Goal: Task Accomplishment & Management: Manage account settings

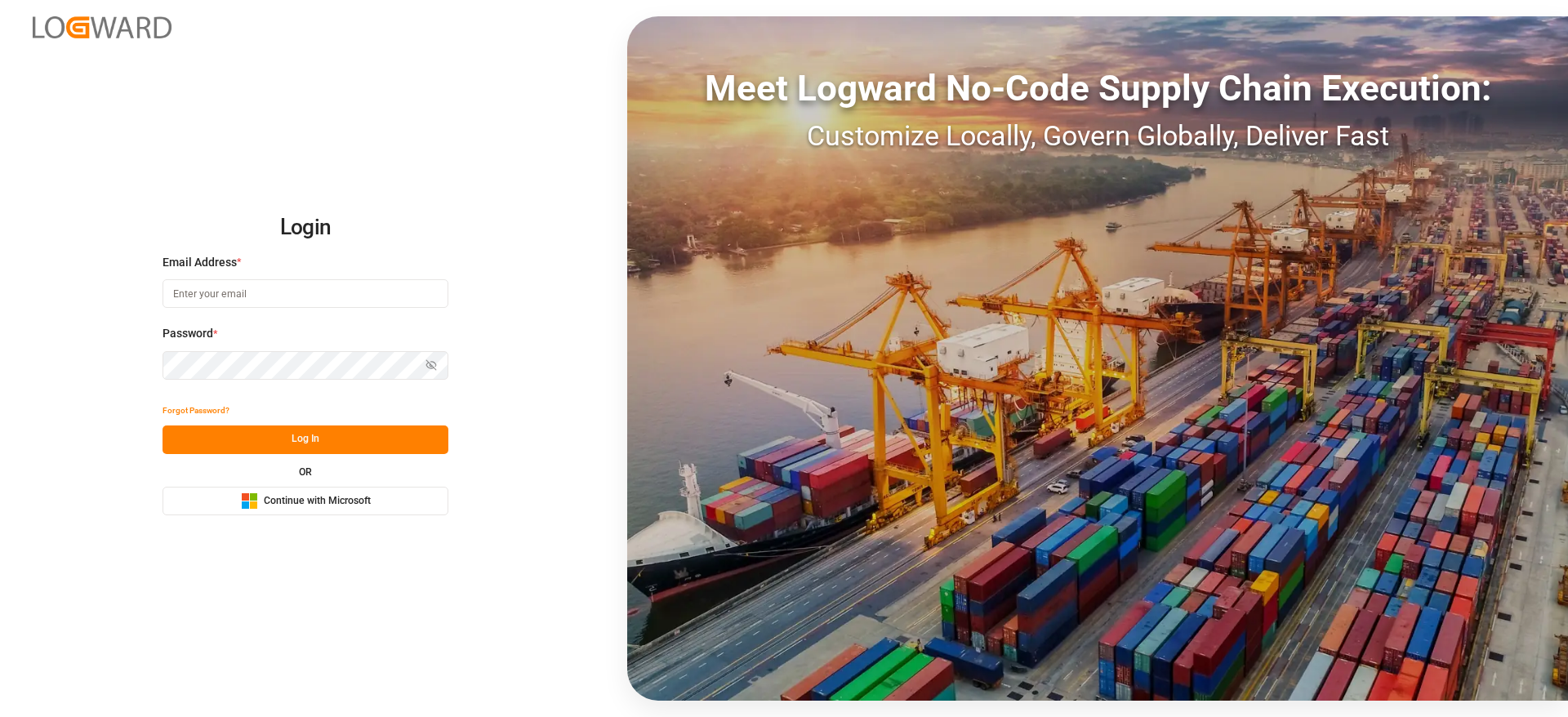
click at [402, 501] on button "Microsoft Logo Continue with Microsoft" at bounding box center [306, 501] width 286 height 28
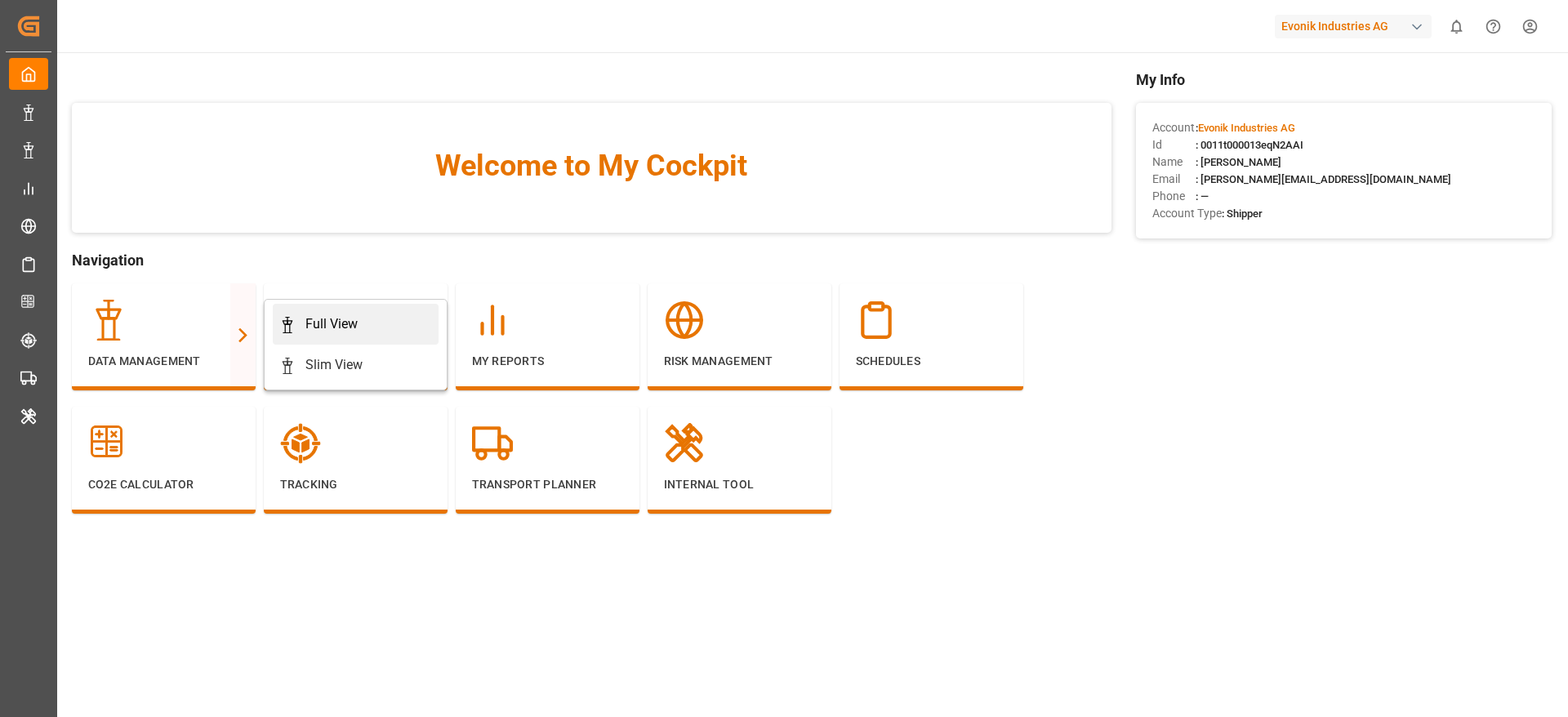
click at [337, 333] on div "Full View" at bounding box center [331, 323] width 52 height 20
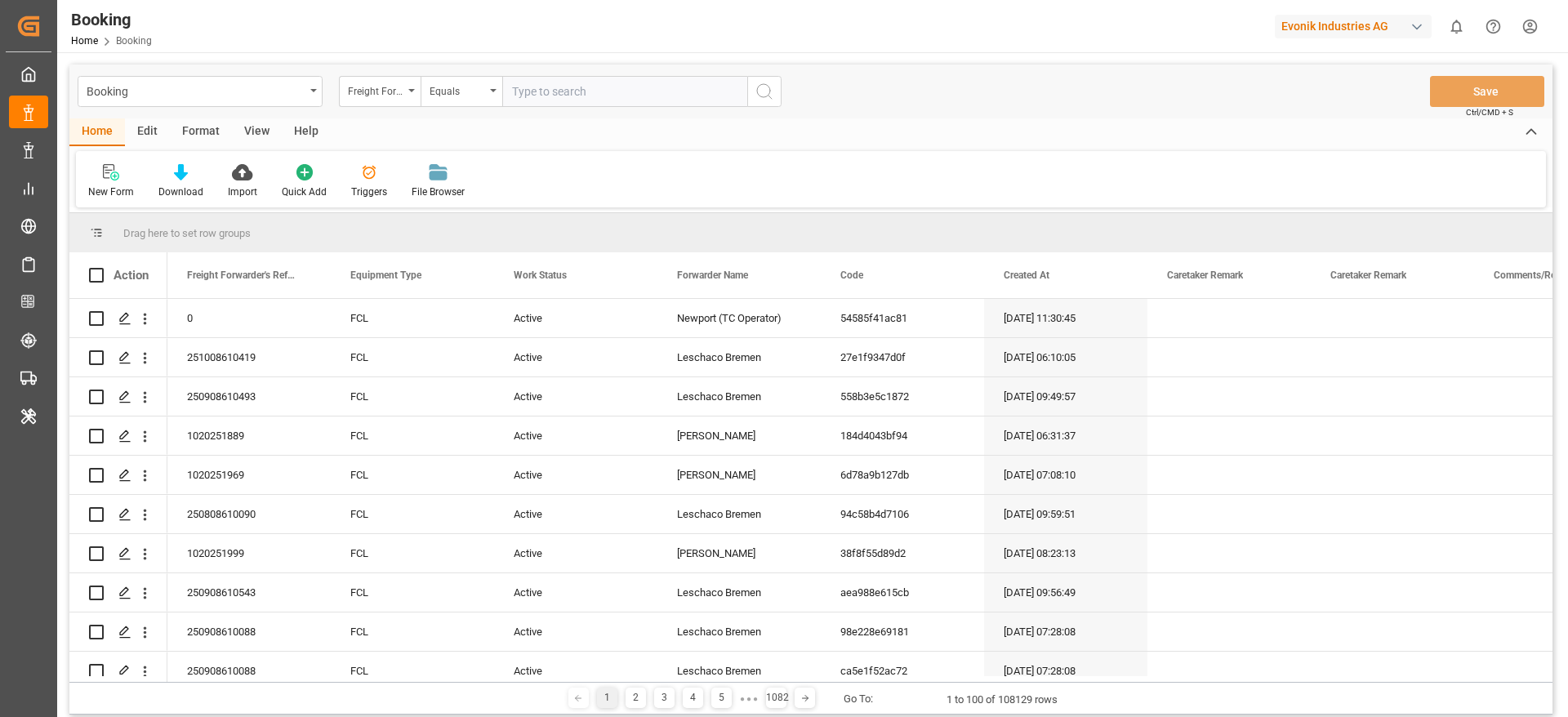
click at [217, 135] on div "Format" at bounding box center [201, 132] width 62 height 27
click at [109, 185] on div "Filter Rows" at bounding box center [112, 192] width 48 height 15
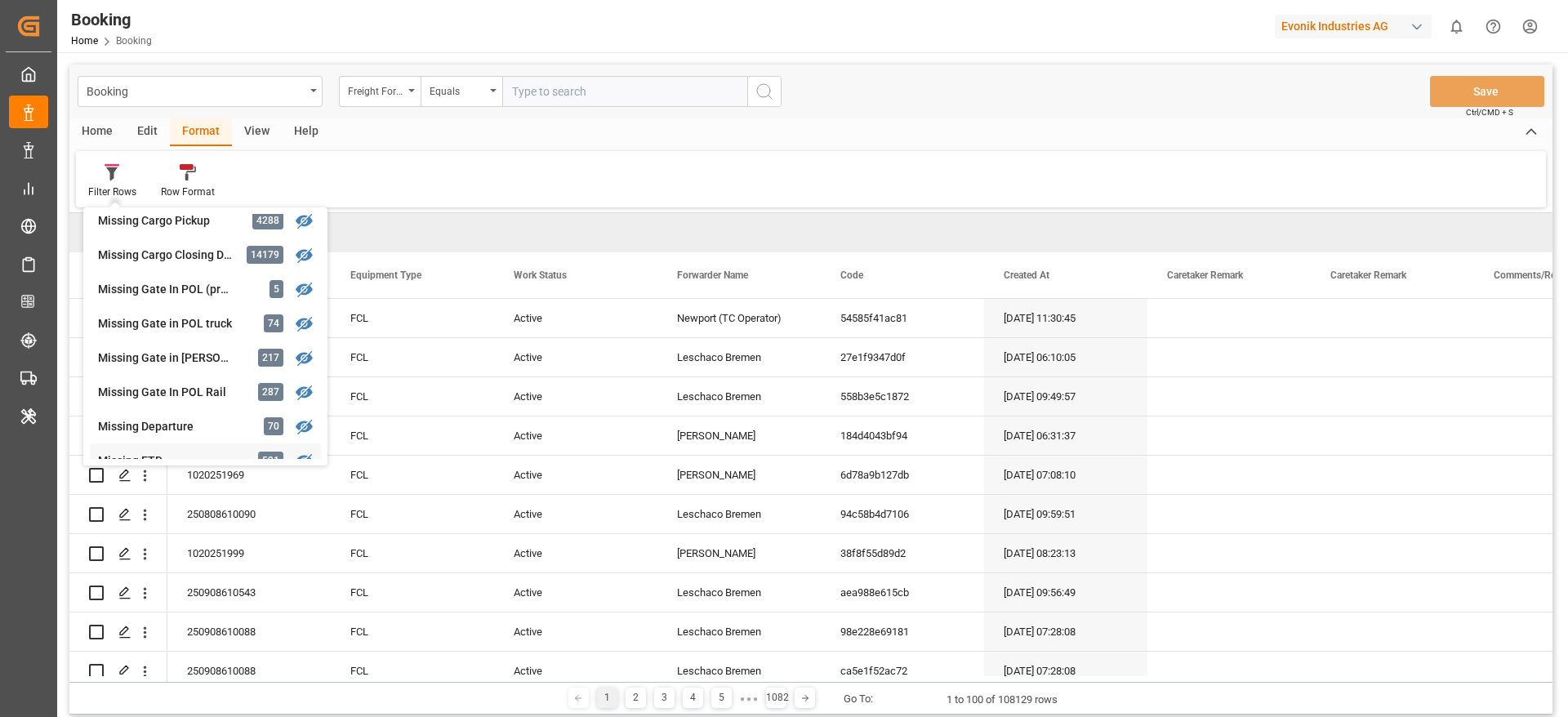
scroll to position [129, 0]
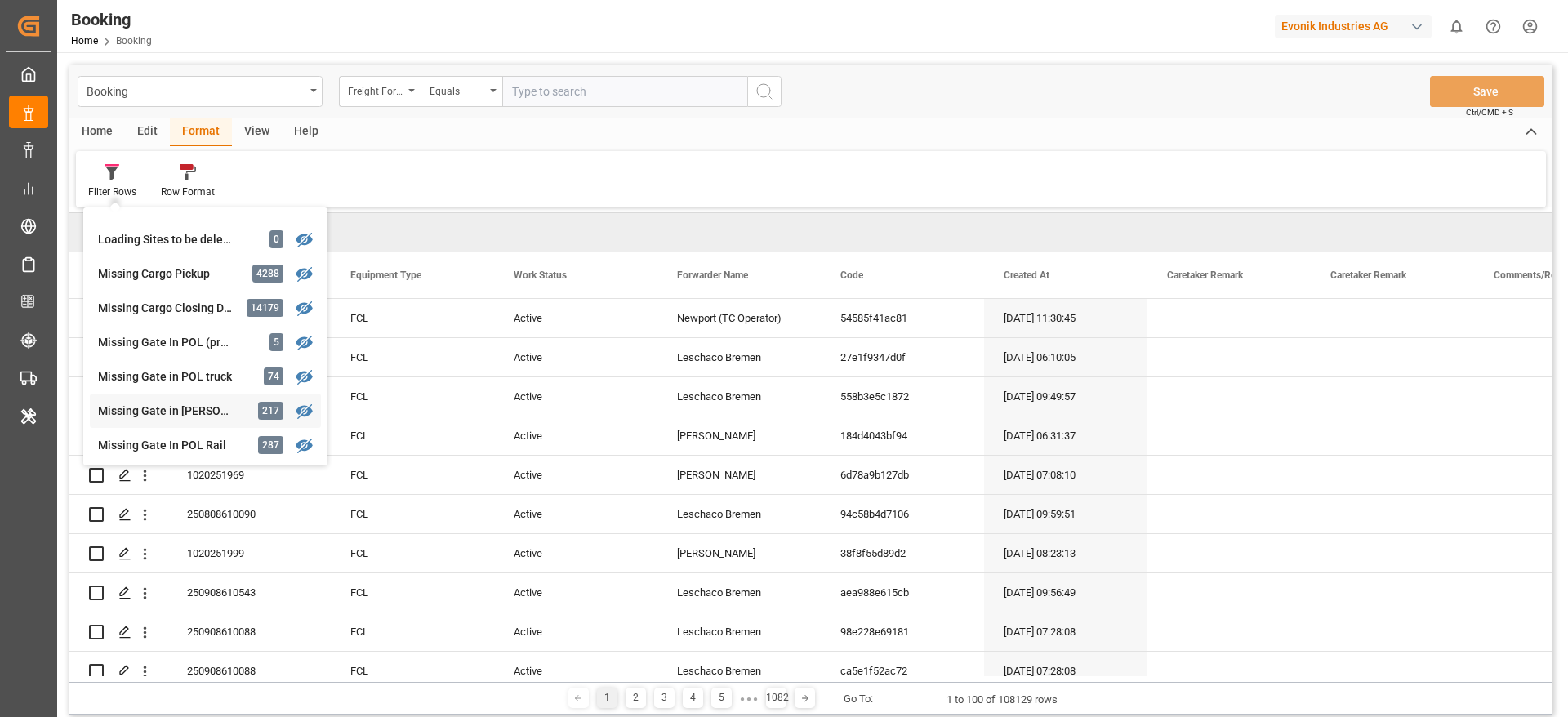
click at [245, 418] on div "Missing Gate in [PERSON_NAME] 217" at bounding box center [205, 411] width 231 height 34
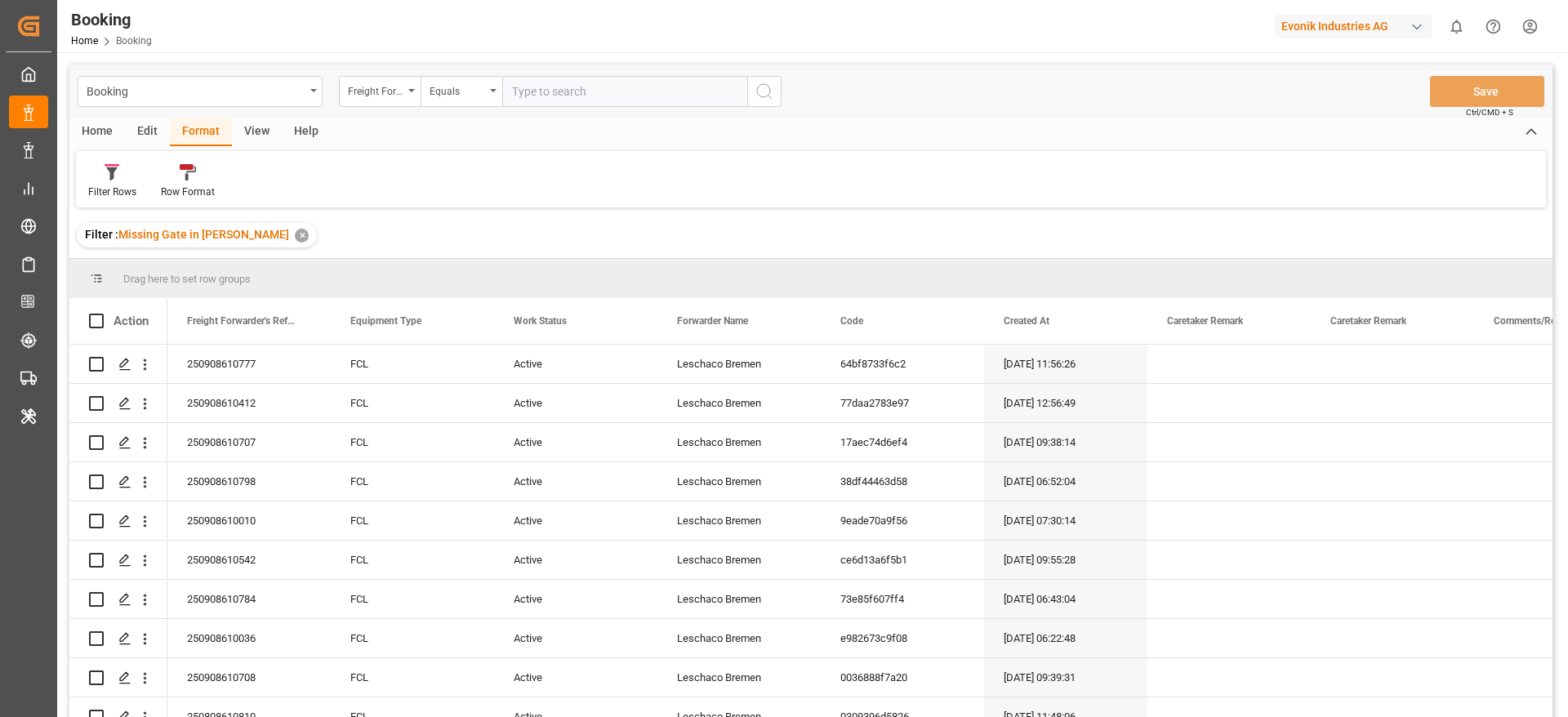
click at [249, 130] on div "View" at bounding box center [257, 132] width 50 height 27
click at [112, 176] on icon at bounding box center [104, 172] width 16 height 16
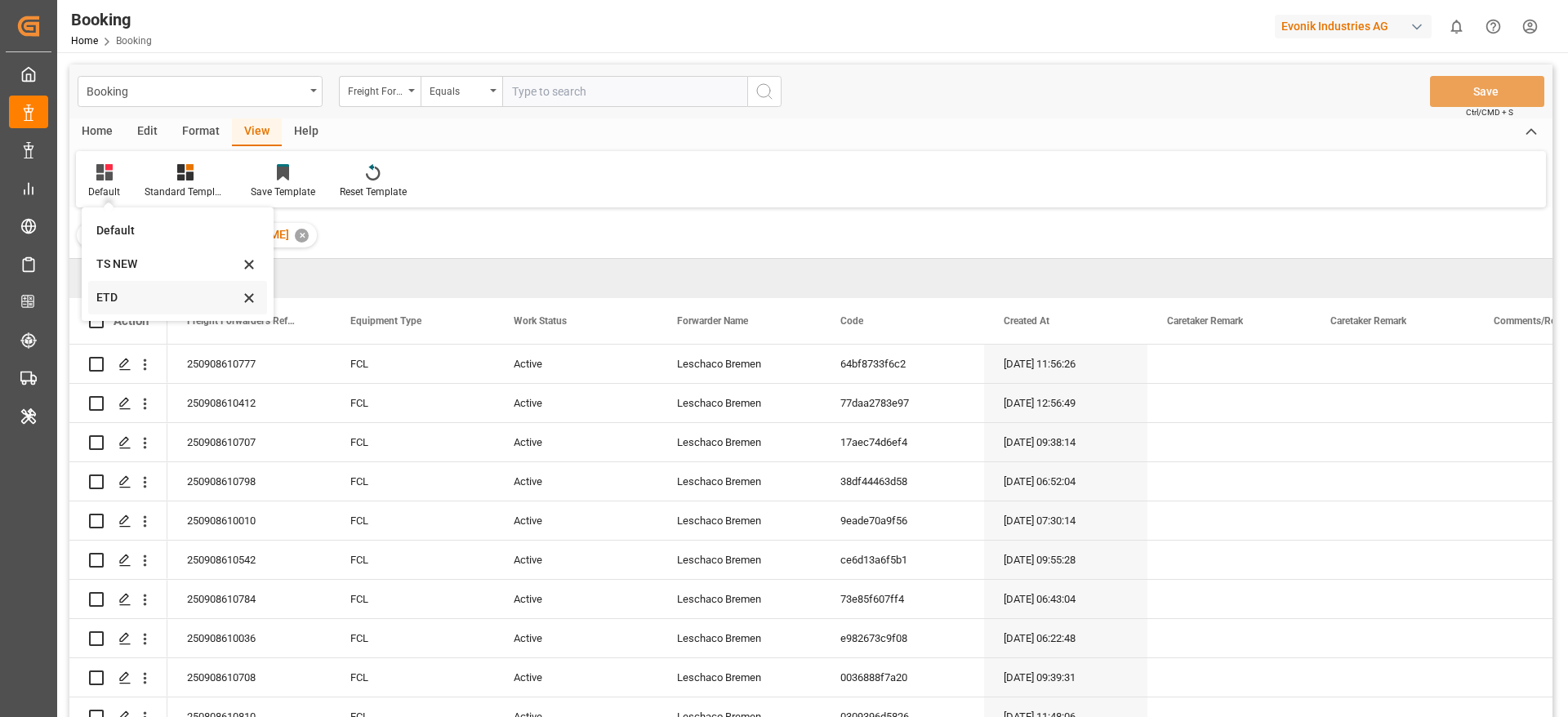
click at [118, 291] on div "ETD" at bounding box center [168, 298] width 143 height 17
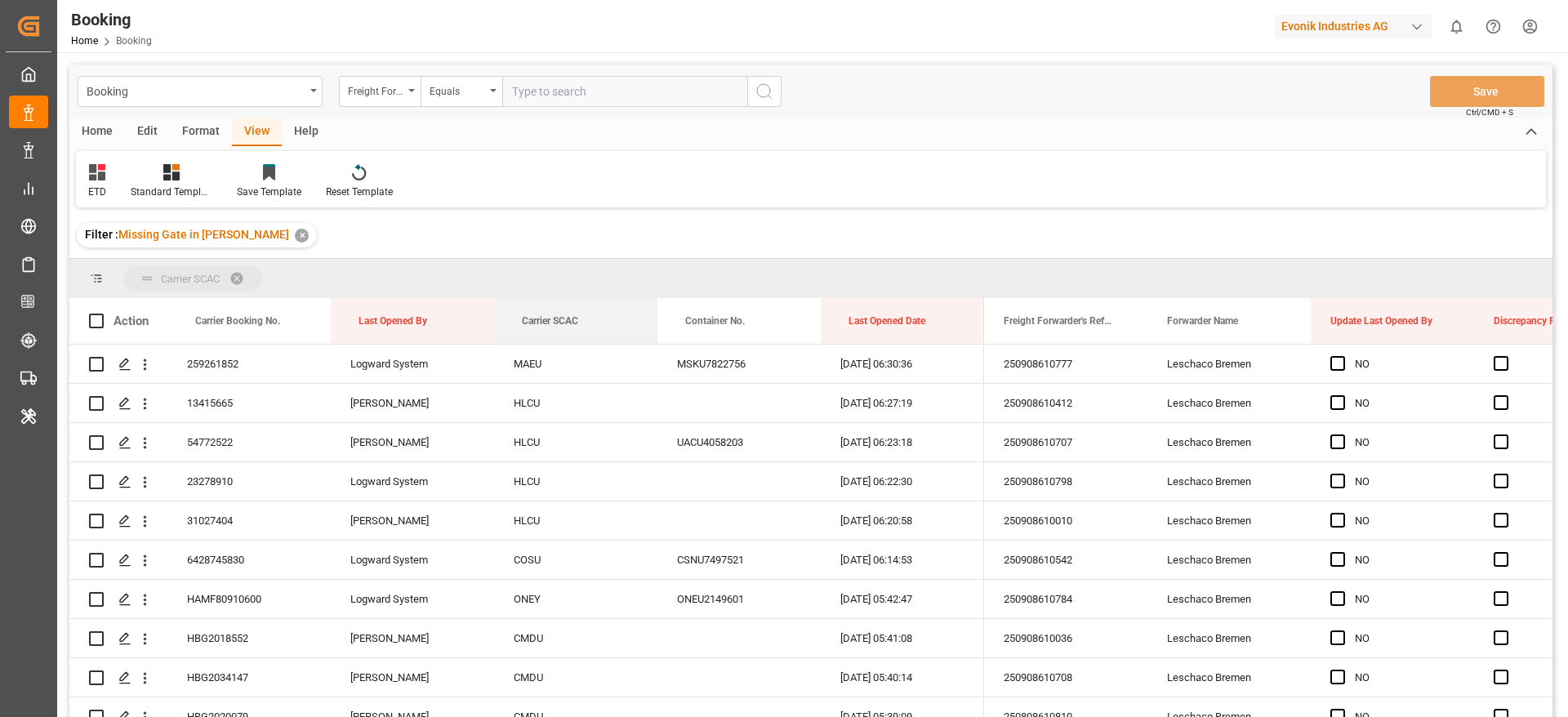
drag, startPoint x: 547, startPoint y: 287, endPoint x: 543, endPoint y: 278, distance: 9.8
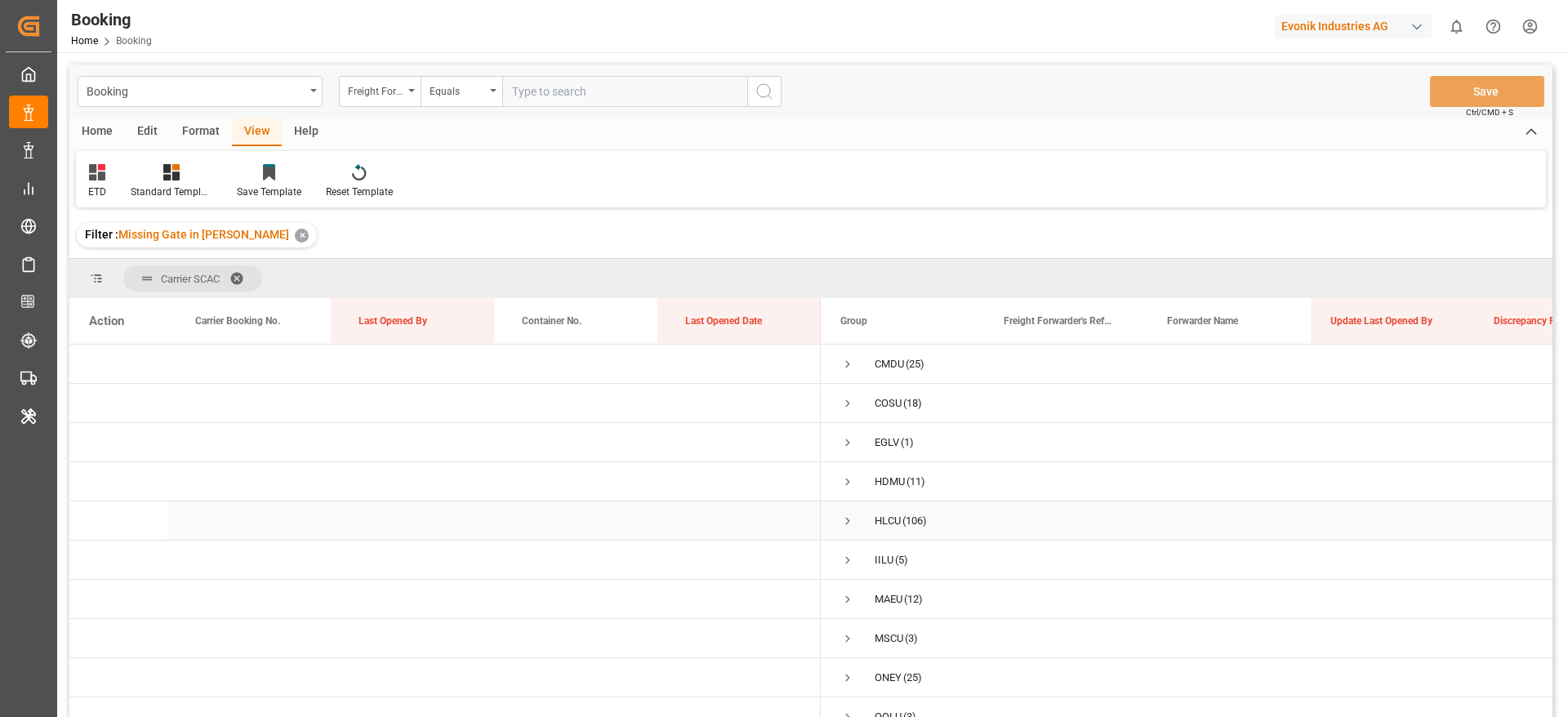
click at [847, 523] on span "Press SPACE to select this row." at bounding box center [847, 520] width 15 height 15
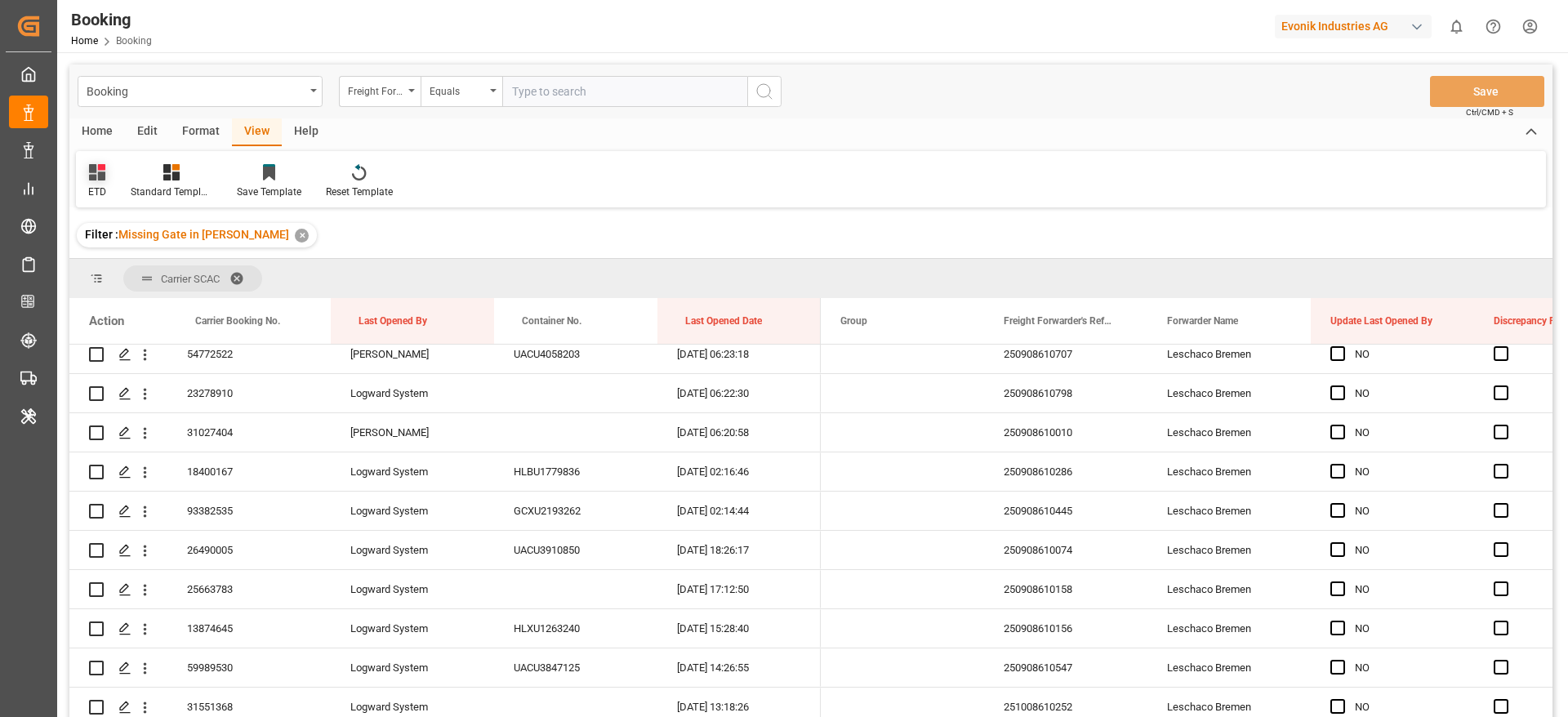
click at [86, 188] on div "ETD" at bounding box center [98, 181] width 43 height 36
click at [123, 267] on div "TS NEW" at bounding box center [166, 264] width 143 height 17
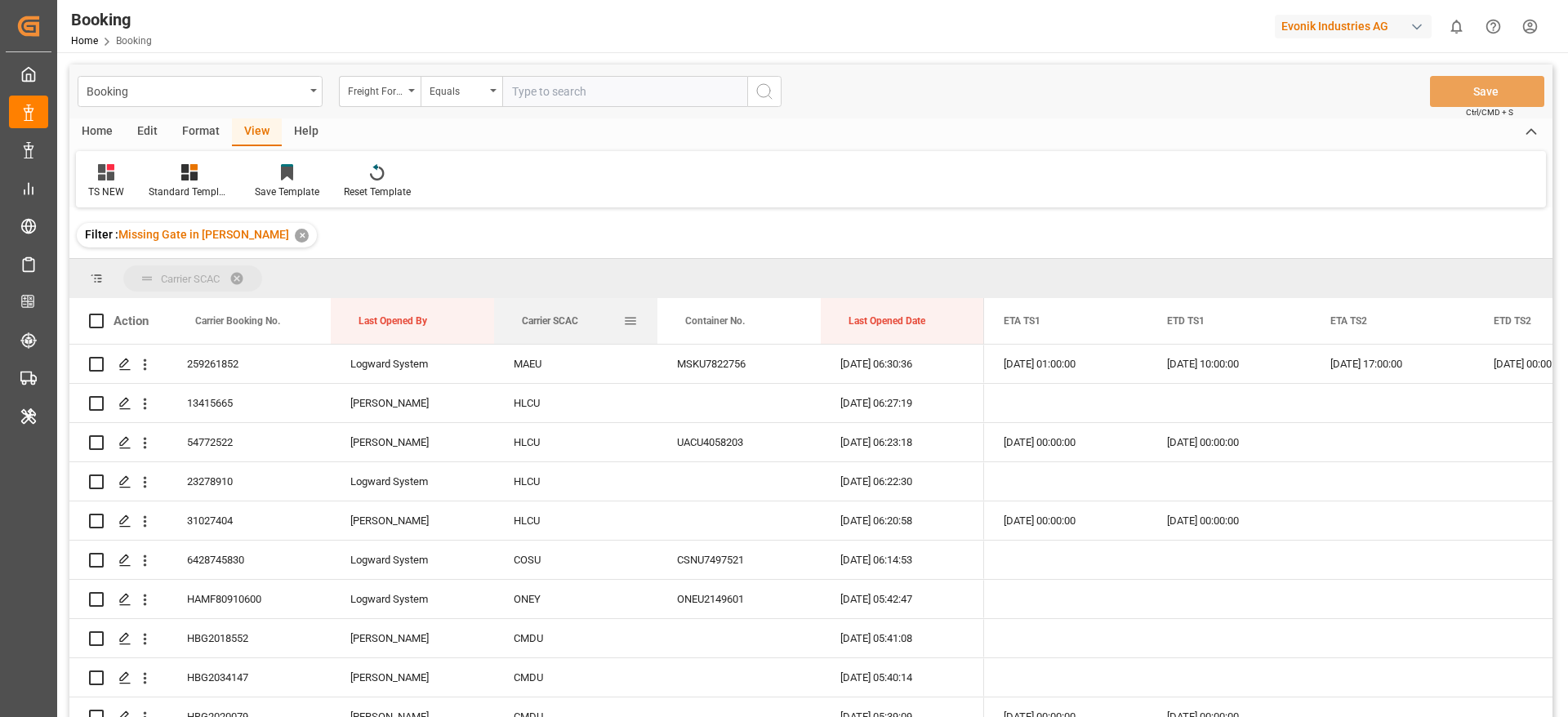
drag, startPoint x: 537, startPoint y: 317, endPoint x: 523, endPoint y: 298, distance: 23.6
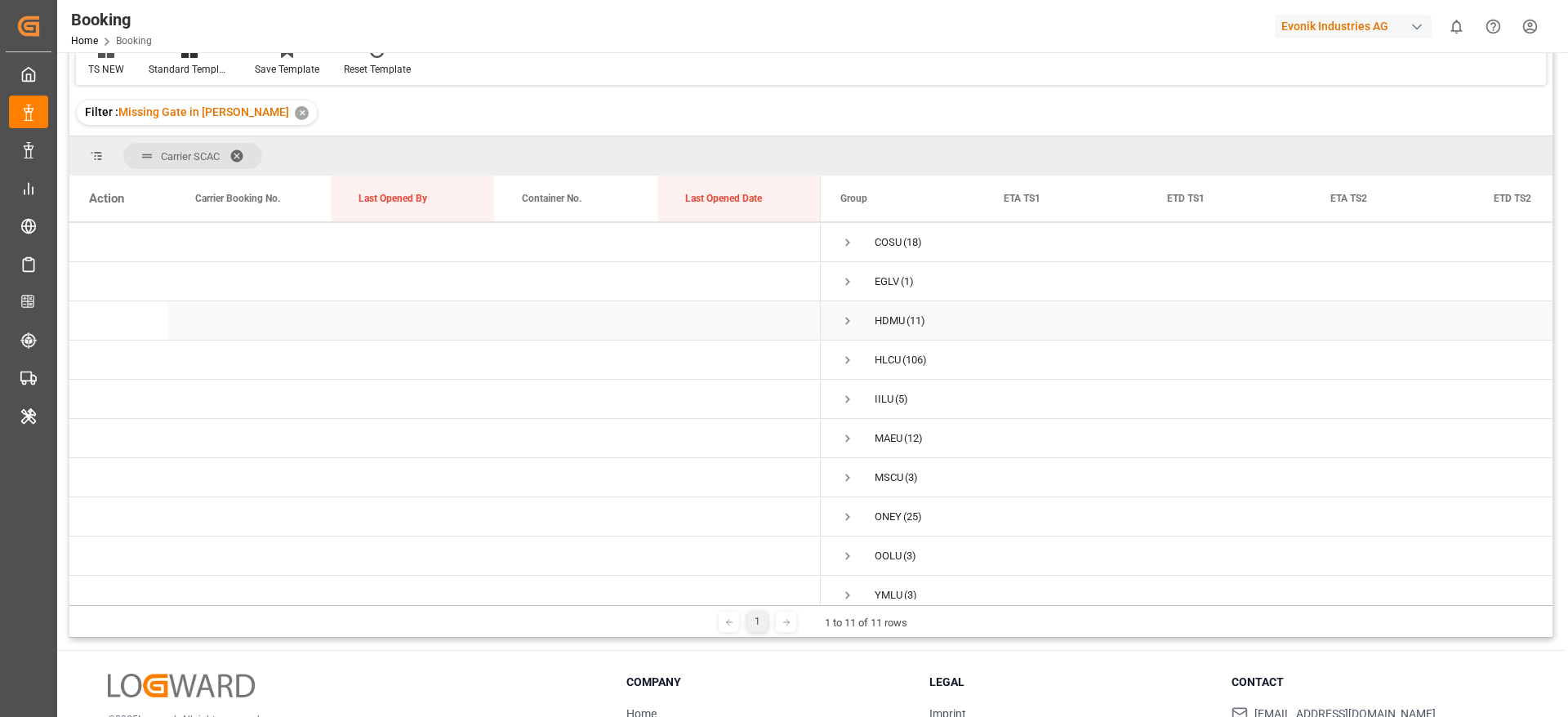
scroll to position [60, 0]
click at [852, 342] on span "Press SPACE to select this row." at bounding box center [847, 344] width 15 height 15
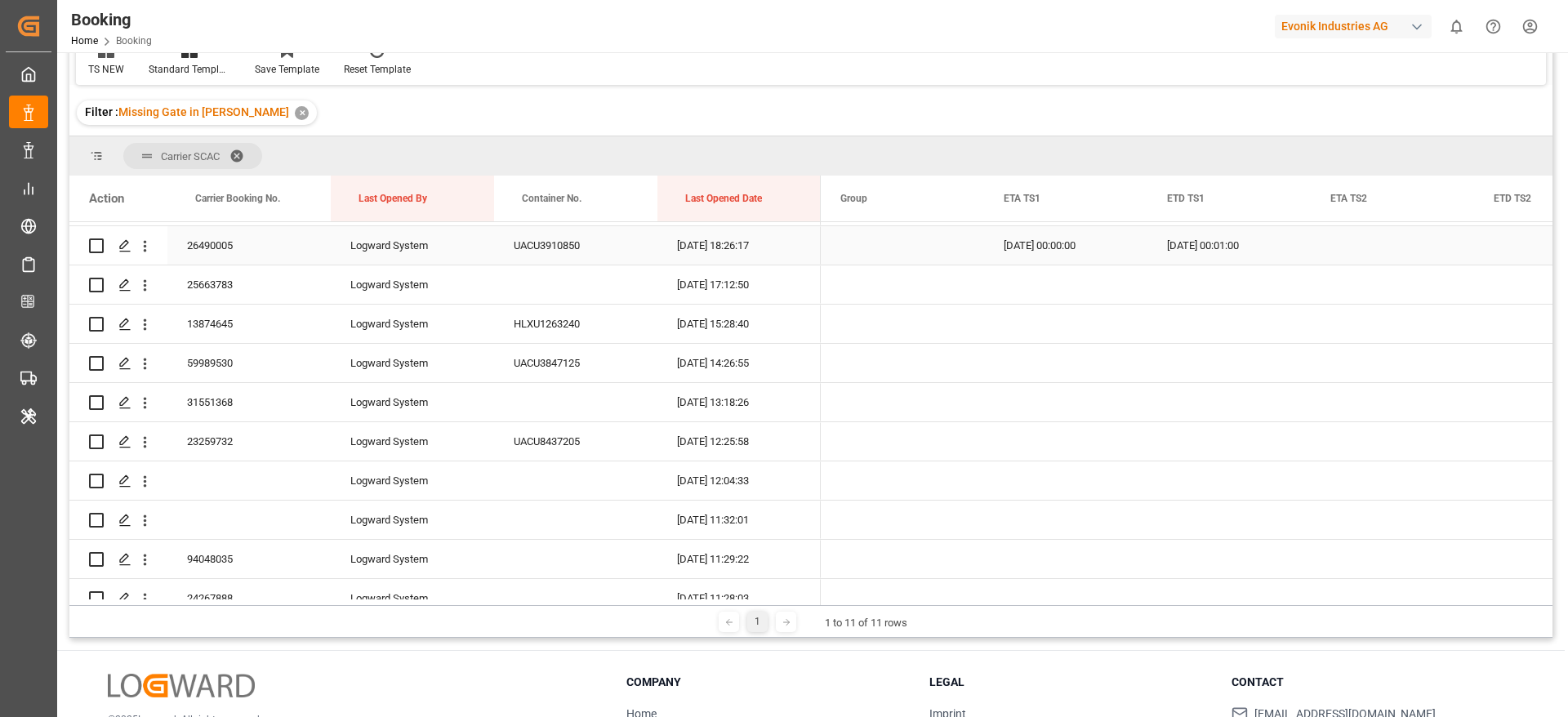
scroll to position [305, 0]
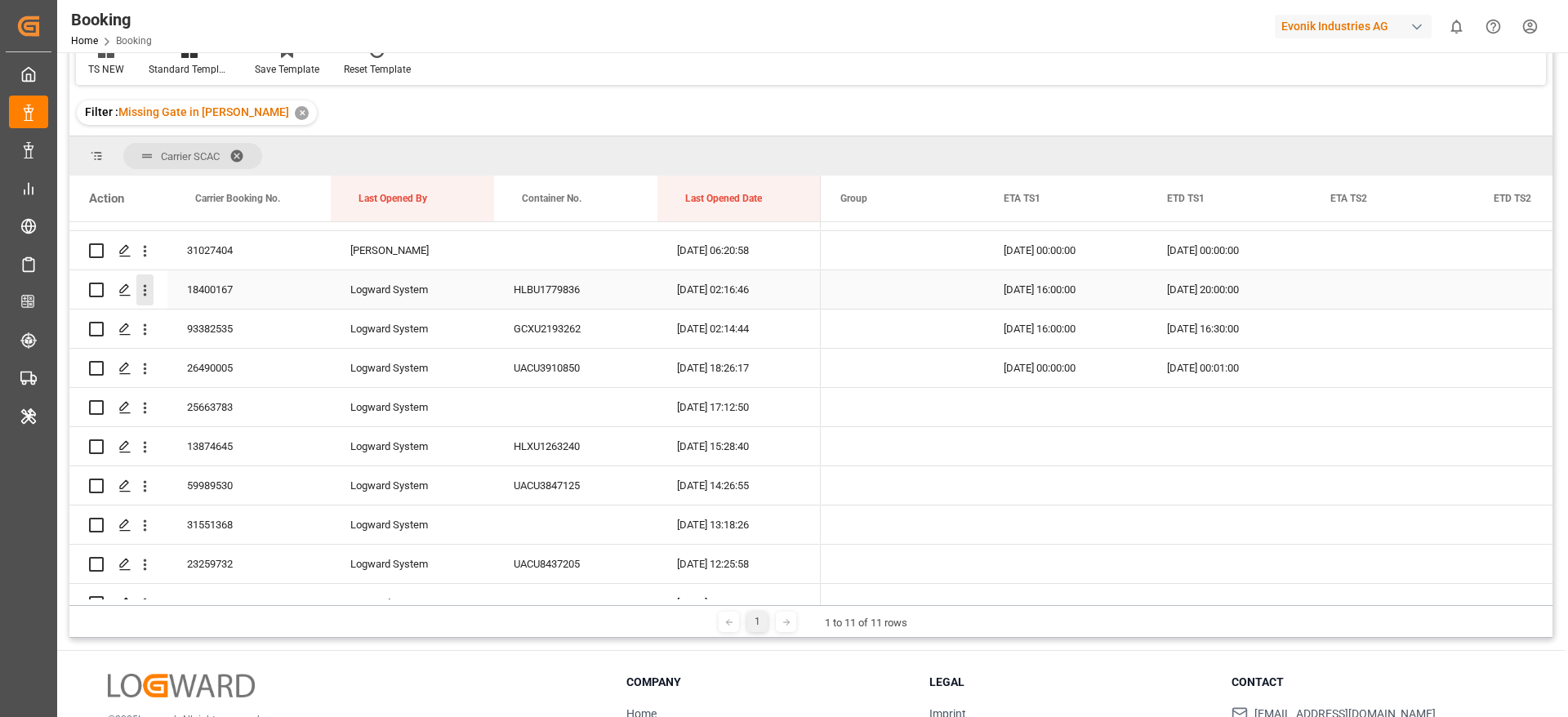
click at [143, 290] on icon "open menu" at bounding box center [145, 290] width 17 height 17
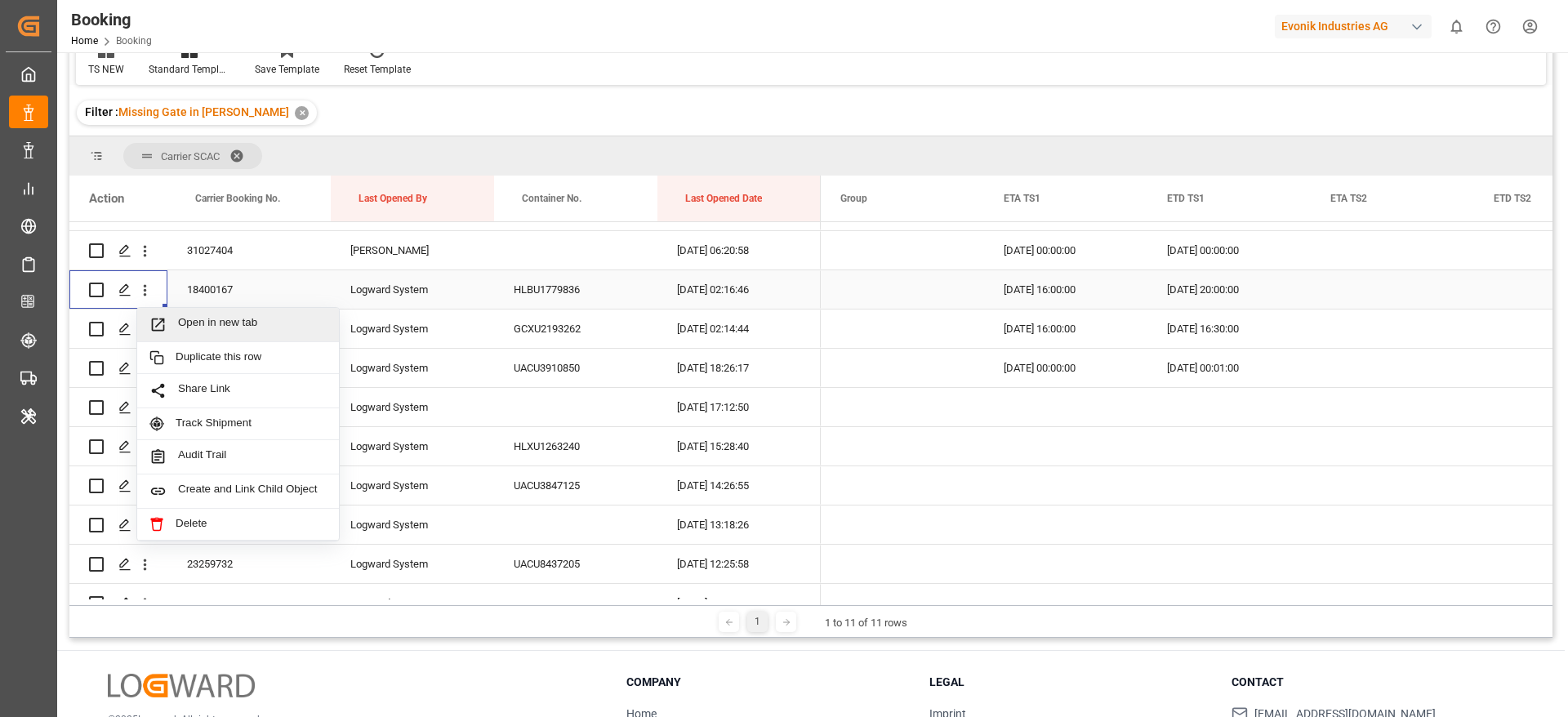
click at [249, 317] on span "Open in new tab" at bounding box center [252, 324] width 149 height 17
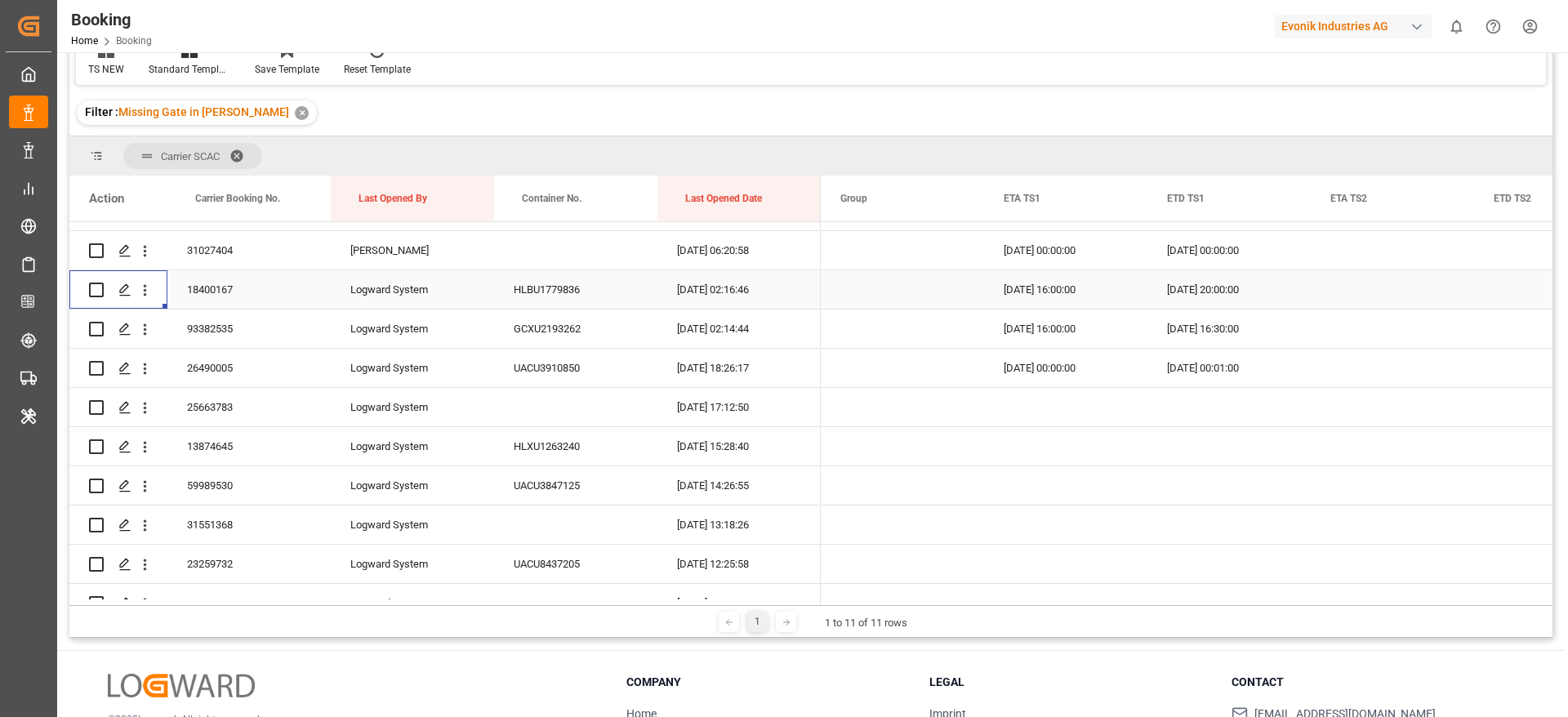
click at [241, 149] on span at bounding box center [242, 156] width 27 height 15
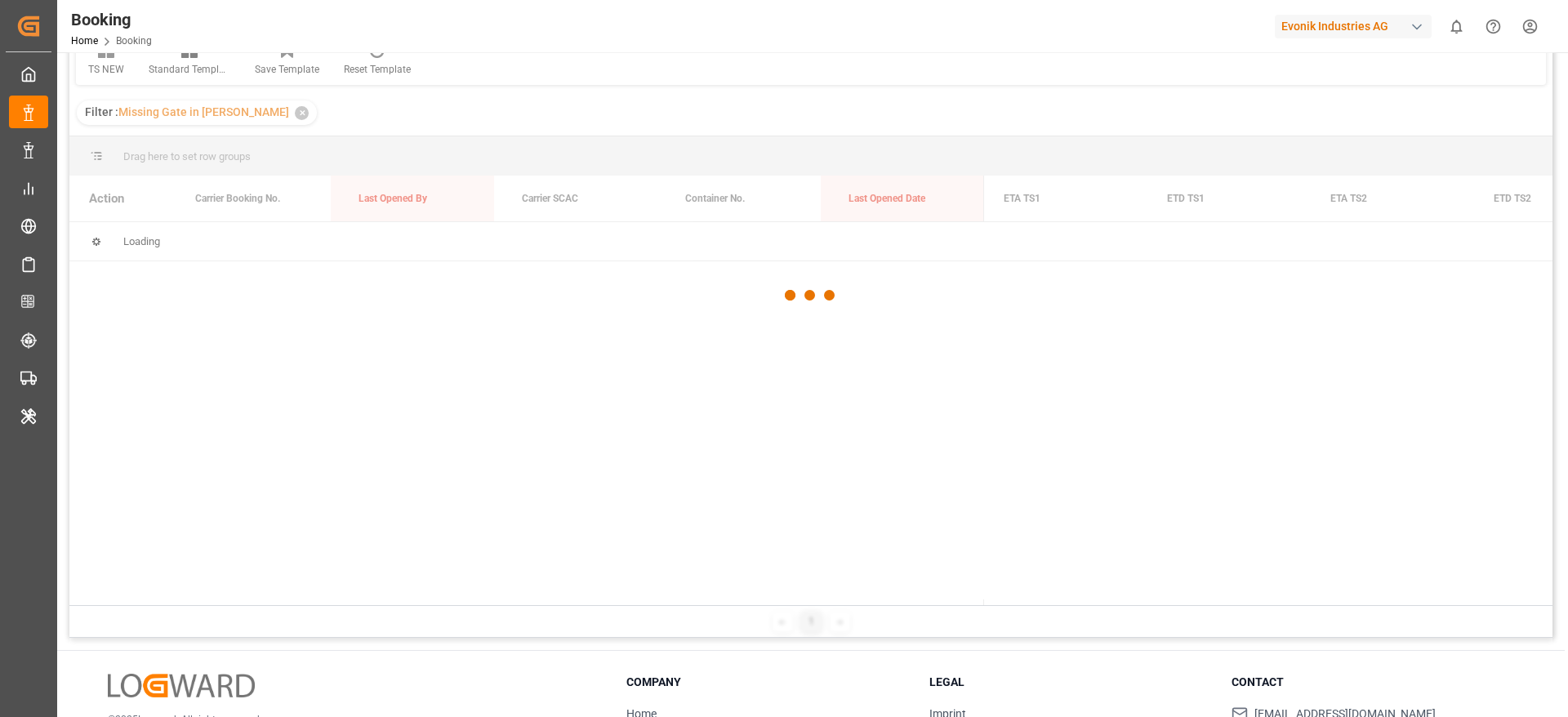
scroll to position [0, 0]
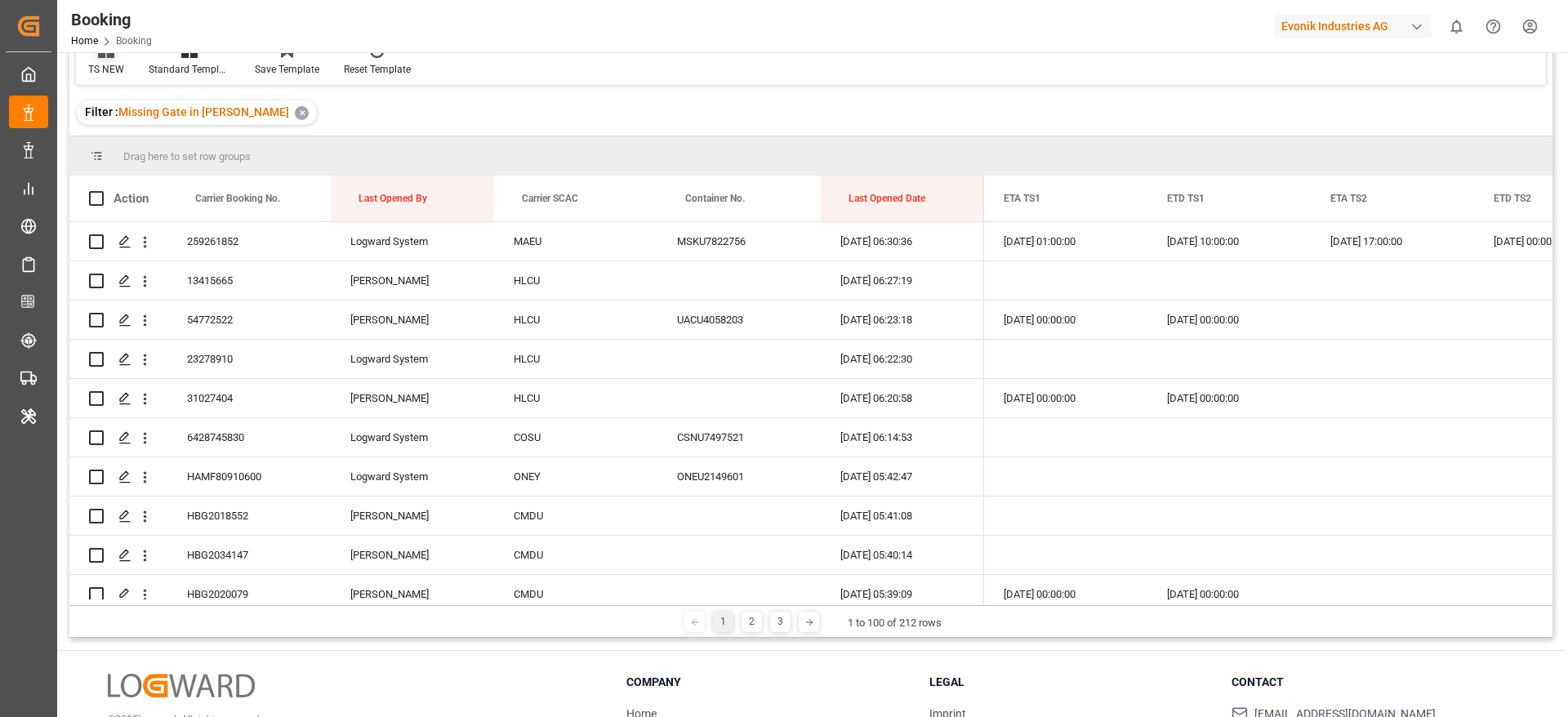
click at [110, 57] on icon at bounding box center [106, 50] width 16 height 16
click at [150, 169] on div "ETD" at bounding box center [168, 175] width 143 height 17
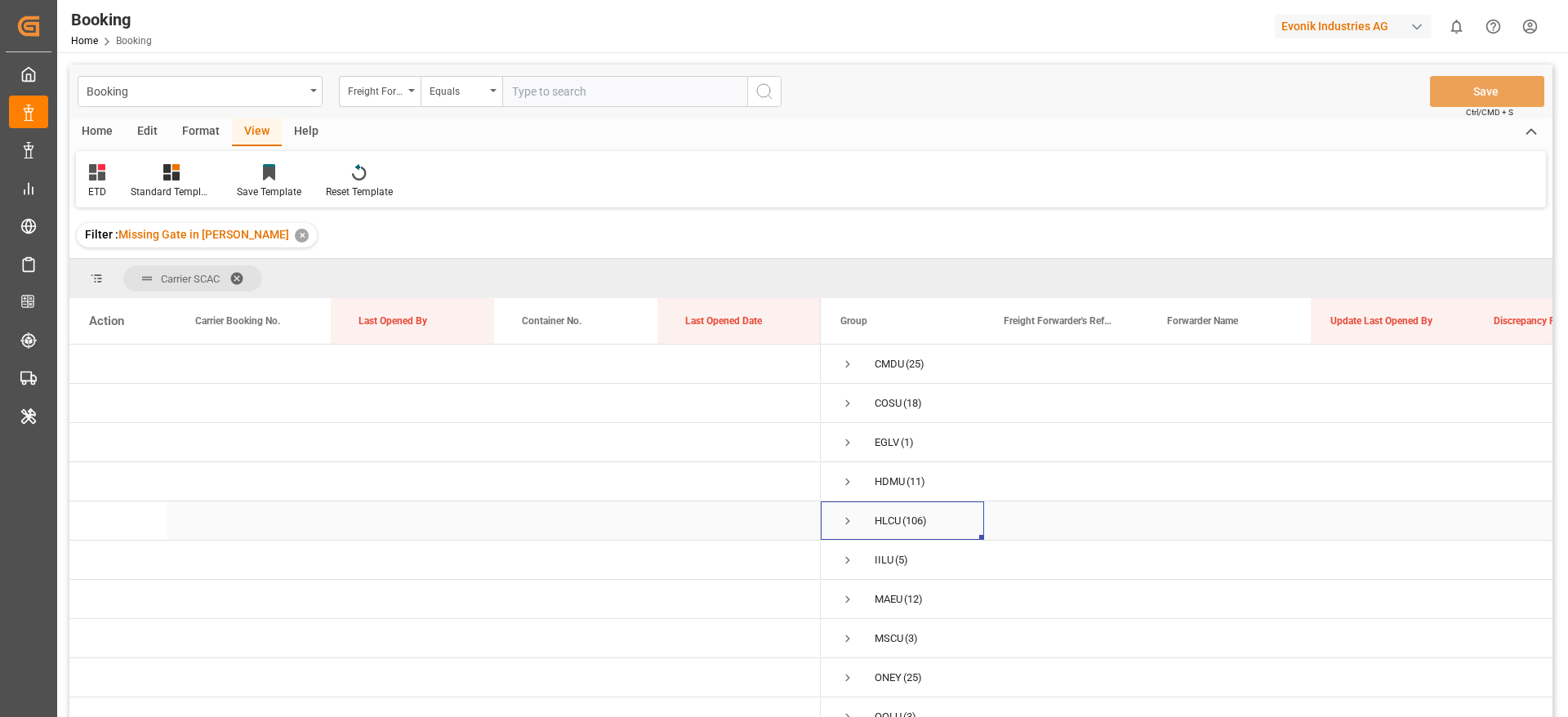
click at [846, 517] on span "Press SPACE to select this row." at bounding box center [847, 520] width 15 height 15
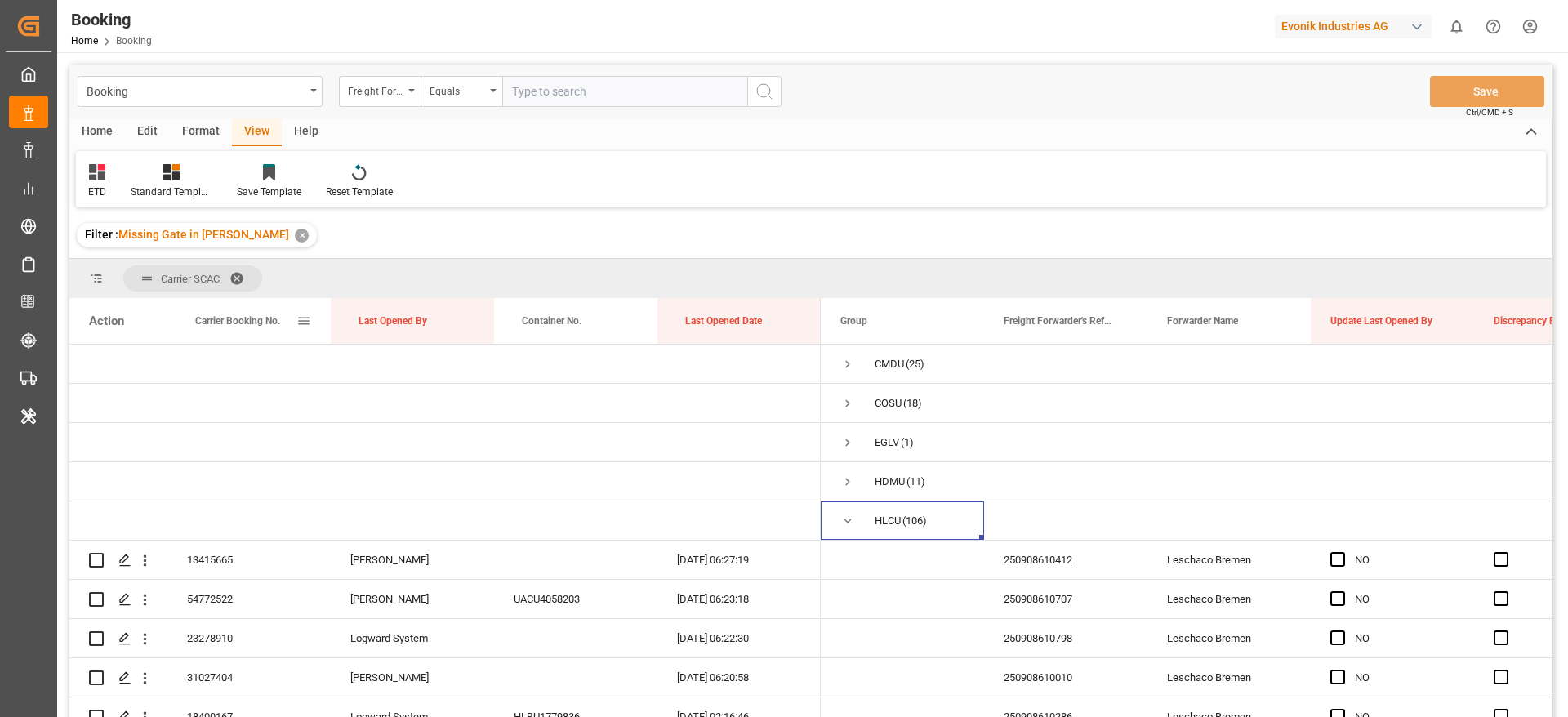
click at [266, 324] on span "Carrier Booking No." at bounding box center [237, 320] width 85 height 11
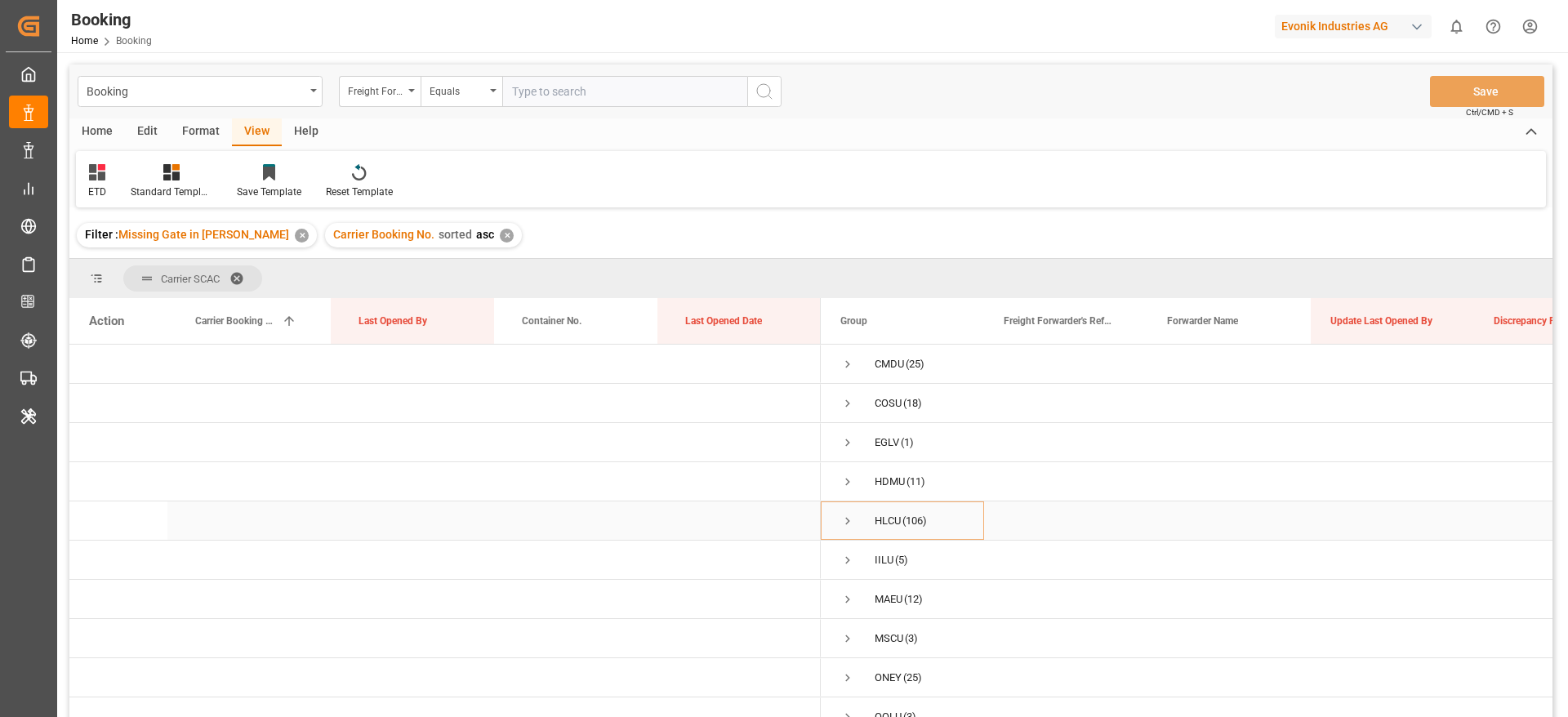
click at [848, 525] on span "Press SPACE to select this row." at bounding box center [847, 520] width 15 height 15
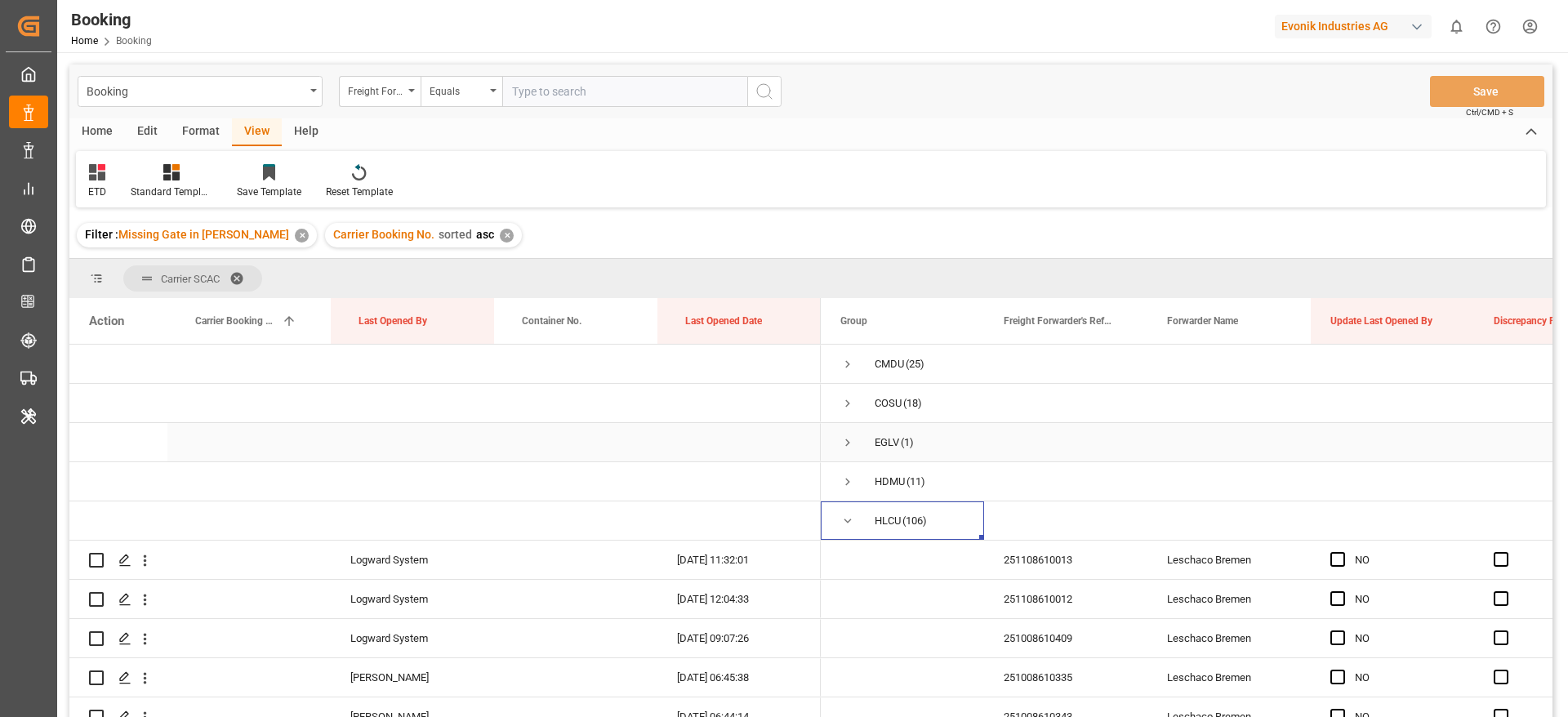
scroll to position [122, 0]
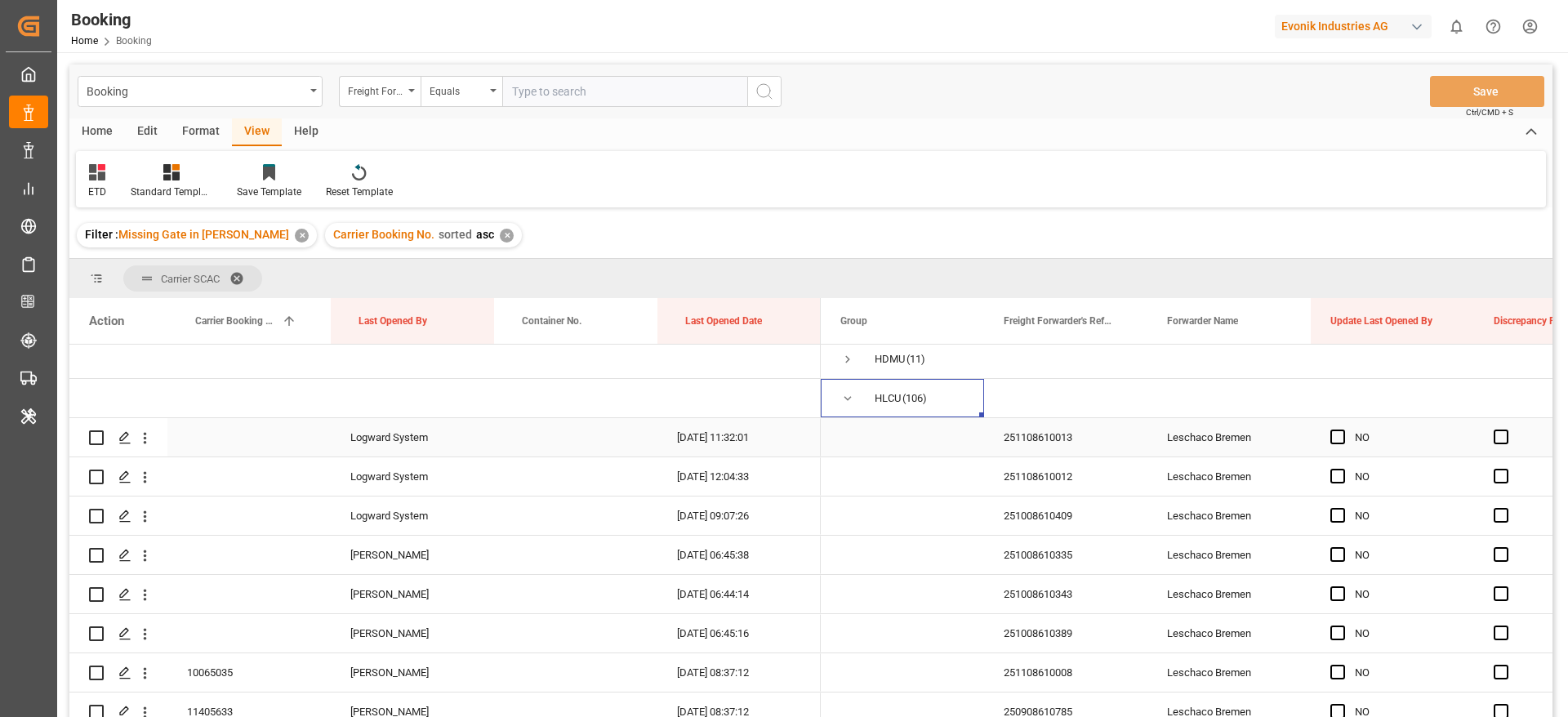
click at [1060, 442] on div "251108610013" at bounding box center [1066, 437] width 163 height 39
click at [1065, 474] on div "251108610012" at bounding box center [1066, 476] width 163 height 39
click at [1058, 528] on div "251008610409" at bounding box center [1066, 515] width 163 height 39
click at [1336, 436] on span "Press SPACE to select this row." at bounding box center [1338, 436] width 15 height 15
click at [1343, 430] on input "Press SPACE to select this row." at bounding box center [1343, 430] width 0 height 0
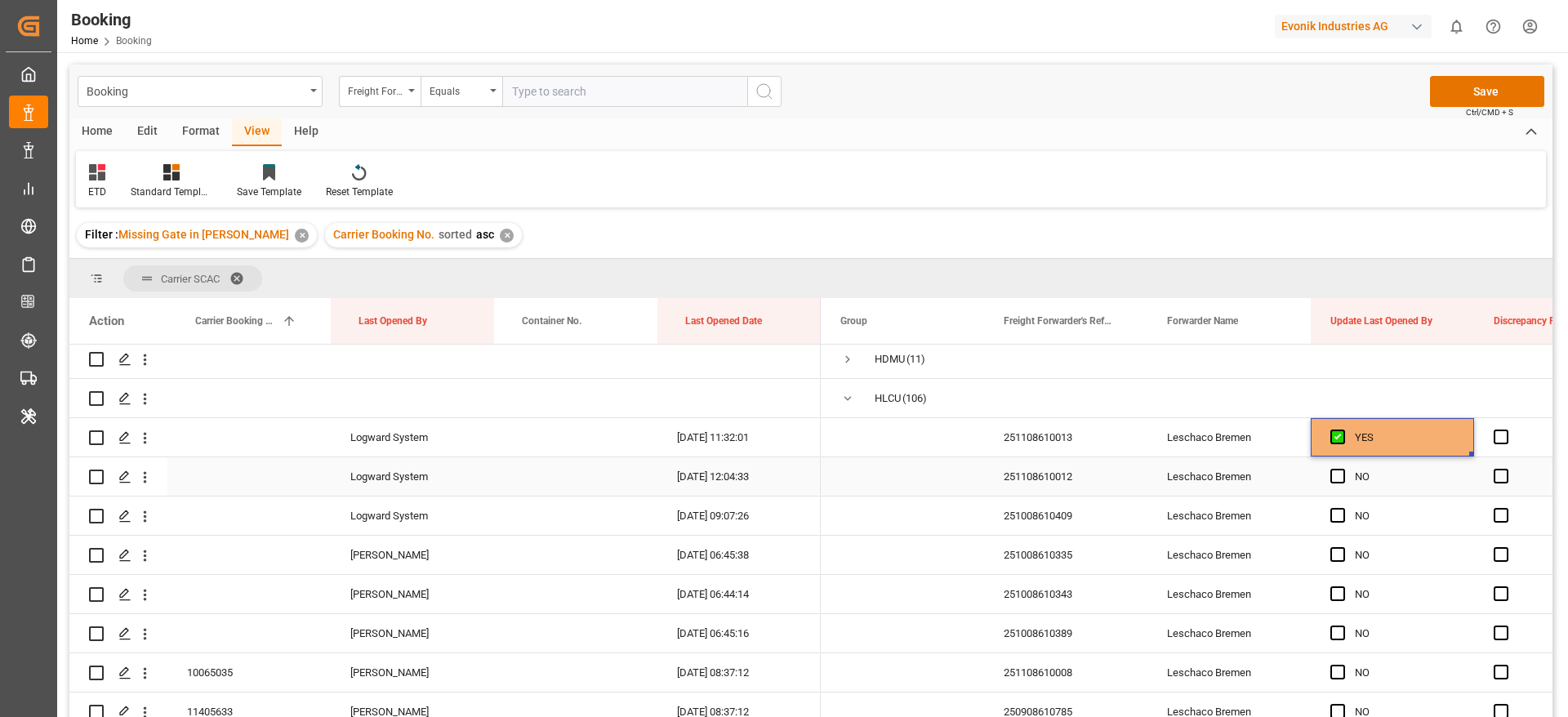
click at [1342, 475] on span "Press SPACE to select this row." at bounding box center [1338, 476] width 15 height 15
click at [1343, 469] on input "Press SPACE to select this row." at bounding box center [1343, 469] width 0 height 0
click at [1342, 522] on span "Press SPACE to select this row." at bounding box center [1338, 515] width 15 height 15
click at [1343, 508] on input "Press SPACE to select this row." at bounding box center [1343, 508] width 0 height 0
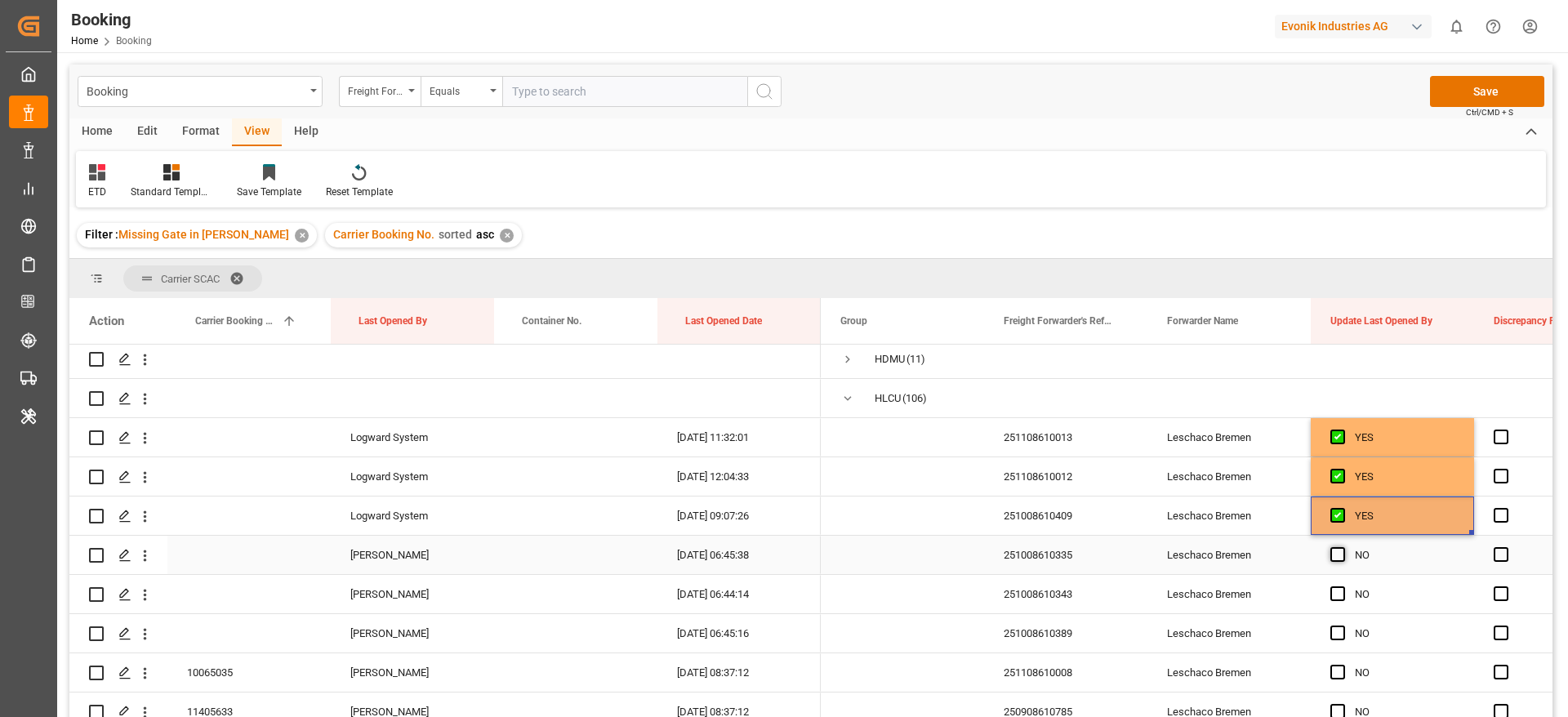
click at [1343, 553] on span "Press SPACE to select this row." at bounding box center [1338, 554] width 15 height 15
click at [1343, 547] on input "Press SPACE to select this row." at bounding box center [1343, 547] width 0 height 0
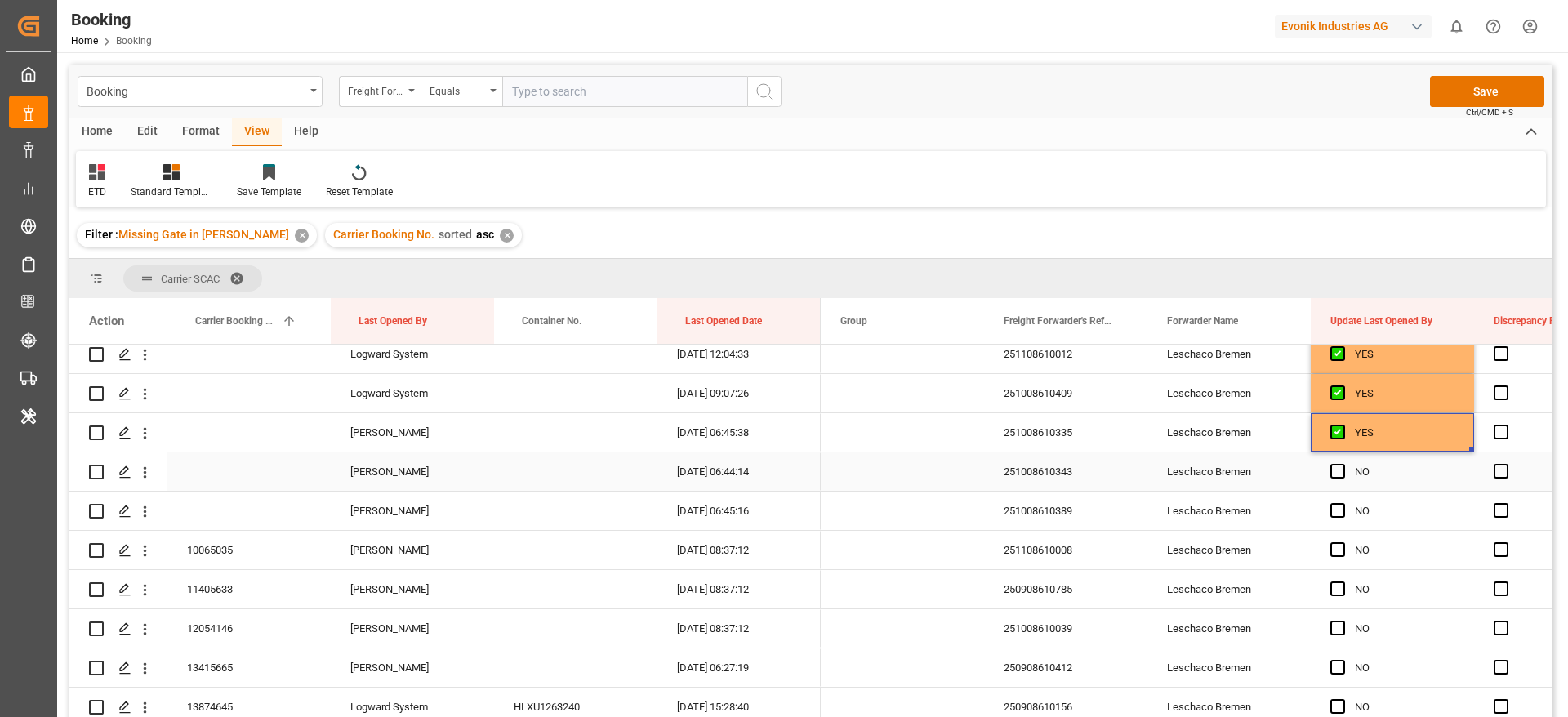
click at [1333, 460] on div "Press SPACE to select this row." at bounding box center [1343, 472] width 25 height 38
click at [1333, 468] on span "Press SPACE to select this row." at bounding box center [1338, 471] width 15 height 15
click at [1343, 464] on input "Press SPACE to select this row." at bounding box center [1343, 464] width 0 height 0
click at [1342, 515] on span "Press SPACE to select this row." at bounding box center [1338, 510] width 15 height 15
click at [1343, 503] on input "Press SPACE to select this row." at bounding box center [1343, 503] width 0 height 0
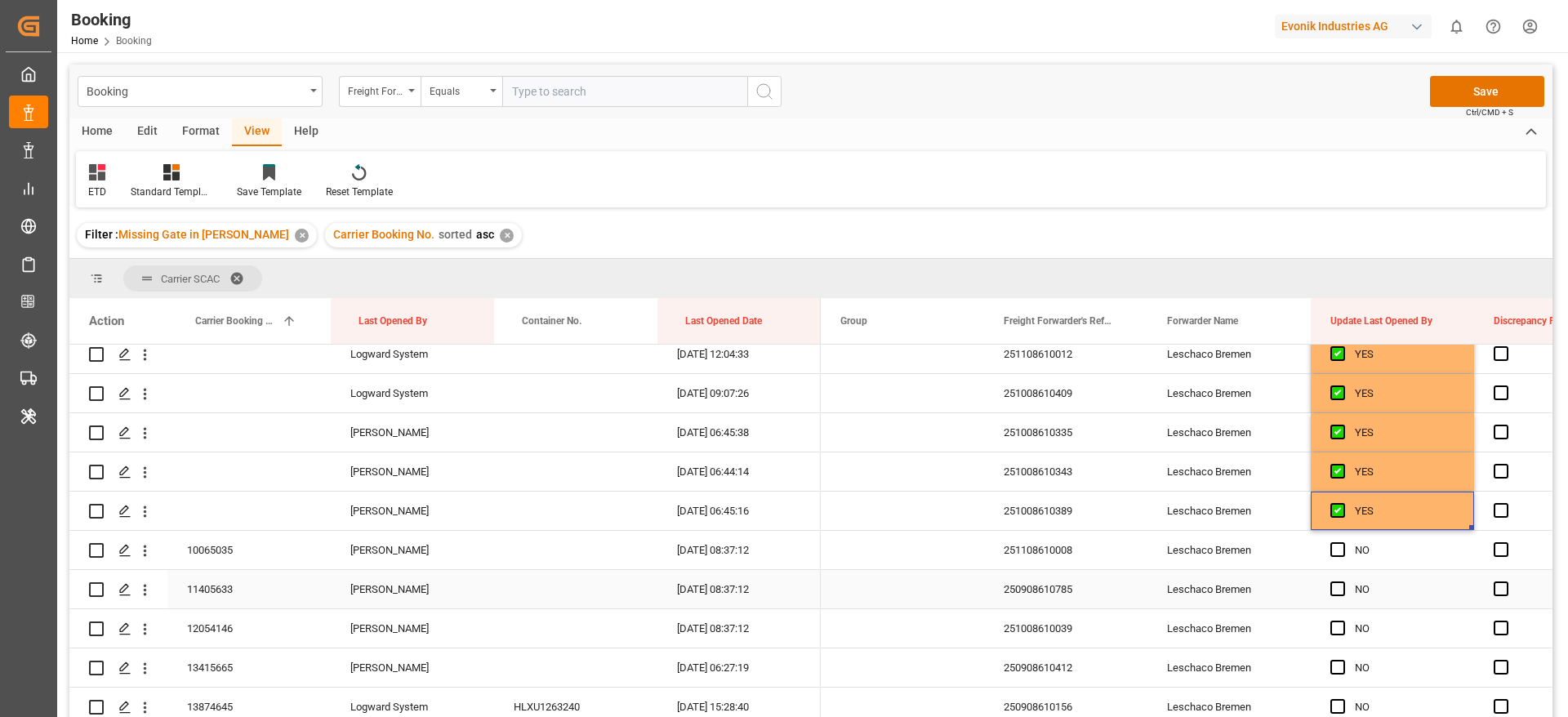
scroll to position [367, 0]
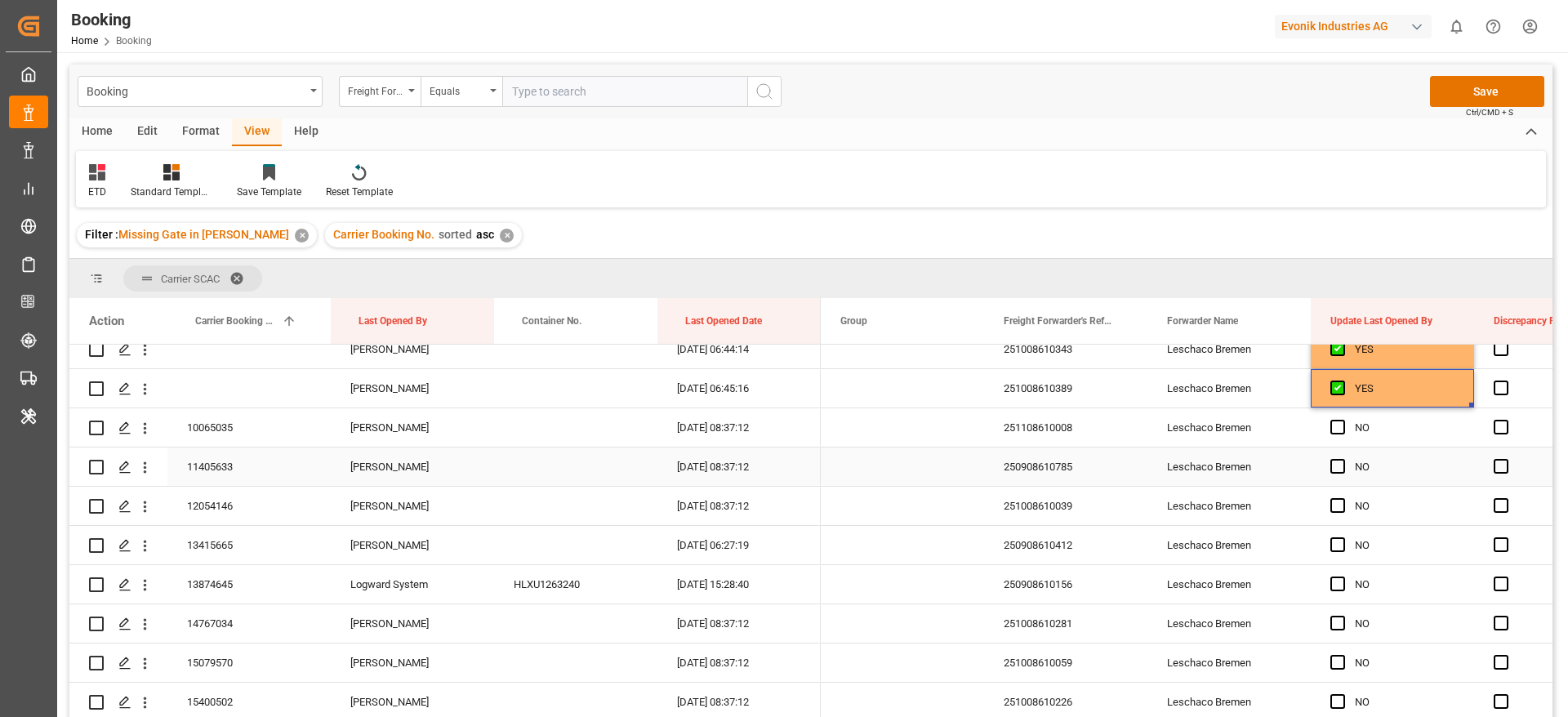
click at [243, 445] on div "10065035" at bounding box center [249, 427] width 163 height 39
click at [957, 320] on span at bounding box center [957, 320] width 15 height 15
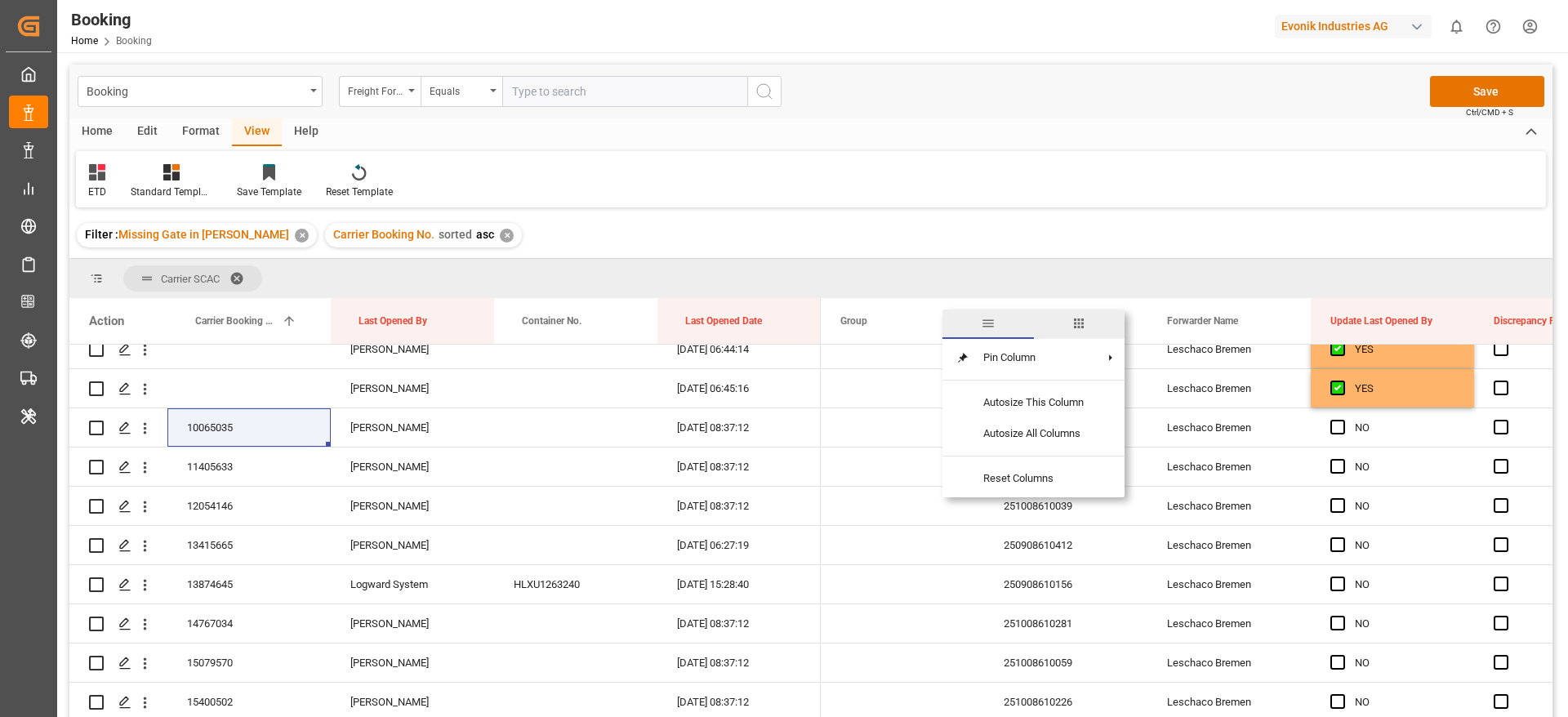
click at [1086, 321] on span "columns" at bounding box center [1078, 323] width 15 height 15
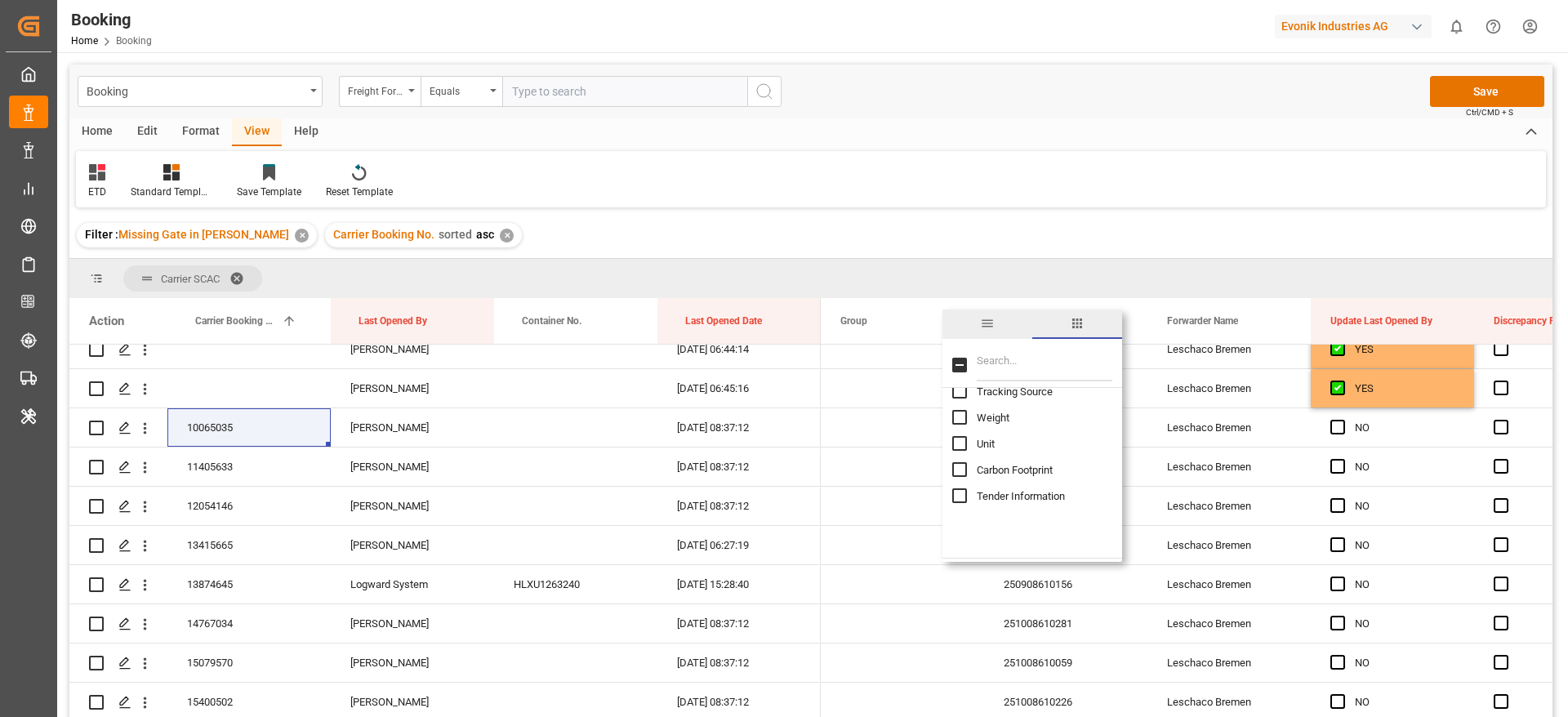
scroll to position [2327, 0]
click at [1003, 354] on input "Filter Columns Input" at bounding box center [1044, 365] width 135 height 33
type input "et"
click at [960, 443] on input "ETD column toggle visibility (hidden)" at bounding box center [959, 441] width 15 height 15
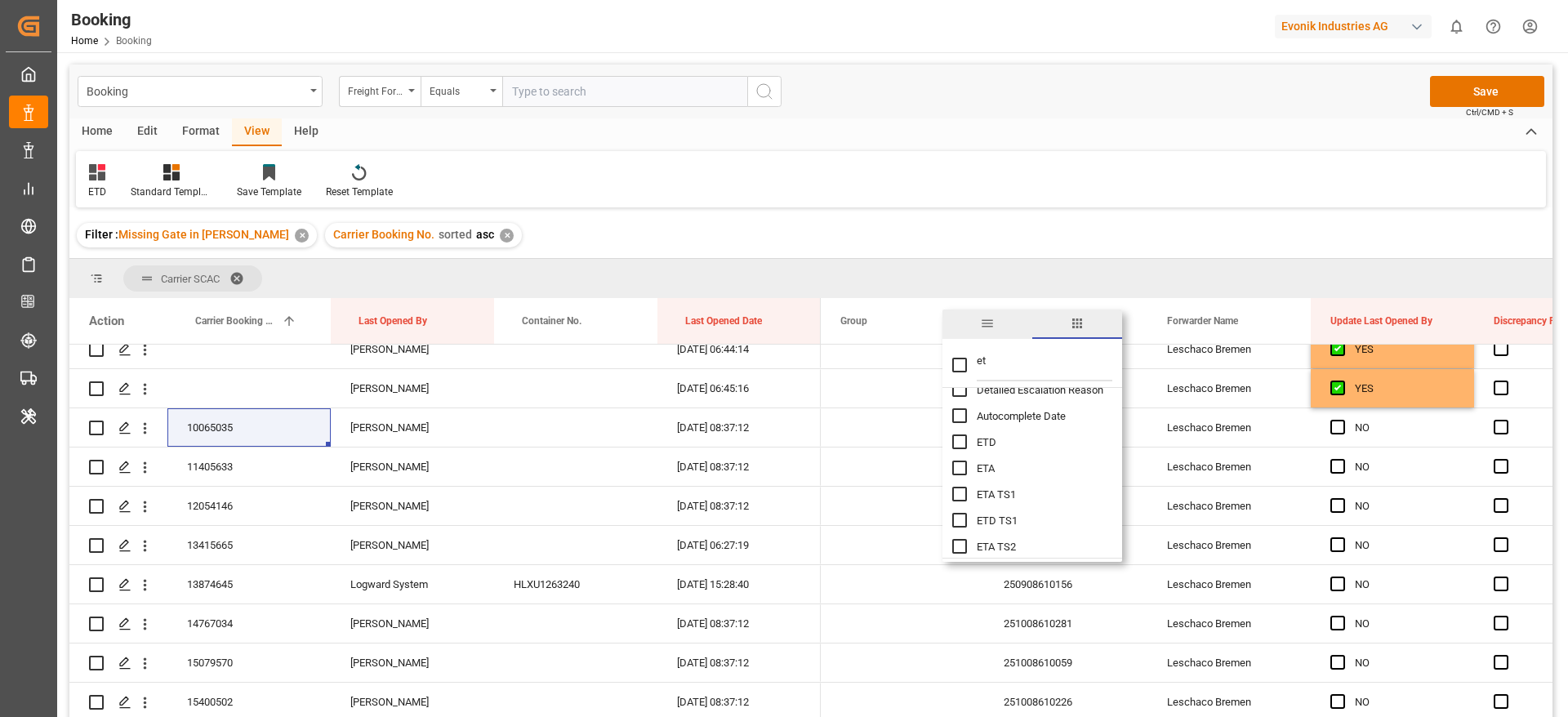
checkbox input "true"
checkbox input "false"
click at [960, 466] on input "ETA column toggle visibility (hidden)" at bounding box center [959, 467] width 15 height 15
checkbox input "true"
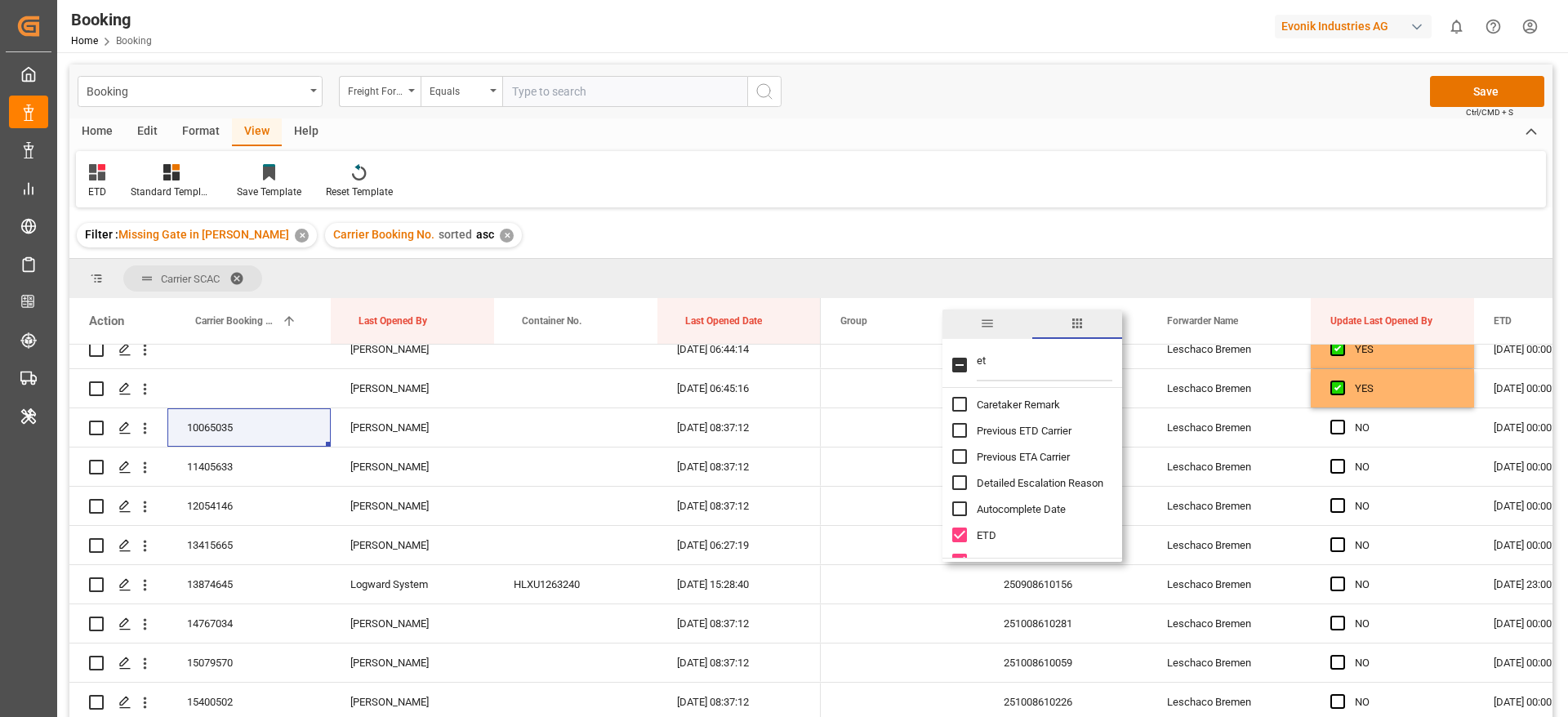
scroll to position [0, 0]
click at [1114, 222] on div "Filter : Missing Gate in POL Barge ✕ Carrier Booking No. sorted asc ✕" at bounding box center [811, 234] width 1483 height 45
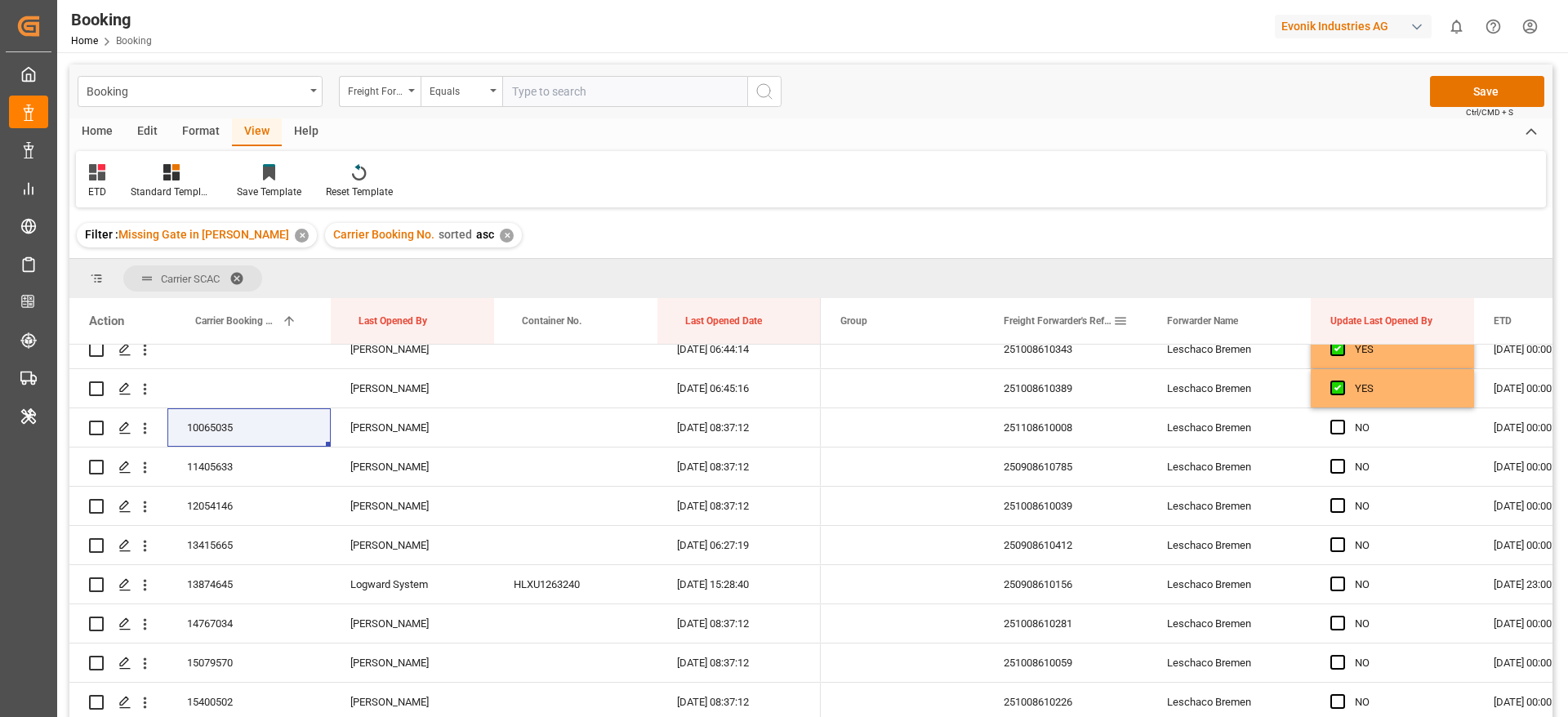
click at [1121, 319] on span at bounding box center [1120, 320] width 15 height 15
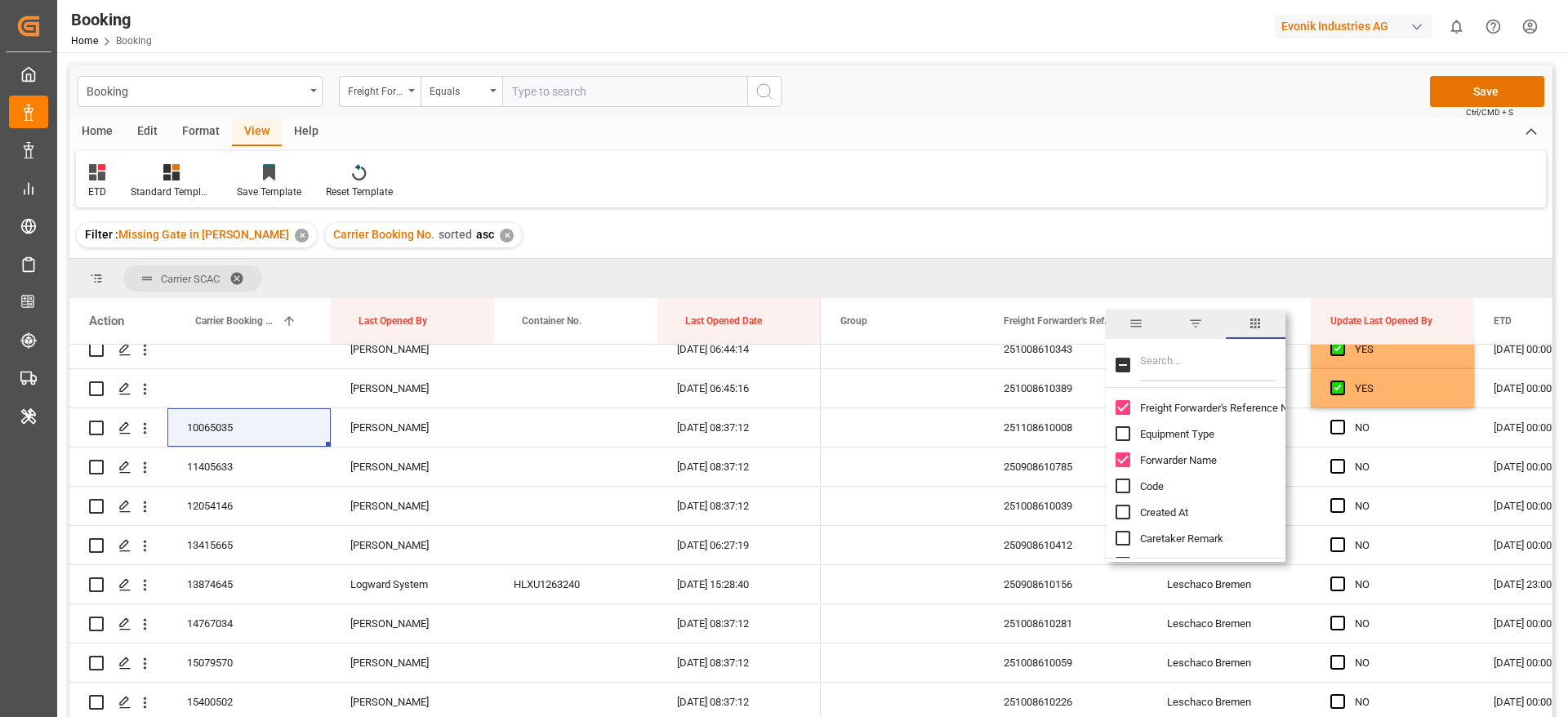
click at [1169, 403] on span "Freight Forwarder's Reference No." at bounding box center [1218, 408] width 156 height 12
checkbox input "false"
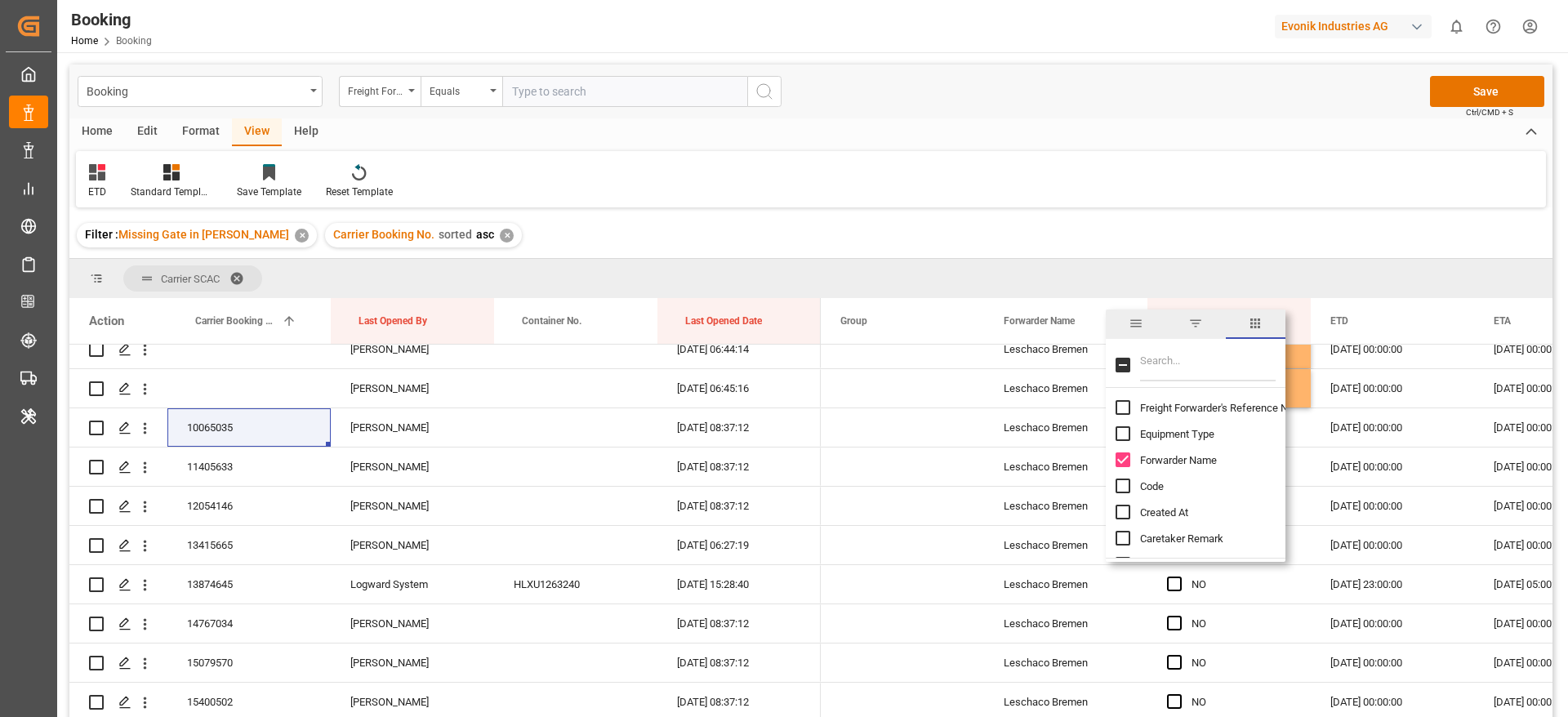
click at [1167, 454] on span "Forwarder Name" at bounding box center [1179, 460] width 77 height 12
checkbox input "false"
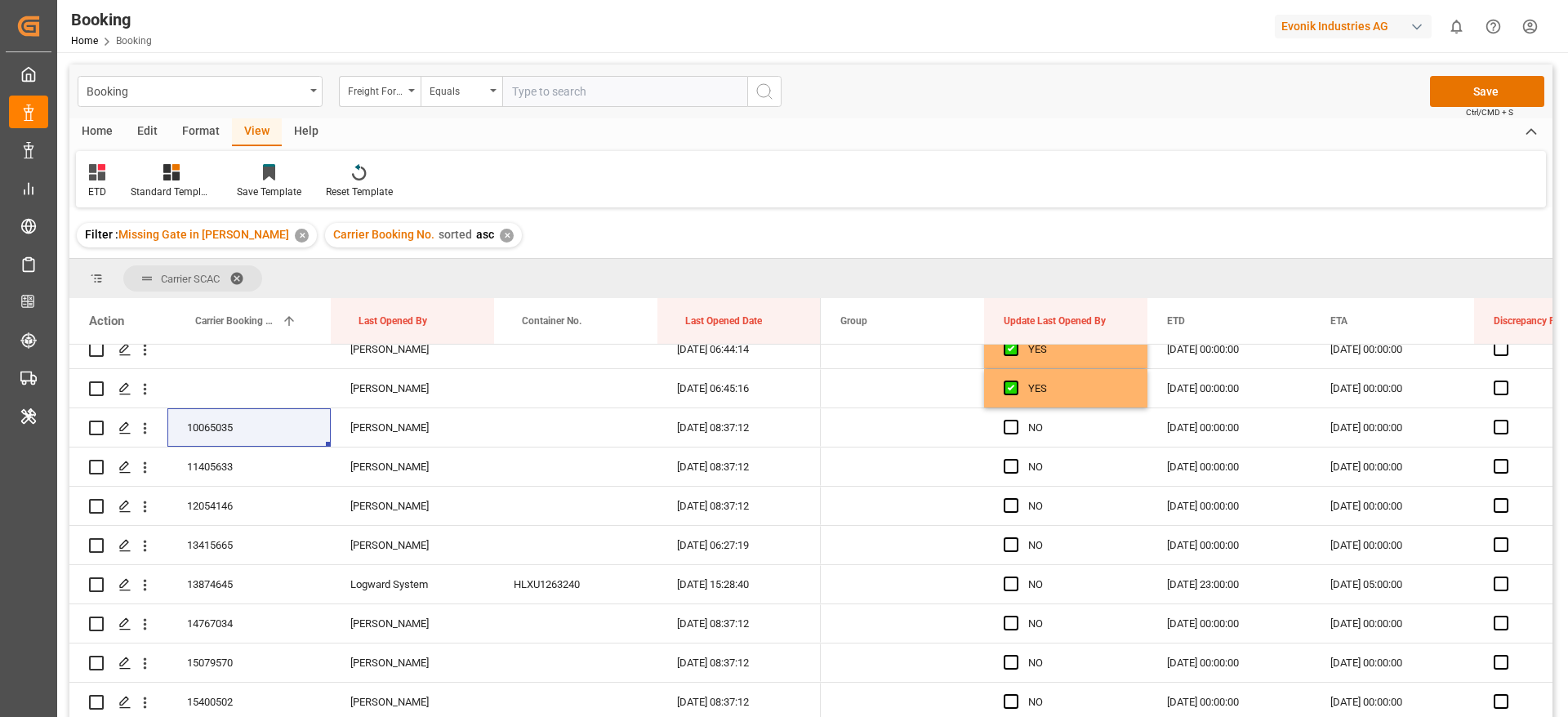
click at [1187, 178] on div "ETD Standard Templates Save Template Reset Template" at bounding box center [811, 180] width 1470 height 56
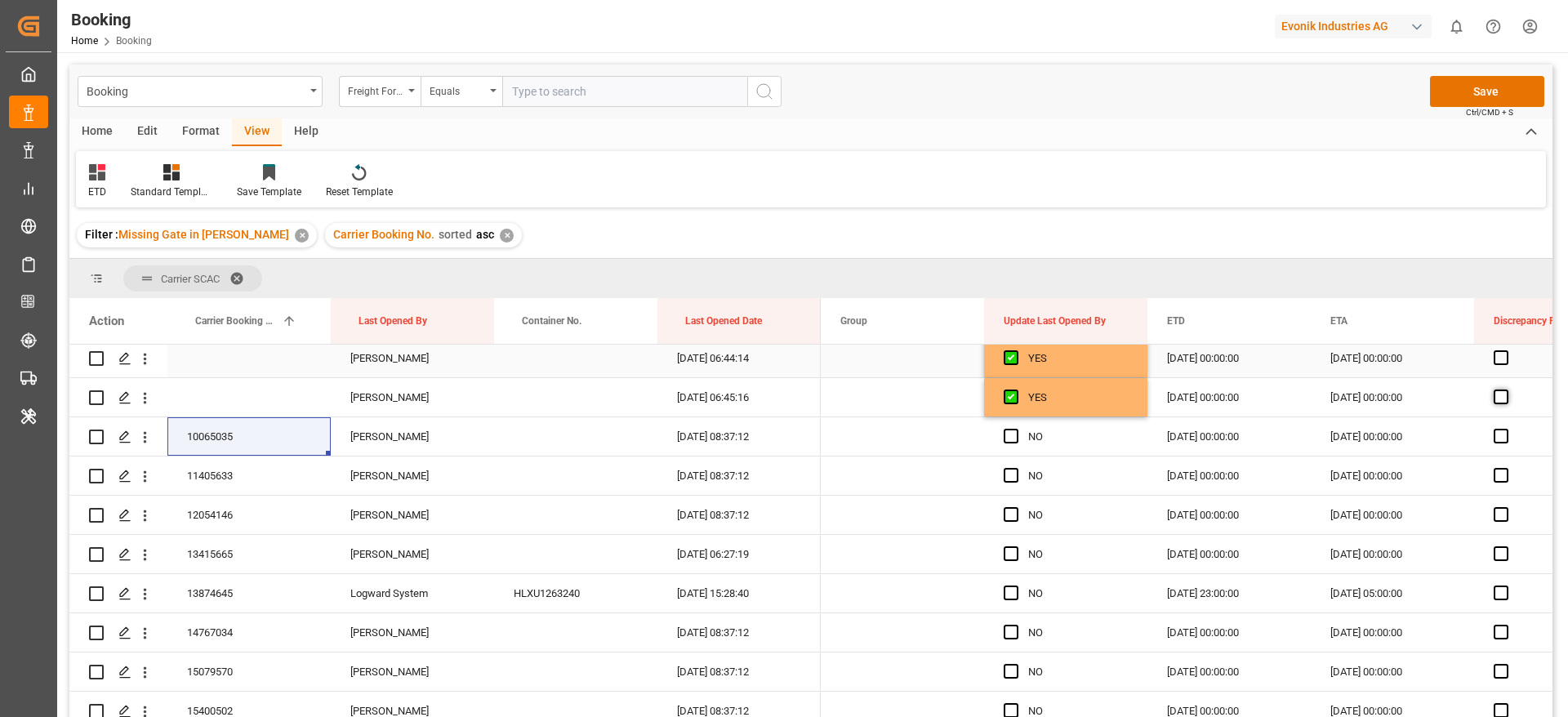
scroll to position [367, 0]
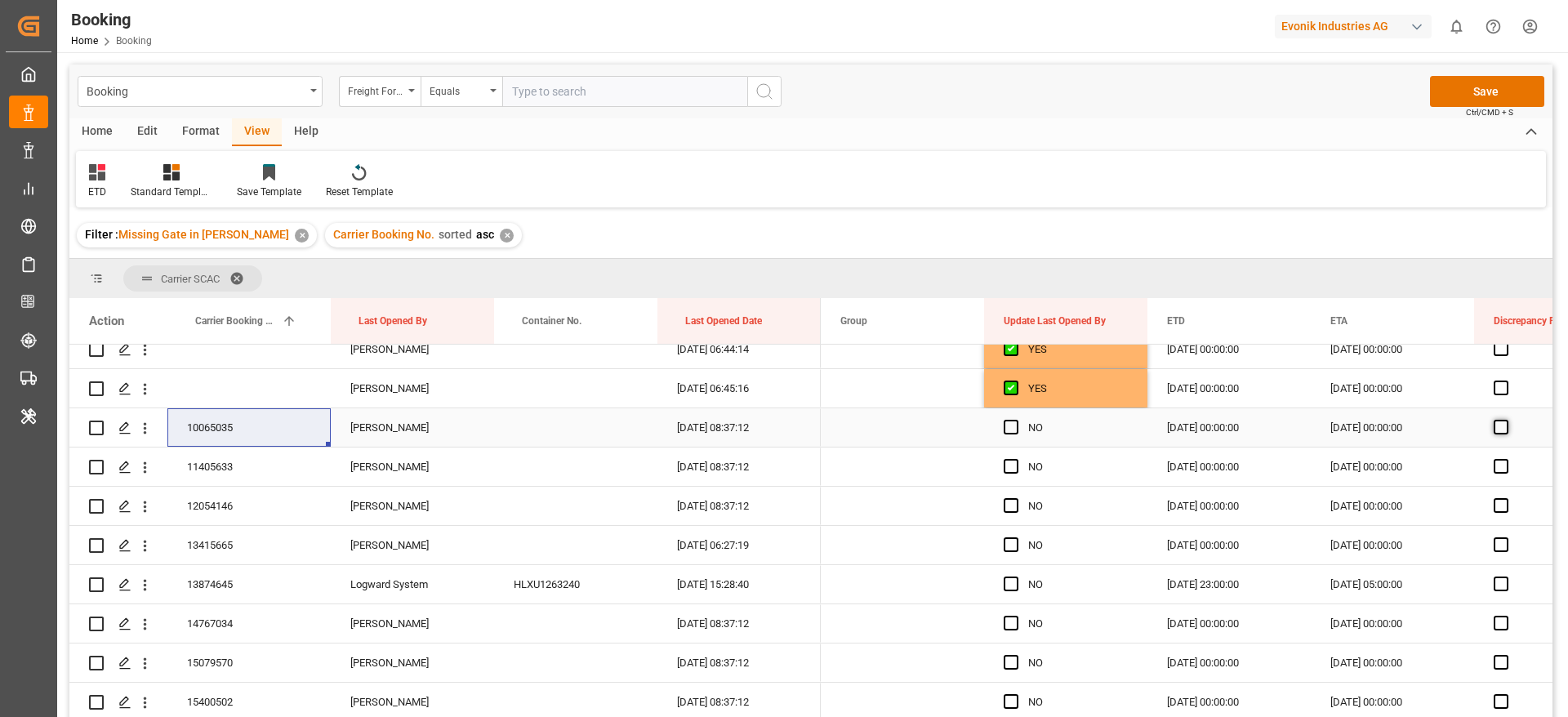
click at [1504, 430] on span "Press SPACE to select this row." at bounding box center [1500, 427] width 15 height 15
click at [1506, 420] on input "Press SPACE to select this row." at bounding box center [1506, 420] width 0 height 0
click at [1502, 464] on span "Press SPACE to select this row." at bounding box center [1500, 465] width 15 height 15
click at [1506, 459] on input "Press SPACE to select this row." at bounding box center [1506, 459] width 0 height 0
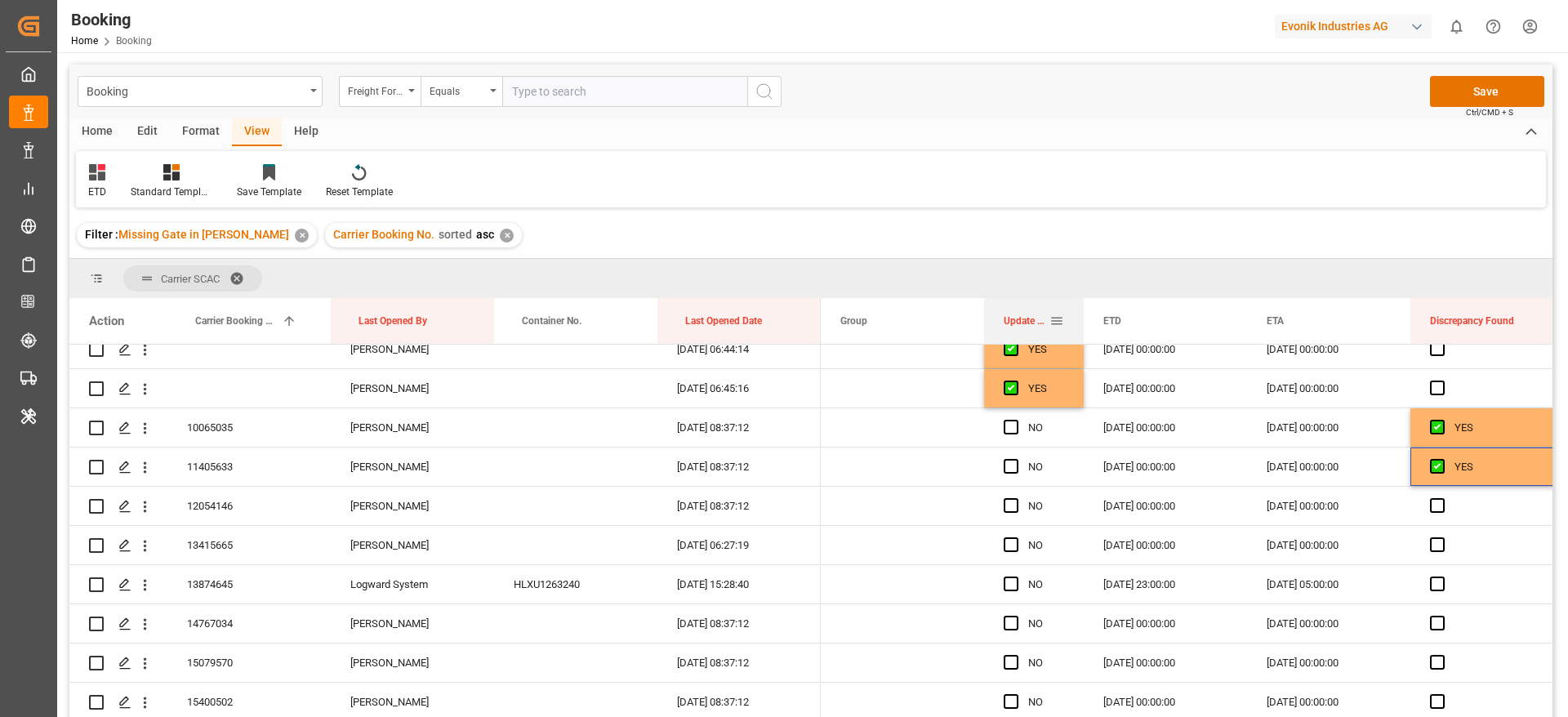
drag, startPoint x: 1146, startPoint y: 325, endPoint x: 1079, endPoint y: 328, distance: 67.1
click at [1081, 328] on div at bounding box center [1084, 320] width 7 height 45
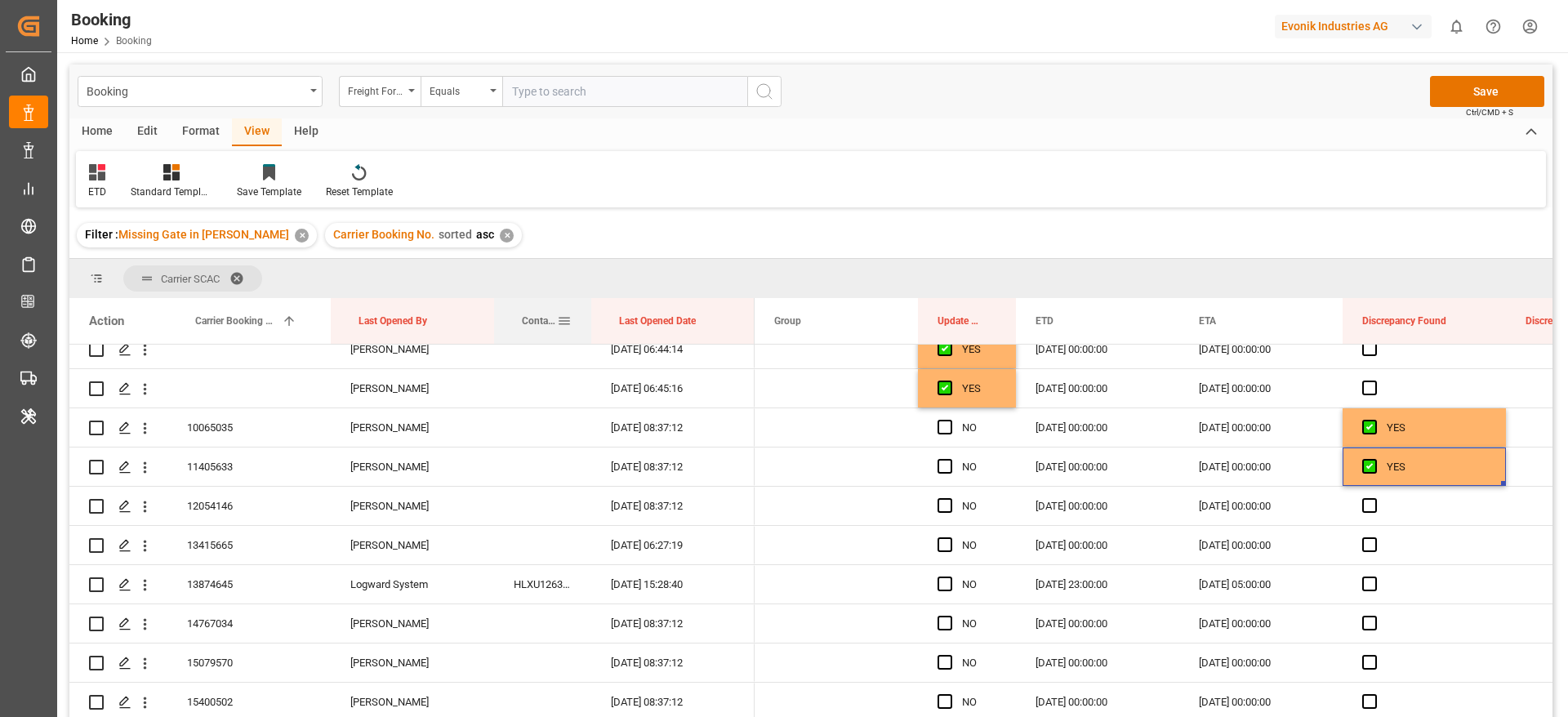
drag, startPoint x: 656, startPoint y: 322, endPoint x: 590, endPoint y: 321, distance: 66.0
click at [590, 321] on div at bounding box center [591, 320] width 7 height 45
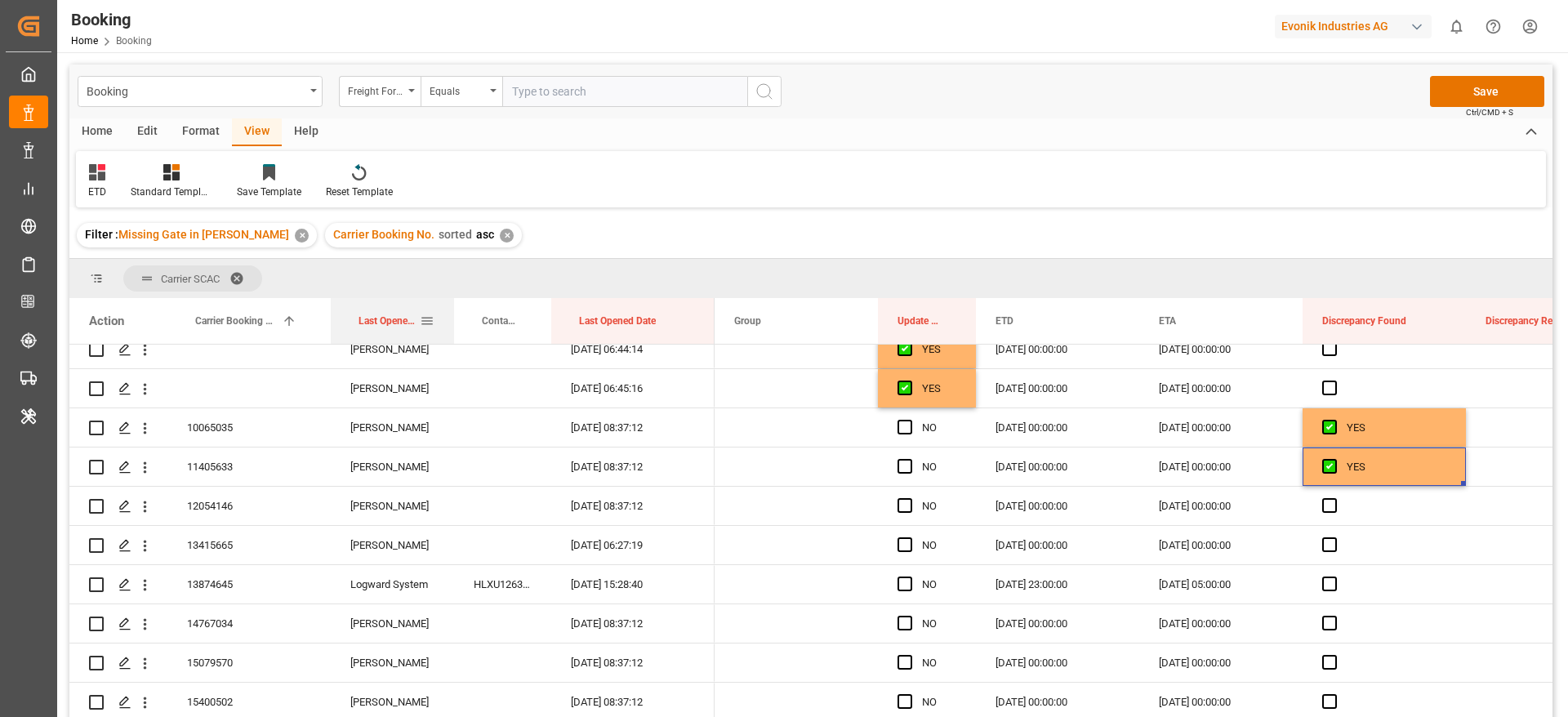
drag, startPoint x: 491, startPoint y: 324, endPoint x: 384, endPoint y: 323, distance: 107.0
click at [451, 325] on div at bounding box center [454, 320] width 7 height 45
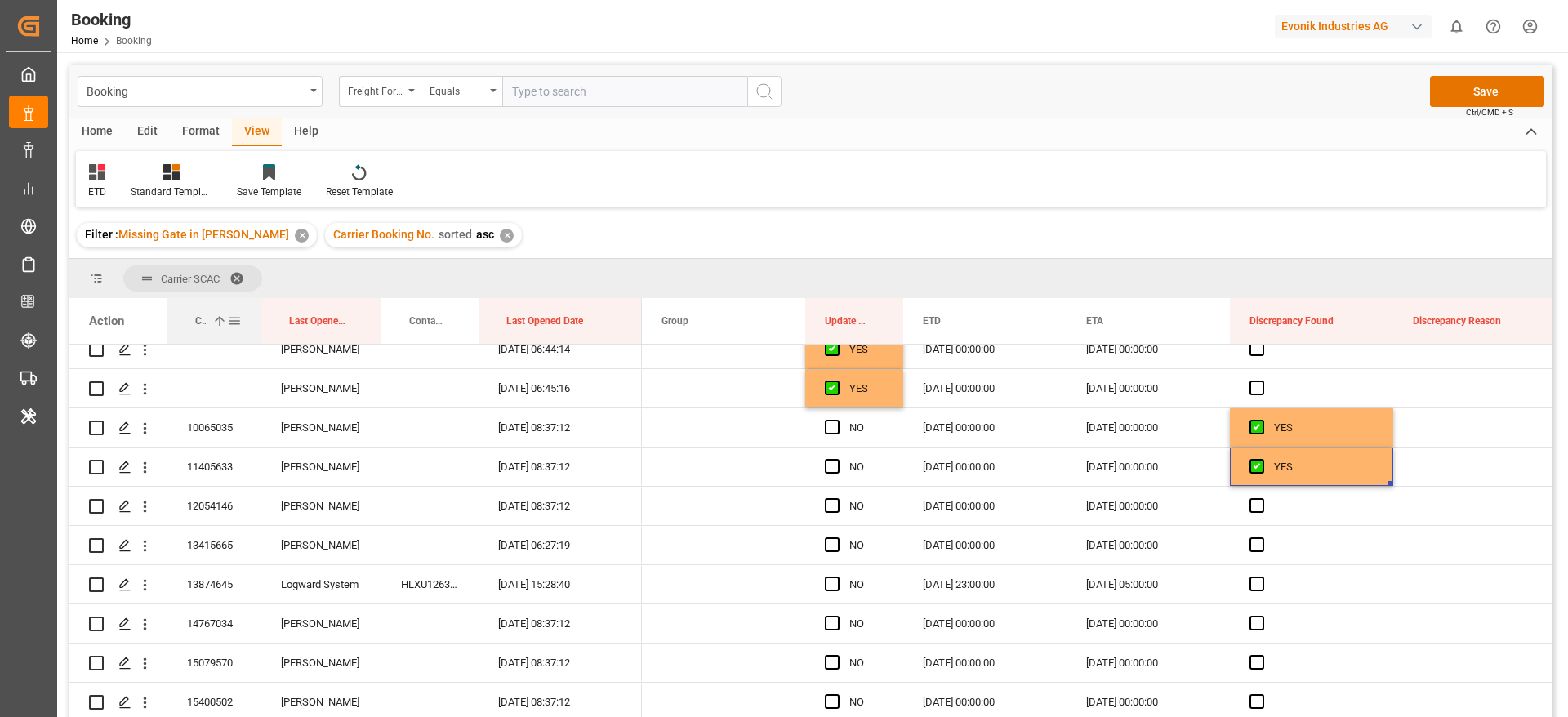
drag, startPoint x: 328, startPoint y: 325, endPoint x: 956, endPoint y: 412, distance: 634.0
click at [258, 328] on div at bounding box center [262, 320] width 7 height 45
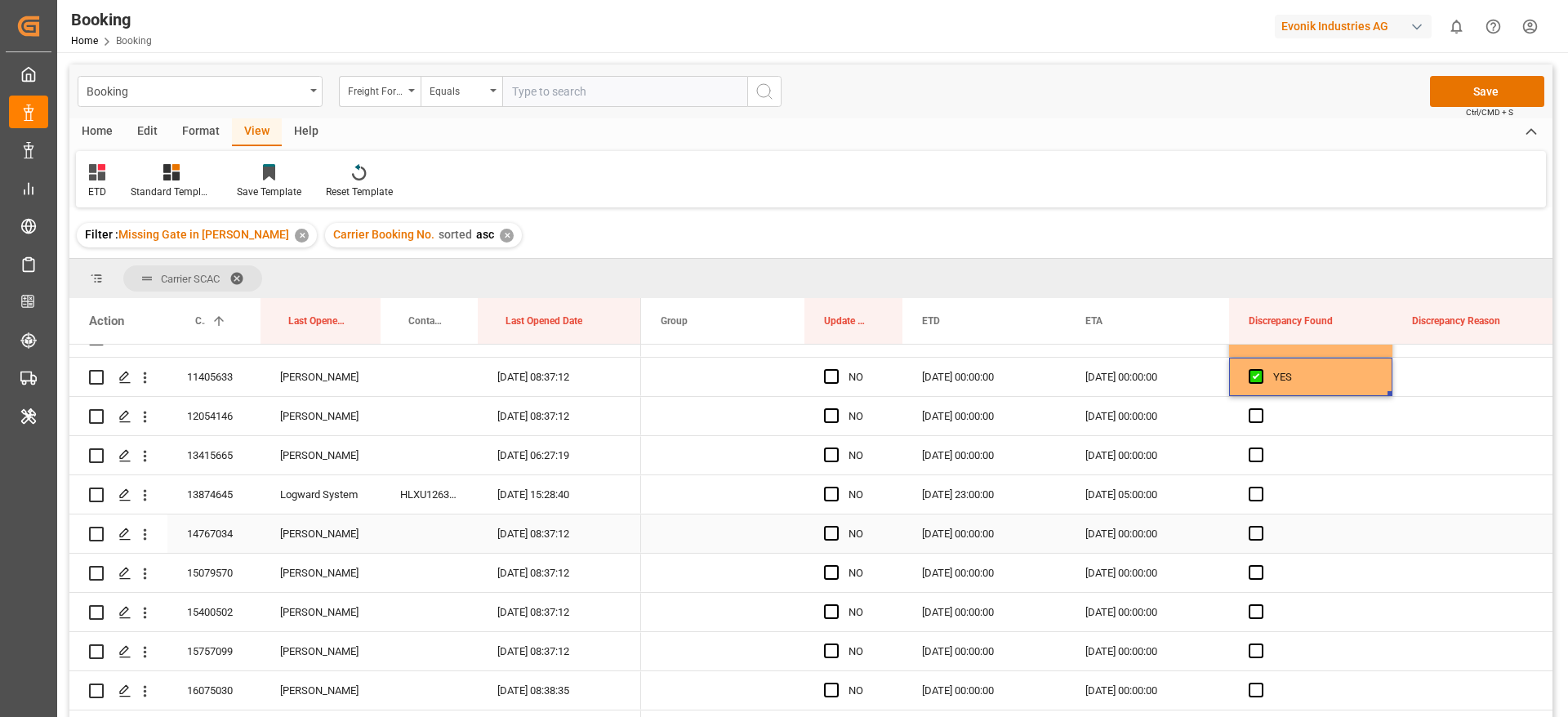
scroll to position [490, 0]
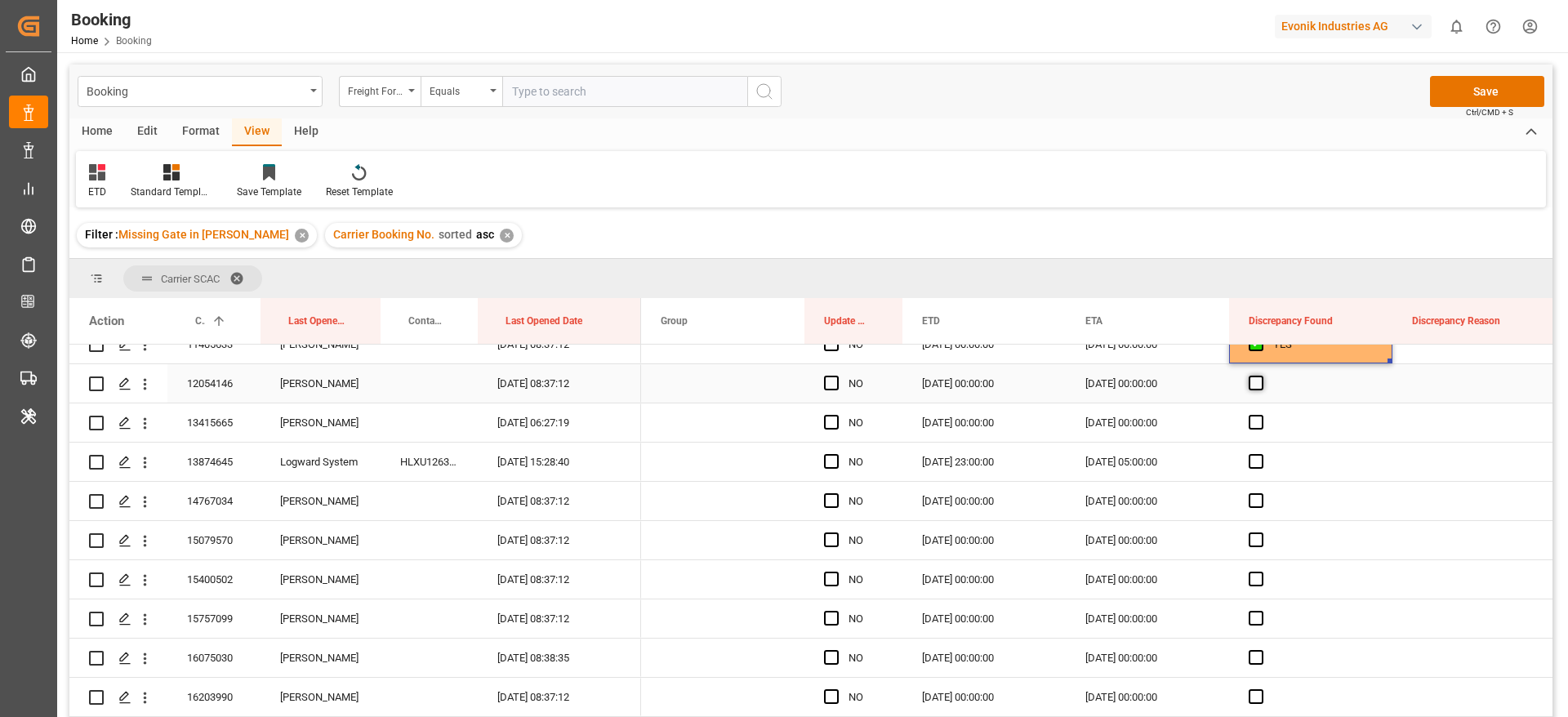
click at [1252, 384] on span "Press SPACE to select this row." at bounding box center [1256, 382] width 15 height 15
click at [1262, 376] on input "Press SPACE to select this row." at bounding box center [1262, 376] width 0 height 0
click at [1252, 425] on span "Press SPACE to select this row." at bounding box center [1256, 422] width 15 height 15
click at [1262, 415] on input "Press SPACE to select this row." at bounding box center [1262, 415] width 0 height 0
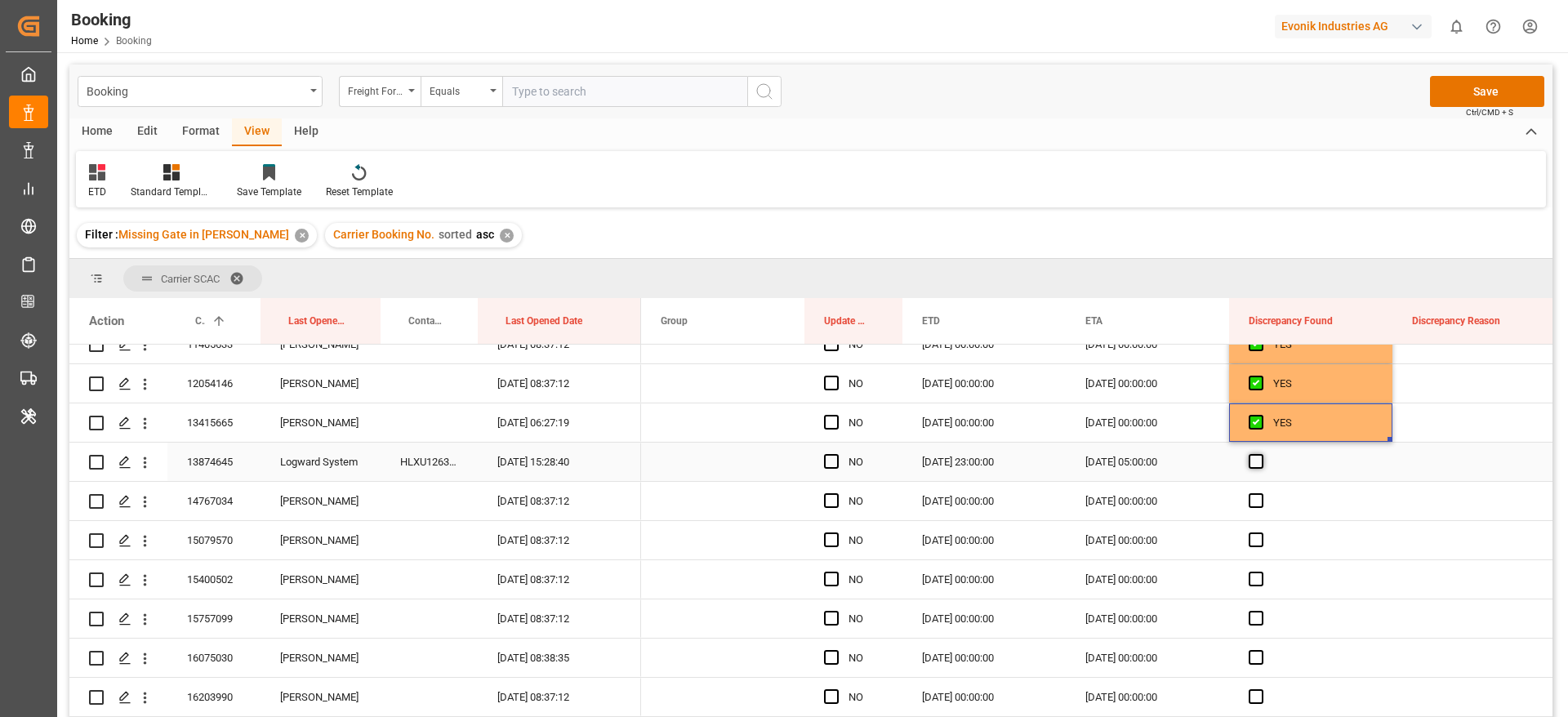
click at [1252, 462] on span "Press SPACE to select this row." at bounding box center [1256, 461] width 15 height 15
click at [1262, 454] on input "Press SPACE to select this row." at bounding box center [1262, 454] width 0 height 0
click at [1252, 498] on span "Press SPACE to select this row." at bounding box center [1256, 500] width 15 height 15
click at [1262, 493] on input "Press SPACE to select this row." at bounding box center [1262, 493] width 0 height 0
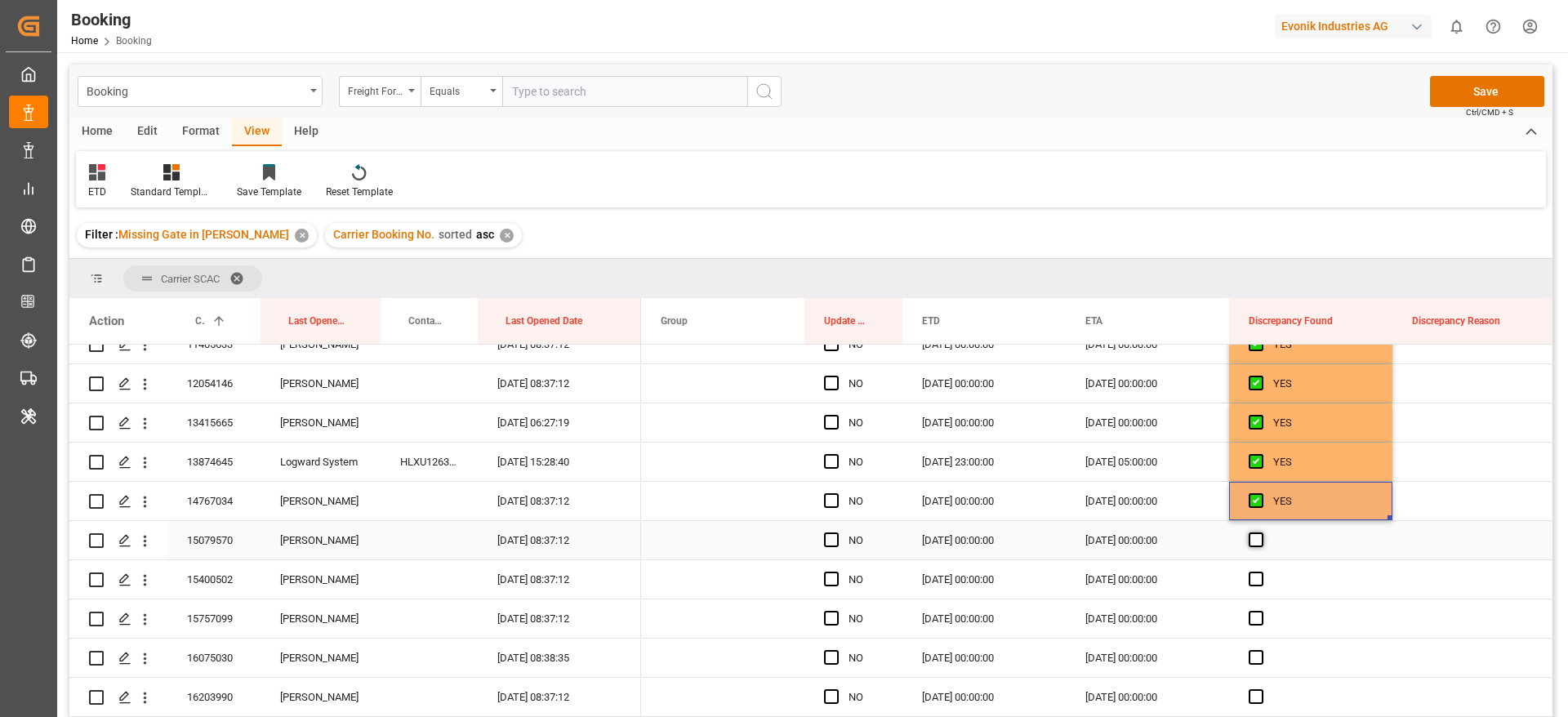
click at [1251, 532] on span "Press SPACE to select this row." at bounding box center [1256, 539] width 15 height 15
click at [1262, 532] on input "Press SPACE to select this row." at bounding box center [1262, 532] width 0 height 0
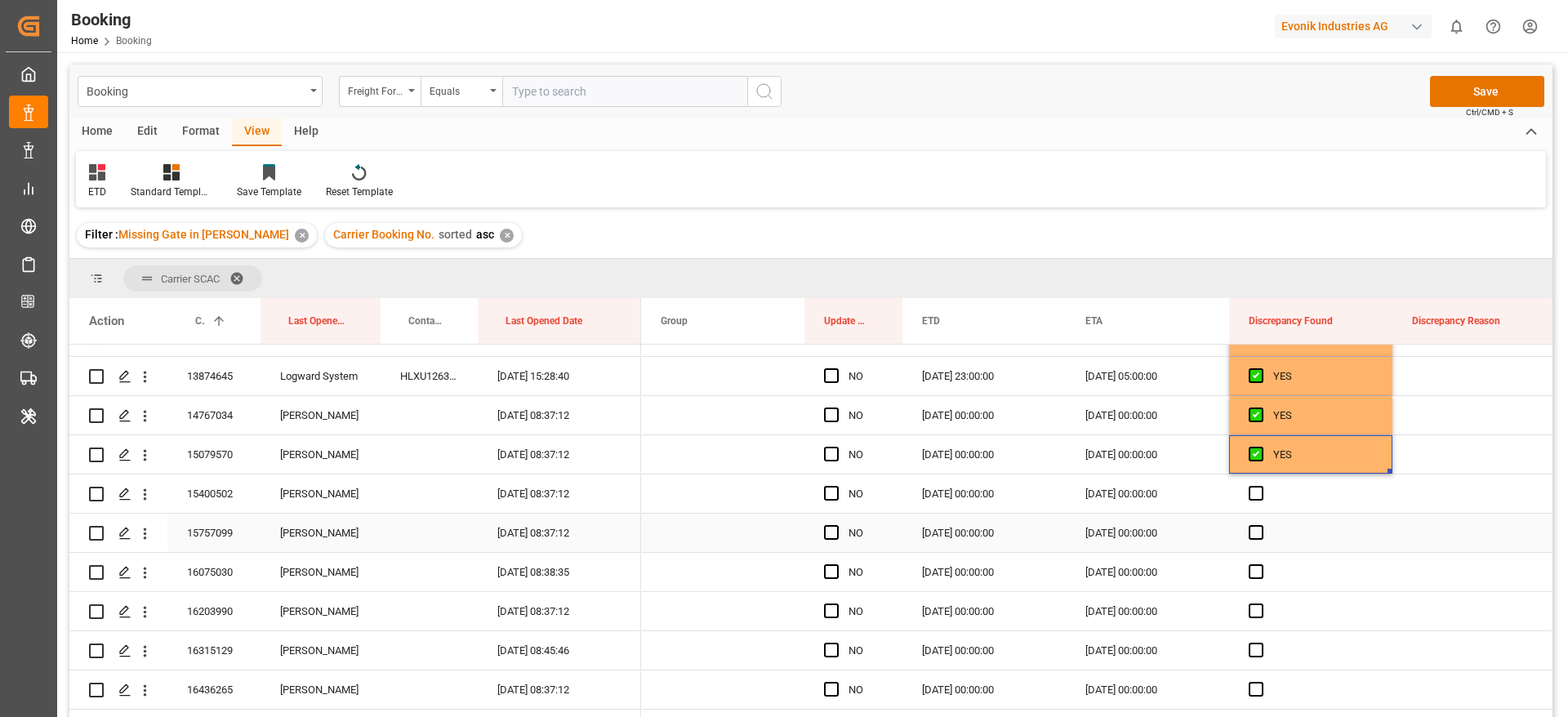
scroll to position [613, 0]
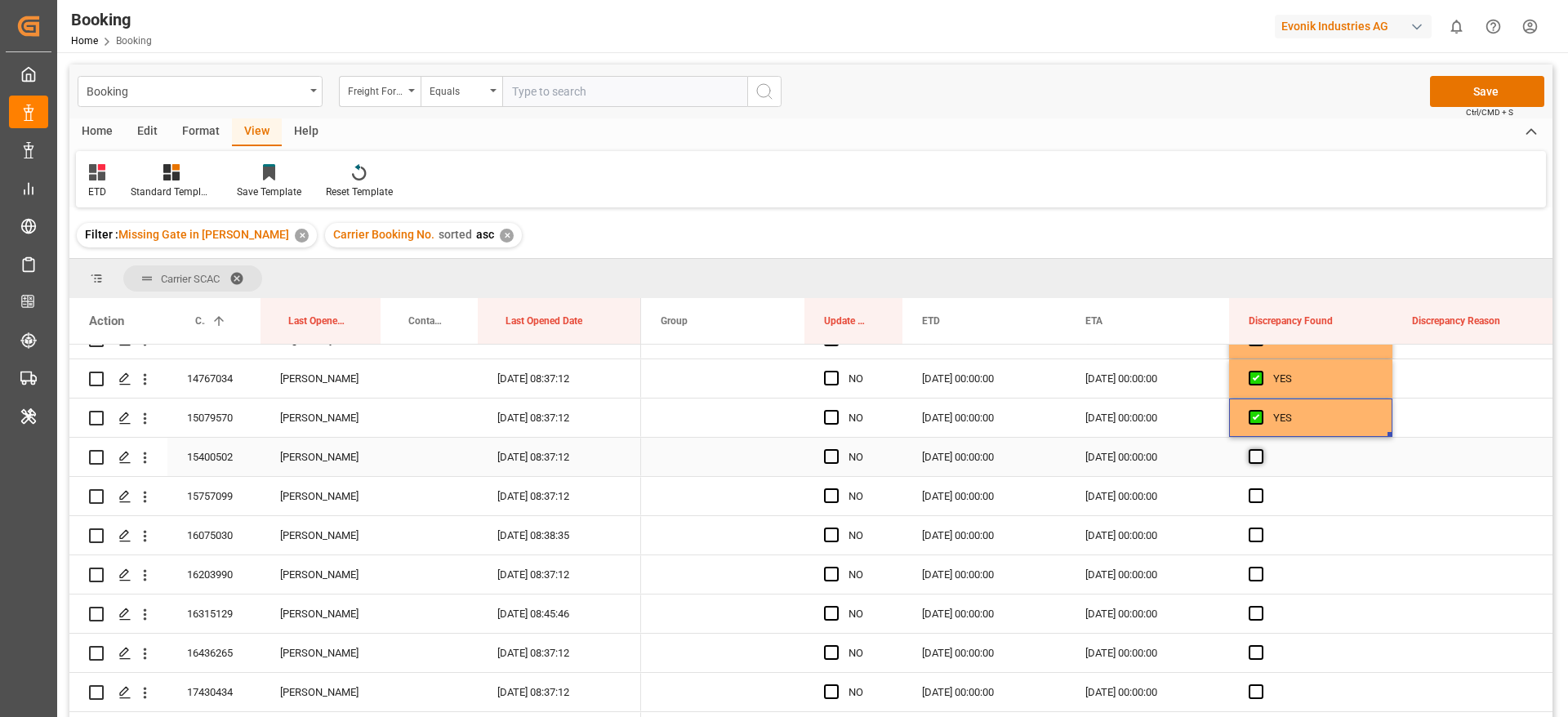
click at [1255, 453] on span "Press SPACE to select this row." at bounding box center [1256, 456] width 15 height 15
click at [1262, 449] on input "Press SPACE to select this row." at bounding box center [1262, 449] width 0 height 0
click at [1252, 498] on span "Press SPACE to select this row." at bounding box center [1256, 495] width 15 height 15
click at [1262, 489] on input "Press SPACE to select this row." at bounding box center [1262, 489] width 0 height 0
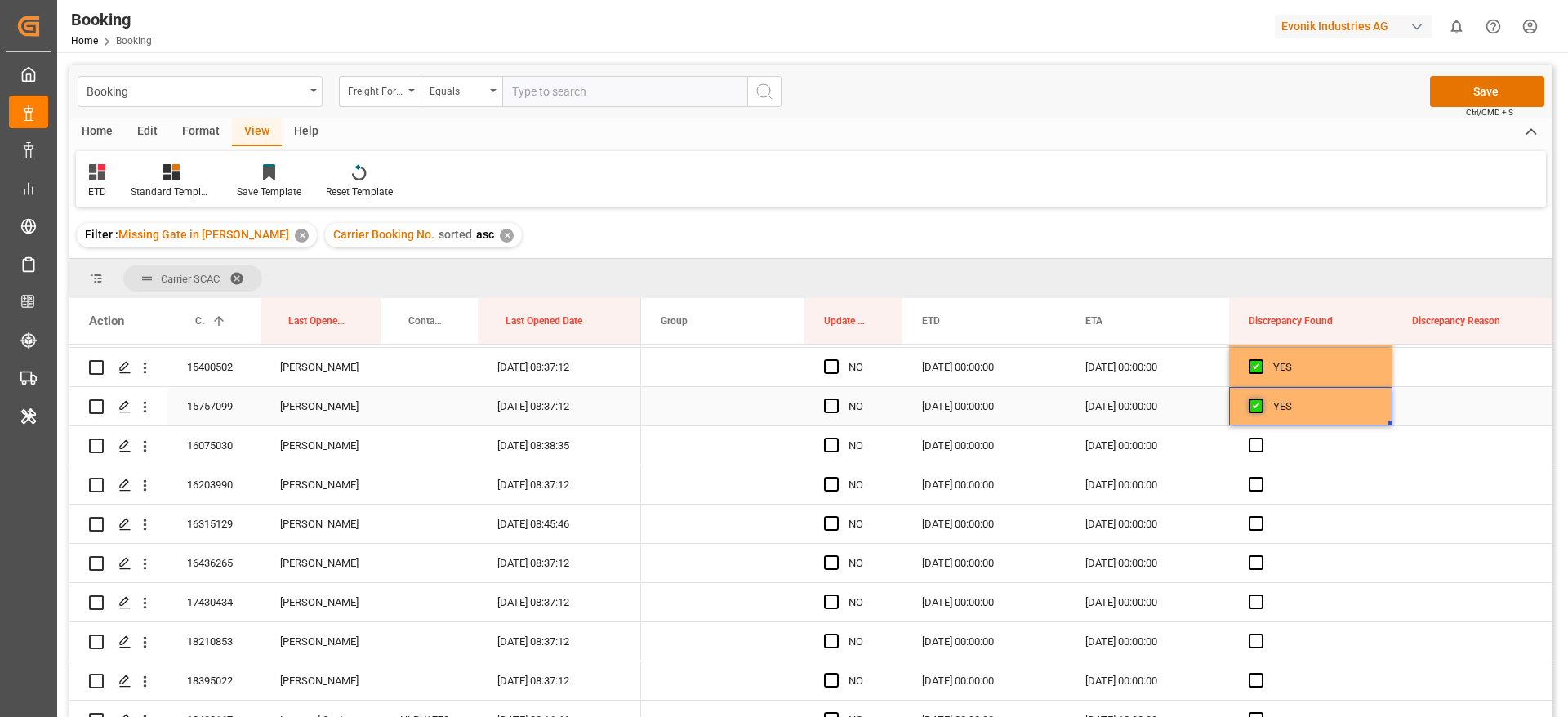
scroll to position [735, 0]
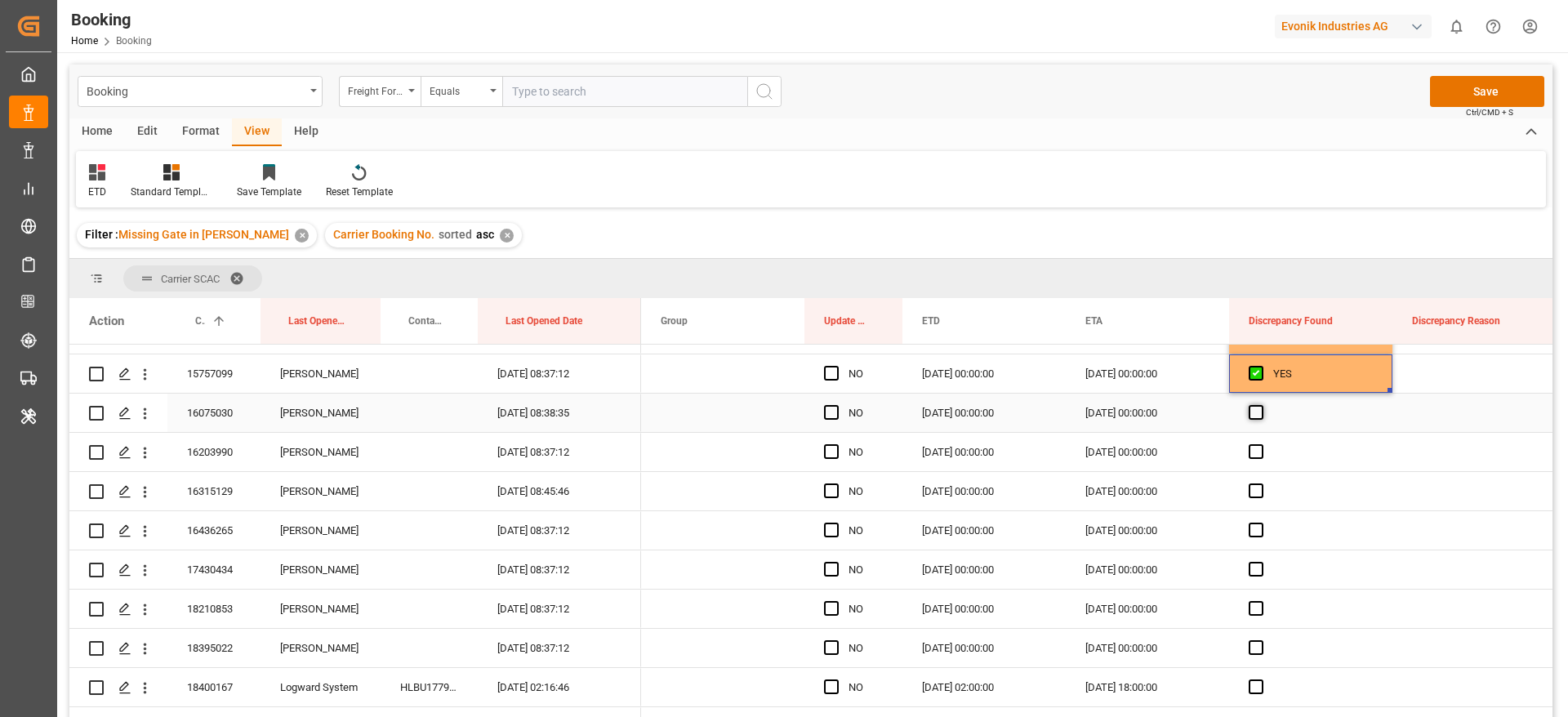
click at [1256, 408] on span "Press SPACE to select this row." at bounding box center [1256, 412] width 15 height 15
click at [1262, 405] on input "Press SPACE to select this row." at bounding box center [1262, 405] width 0 height 0
click at [1256, 455] on span "Press SPACE to select this row." at bounding box center [1256, 451] width 15 height 15
click at [1262, 444] on input "Press SPACE to select this row." at bounding box center [1262, 444] width 0 height 0
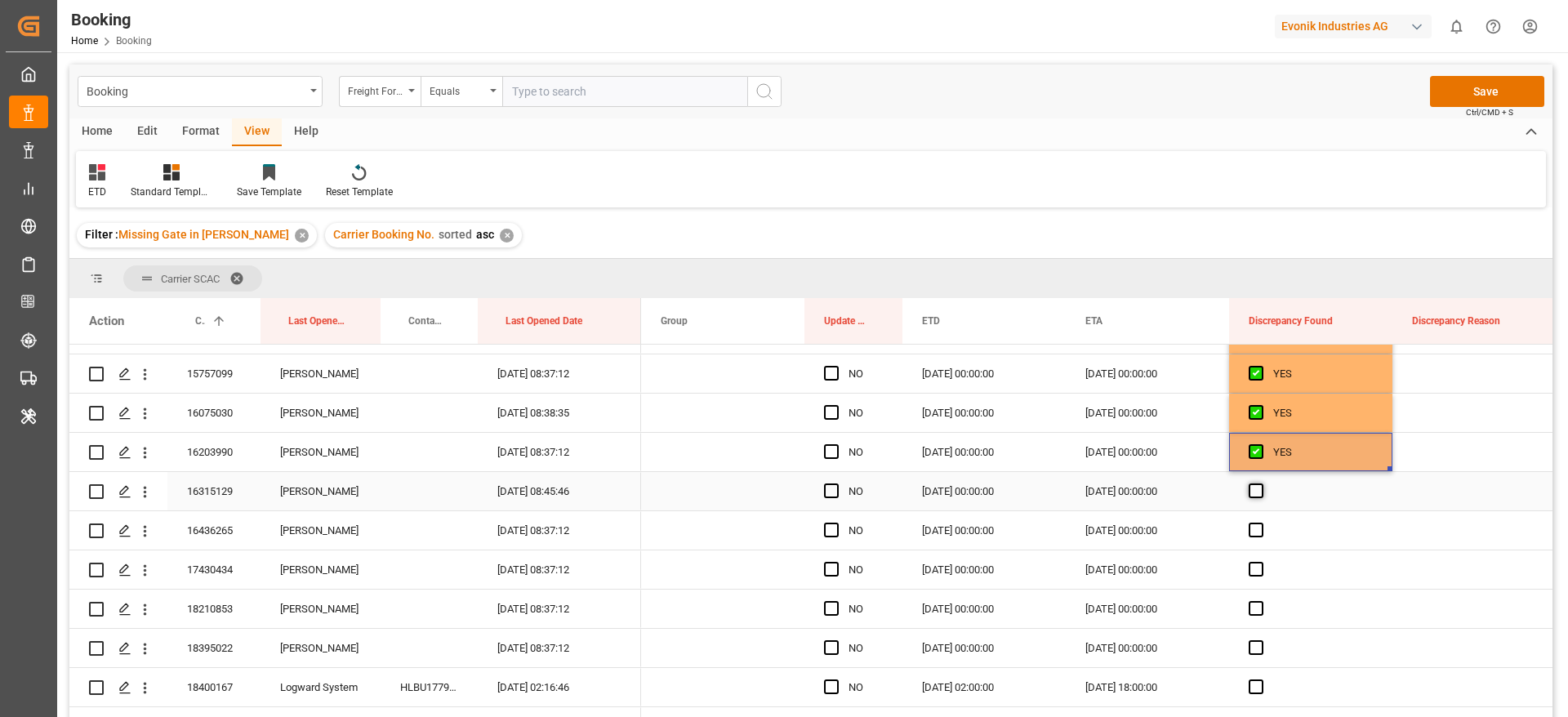
click at [1254, 493] on span "Press SPACE to select this row." at bounding box center [1256, 490] width 15 height 15
click at [1262, 483] on input "Press SPACE to select this row." at bounding box center [1262, 483] width 0 height 0
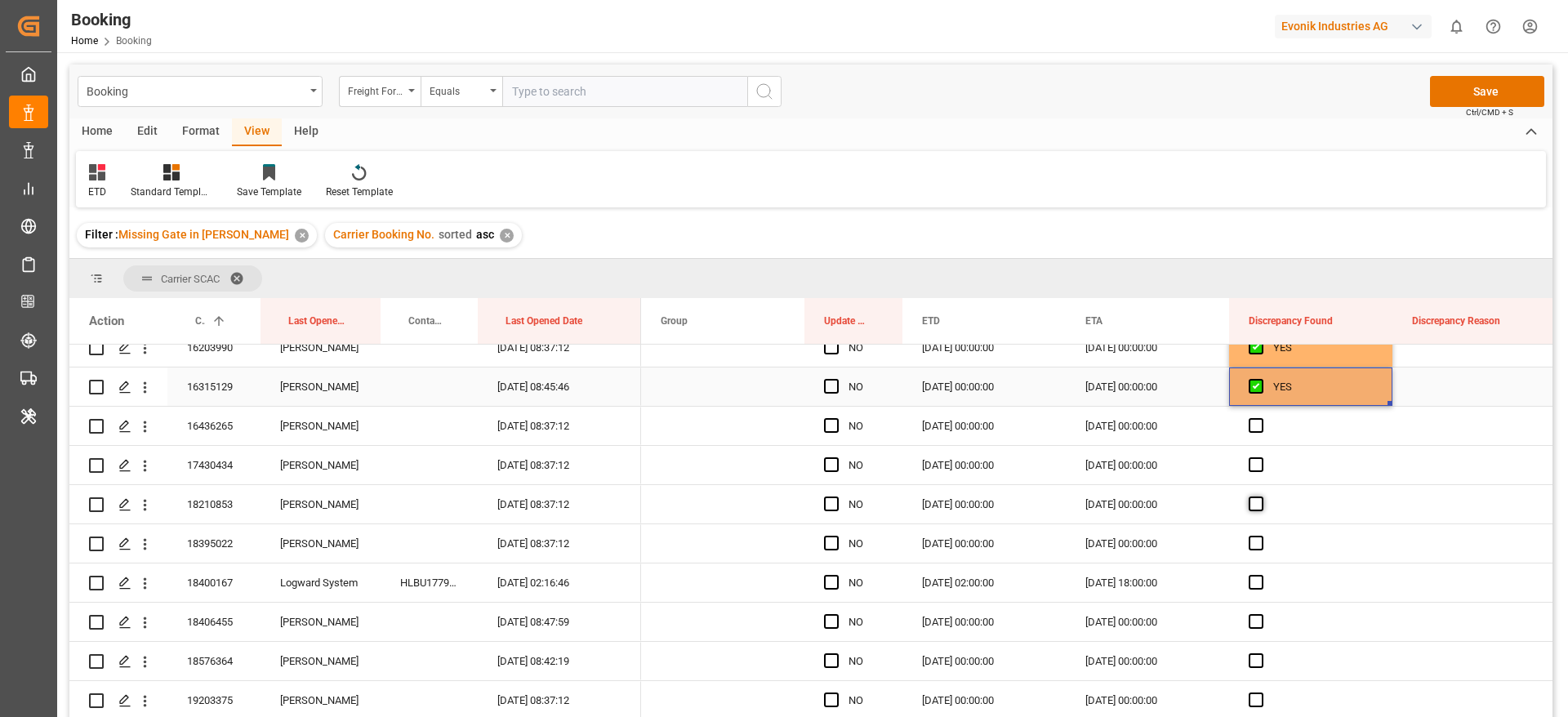
scroll to position [857, 0]
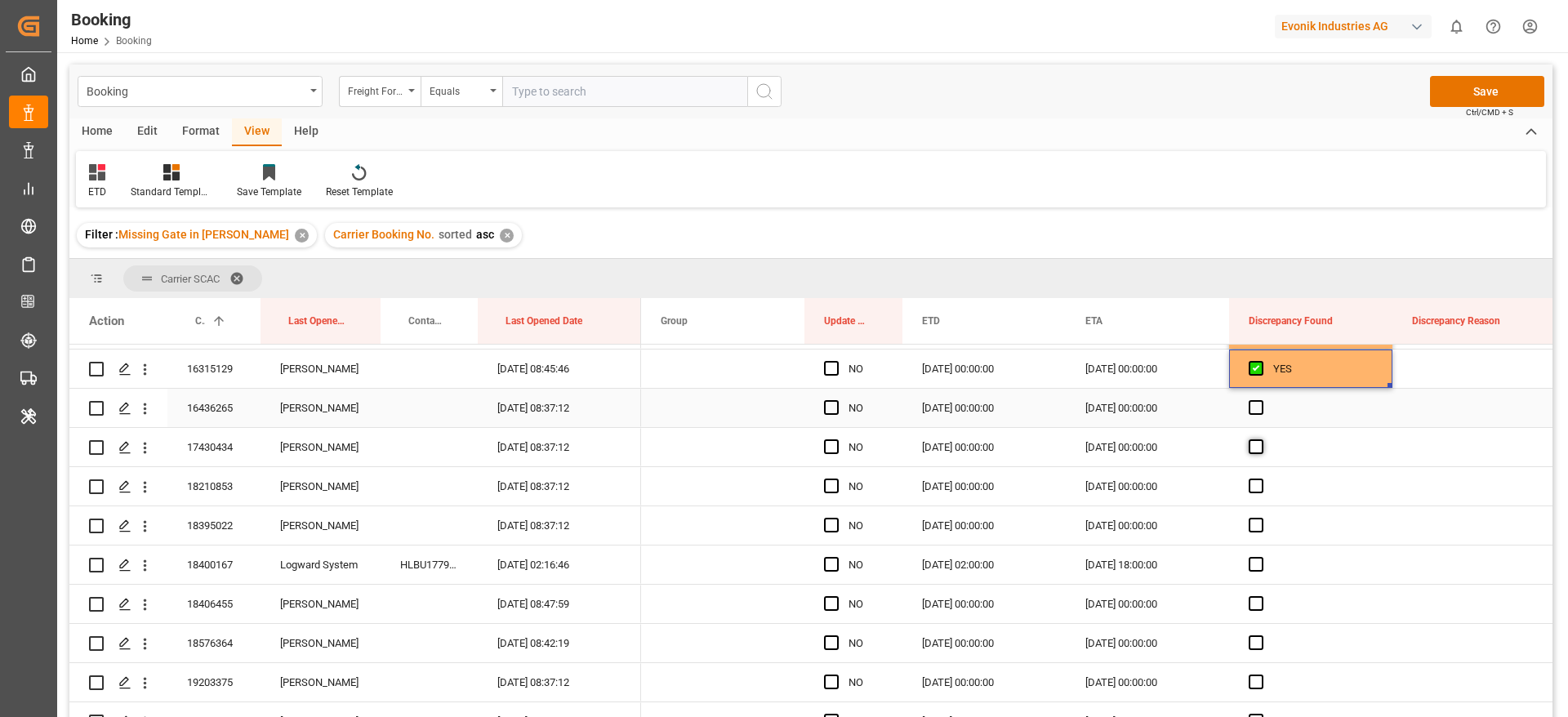
click at [1254, 406] on span "Press SPACE to select this row." at bounding box center [1256, 407] width 15 height 15
click at [1262, 400] on input "Press SPACE to select this row." at bounding box center [1262, 400] width 0 height 0
click at [1258, 449] on span "Press SPACE to select this row." at bounding box center [1256, 446] width 15 height 15
click at [1262, 439] on input "Press SPACE to select this row." at bounding box center [1262, 439] width 0 height 0
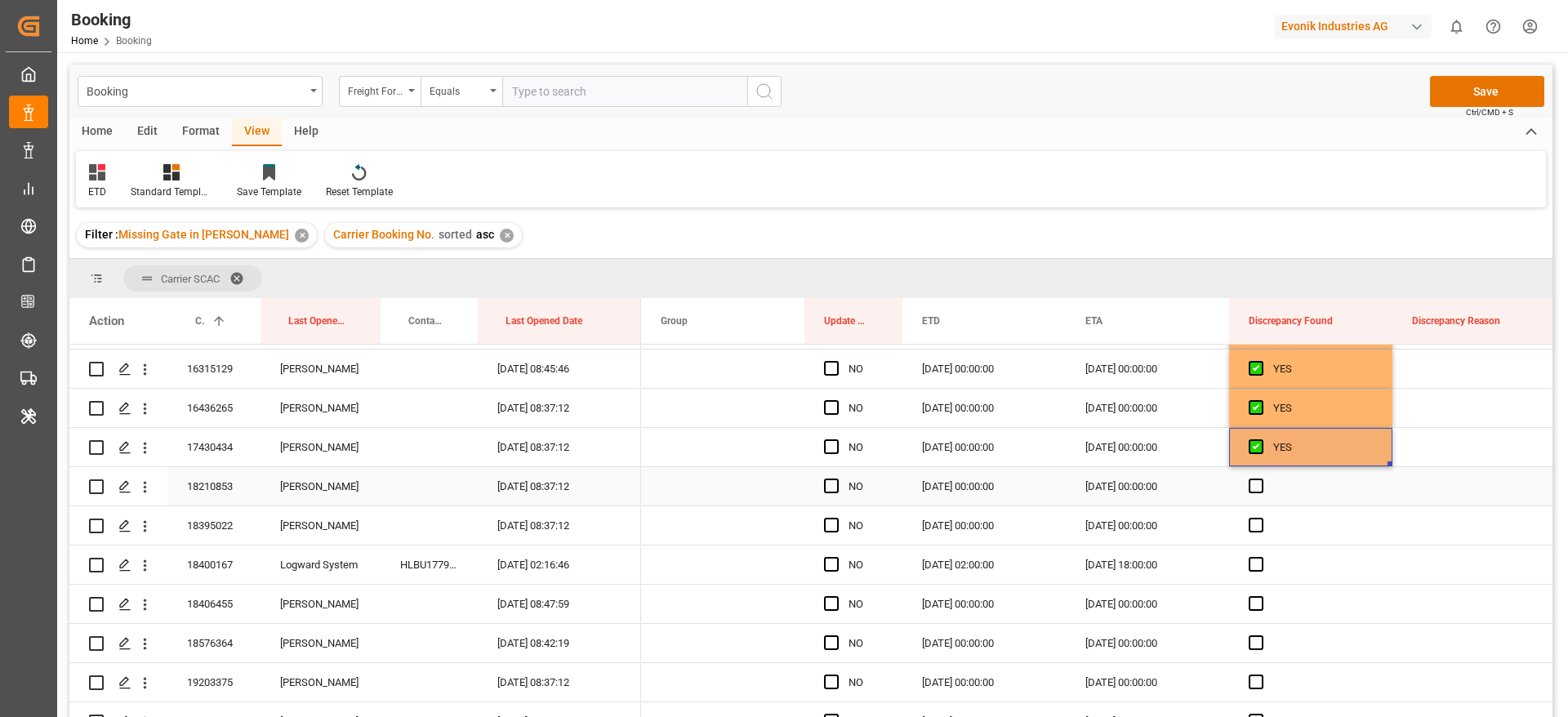
click at [1256, 483] on span "Press SPACE to select this row." at bounding box center [1256, 485] width 15 height 15
click at [1262, 478] on input "Press SPACE to select this row." at bounding box center [1262, 478] width 0 height 0
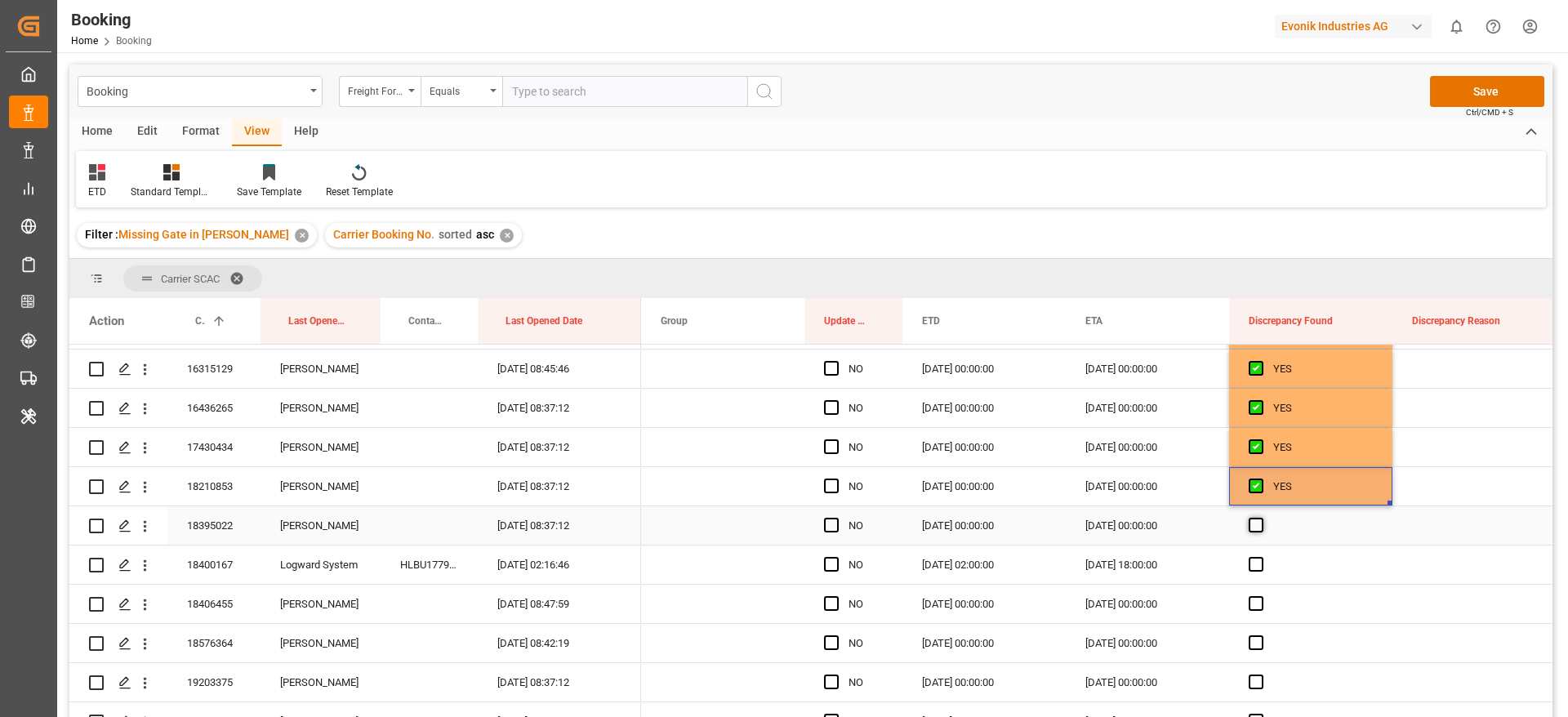
click at [1256, 528] on span "Press SPACE to select this row." at bounding box center [1256, 524] width 15 height 15
click at [1262, 518] on input "Press SPACE to select this row." at bounding box center [1262, 518] width 0 height 0
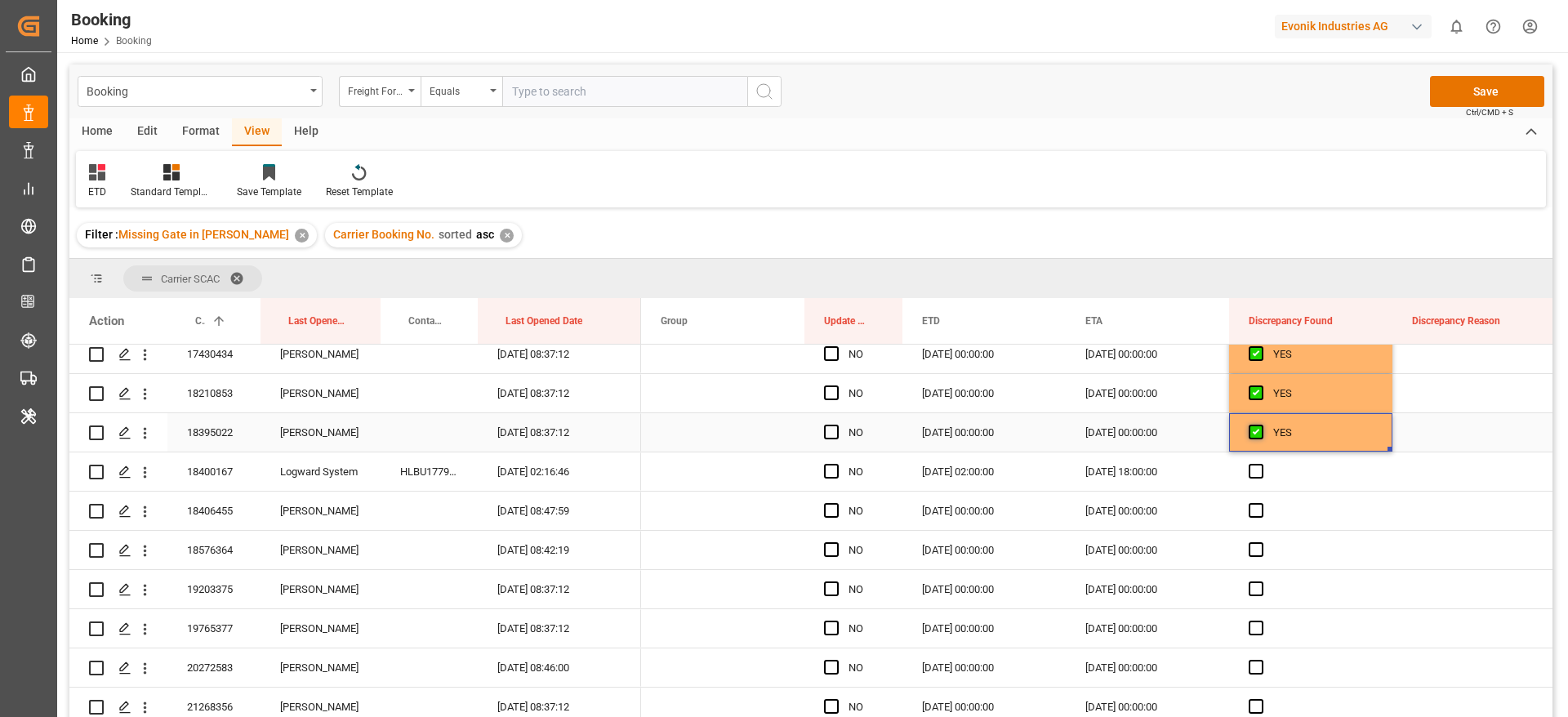
scroll to position [980, 0]
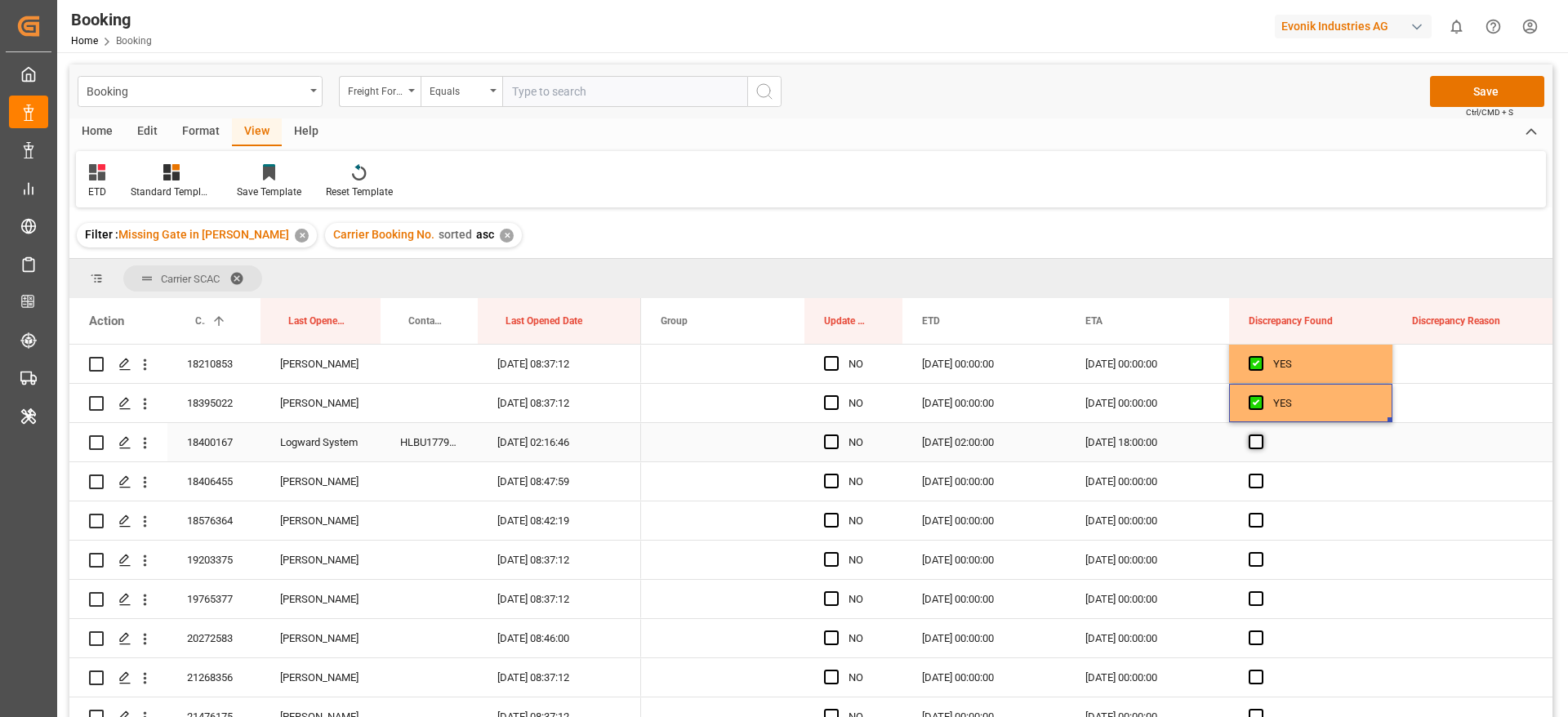
click at [1256, 438] on span "Press SPACE to select this row." at bounding box center [1256, 441] width 15 height 15
click at [1262, 435] on input "Press SPACE to select this row." at bounding box center [1262, 435] width 0 height 0
click at [1256, 488] on span "Press SPACE to select this row." at bounding box center [1256, 481] width 15 height 15
click at [1262, 474] on input "Press SPACE to select this row." at bounding box center [1262, 474] width 0 height 0
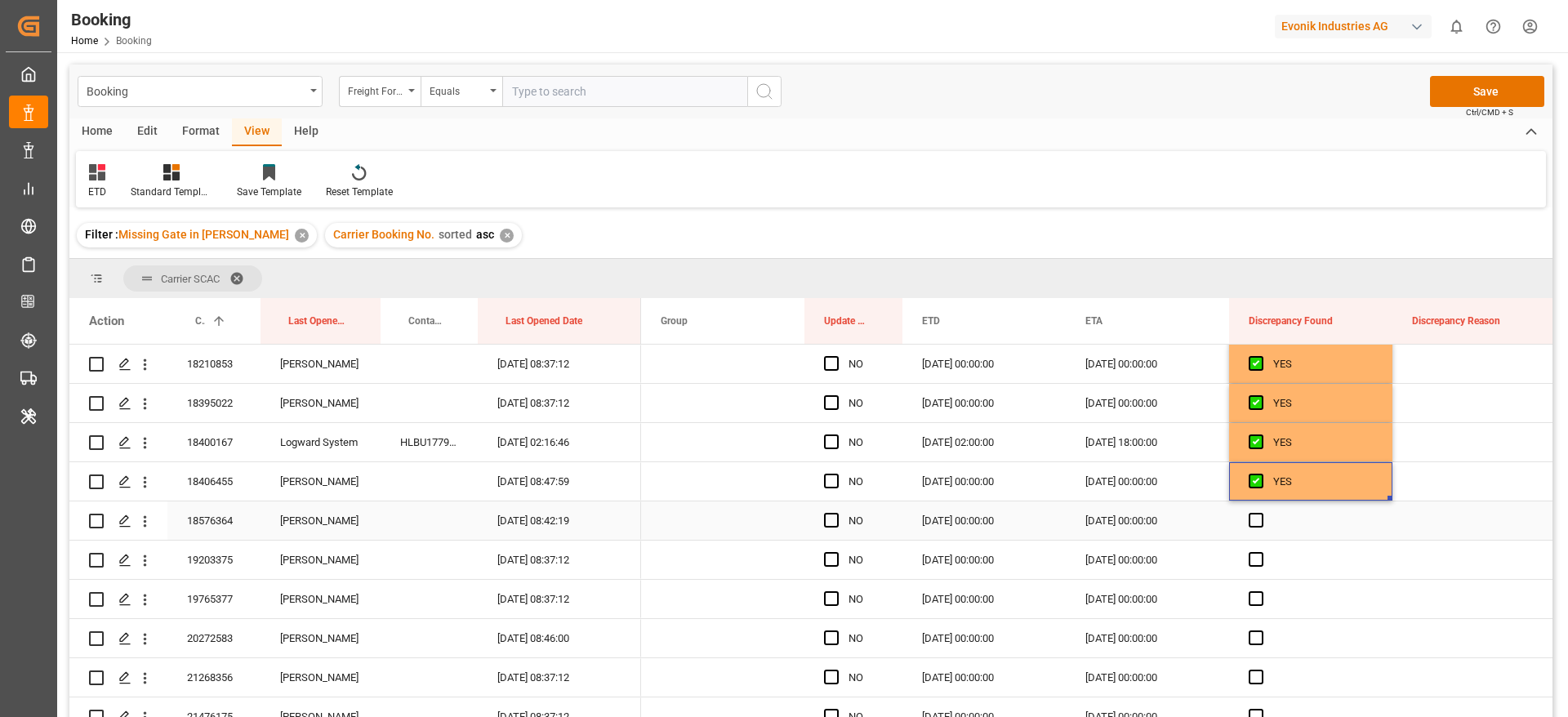
click at [1256, 518] on span "Press SPACE to select this row." at bounding box center [1256, 519] width 15 height 15
click at [1262, 513] on input "Press SPACE to select this row." at bounding box center [1262, 513] width 0 height 0
click at [1250, 560] on span "Press SPACE to select this row." at bounding box center [1256, 559] width 15 height 15
click at [1262, 552] on input "Press SPACE to select this row." at bounding box center [1262, 552] width 0 height 0
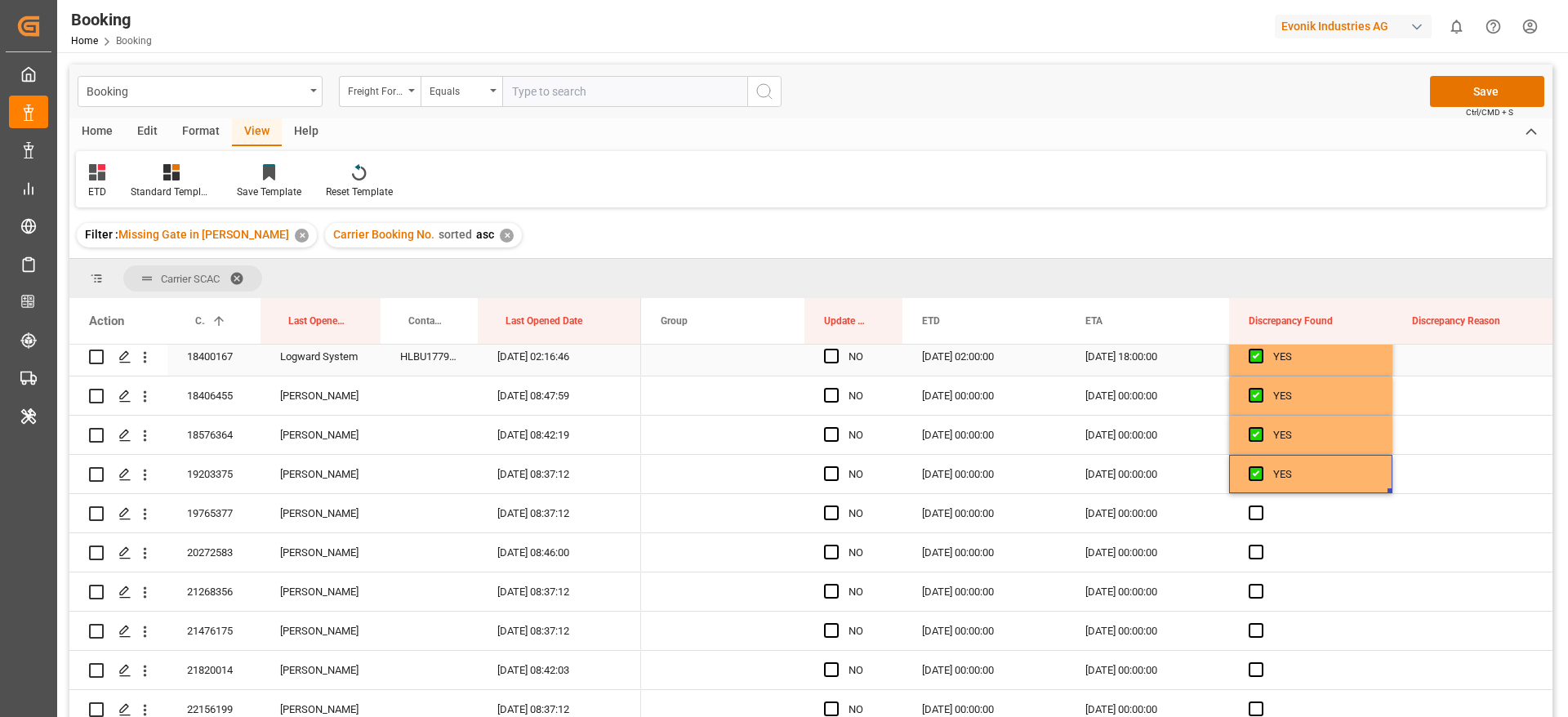
scroll to position [1102, 0]
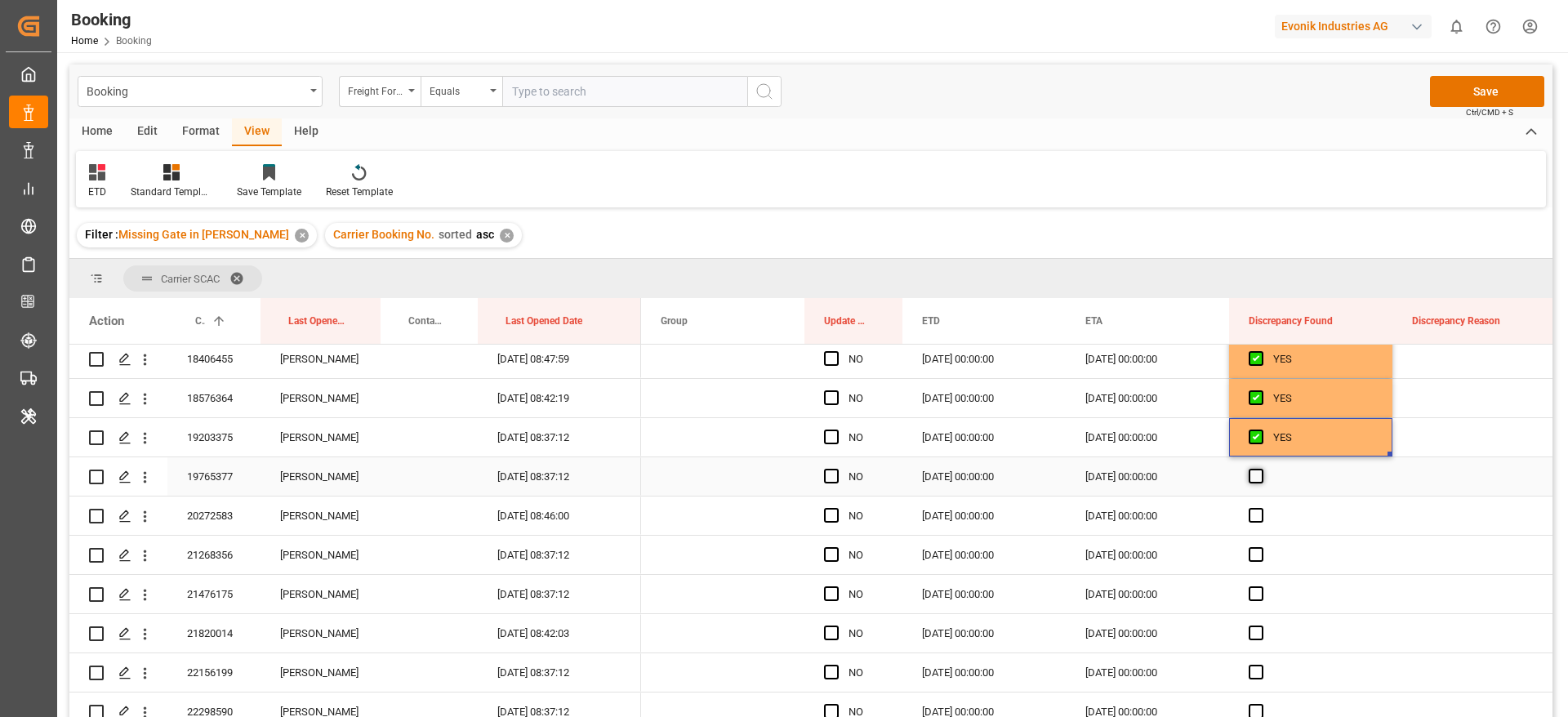
click at [1250, 473] on span "Press SPACE to select this row." at bounding box center [1256, 476] width 15 height 15
click at [1262, 469] on input "Press SPACE to select this row." at bounding box center [1262, 469] width 0 height 0
click at [1251, 522] on span "Press SPACE to select this row." at bounding box center [1256, 515] width 15 height 15
click at [1262, 508] on input "Press SPACE to select this row." at bounding box center [1262, 508] width 0 height 0
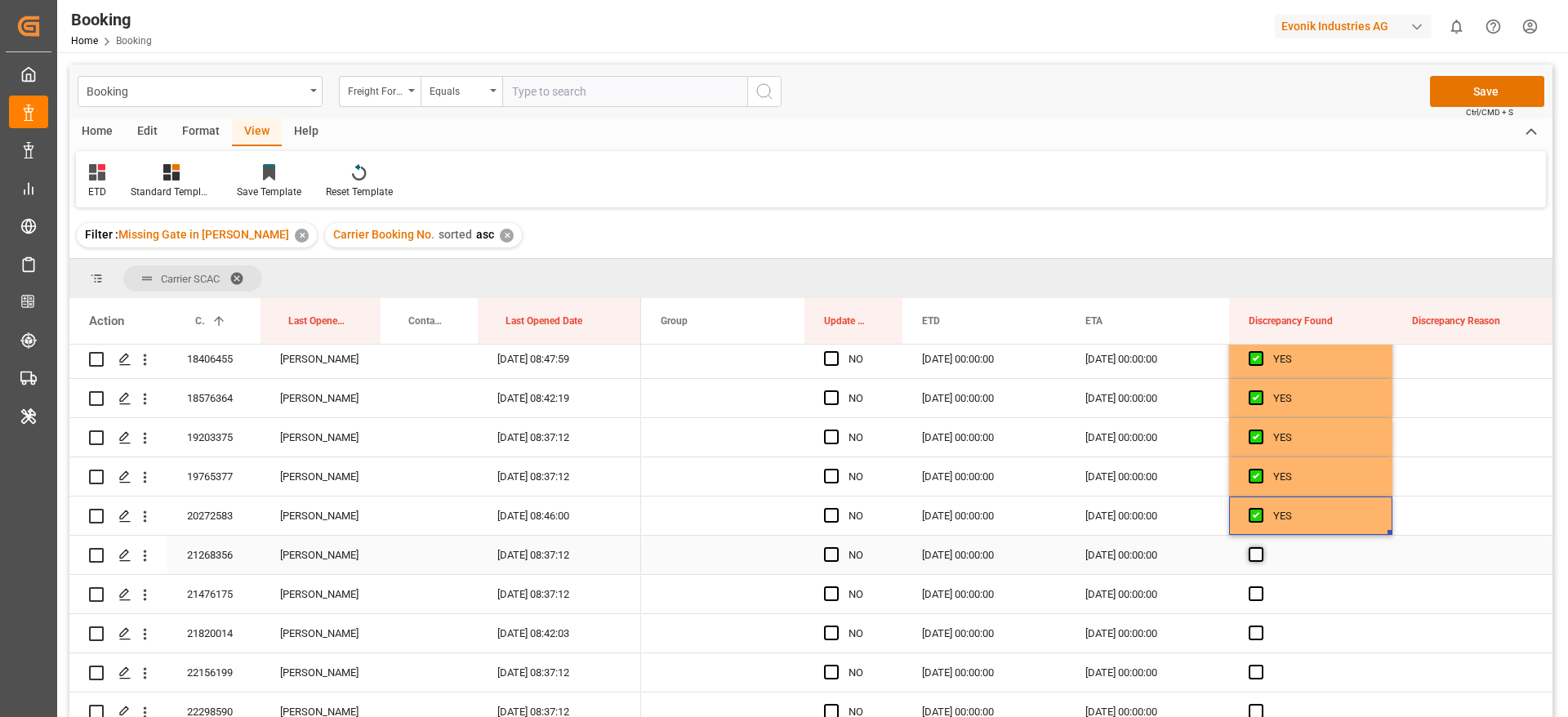
click at [1251, 549] on span "Press SPACE to select this row." at bounding box center [1256, 554] width 15 height 15
click at [1262, 547] on input "Press SPACE to select this row." at bounding box center [1262, 547] width 0 height 0
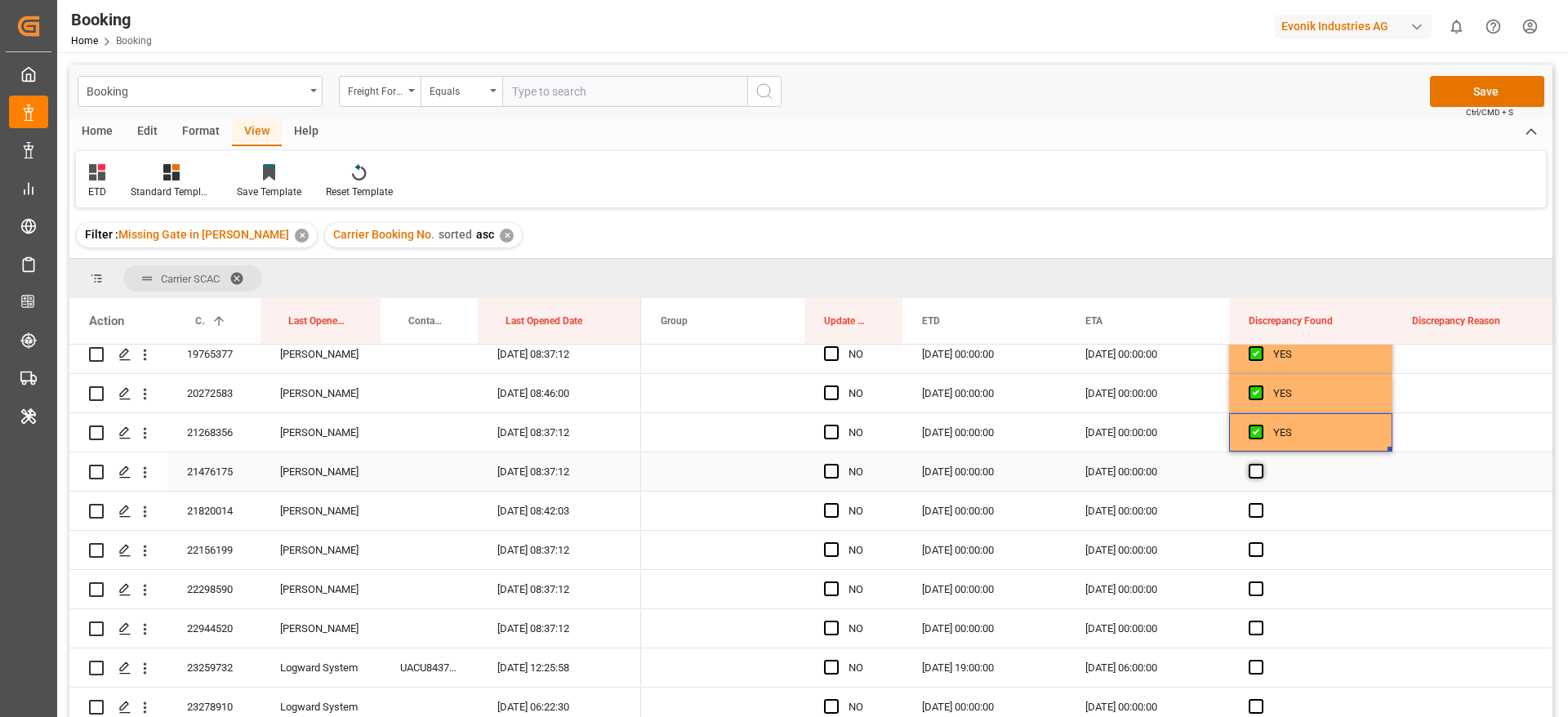
click at [1258, 473] on span "Press SPACE to select this row." at bounding box center [1256, 471] width 15 height 15
click at [1262, 464] on input "Press SPACE to select this row." at bounding box center [1262, 464] width 0 height 0
click at [1258, 501] on div "Press SPACE to select this row." at bounding box center [1310, 511] width 163 height 39
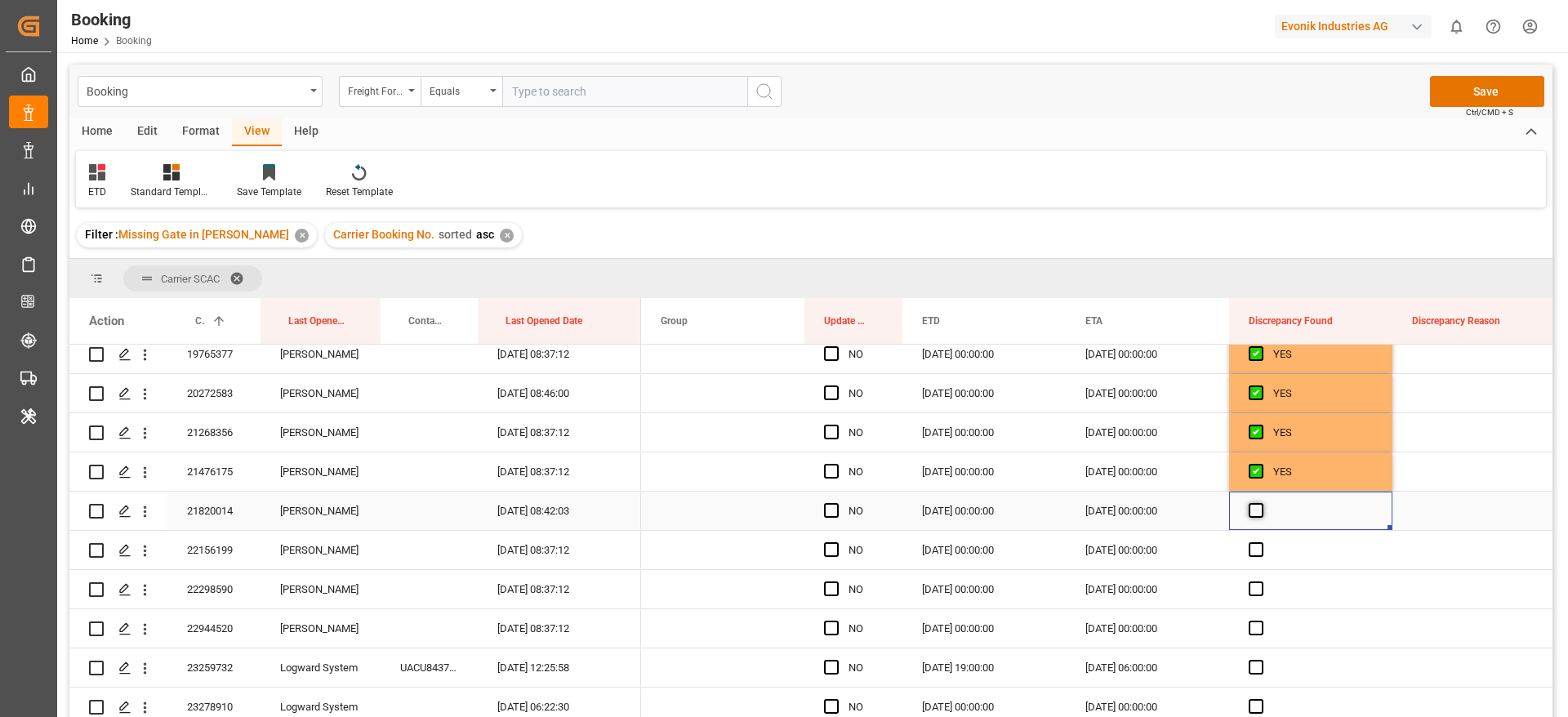
click at [1258, 507] on span "Press SPACE to select this row." at bounding box center [1256, 510] width 15 height 15
click at [1262, 503] on input "Press SPACE to select this row." at bounding box center [1262, 503] width 0 height 0
click at [1258, 554] on span "Press SPACE to select this row." at bounding box center [1256, 549] width 15 height 15
click at [1262, 542] on input "Press SPACE to select this row." at bounding box center [1262, 542] width 0 height 0
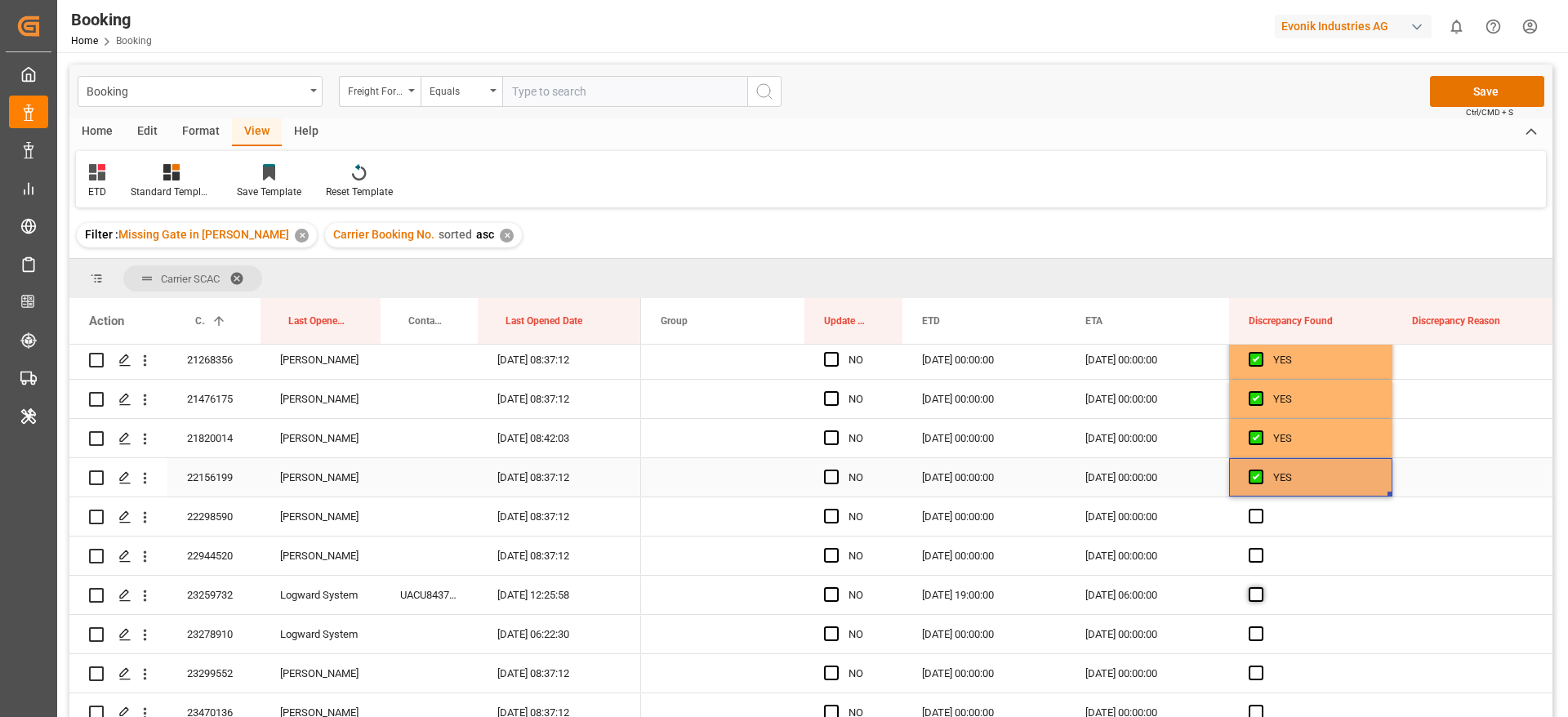
scroll to position [1348, 0]
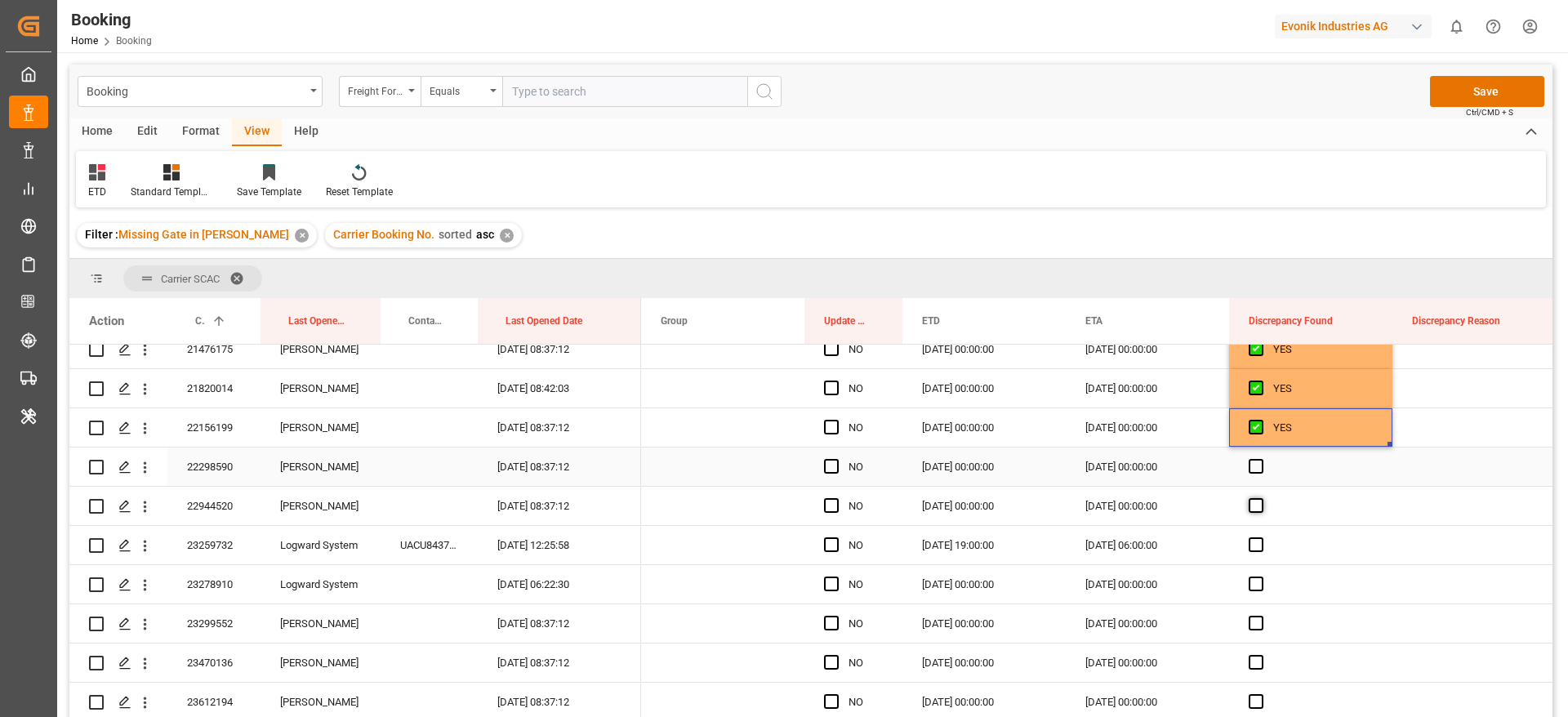
click at [1258, 469] on span "Press SPACE to select this row." at bounding box center [1256, 465] width 15 height 15
click at [1262, 459] on input "Press SPACE to select this row." at bounding box center [1262, 459] width 0 height 0
click at [1258, 507] on span "Press SPACE to select this row." at bounding box center [1256, 505] width 15 height 15
click at [1262, 498] on input "Press SPACE to select this row." at bounding box center [1262, 498] width 0 height 0
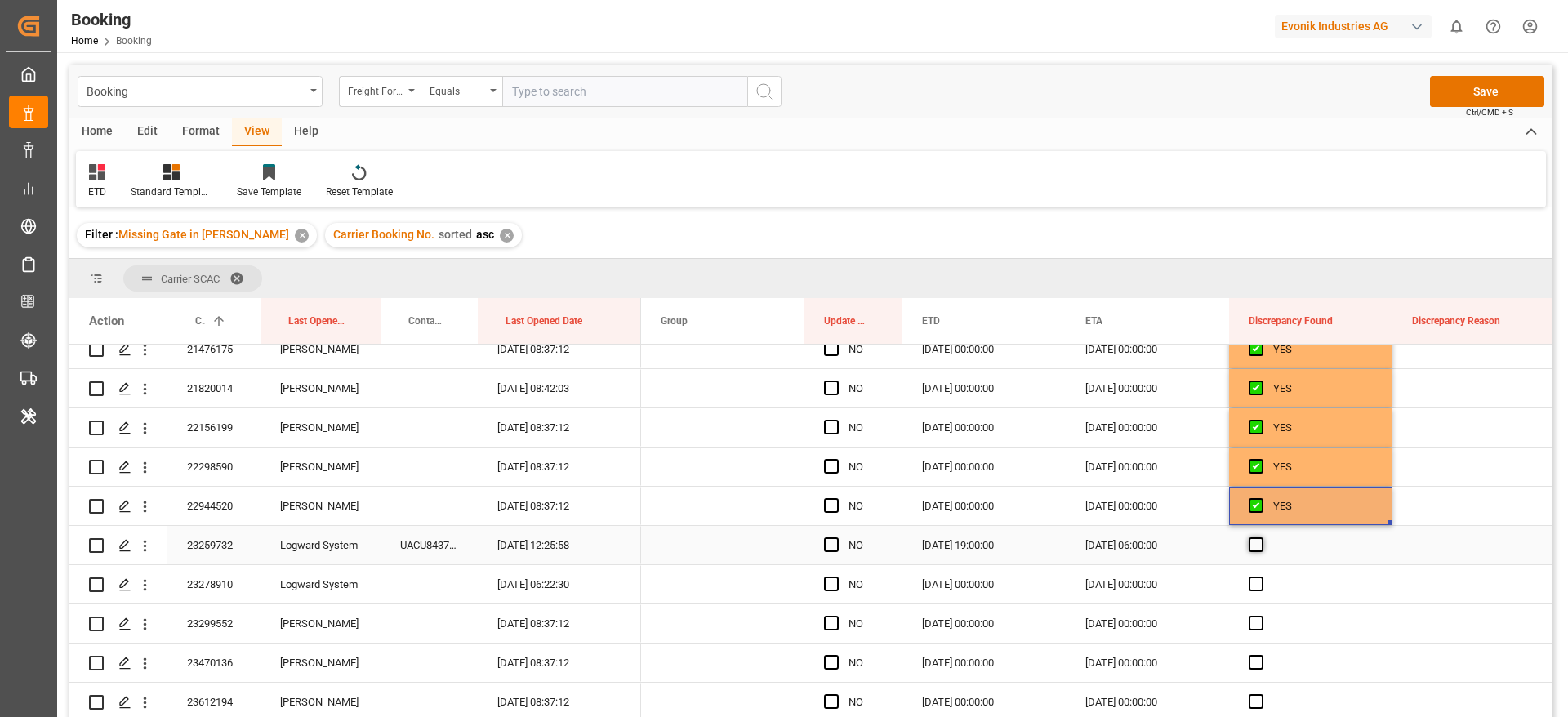
click at [1256, 550] on span "Press SPACE to select this row." at bounding box center [1256, 544] width 15 height 15
click at [1262, 537] on input "Press SPACE to select this row." at bounding box center [1262, 537] width 0 height 0
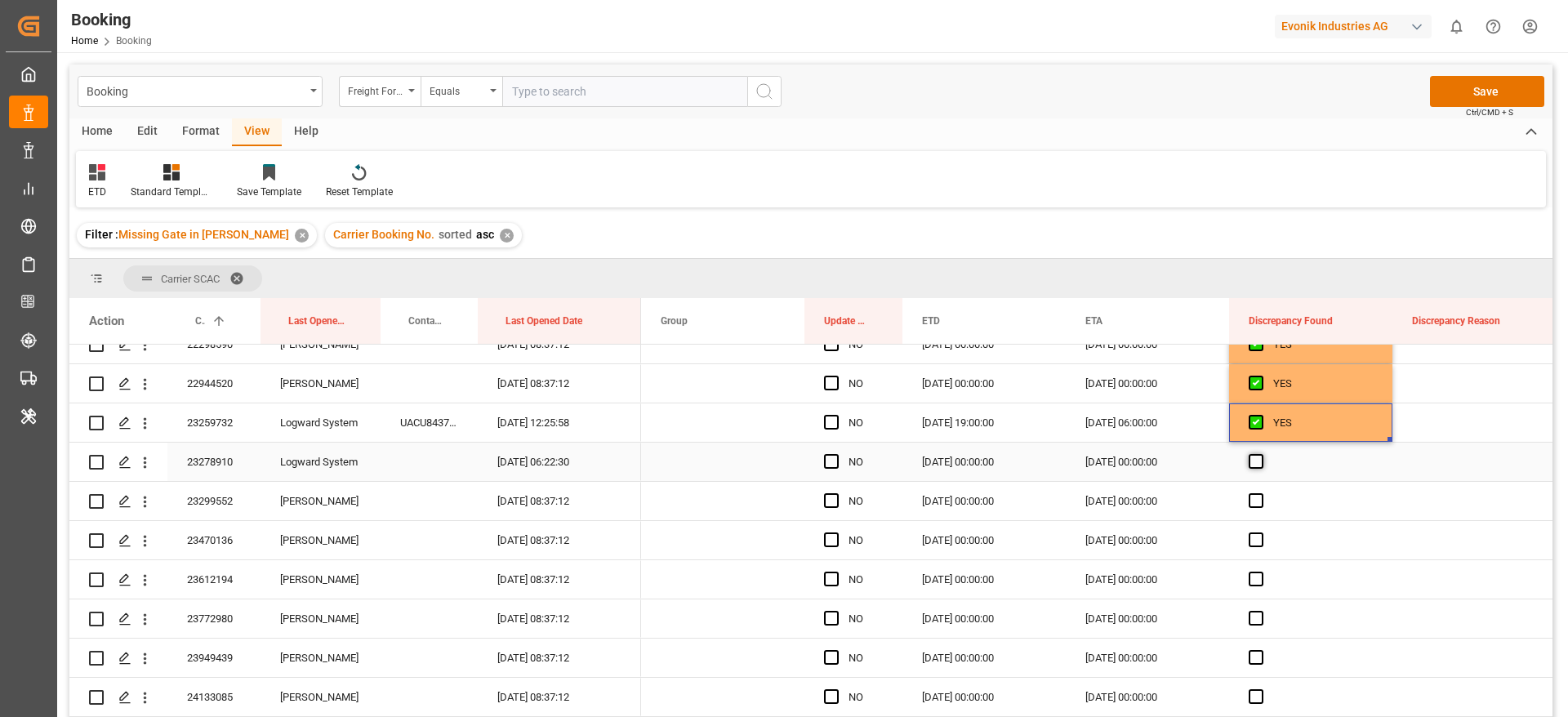
click at [1260, 461] on span "Press SPACE to select this row." at bounding box center [1256, 461] width 15 height 15
click at [1262, 454] on input "Press SPACE to select this row." at bounding box center [1262, 454] width 0 height 0
click at [1257, 501] on span "Press SPACE to select this row." at bounding box center [1256, 500] width 15 height 15
click at [1262, 493] on input "Press SPACE to select this row." at bounding box center [1262, 493] width 0 height 0
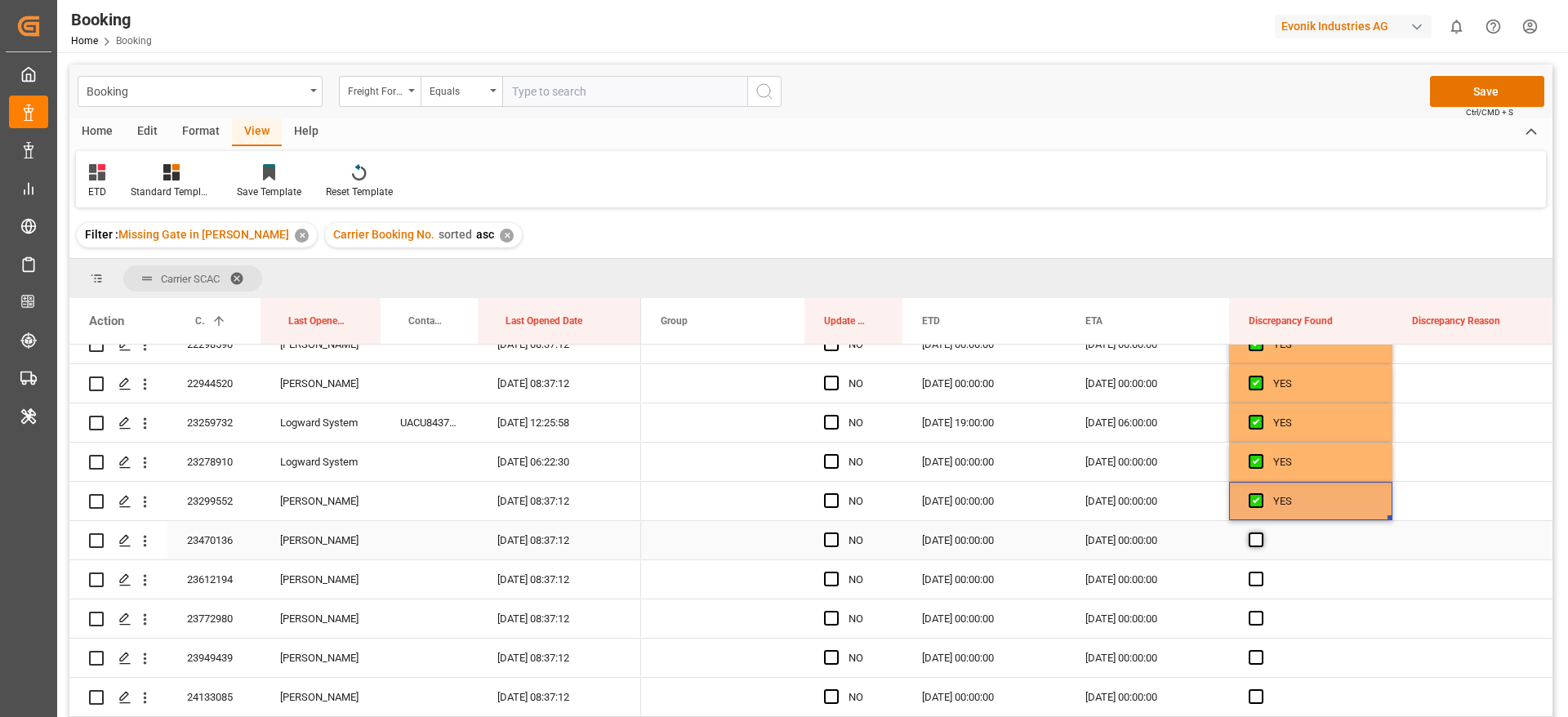
click at [1256, 546] on span "Press SPACE to select this row." at bounding box center [1256, 539] width 15 height 15
click at [1262, 532] on input "Press SPACE to select this row." at bounding box center [1262, 532] width 0 height 0
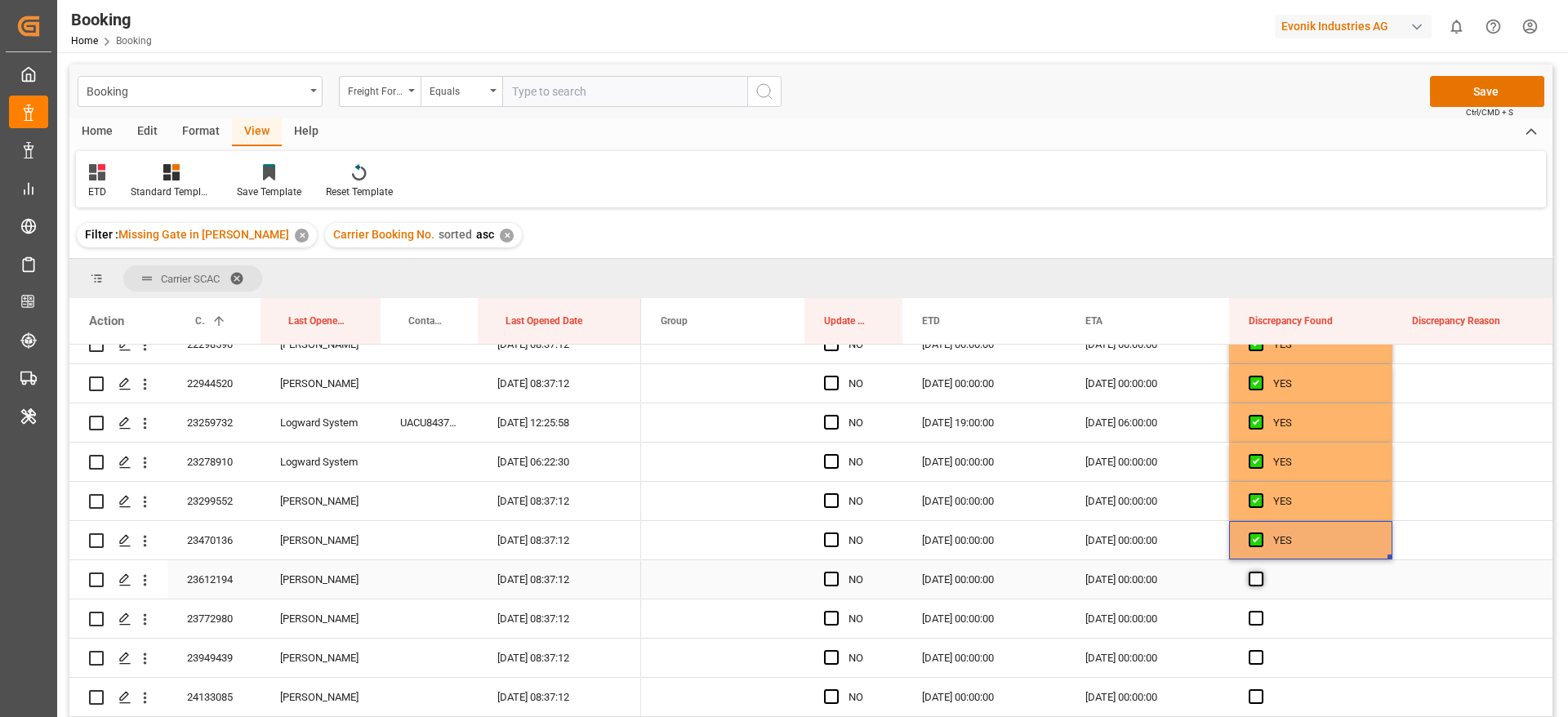
click at [1256, 580] on span "Press SPACE to select this row." at bounding box center [1256, 578] width 15 height 15
click at [1262, 572] on input "Press SPACE to select this row." at bounding box center [1262, 572] width 0 height 0
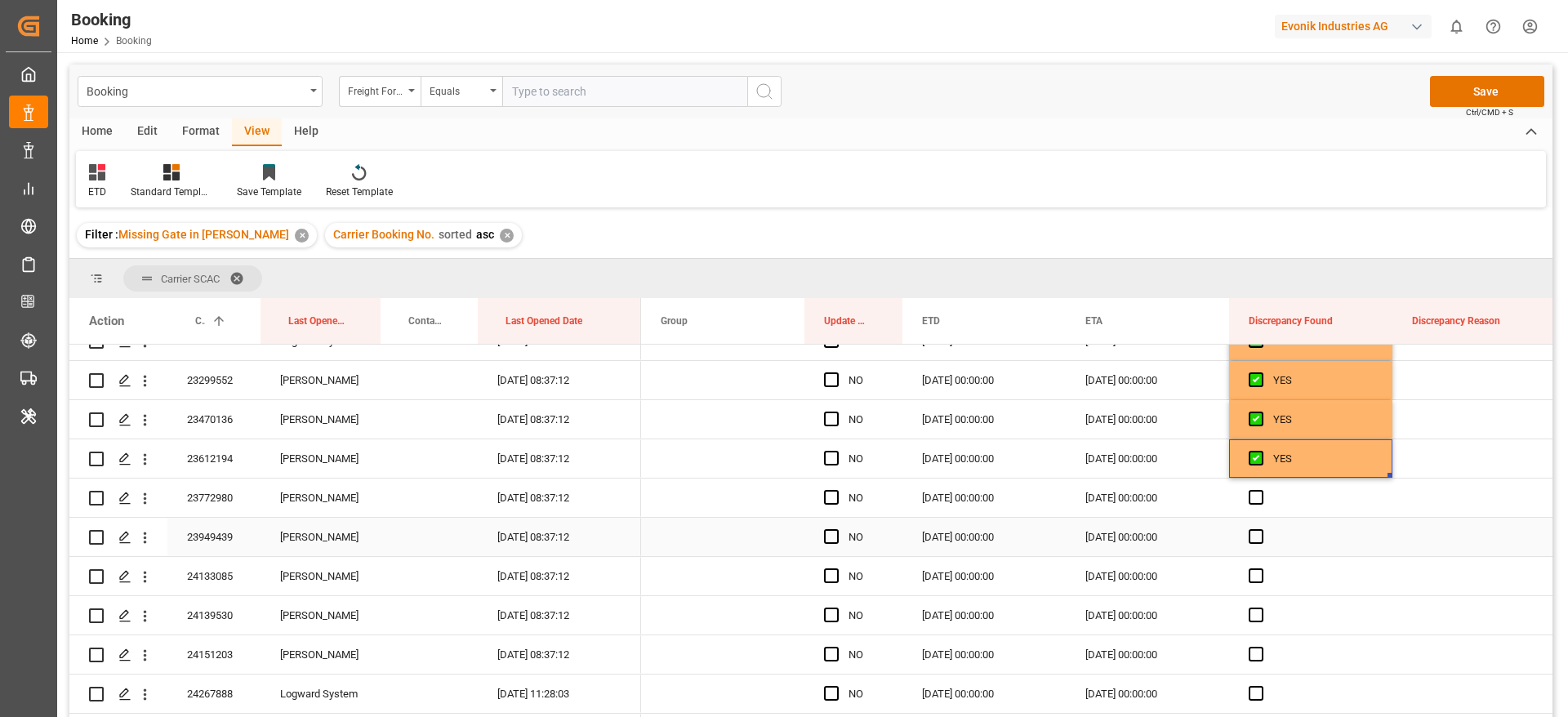
scroll to position [1592, 0]
click at [1253, 495] on span "Press SPACE to select this row." at bounding box center [1256, 495] width 15 height 15
click at [1262, 489] on input "Press SPACE to select this row." at bounding box center [1262, 489] width 0 height 0
click at [1254, 535] on span "Press SPACE to select this row." at bounding box center [1256, 535] width 15 height 15
click at [1262, 528] on input "Press SPACE to select this row." at bounding box center [1262, 528] width 0 height 0
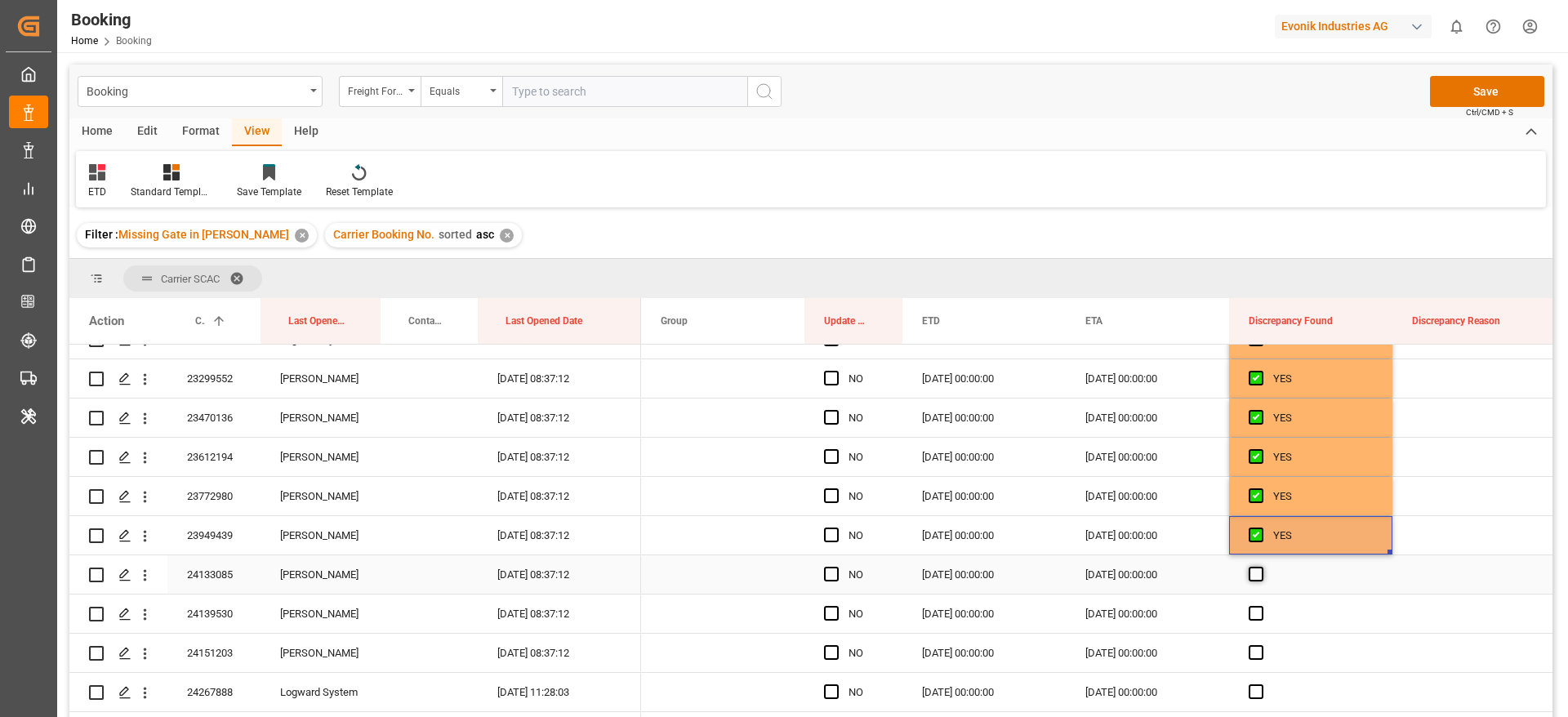
click at [1252, 578] on span "Press SPACE to select this row." at bounding box center [1256, 573] width 15 height 15
click at [1262, 566] on input "Press SPACE to select this row." at bounding box center [1262, 566] width 0 height 0
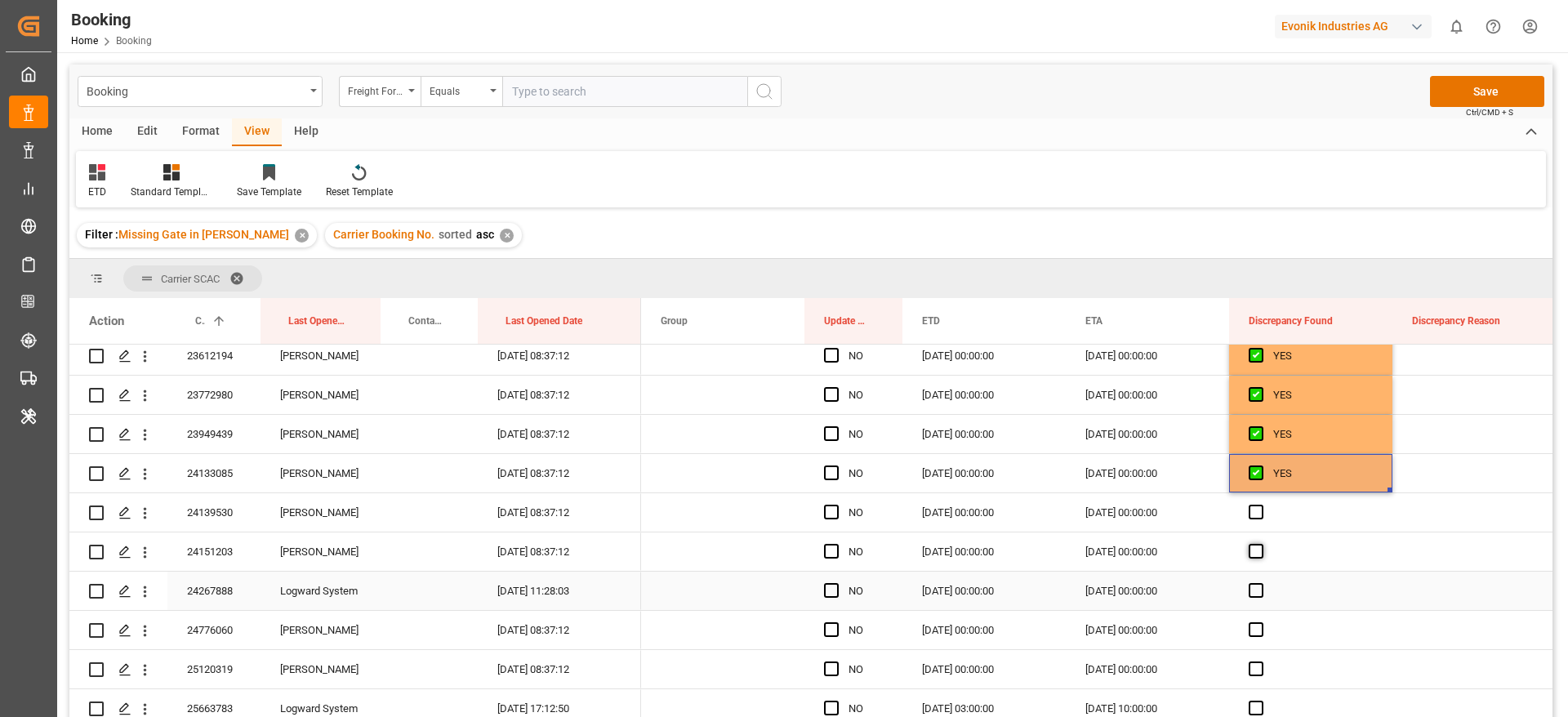
scroll to position [1715, 0]
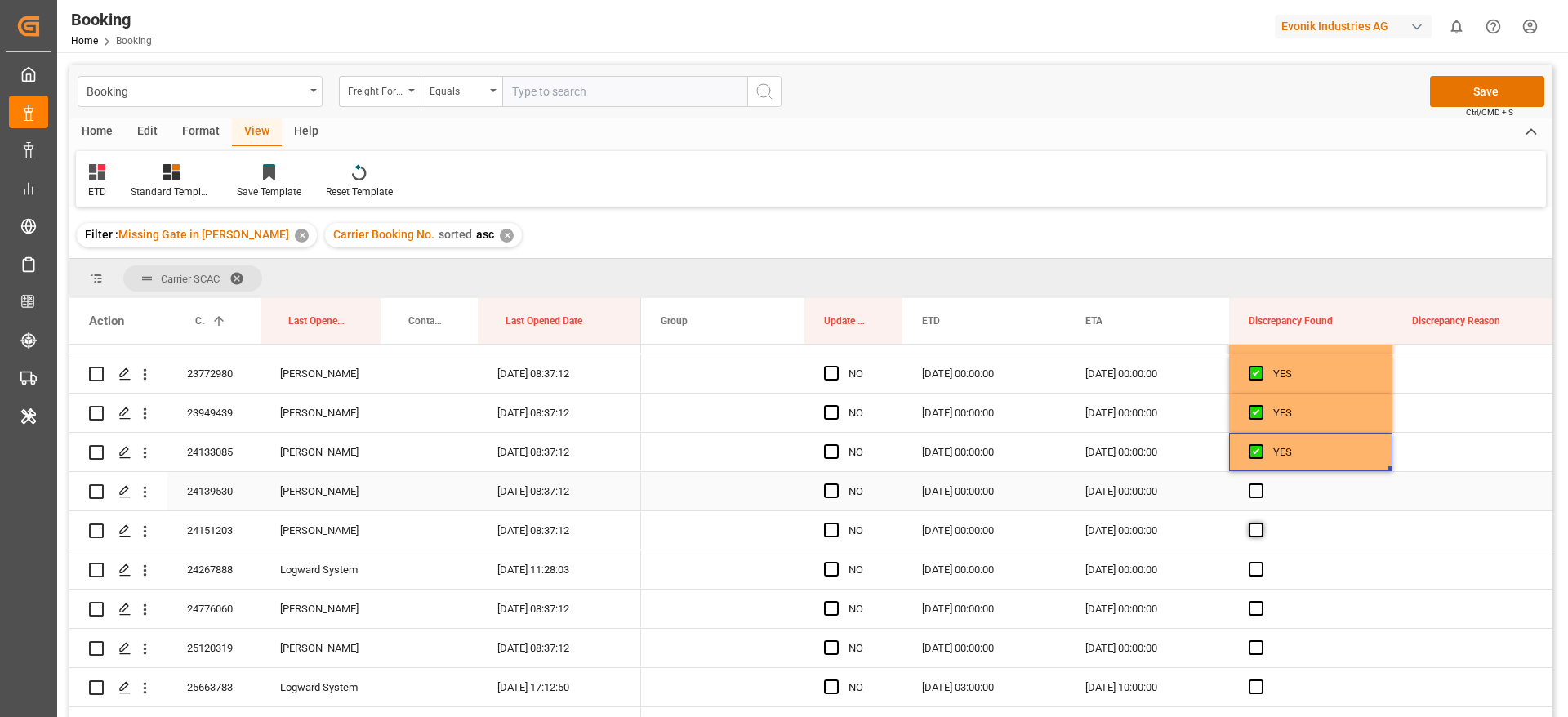
click at [1256, 494] on span "Press SPACE to select this row." at bounding box center [1256, 490] width 15 height 15
click at [1262, 483] on input "Press SPACE to select this row." at bounding box center [1262, 483] width 0 height 0
click at [1257, 528] on span "Press SPACE to select this row." at bounding box center [1256, 530] width 15 height 15
click at [1262, 523] on input "Press SPACE to select this row." at bounding box center [1262, 523] width 0 height 0
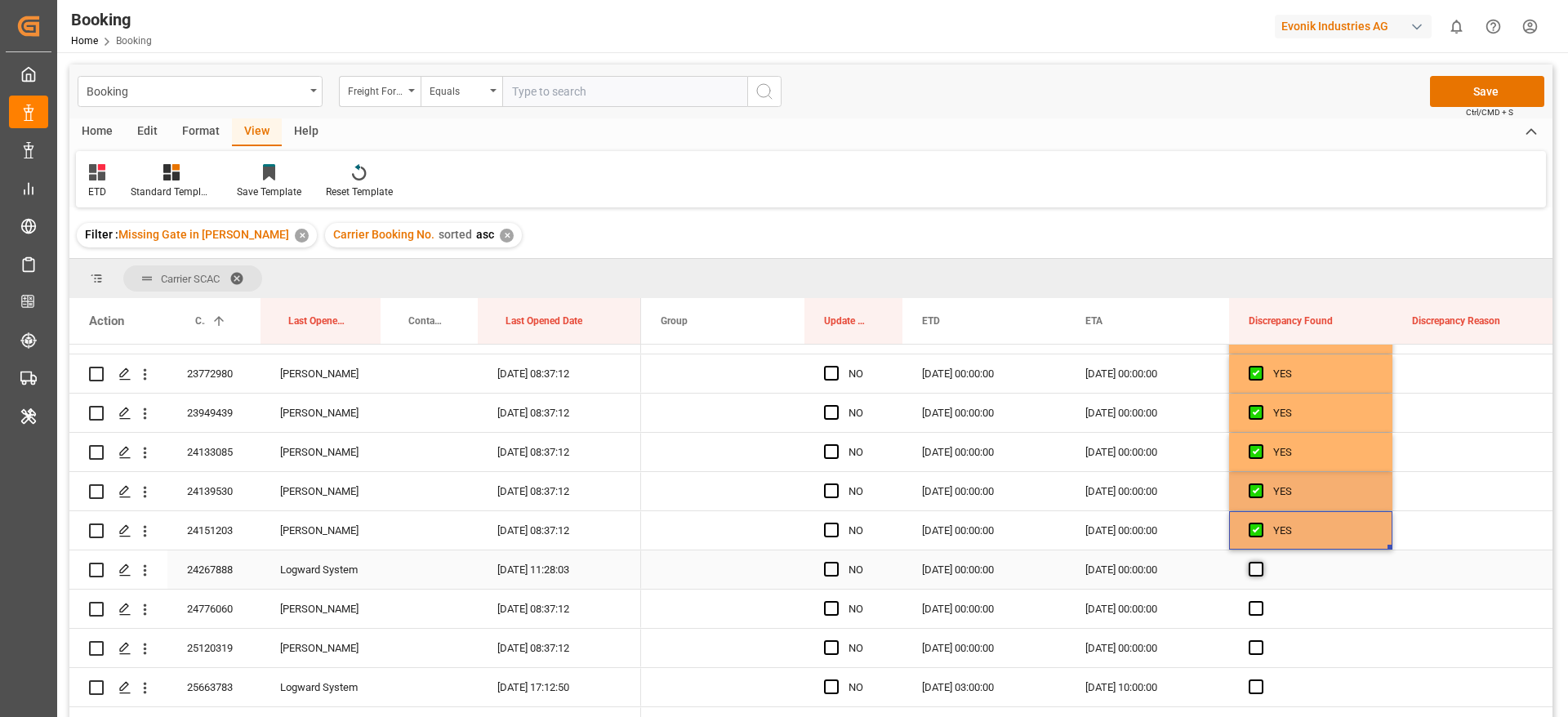
click at [1256, 565] on span "Press SPACE to select this row." at bounding box center [1256, 569] width 15 height 15
click at [1262, 562] on input "Press SPACE to select this row." at bounding box center [1262, 562] width 0 height 0
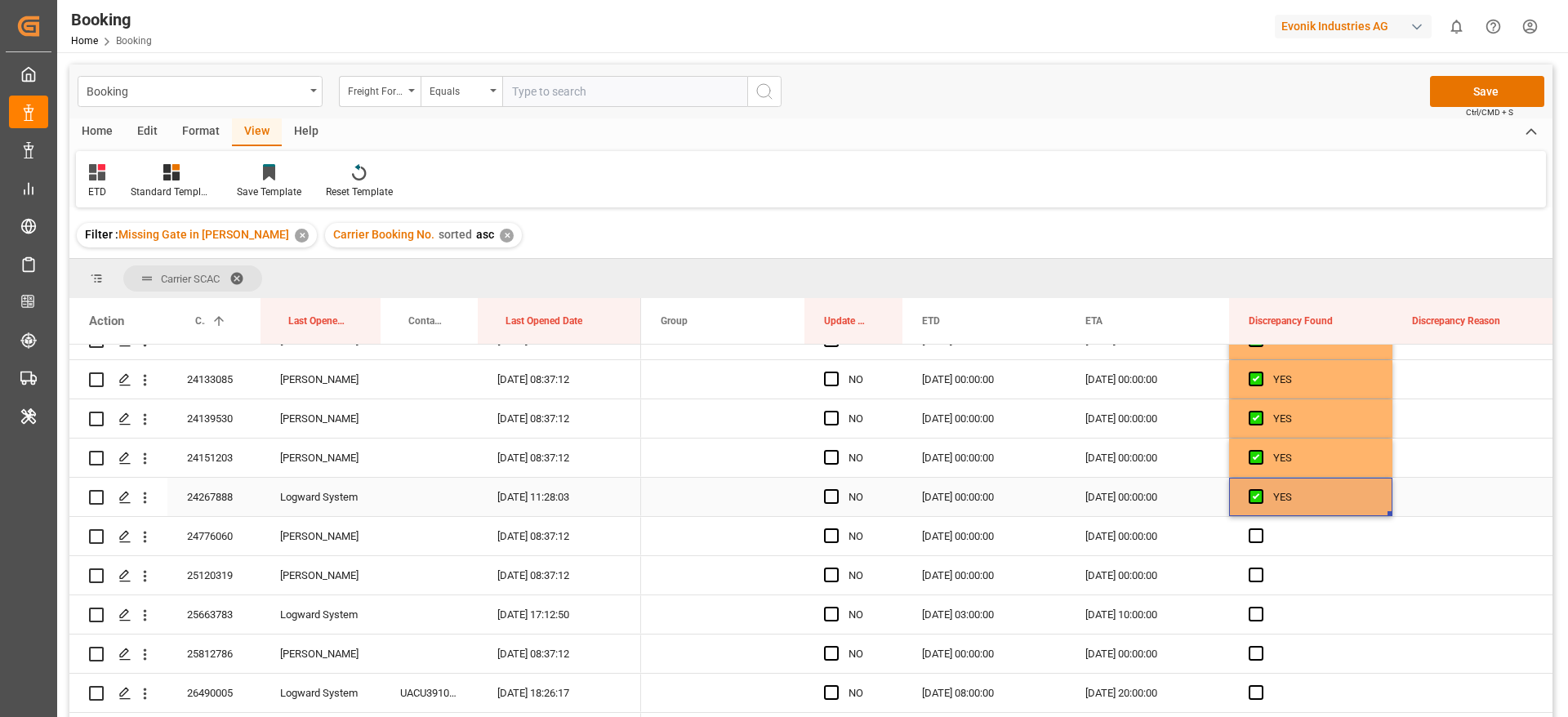
scroll to position [1837, 0]
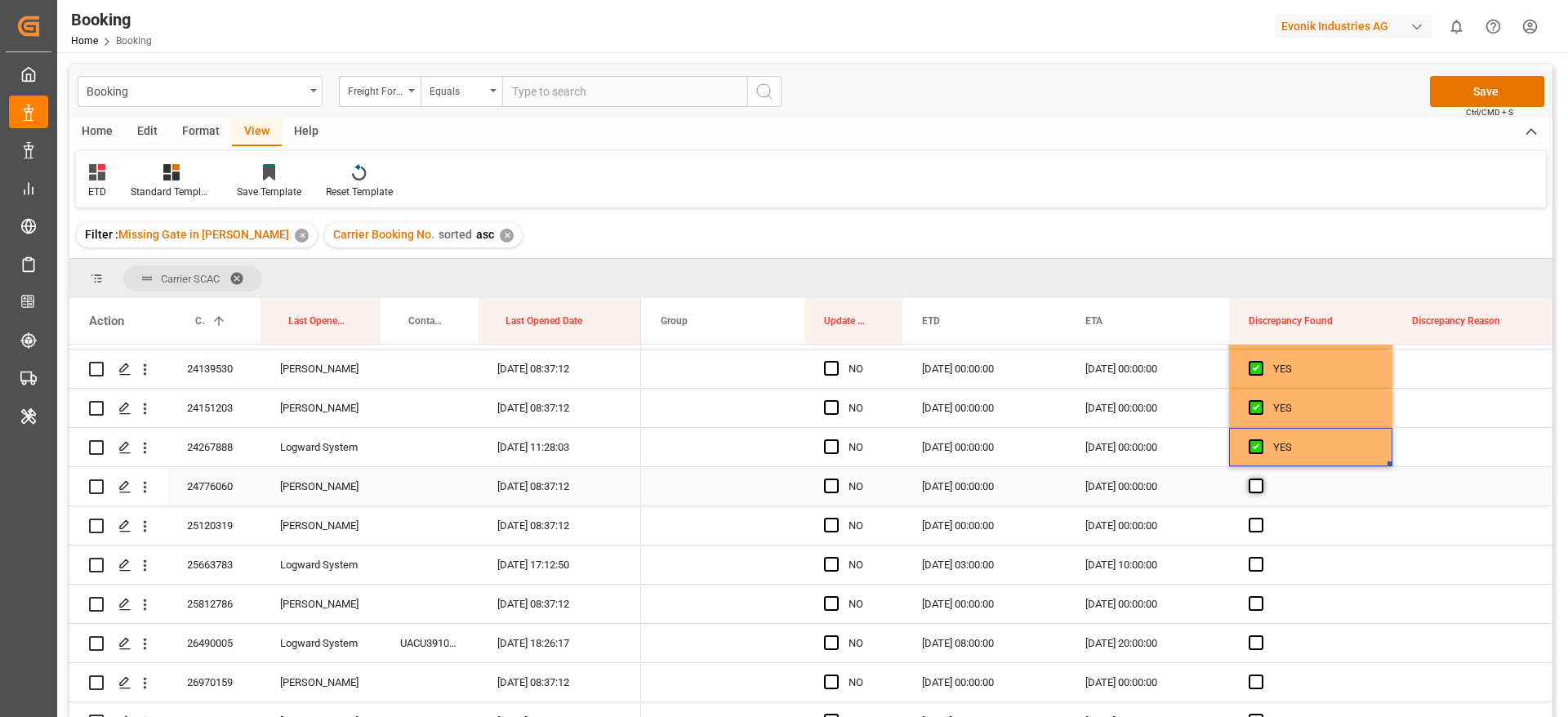
click at [1253, 483] on span "Press SPACE to select this row." at bounding box center [1256, 485] width 15 height 15
click at [1262, 478] on input "Press SPACE to select this row." at bounding box center [1262, 478] width 0 height 0
click at [1254, 524] on span "Press SPACE to select this row." at bounding box center [1256, 524] width 15 height 15
click at [1262, 518] on input "Press SPACE to select this row." at bounding box center [1262, 518] width 0 height 0
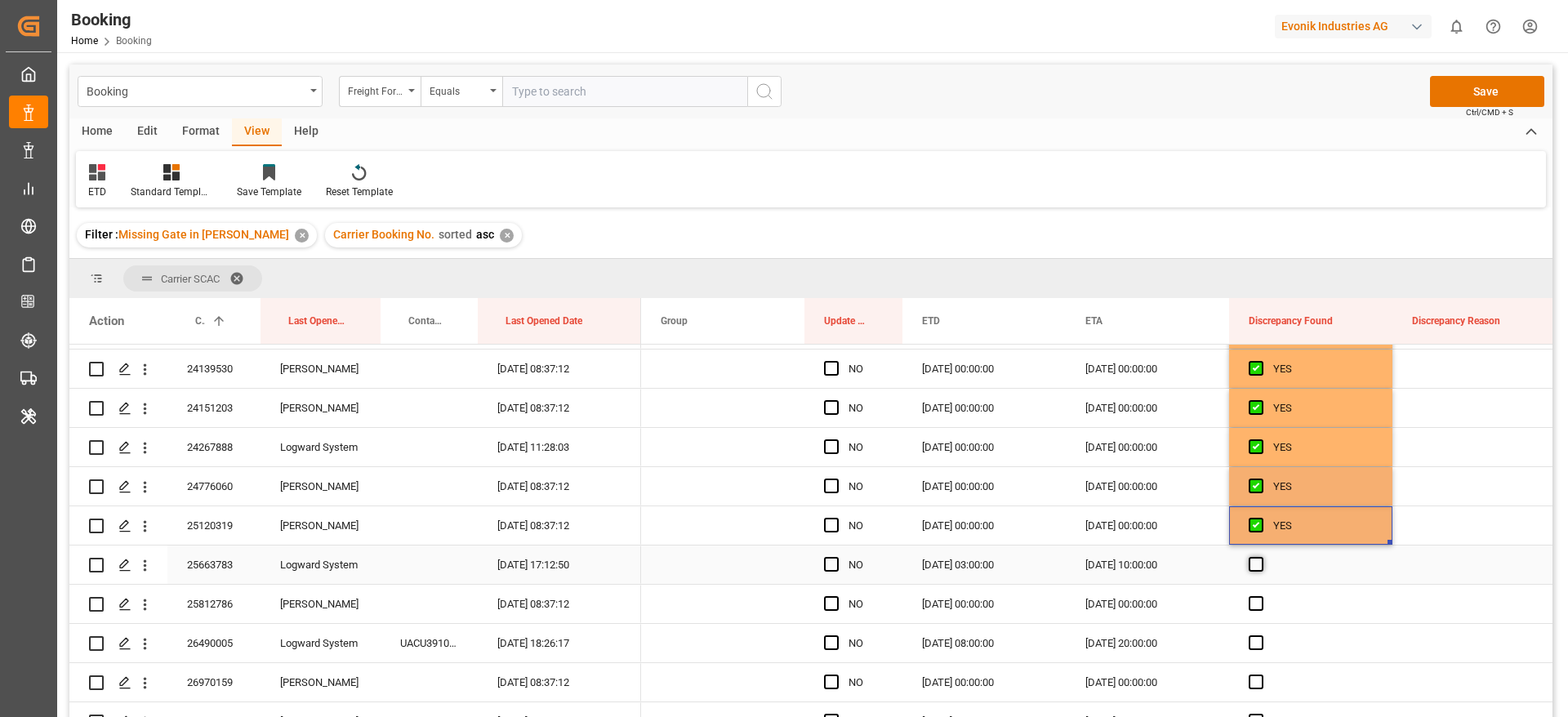
click at [1255, 566] on span "Press SPACE to select this row." at bounding box center [1256, 564] width 15 height 15
click at [1262, 557] on input "Press SPACE to select this row." at bounding box center [1262, 557] width 0 height 0
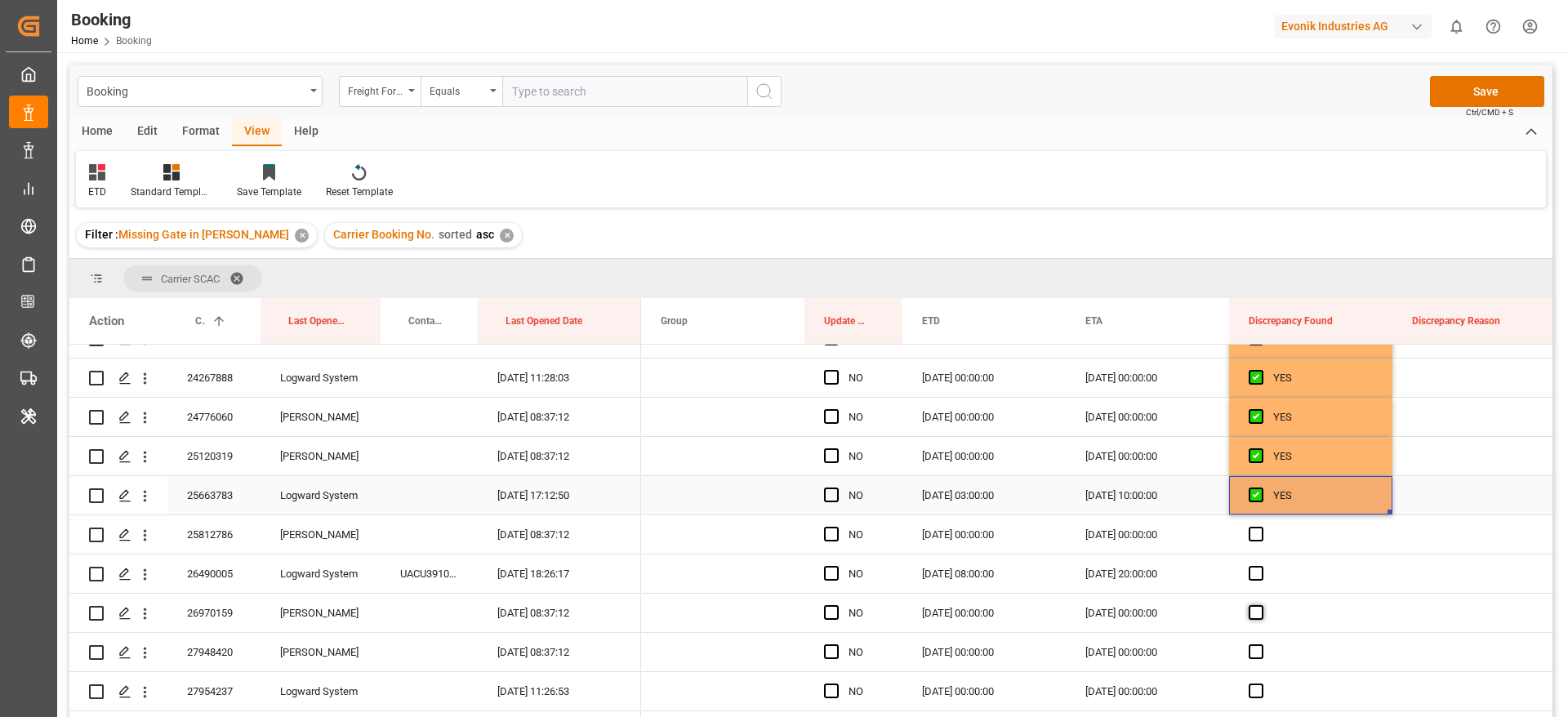
scroll to position [1959, 0]
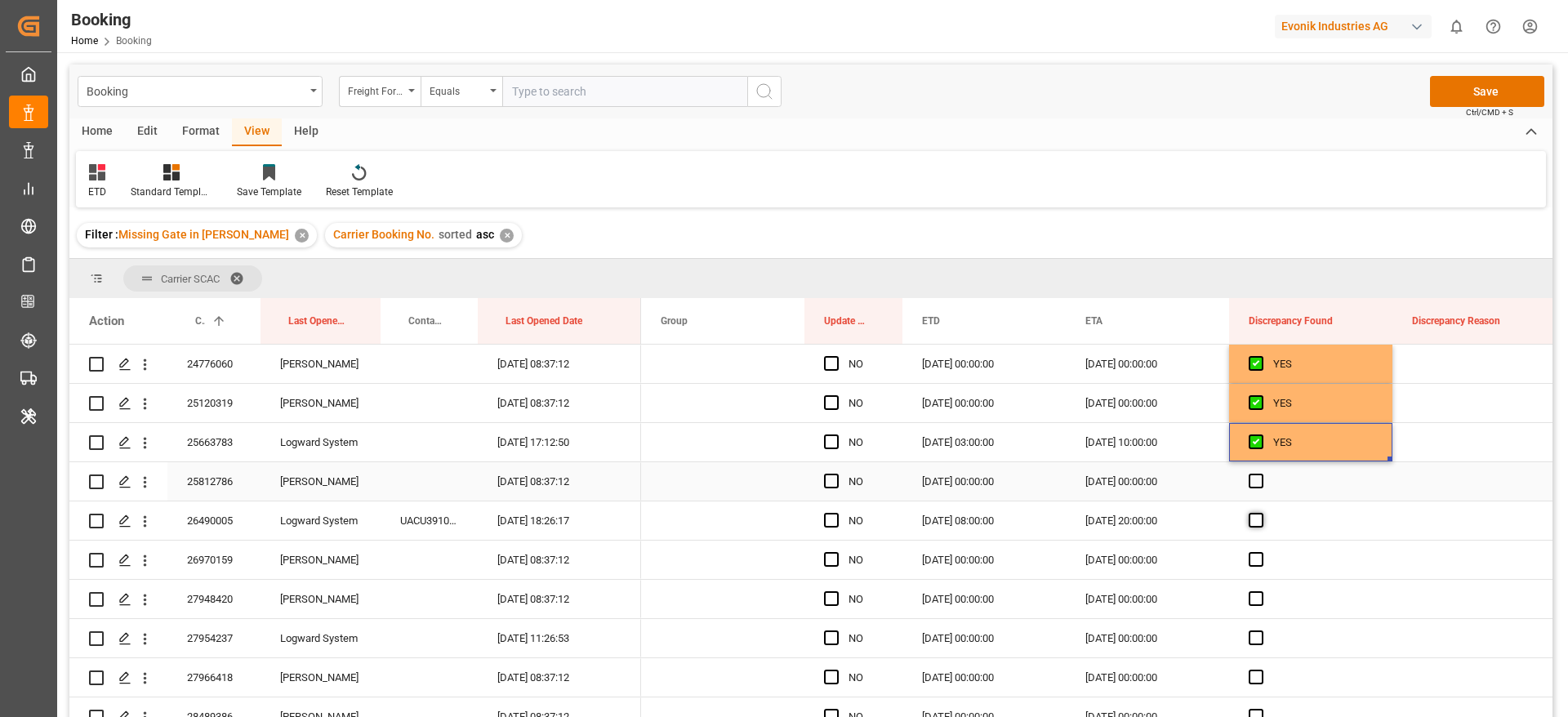
click at [1258, 479] on span "Press SPACE to select this row." at bounding box center [1256, 481] width 15 height 15
click at [1262, 474] on input "Press SPACE to select this row." at bounding box center [1262, 474] width 0 height 0
drag, startPoint x: 1258, startPoint y: 513, endPoint x: 1256, endPoint y: 561, distance: 48.0
click at [1258, 514] on span "Press SPACE to select this row." at bounding box center [1256, 519] width 15 height 15
click at [1262, 513] on input "Press SPACE to select this row." at bounding box center [1262, 513] width 0 height 0
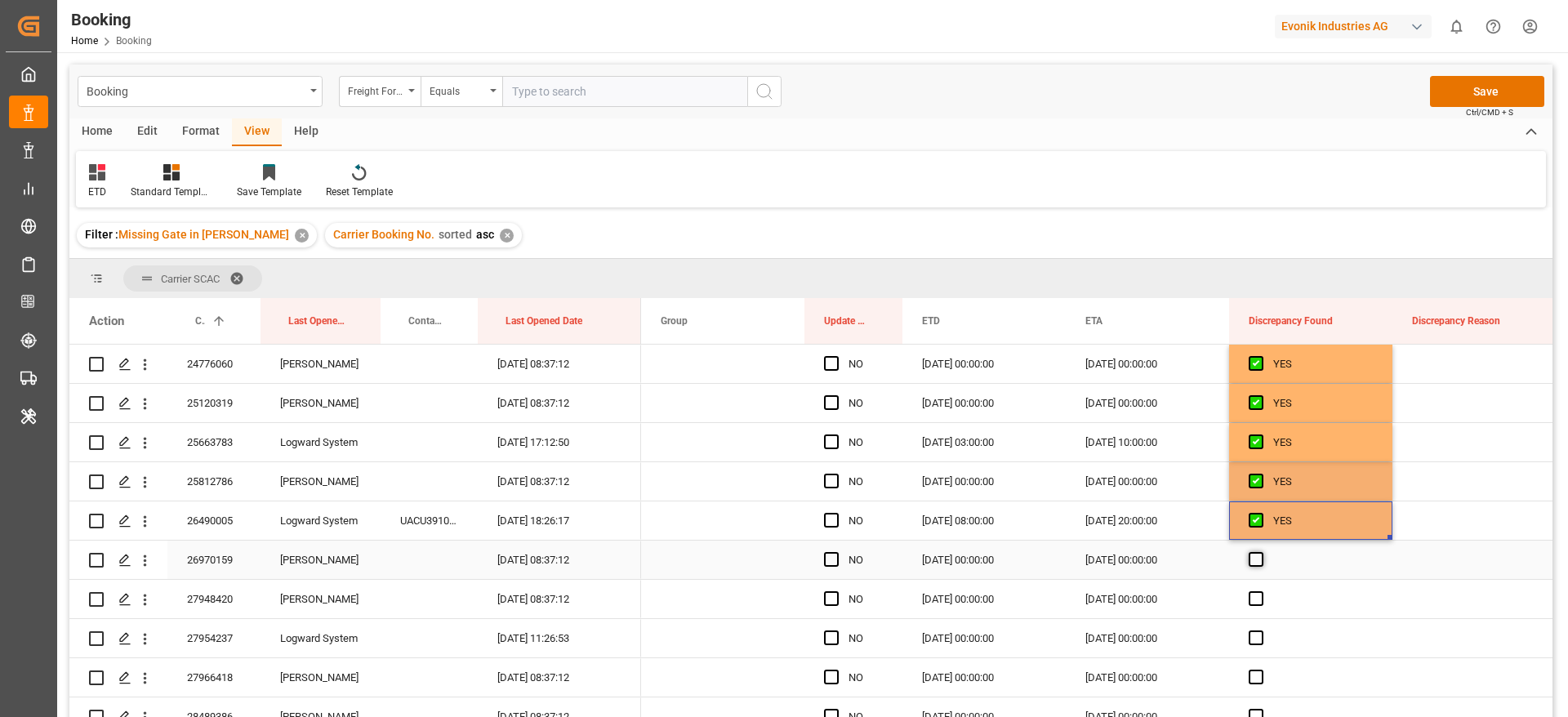
click at [1256, 561] on span "Press SPACE to select this row." at bounding box center [1256, 559] width 15 height 15
click at [1262, 552] on input "Press SPACE to select this row." at bounding box center [1262, 552] width 0 height 0
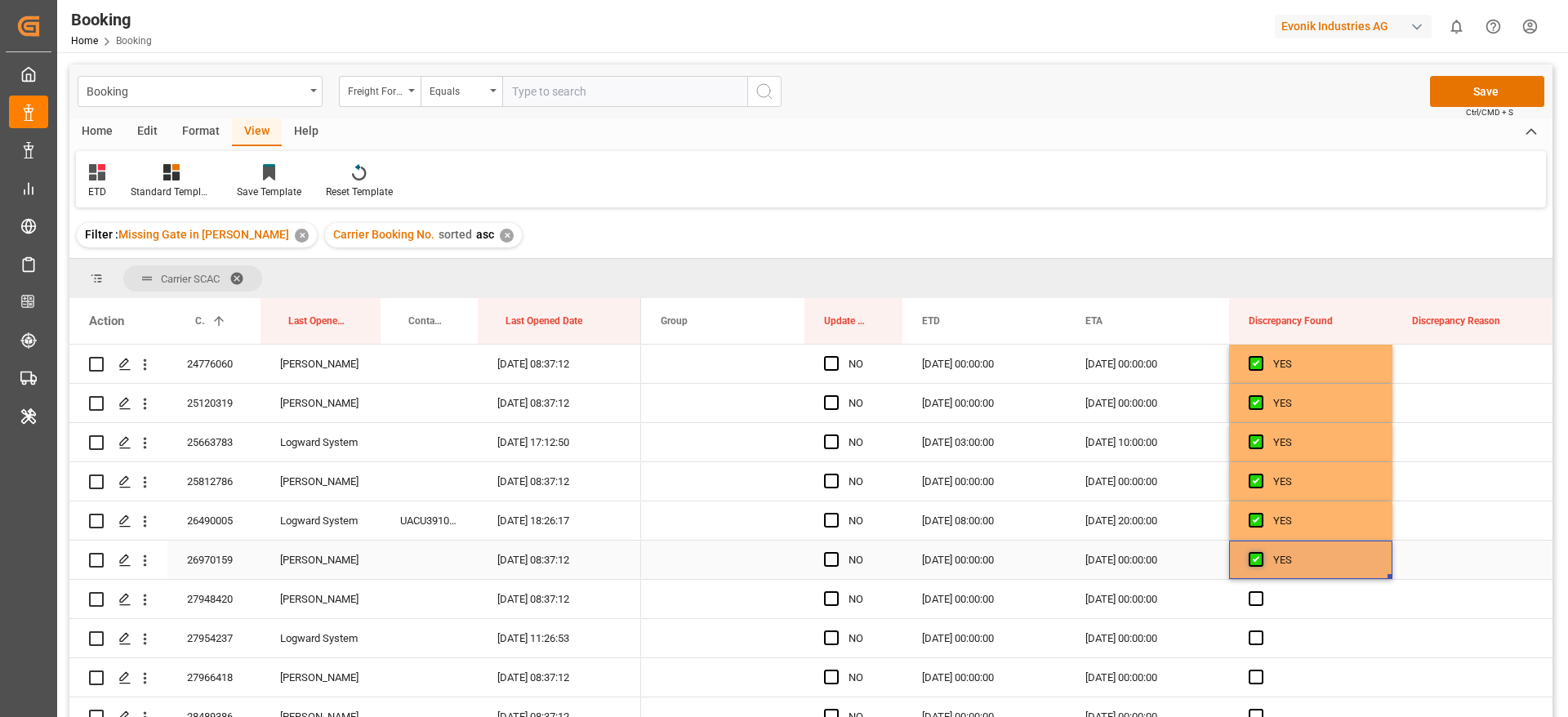
scroll to position [2083, 0]
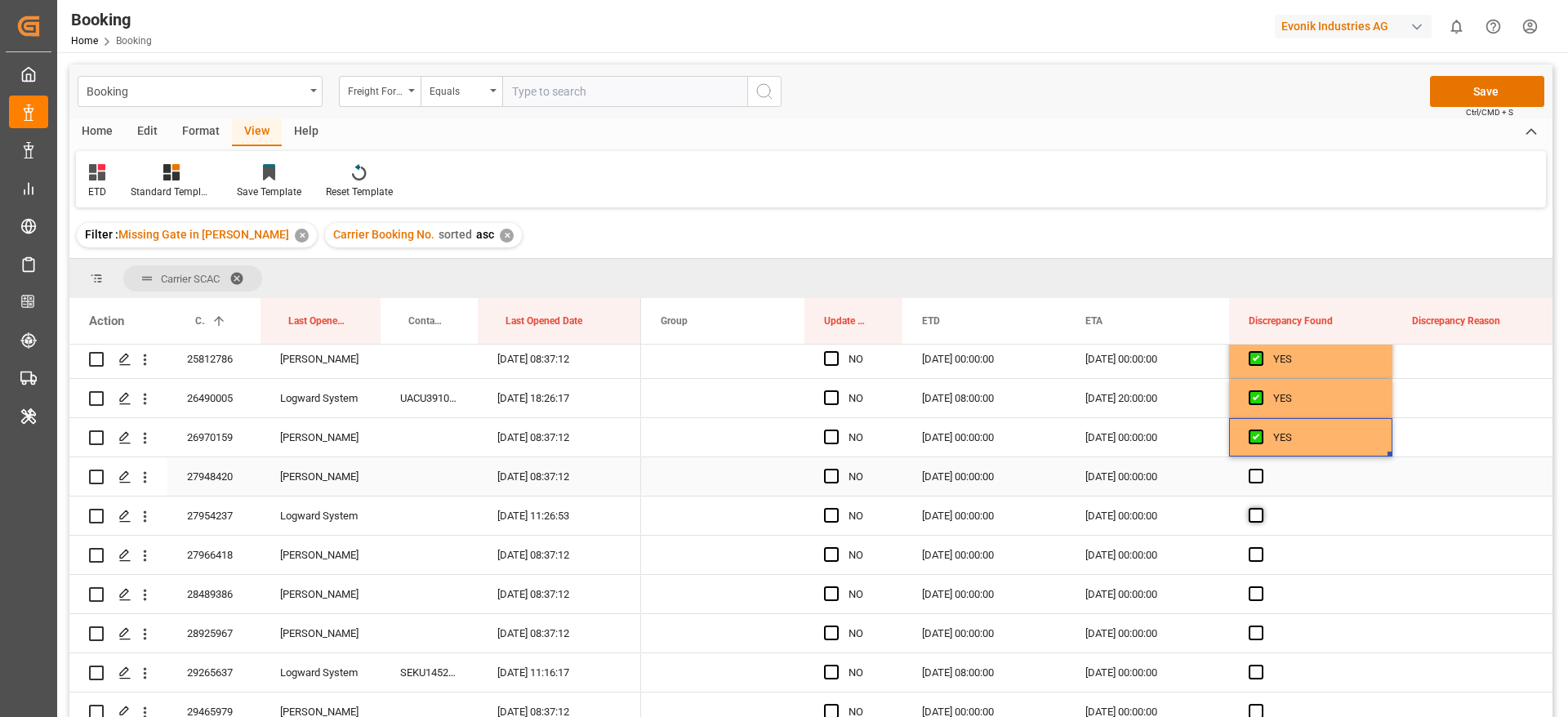
click at [1256, 477] on span "Press SPACE to select this row." at bounding box center [1256, 476] width 15 height 15
click at [1262, 469] on input "Press SPACE to select this row." at bounding box center [1262, 469] width 0 height 0
click at [1256, 510] on span "Press SPACE to select this row." at bounding box center [1256, 515] width 15 height 15
click at [1262, 508] on input "Press SPACE to select this row." at bounding box center [1262, 508] width 0 height 0
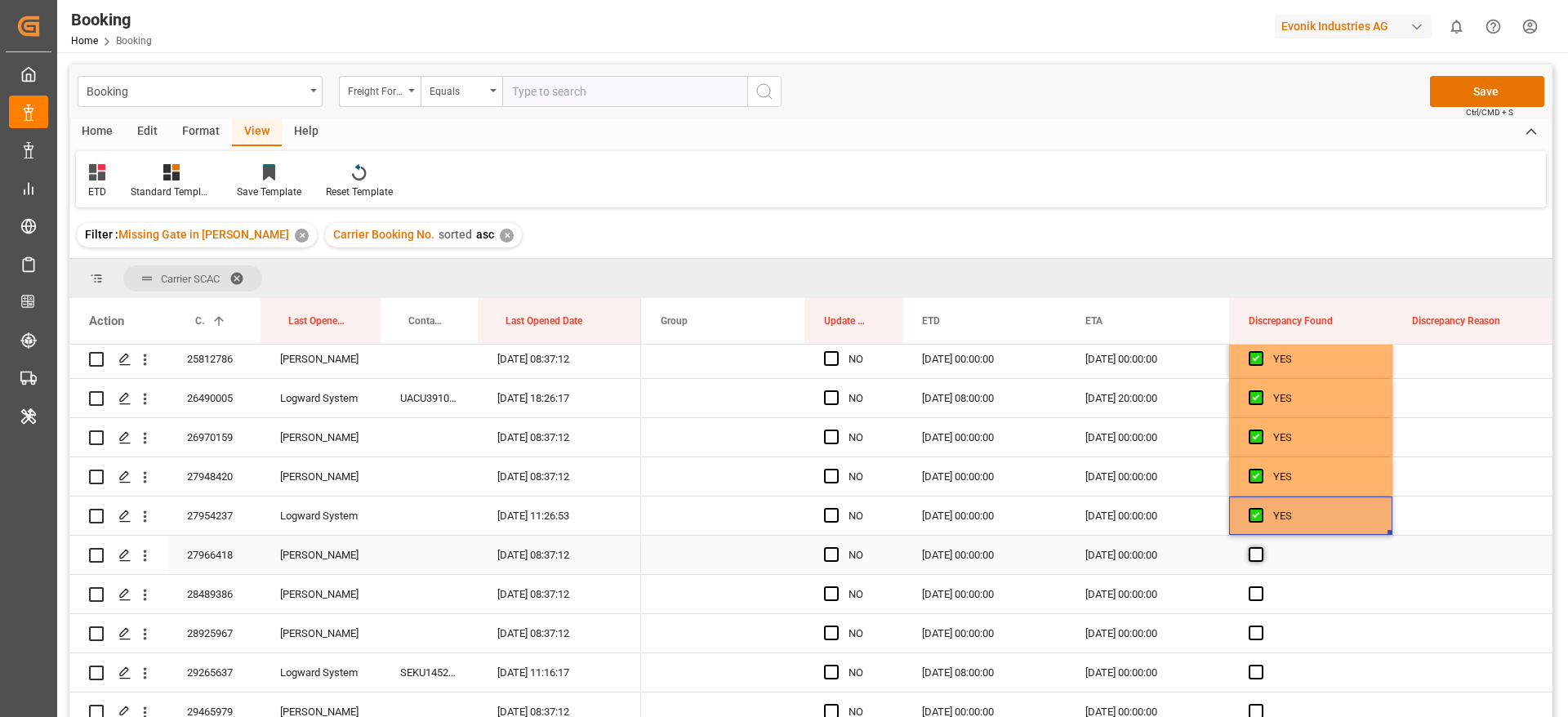
click at [1251, 554] on span "Press SPACE to select this row." at bounding box center [1256, 554] width 15 height 15
click at [1262, 547] on input "Press SPACE to select this row." at bounding box center [1262, 547] width 0 height 0
click at [1254, 596] on span "Press SPACE to select this row." at bounding box center [1256, 593] width 15 height 15
click at [1262, 586] on input "Press SPACE to select this row." at bounding box center [1262, 586] width 0 height 0
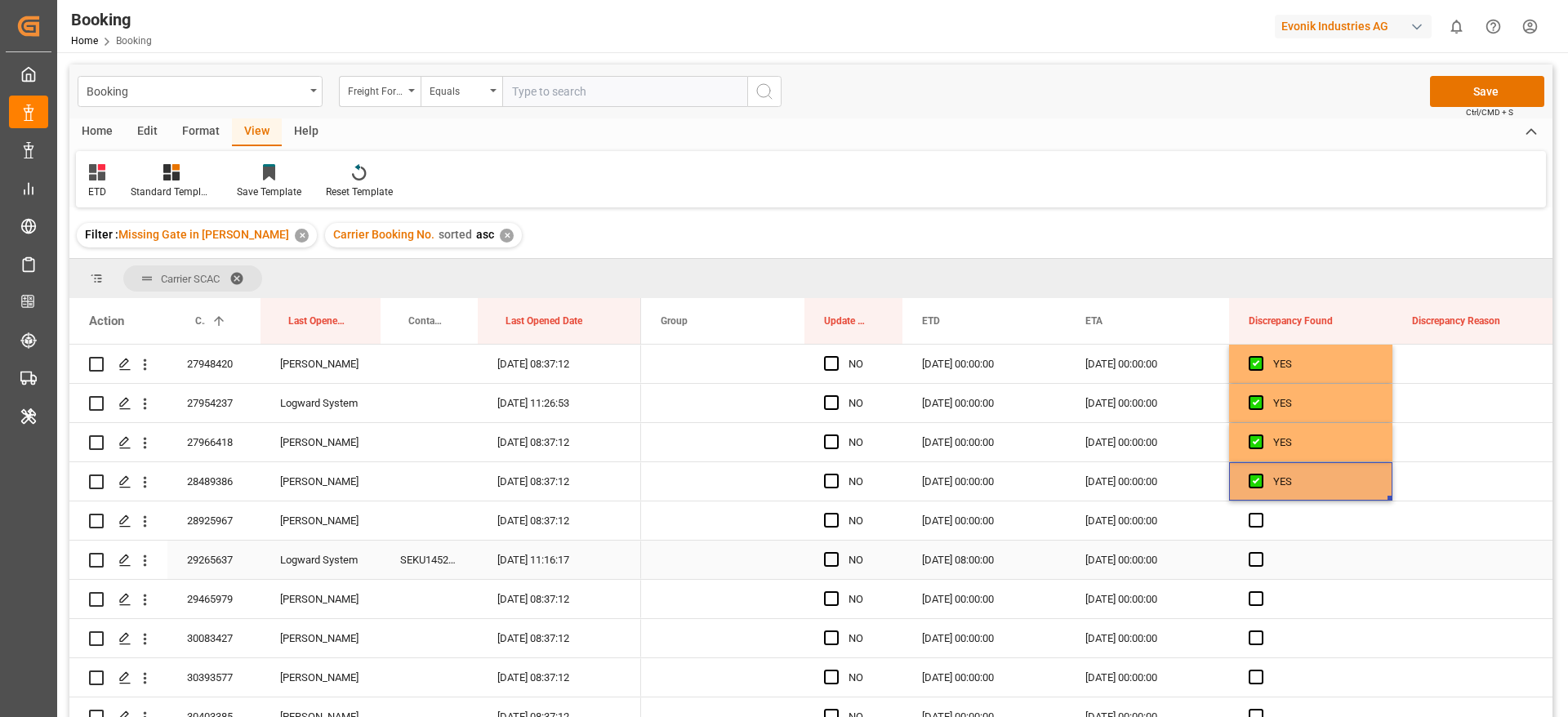
scroll to position [2205, 0]
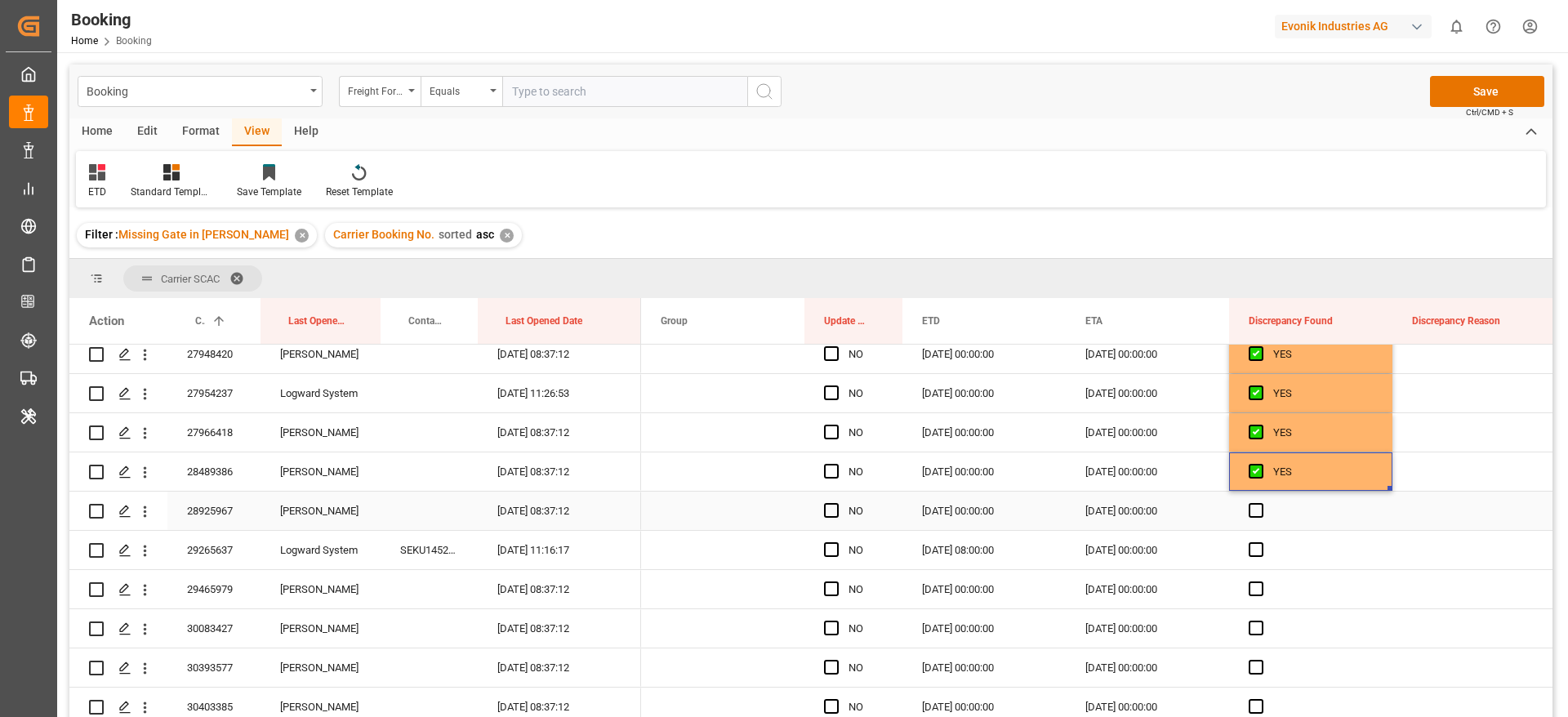
click at [1255, 515] on span "Press SPACE to select this row." at bounding box center [1256, 510] width 15 height 15
click at [1262, 503] on input "Press SPACE to select this row." at bounding box center [1262, 503] width 0 height 0
click at [1255, 554] on span "Press SPACE to select this row." at bounding box center [1256, 549] width 15 height 15
click at [1262, 542] on input "Press SPACE to select this row." at bounding box center [1262, 542] width 0 height 0
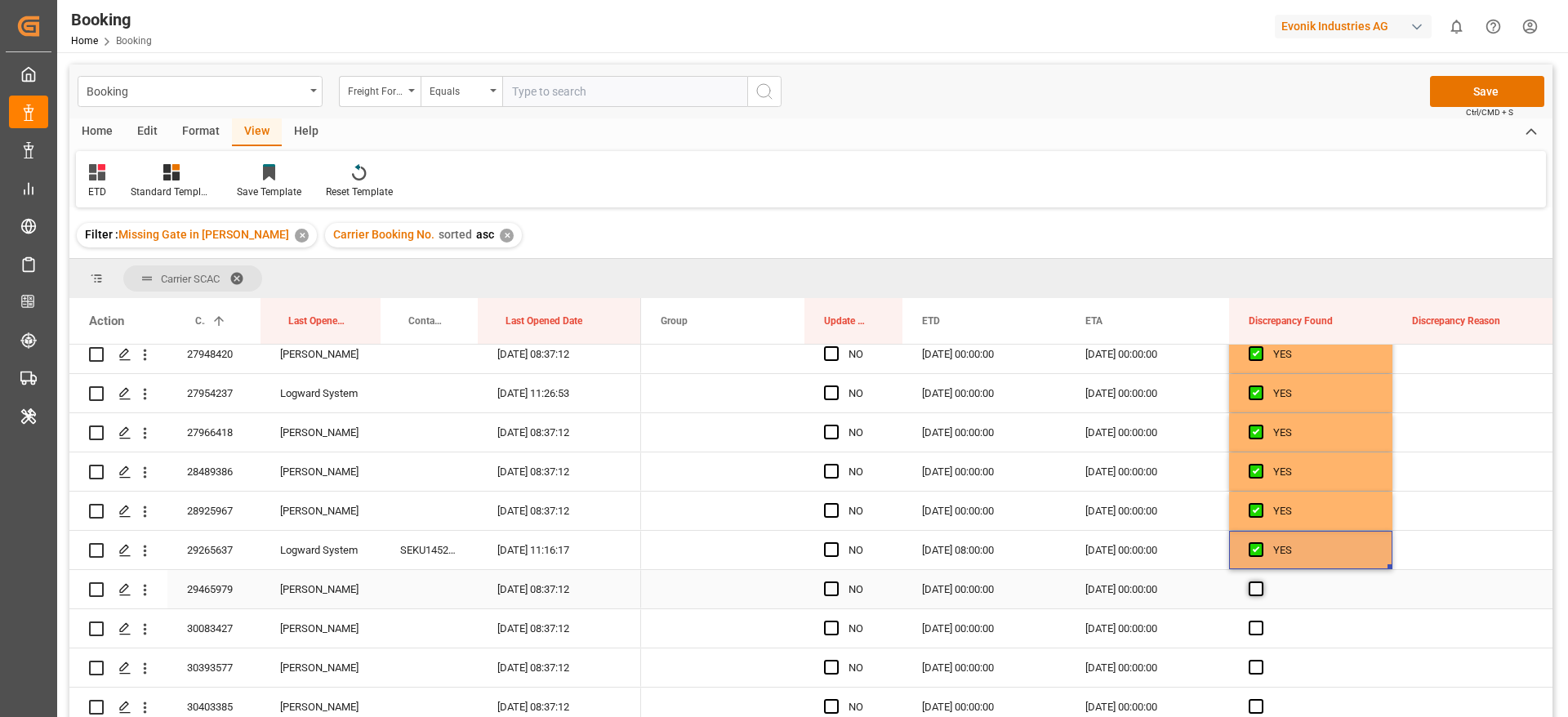
click at [1255, 590] on span "Press SPACE to select this row." at bounding box center [1256, 588] width 15 height 15
click at [1262, 581] on input "Press SPACE to select this row." at bounding box center [1262, 581] width 0 height 0
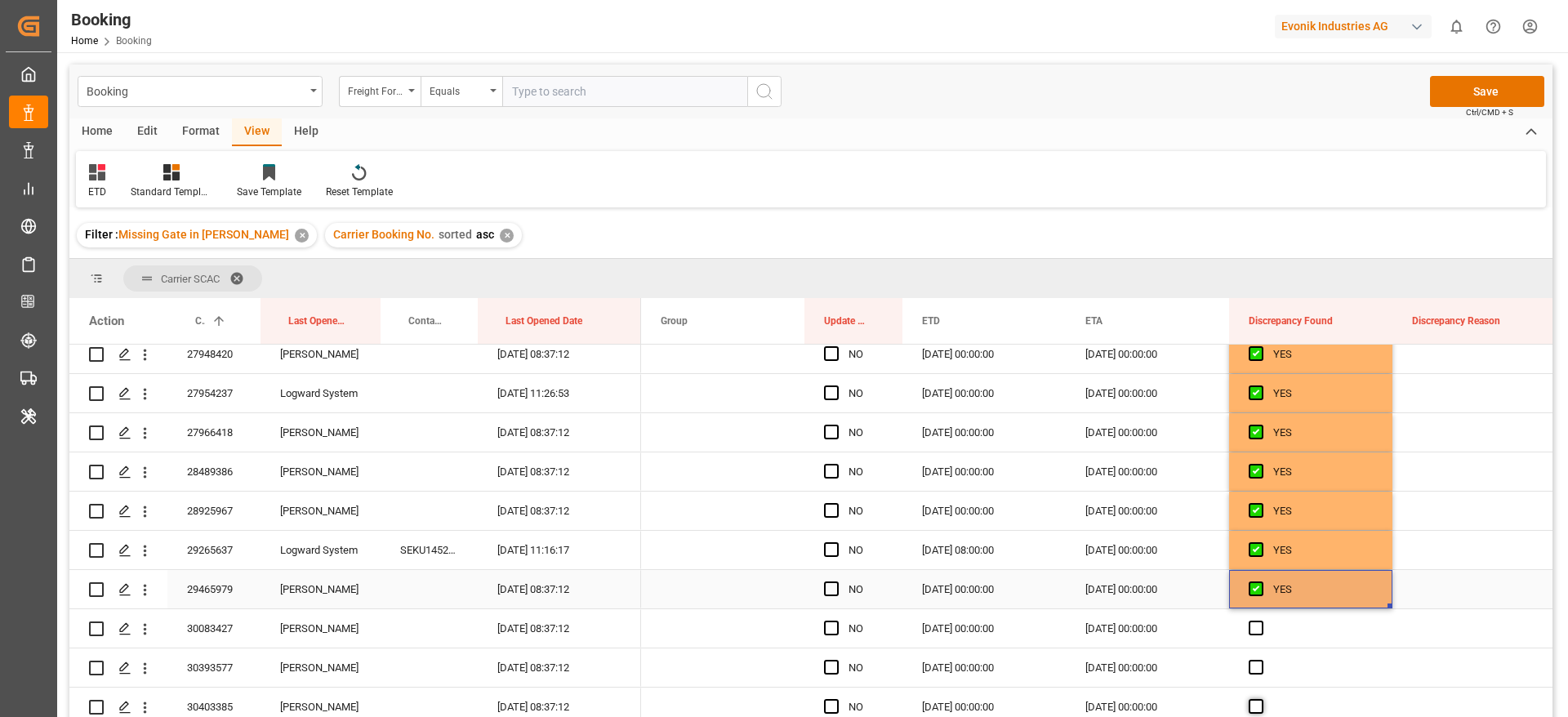
scroll to position [2327, 0]
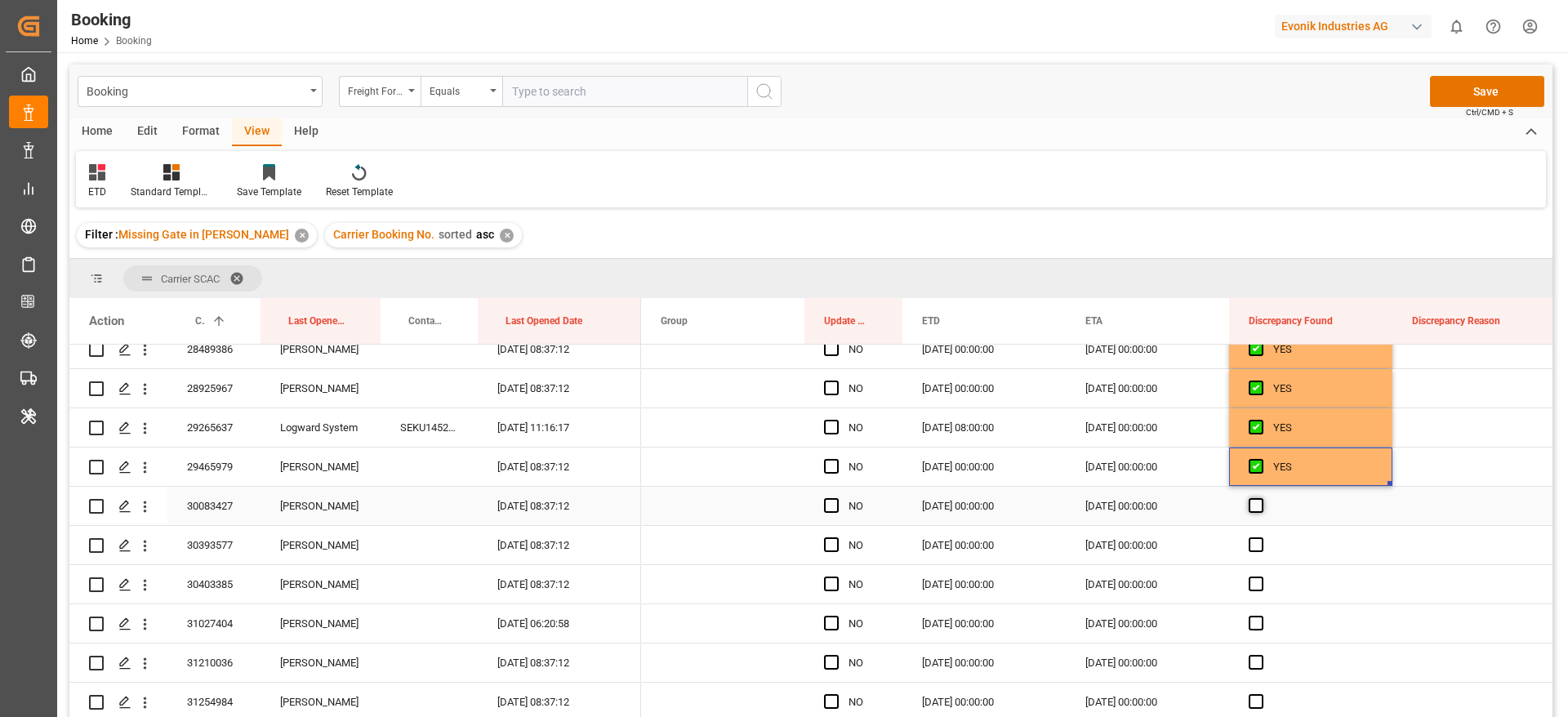
click at [1256, 507] on span "Press SPACE to select this row." at bounding box center [1256, 505] width 15 height 15
click at [1262, 498] on input "Press SPACE to select this row." at bounding box center [1262, 498] width 0 height 0
click at [1254, 547] on span "Press SPACE to select this row." at bounding box center [1256, 544] width 15 height 15
click at [1262, 537] on input "Press SPACE to select this row." at bounding box center [1262, 537] width 0 height 0
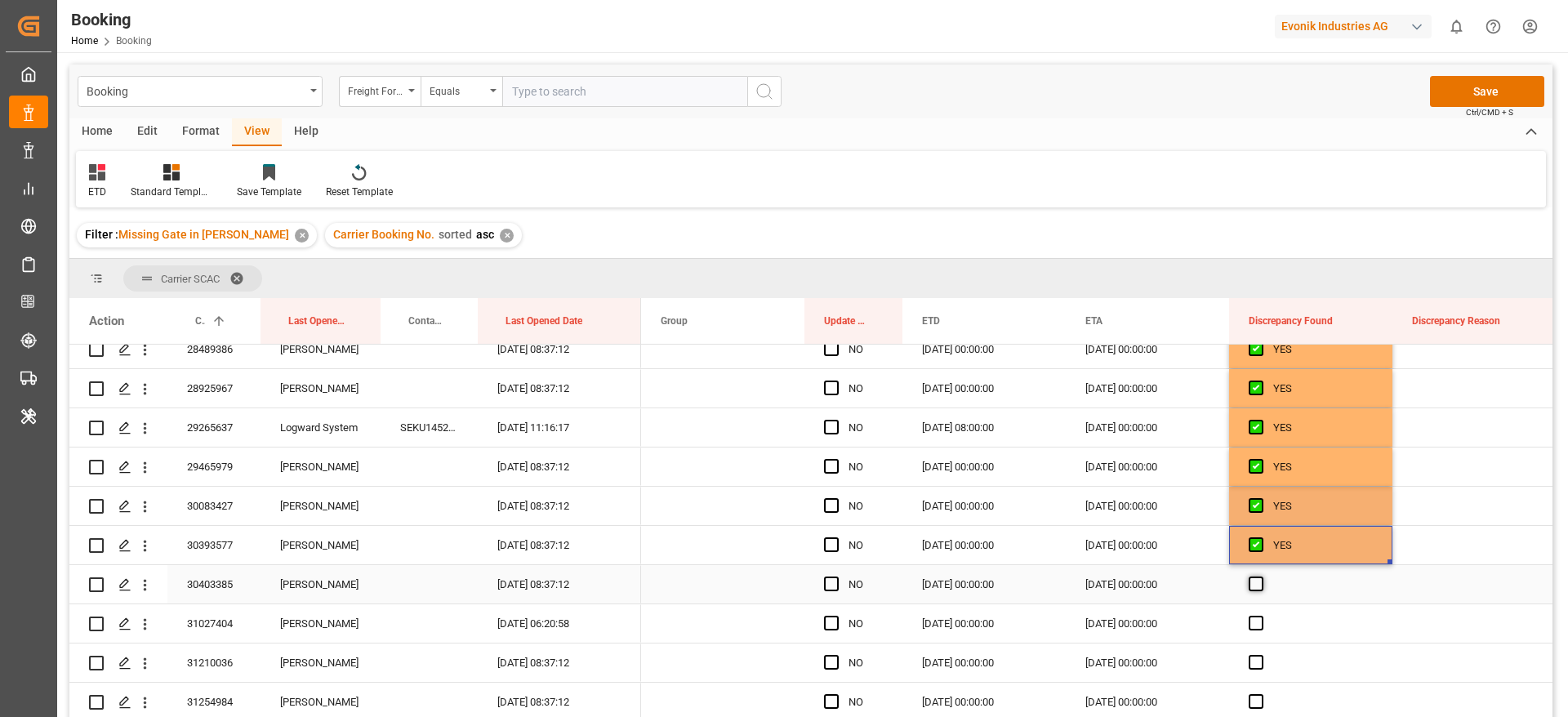
click at [1259, 584] on span "Press SPACE to select this row." at bounding box center [1256, 584] width 15 height 15
click at [1262, 577] on input "Press SPACE to select this row." at bounding box center [1262, 577] width 0 height 0
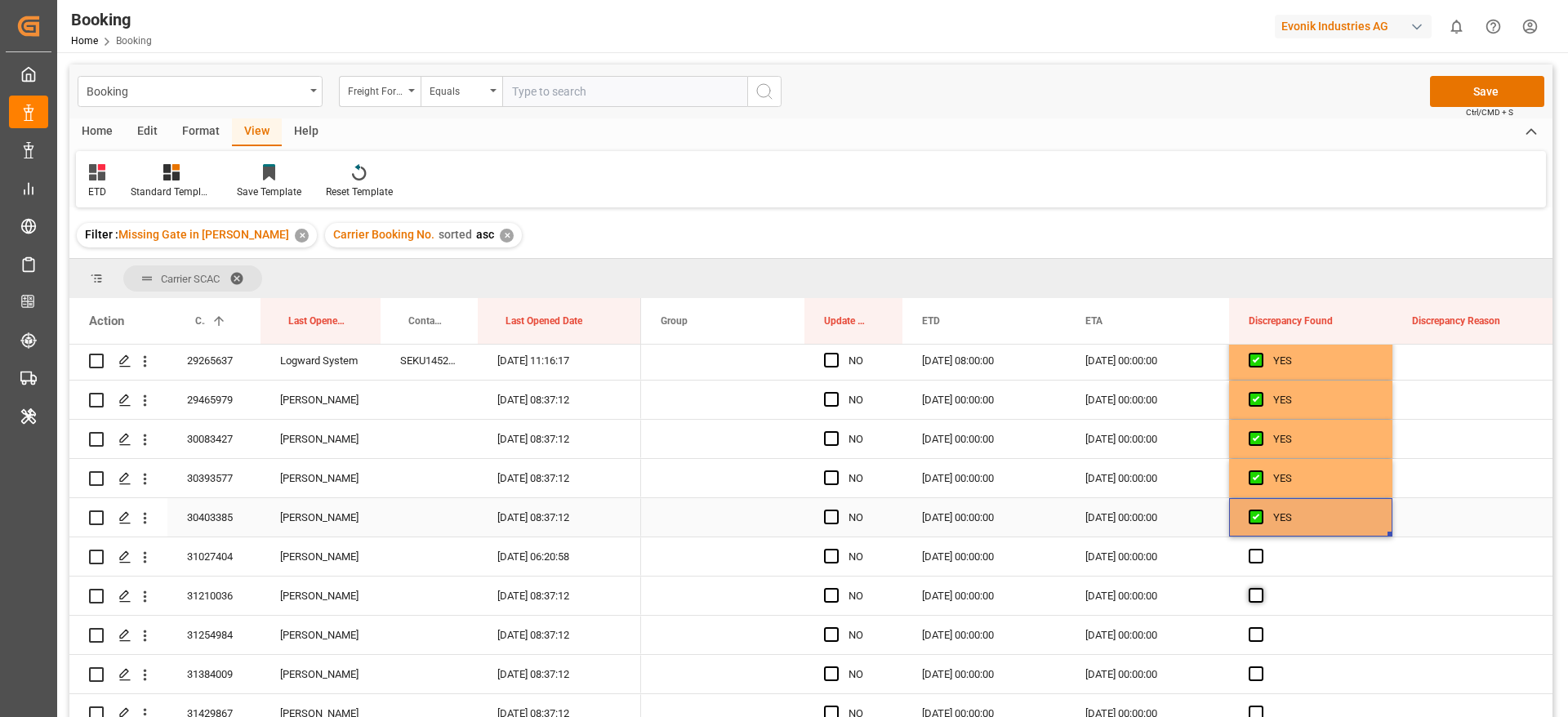
scroll to position [2450, 0]
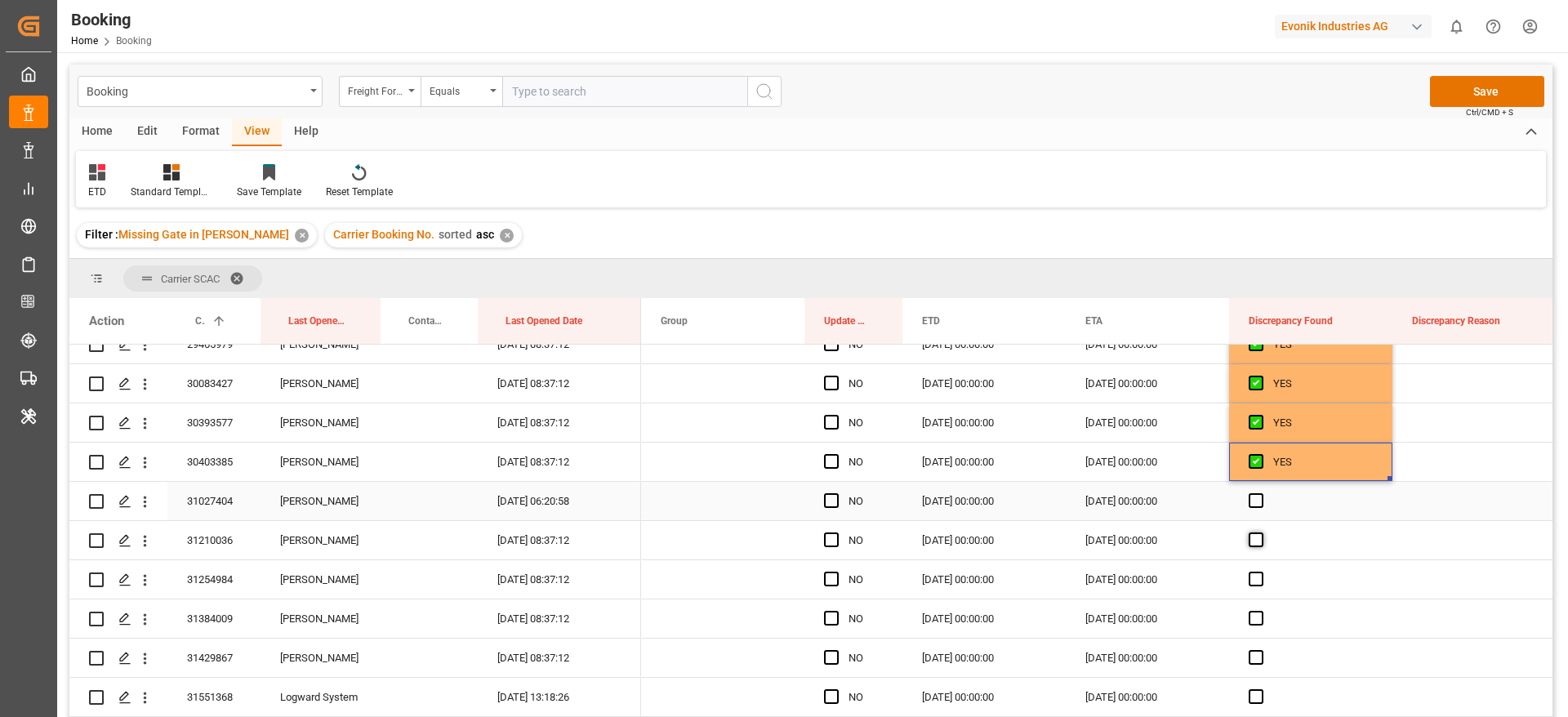
click at [1256, 498] on span "Press SPACE to select this row." at bounding box center [1256, 500] width 15 height 15
click at [1262, 493] on input "Press SPACE to select this row." at bounding box center [1262, 493] width 0 height 0
click at [1257, 542] on span "Press SPACE to select this row." at bounding box center [1256, 539] width 15 height 15
click at [1262, 532] on input "Press SPACE to select this row." at bounding box center [1262, 532] width 0 height 0
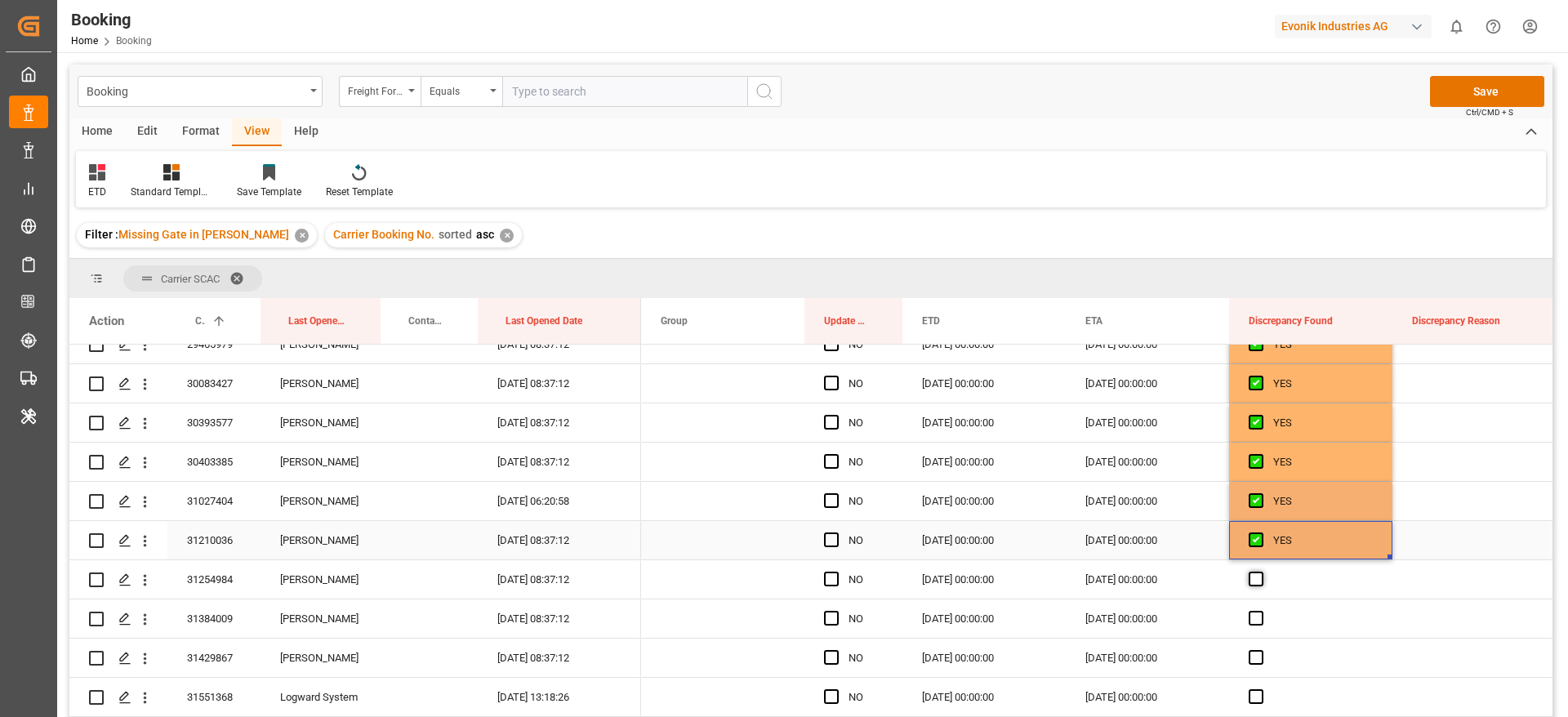
click at [1256, 580] on span "Press SPACE to select this row." at bounding box center [1256, 578] width 15 height 15
click at [1262, 572] on input "Press SPACE to select this row." at bounding box center [1262, 572] width 0 height 0
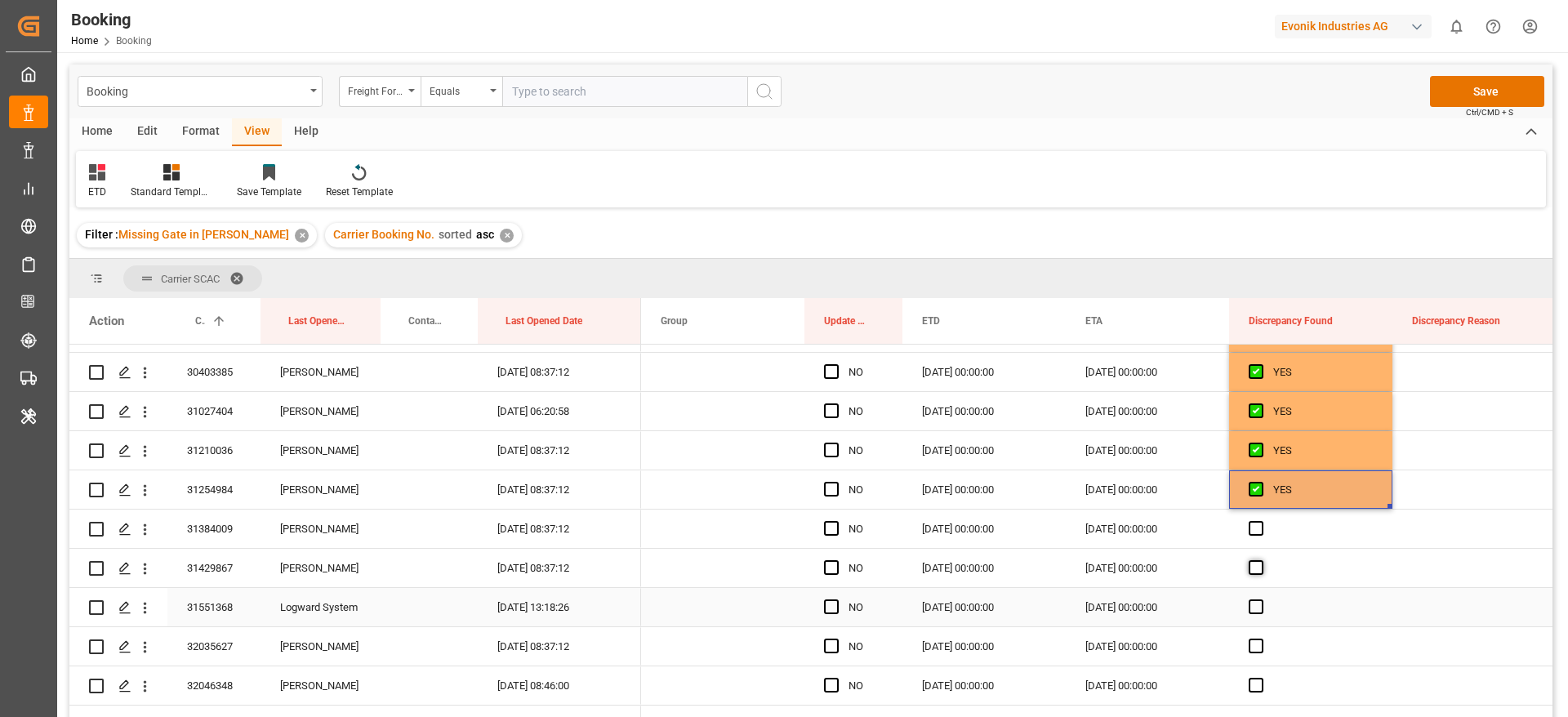
scroll to position [2572, 0]
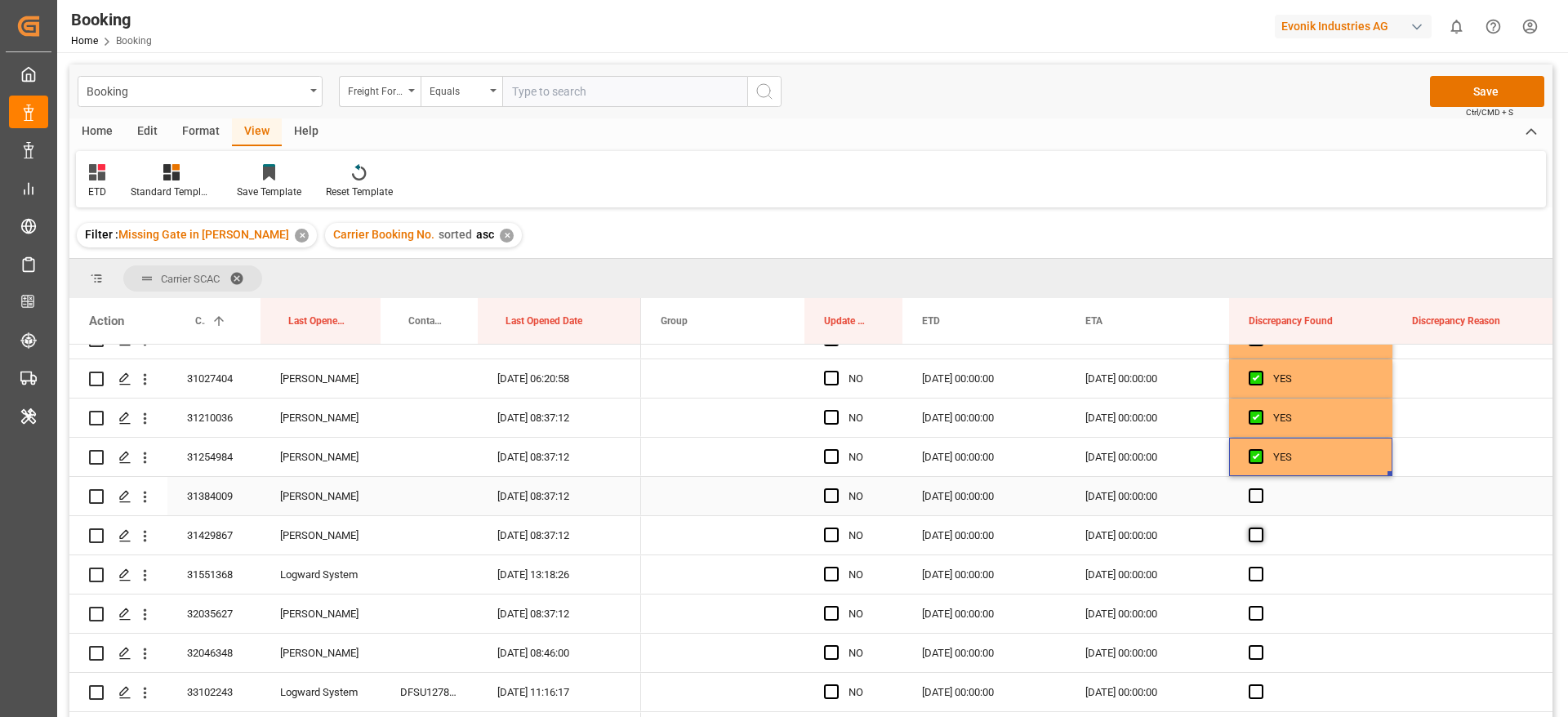
click at [1254, 503] on div "Press SPACE to select this row." at bounding box center [1310, 495] width 163 height 39
click at [1252, 532] on span "Press SPACE to select this row." at bounding box center [1256, 535] width 15 height 15
click at [1262, 528] on input "Press SPACE to select this row." at bounding box center [1262, 528] width 0 height 0
click at [1254, 577] on span "Press SPACE to select this row." at bounding box center [1256, 573] width 15 height 15
click at [1262, 566] on input "Press SPACE to select this row." at bounding box center [1262, 566] width 0 height 0
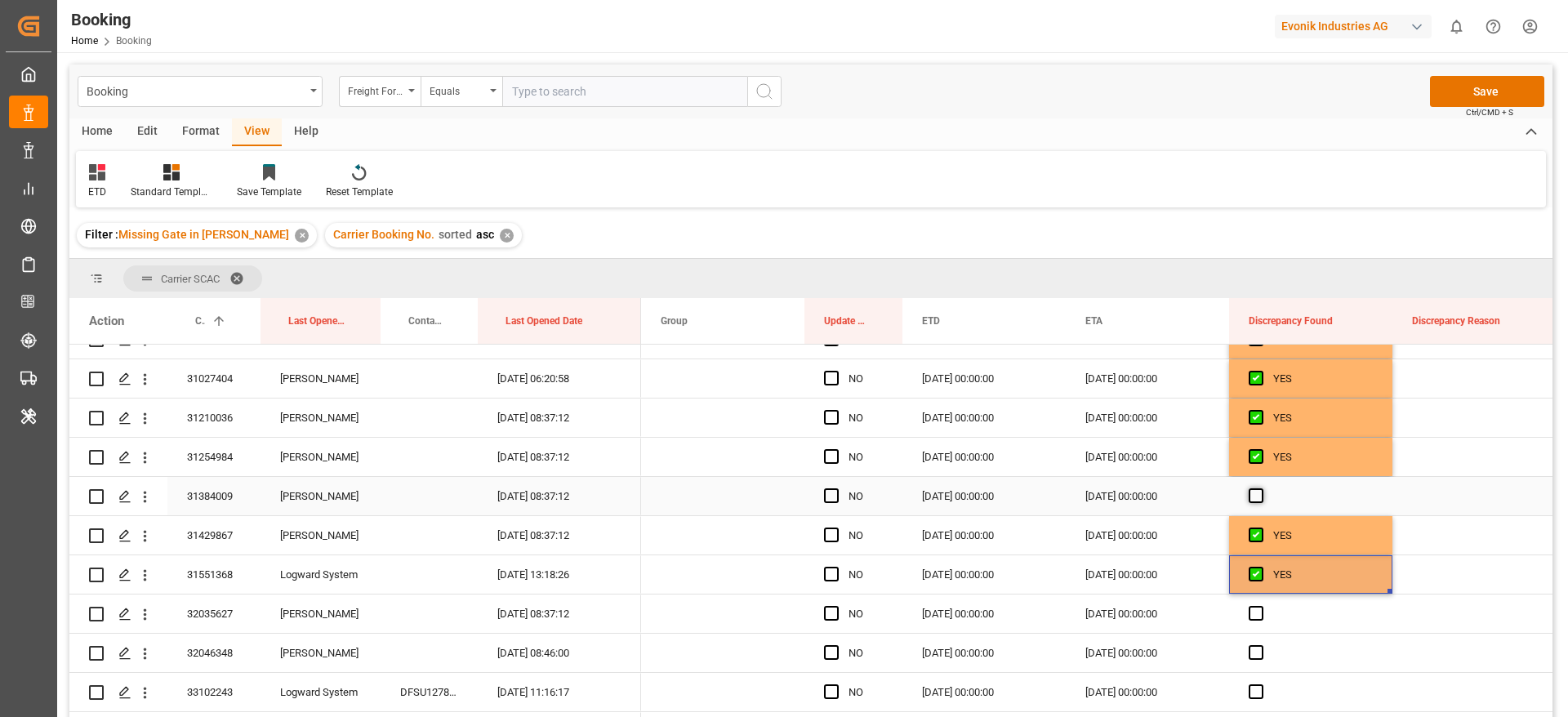
click at [1258, 500] on span "Press SPACE to select this row." at bounding box center [1256, 495] width 15 height 15
click at [1262, 489] on input "Press SPACE to select this row." at bounding box center [1262, 489] width 0 height 0
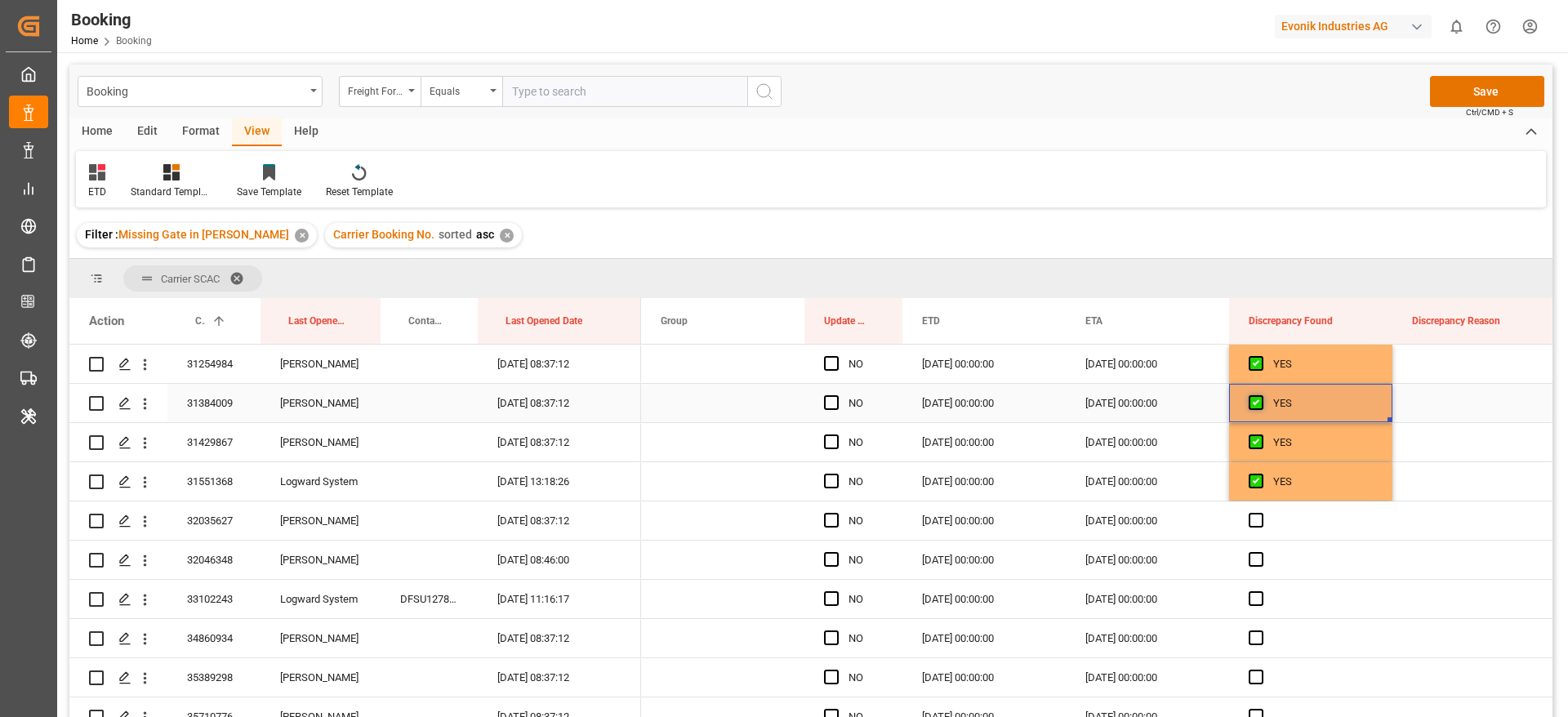
scroll to position [2694, 0]
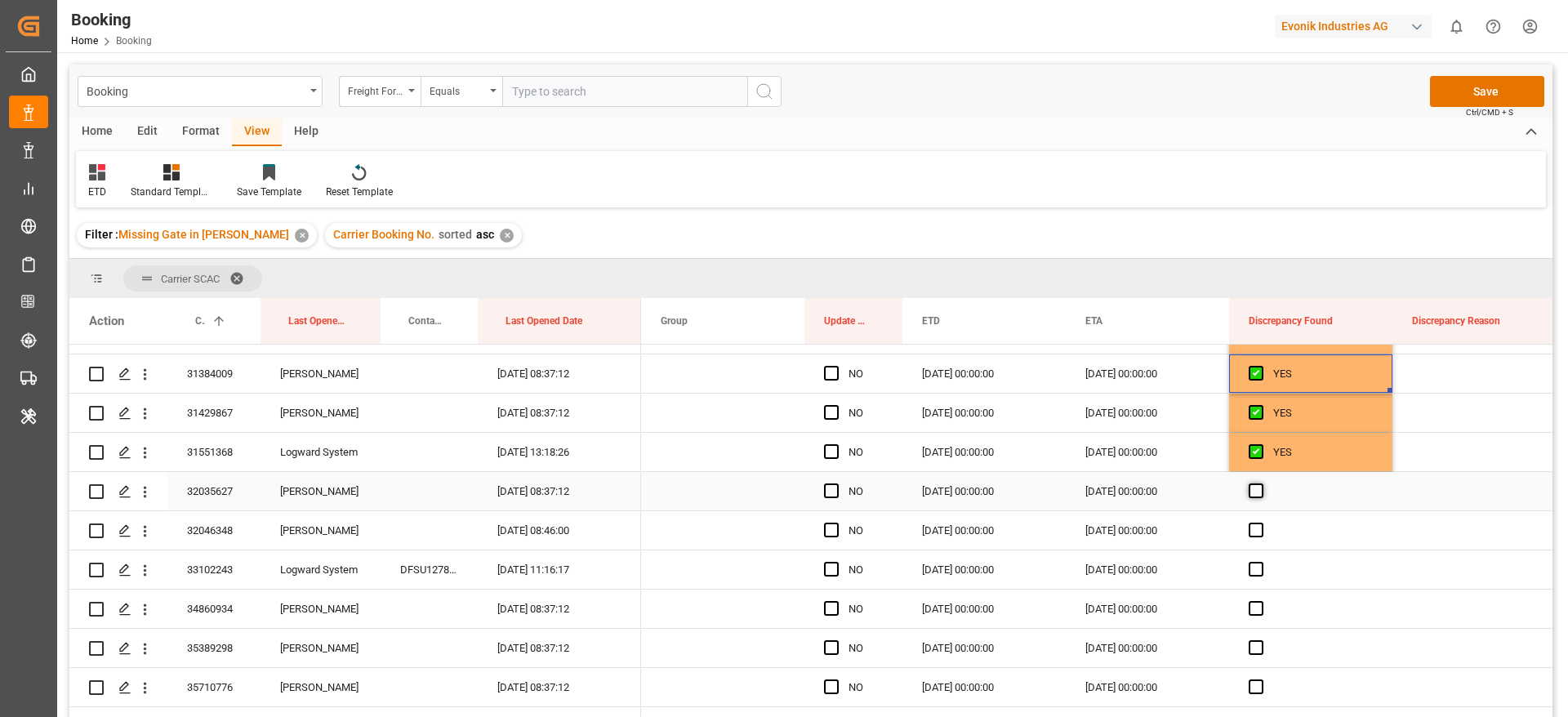
click at [1258, 489] on span "Press SPACE to select this row." at bounding box center [1256, 490] width 15 height 15
click at [1262, 483] on input "Press SPACE to select this row." at bounding box center [1262, 483] width 0 height 0
click at [1258, 528] on span "Press SPACE to select this row." at bounding box center [1256, 530] width 15 height 15
click at [1262, 523] on input "Press SPACE to select this row." at bounding box center [1262, 523] width 0 height 0
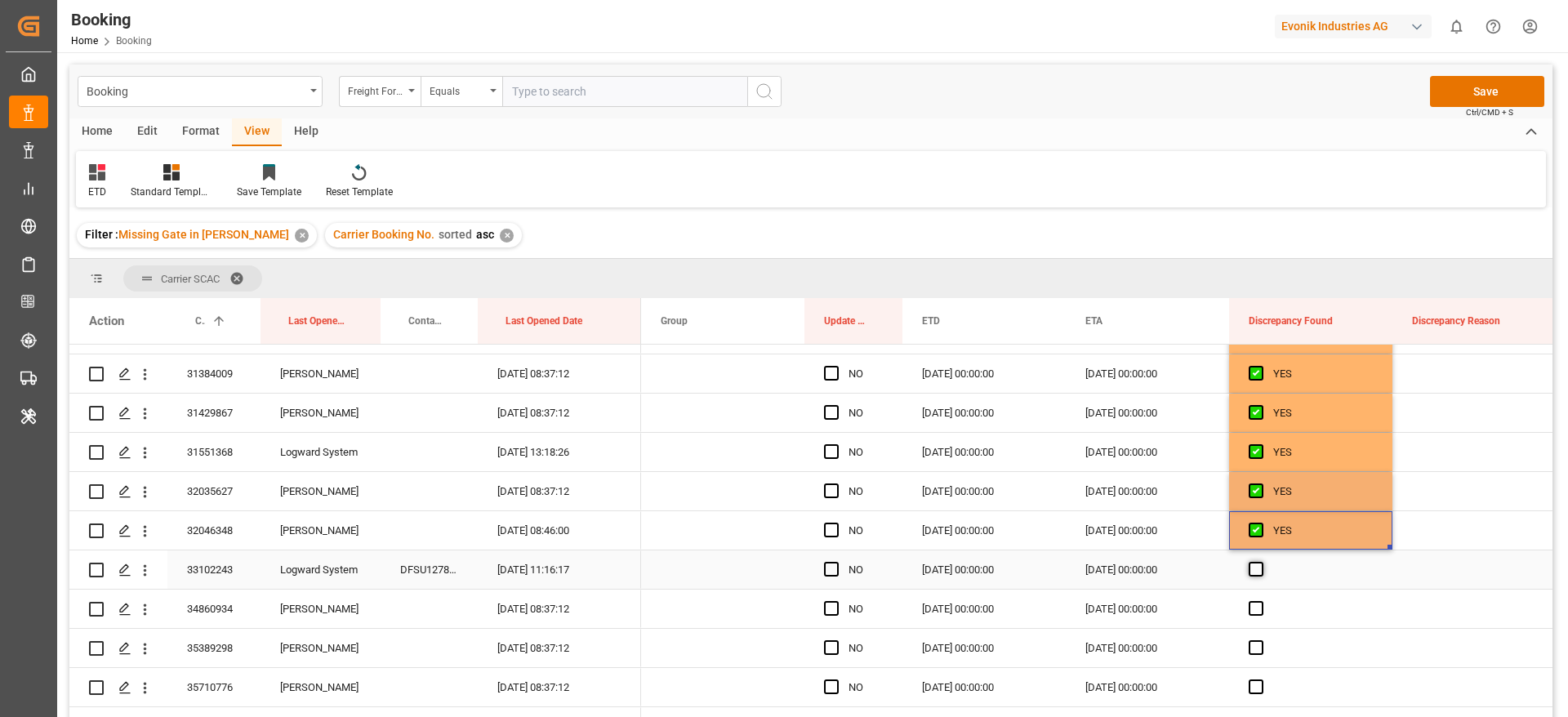
click at [1256, 565] on span "Press SPACE to select this row." at bounding box center [1256, 569] width 15 height 15
click at [1262, 562] on input "Press SPACE to select this row." at bounding box center [1262, 562] width 0 height 0
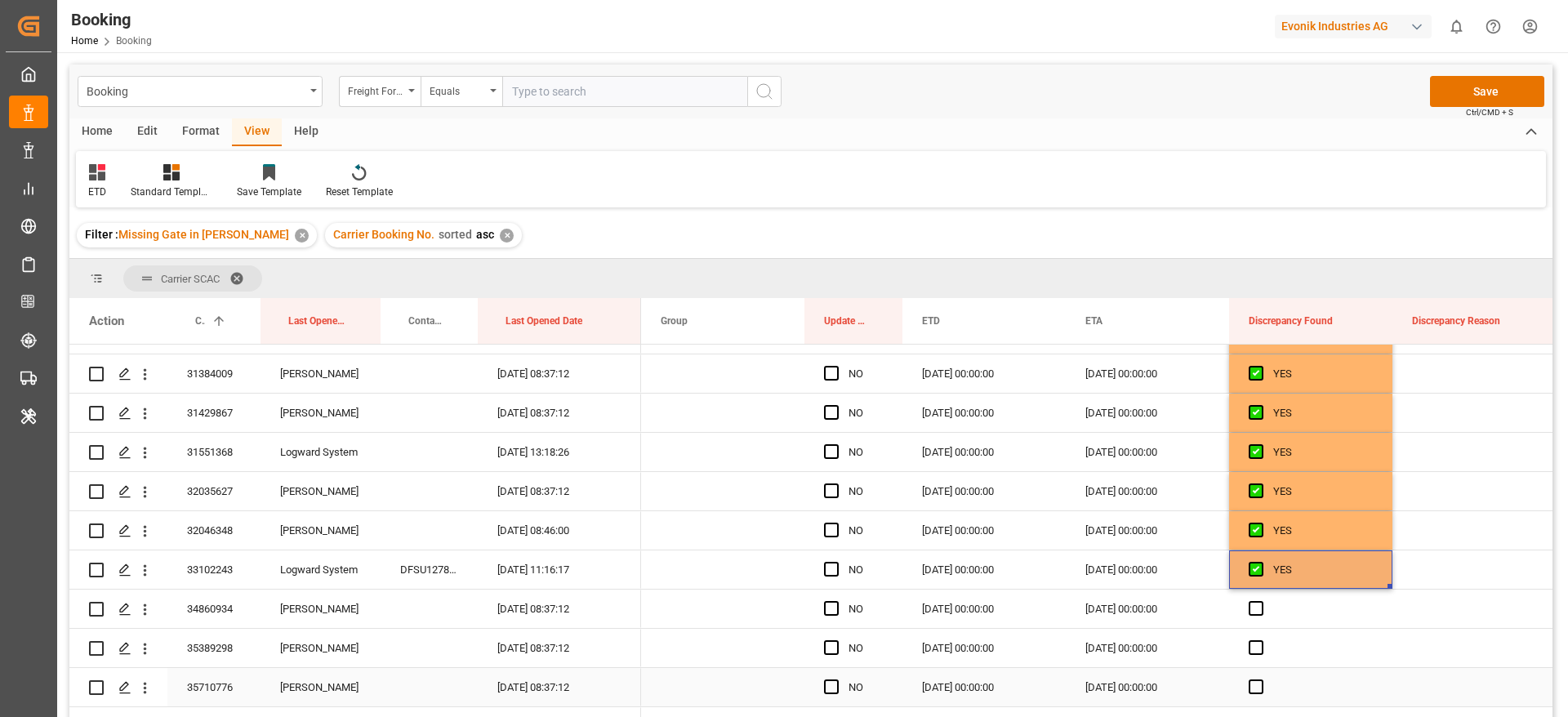
scroll to position [2817, 0]
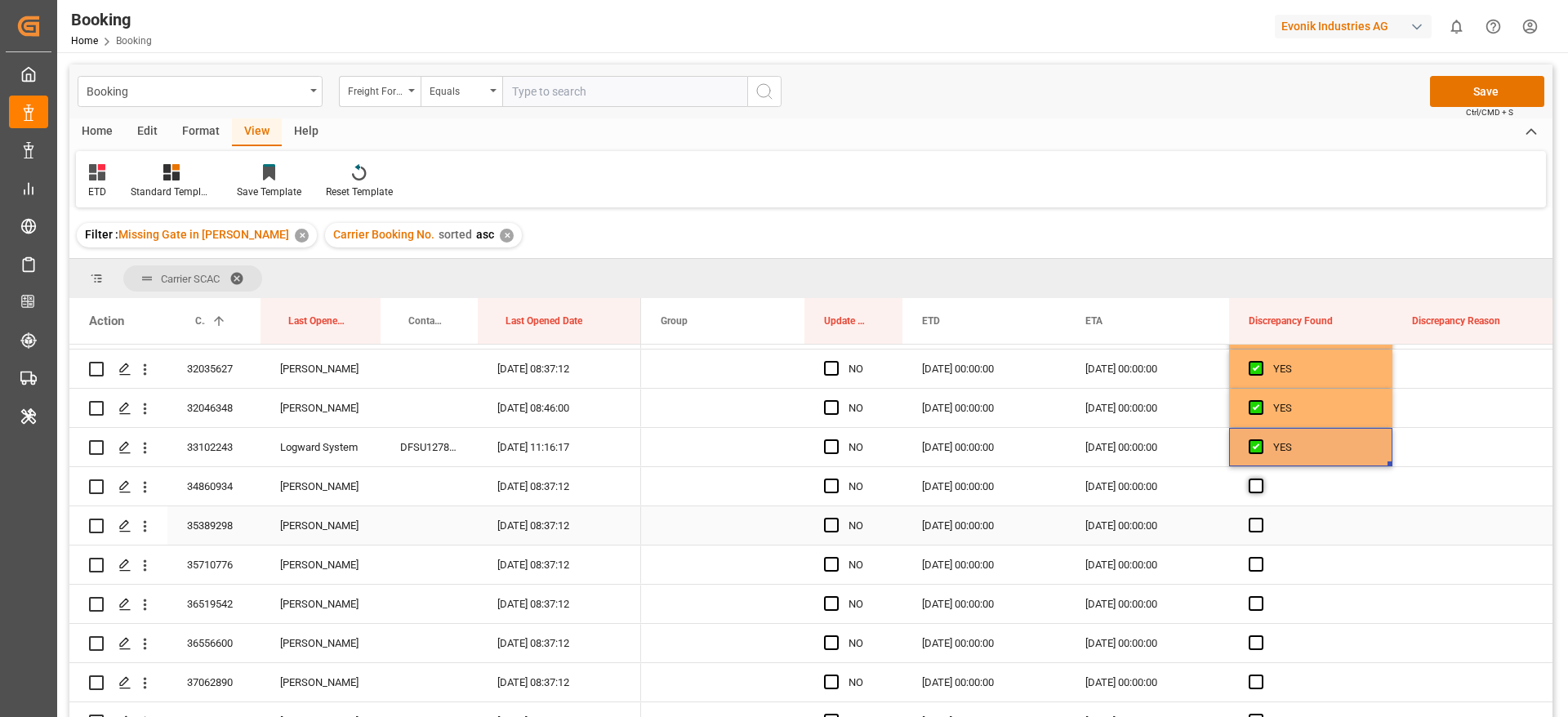
click at [1259, 488] on span "Press SPACE to select this row." at bounding box center [1256, 485] width 15 height 15
click at [1262, 478] on input "Press SPACE to select this row." at bounding box center [1262, 478] width 0 height 0
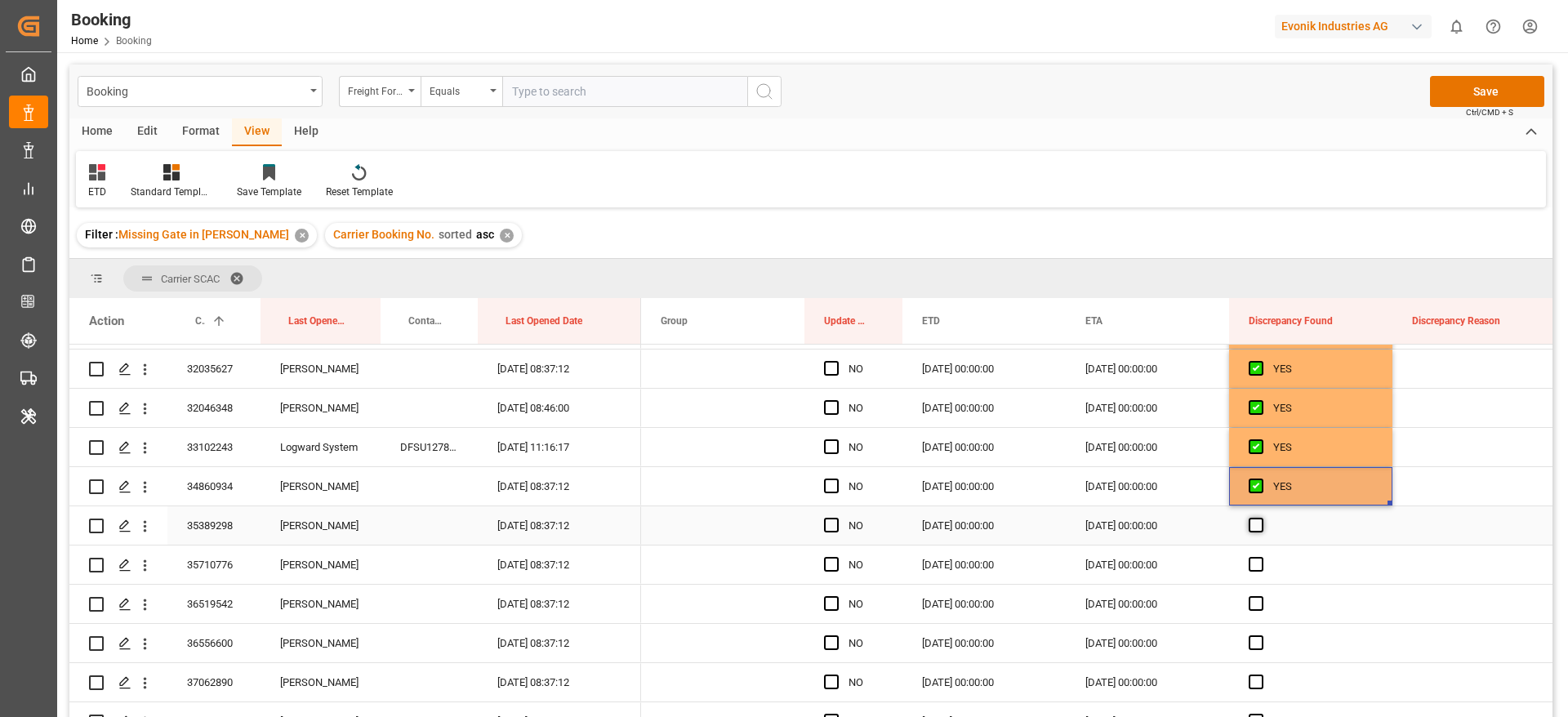
click at [1257, 525] on span "Press SPACE to select this row." at bounding box center [1256, 524] width 15 height 15
click at [1262, 518] on input "Press SPACE to select this row." at bounding box center [1262, 518] width 0 height 0
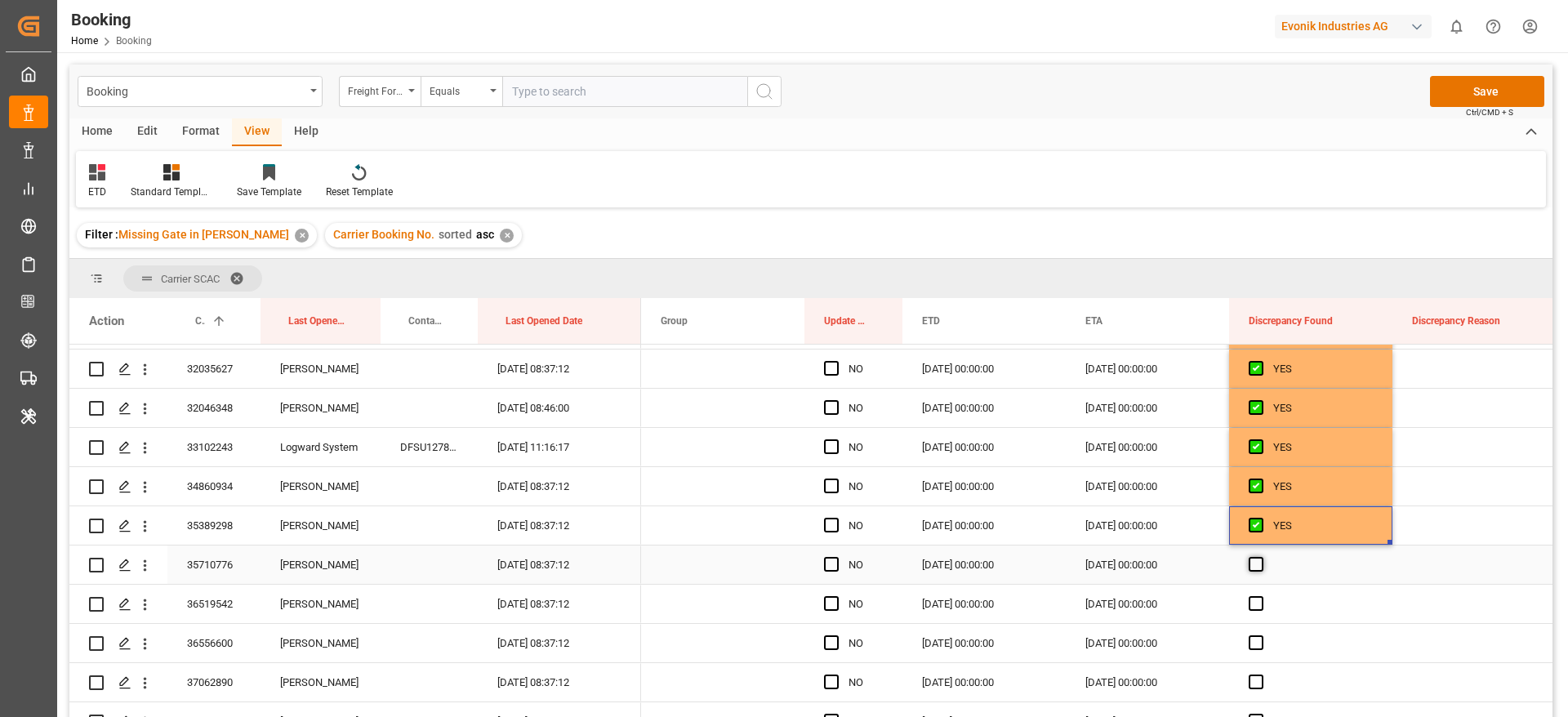
click at [1257, 562] on span "Press SPACE to select this row." at bounding box center [1256, 564] width 15 height 15
click at [1262, 557] on input "Press SPACE to select this row." at bounding box center [1262, 557] width 0 height 0
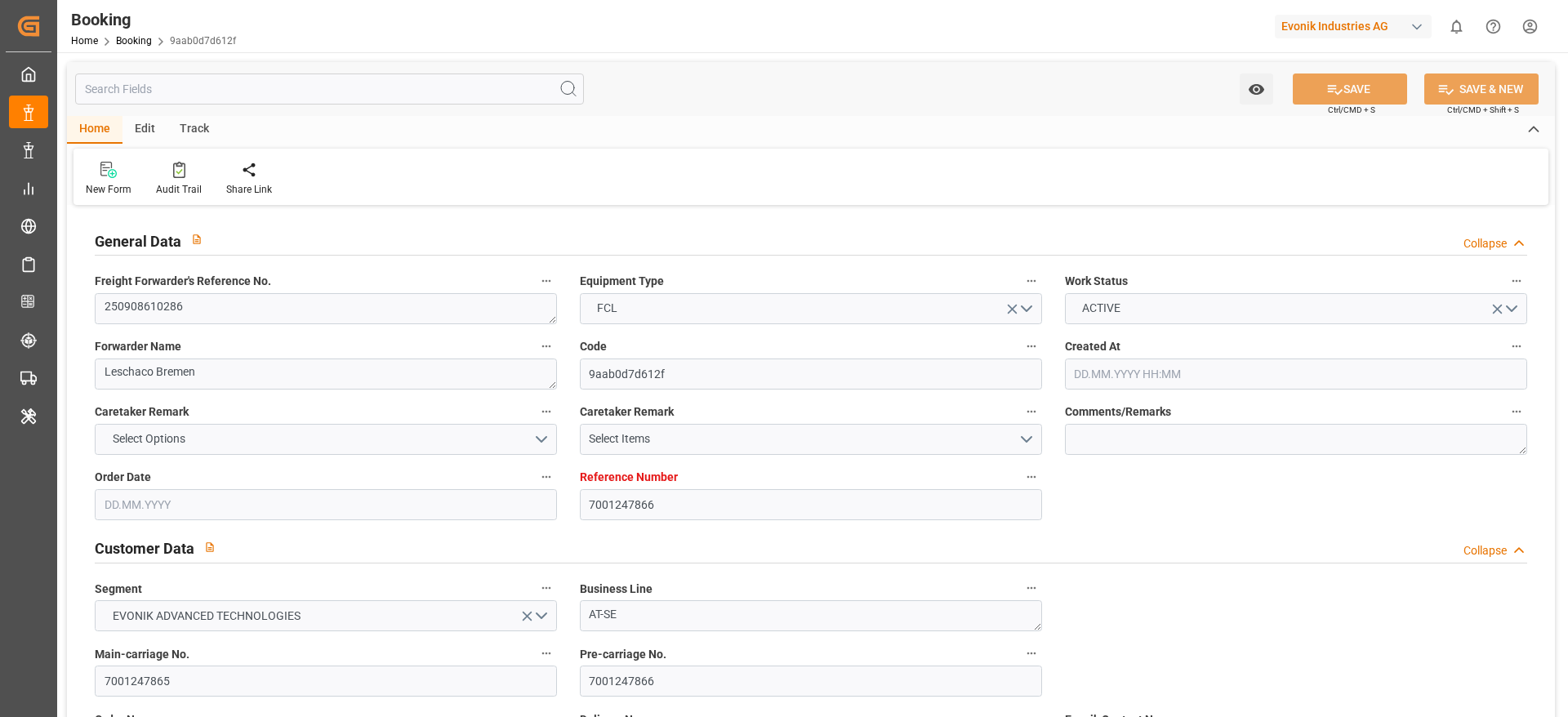
type input "7001247866"
type input "9321483"
type input "Hapag Lloyd"
type input "Hapag Lloyd Aktiengesellschaft"
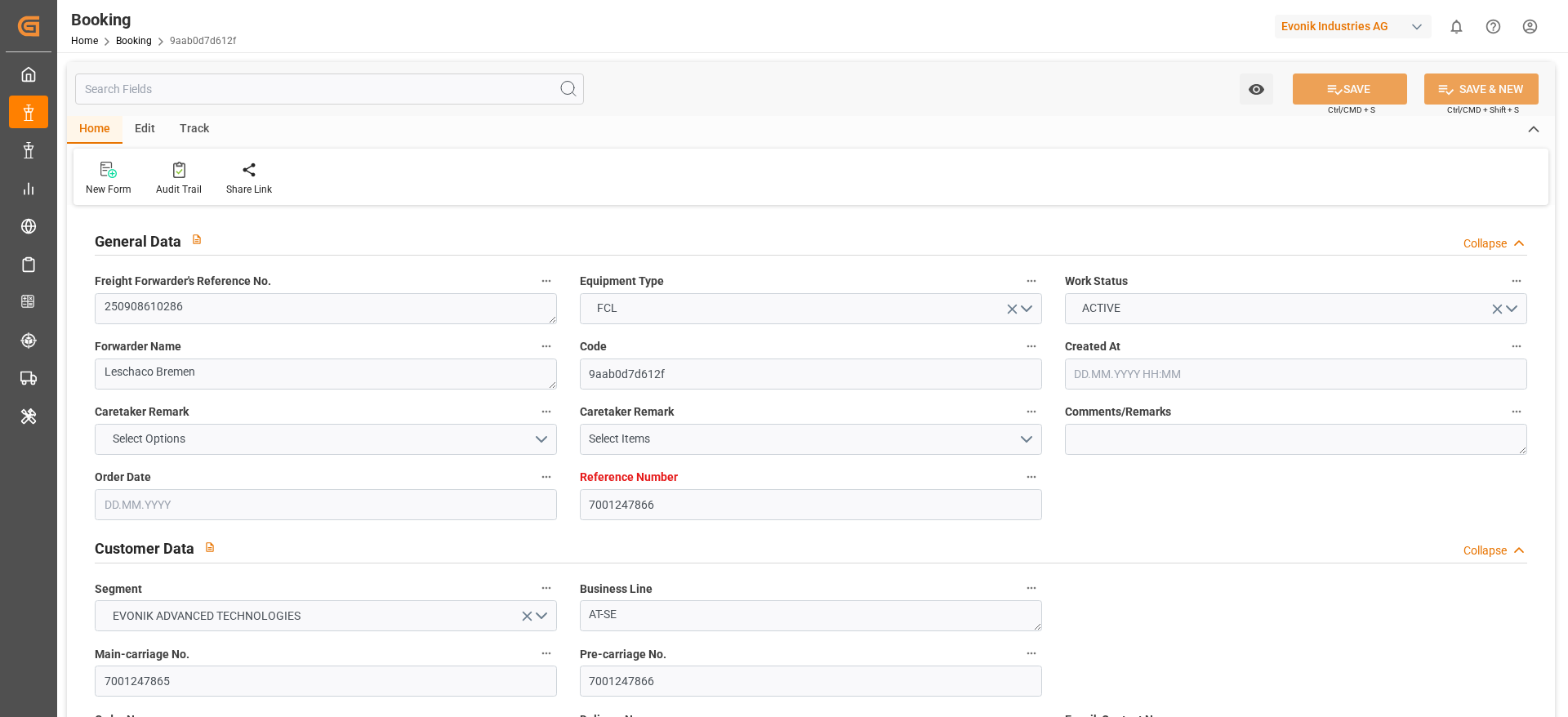
type input "NLRTM"
type input "JPNGO"
type input "CNSHG"
type input "0"
type input "NLRTM"
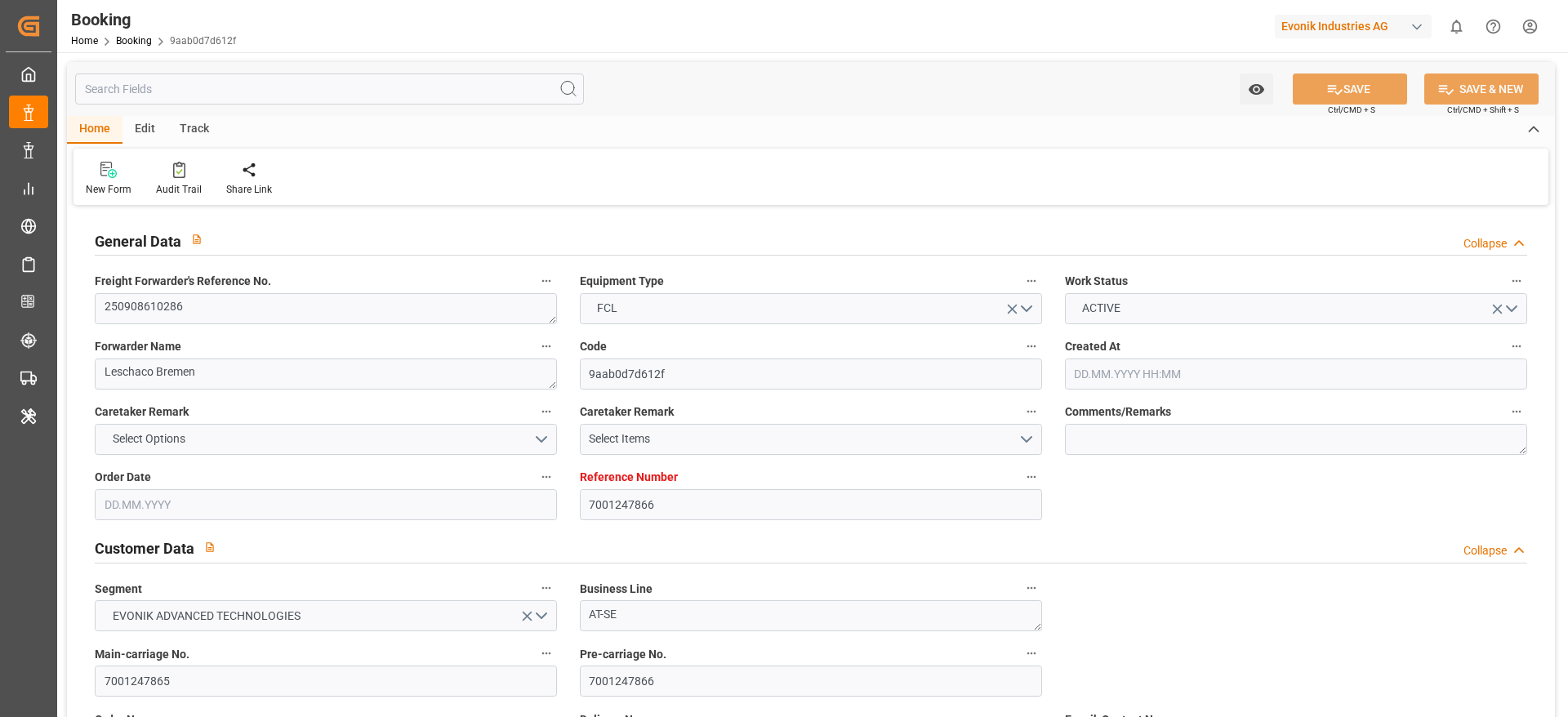
type input "JPNGO"
type input "9235531"
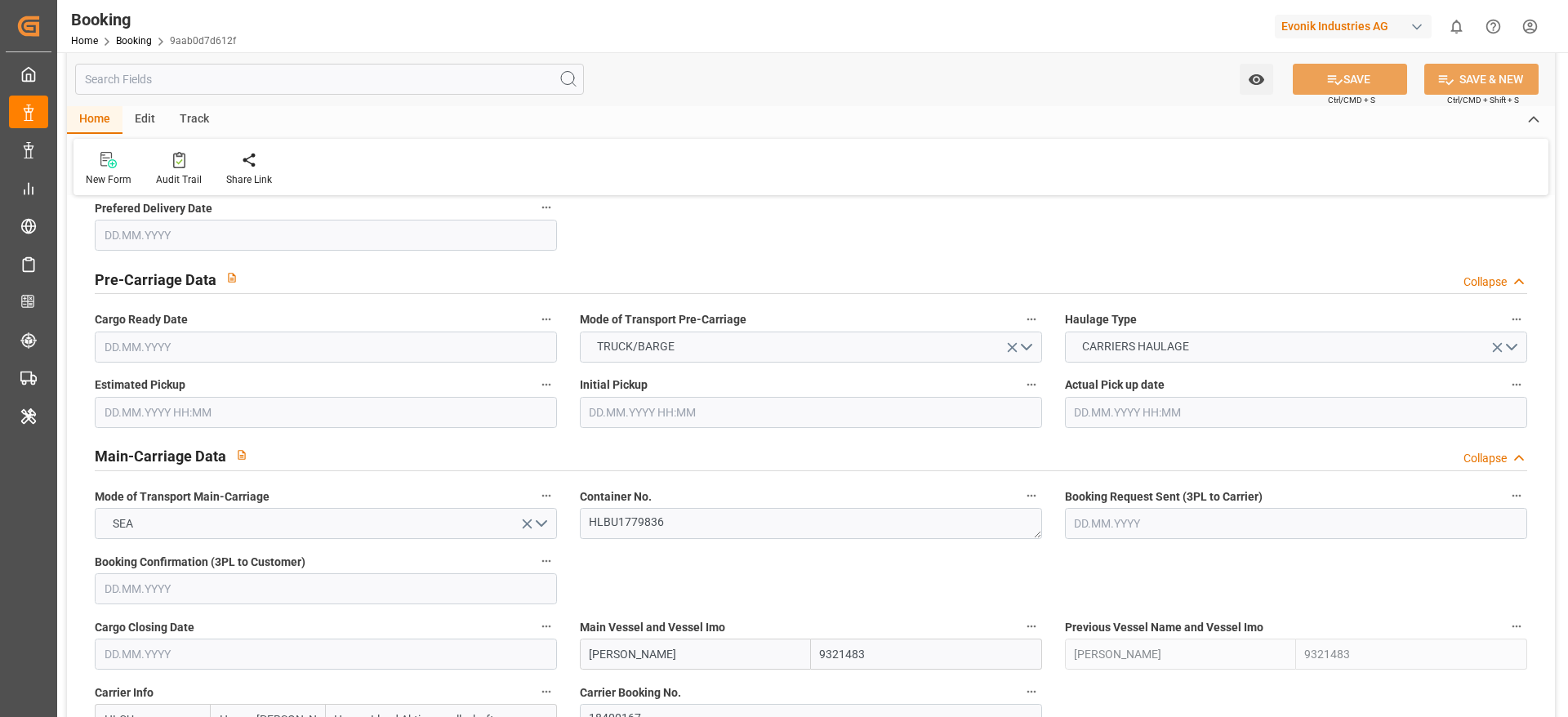
type input "13.08.2025 11:55"
type input "[DATE]"
type input "01.11.2025"
type input "[DATE]"
type input "08.09.2025 00:00"
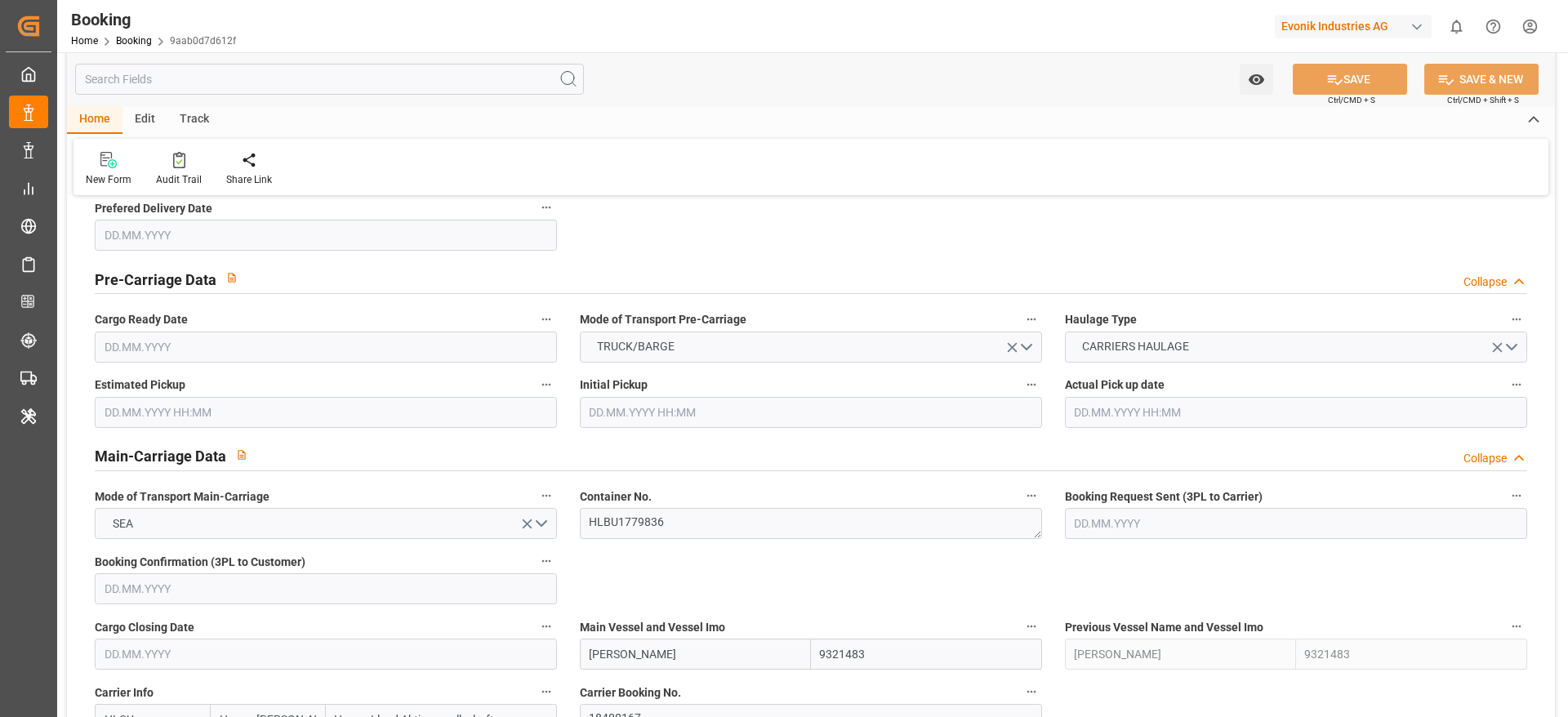
type input "08.09.2025 00:00"
type input "14.08.2025"
type input "[DATE]"
type input "25.09.2025 02:00"
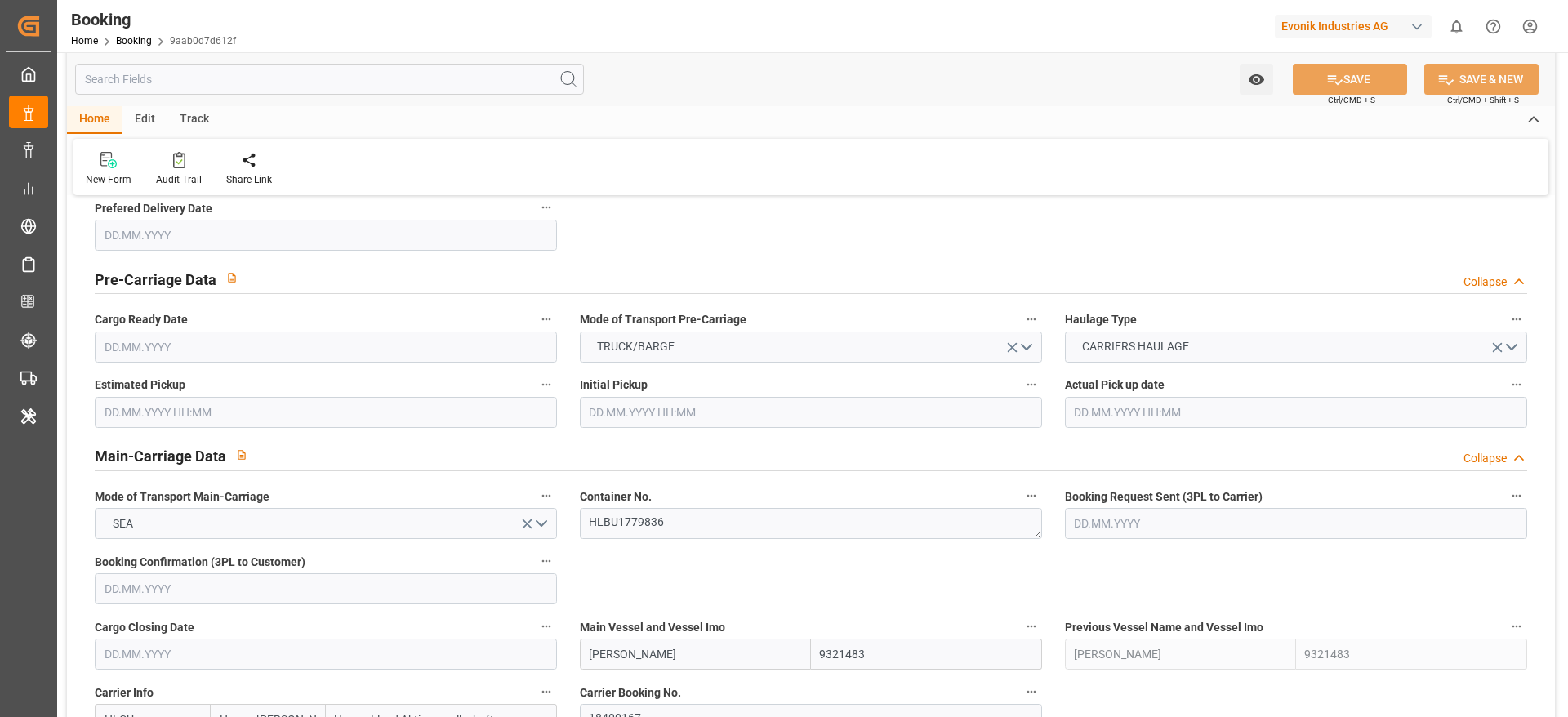
type input "21.09.2025 00:00"
type input "19.11.2025 18:00"
type input "12.11.2025 00:00"
type input "08.11.2025 16:00"
type input "01.11.2025 00:00"
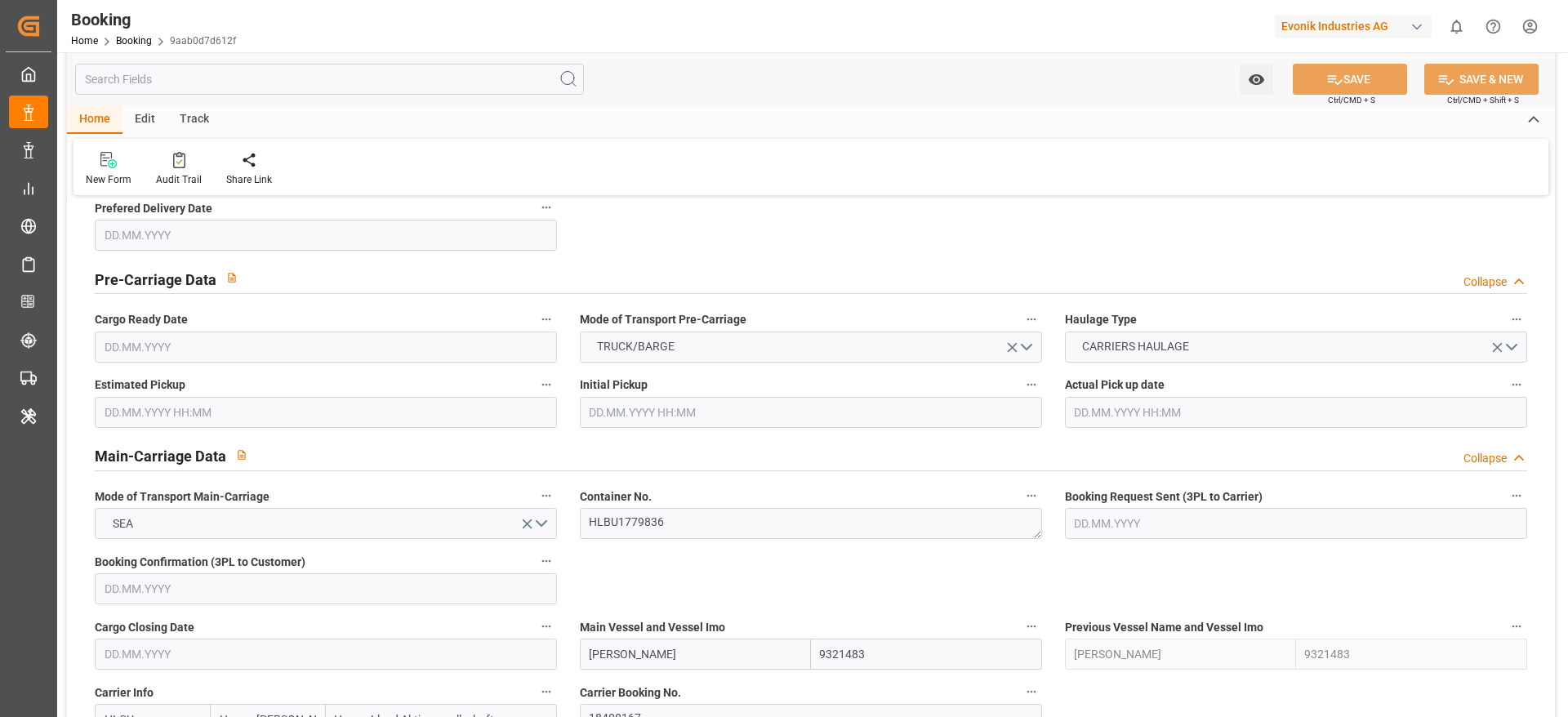
type input "14.11.2025 20:00"
type input "07.11.2025 00:00"
type input "14.08.2025"
type input "18.09.2025 02:16"
type input "18.09.2025"
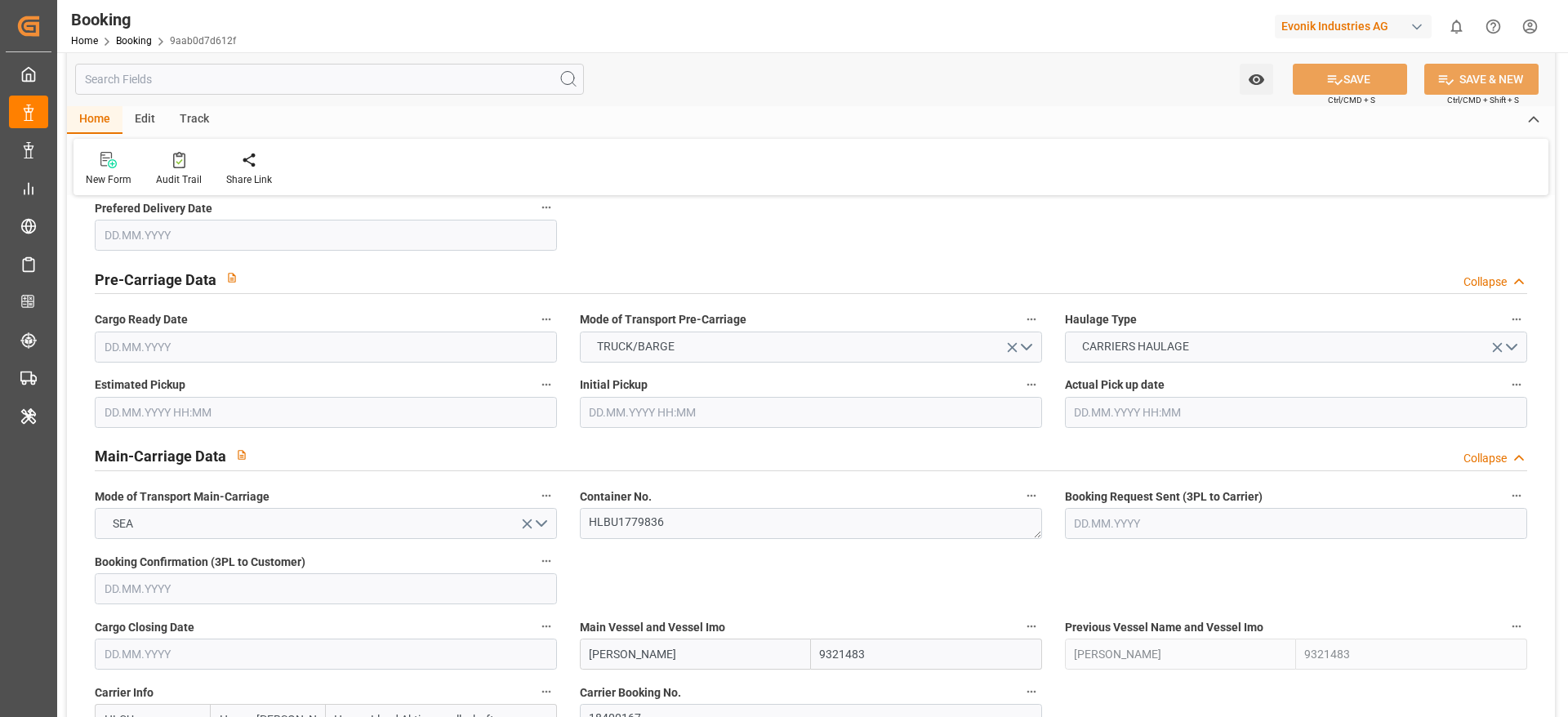
type input "17.09.2025 15:21"
type input "18.09.2025 12:00"
type input "23.09.2025 20:00"
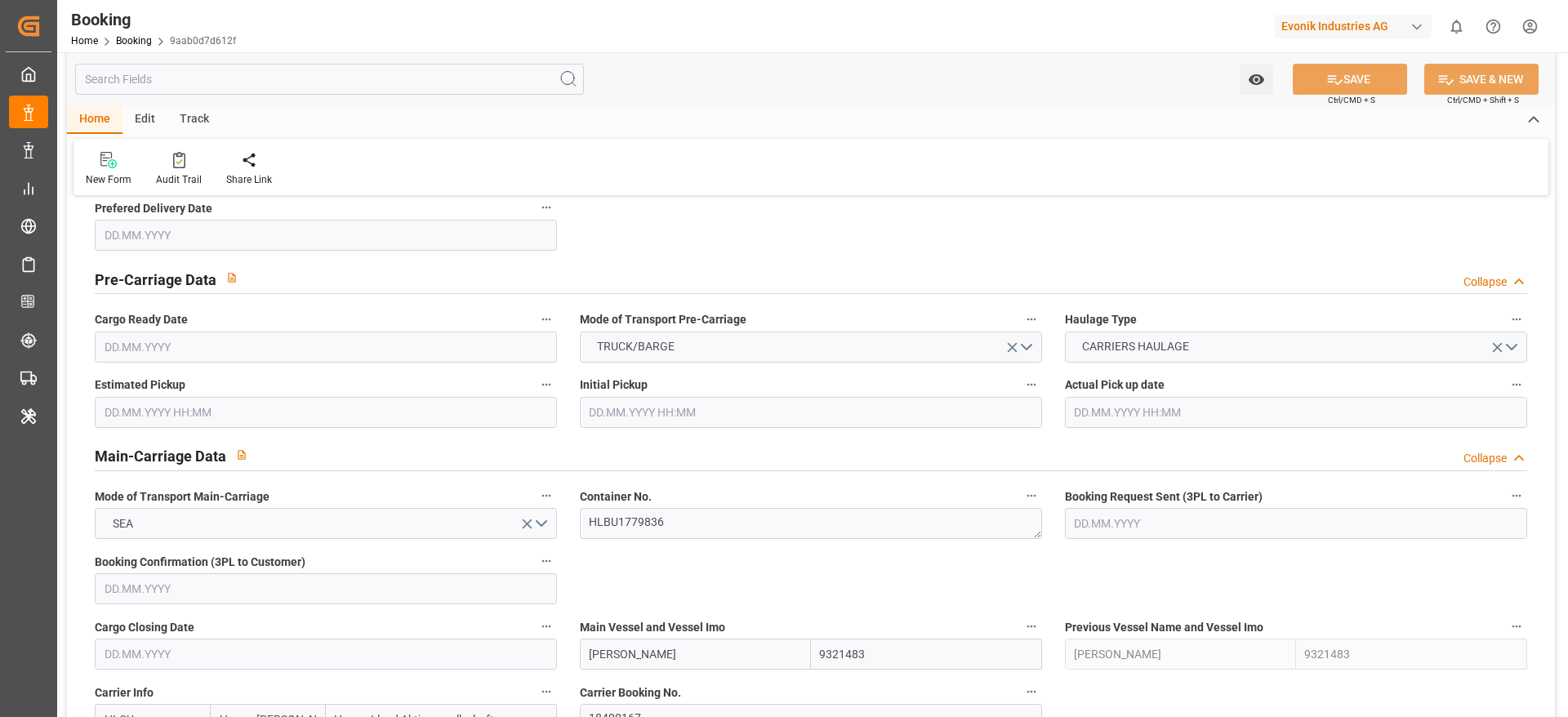
type input "25.09.2025 02:00"
type input "08.11.2025 16:00"
type input "01.11.2025 16:00"
type input "09.11.2025 01:08"
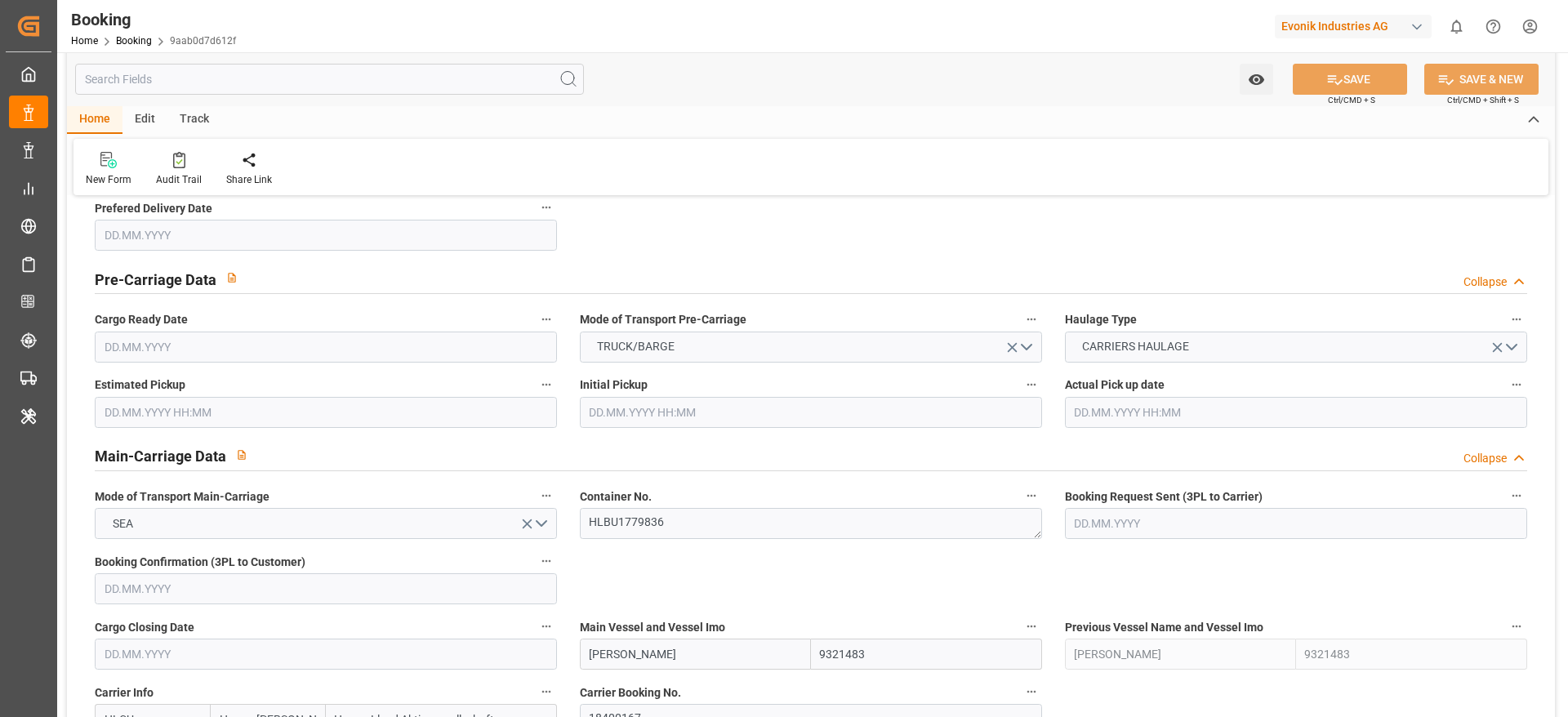
type input "07.11.2025 20:00"
type input "14.11.2025 20:00"
type input "19.11.2025 18:00"
type input "19.11.2025 22:10"
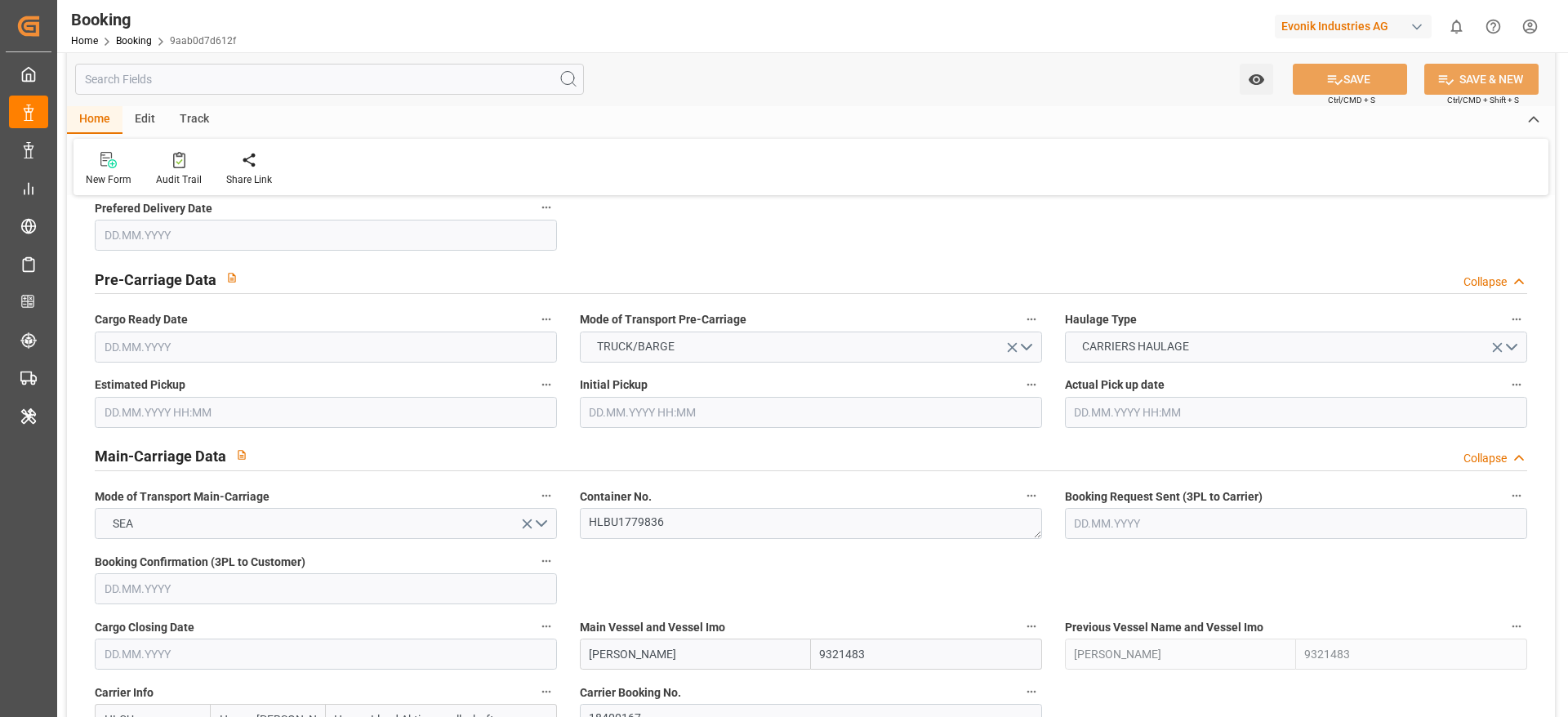
type input "12.11.2025 18:00"
type input "23.11.2025 22:10"
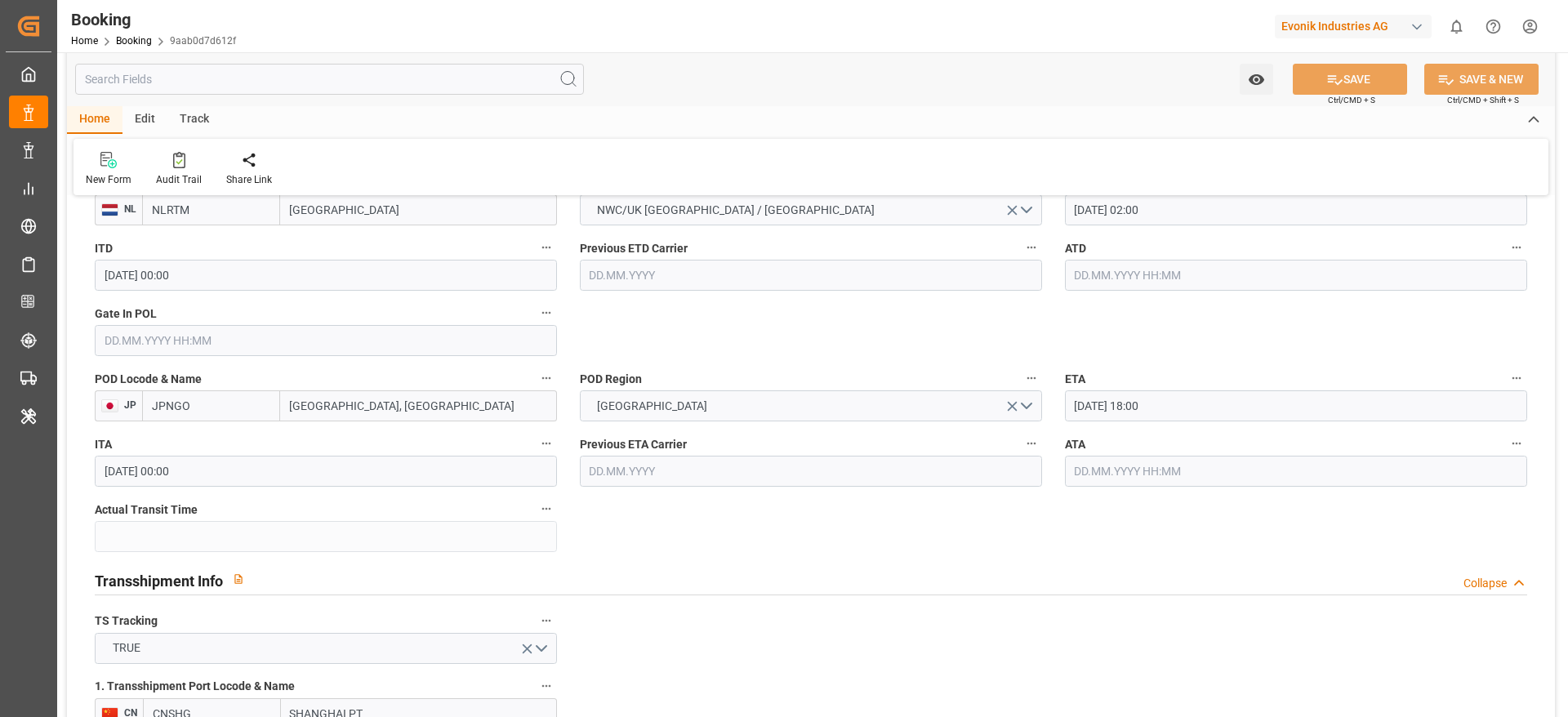
scroll to position [1225, 0]
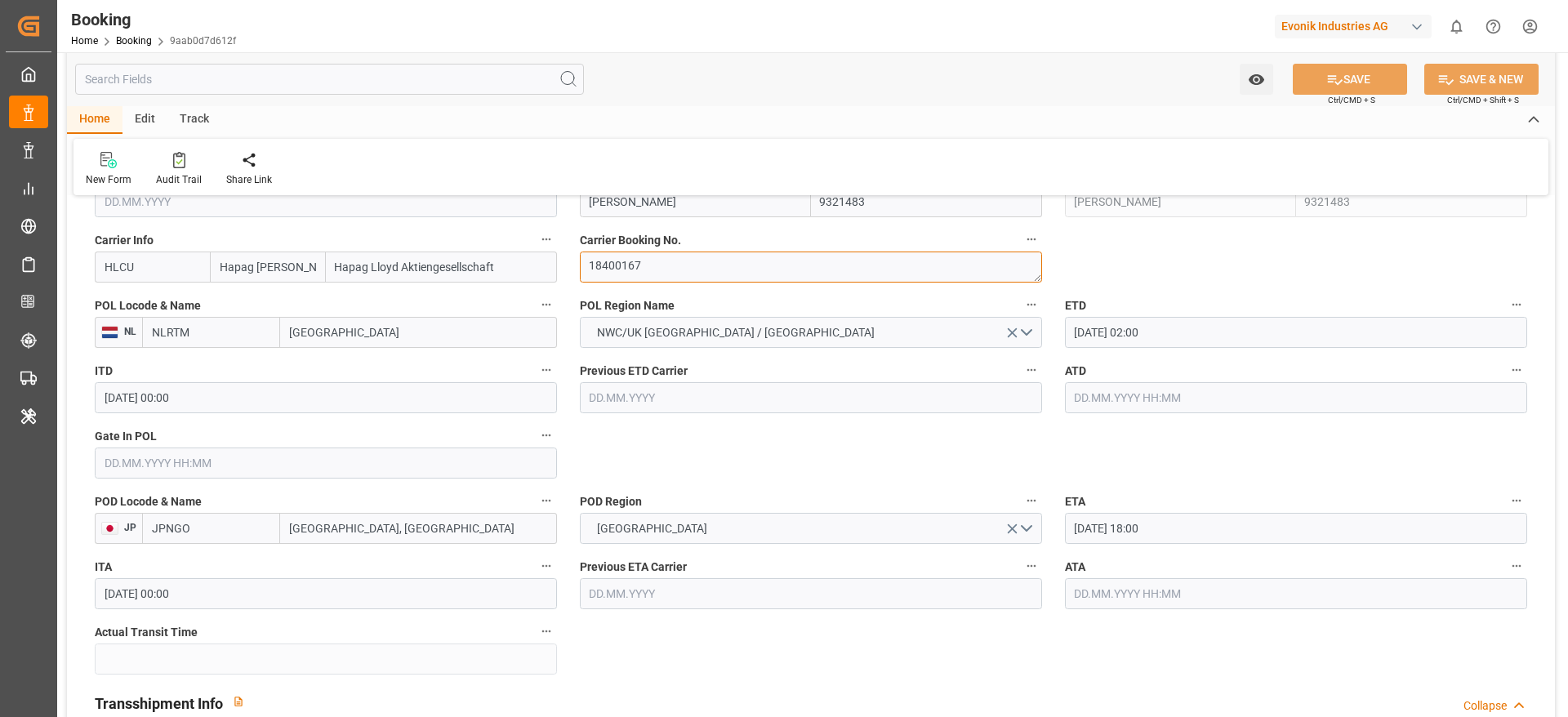
click at [726, 277] on textarea "18400167" at bounding box center [811, 267] width 462 height 31
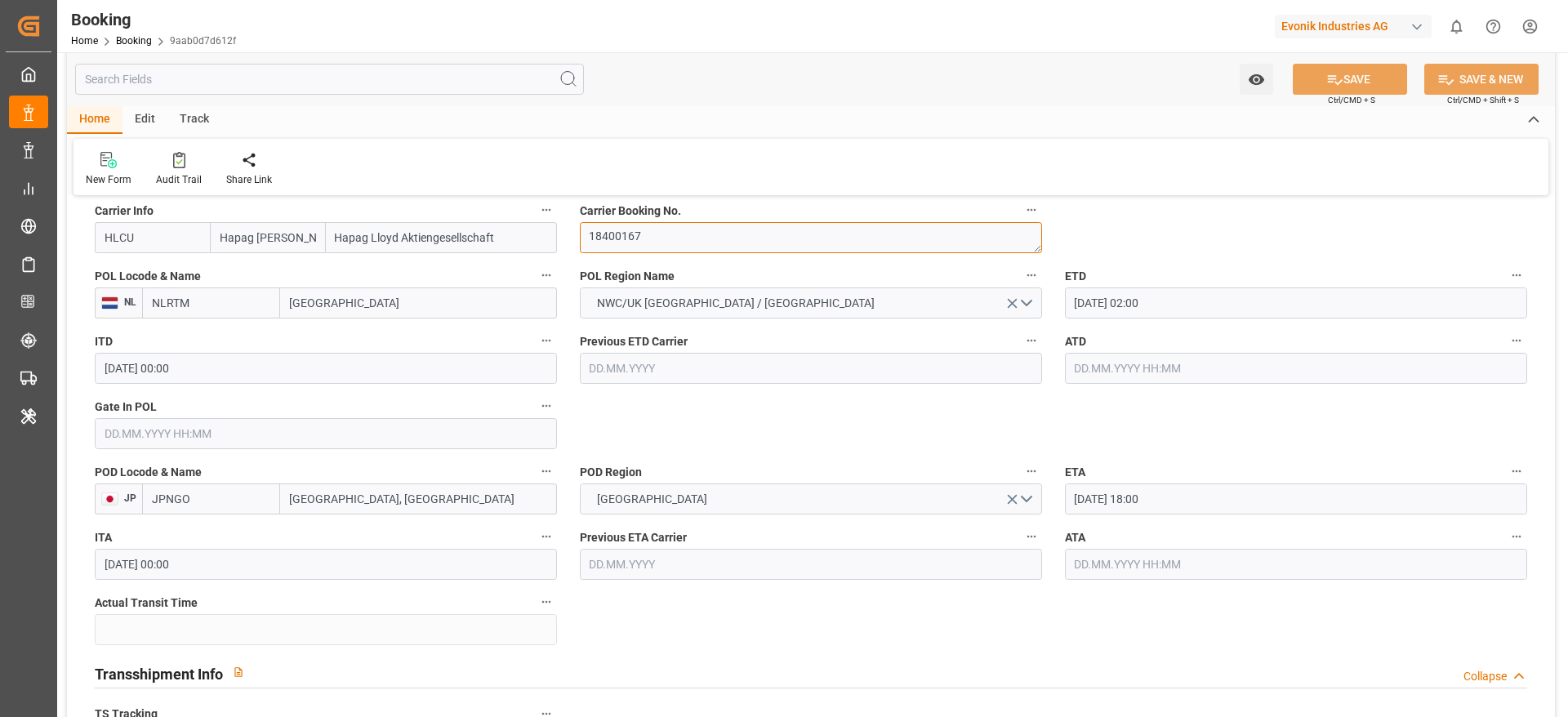
scroll to position [1256, 0]
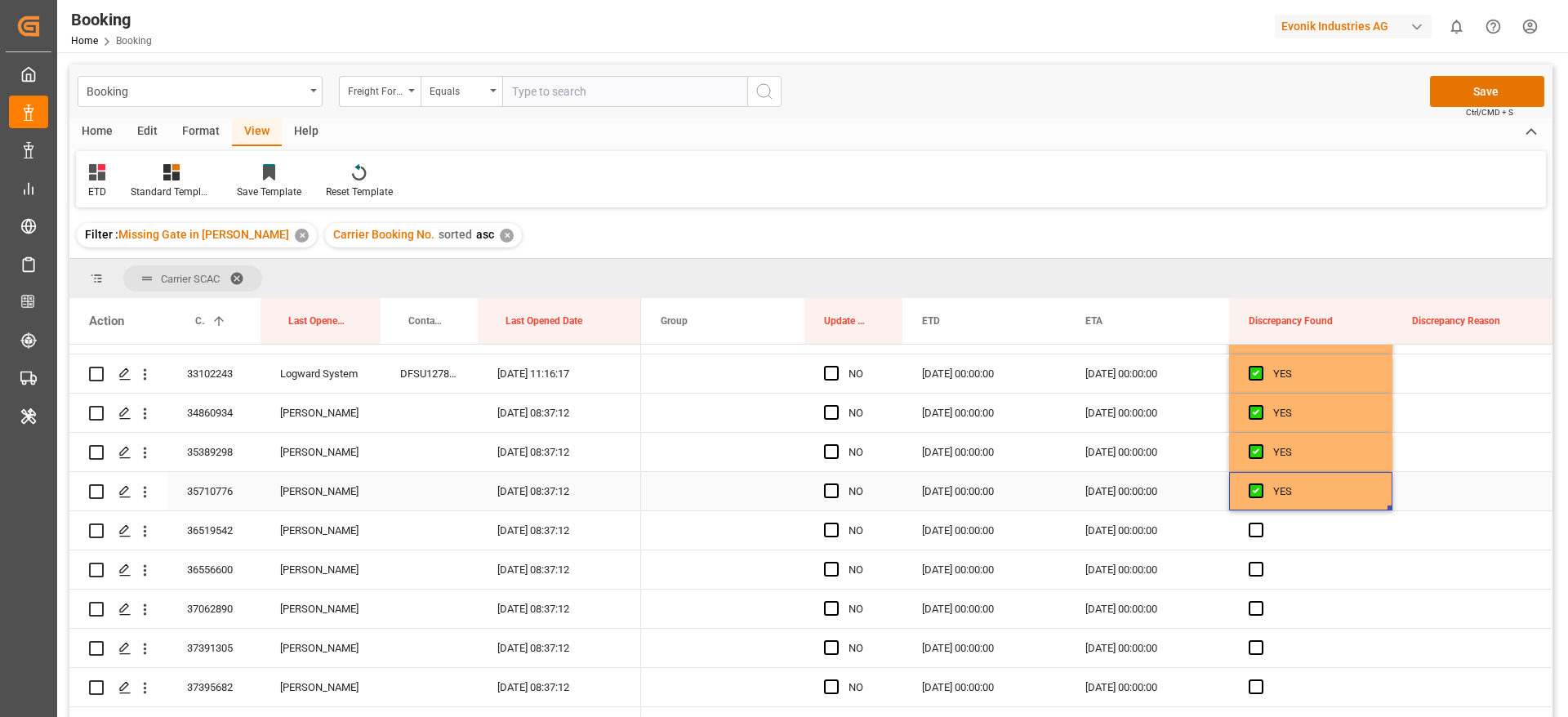
scroll to position [2940, 0]
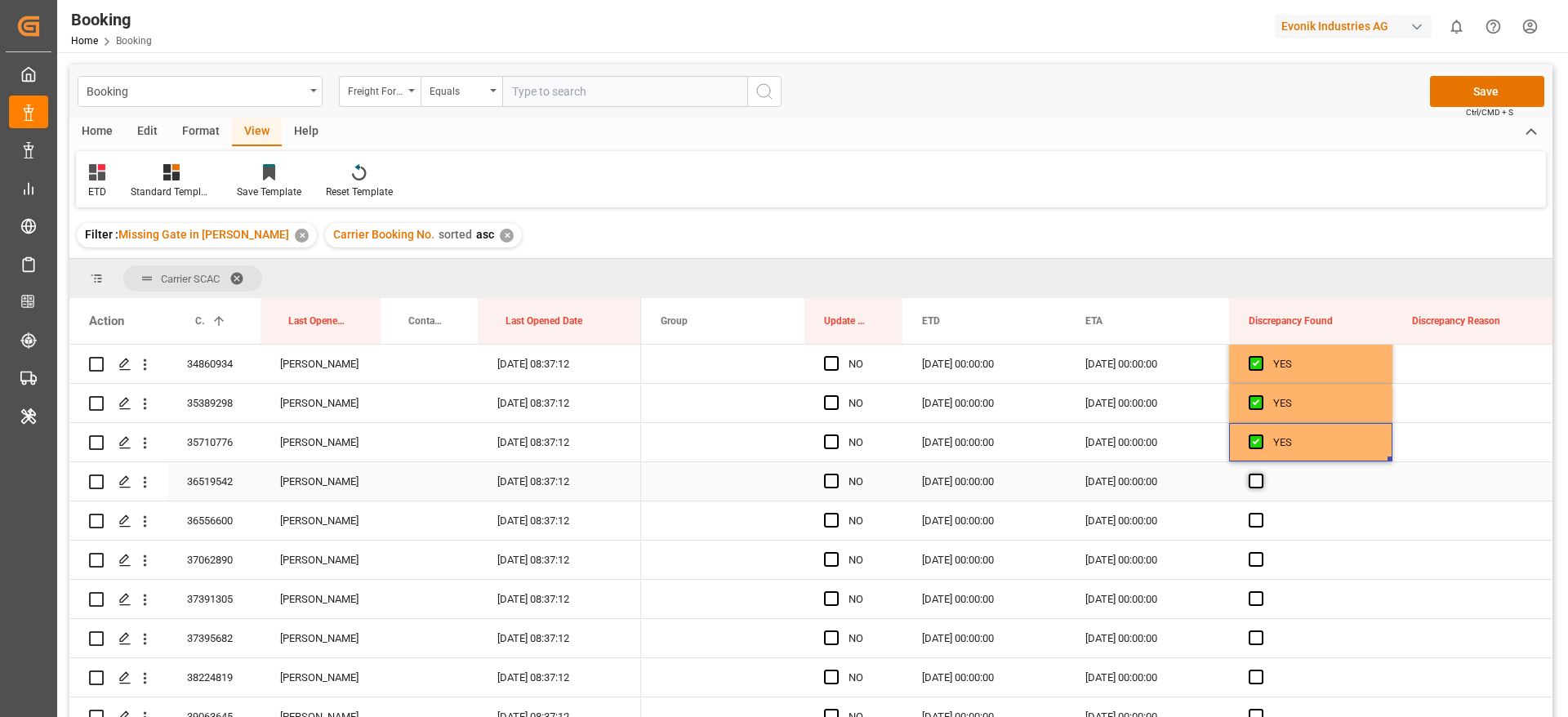
click at [1254, 478] on span "Press SPACE to select this row." at bounding box center [1256, 481] width 15 height 15
click at [1262, 474] on input "Press SPACE to select this row." at bounding box center [1262, 474] width 0 height 0
click at [1259, 518] on span "Press SPACE to select this row." at bounding box center [1256, 519] width 15 height 15
click at [1262, 513] on input "Press SPACE to select this row." at bounding box center [1262, 513] width 0 height 0
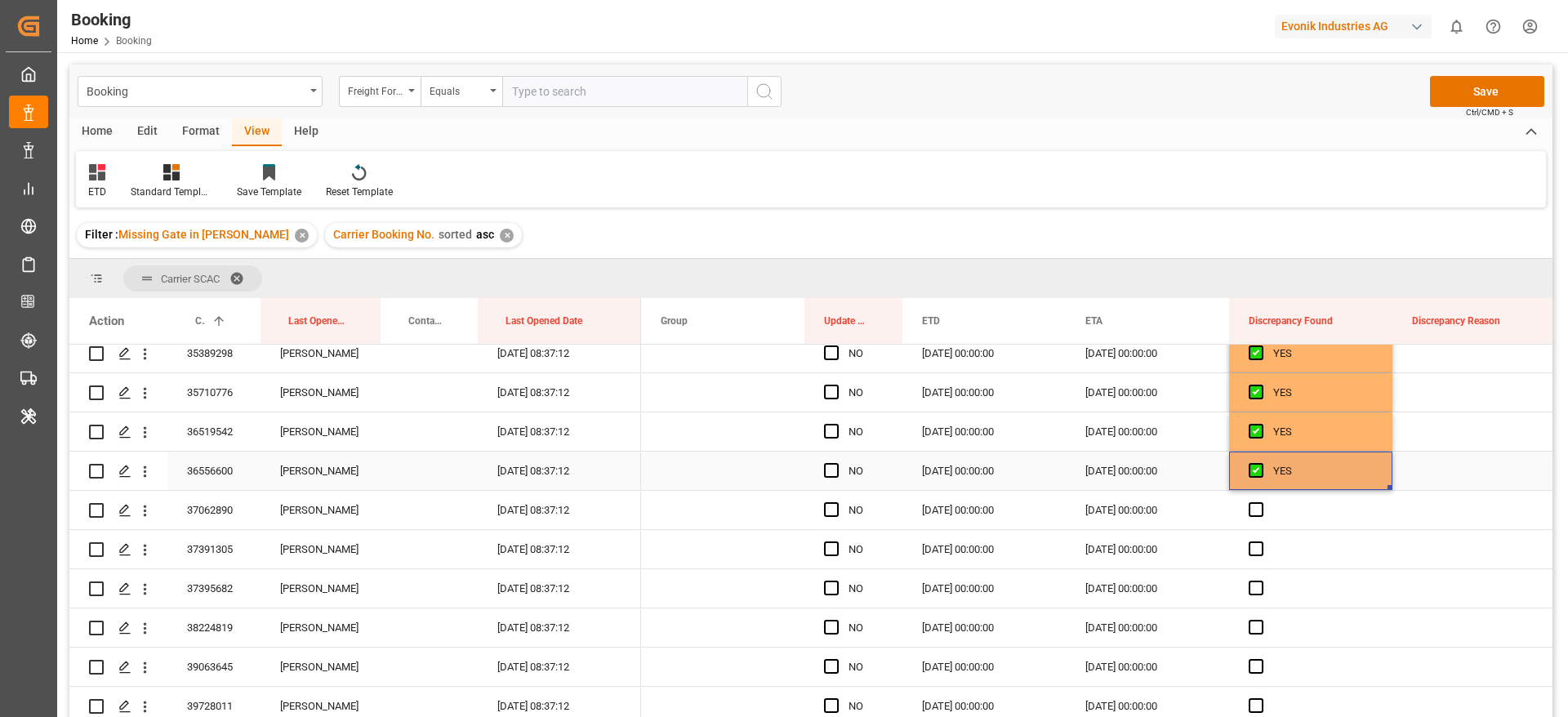
scroll to position [3062, 0]
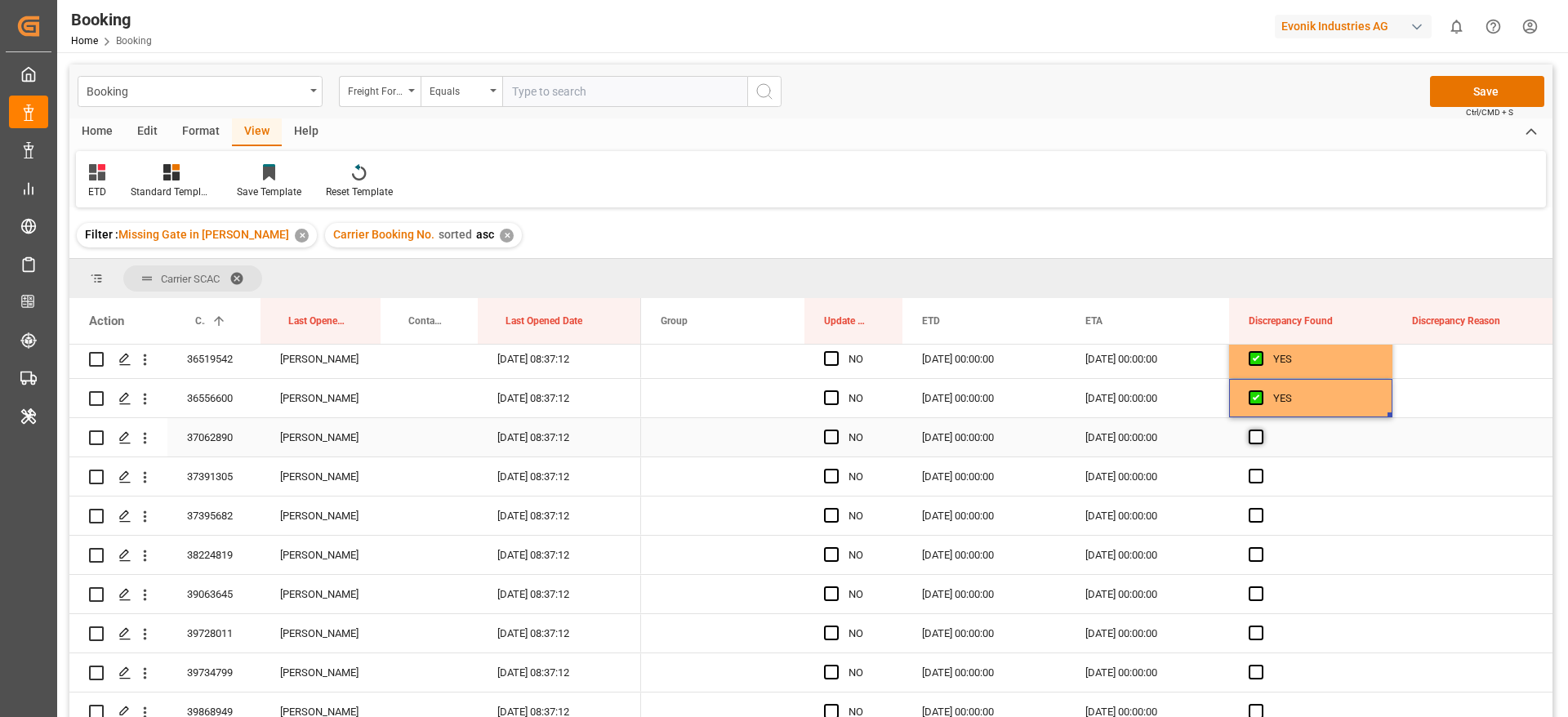
click at [1257, 435] on span "Press SPACE to select this row." at bounding box center [1256, 436] width 15 height 15
click at [1262, 430] on input "Press SPACE to select this row." at bounding box center [1262, 430] width 0 height 0
click at [1263, 476] on div "Press SPACE to select this row." at bounding box center [1310, 476] width 163 height 39
click at [1260, 478] on span "Press SPACE to select this row." at bounding box center [1256, 476] width 15 height 15
click at [1262, 469] on input "Press SPACE to select this row." at bounding box center [1262, 469] width 0 height 0
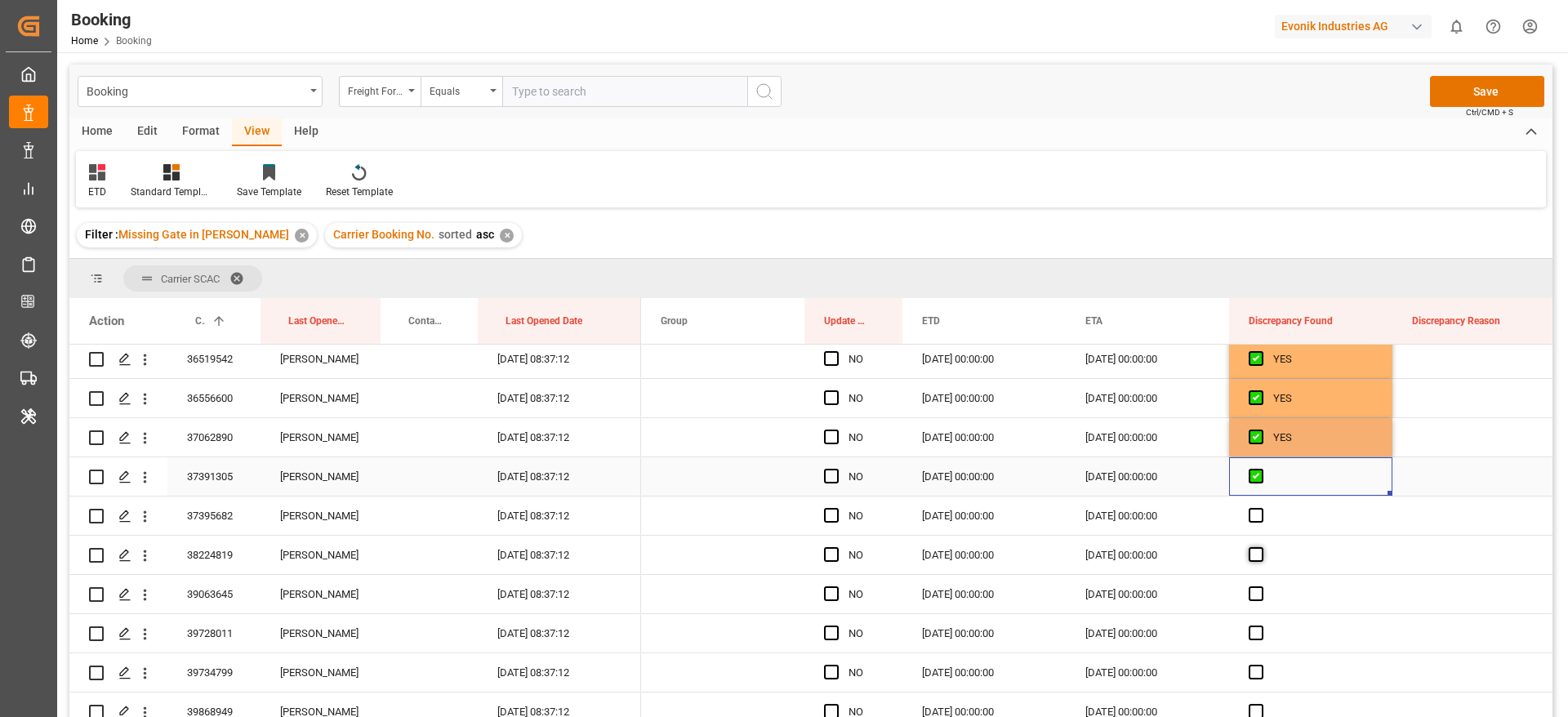
click at [1259, 515] on span "Press SPACE to select this row." at bounding box center [1256, 515] width 15 height 15
click at [1262, 508] on input "Press SPACE to select this row." at bounding box center [1262, 508] width 0 height 0
click at [1262, 558] on span "Press SPACE to select this row." at bounding box center [1256, 554] width 15 height 15
click at [1262, 547] on input "Press SPACE to select this row." at bounding box center [1262, 547] width 0 height 0
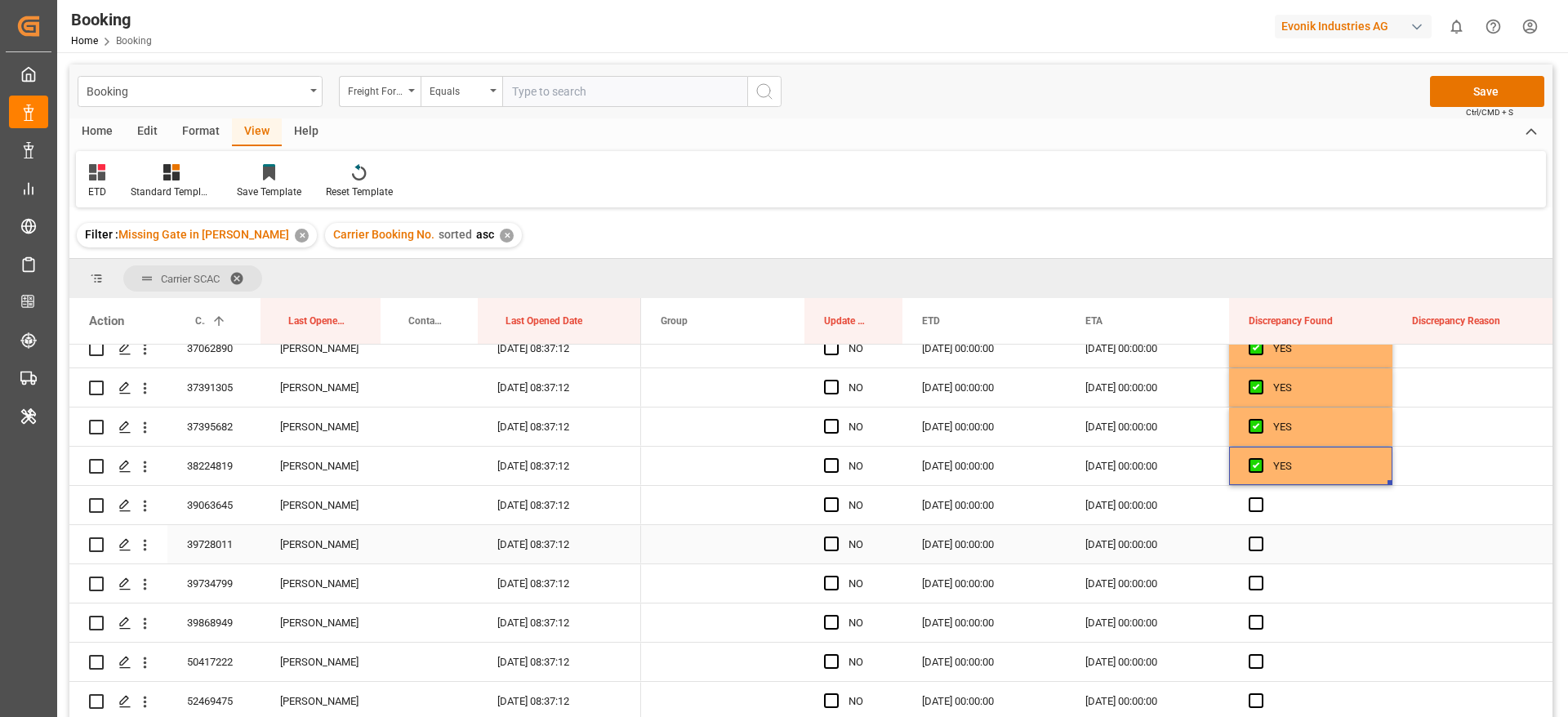
scroll to position [3185, 0]
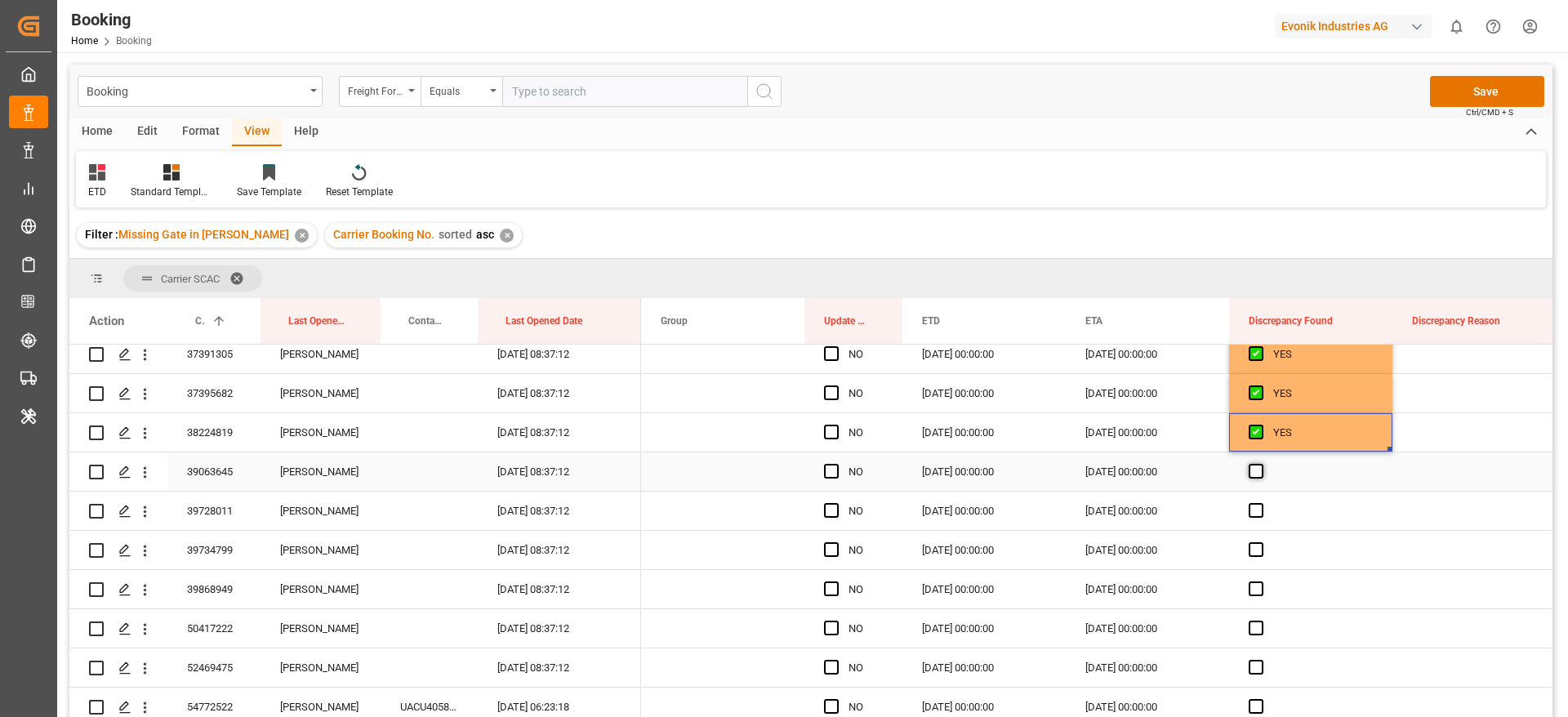
click at [1254, 474] on span "Press SPACE to select this row." at bounding box center [1256, 471] width 15 height 15
click at [1262, 464] on input "Press SPACE to select this row." at bounding box center [1262, 464] width 0 height 0
click at [1250, 513] on span "Press SPACE to select this row." at bounding box center [1256, 510] width 15 height 15
click at [1262, 503] on input "Press SPACE to select this row." at bounding box center [1262, 503] width 0 height 0
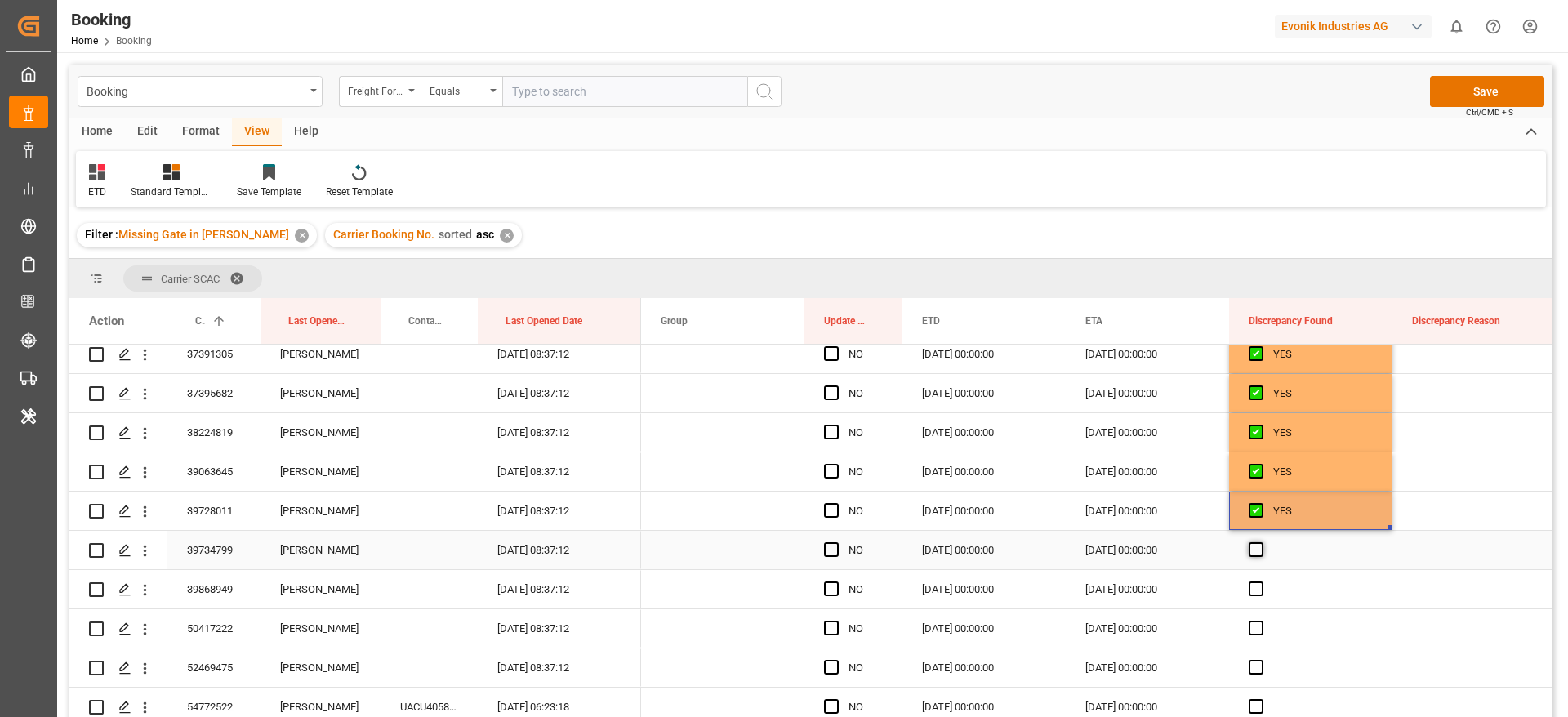
click at [1255, 553] on span "Press SPACE to select this row." at bounding box center [1256, 549] width 15 height 15
click at [1262, 542] on input "Press SPACE to select this row." at bounding box center [1262, 542] width 0 height 0
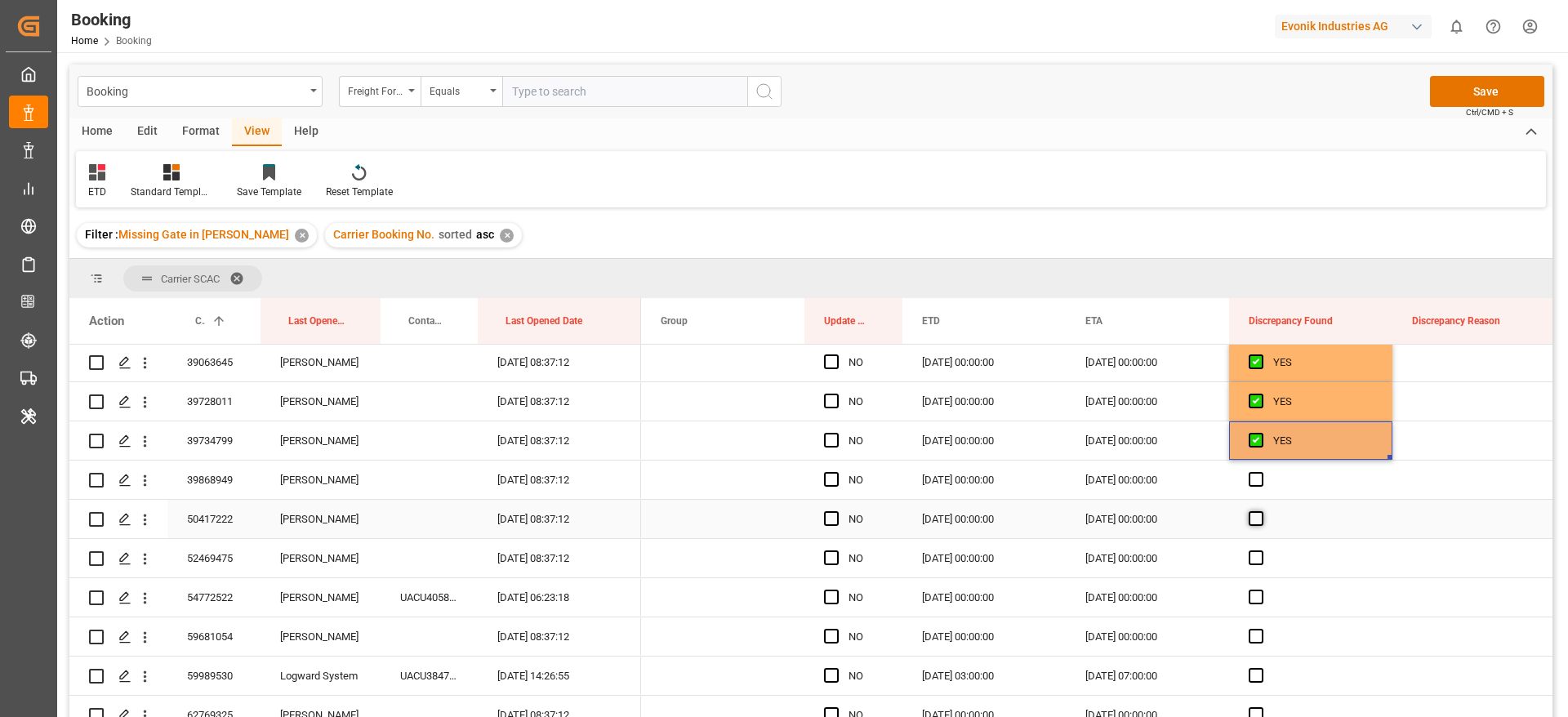
scroll to position [3307, 0]
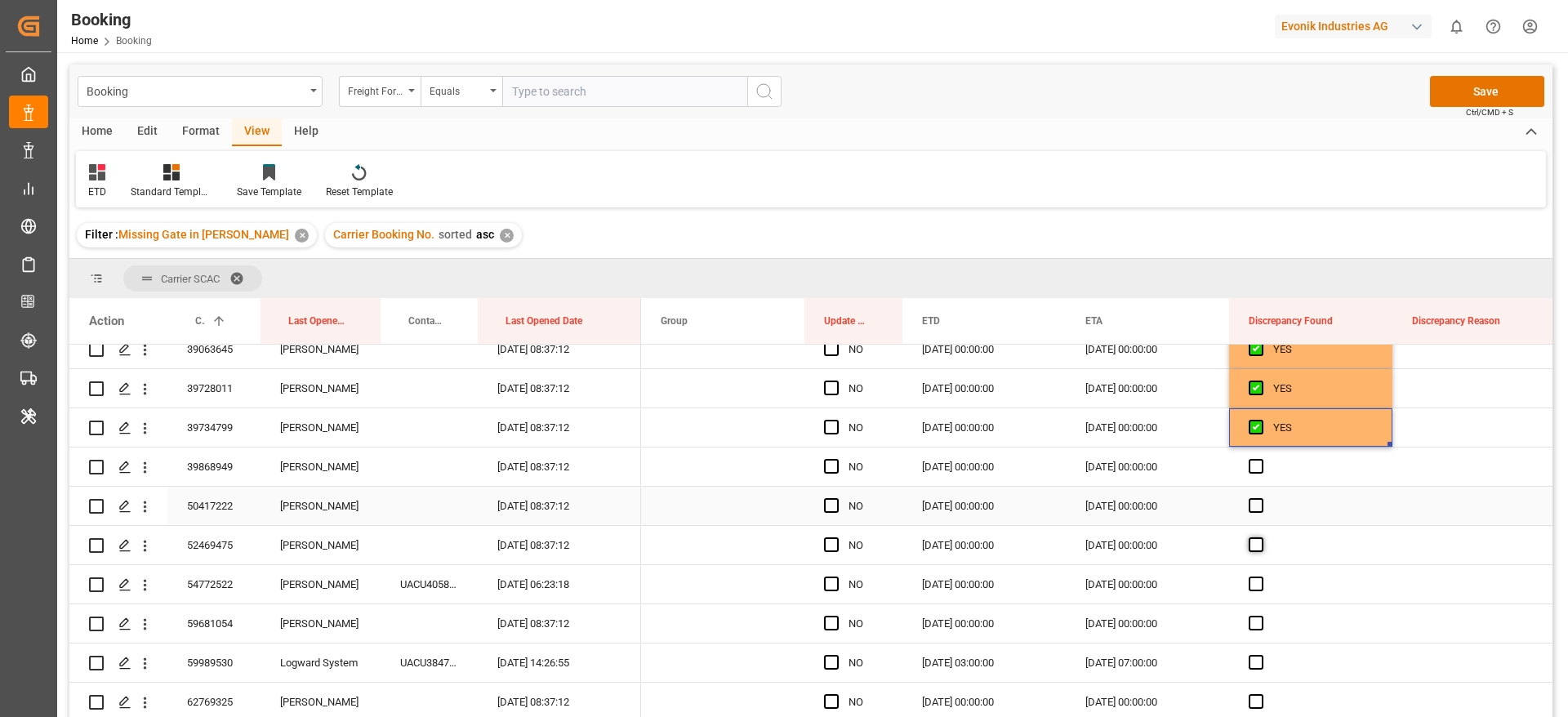
click at [1253, 471] on span "Press SPACE to select this row." at bounding box center [1256, 465] width 15 height 15
click at [1262, 459] on input "Press SPACE to select this row." at bounding box center [1262, 459] width 0 height 0
click at [1261, 500] on span "Press SPACE to select this row." at bounding box center [1256, 505] width 15 height 15
click at [1262, 498] on input "Press SPACE to select this row." at bounding box center [1262, 498] width 0 height 0
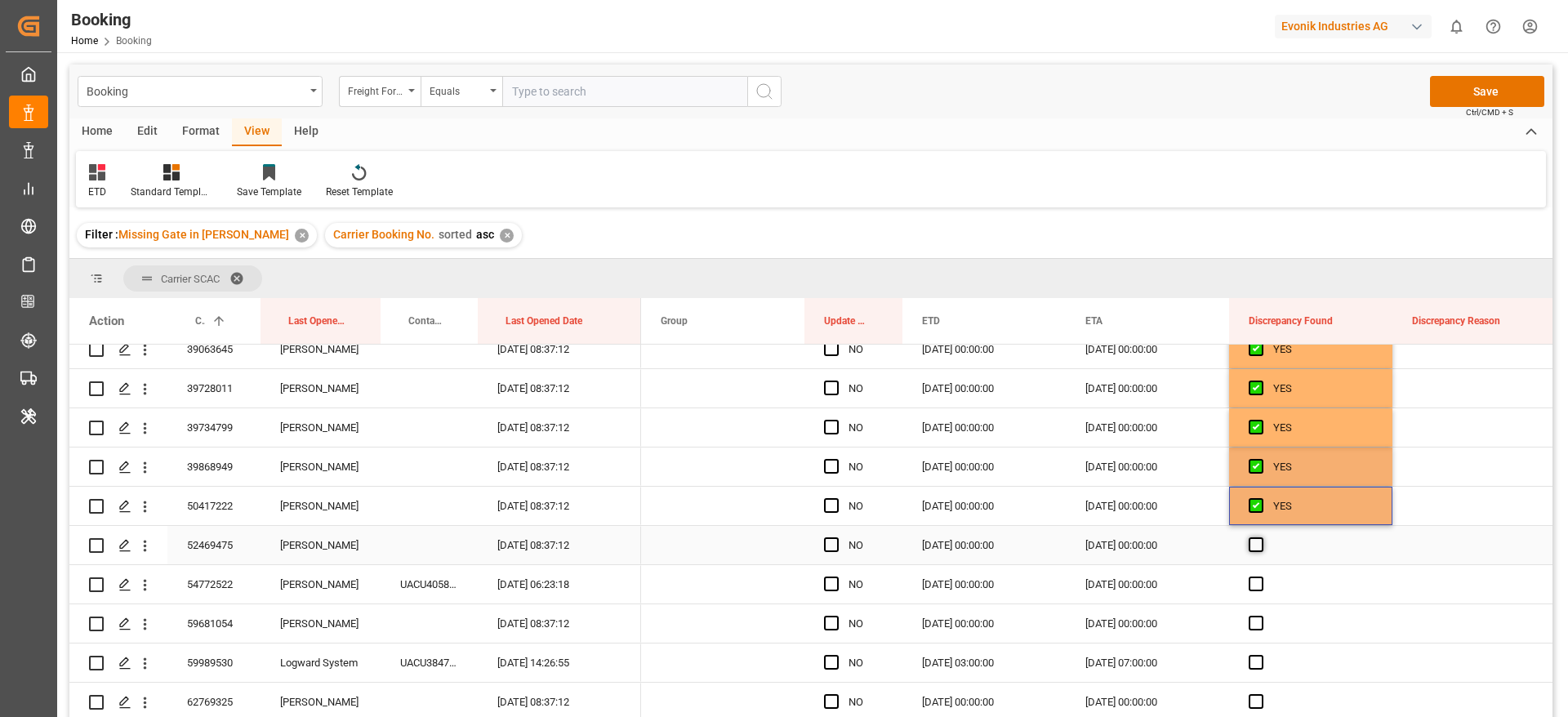
click at [1251, 546] on span "Press SPACE to select this row." at bounding box center [1256, 544] width 15 height 15
click at [1262, 537] on input "Press SPACE to select this row." at bounding box center [1262, 537] width 0 height 0
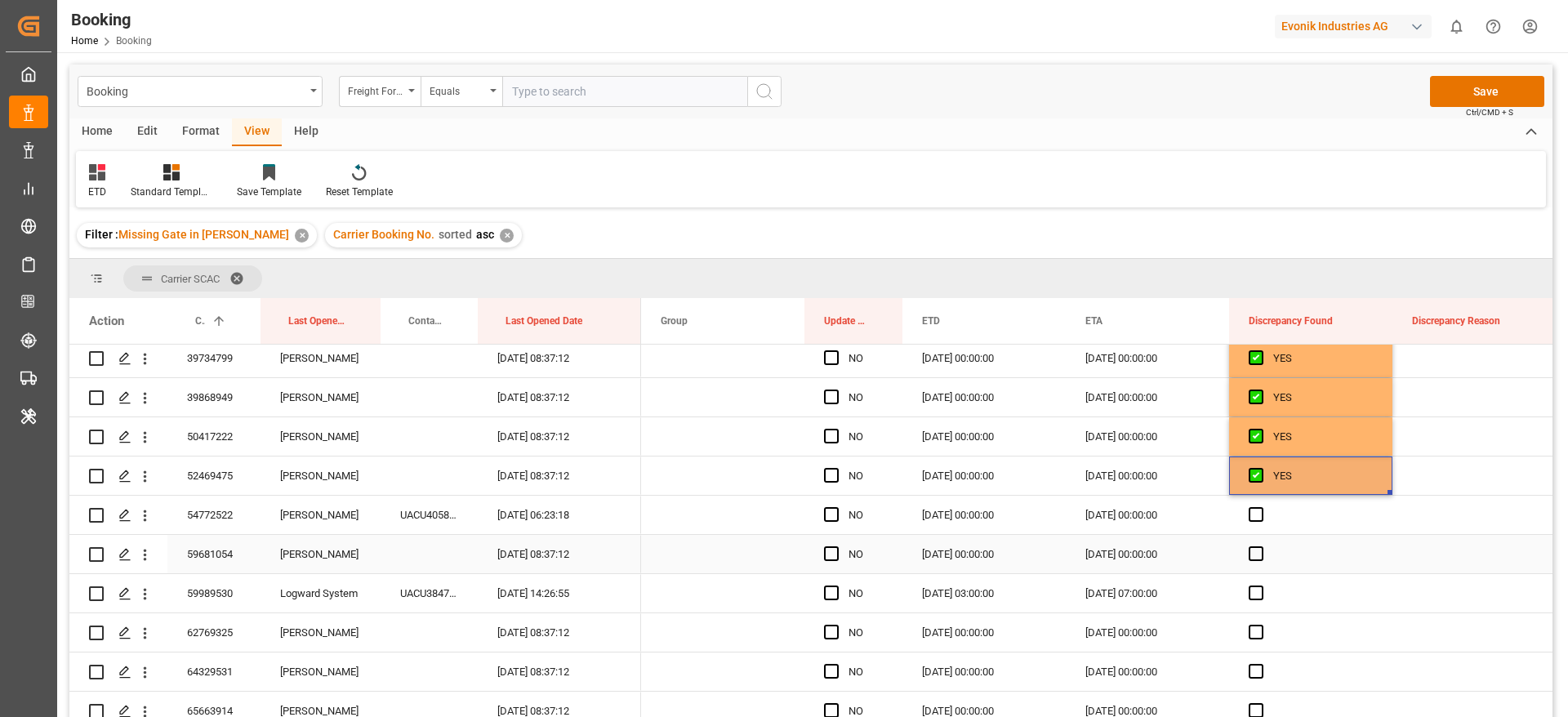
scroll to position [3429, 0]
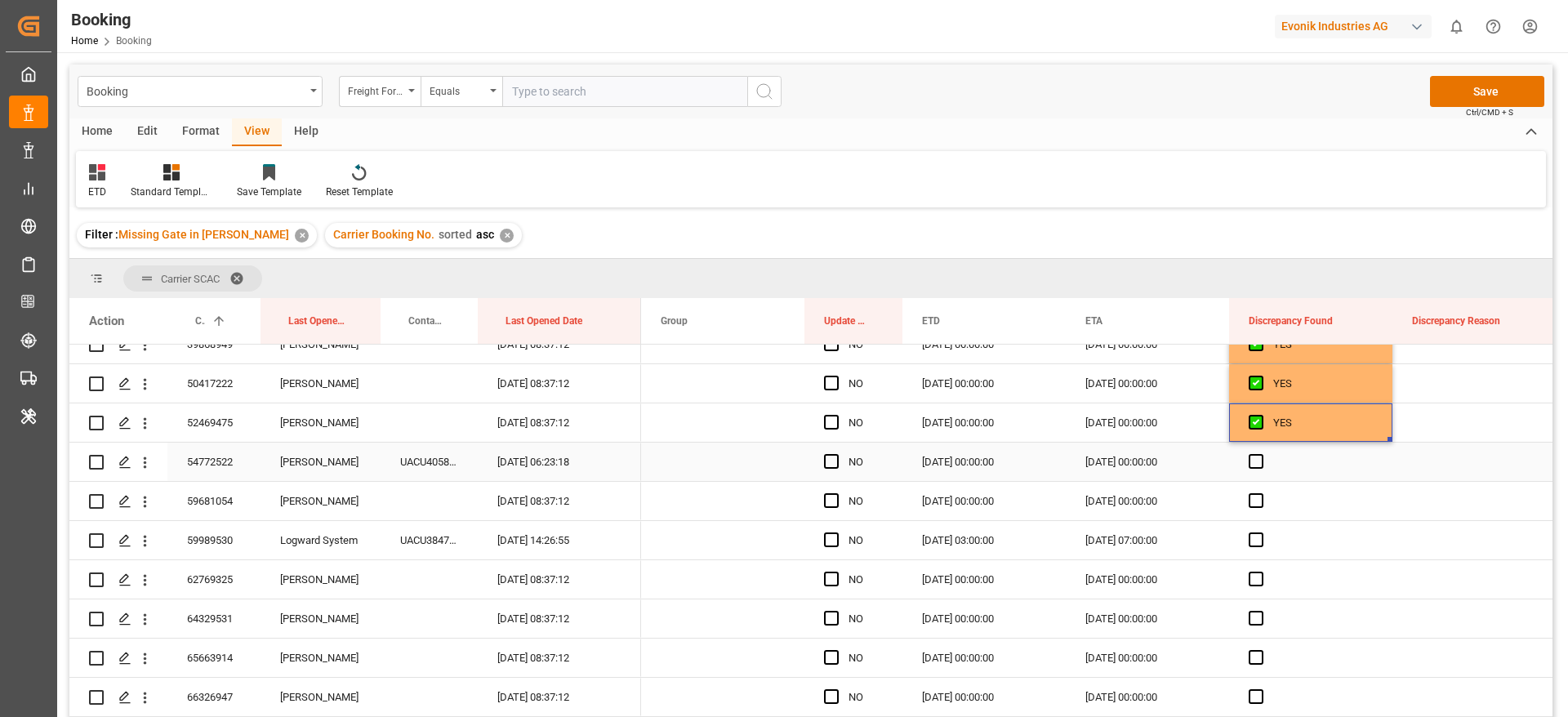
click at [1254, 469] on div "Press SPACE to select this row." at bounding box center [1310, 461] width 163 height 39
click at [1254, 499] on span "Press SPACE to select this row." at bounding box center [1256, 500] width 15 height 15
click at [1262, 493] on input "Press SPACE to select this row." at bounding box center [1262, 493] width 0 height 0
click at [1251, 459] on span "Press SPACE to select this row." at bounding box center [1256, 461] width 15 height 15
click at [1262, 454] on input "Press SPACE to select this row." at bounding box center [1262, 454] width 0 height 0
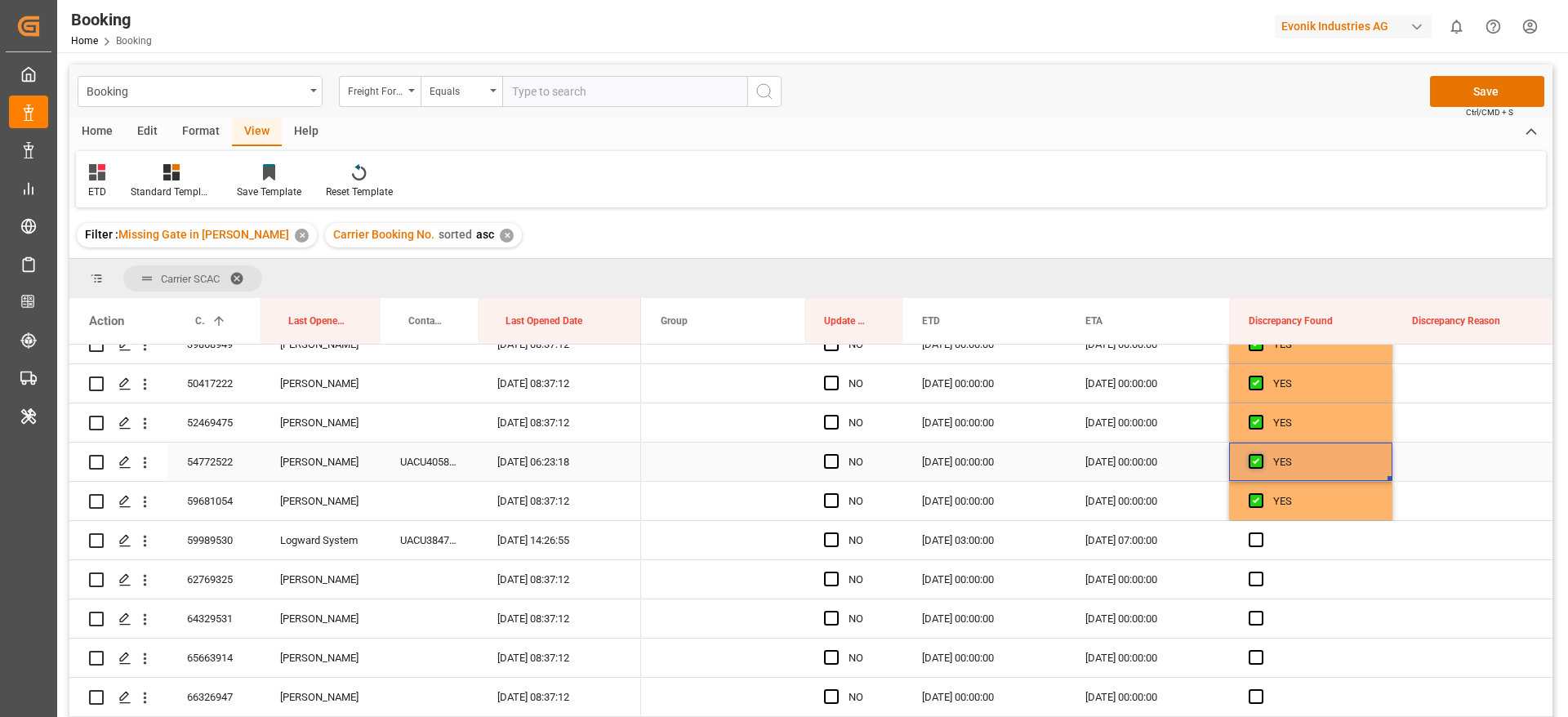
scroll to position [3552, 0]
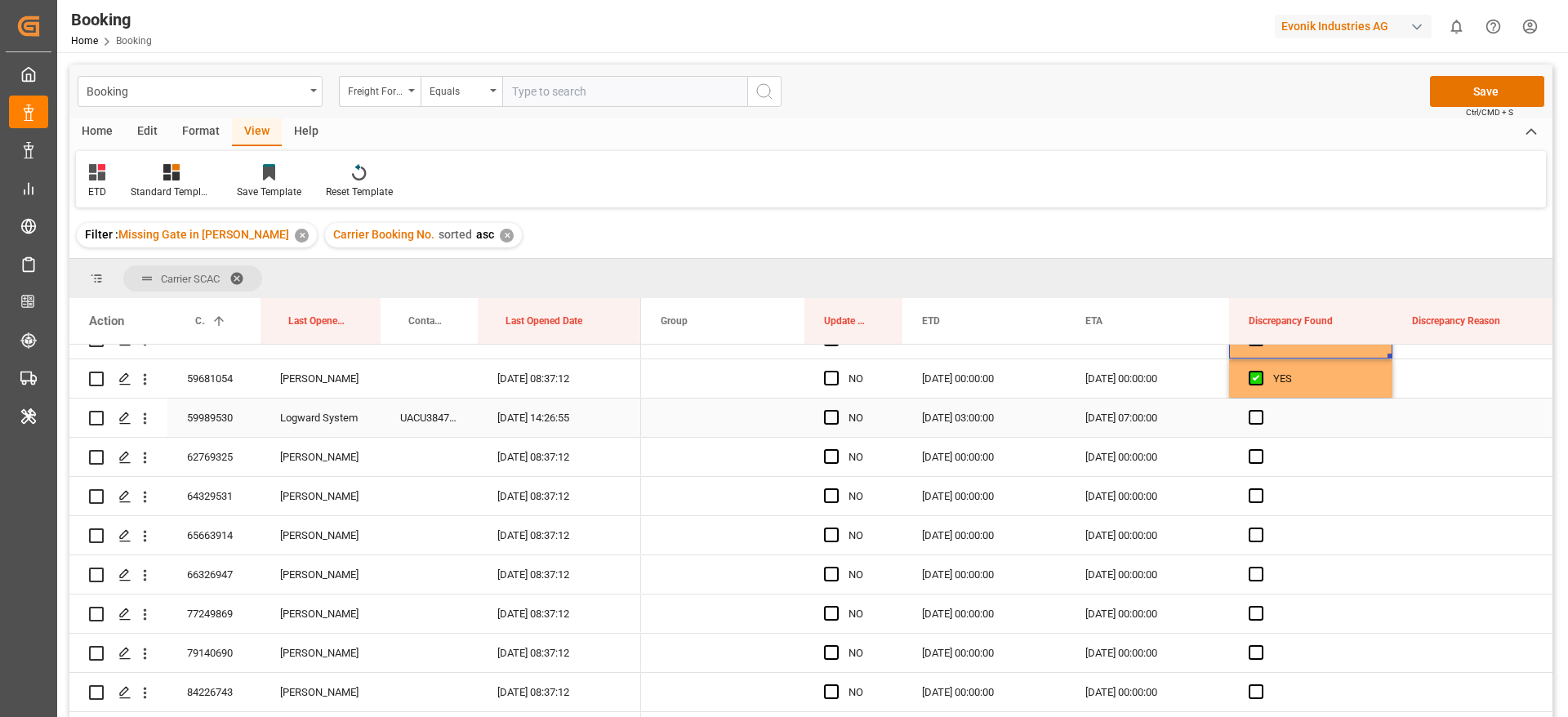
click at [1258, 426] on div "Press SPACE to select this row." at bounding box center [1310, 418] width 163 height 39
click at [1255, 456] on span "Press SPACE to select this row." at bounding box center [1256, 456] width 15 height 15
click at [1262, 449] on input "Press SPACE to select this row." at bounding box center [1262, 449] width 0 height 0
click at [1253, 420] on span "Press SPACE to select this row." at bounding box center [1256, 417] width 15 height 15
click at [1262, 410] on input "Press SPACE to select this row." at bounding box center [1262, 410] width 0 height 0
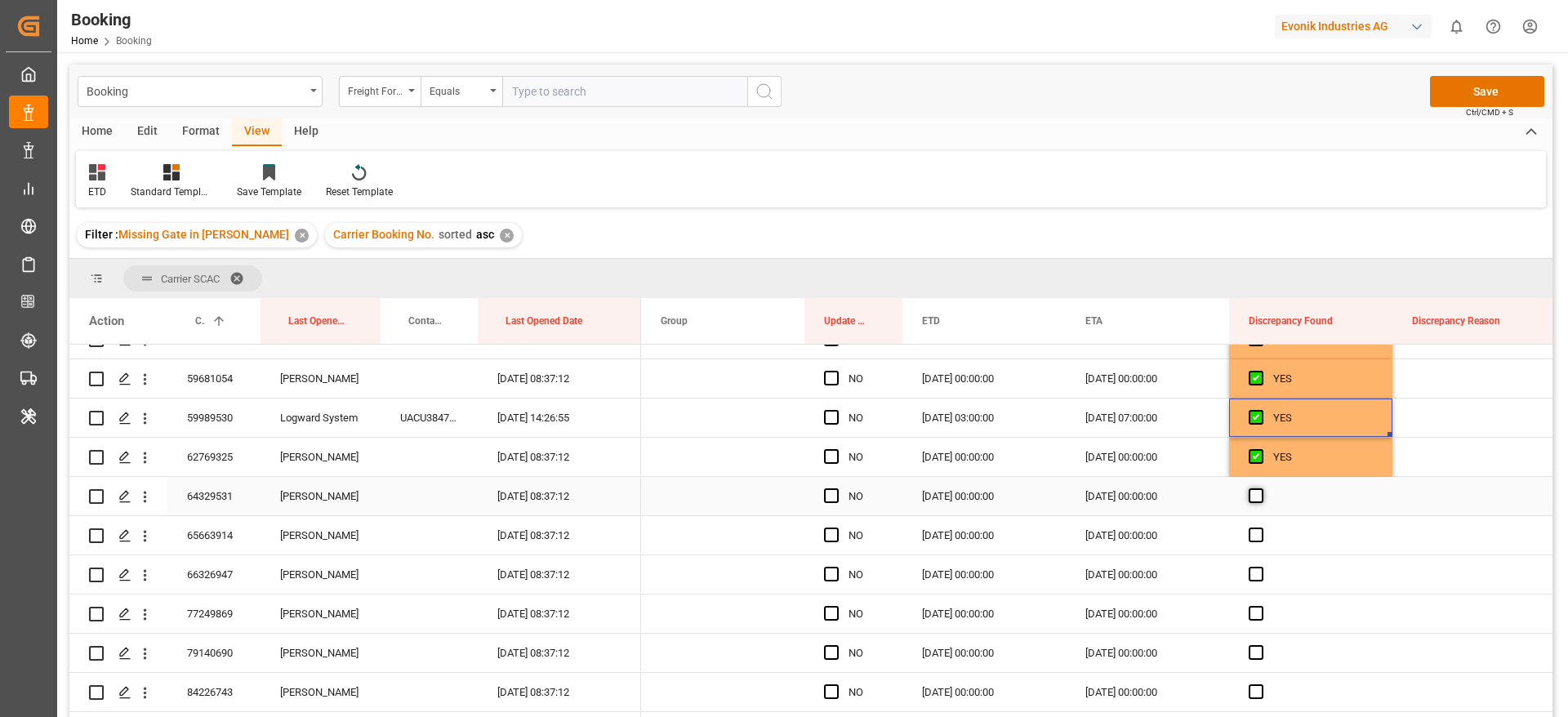
click at [1255, 495] on span "Press SPACE to select this row." at bounding box center [1256, 495] width 15 height 15
click at [1262, 489] on input "Press SPACE to select this row." at bounding box center [1262, 489] width 0 height 0
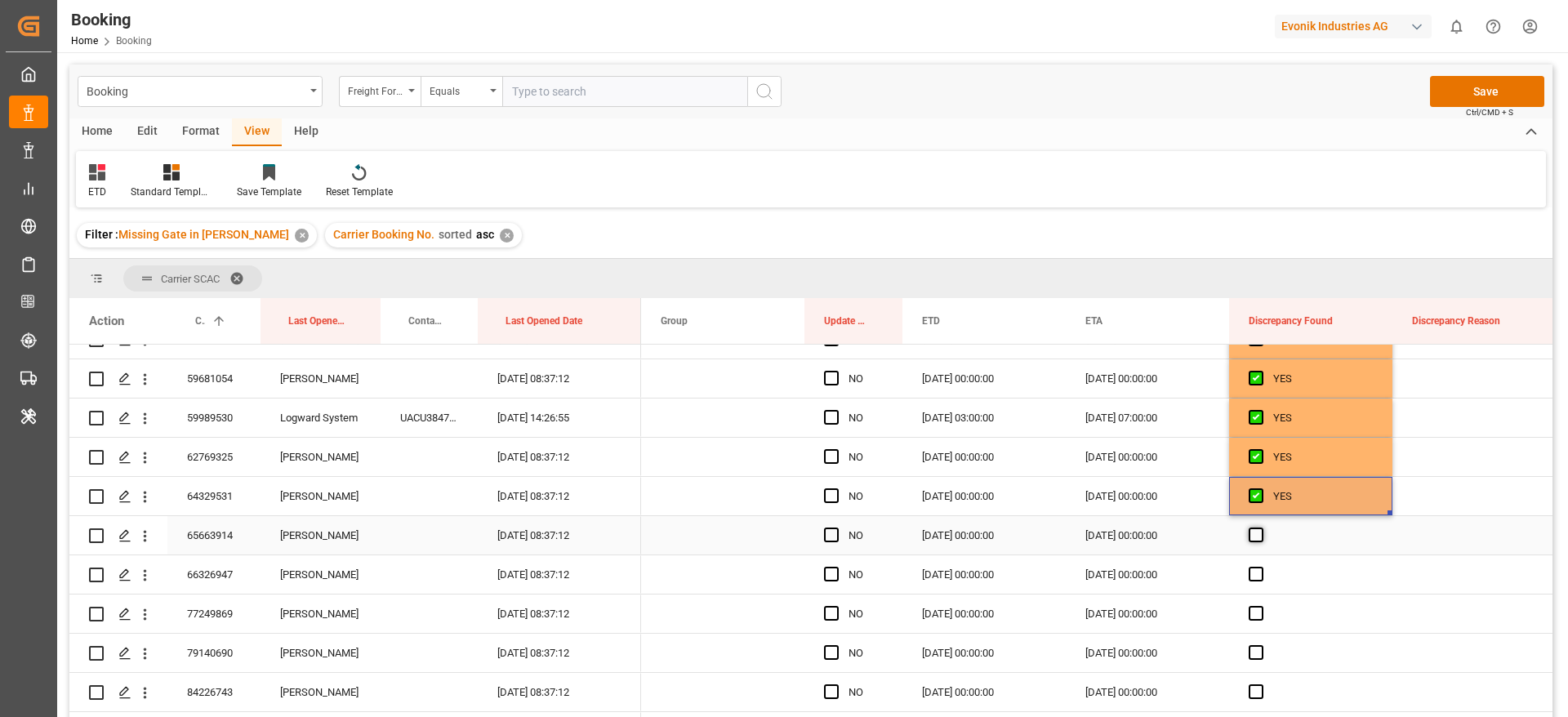
click at [1256, 535] on span "Press SPACE to select this row." at bounding box center [1256, 535] width 15 height 15
click at [1262, 528] on input "Press SPACE to select this row." at bounding box center [1262, 528] width 0 height 0
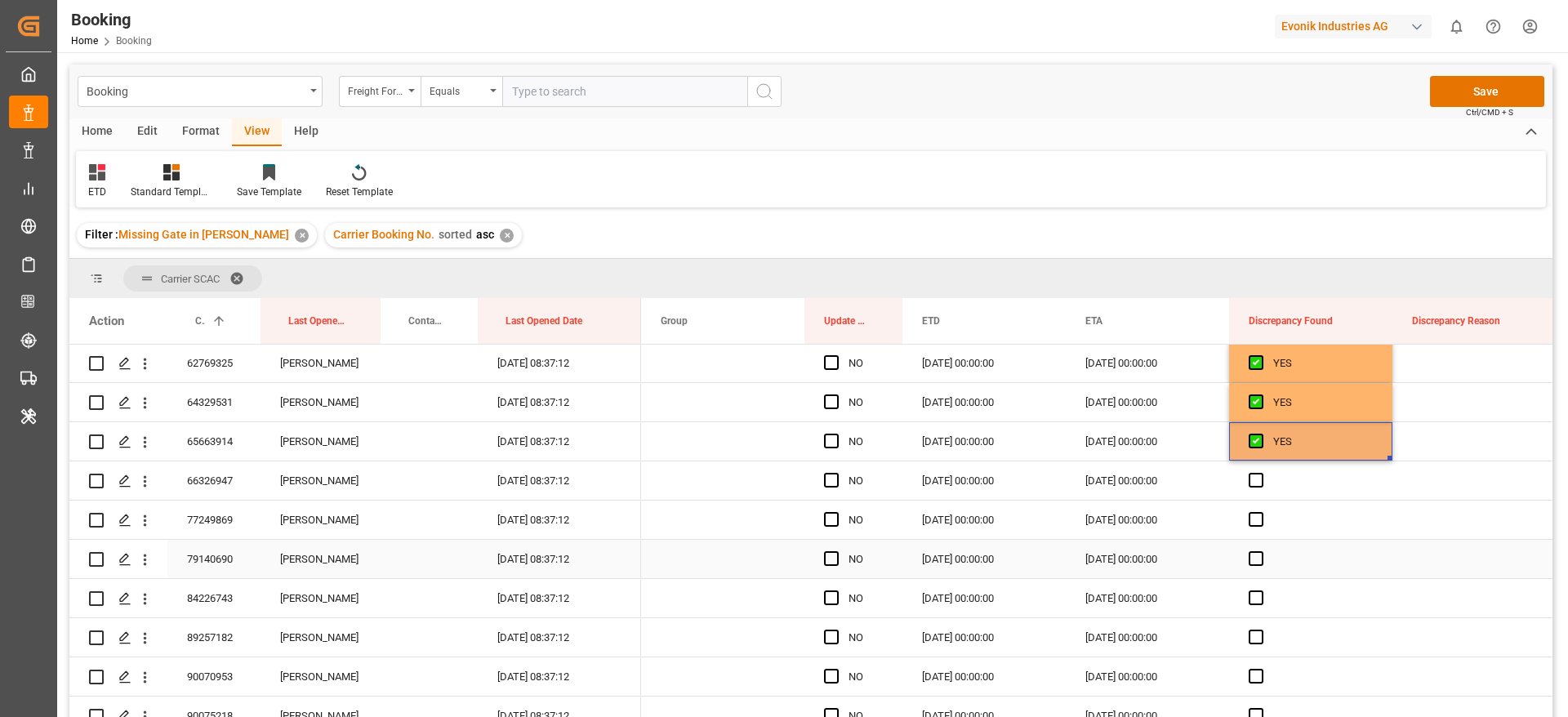
scroll to position [3675, 0]
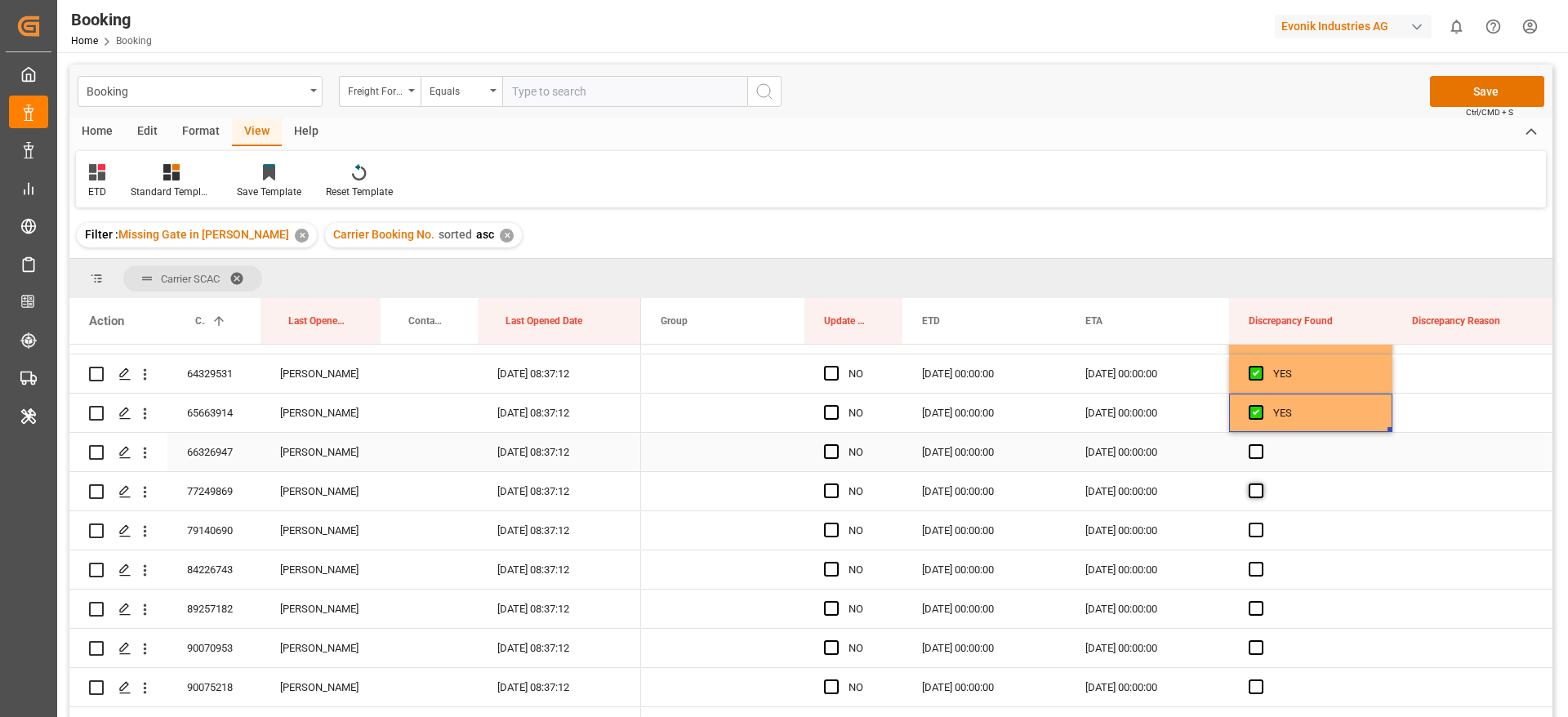
click at [1257, 455] on span "Press SPACE to select this row." at bounding box center [1256, 451] width 15 height 15
click at [1262, 444] on input "Press SPACE to select this row." at bounding box center [1262, 444] width 0 height 0
click at [1258, 485] on span "Press SPACE to select this row." at bounding box center [1256, 490] width 15 height 15
click at [1262, 483] on input "Press SPACE to select this row." at bounding box center [1262, 483] width 0 height 0
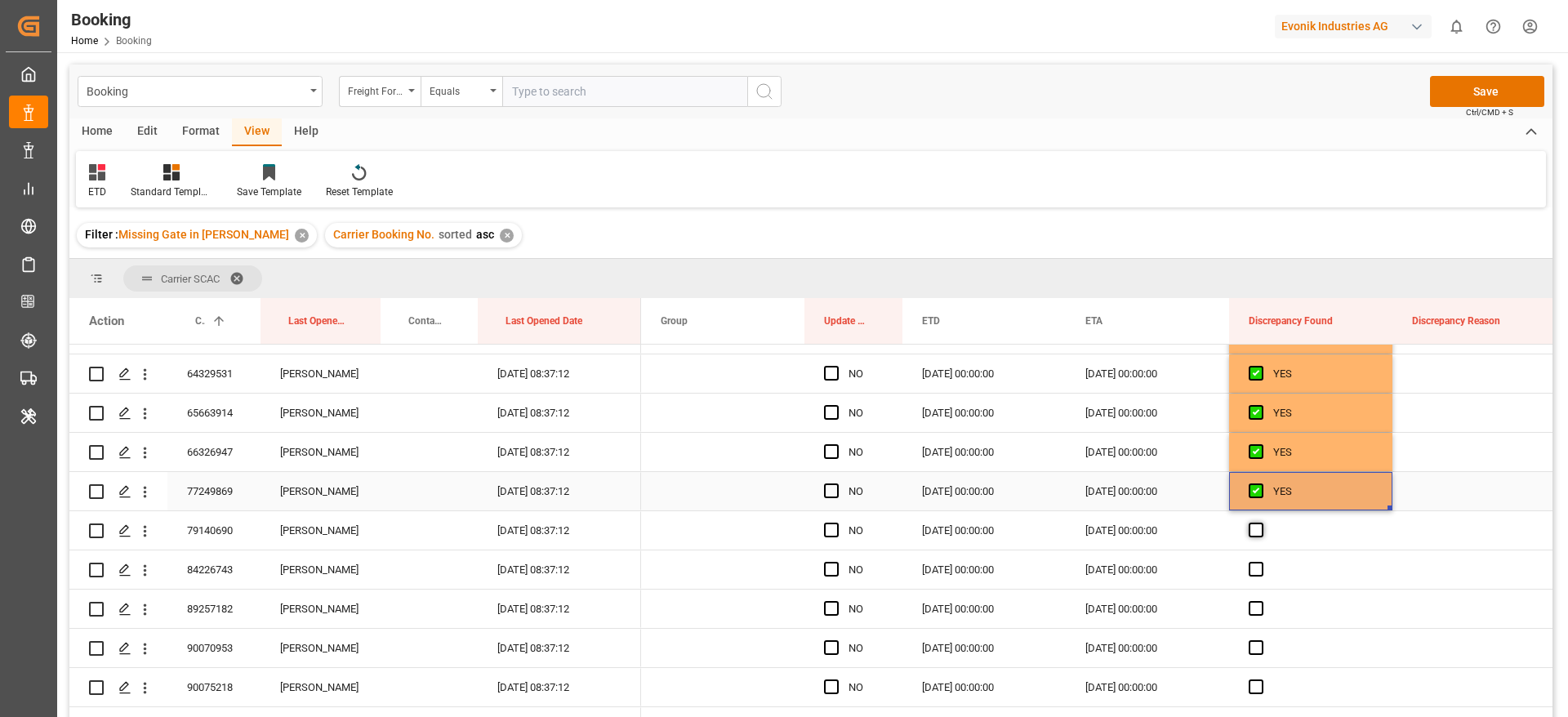
click at [1253, 528] on span "Press SPACE to select this row." at bounding box center [1256, 530] width 15 height 15
click at [1262, 523] on input "Press SPACE to select this row." at bounding box center [1262, 523] width 0 height 0
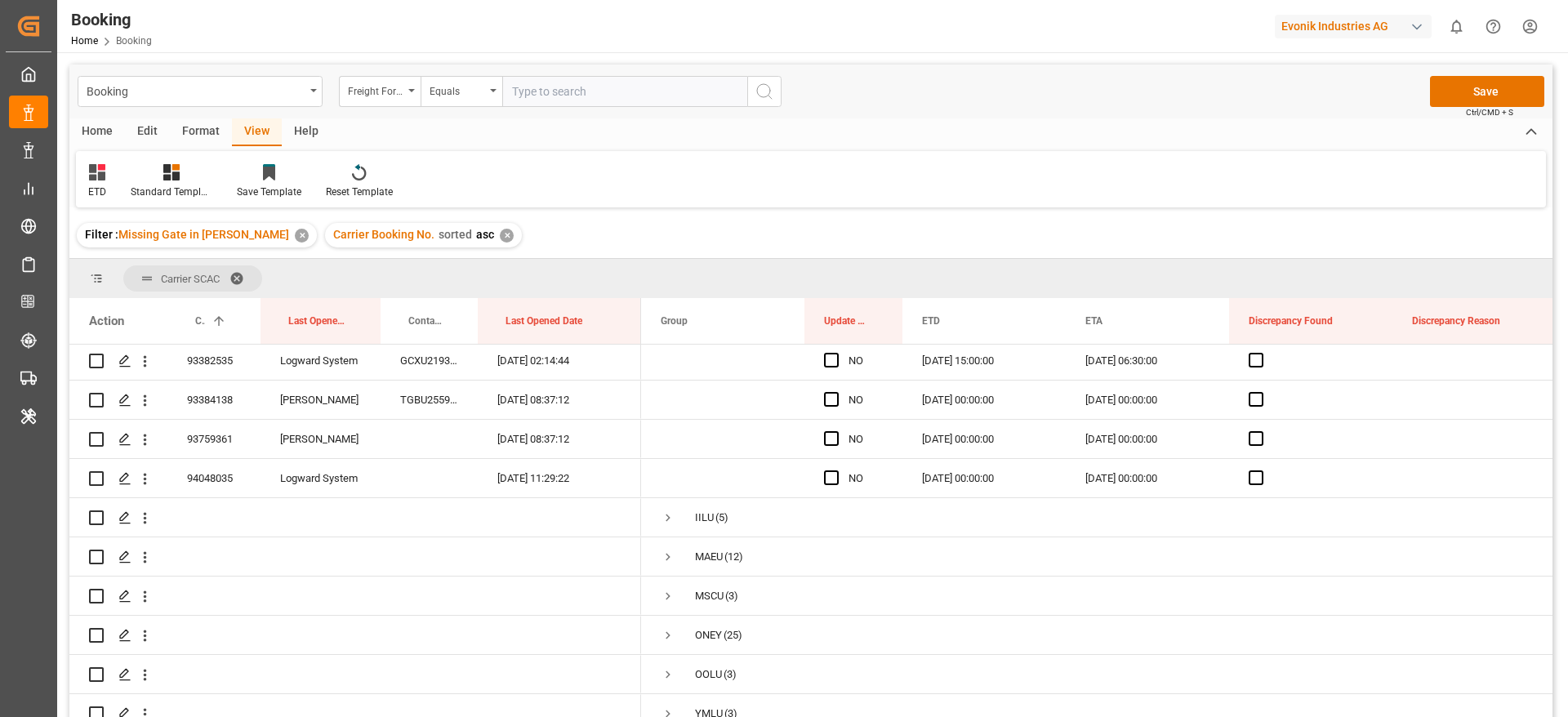
scroll to position [4214, 0]
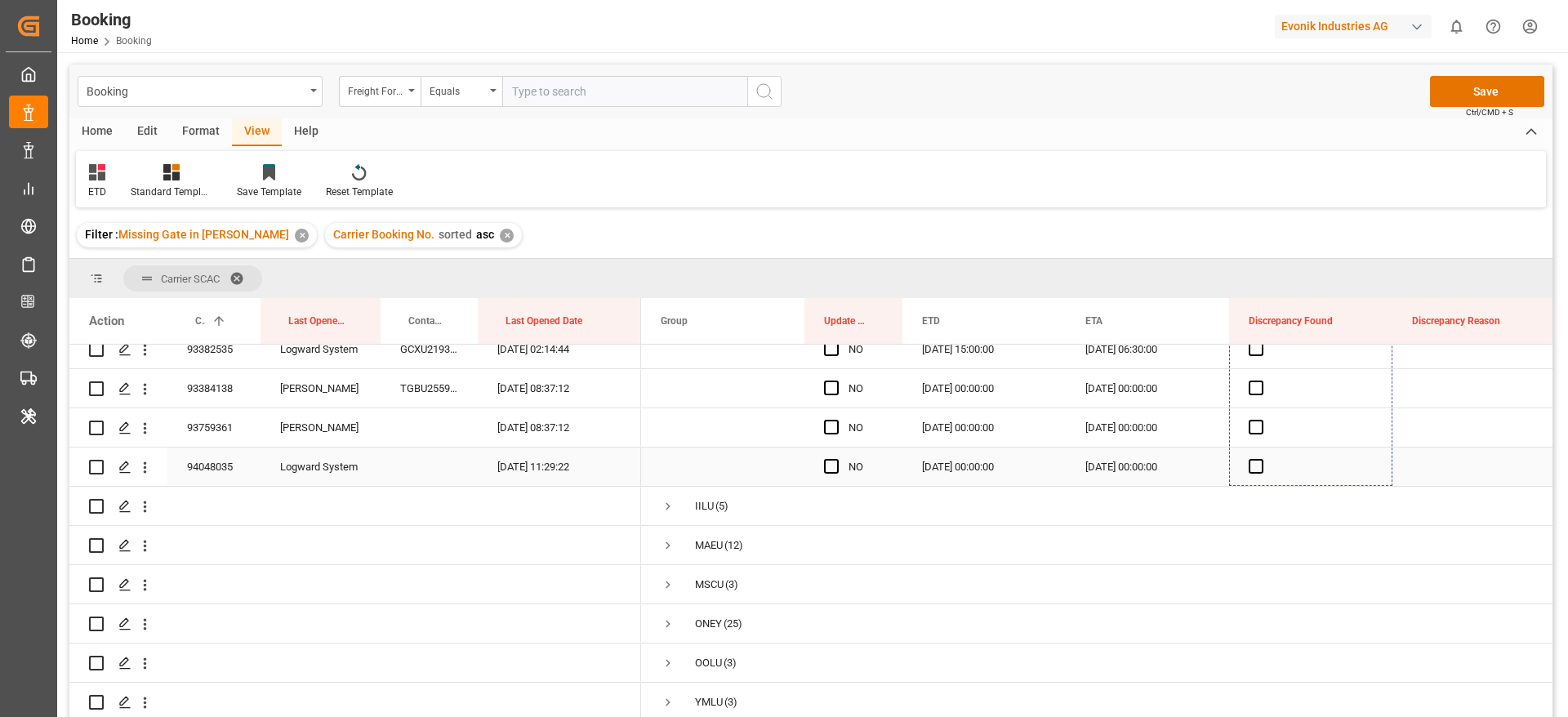
drag, startPoint x: 1388, startPoint y: 546, endPoint x: 1309, endPoint y: 461, distance: 116.0
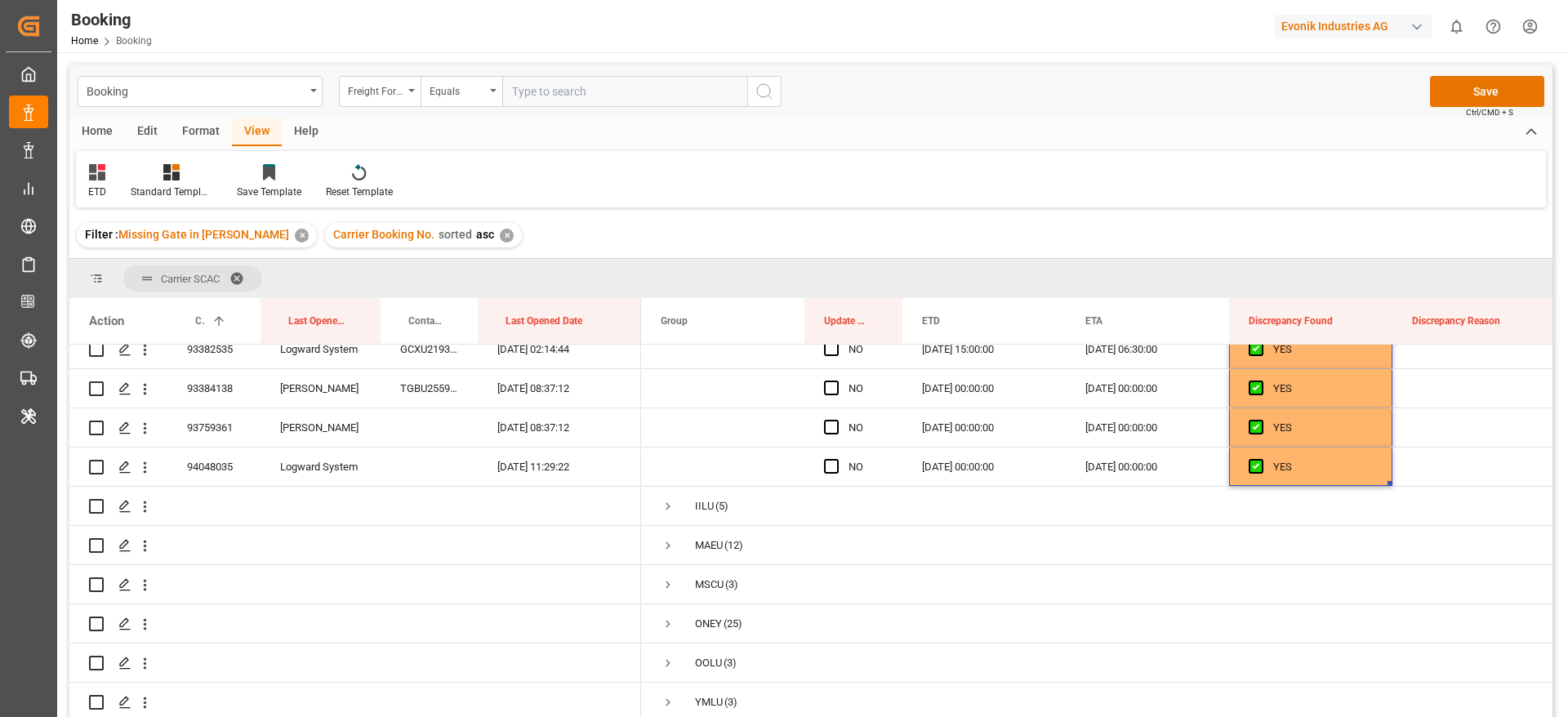
click at [1501, 95] on button "Save" at bounding box center [1488, 92] width 115 height 31
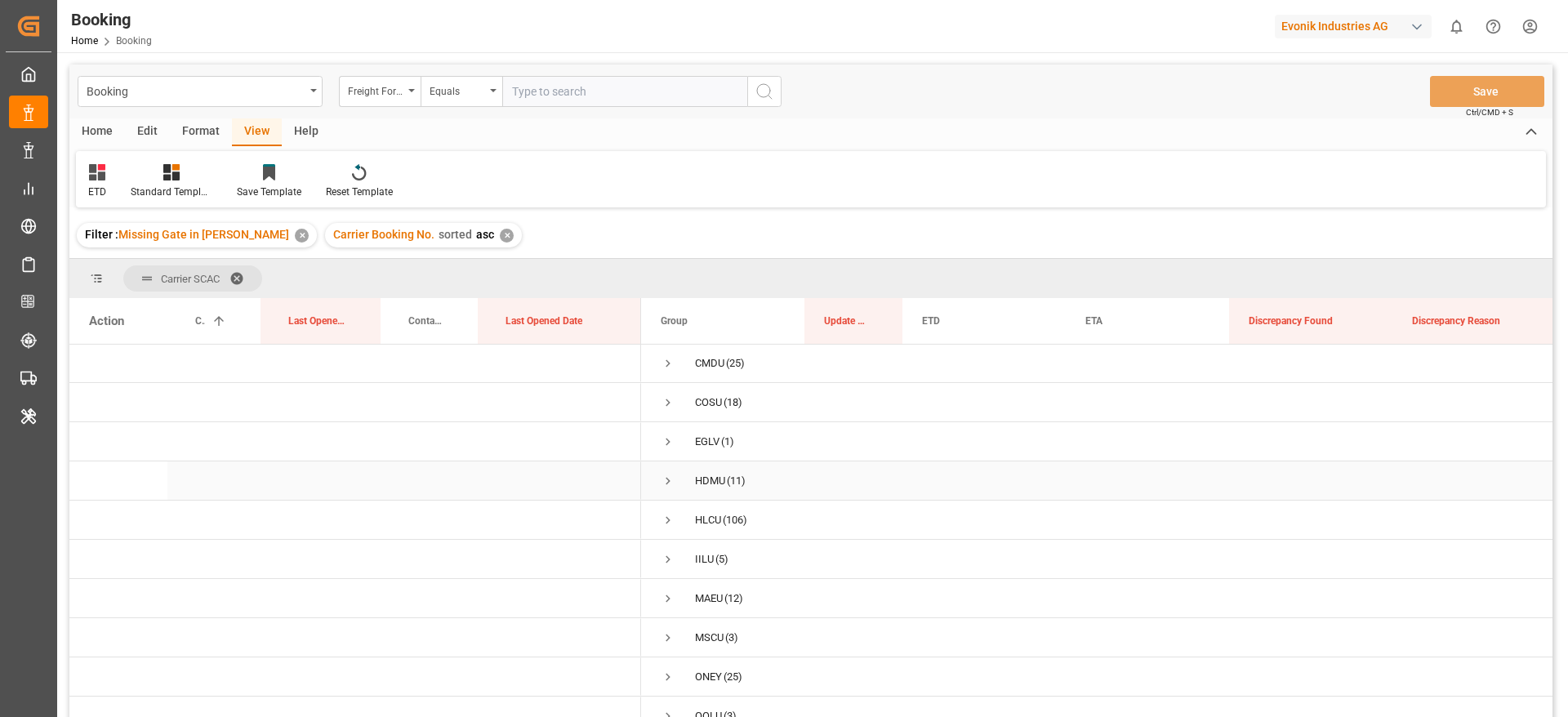
scroll to position [0, 0]
click at [671, 527] on span "Press SPACE to select this row." at bounding box center [668, 520] width 15 height 15
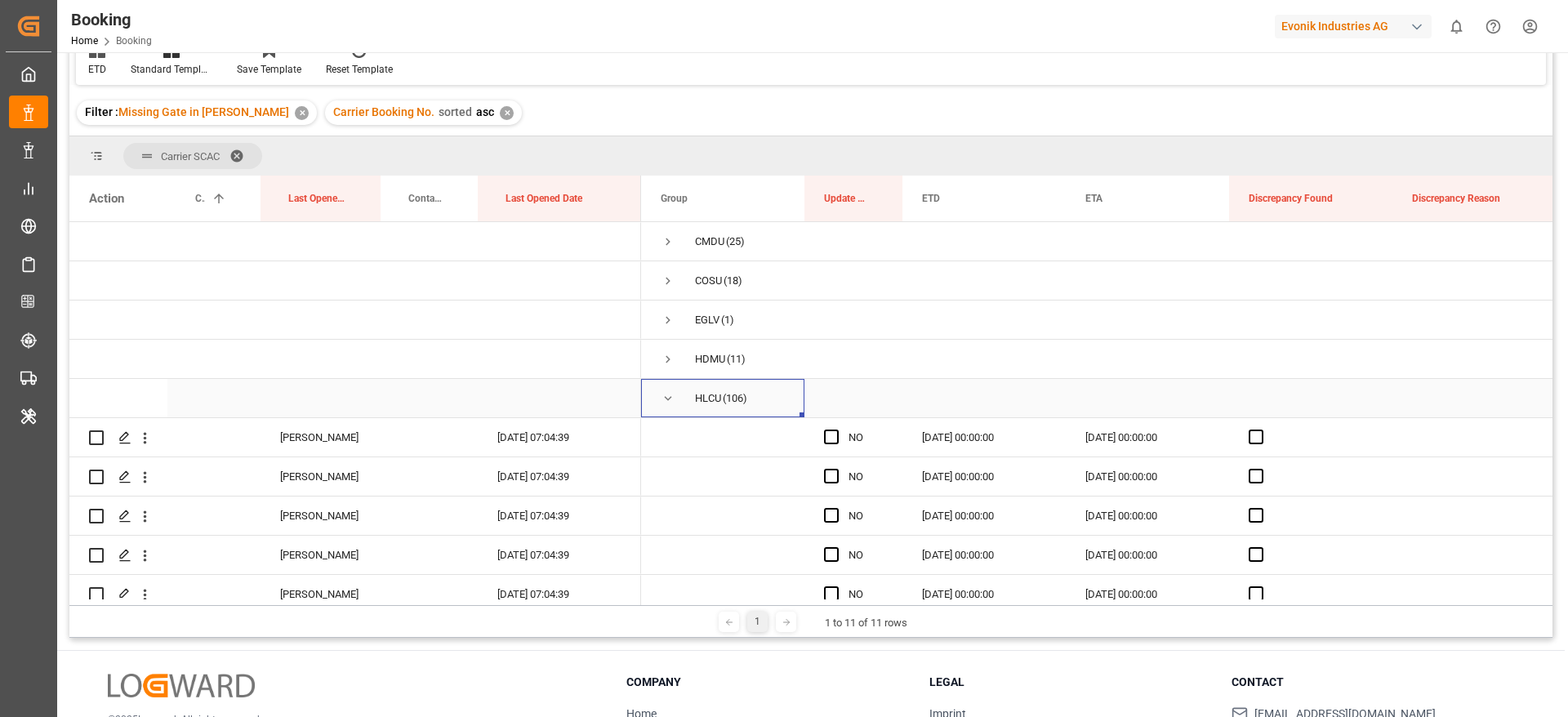
click at [675, 399] on span "HLCU (106)" at bounding box center [722, 398] width 124 height 37
click at [658, 408] on div "HLCU (106)" at bounding box center [722, 398] width 163 height 39
click at [665, 402] on span "Press SPACE to select this row." at bounding box center [668, 398] width 15 height 15
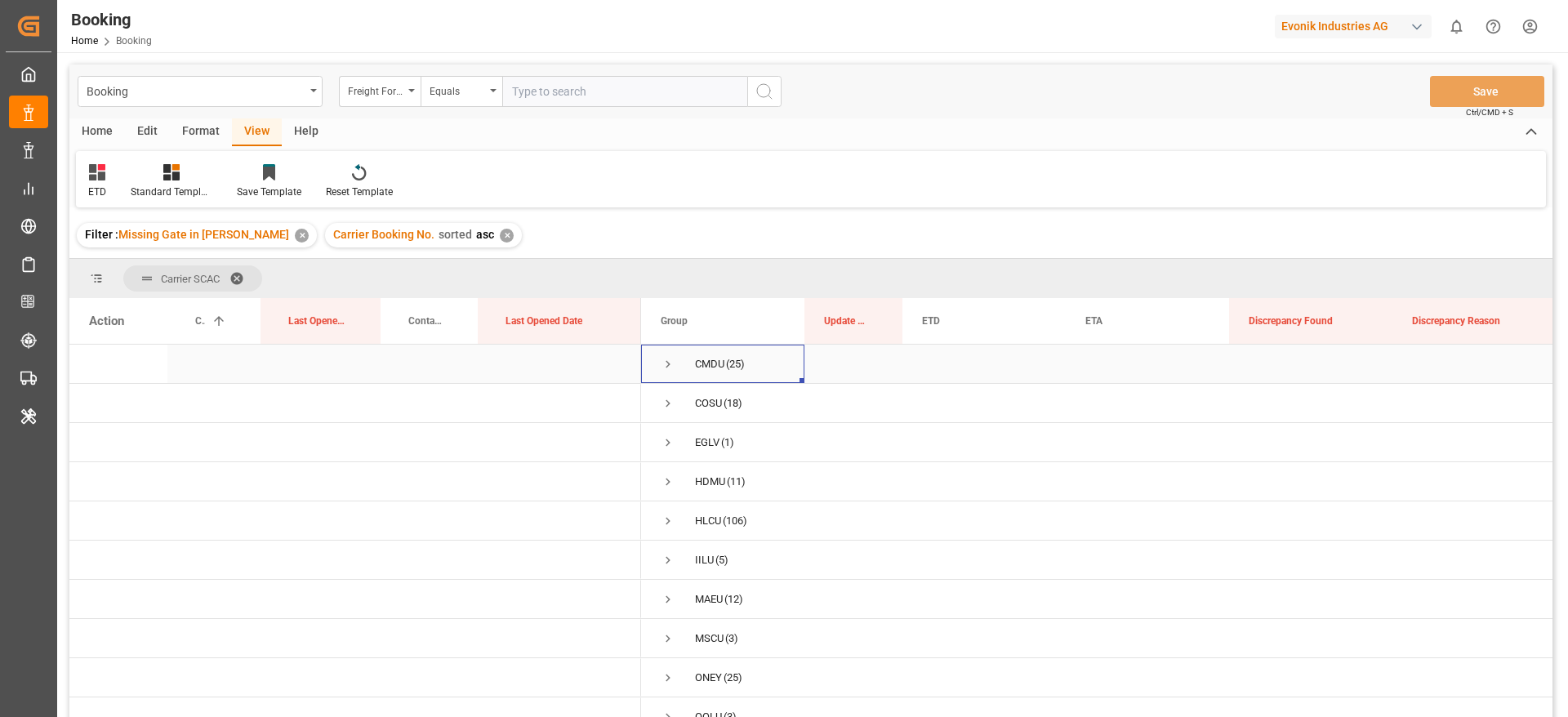
click at [669, 365] on span "Press SPACE to select this row." at bounding box center [668, 364] width 15 height 15
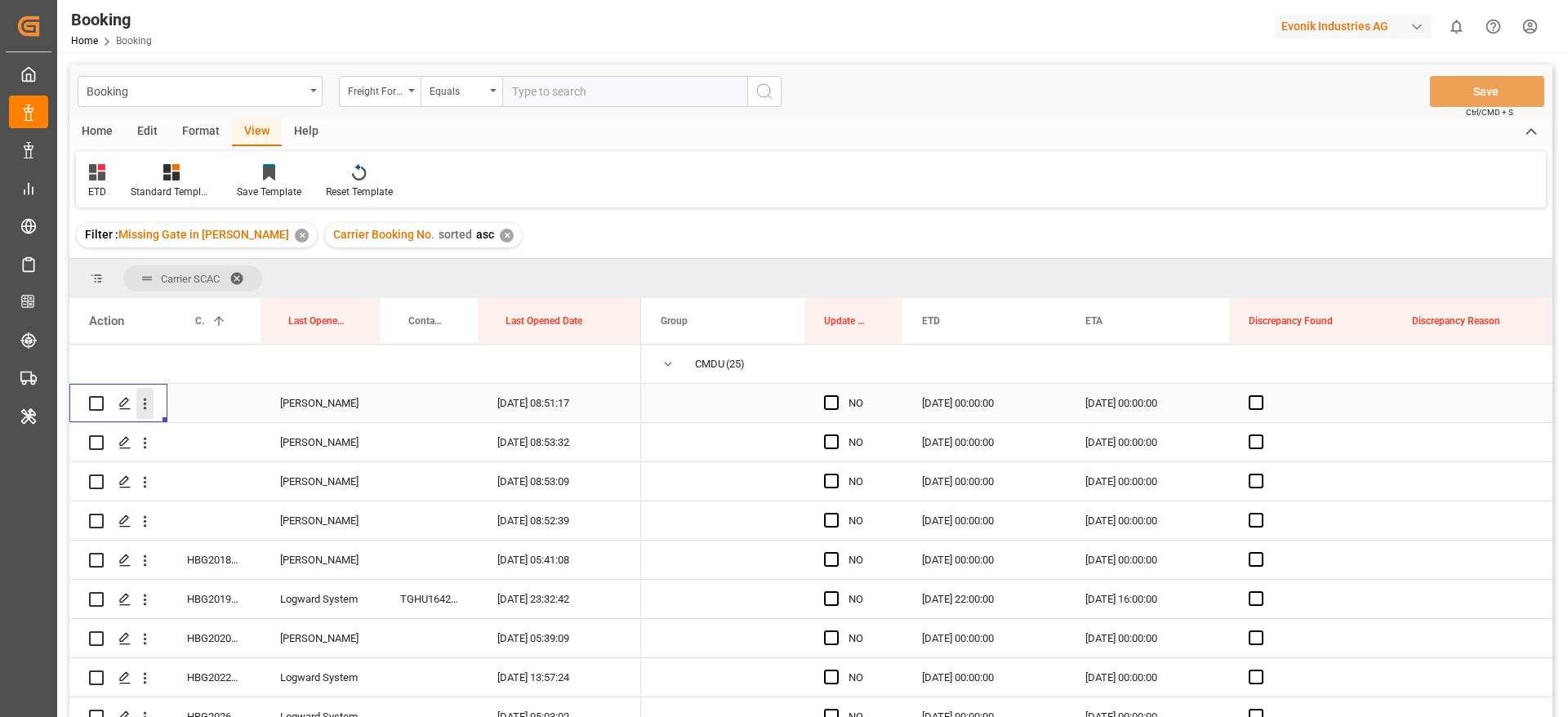
click at [151, 403] on icon "open menu" at bounding box center [145, 404] width 17 height 17
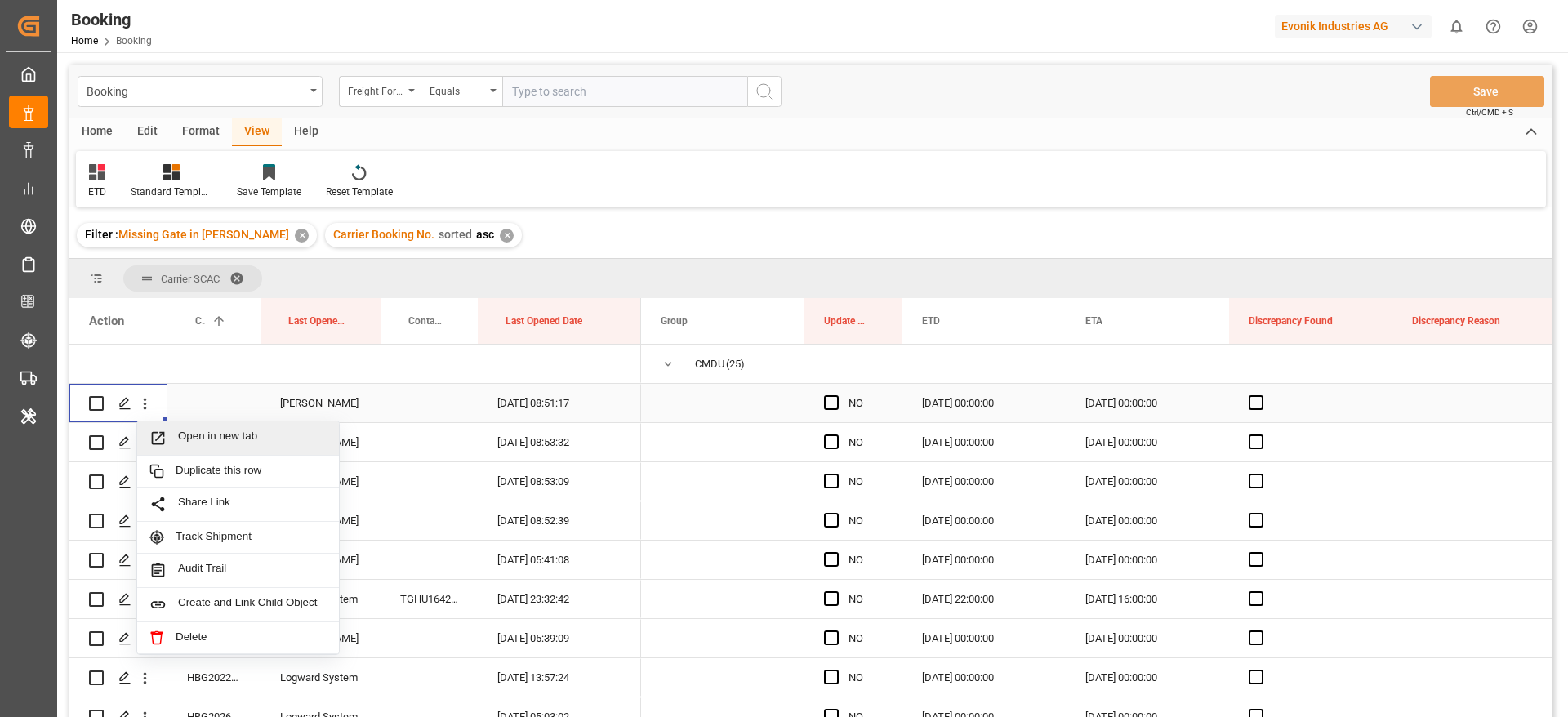
click at [270, 444] on span "Open in new tab" at bounding box center [252, 438] width 149 height 17
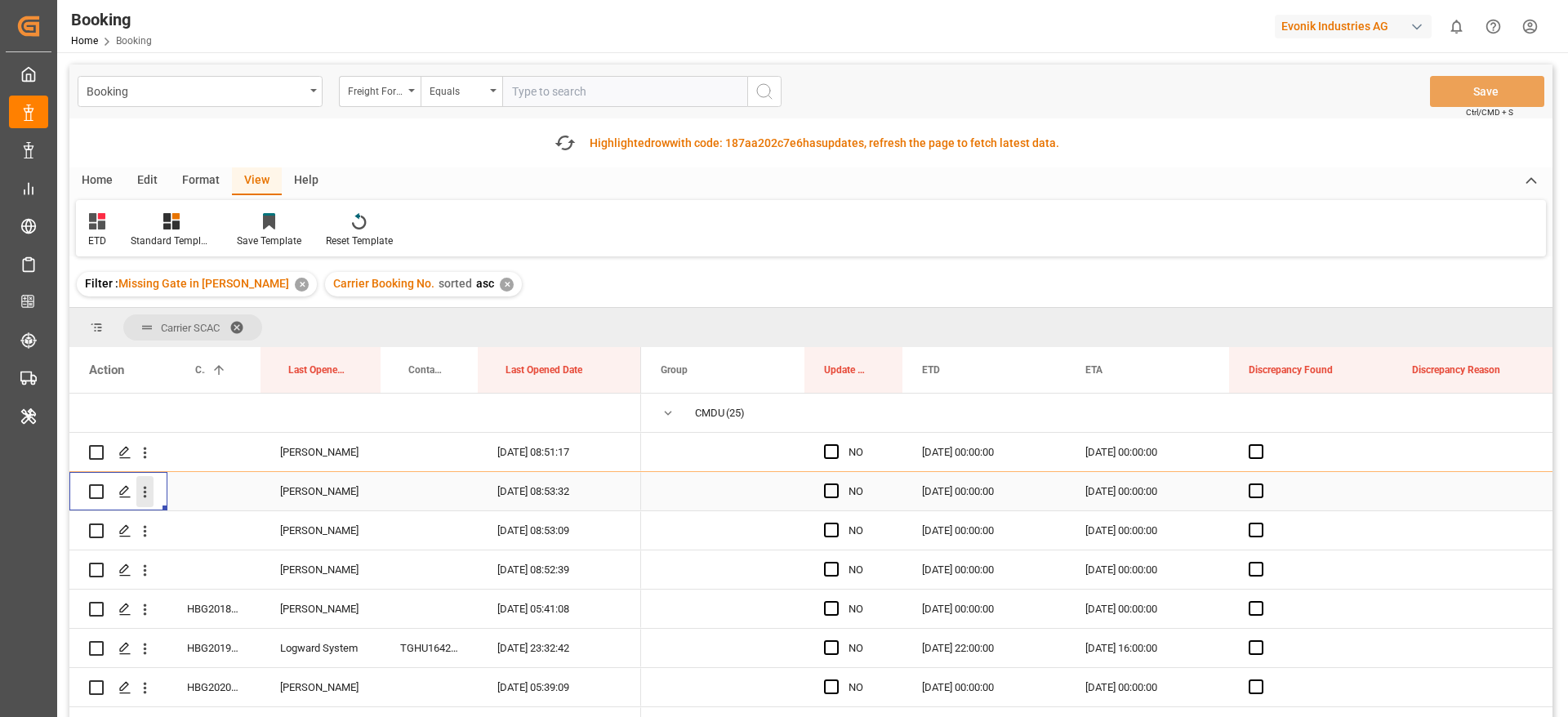
click at [146, 489] on icon "open menu" at bounding box center [145, 492] width 17 height 17
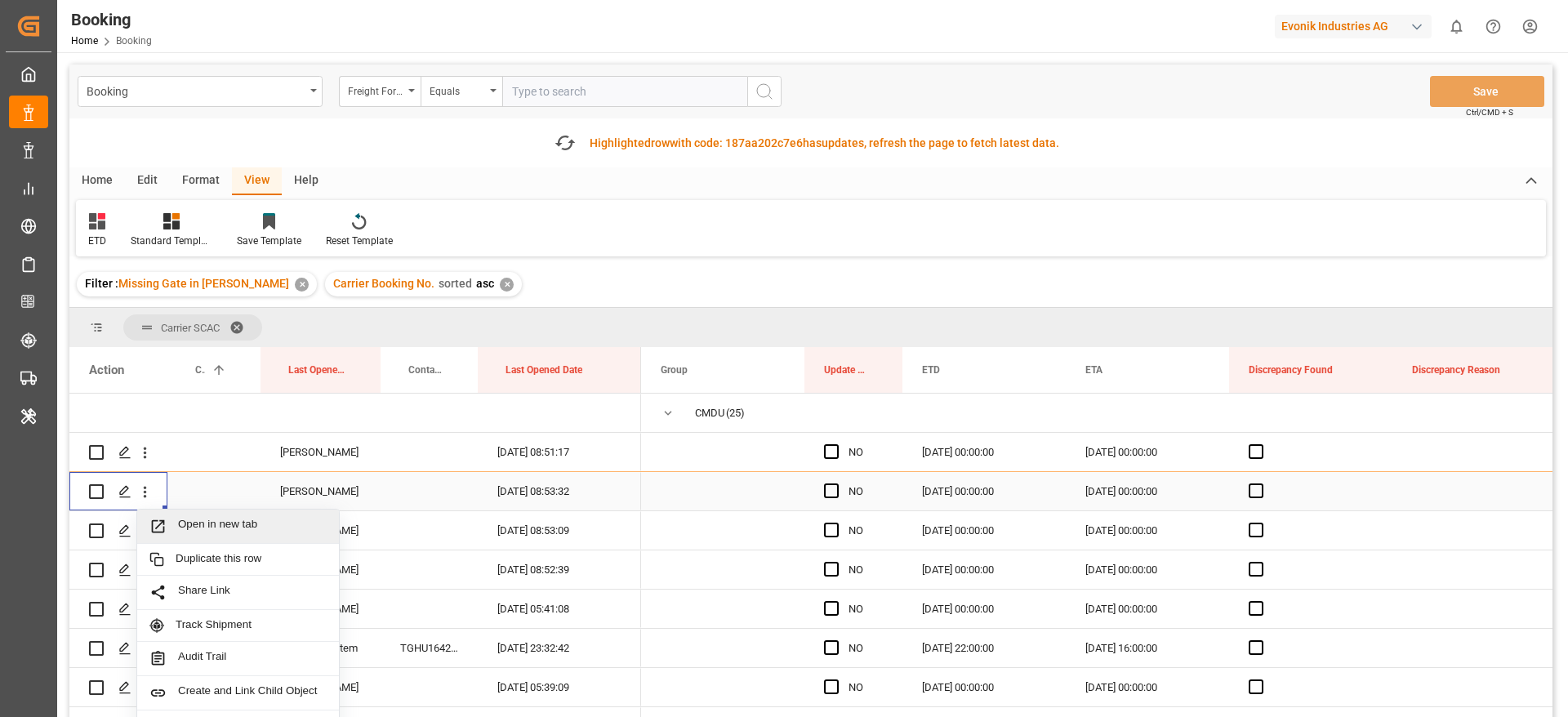
click at [258, 527] on span "Open in new tab" at bounding box center [252, 526] width 149 height 17
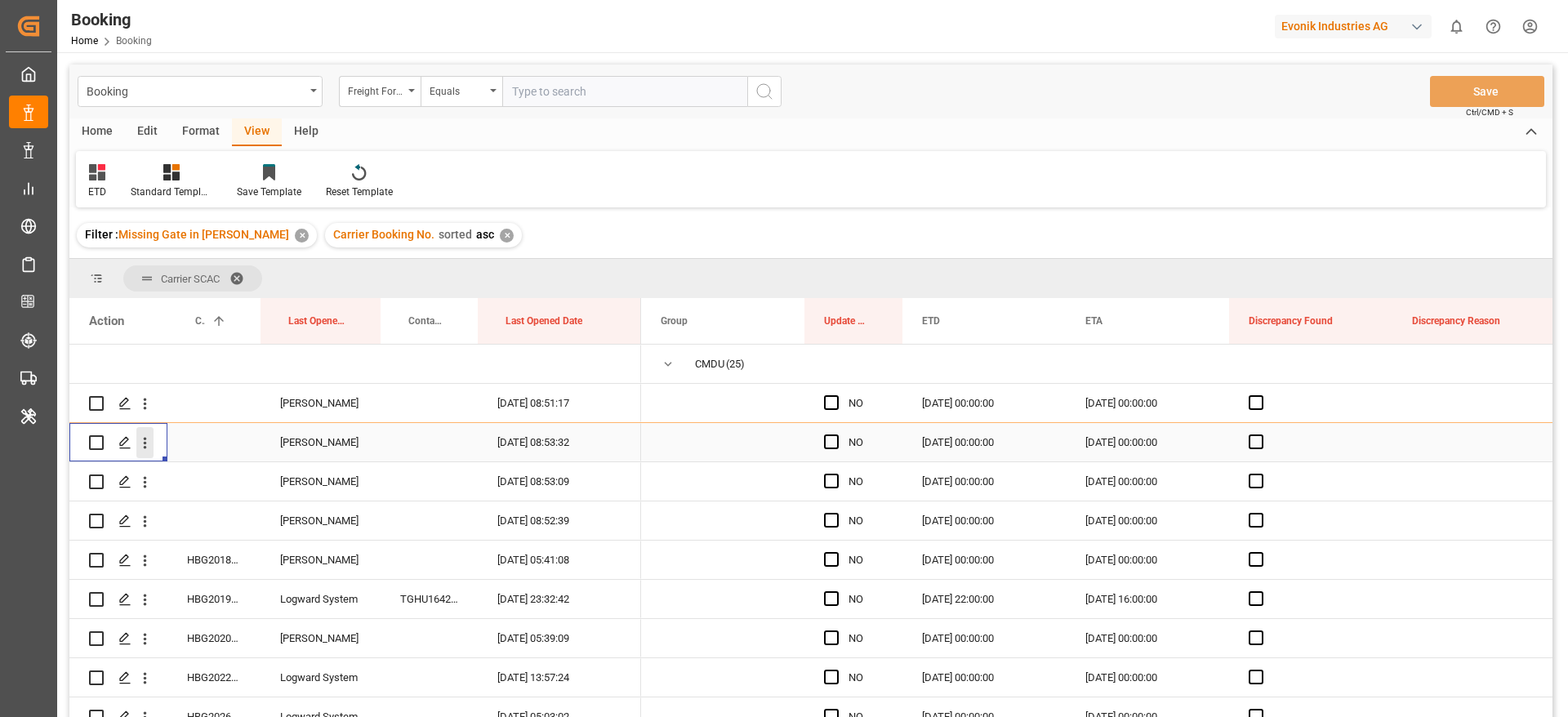
click at [147, 445] on icon "open menu" at bounding box center [145, 443] width 17 height 17
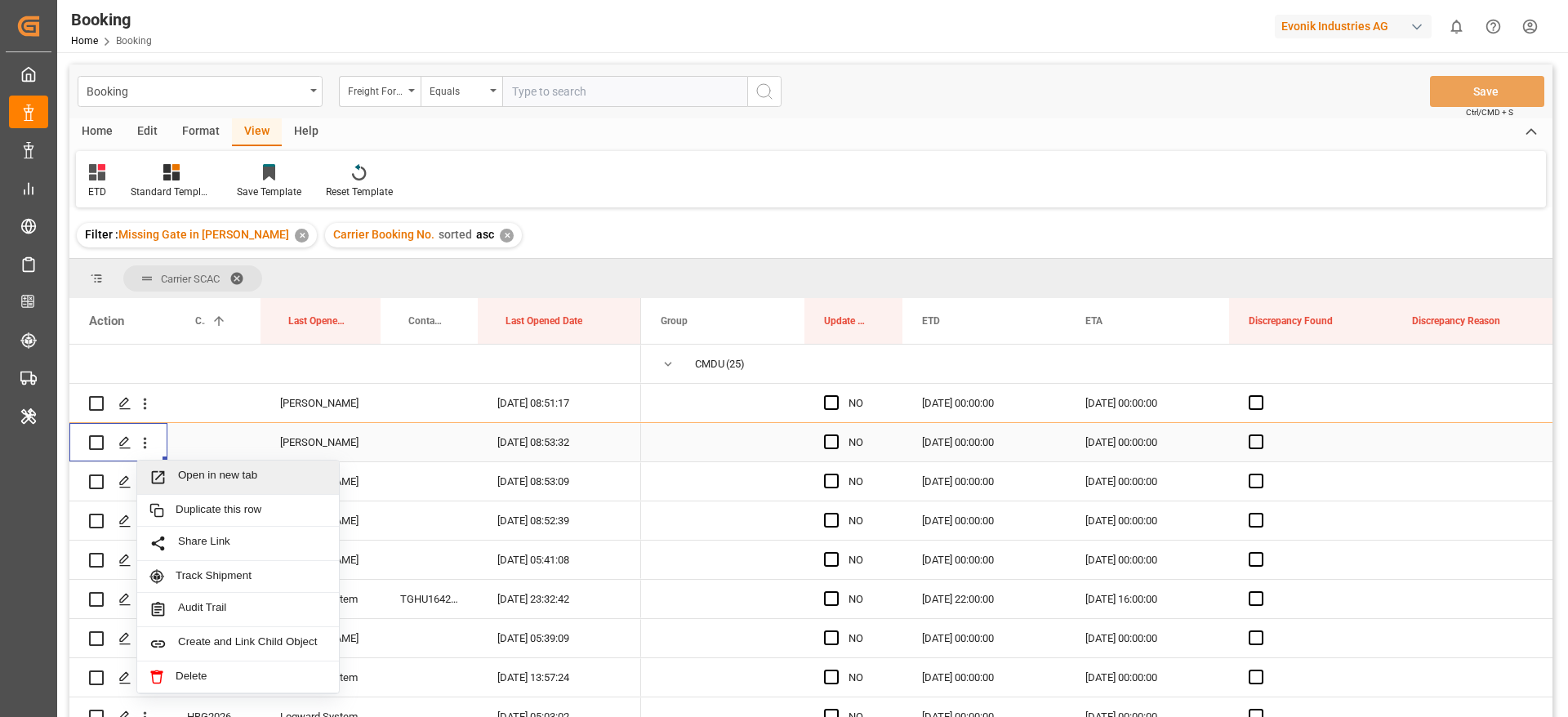
click at [251, 486] on div "Open in new tab" at bounding box center [238, 477] width 202 height 34
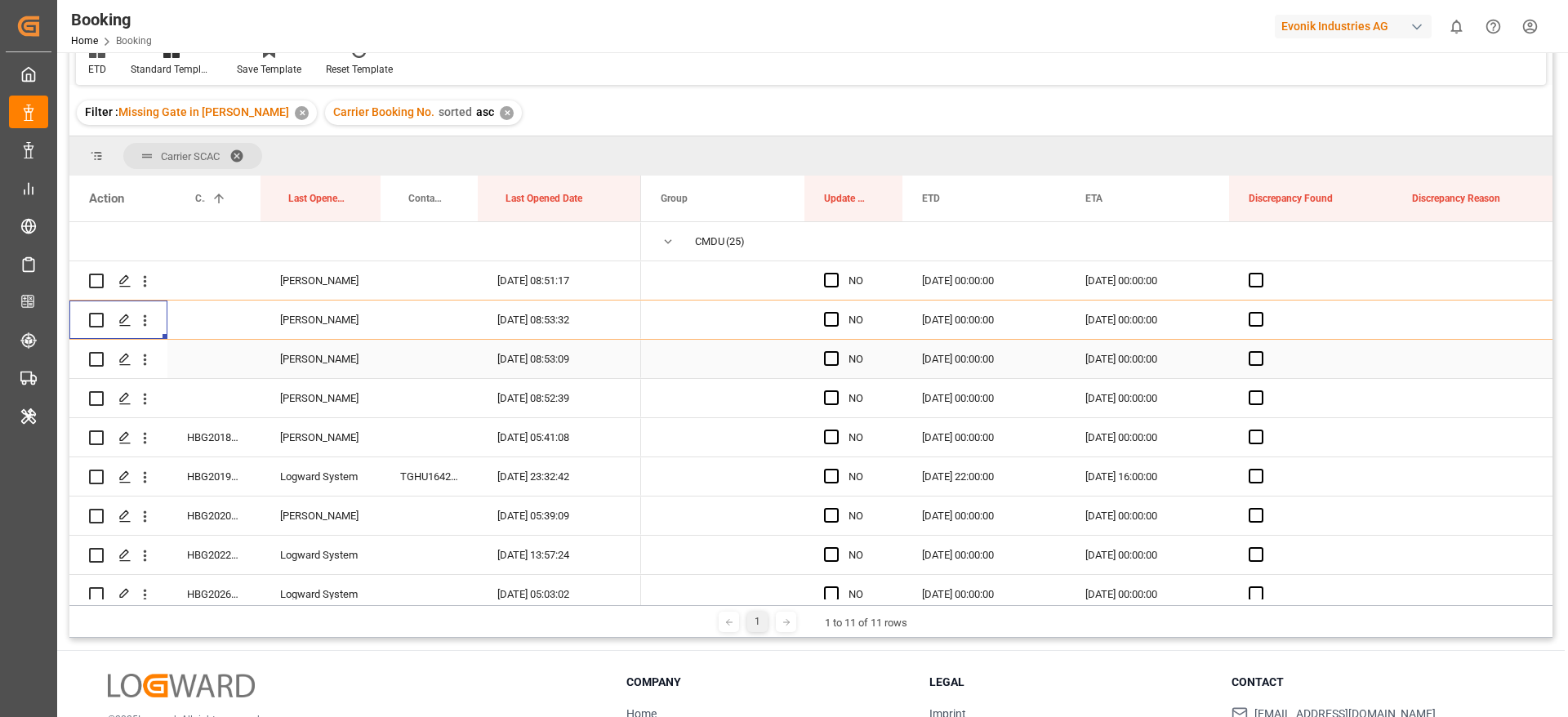
scroll to position [74, 0]
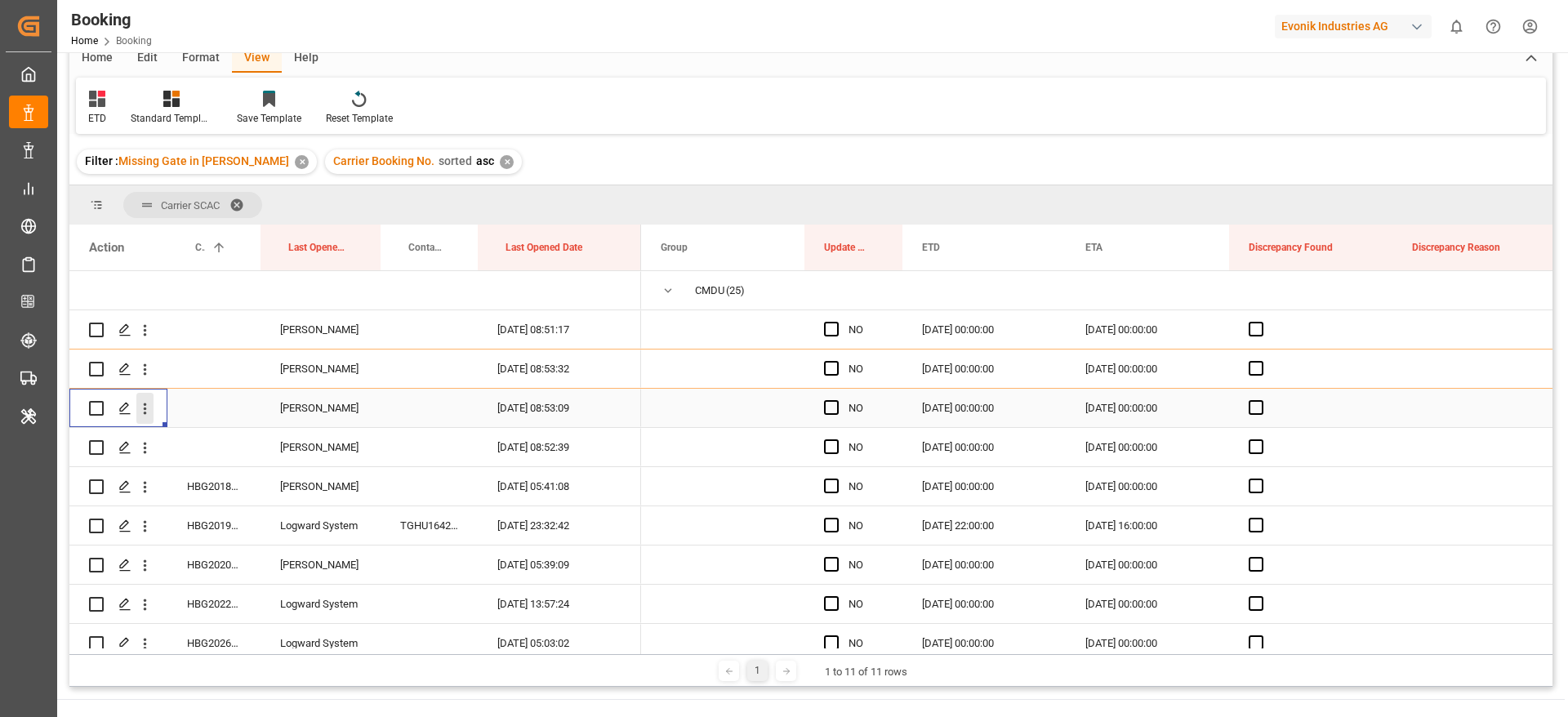
click at [152, 407] on icon "open menu" at bounding box center [145, 409] width 17 height 17
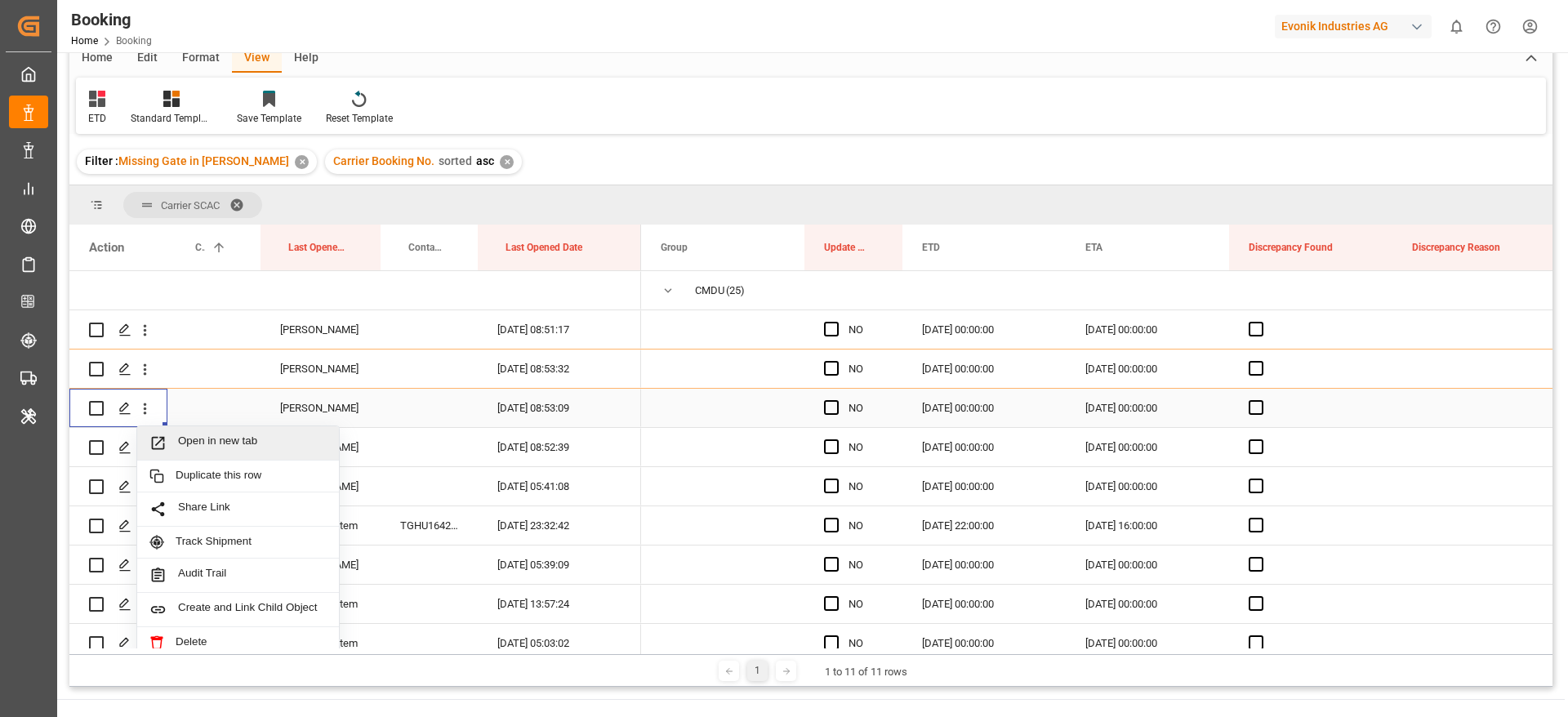
click at [241, 443] on span "Open in new tab" at bounding box center [252, 443] width 149 height 17
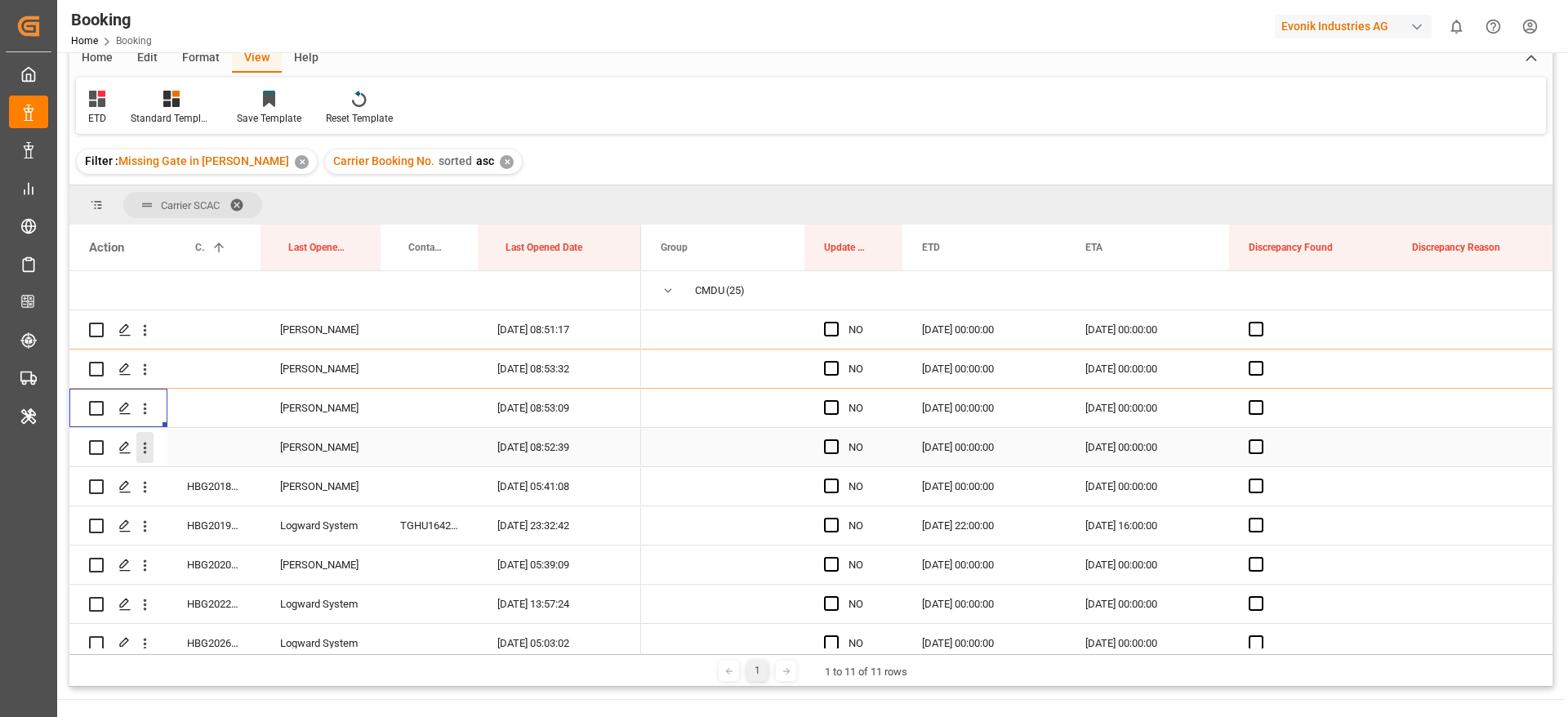
click at [146, 446] on icon "open menu" at bounding box center [145, 447] width 17 height 17
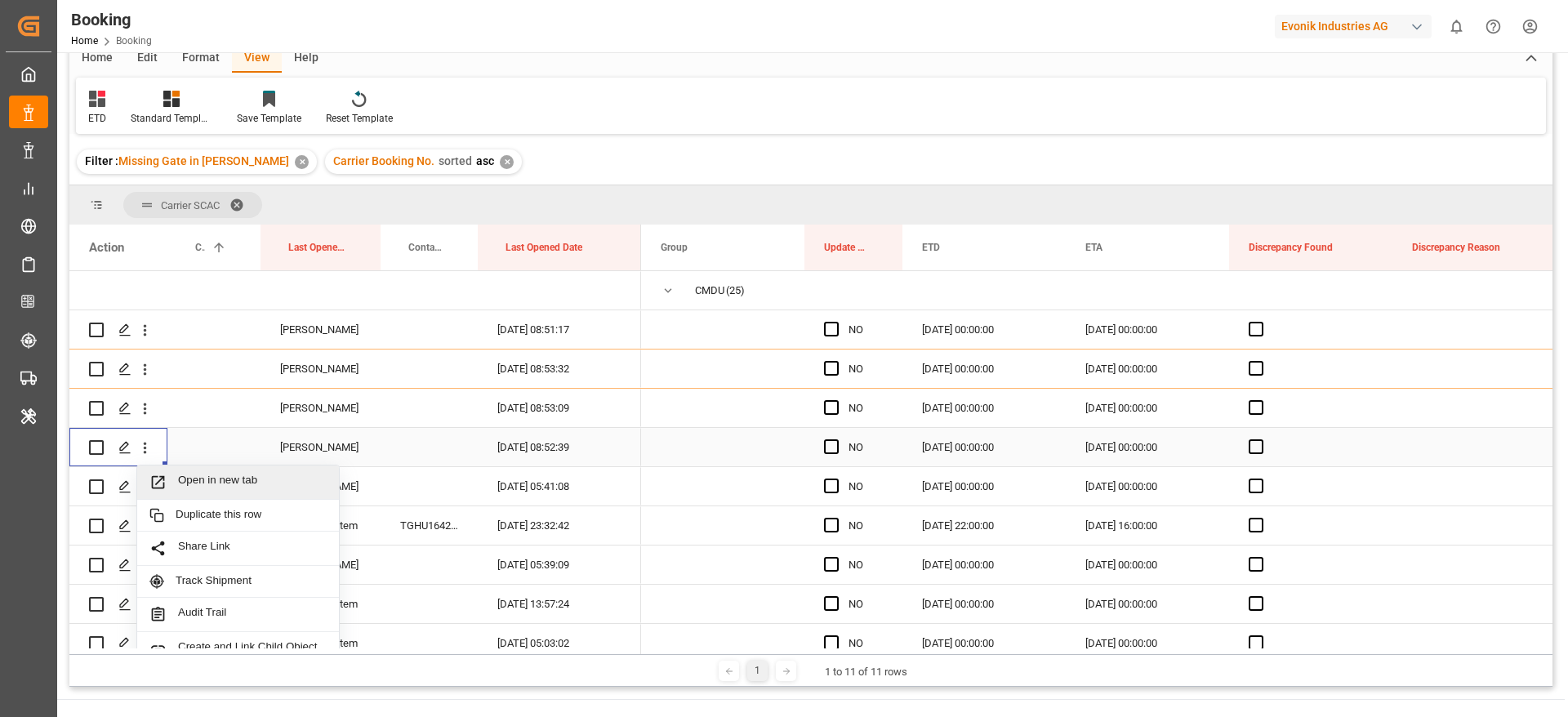
click at [280, 481] on span "Open in new tab" at bounding box center [252, 483] width 149 height 17
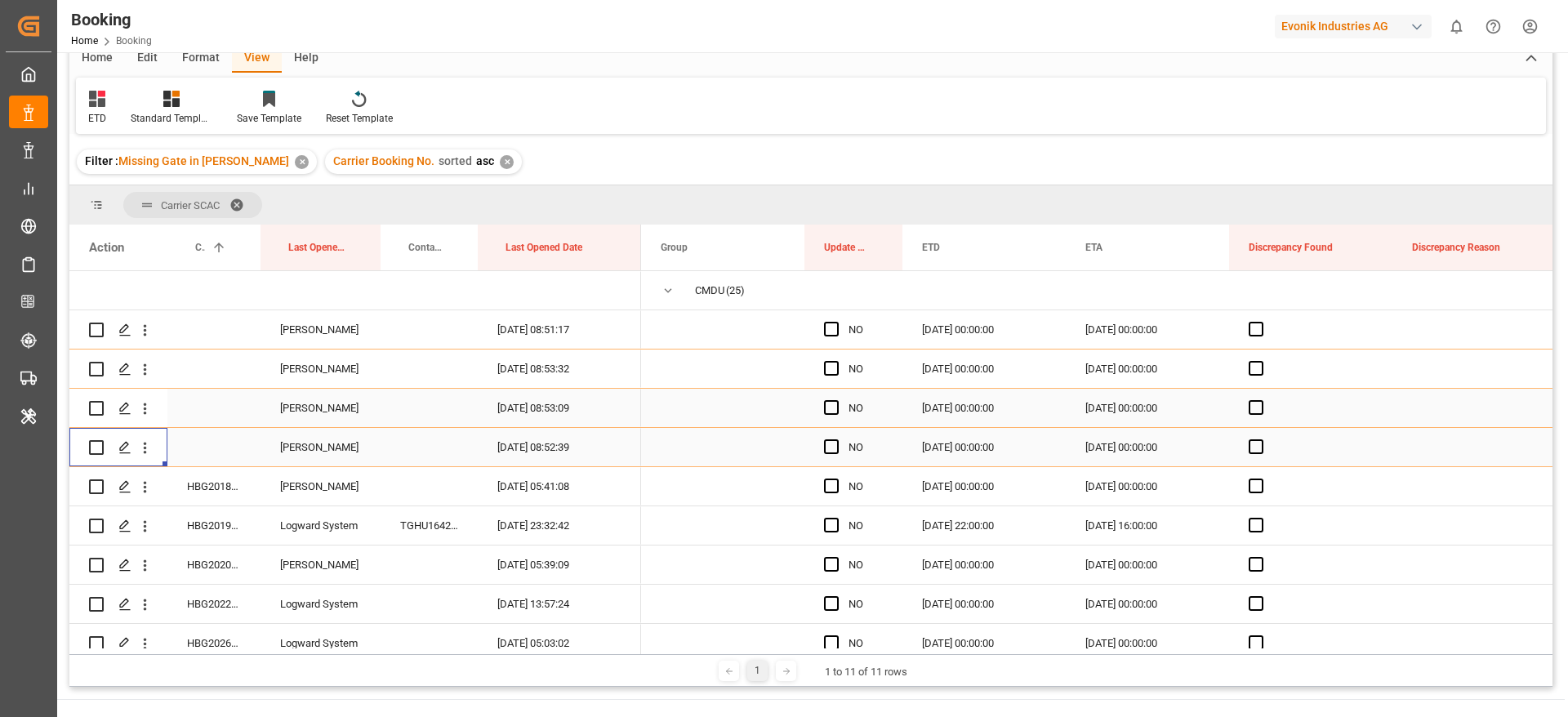
scroll to position [122, 0]
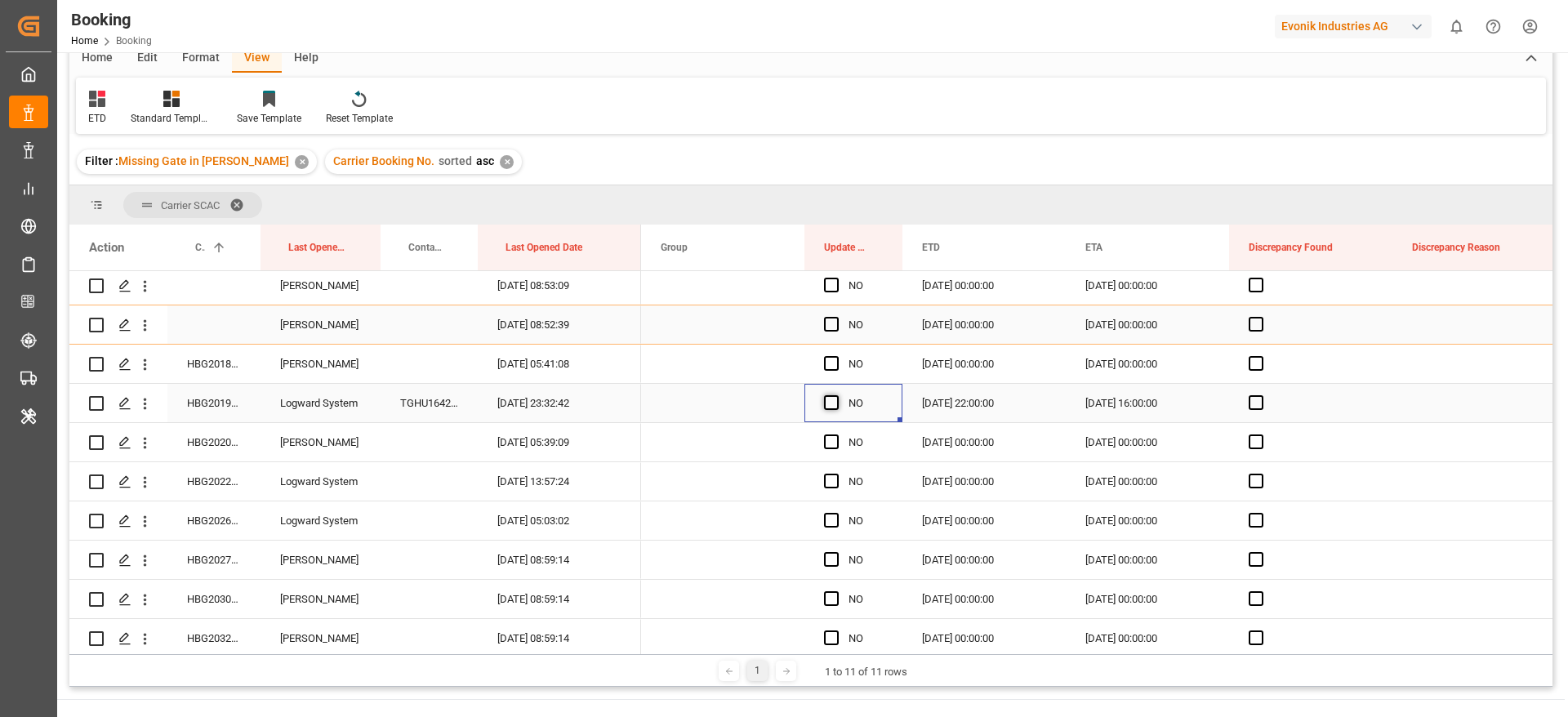
click at [834, 399] on span "Press SPACE to select this row." at bounding box center [831, 402] width 15 height 15
click at [836, 395] on input "Press SPACE to select this row." at bounding box center [836, 395] width 0 height 0
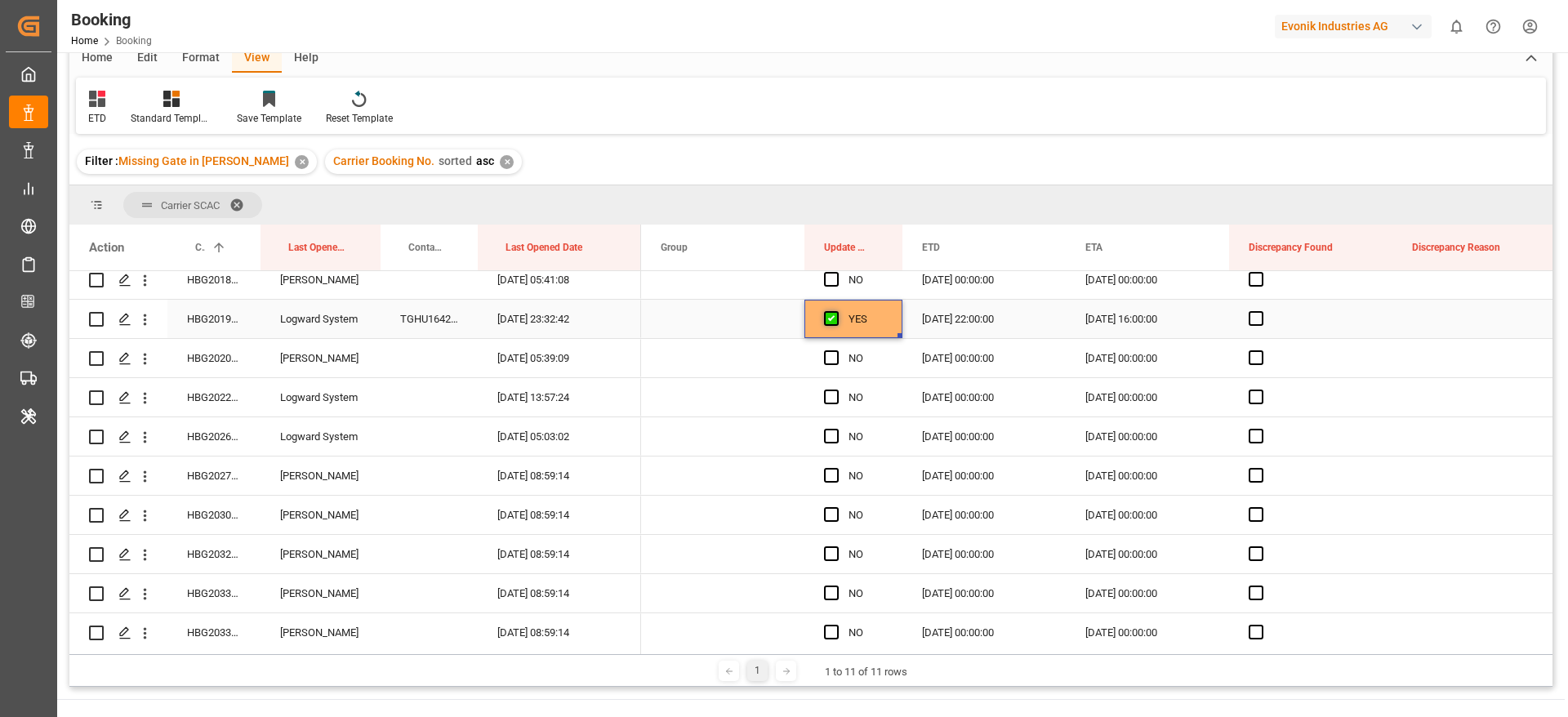
scroll to position [245, 0]
click at [240, 323] on div "HBG2020079" at bounding box center [214, 319] width 93 height 39
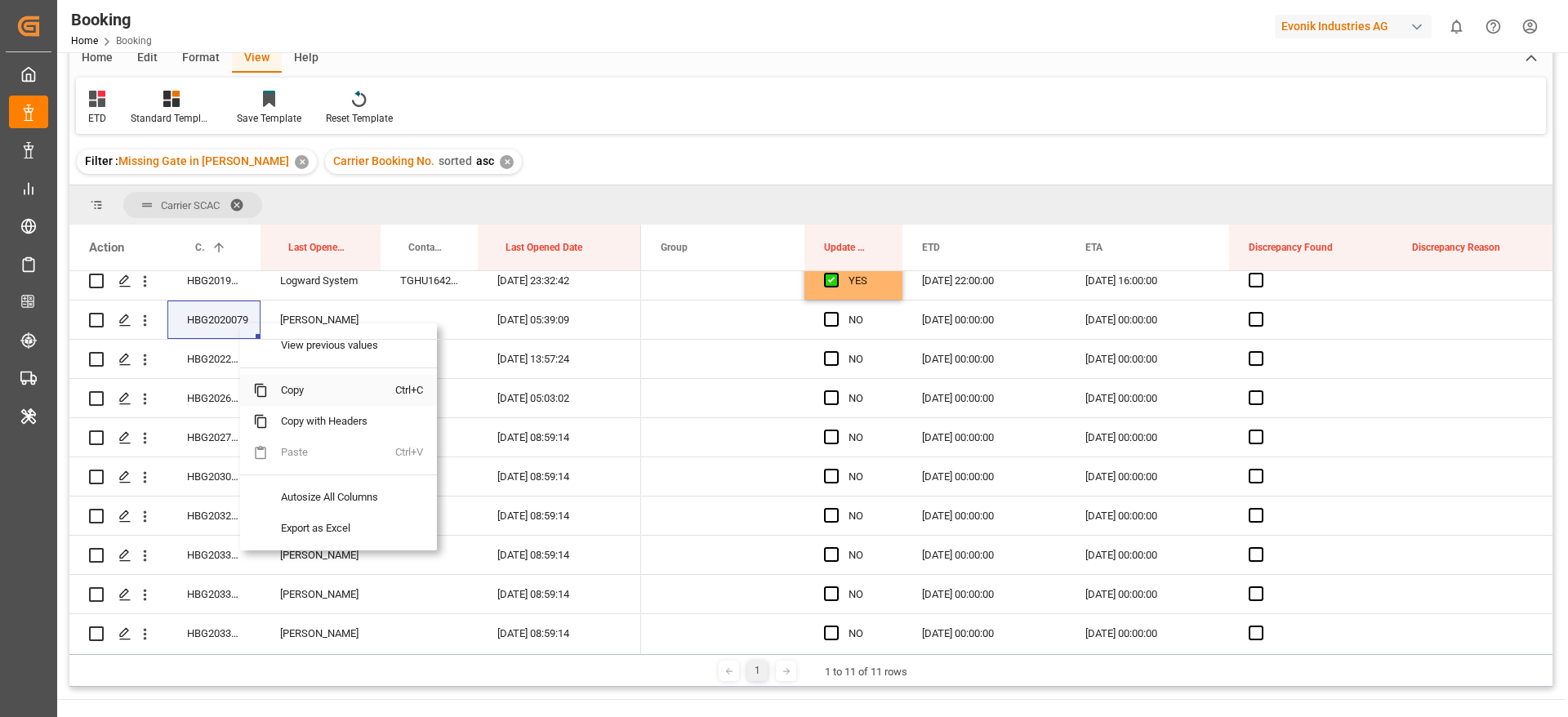
click at [290, 388] on span "Copy" at bounding box center [331, 390] width 128 height 31
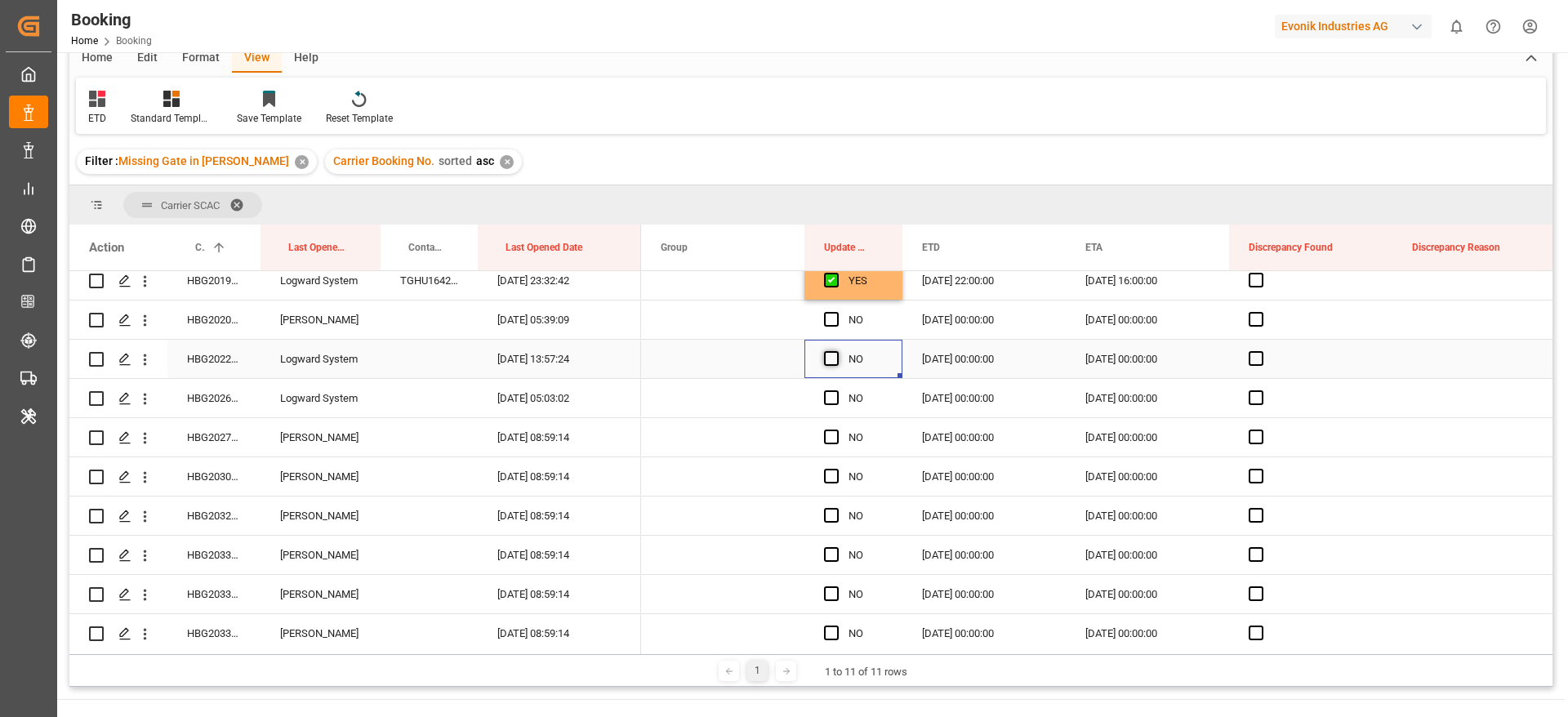
click at [833, 359] on span "Press SPACE to select this row." at bounding box center [831, 358] width 15 height 15
click at [836, 351] on input "Press SPACE to select this row." at bounding box center [836, 351] width 0 height 0
click at [832, 390] on span "Press SPACE to select this row." at bounding box center [831, 397] width 15 height 15
click at [836, 390] on input "Press SPACE to select this row." at bounding box center [836, 390] width 0 height 0
click at [212, 402] on div "HBG2026945" at bounding box center [214, 398] width 93 height 39
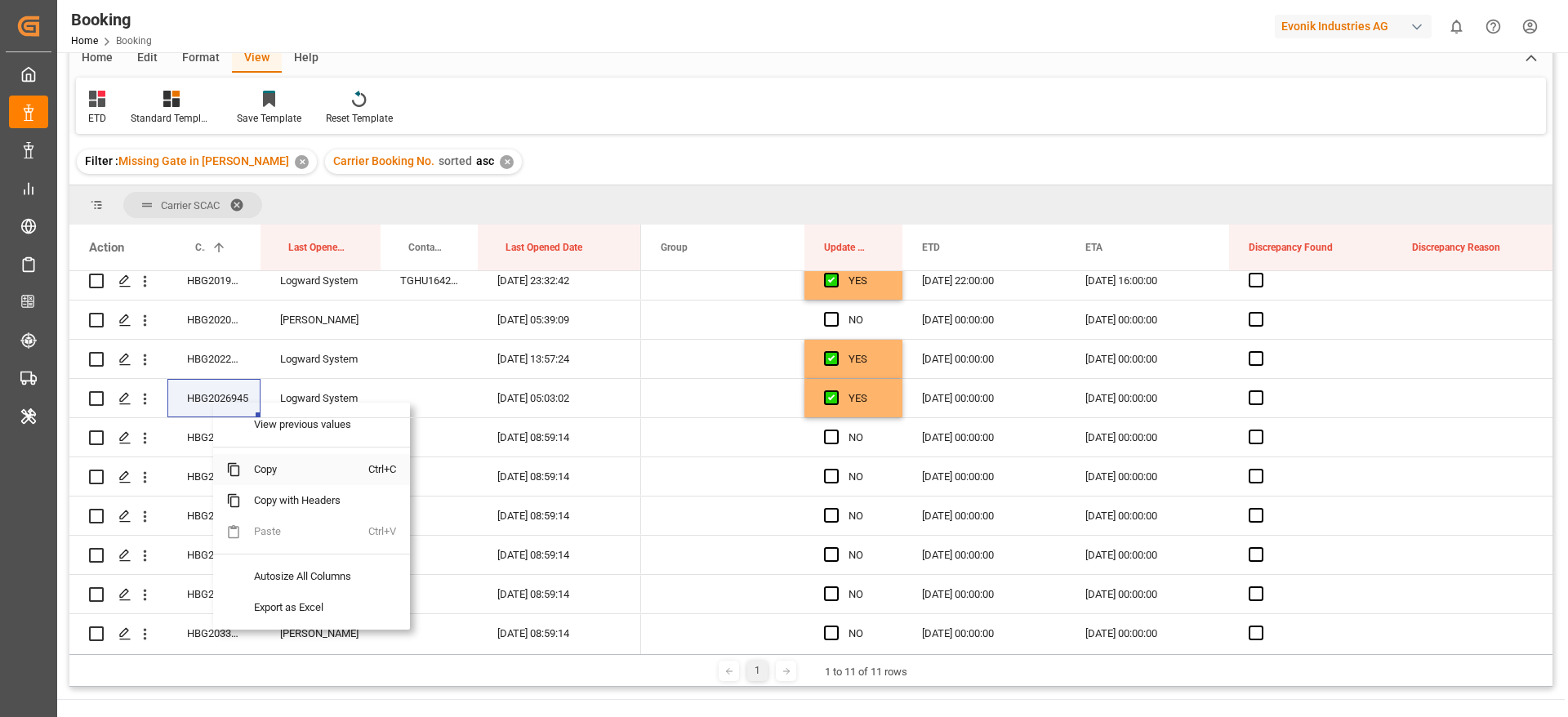
click at [277, 469] on span "Copy" at bounding box center [305, 470] width 128 height 31
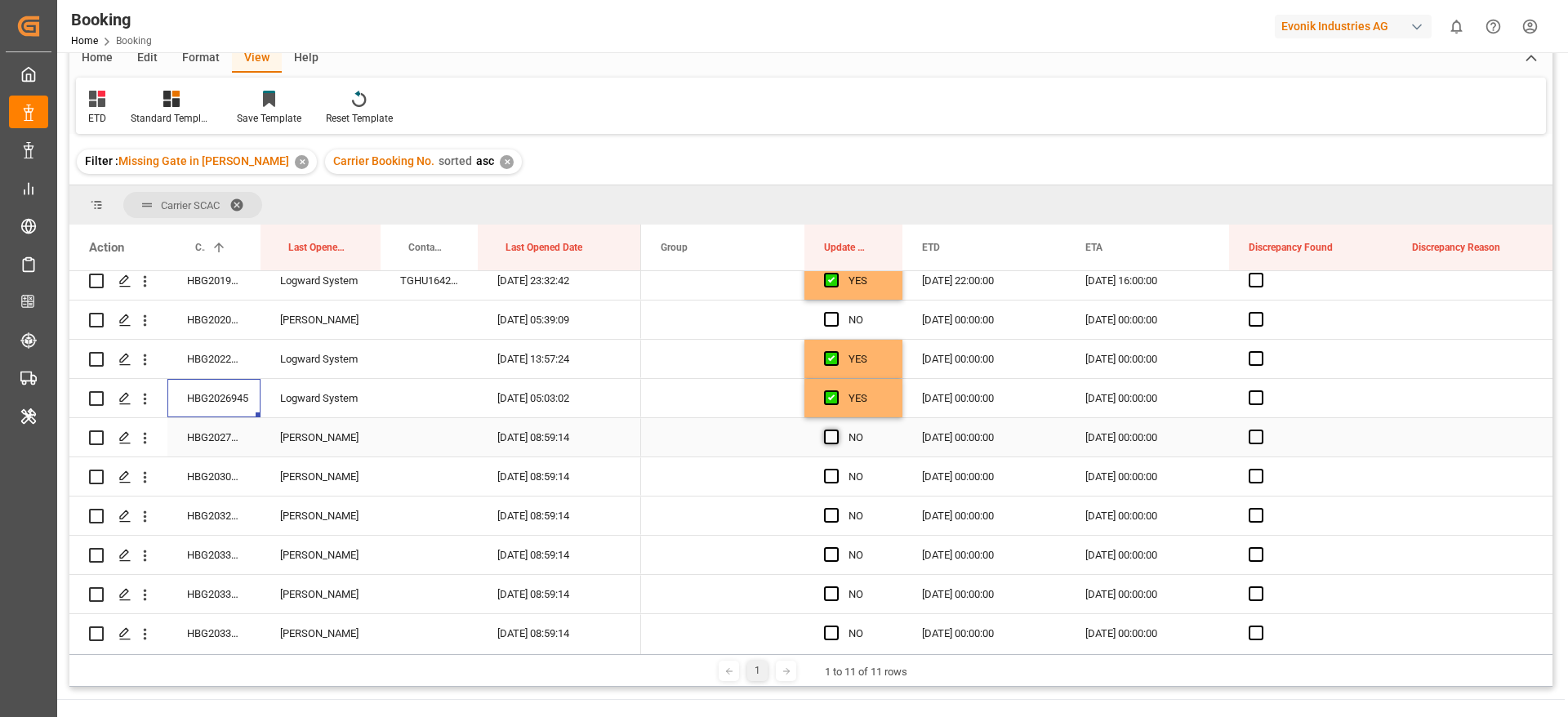
click at [832, 436] on span "Press SPACE to select this row." at bounding box center [831, 436] width 15 height 15
click at [836, 430] on input "Press SPACE to select this row." at bounding box center [836, 430] width 0 height 0
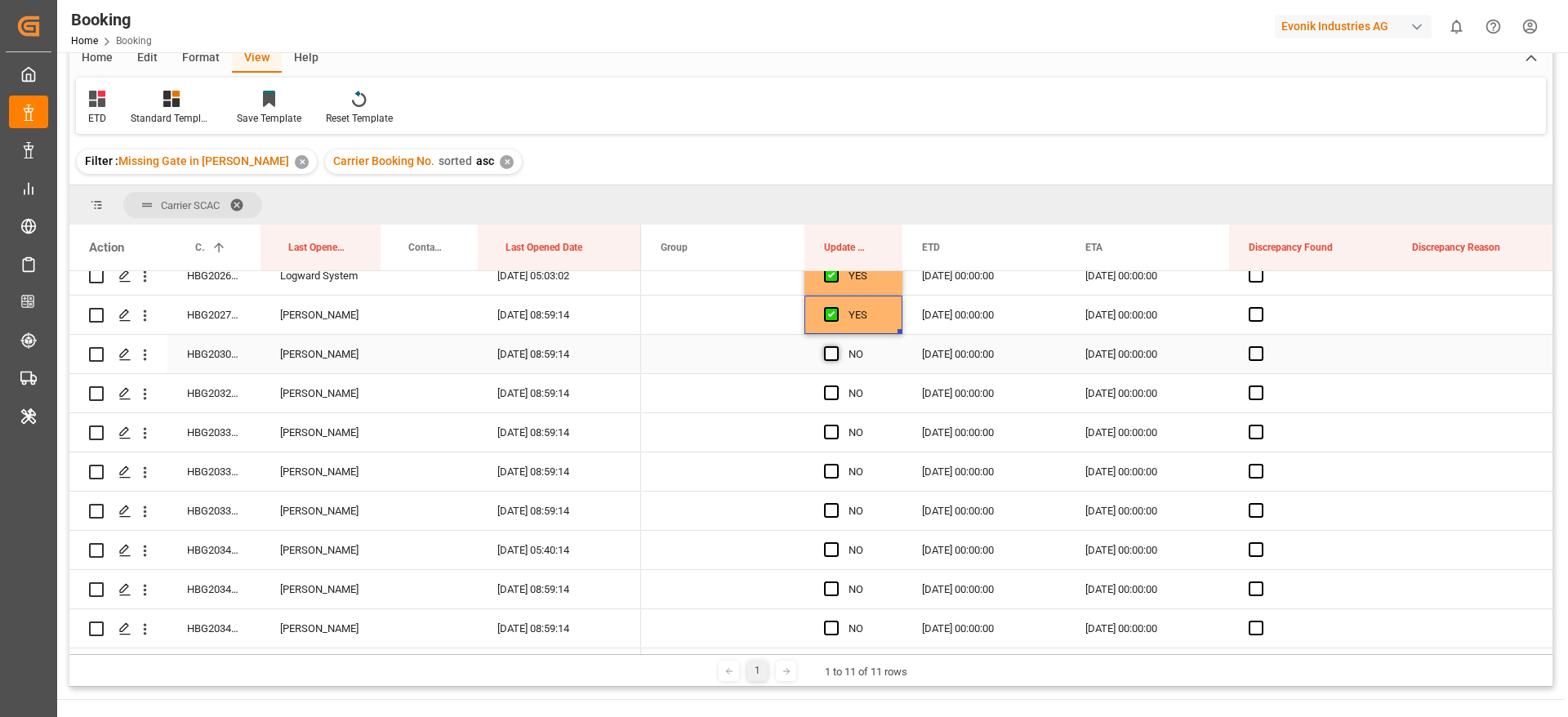
click at [831, 352] on span "Press SPACE to select this row." at bounding box center [831, 353] width 15 height 15
click at [836, 347] on input "Press SPACE to select this row." at bounding box center [836, 347] width 0 height 0
click at [832, 393] on span "Press SPACE to select this row." at bounding box center [831, 392] width 15 height 15
click at [836, 385] on input "Press SPACE to select this row." at bounding box center [836, 385] width 0 height 0
click at [829, 428] on span "Press SPACE to select this row." at bounding box center [831, 431] width 15 height 15
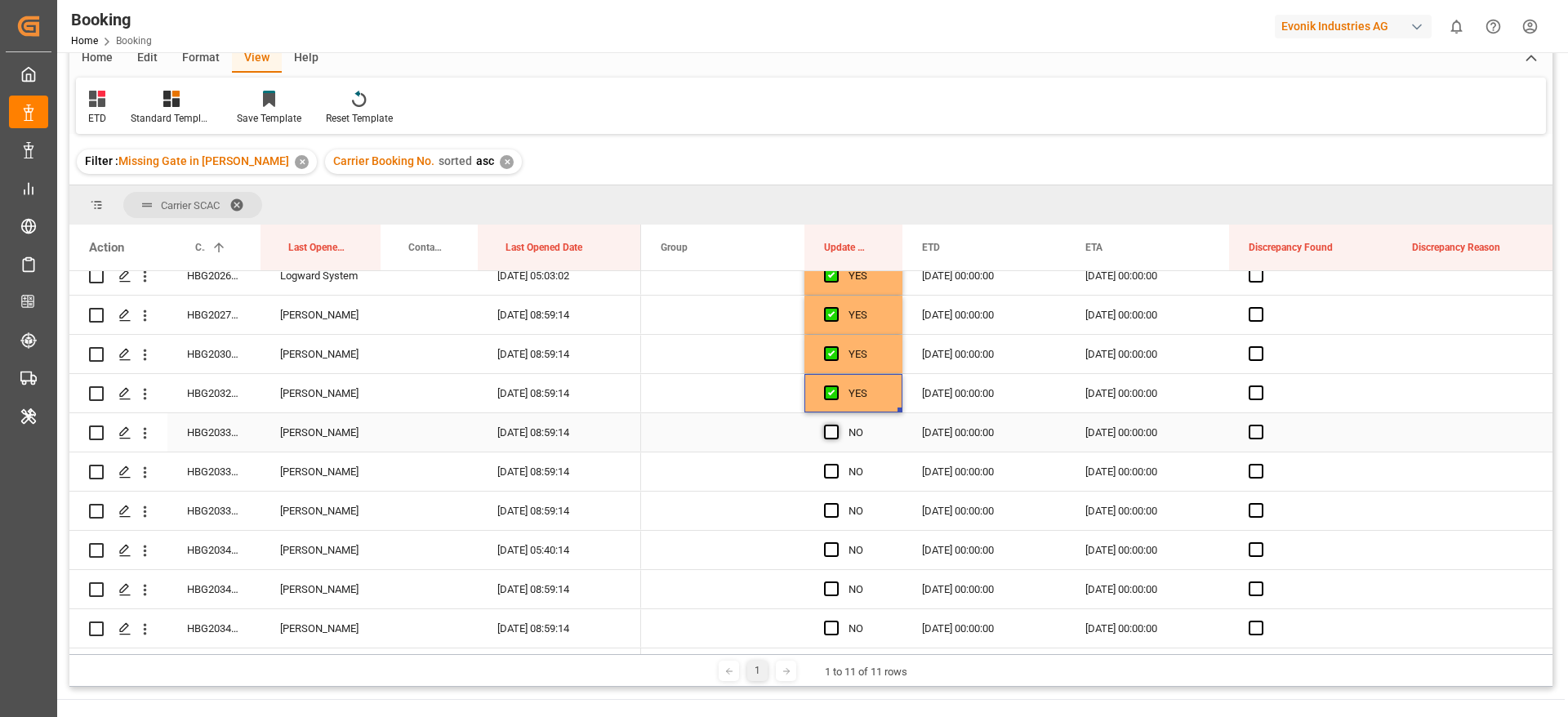
click at [836, 424] on input "Press SPACE to select this row." at bounding box center [836, 424] width 0 height 0
click at [836, 471] on span "Press SPACE to select this row." at bounding box center [831, 471] width 15 height 15
click at [836, 464] on input "Press SPACE to select this row." at bounding box center [836, 464] width 0 height 0
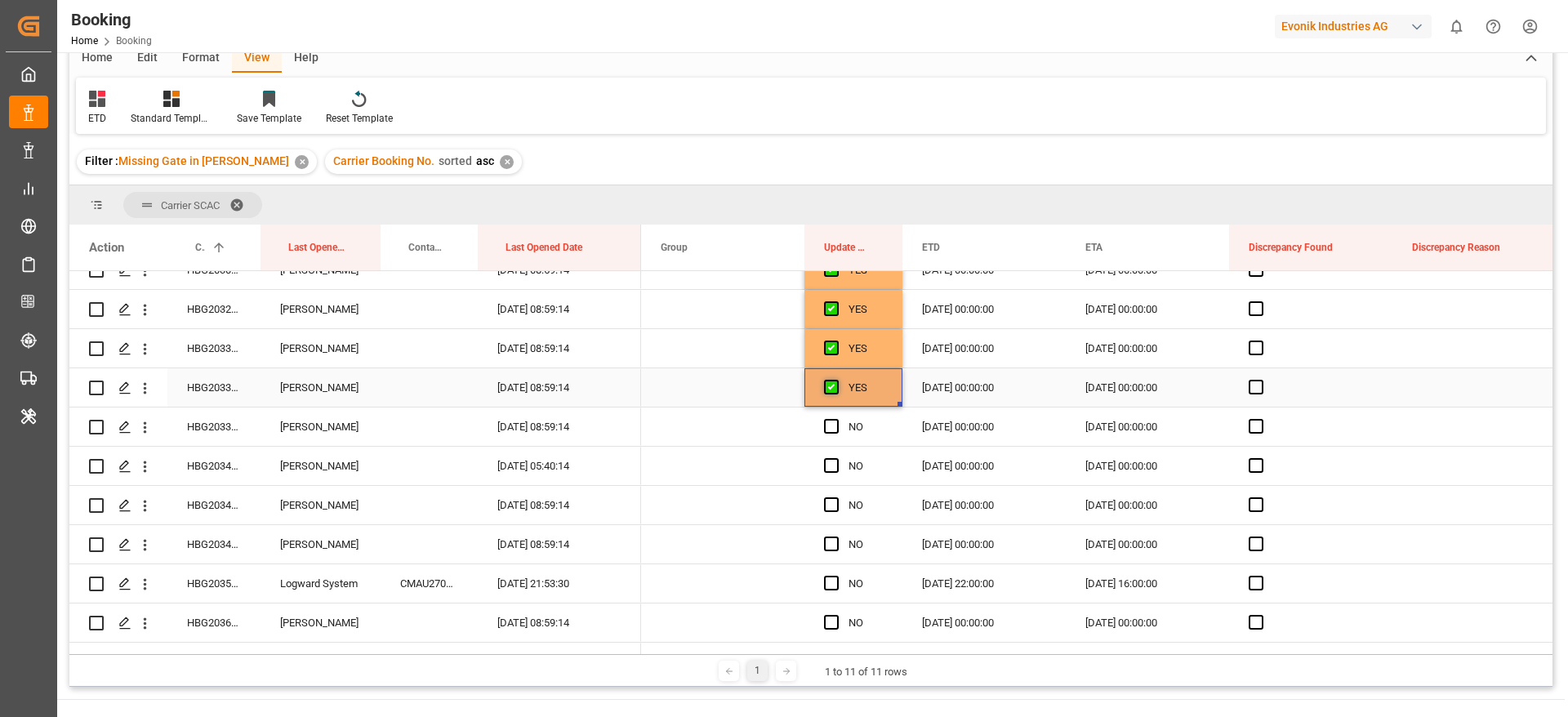
scroll to position [490, 0]
click at [832, 387] on span "Press SPACE to select this row." at bounding box center [831, 388] width 15 height 15
click at [836, 381] on input "Press SPACE to select this row." at bounding box center [836, 381] width 0 height 0
click at [839, 432] on div "Press SPACE to select this row." at bounding box center [836, 428] width 25 height 38
click at [829, 426] on span "Press SPACE to select this row." at bounding box center [831, 427] width 15 height 15
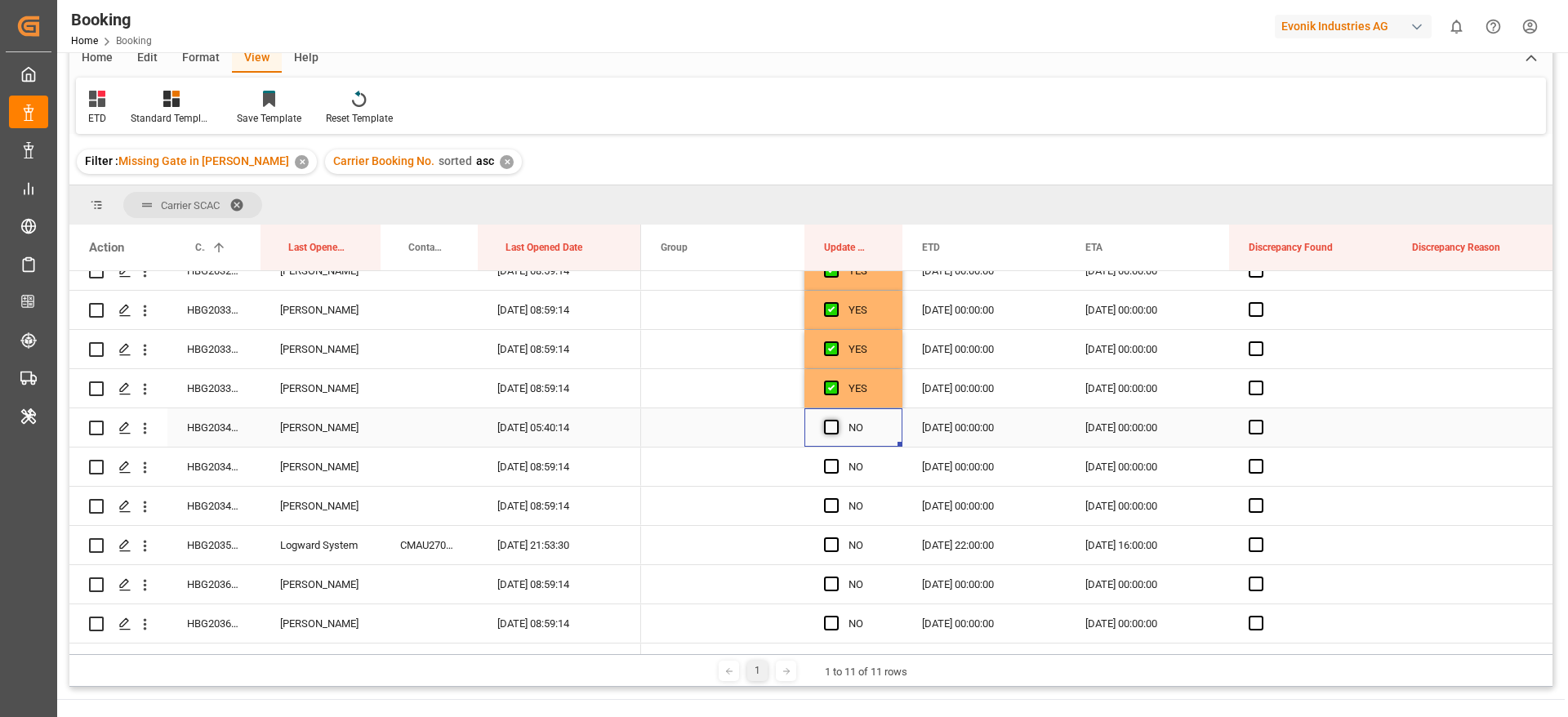
click at [836, 420] on input "Press SPACE to select this row." at bounding box center [836, 420] width 0 height 0
click at [827, 425] on span "Press SPACE to select this row." at bounding box center [831, 427] width 15 height 15
click at [836, 420] on input "Press SPACE to select this row." at bounding box center [836, 420] width 0 height 0
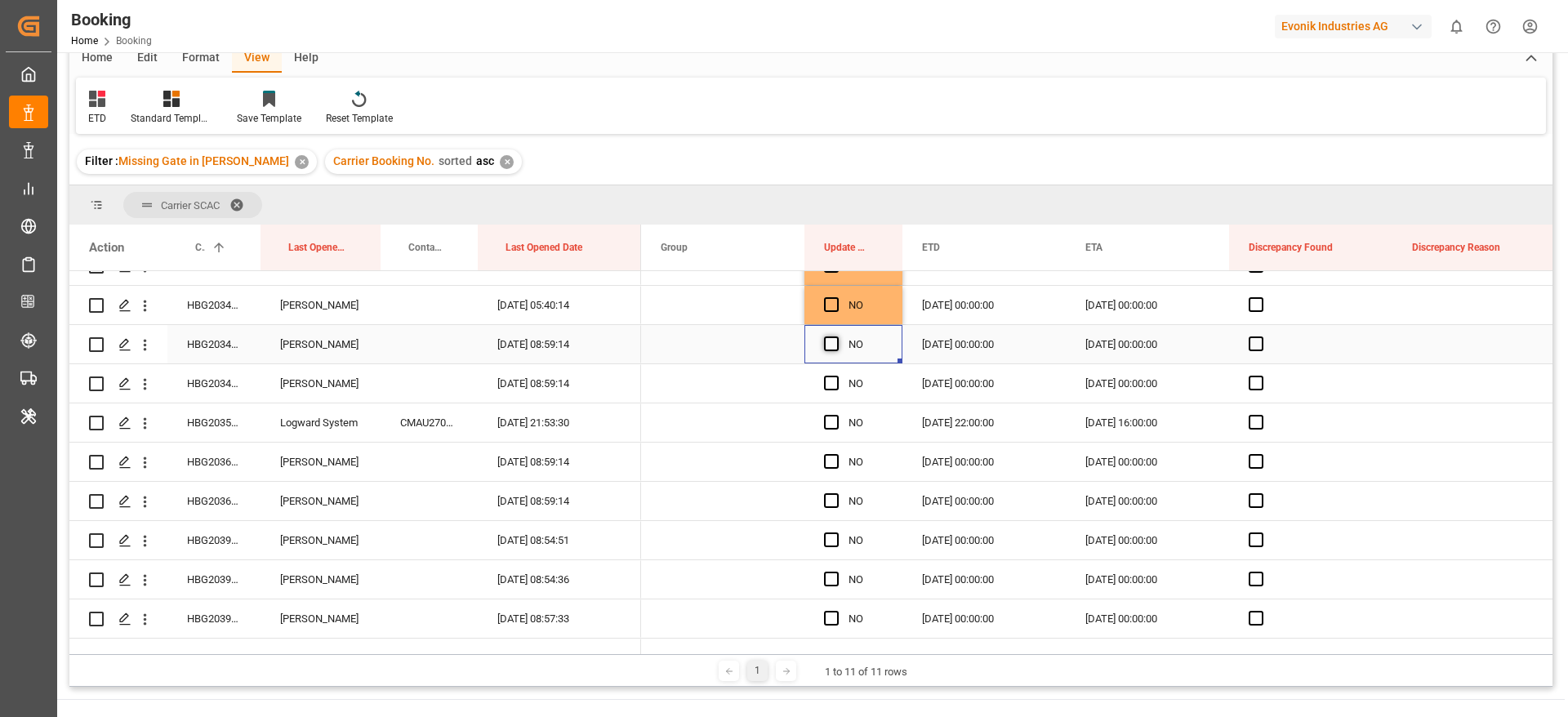
click at [834, 343] on span "Press SPACE to select this row." at bounding box center [831, 343] width 15 height 15
click at [836, 336] on input "Press SPACE to select this row." at bounding box center [836, 336] width 0 height 0
click at [829, 387] on span "Press SPACE to select this row." at bounding box center [831, 382] width 15 height 15
click at [836, 376] on input "Press SPACE to select this row." at bounding box center [836, 376] width 0 height 0
click at [830, 418] on span "Press SPACE to select this row." at bounding box center [831, 422] width 15 height 15
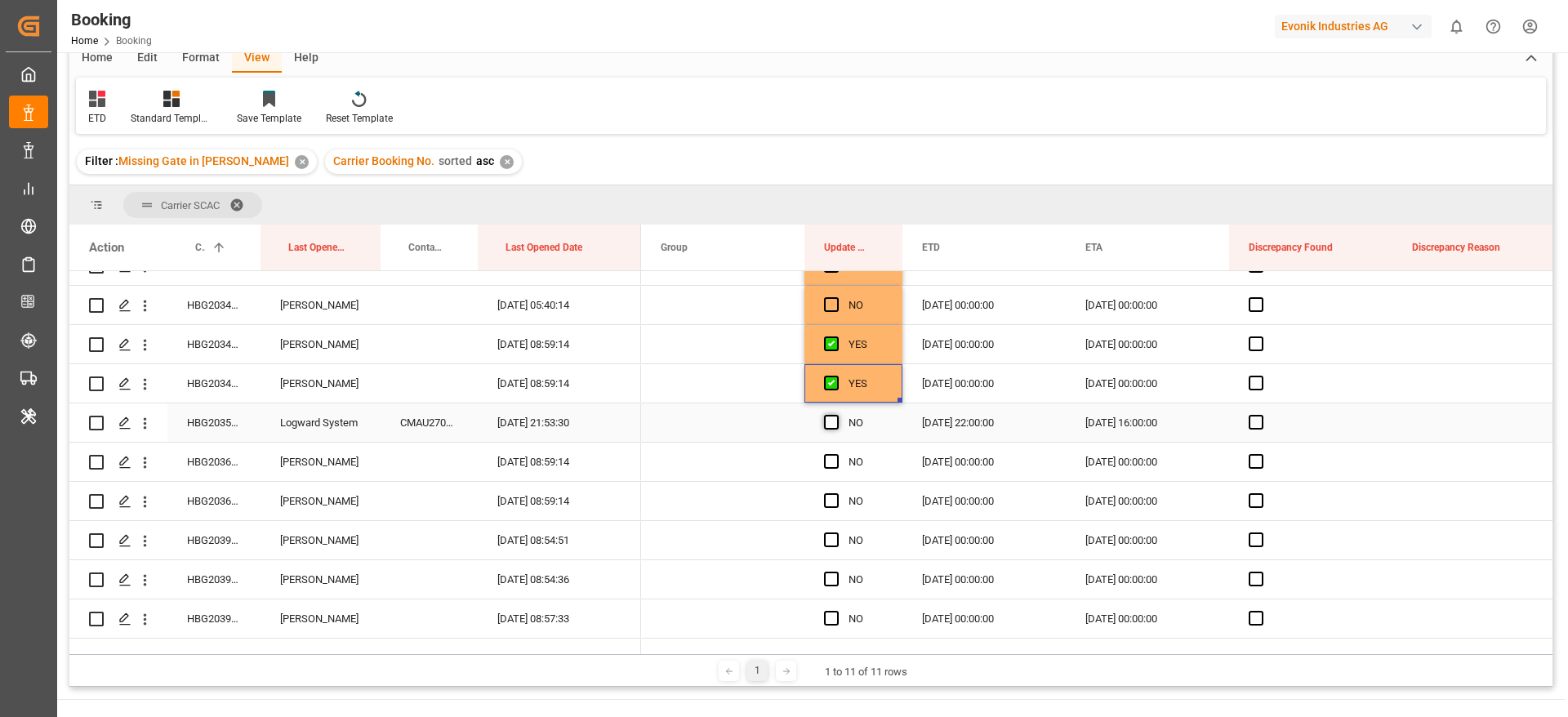
click at [836, 415] on input "Press SPACE to select this row." at bounding box center [836, 415] width 0 height 0
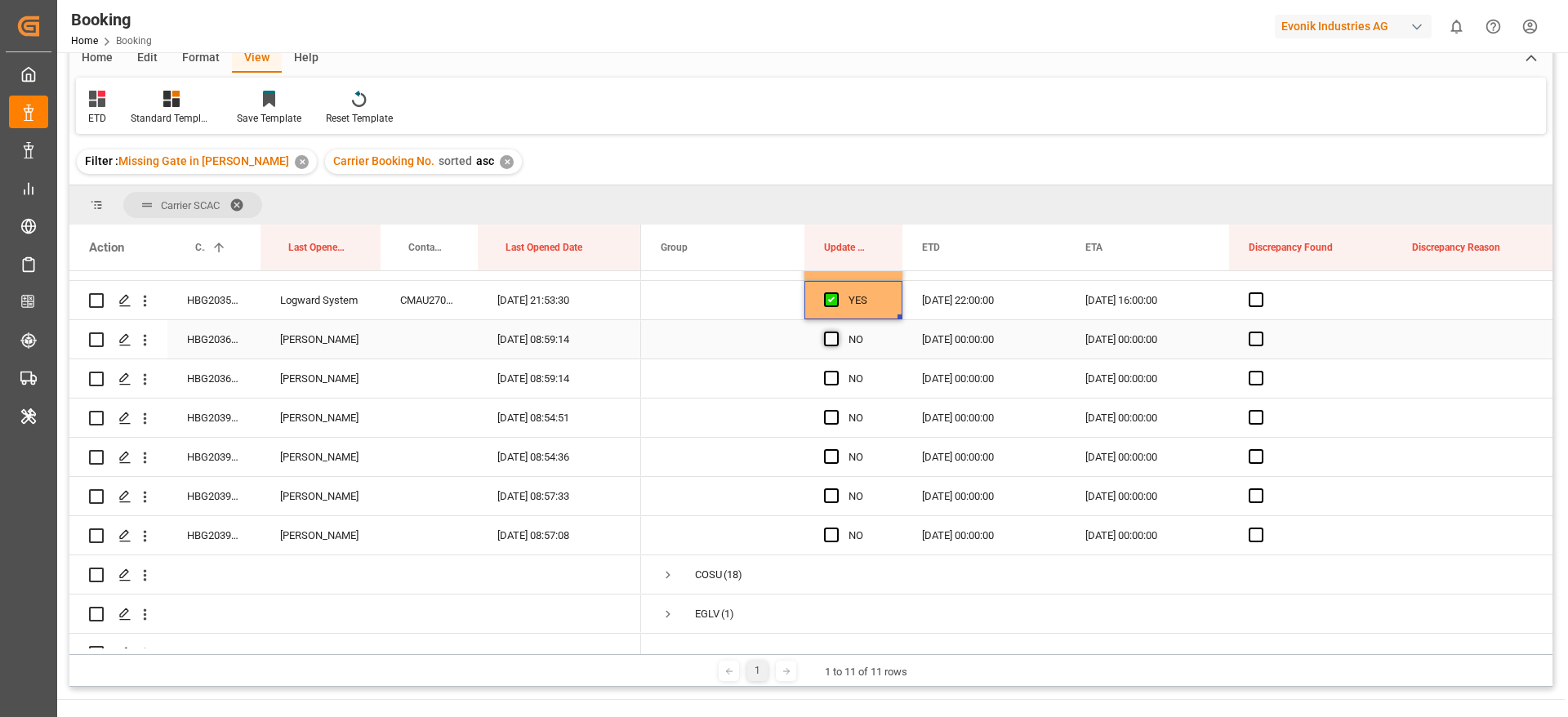
click at [836, 340] on span "Press SPACE to select this row." at bounding box center [831, 338] width 15 height 15
click at [836, 331] on input "Press SPACE to select this row." at bounding box center [836, 331] width 0 height 0
click at [829, 381] on span "Press SPACE to select this row." at bounding box center [831, 377] width 15 height 15
click at [836, 370] on input "Press SPACE to select this row." at bounding box center [836, 370] width 0 height 0
click at [833, 416] on span "Press SPACE to select this row." at bounding box center [831, 417] width 15 height 15
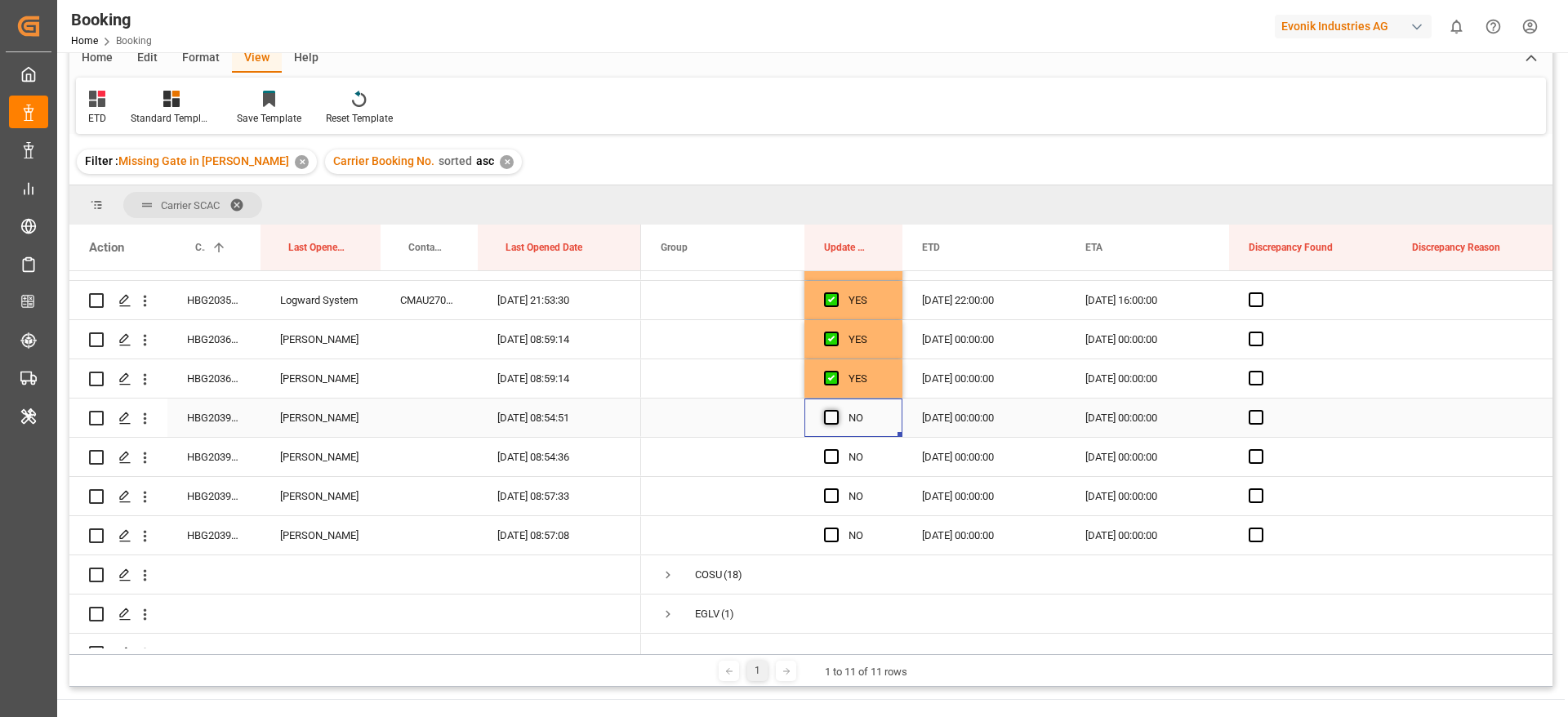
click at [836, 410] on input "Press SPACE to select this row." at bounding box center [836, 410] width 0 height 0
click at [835, 451] on span "Press SPACE to select this row." at bounding box center [831, 456] width 15 height 15
click at [836, 449] on input "Press SPACE to select this row." at bounding box center [836, 449] width 0 height 0
click at [835, 496] on span "Press SPACE to select this row." at bounding box center [831, 495] width 15 height 15
click at [836, 489] on input "Press SPACE to select this row." at bounding box center [836, 489] width 0 height 0
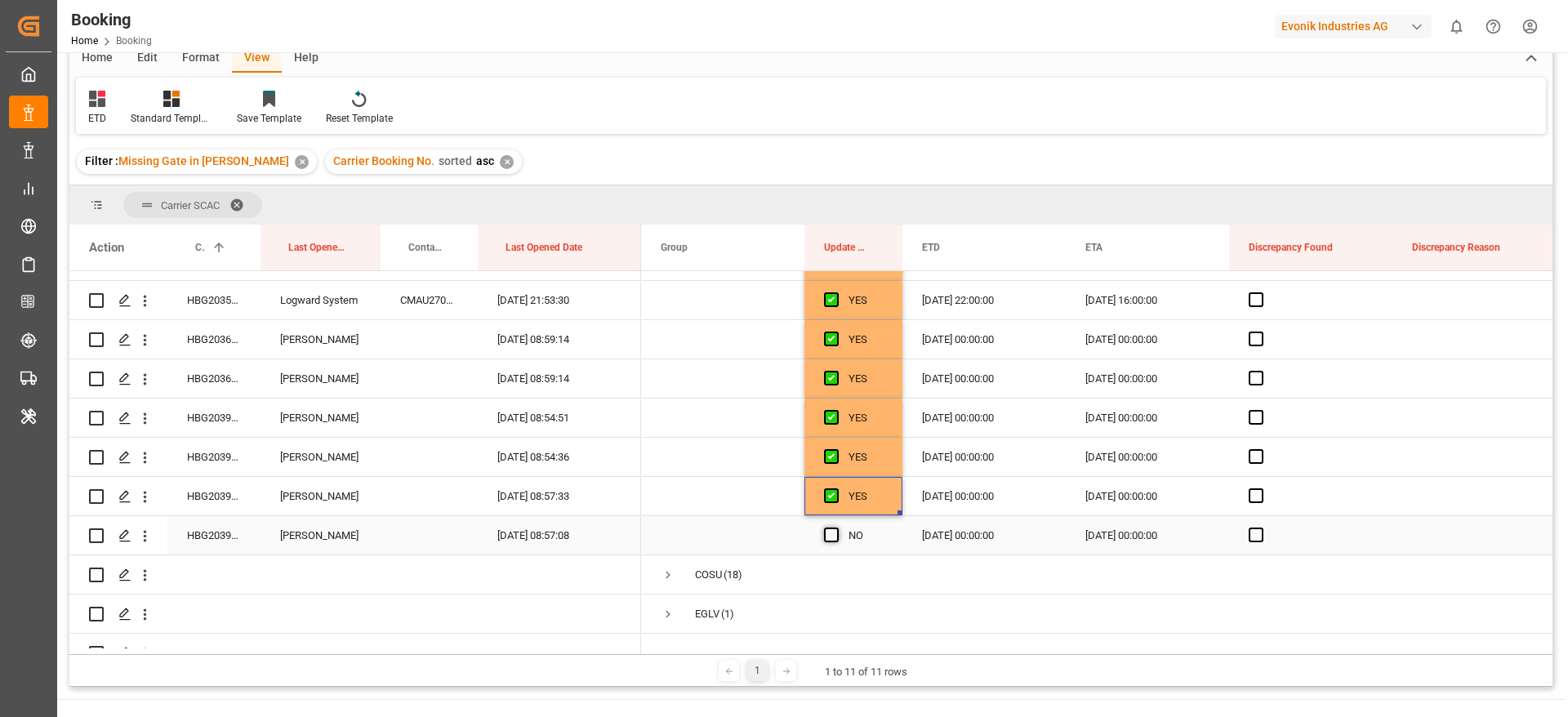
click at [833, 531] on span "Press SPACE to select this row." at bounding box center [831, 535] width 15 height 15
click at [836, 528] on input "Press SPACE to select this row." at bounding box center [836, 528] width 0 height 0
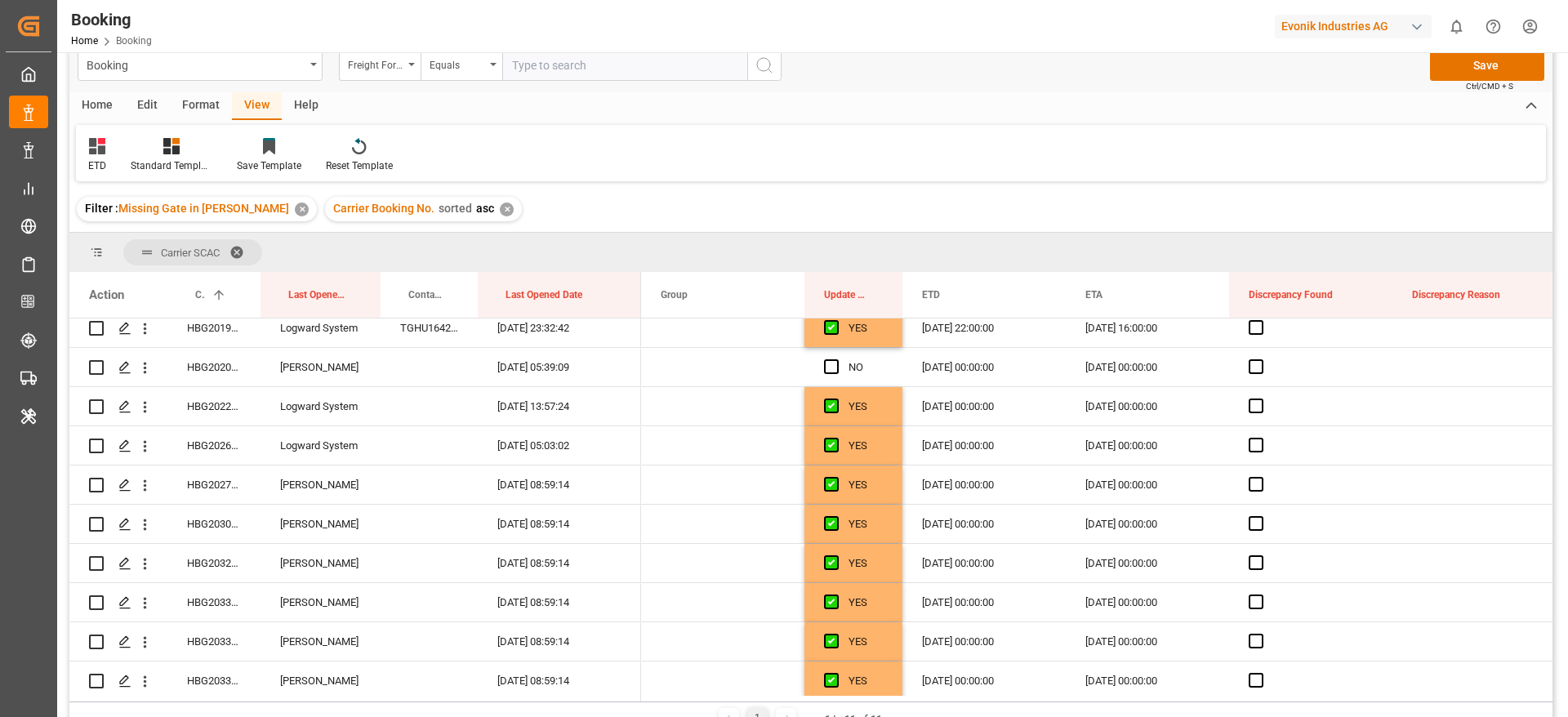
scroll to position [0, 0]
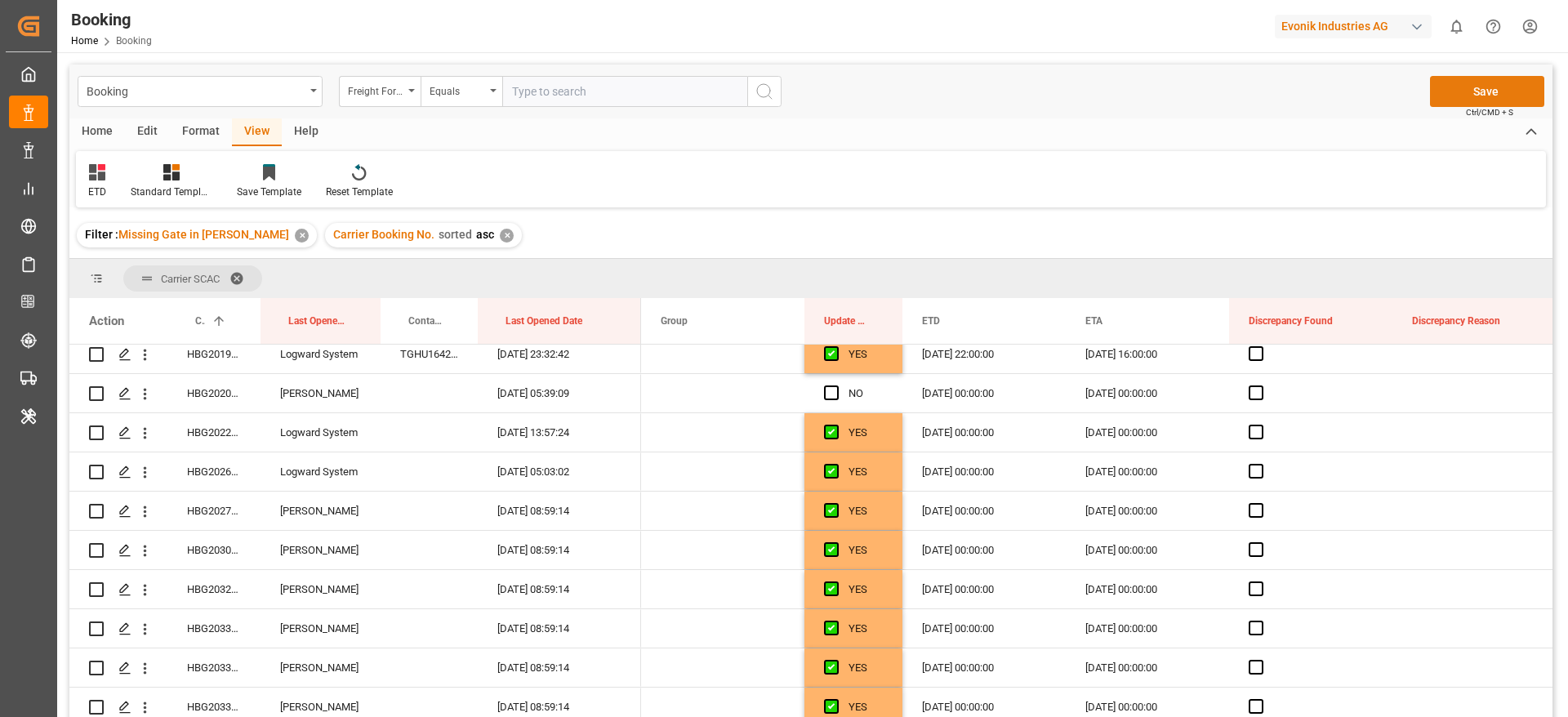
click at [1469, 98] on button "Save" at bounding box center [1488, 92] width 115 height 31
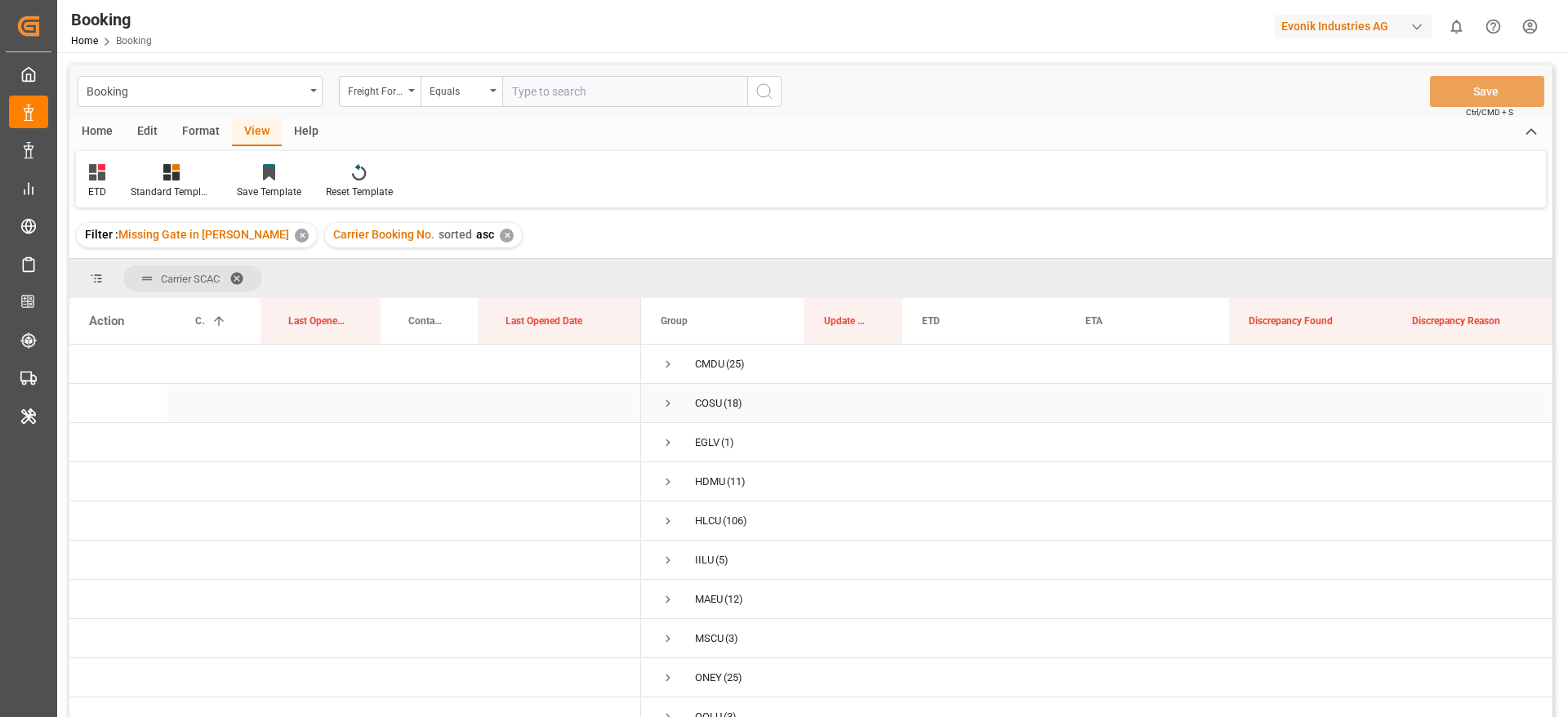
click at [670, 396] on span "Press SPACE to select this row." at bounding box center [668, 403] width 15 height 15
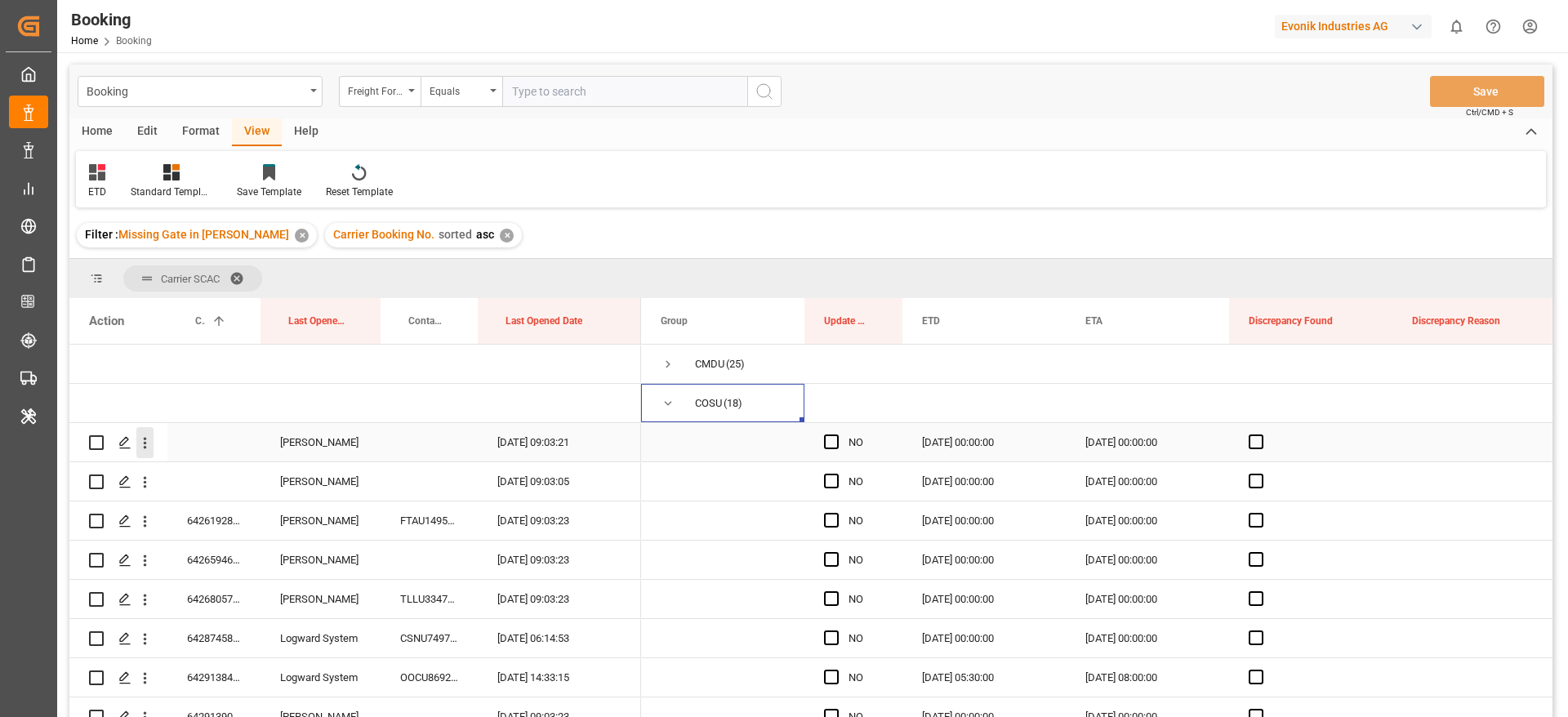
click at [147, 446] on icon "open menu" at bounding box center [145, 443] width 17 height 17
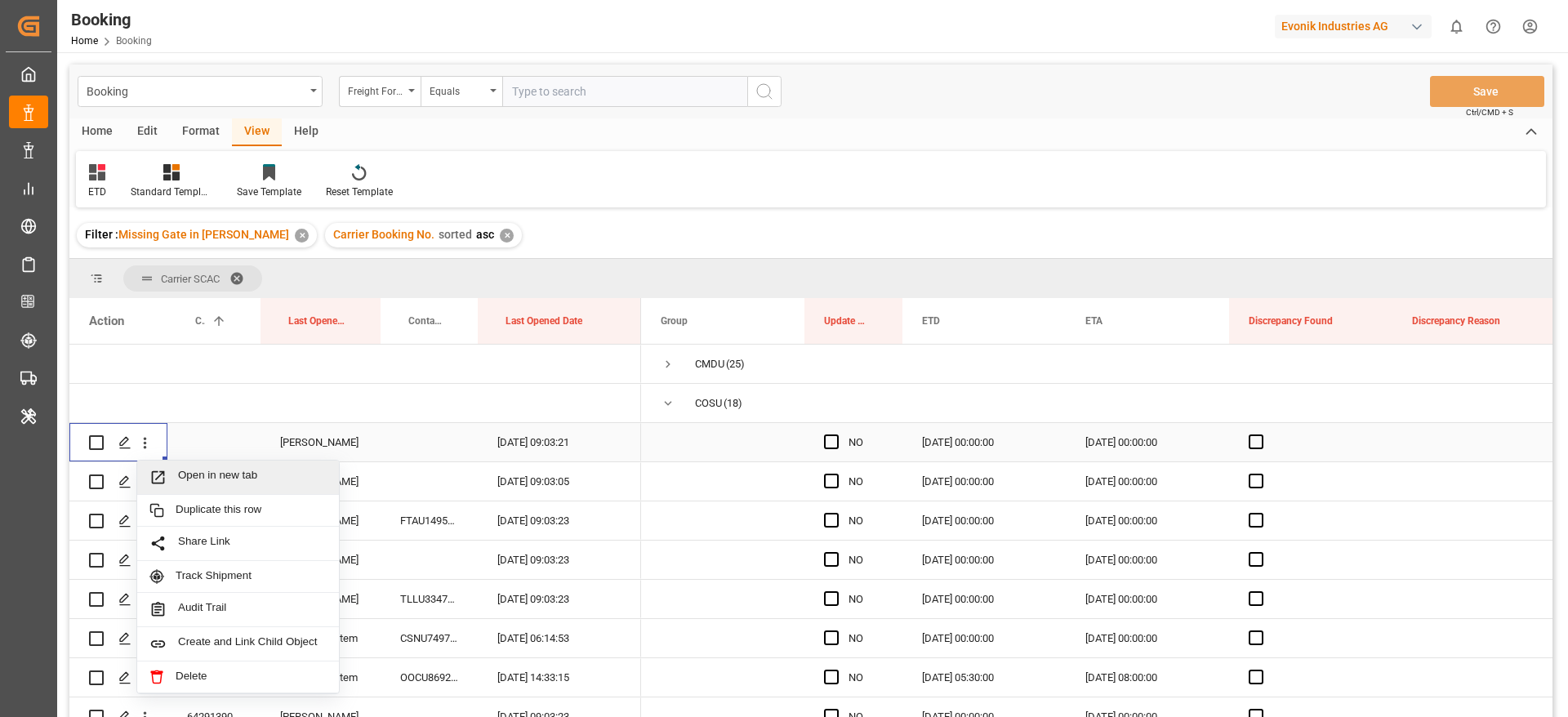
click at [251, 478] on span "Open in new tab" at bounding box center [252, 477] width 149 height 17
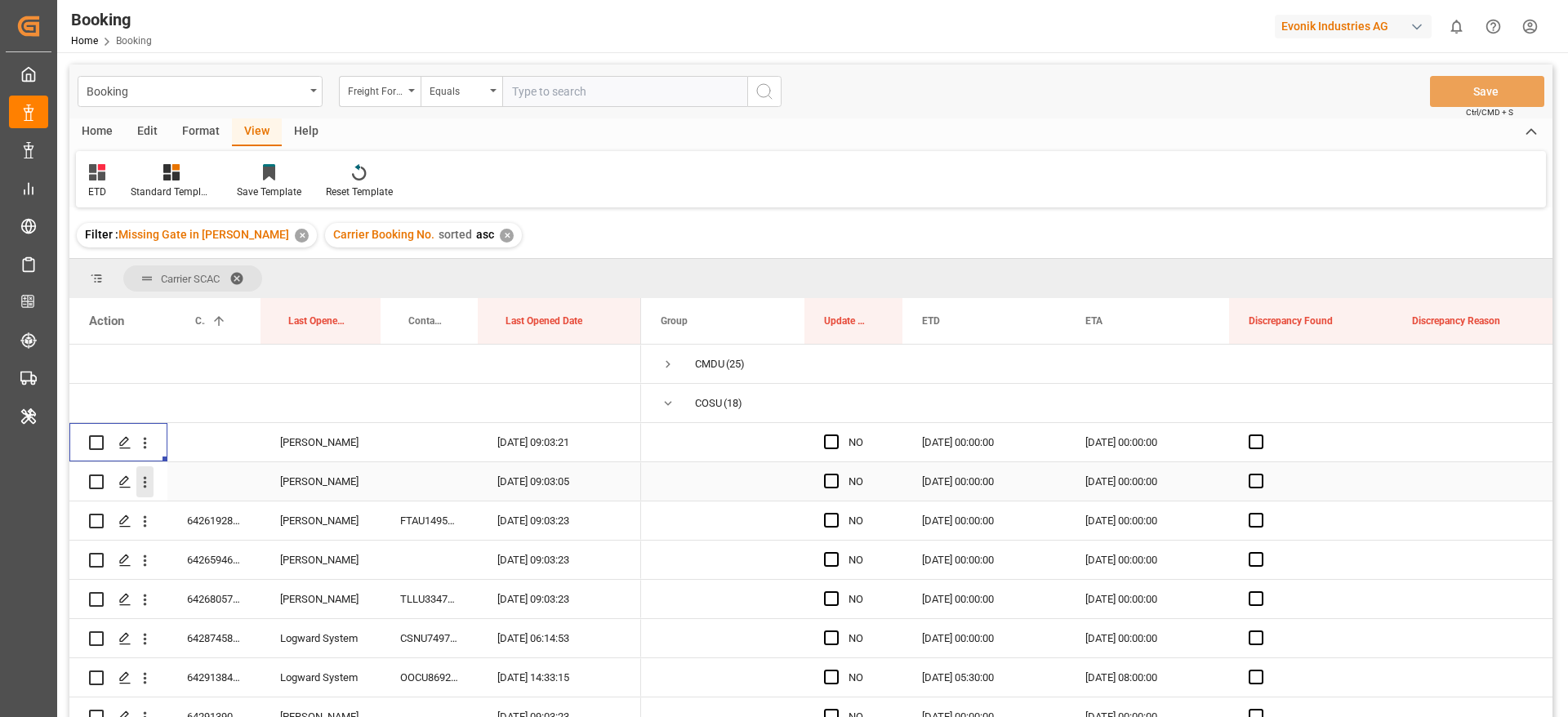
click at [145, 481] on icon "open menu" at bounding box center [146, 482] width 3 height 11
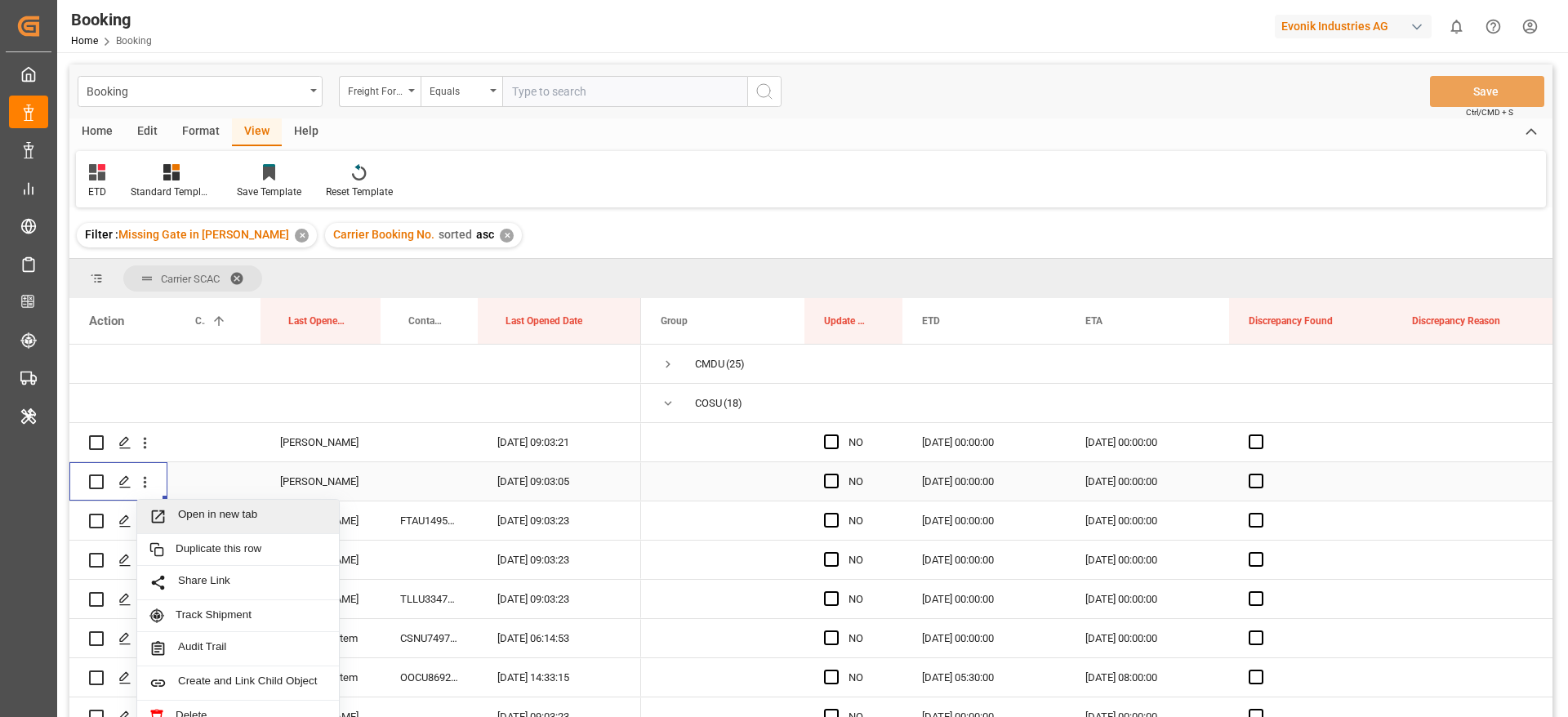
click at [242, 510] on span "Open in new tab" at bounding box center [252, 517] width 149 height 17
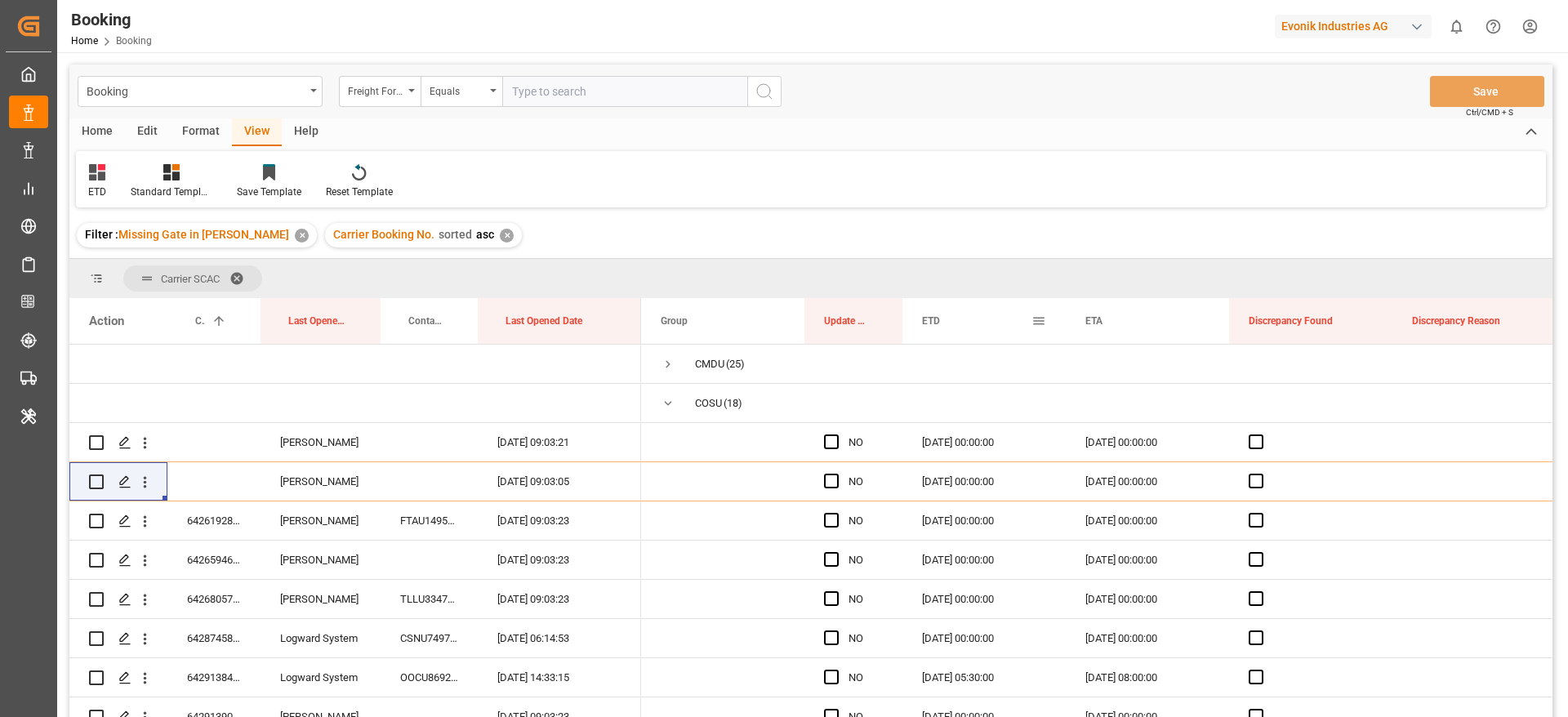
click at [1041, 320] on span at bounding box center [1038, 320] width 15 height 15
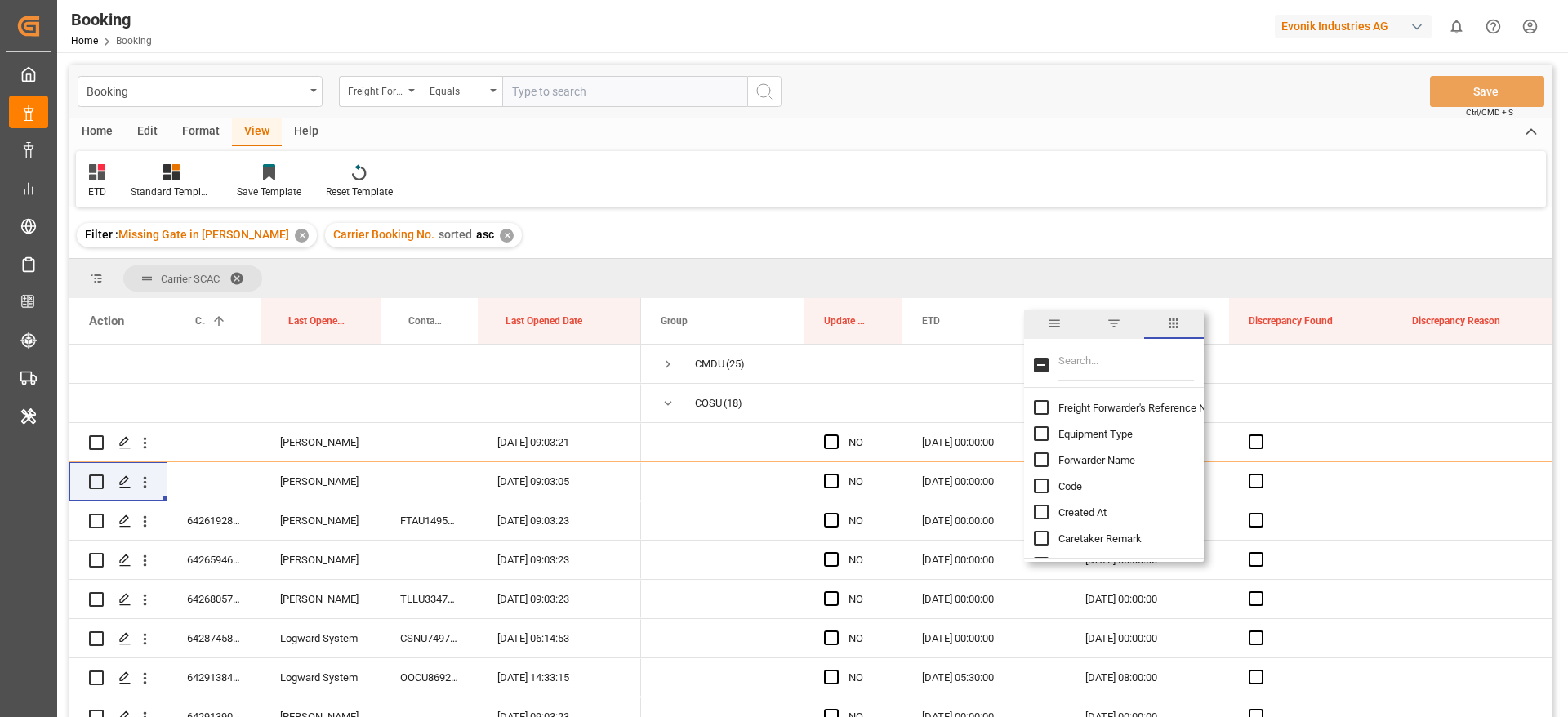
click at [1107, 365] on input "Filter Columns Input" at bounding box center [1126, 365] width 135 height 33
type input "sum"
click at [1105, 402] on span "Sum of Events" at bounding box center [1092, 408] width 67 height 12
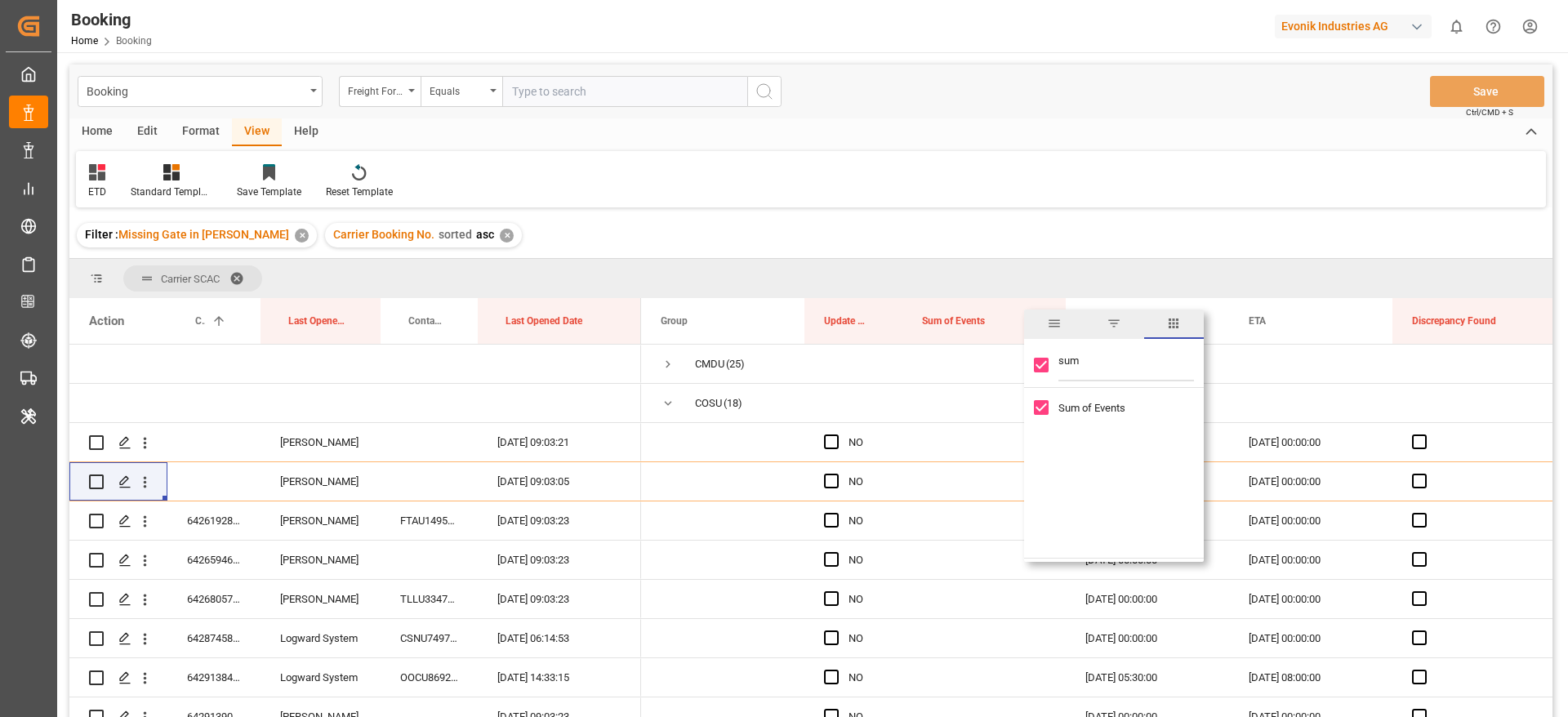
checkbox input "true"
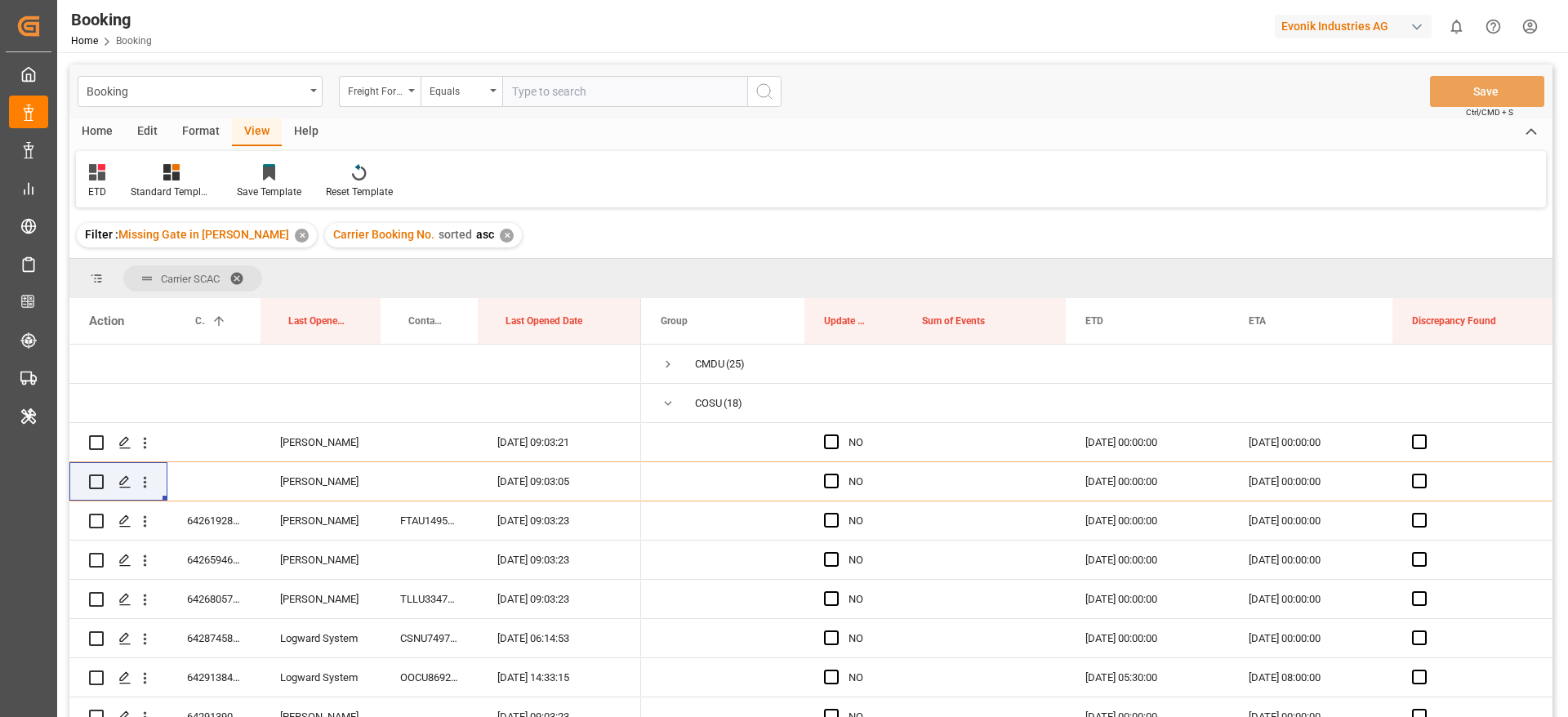
click at [1021, 197] on div "ETD Standard Templates Save Template Reset Template" at bounding box center [811, 180] width 1470 height 56
click at [984, 524] on div "Press SPACE to select this row." at bounding box center [984, 520] width 163 height 39
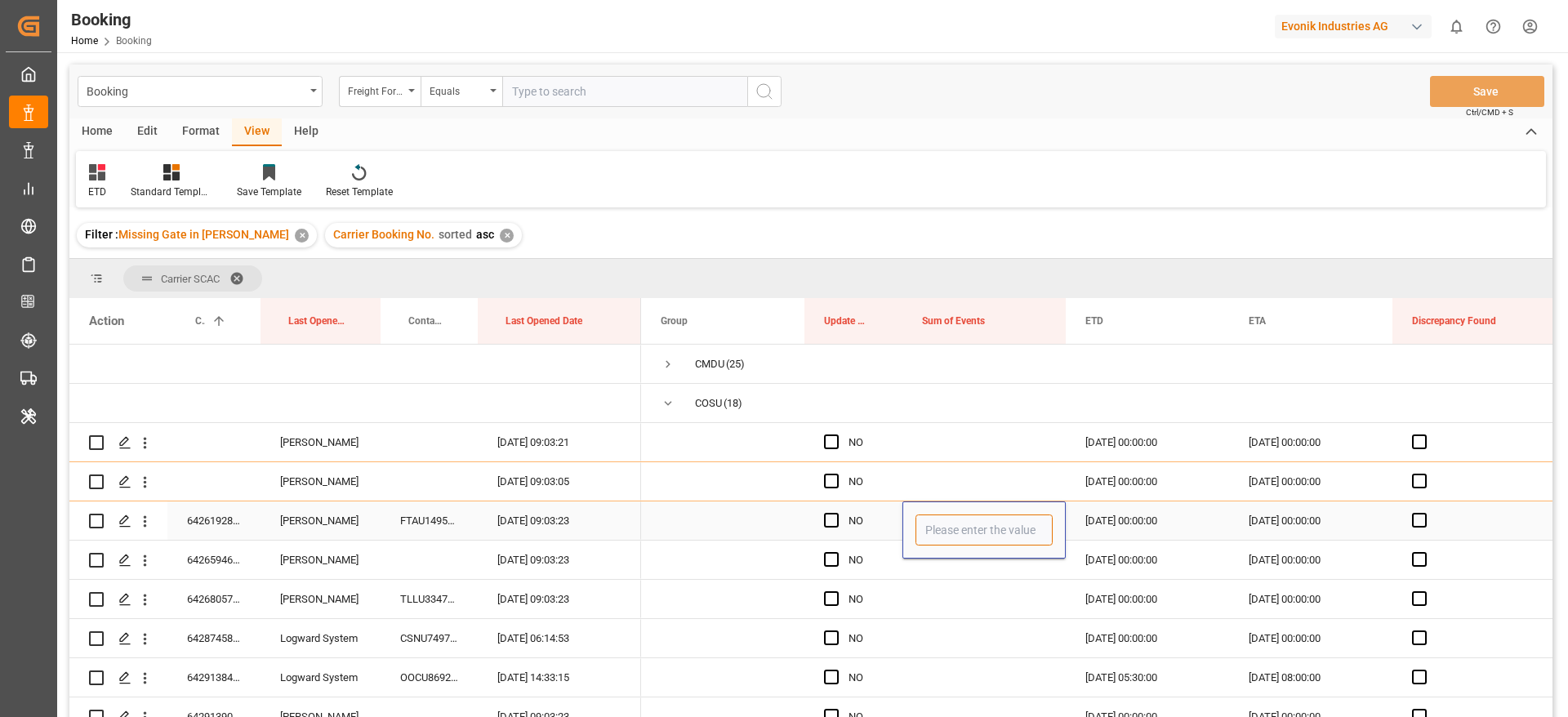
click at [984, 524] on input "Press SPACE to select this row." at bounding box center [984, 530] width 137 height 31
type input "0"
click at [922, 655] on div "Press SPACE to select this row." at bounding box center [984, 637] width 163 height 39
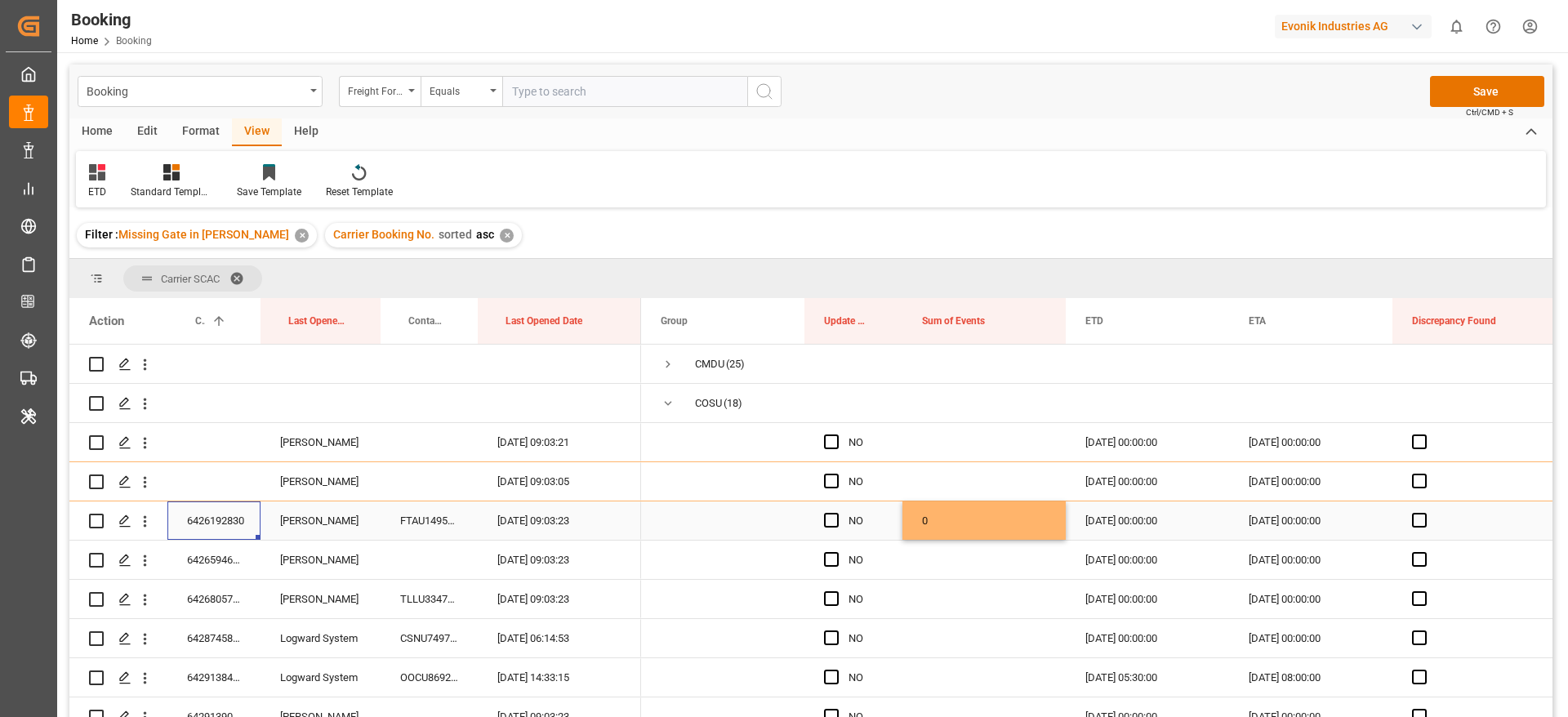
click at [241, 517] on div "6426192830" at bounding box center [214, 520] width 93 height 39
click at [151, 523] on icon "open menu" at bounding box center [145, 521] width 17 height 17
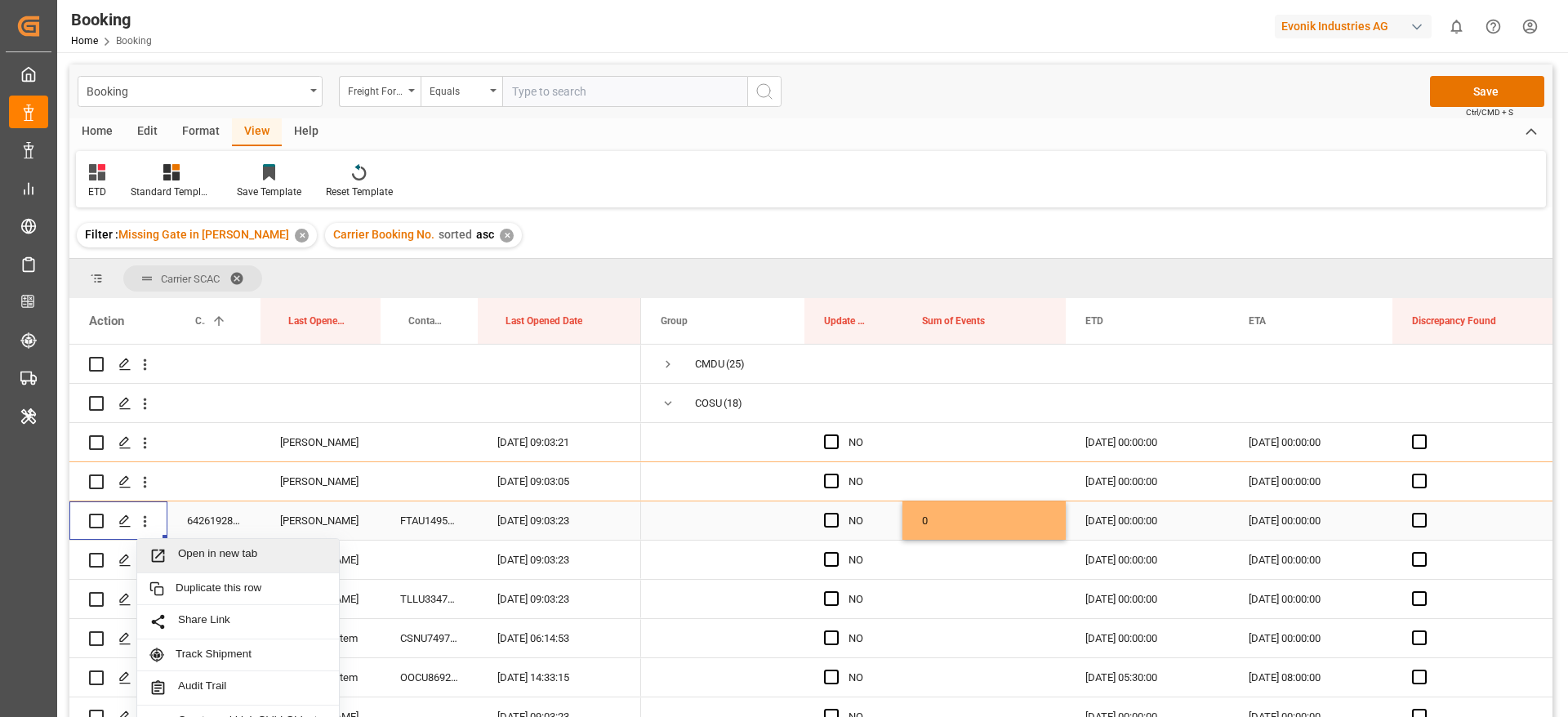
click at [247, 552] on span "Open in new tab" at bounding box center [252, 555] width 149 height 17
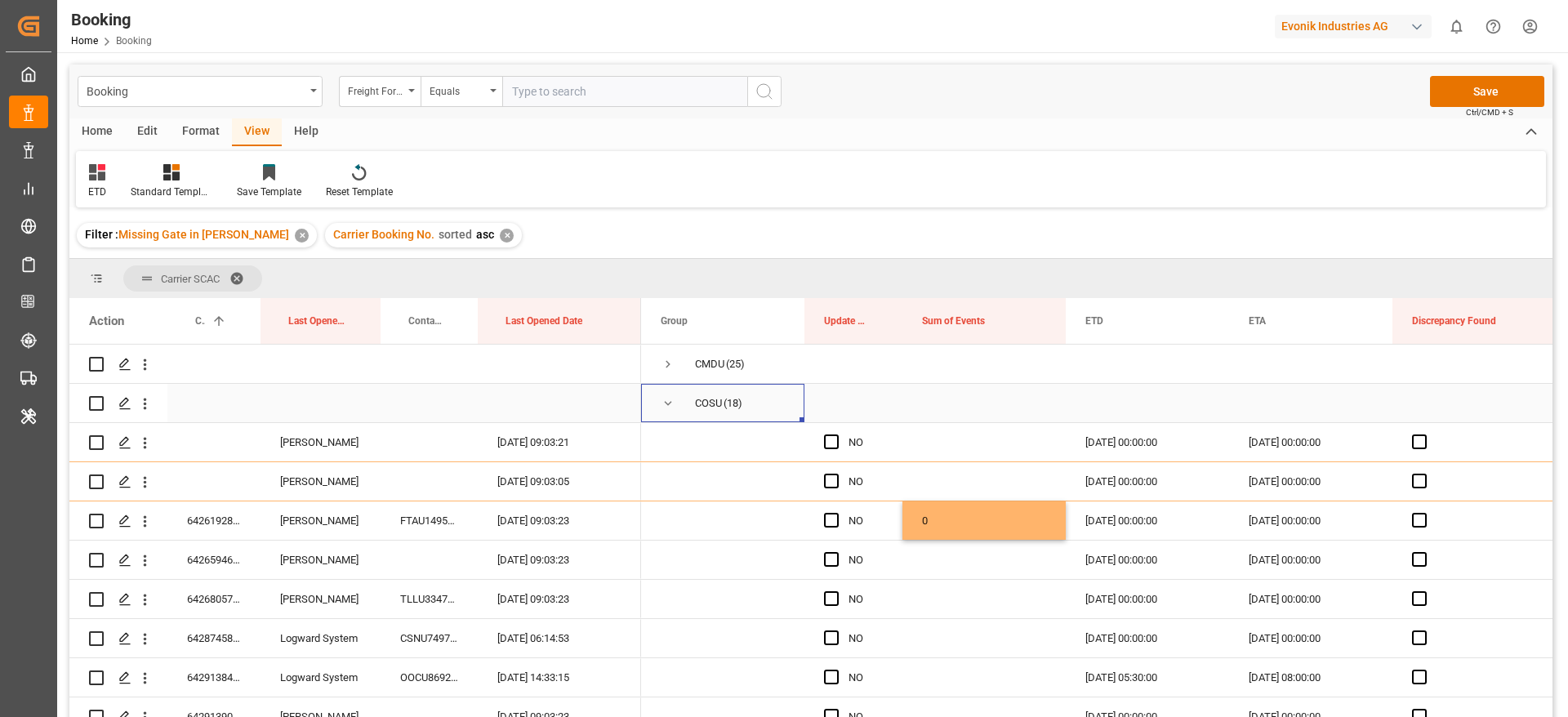
click at [666, 401] on span "Press SPACE to select this row." at bounding box center [668, 403] width 15 height 15
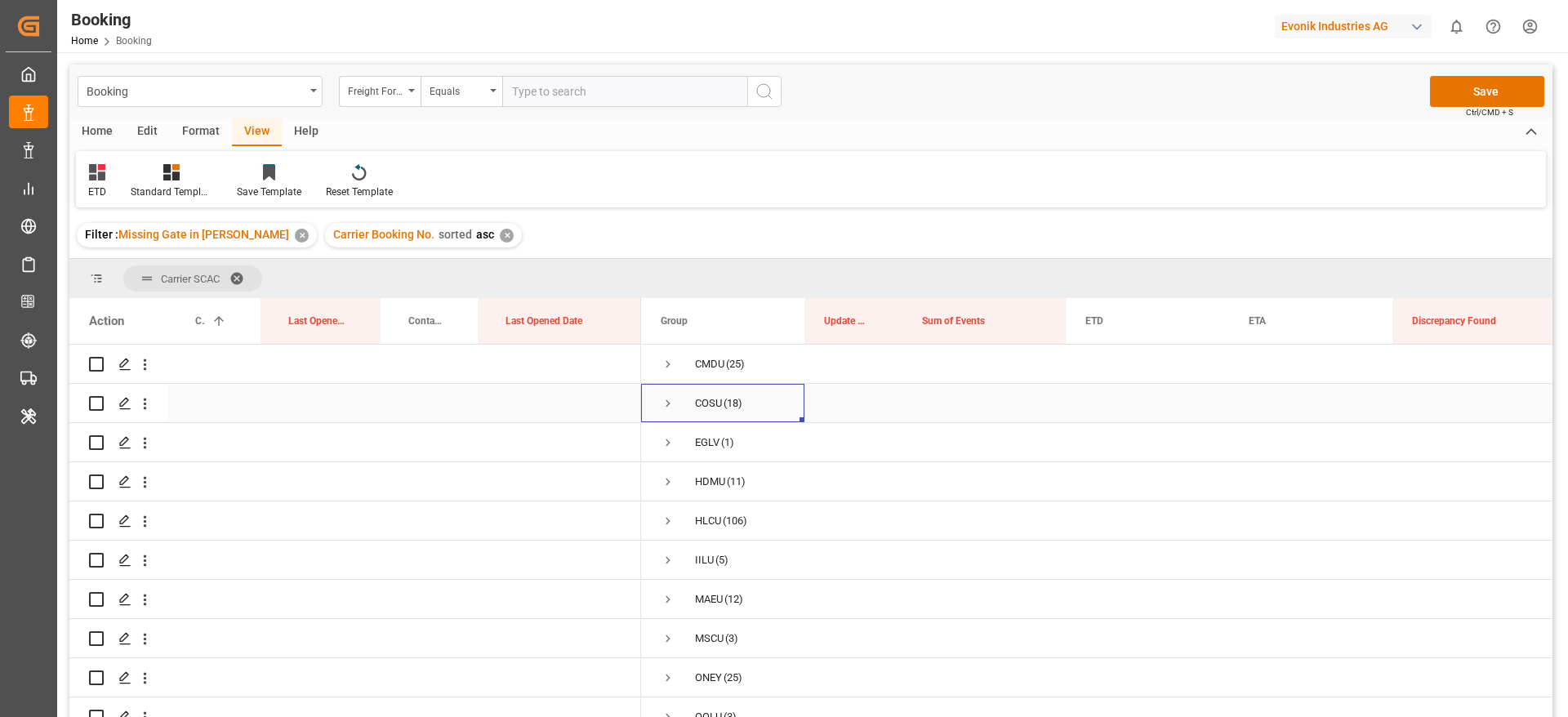
click at [662, 404] on span "Press SPACE to select this row." at bounding box center [668, 403] width 15 height 15
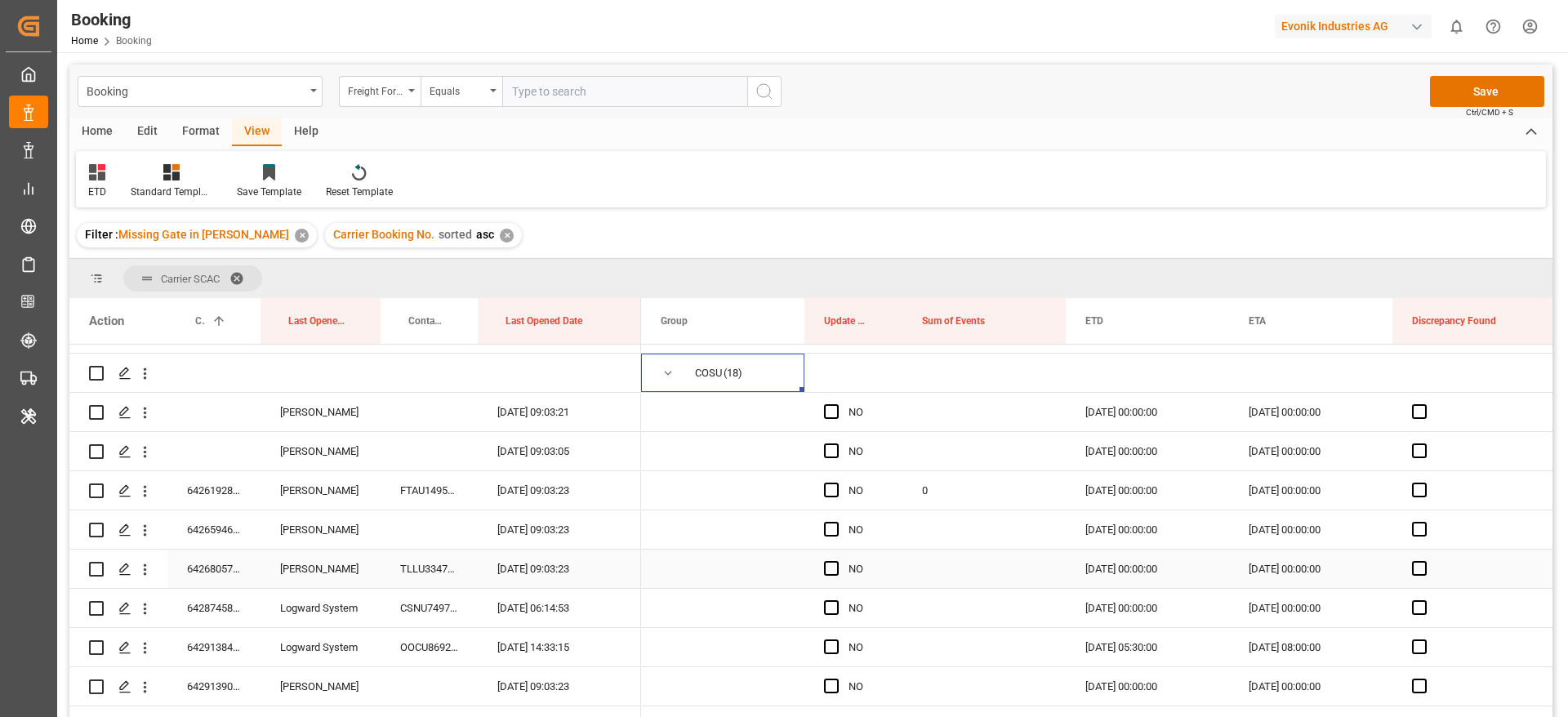
scroll to position [152, 0]
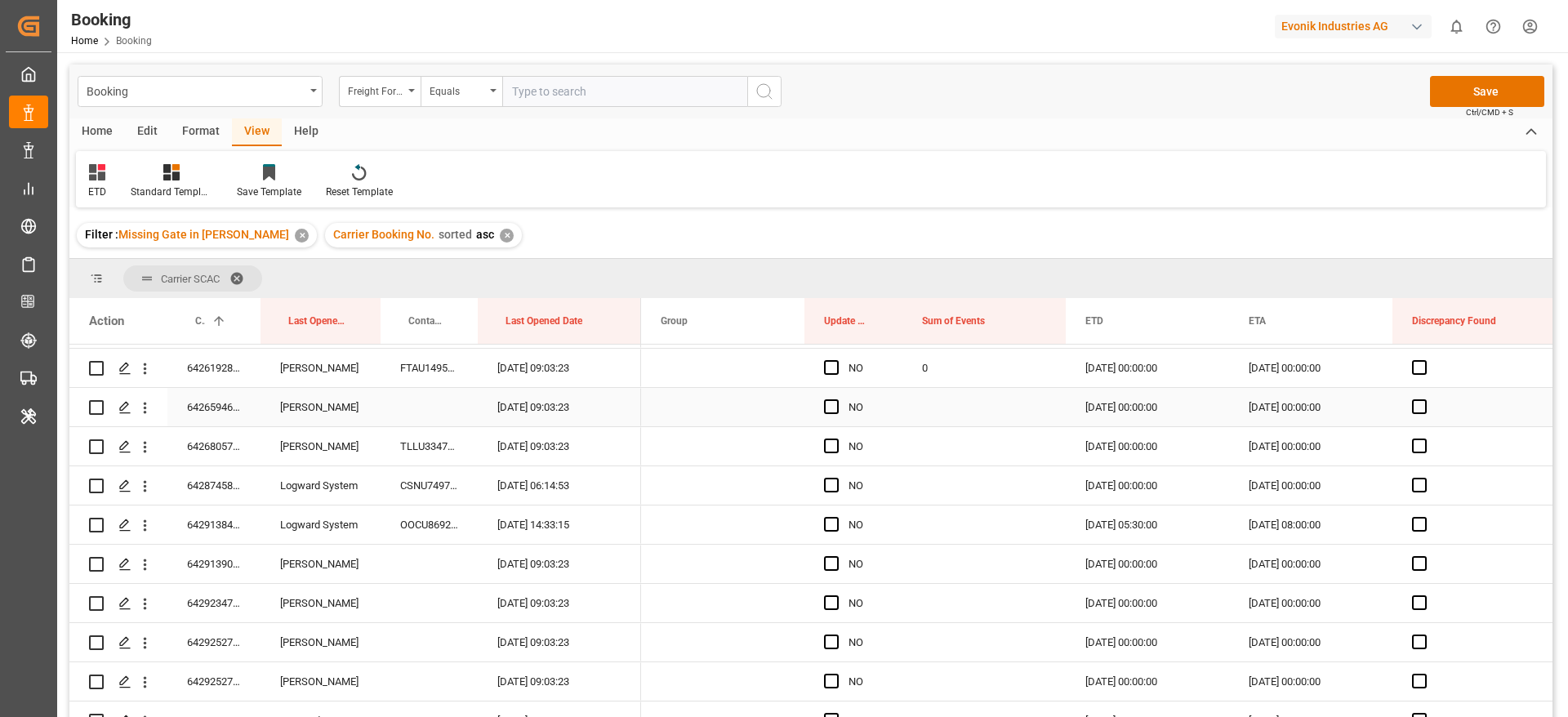
click at [193, 418] on div "6426594600" at bounding box center [214, 406] width 93 height 39
click at [834, 400] on span "Press SPACE to select this row." at bounding box center [831, 406] width 15 height 15
click at [836, 400] on input "Press SPACE to select this row." at bounding box center [836, 400] width 0 height 0
click at [219, 451] on div "6426805700" at bounding box center [214, 446] width 93 height 39
click at [949, 441] on div "Press SPACE to select this row." at bounding box center [984, 446] width 163 height 39
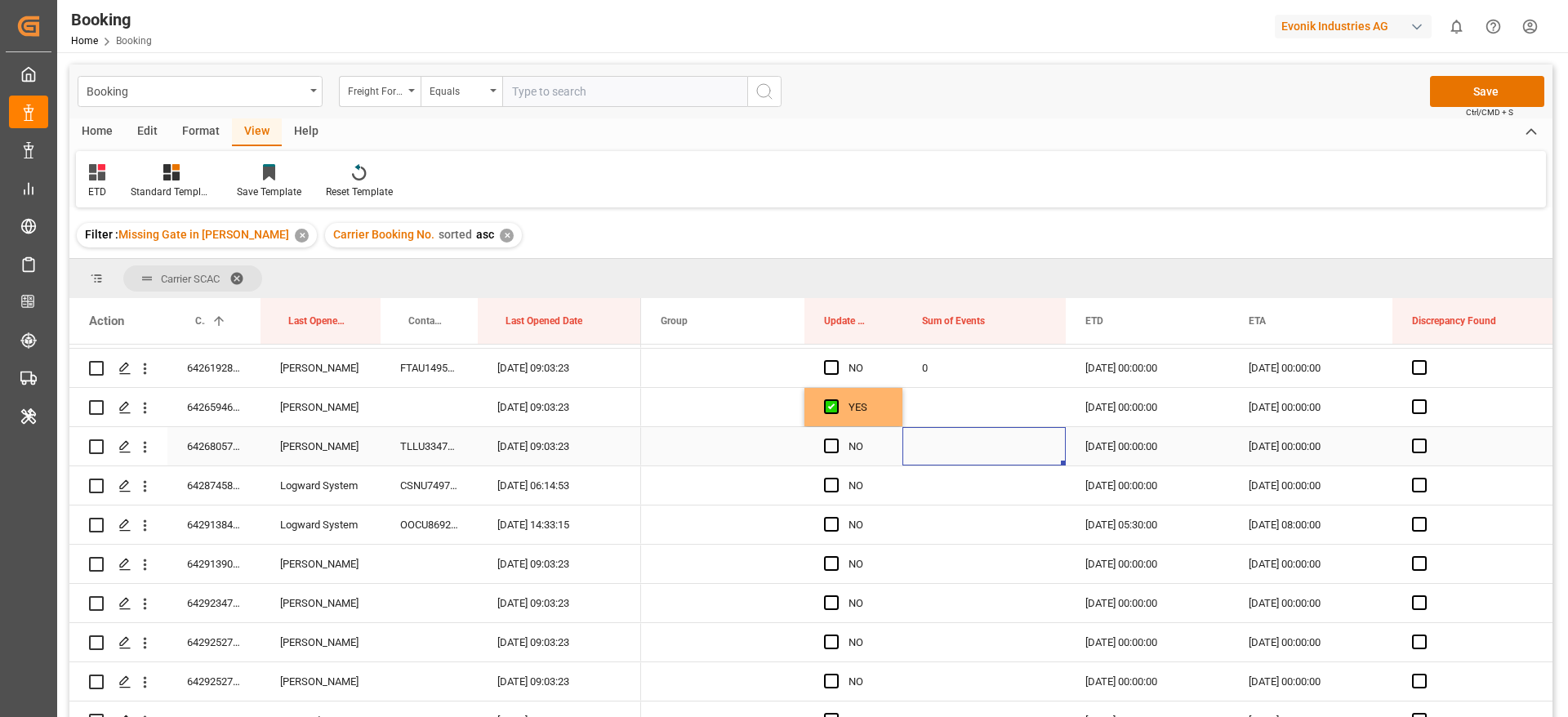
click at [949, 441] on div "Press SPACE to select this row." at bounding box center [984, 446] width 163 height 39
click at [952, 450] on input "Press SPACE to select this row." at bounding box center [984, 455] width 137 height 31
type input "0"
click at [959, 542] on div "Press SPACE to select this row." at bounding box center [984, 524] width 163 height 39
click at [941, 483] on div "Press SPACE to select this row." at bounding box center [984, 485] width 163 height 39
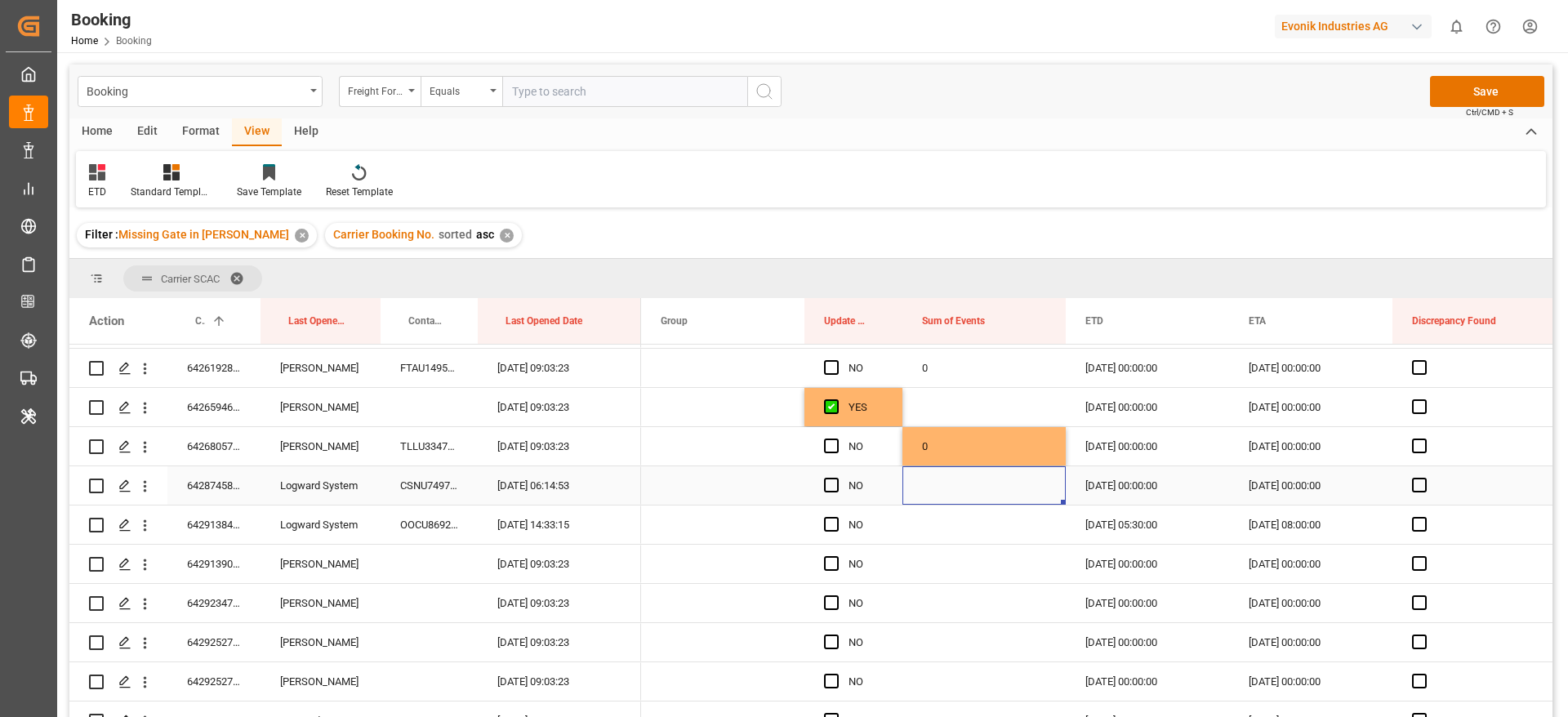
click at [941, 483] on div "Press SPACE to select this row." at bounding box center [984, 485] width 163 height 39
click at [942, 492] on input "Press SPACE to select this row." at bounding box center [984, 495] width 137 height 31
type input "0"
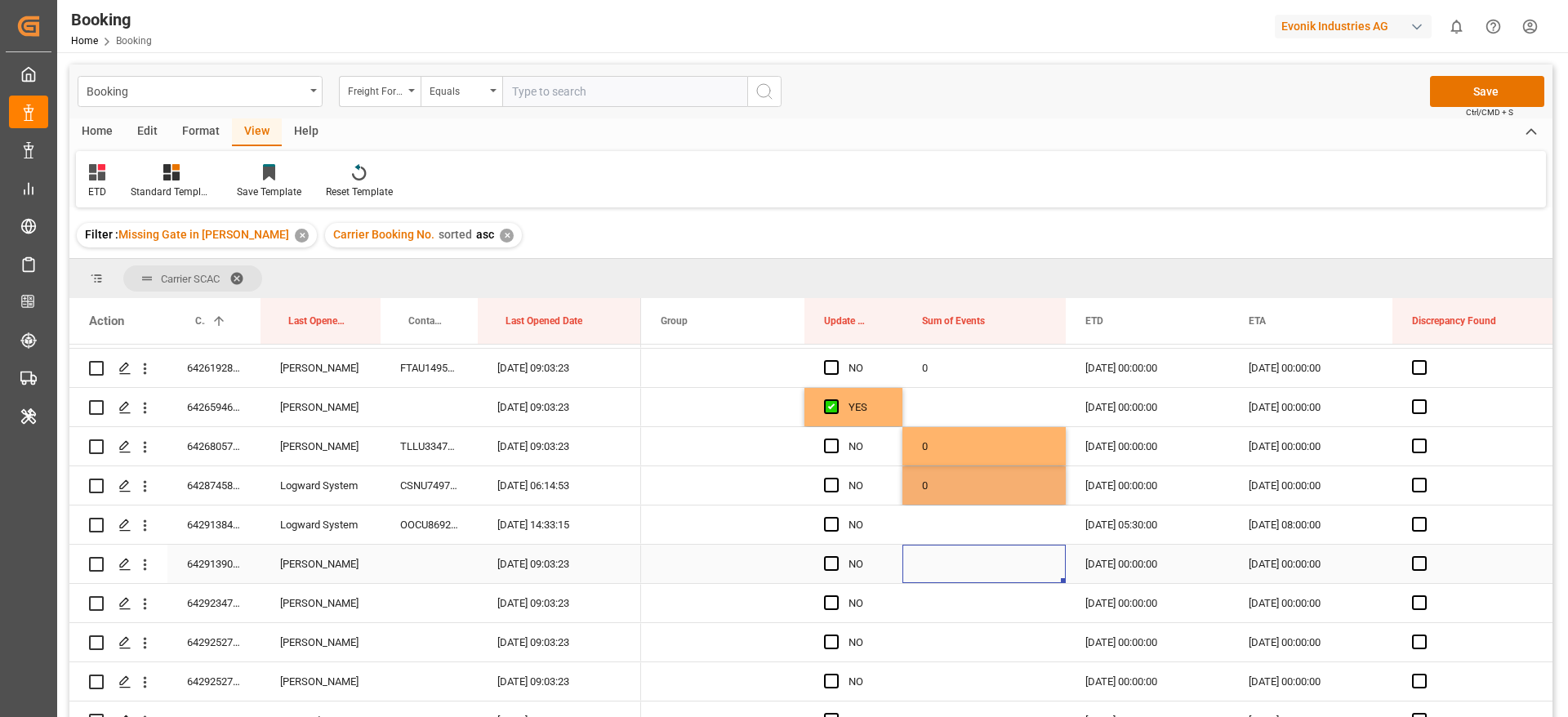
click at [947, 553] on div "Press SPACE to select this row." at bounding box center [984, 564] width 163 height 39
click at [944, 528] on div "Press SPACE to select this row." at bounding box center [984, 524] width 163 height 39
click at [944, 528] on input "Press SPACE to select this row." at bounding box center [984, 534] width 137 height 31
type input "0"
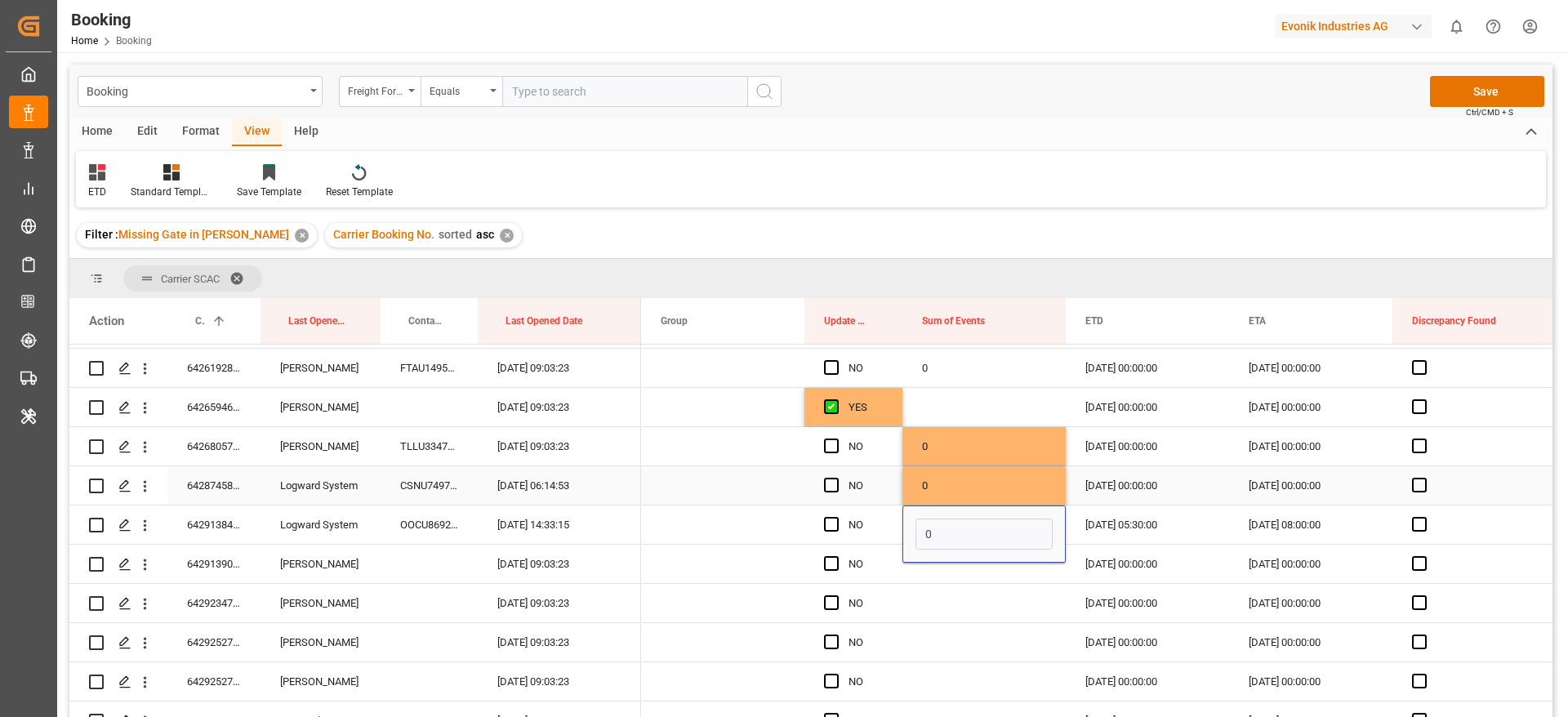
click at [864, 474] on div "NO" at bounding box center [866, 486] width 34 height 38
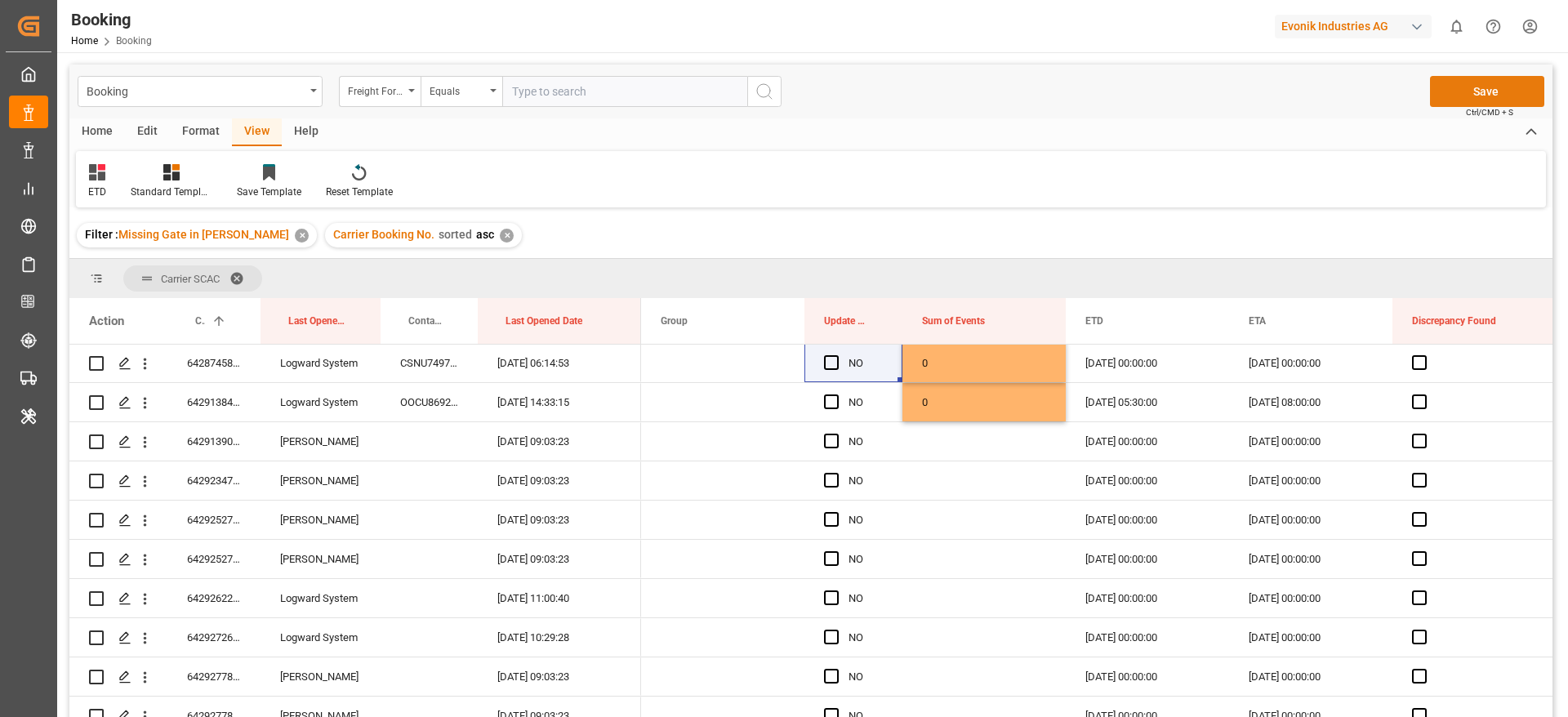
click at [1464, 92] on button "Save" at bounding box center [1488, 92] width 115 height 31
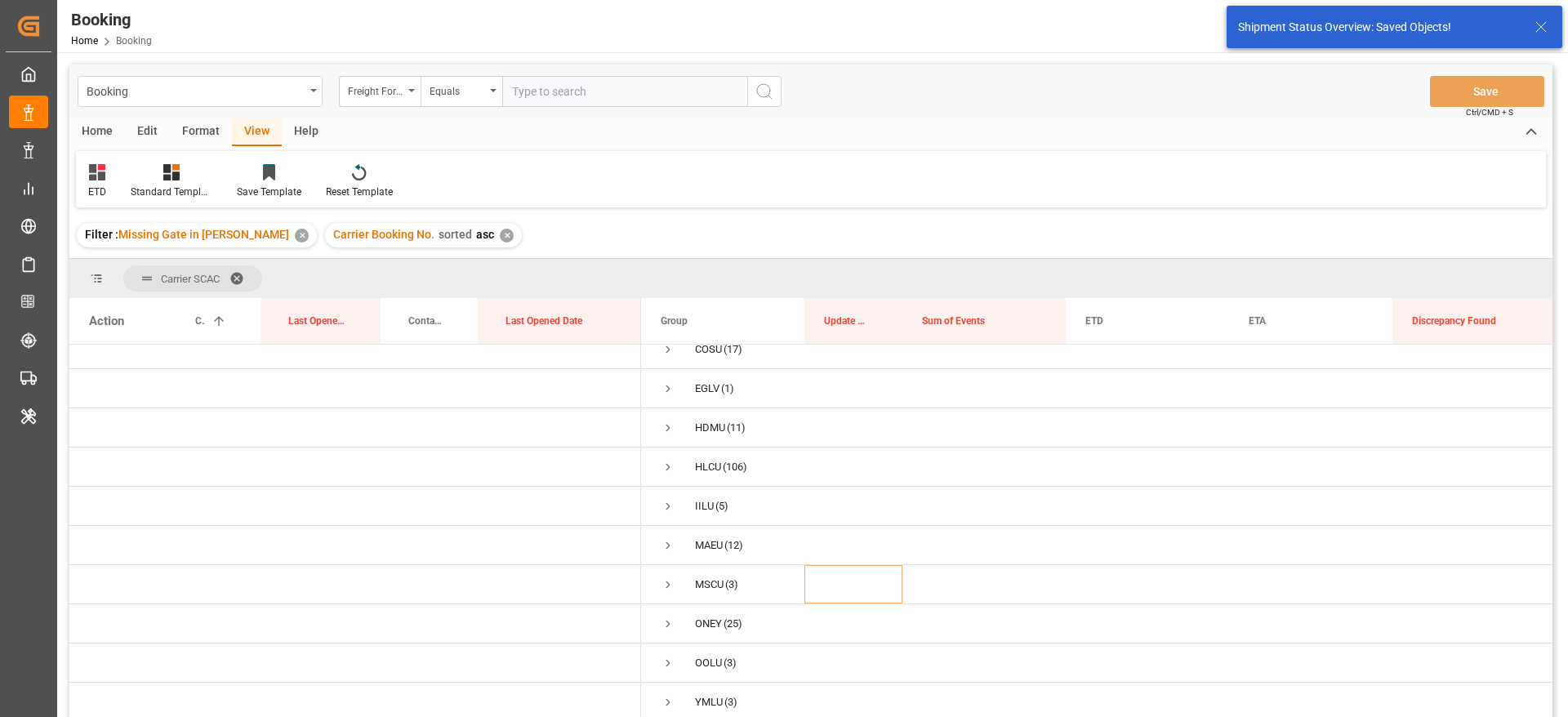
scroll to position [60, 0]
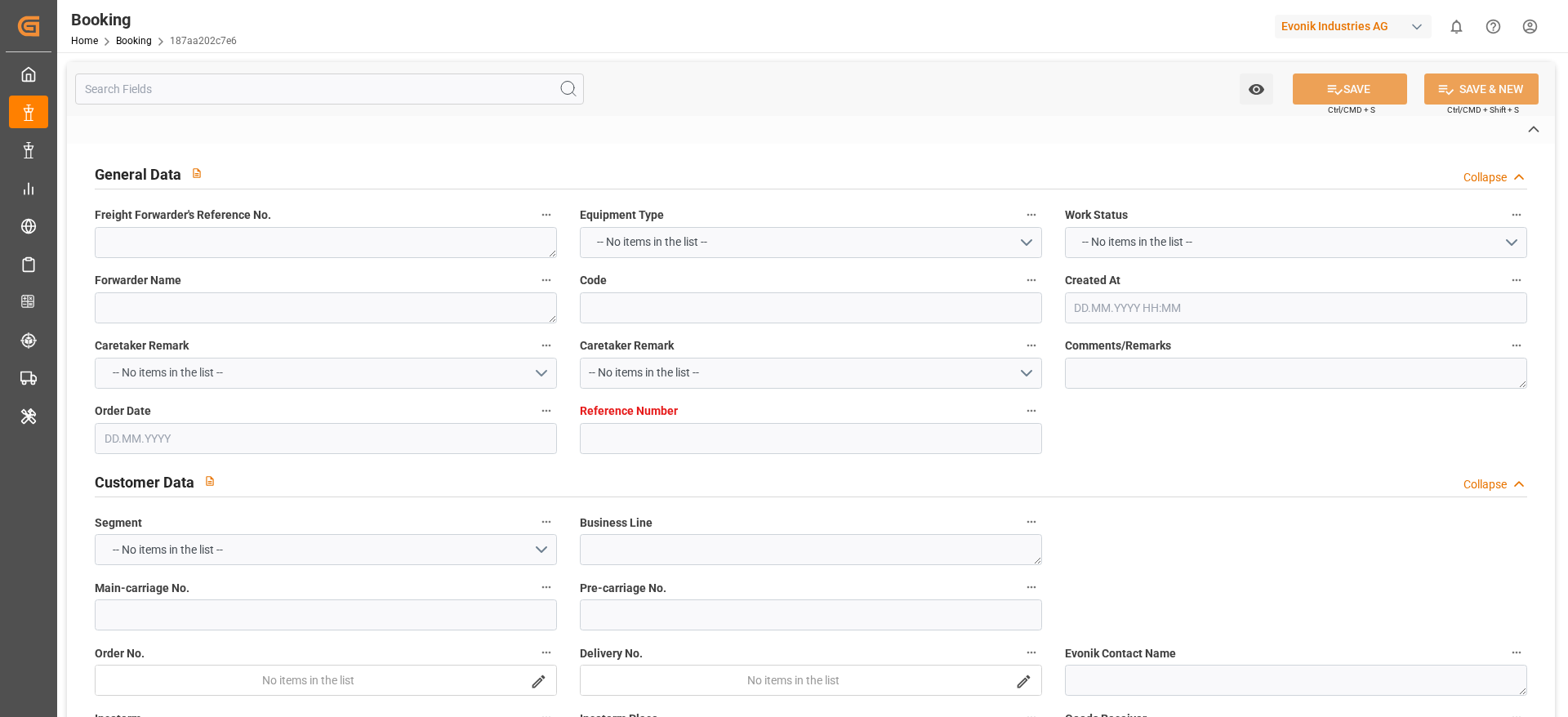
type textarea "251008610371"
type textarea "Leschaco Bremen"
type input "187aa202c7e6"
type input "7001274898"
type textarea "AT-SE"
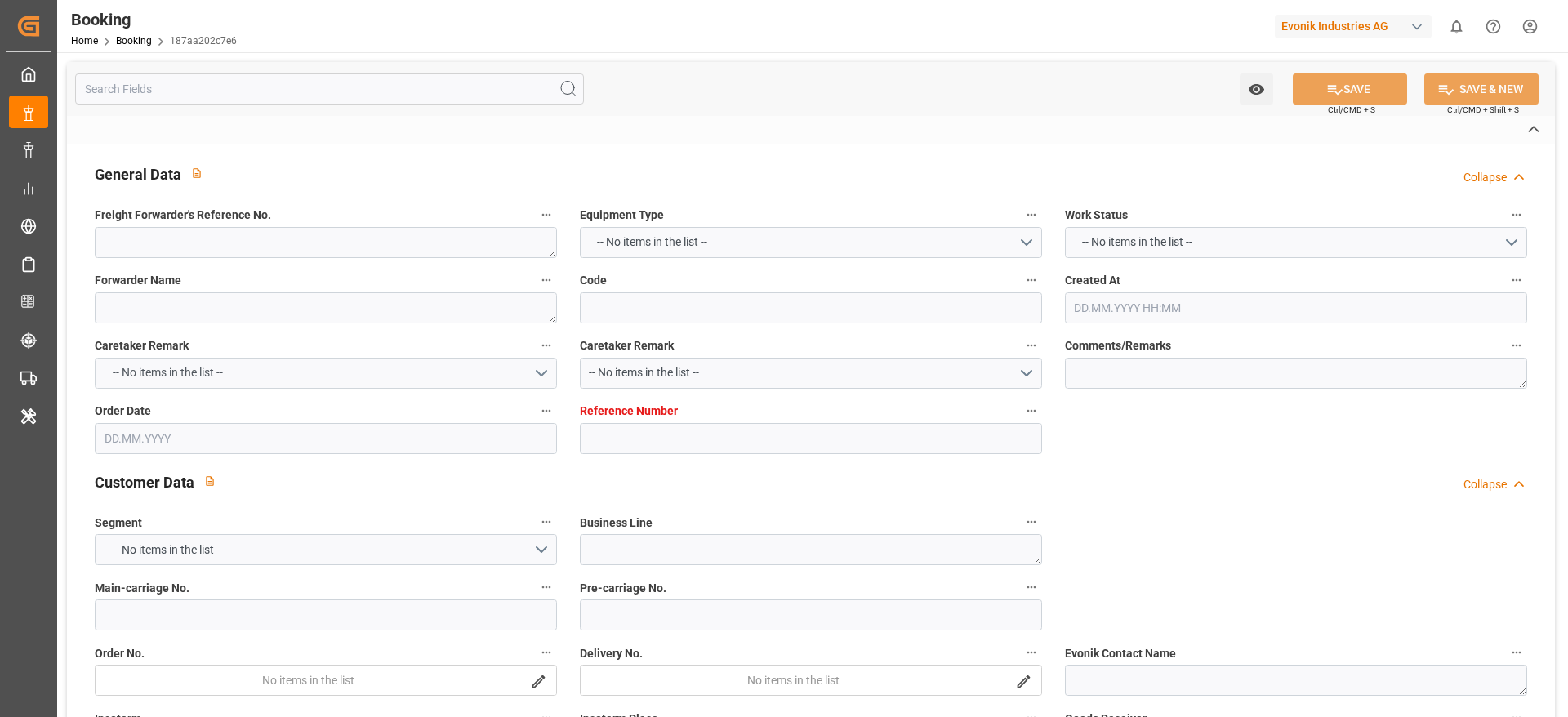
type input "7001274897"
type textarea "CIF"
type textarea "VERACRUZ"
type textarea "Wesseling"
type input "CMA CGM FRANCOISE SAGAN"
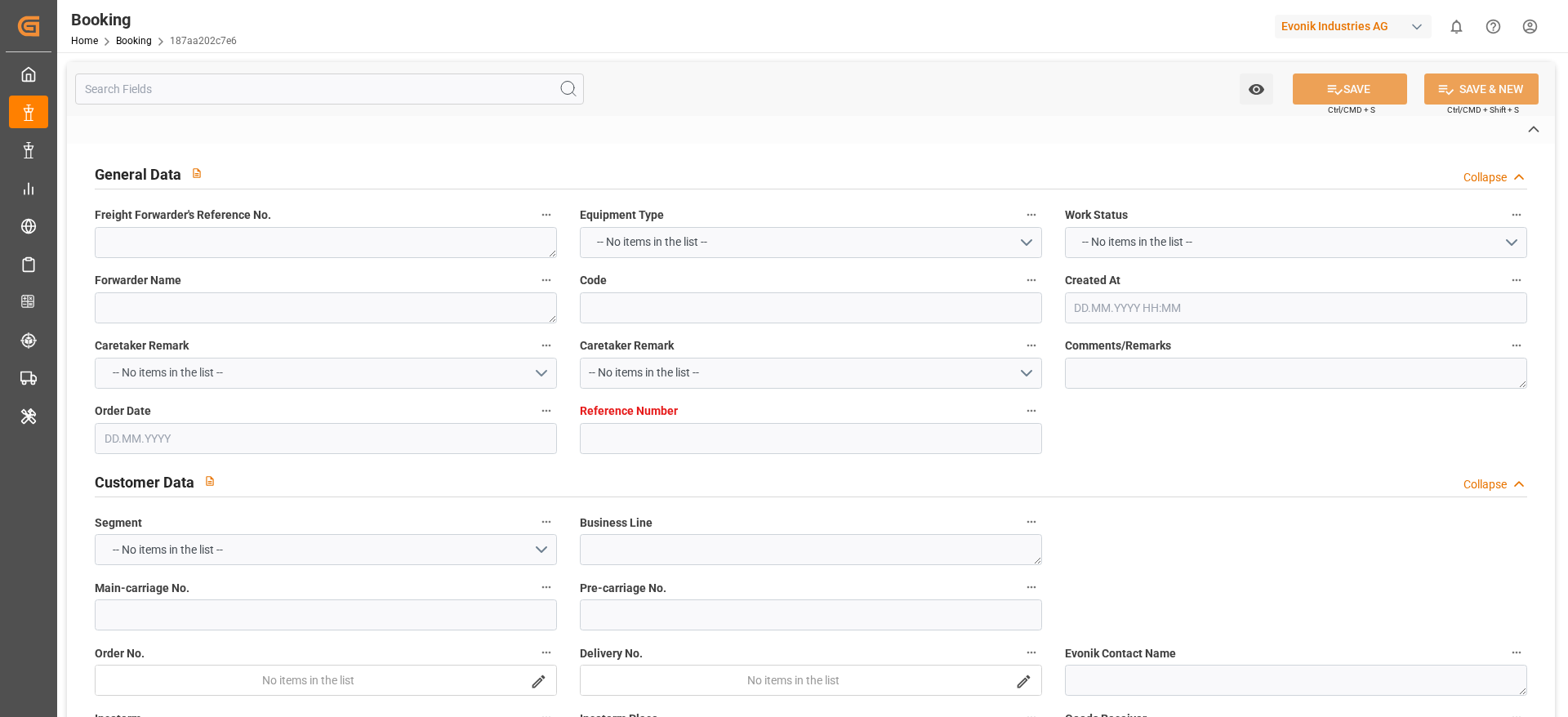
type input "CMDU"
type input "NWC / EU"
type input "Veracruz"
type textarea "INPUT_Evonik_Seeburger_IFTSTA_1003150086_20250916090201871.edi"
type textarea "NWC/UK North West Continent / UK_MXVER_CMDU_AT-SE"
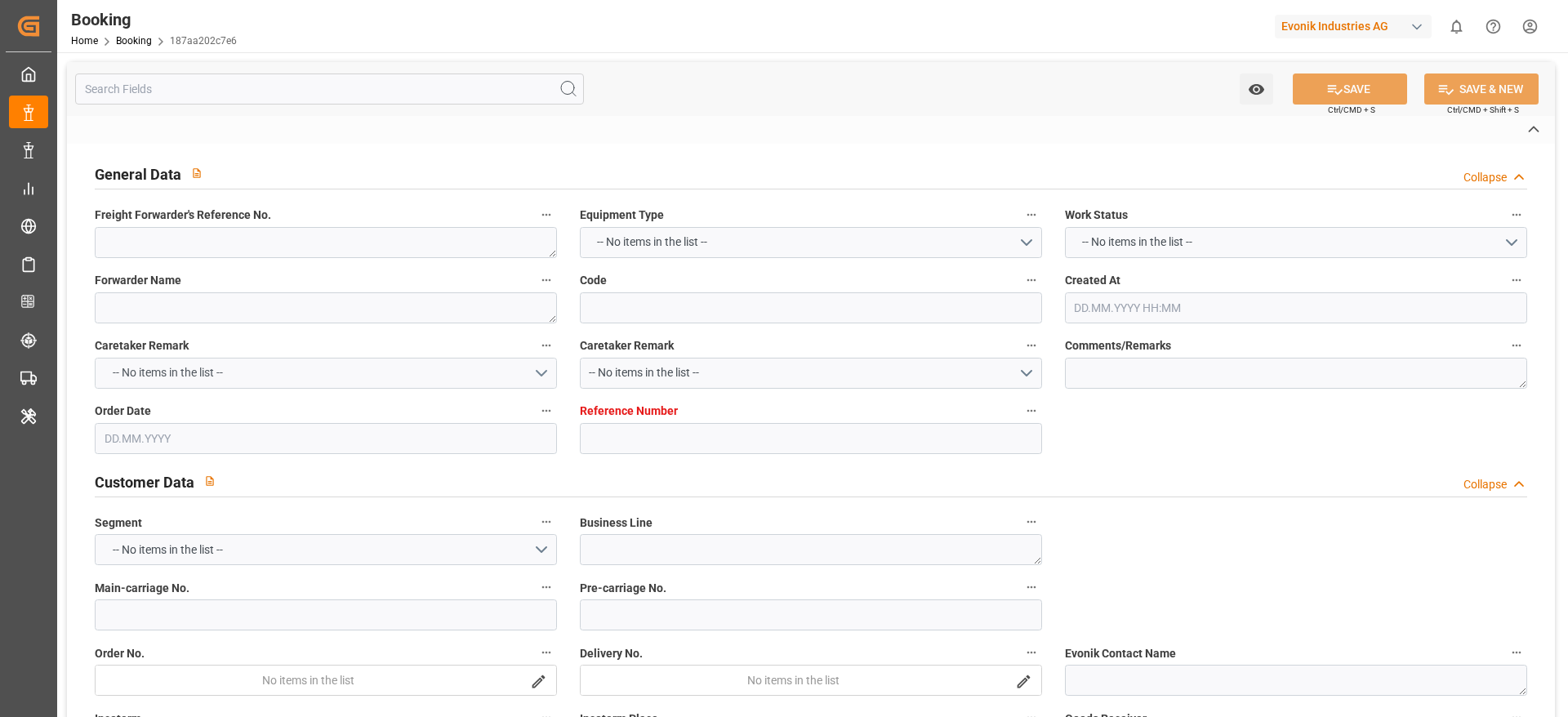
type textarea "INPUT_Evonik_Seeburger_IFTMIN_1003146264_20250915090100213.edi,INPUT_Evonik_See…"
type textarea "1003150086"
type textarea "[PERSON_NAME]"
type textarea "Pol-PodRegionName-businessDivision-businessLine-"
type textarea "IFTSTA"
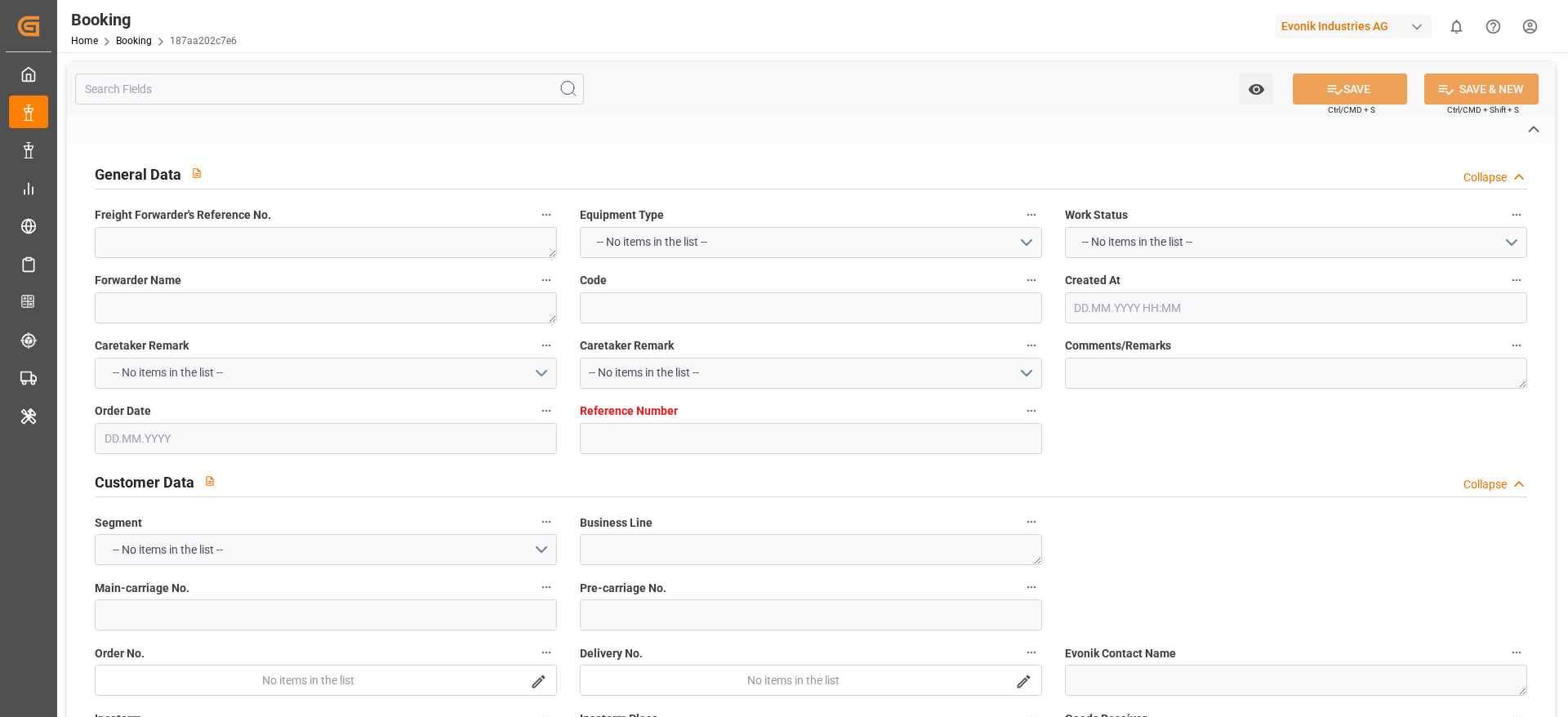
type textarea "a011t00000LcJC5AAN"
type textarea "No"
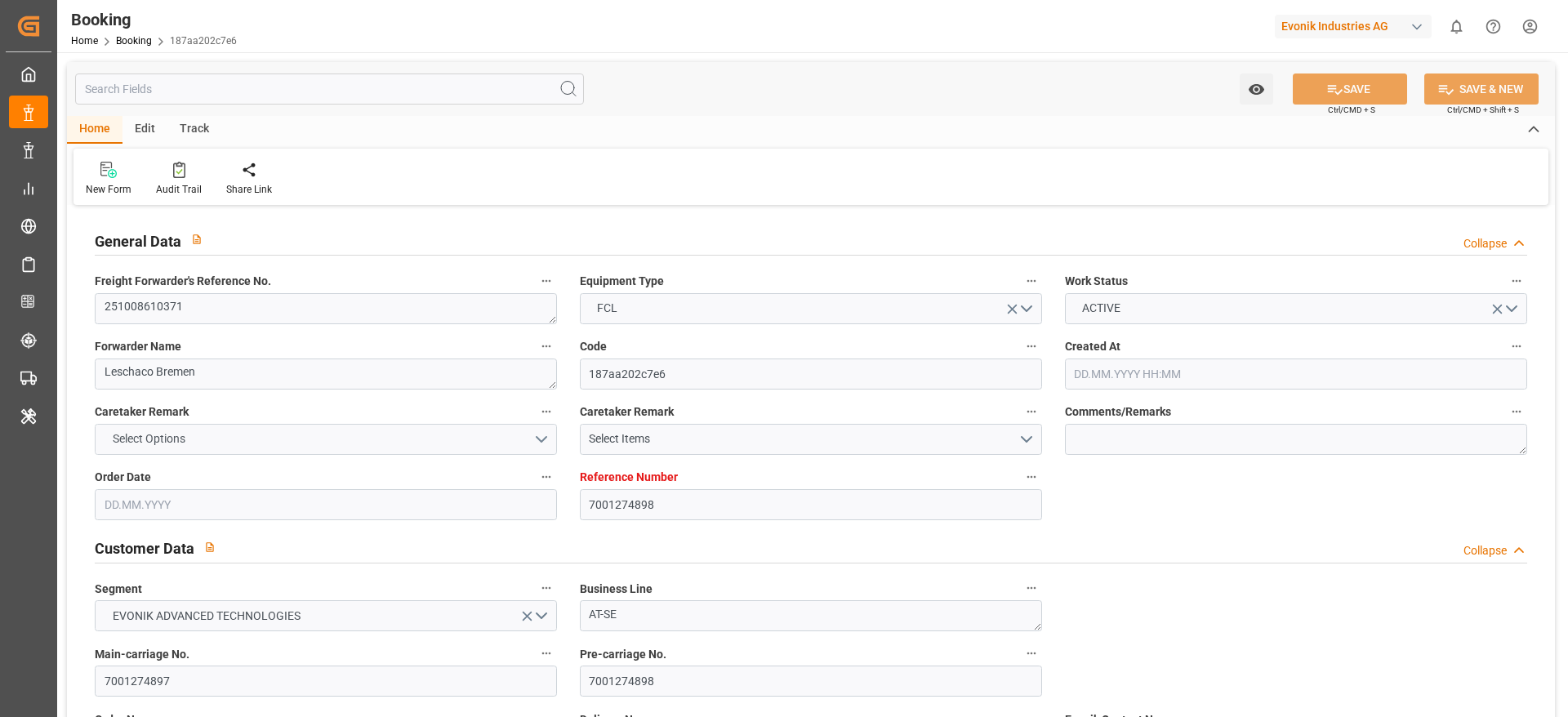
type input "7001274898"
type input "9356696"
type input "CMACGM"
type input "CMA CGM Group"
type input "EUNWC"
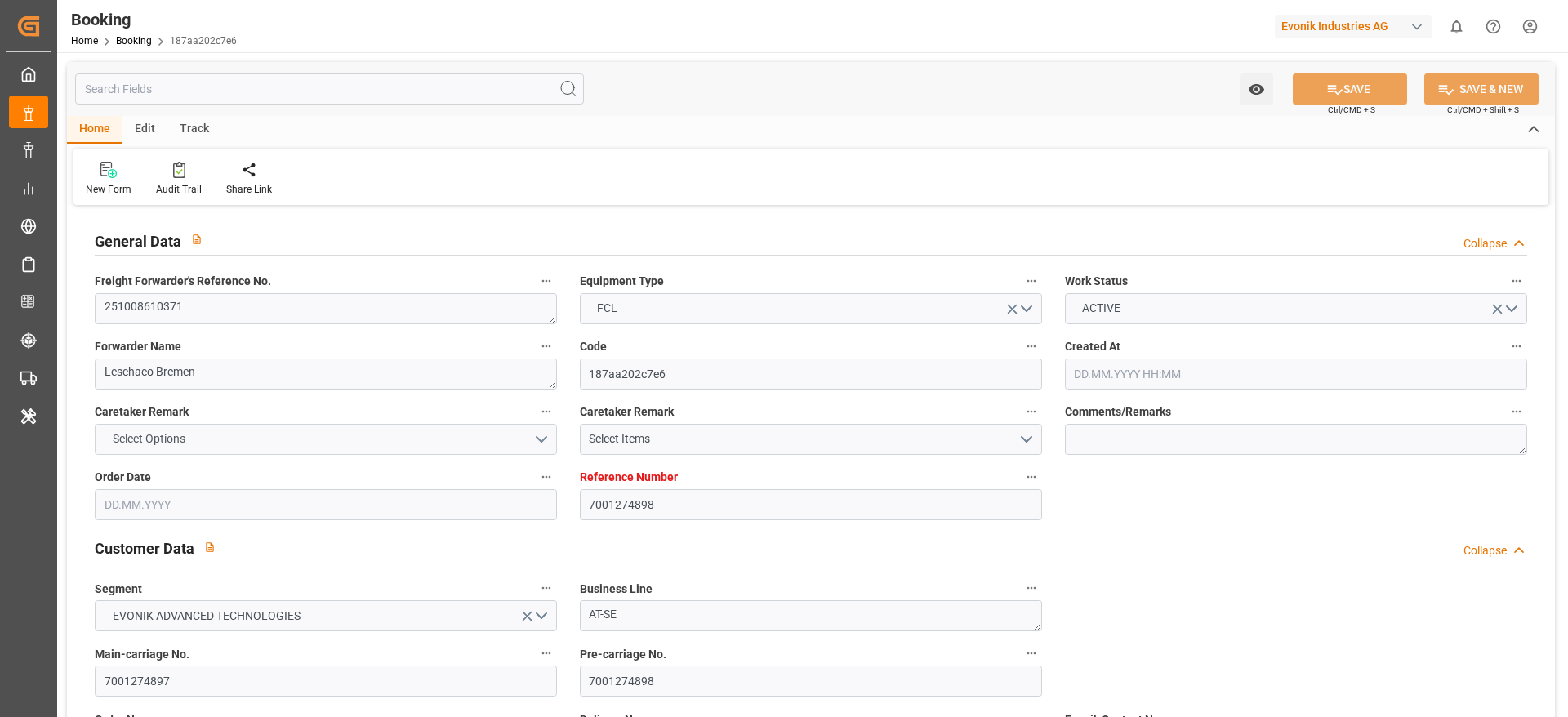
type input "MXVER"
type input "15.09.2025 07:02"
type input "[DATE]"
type input "05.11.2025"
type input "06.10.2025"
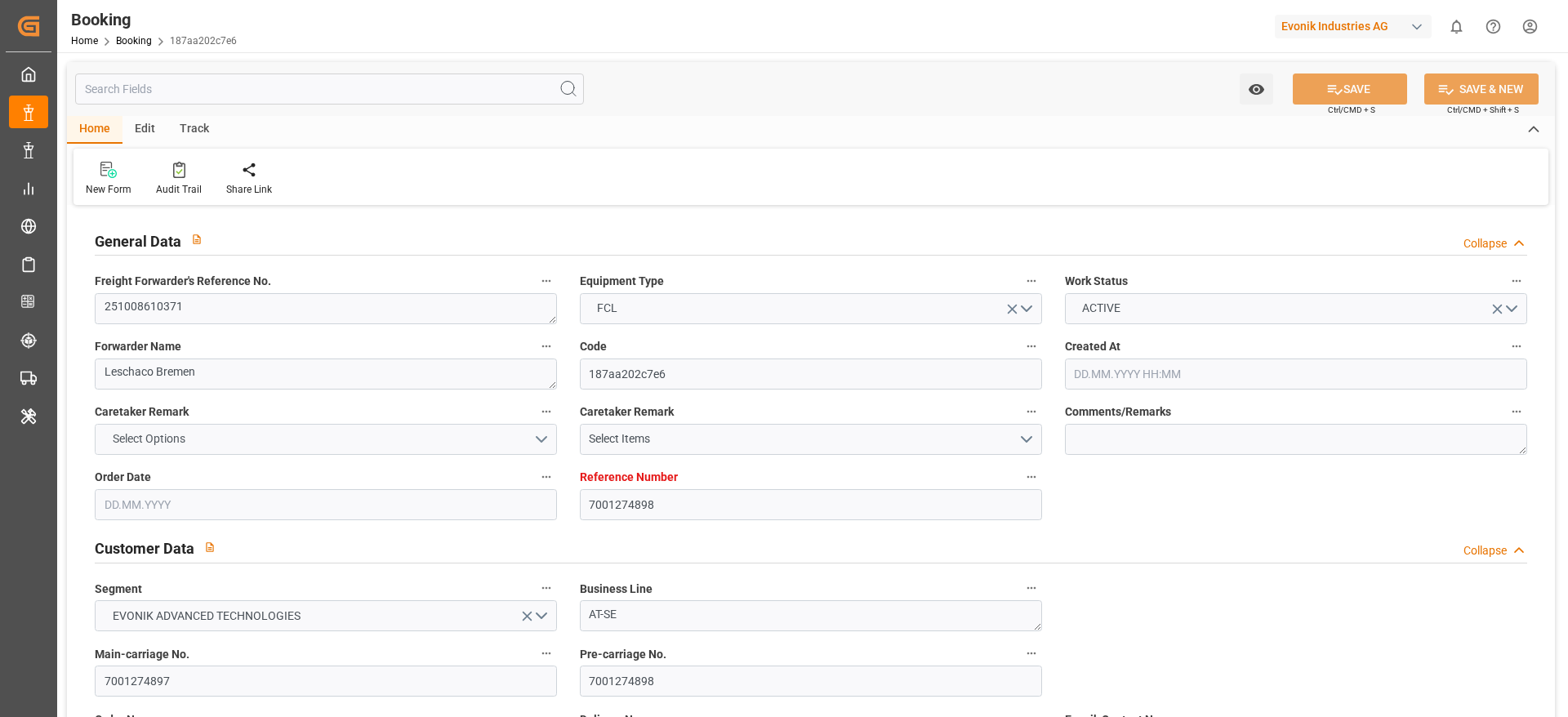
type input "06.10.2025 00:00"
type input "[DATE]"
type input "15.10.2025 00:00"
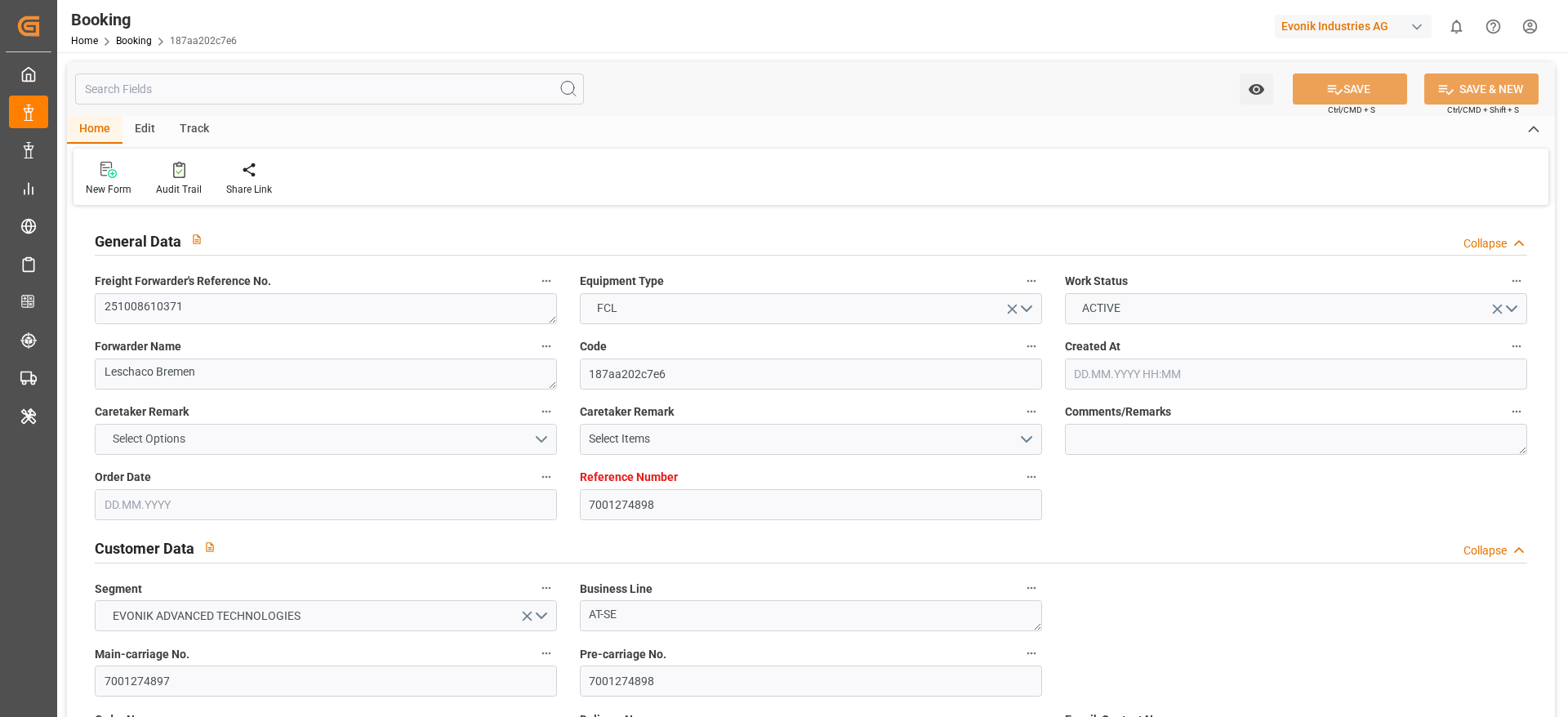
type input "15.10.2025 00:00"
type input "04.11.2025 00:00"
type input "05.11.2025 00:00"
type input "17.09.2025 08:51"
click at [301, 318] on textarea "251008610371" at bounding box center [326, 309] width 462 height 31
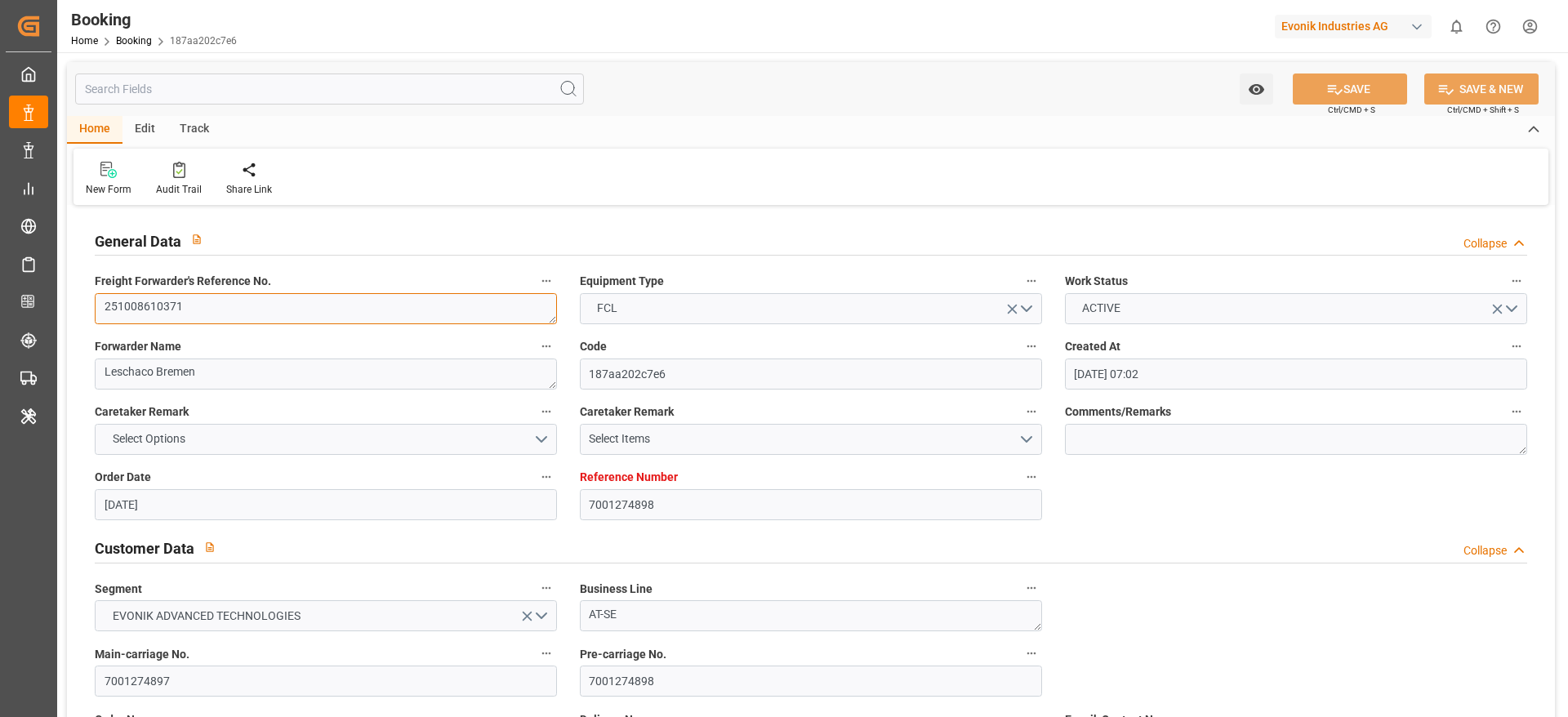
click at [301, 318] on textarea "251008610371" at bounding box center [326, 309] width 462 height 31
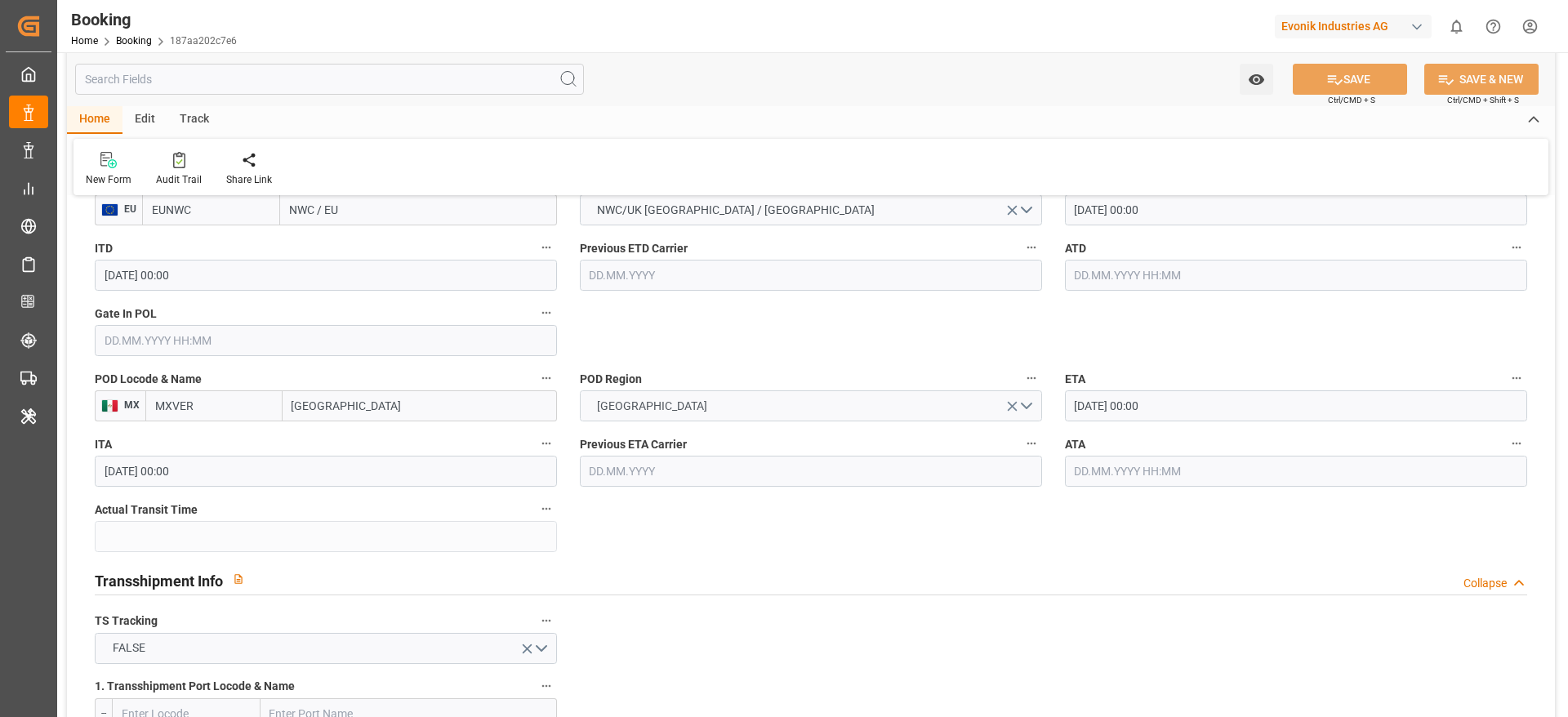
scroll to position [1225, 0]
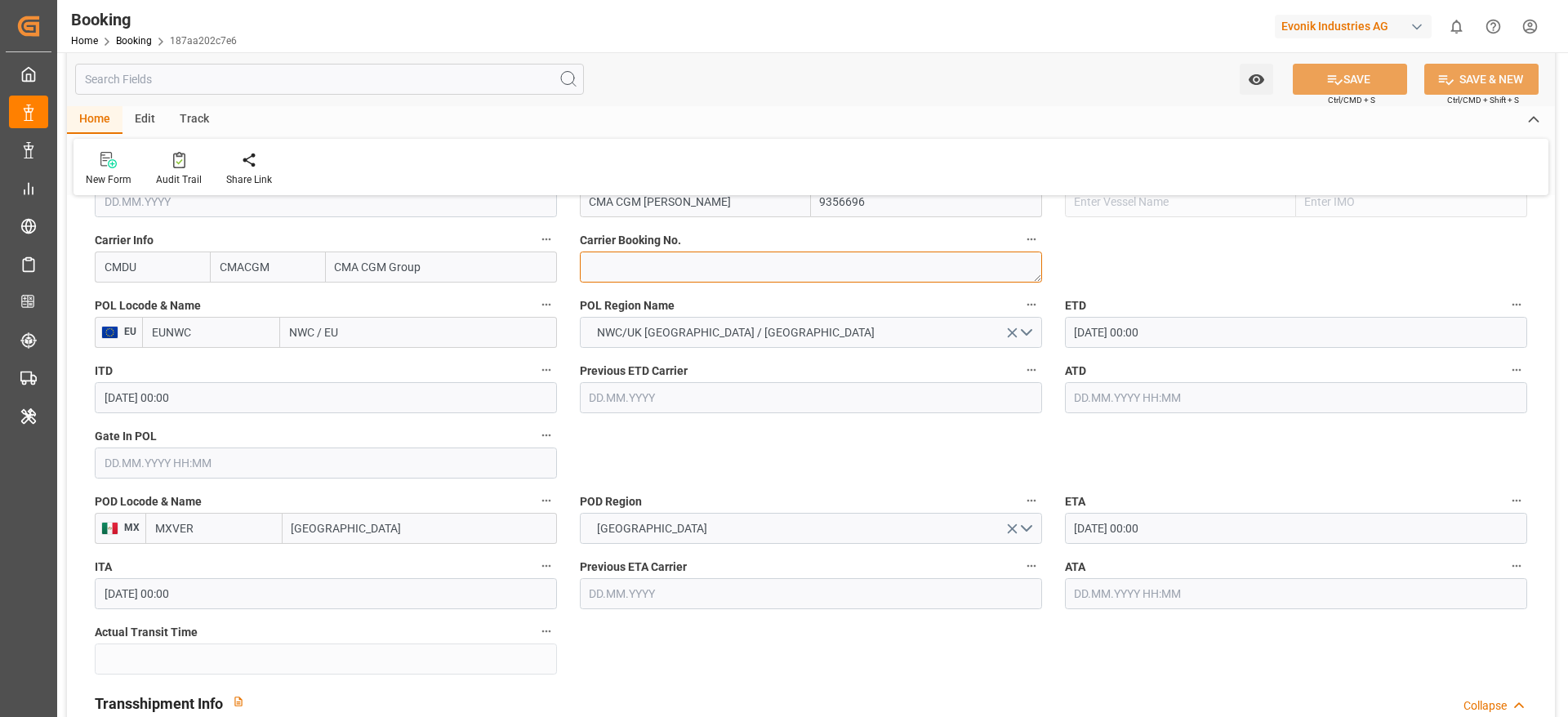
click at [651, 258] on textarea at bounding box center [811, 267] width 462 height 31
paste textarea "HBG2039942"
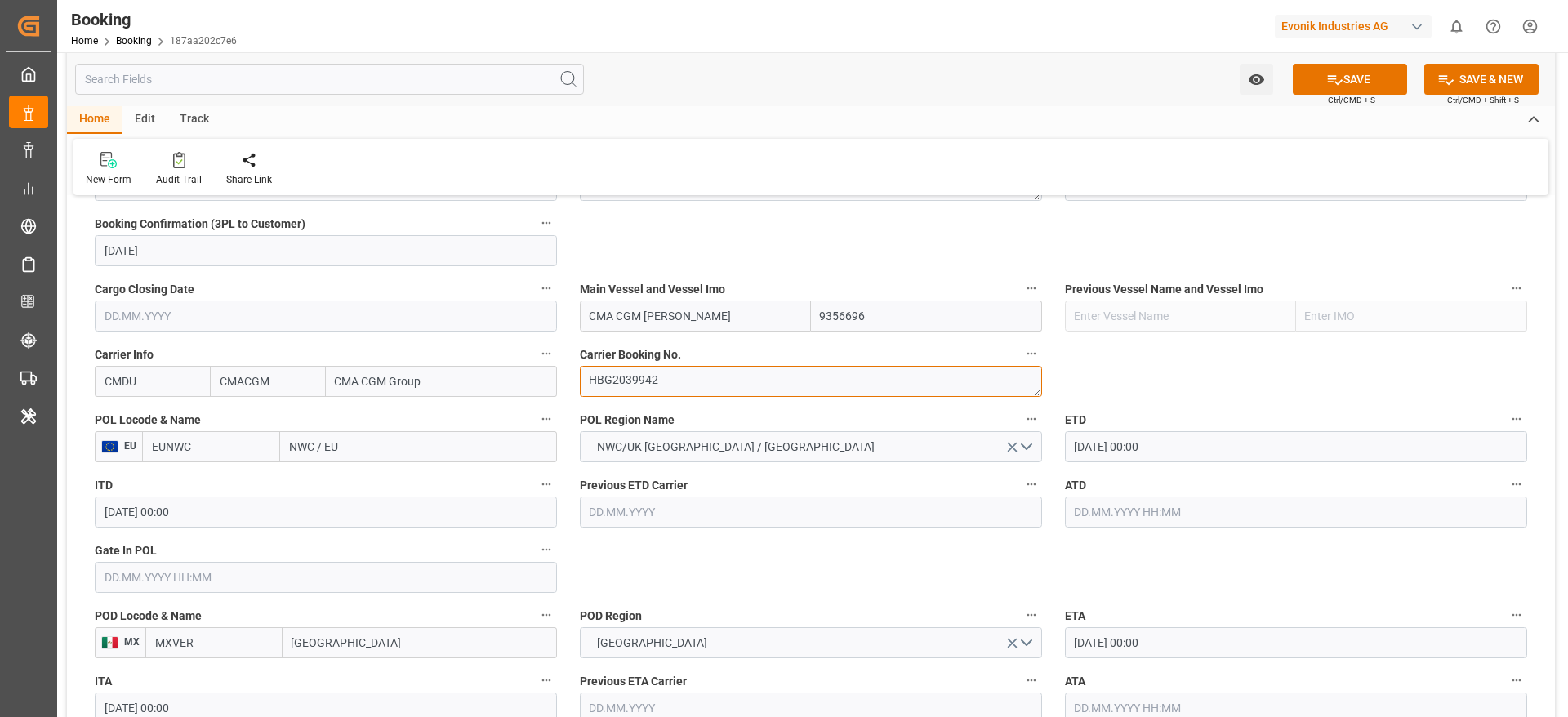
scroll to position [980, 0]
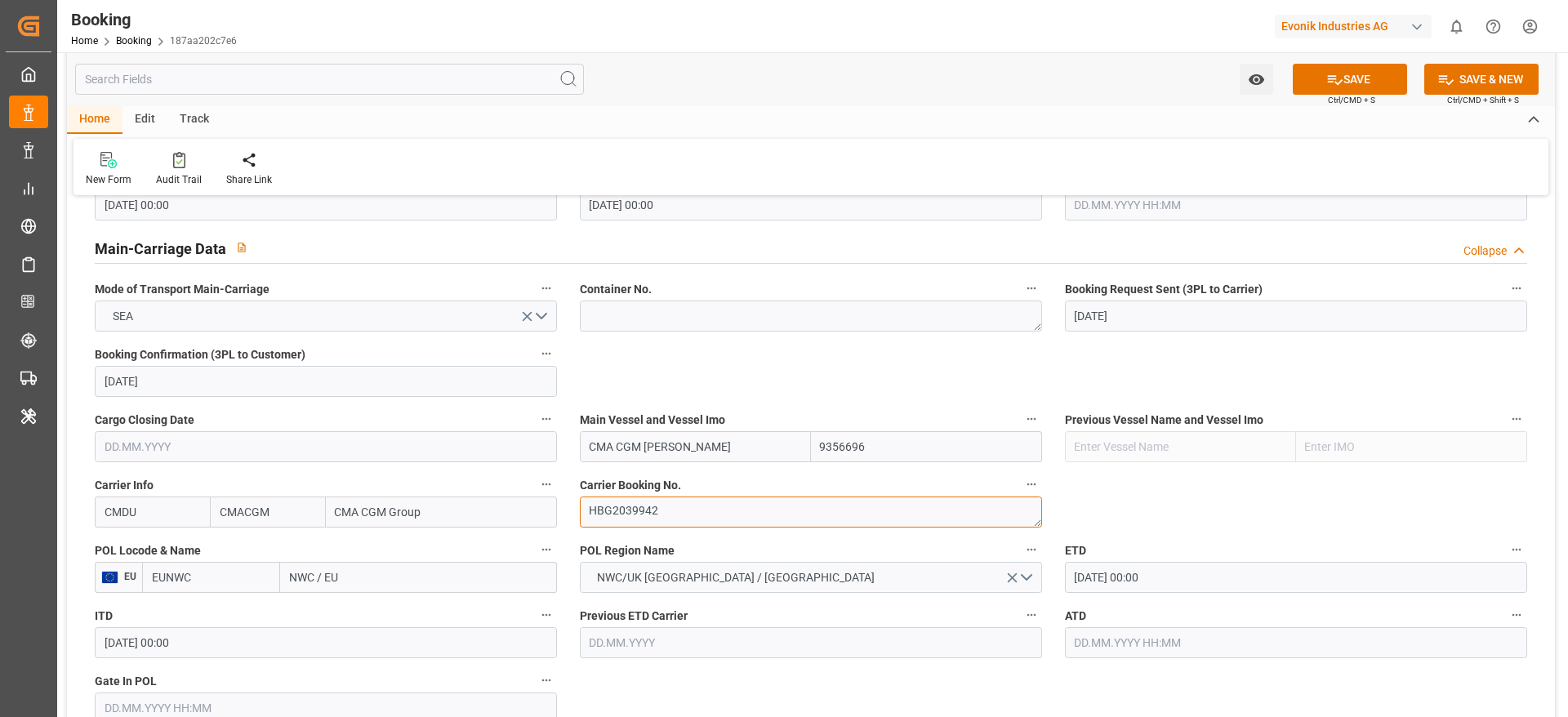
type textarea "HBG2039942"
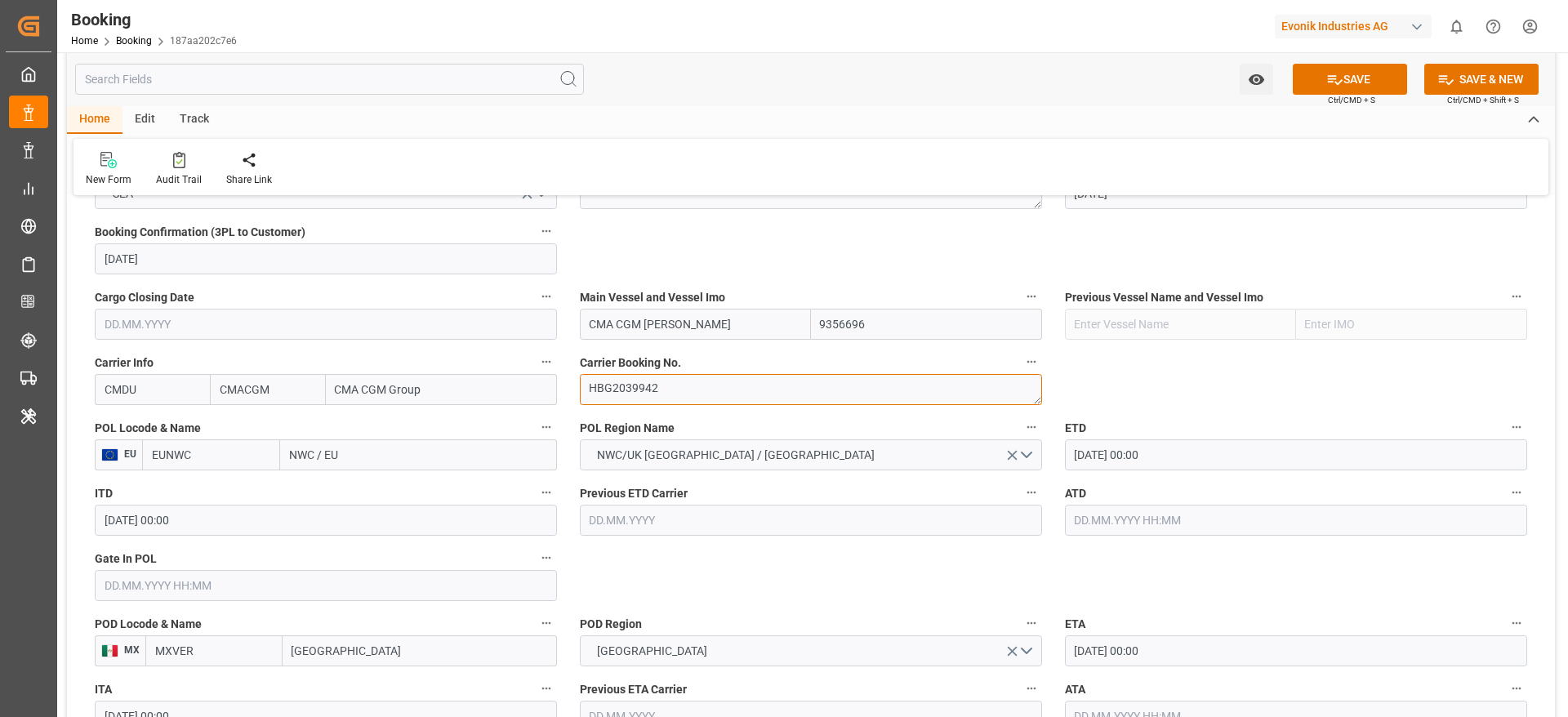
scroll to position [1225, 0]
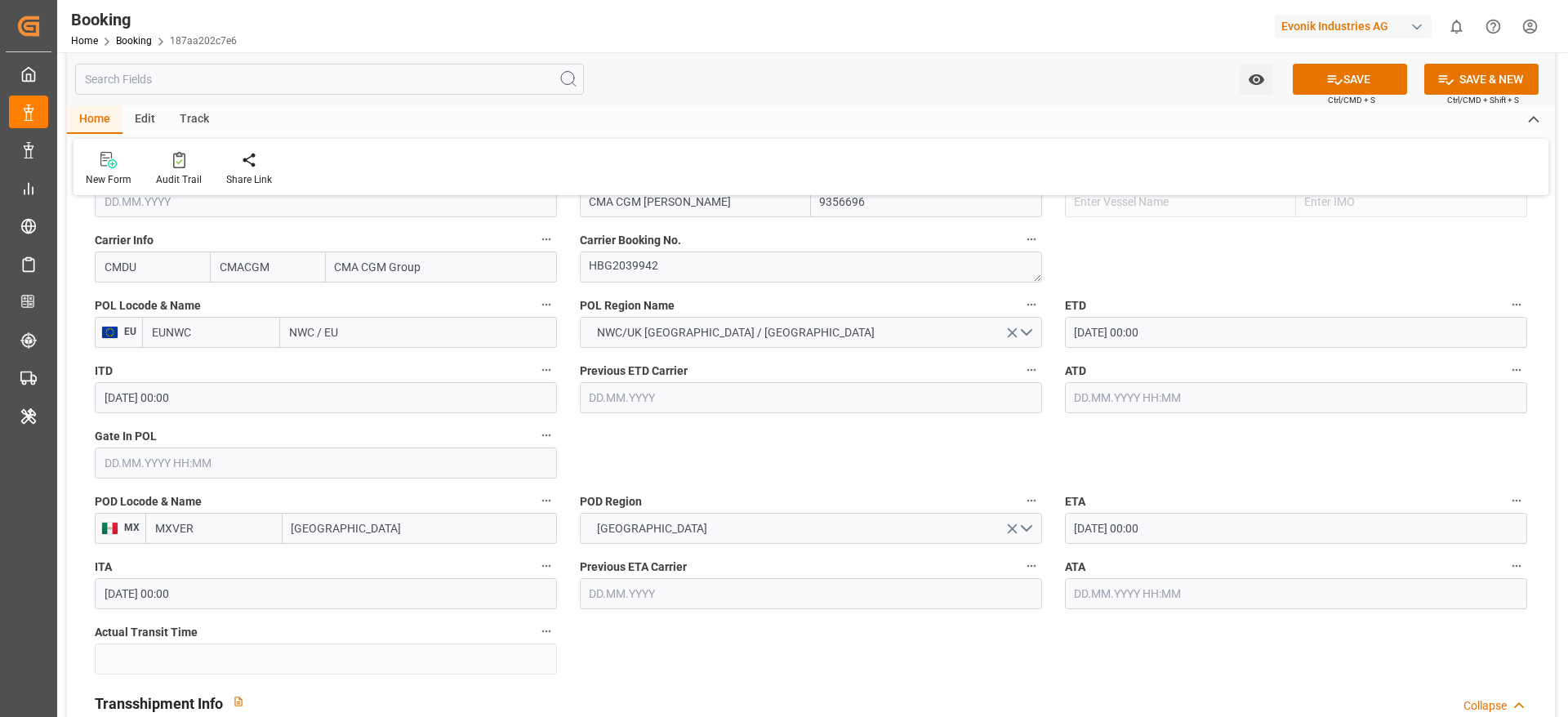
click at [401, 338] on input "NWC / EU" at bounding box center [419, 332] width 277 height 31
paste input "ROTTERDAM"
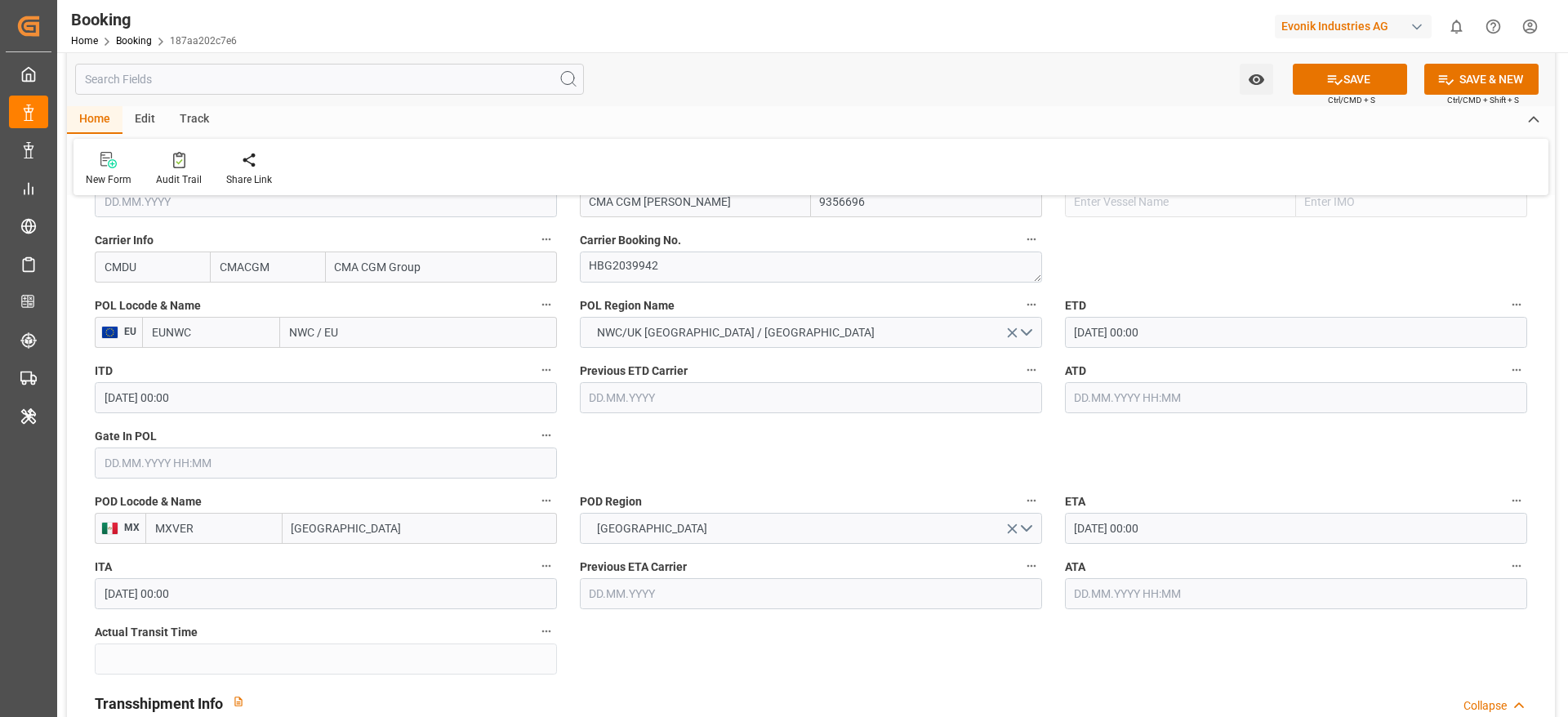
type input "ROTTERDAM"
click at [389, 362] on span "Rotterdam - NLRTM" at bounding box center [367, 368] width 152 height 13
type input "NLRTM"
type input "Rotterdam"
click at [868, 498] on label "POD Region" at bounding box center [811, 501] width 462 height 23
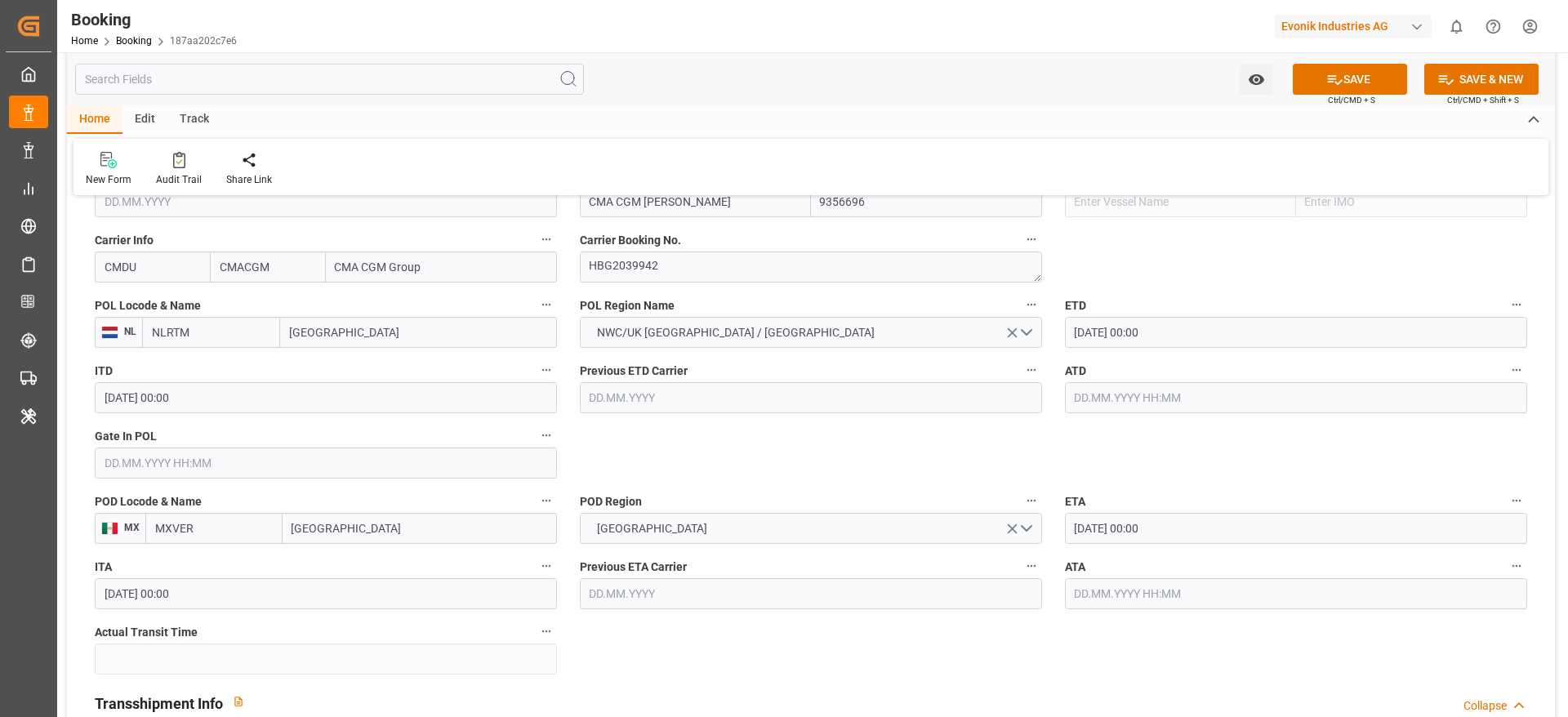
click at [1021, 498] on button "POD Region" at bounding box center [1031, 501] width 21 height 21
click at [1197, 328] on div at bounding box center [784, 358] width 1568 height 717
click at [1131, 327] on input "15.10.2025 00:00" at bounding box center [1296, 332] width 462 height 31
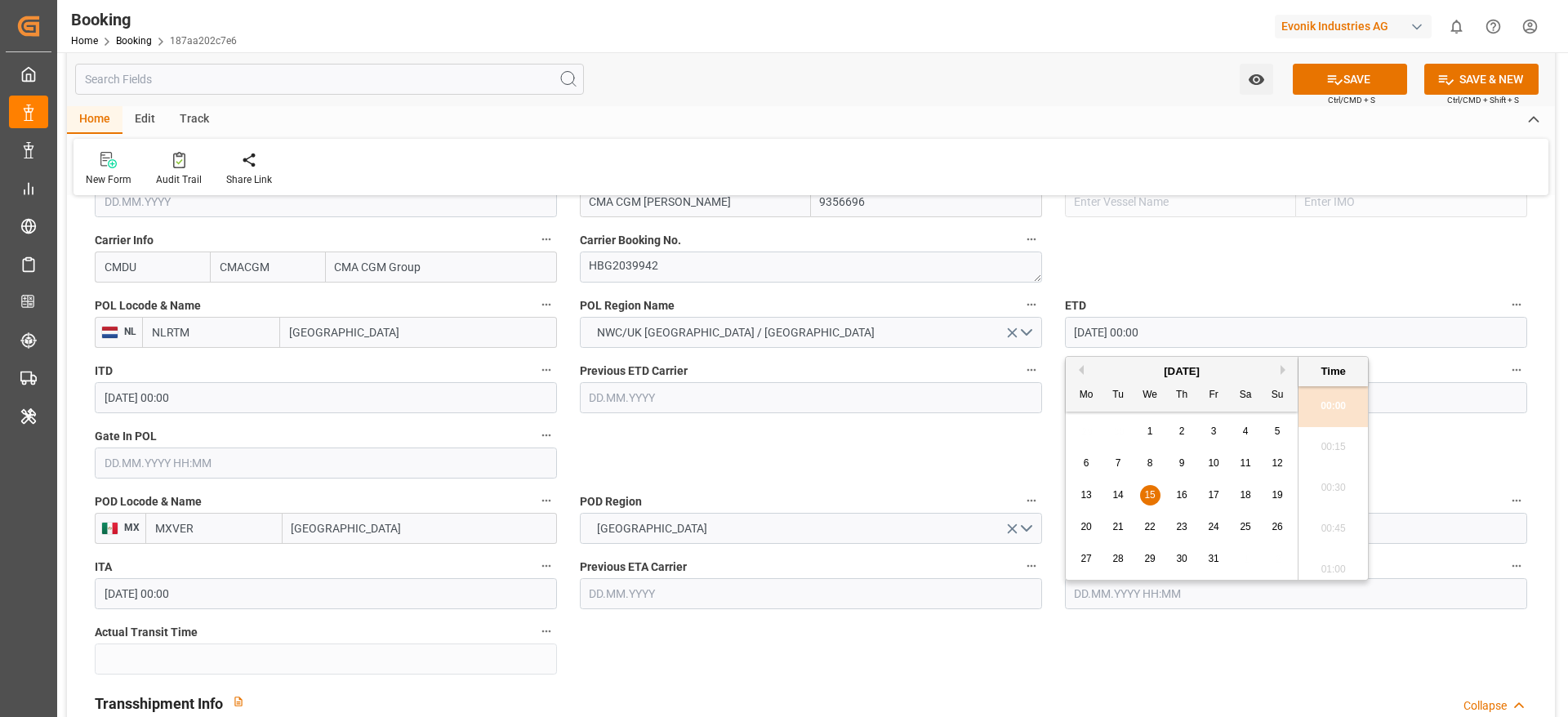
click at [1189, 493] on div "16" at bounding box center [1182, 495] width 21 height 20
type input "16.10.2025 00:00"
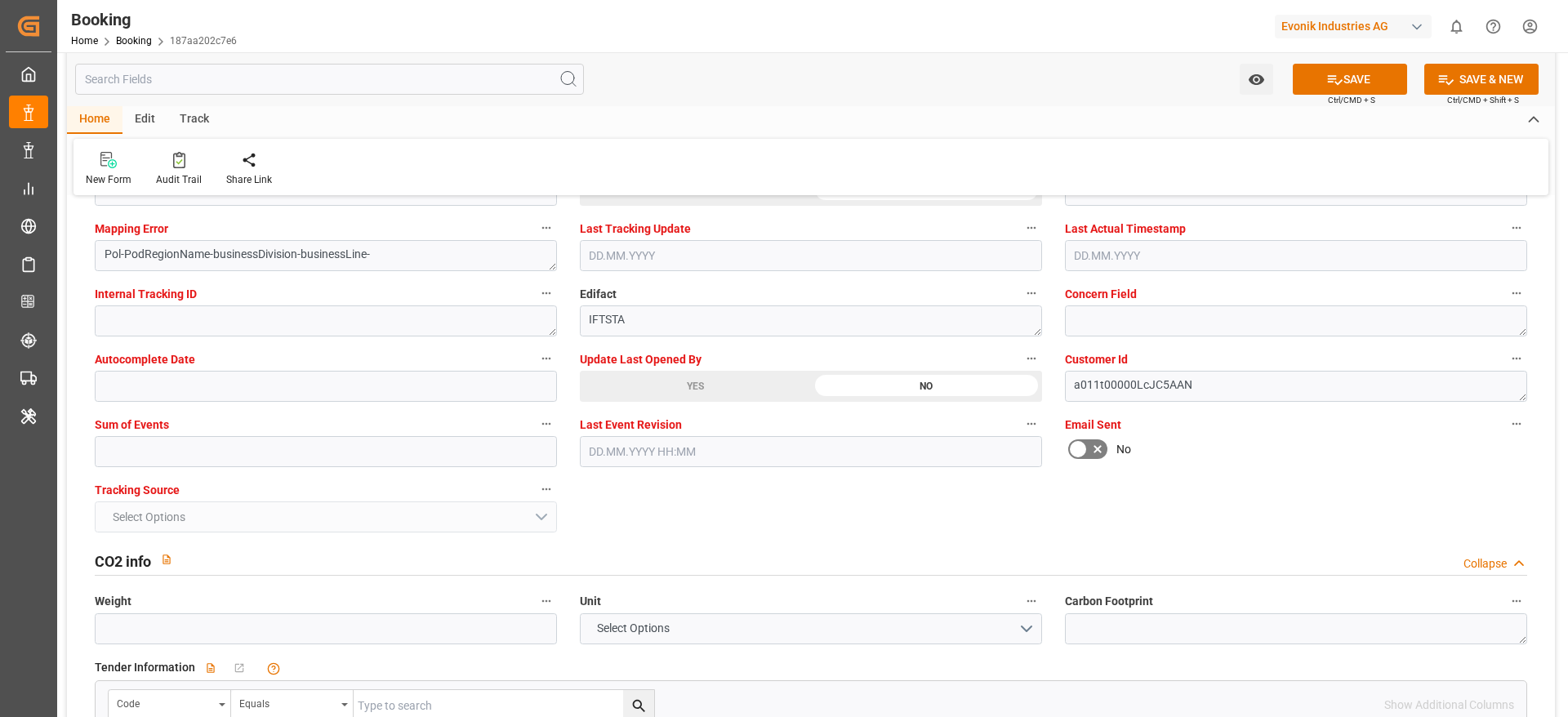
scroll to position [2694, 0]
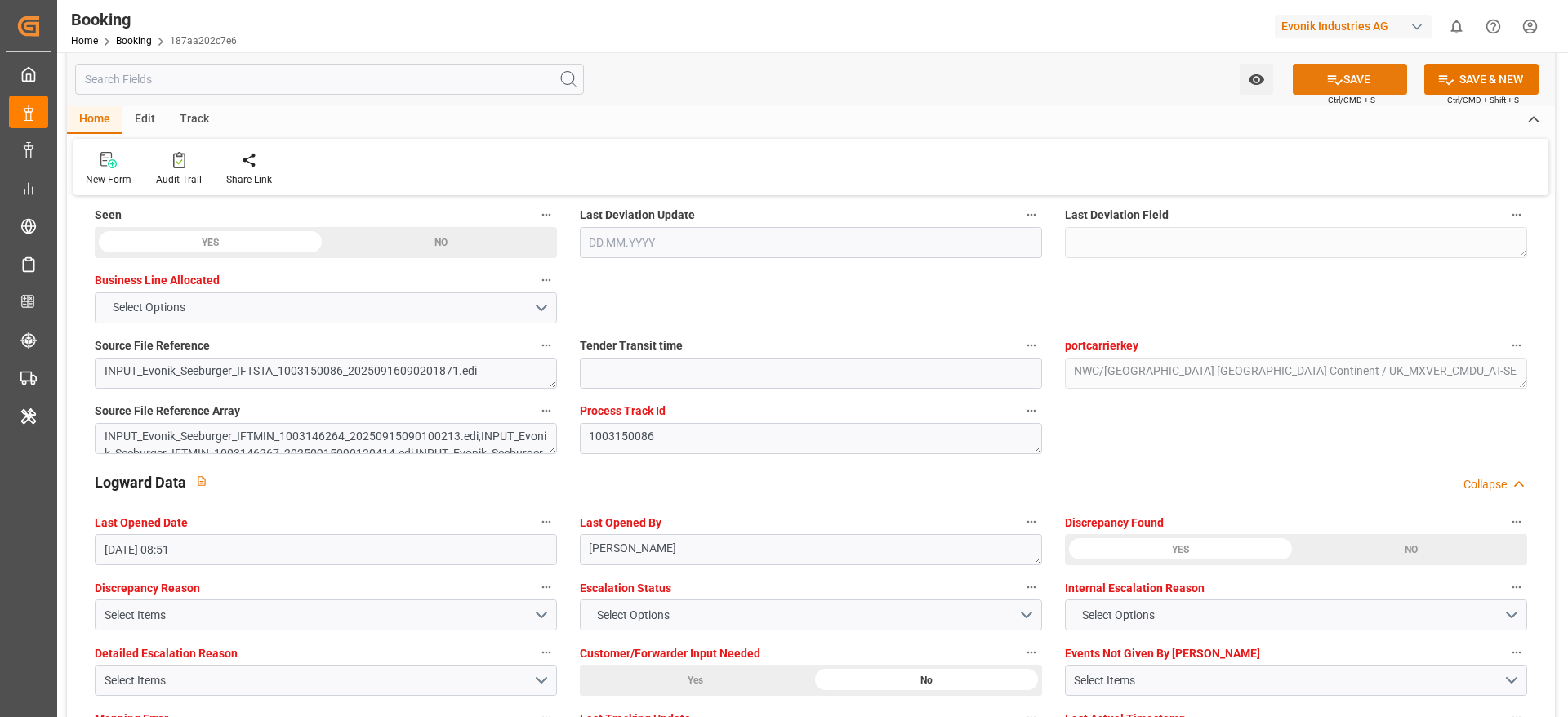
click at [1351, 81] on button "SAVE" at bounding box center [1351, 79] width 115 height 31
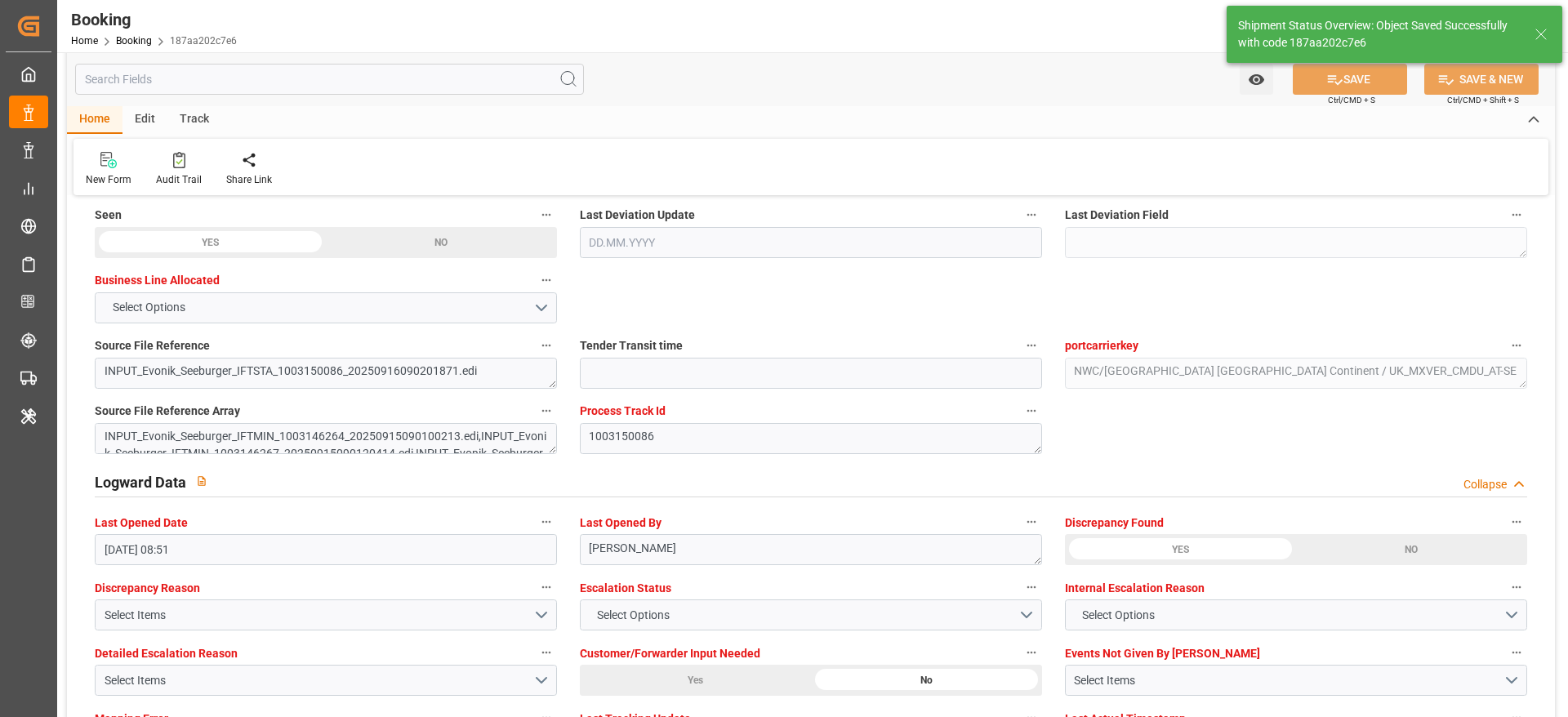
type textarea "[PERSON_NAME]"
type textarea "businessDivision-businessLine-"
type input "18.09.2025 07:19"
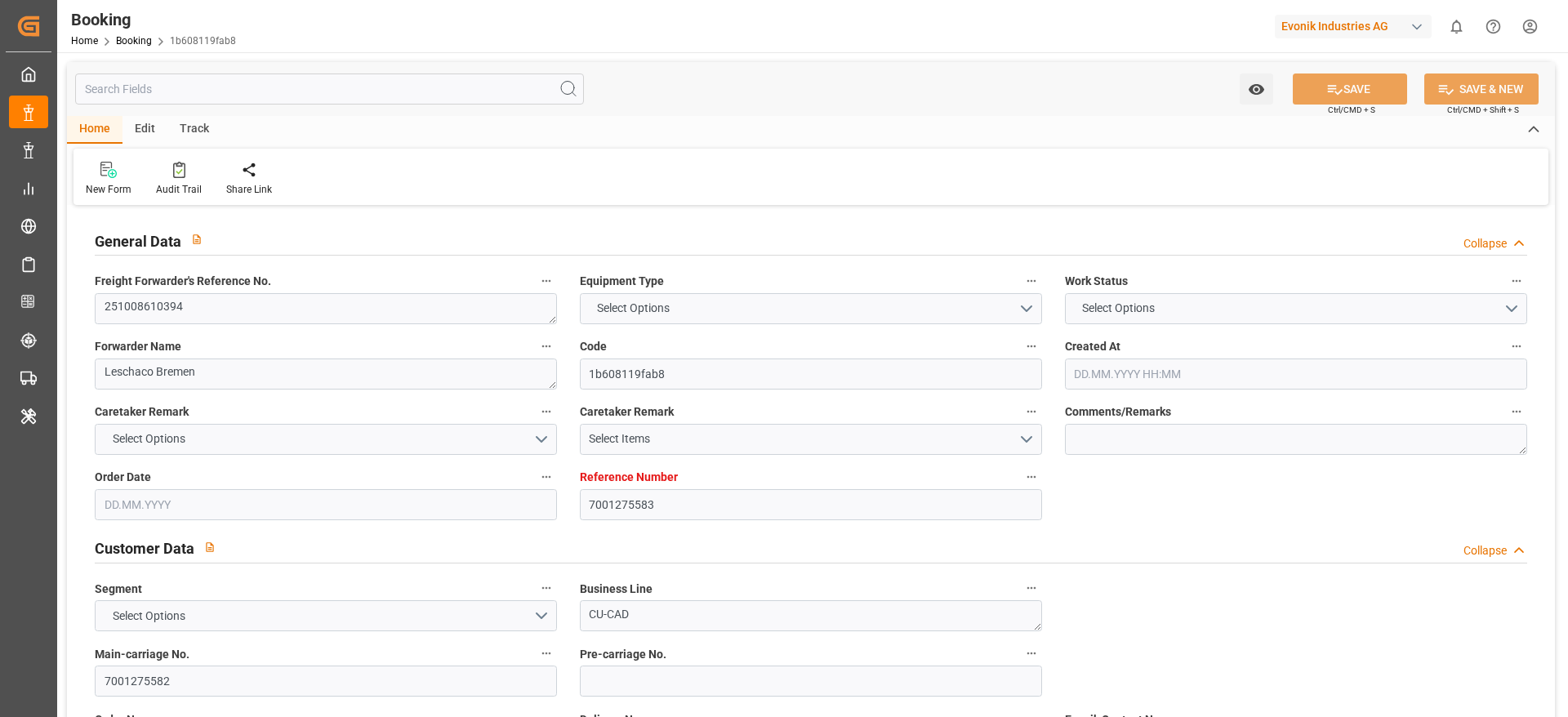
type input "7001275583"
type input "9356696"
type input "CMACGM"
type input "CMA CGM Group"
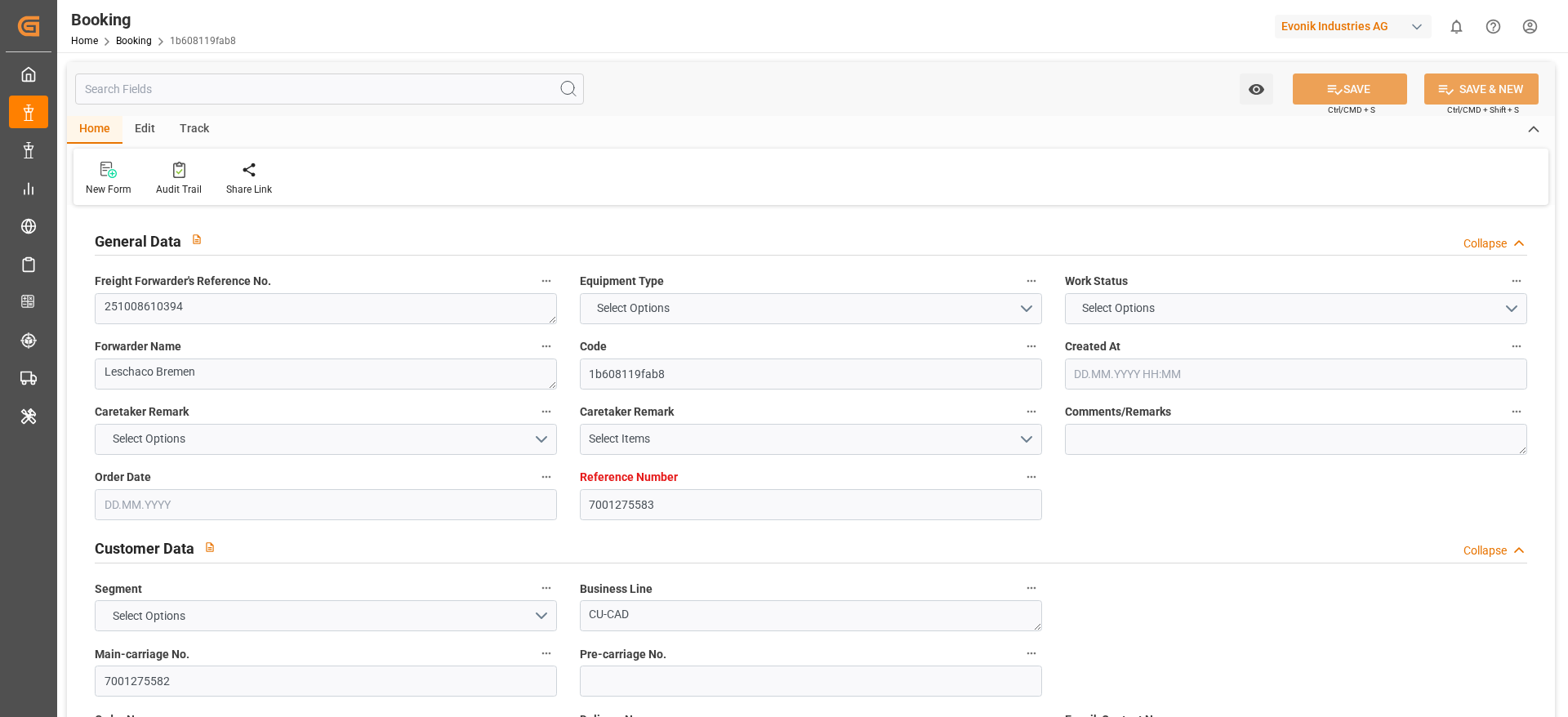
type input "EUNWC"
type input "MXVER"
type input "[DATE] 13:07"
type input "[DATE]"
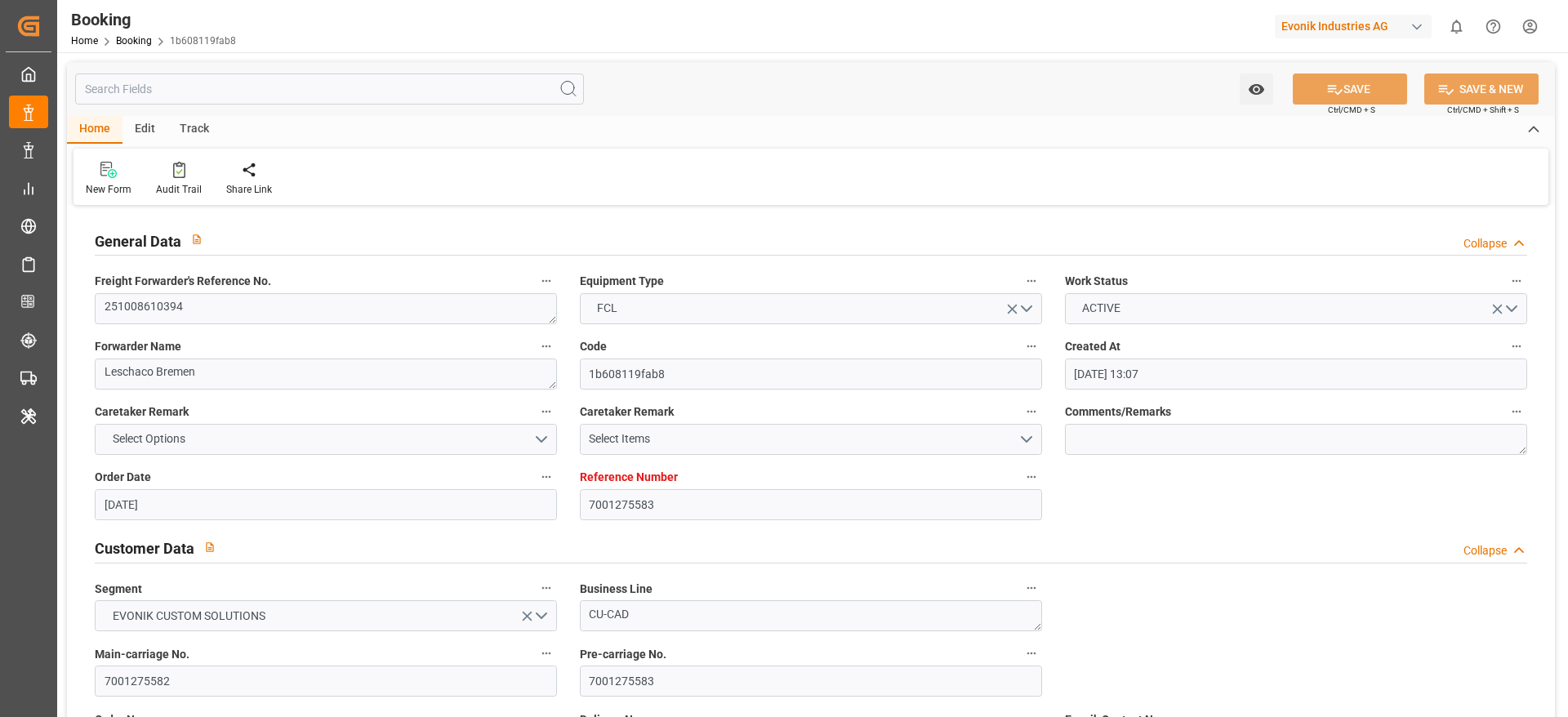
type input "[DATE]"
type input "[DATE] 00:00"
type input "[DATE]"
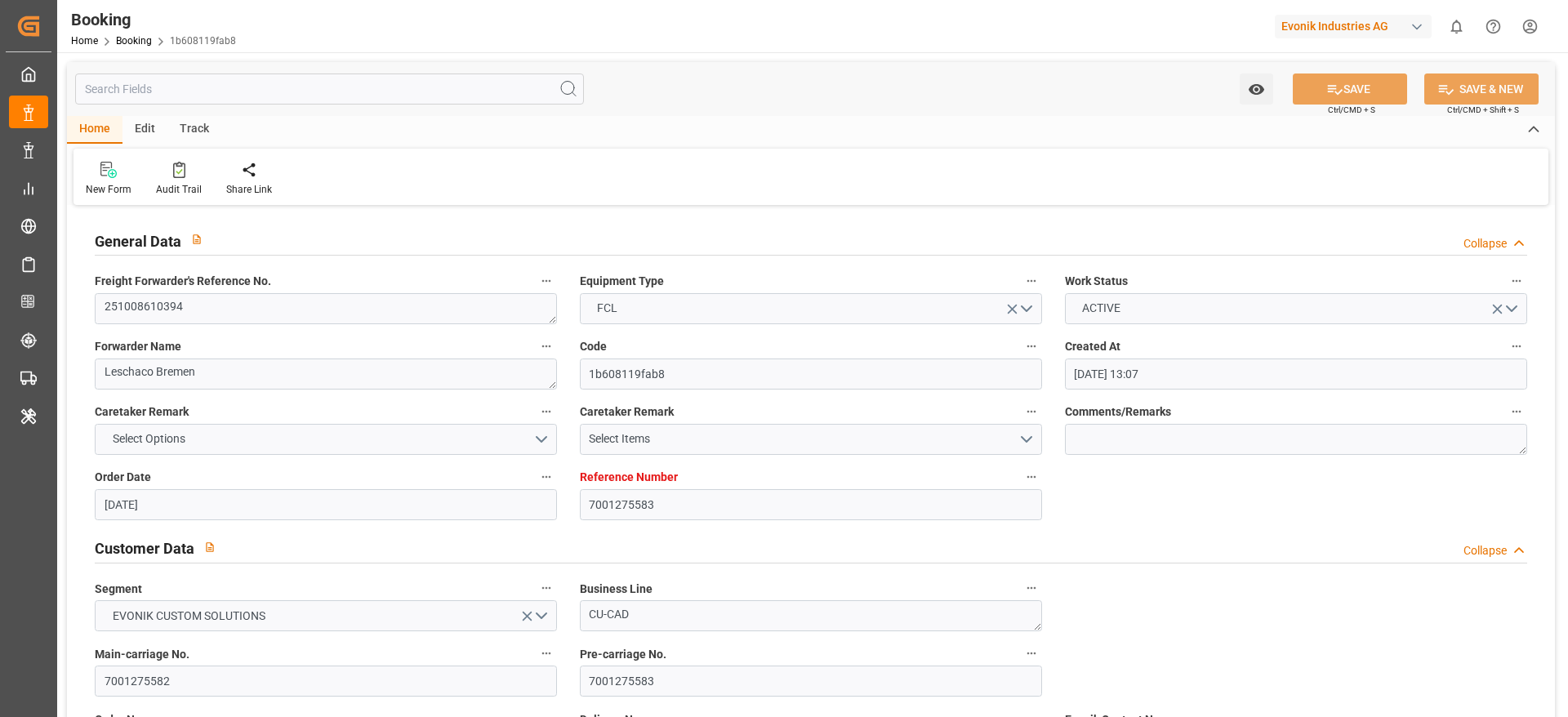
type input "[DATE] 00:00"
type input "[DATE] 08:53"
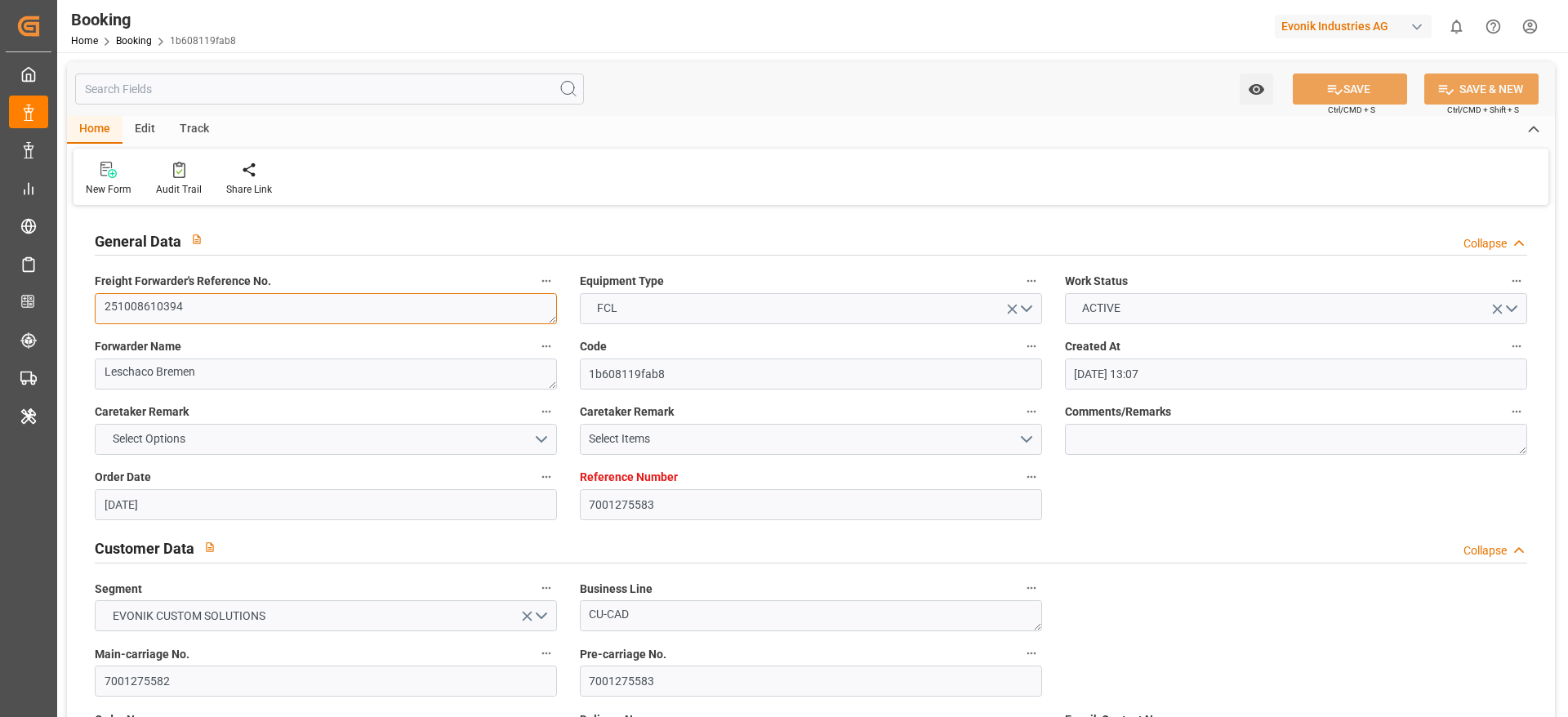
click at [310, 315] on textarea "251008610394" at bounding box center [326, 309] width 462 height 31
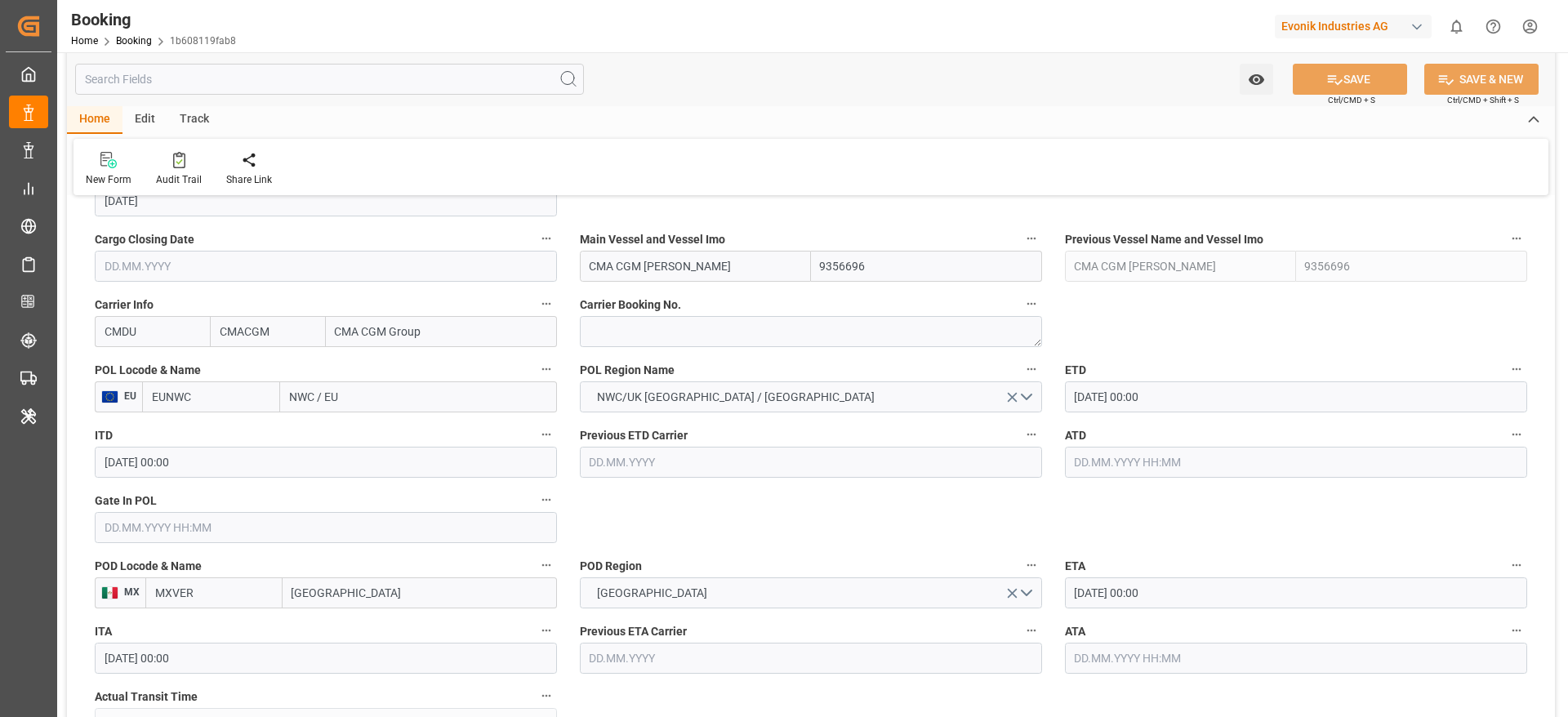
scroll to position [1102, 0]
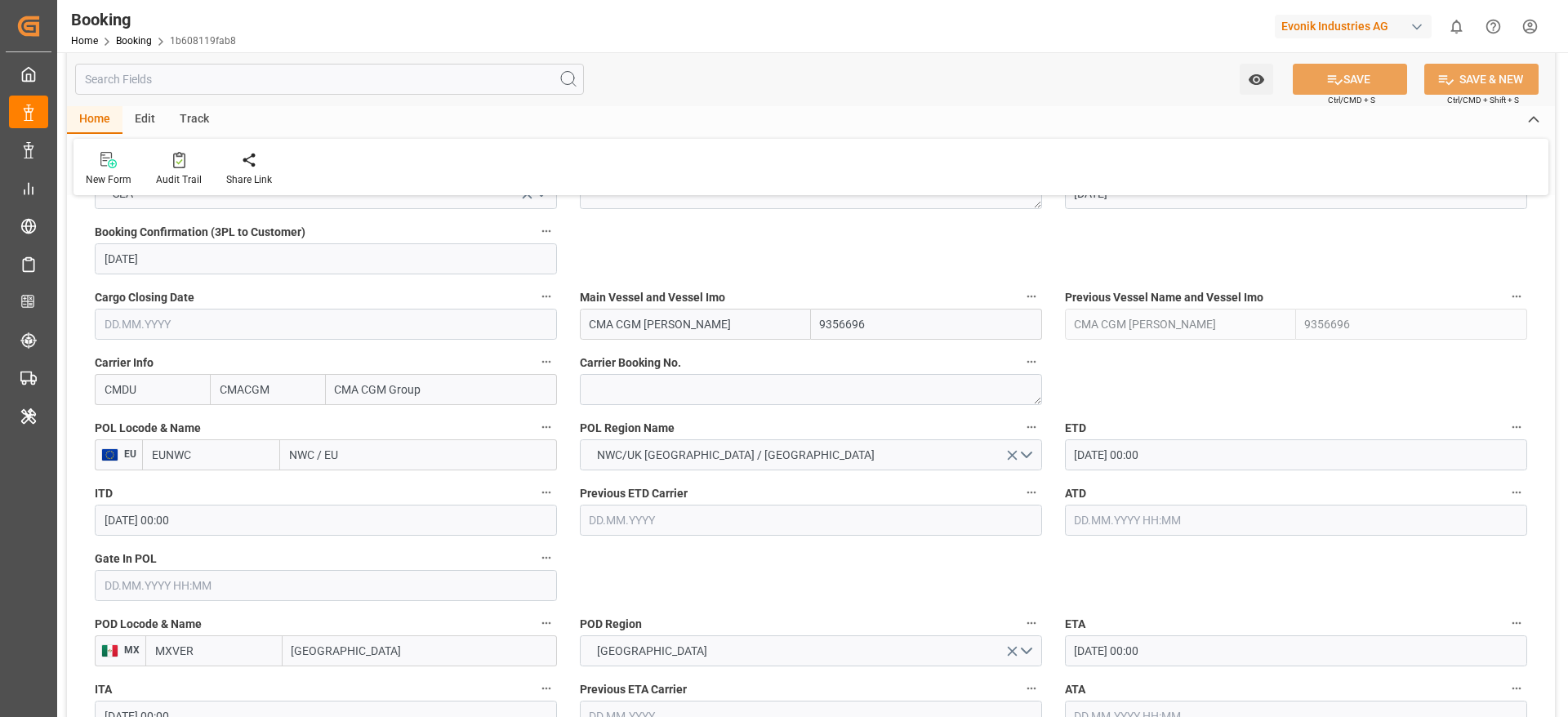
click at [651, 408] on div "Carrier Booking No." at bounding box center [811, 378] width 485 height 65
click at [652, 397] on textarea at bounding box center [811, 389] width 462 height 31
paste textarea "251008610394"
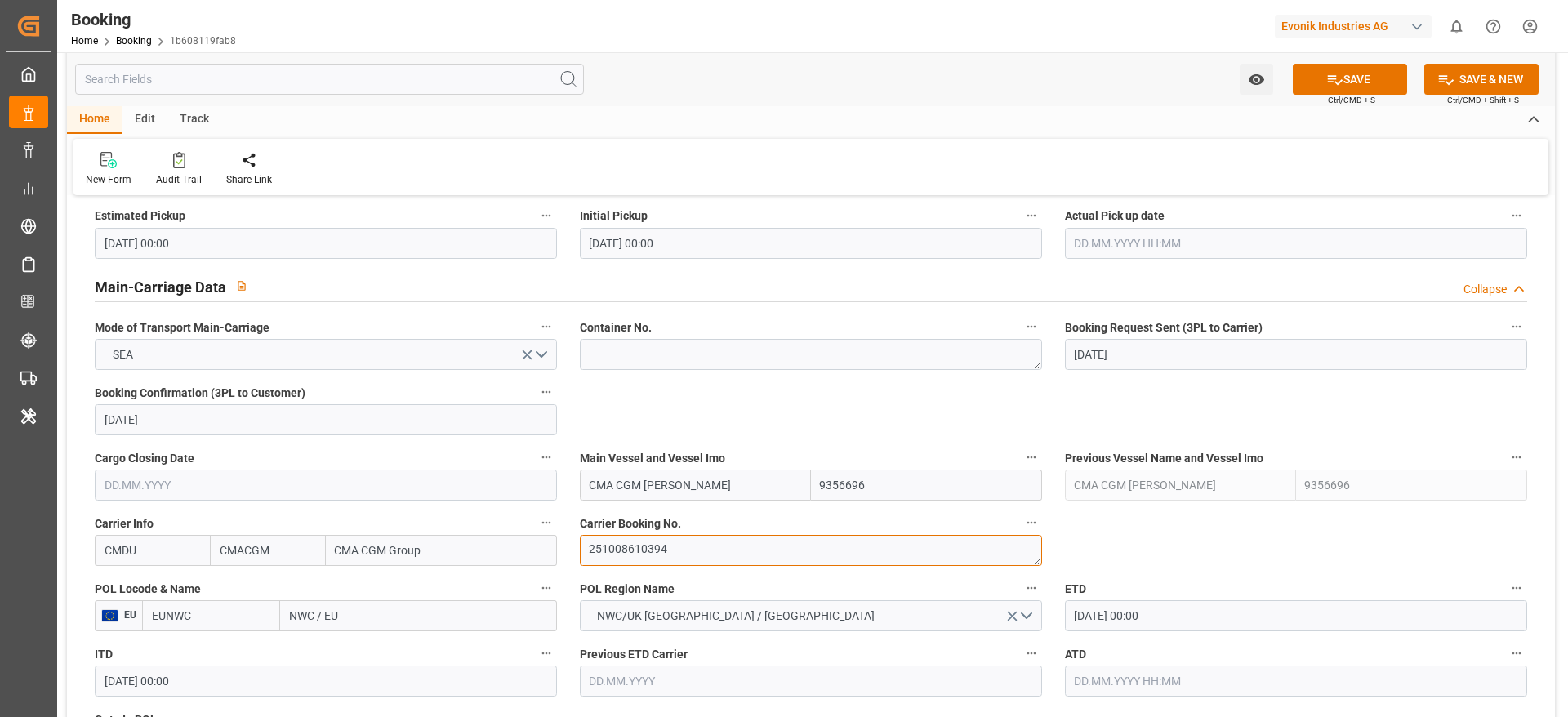
scroll to position [980, 0]
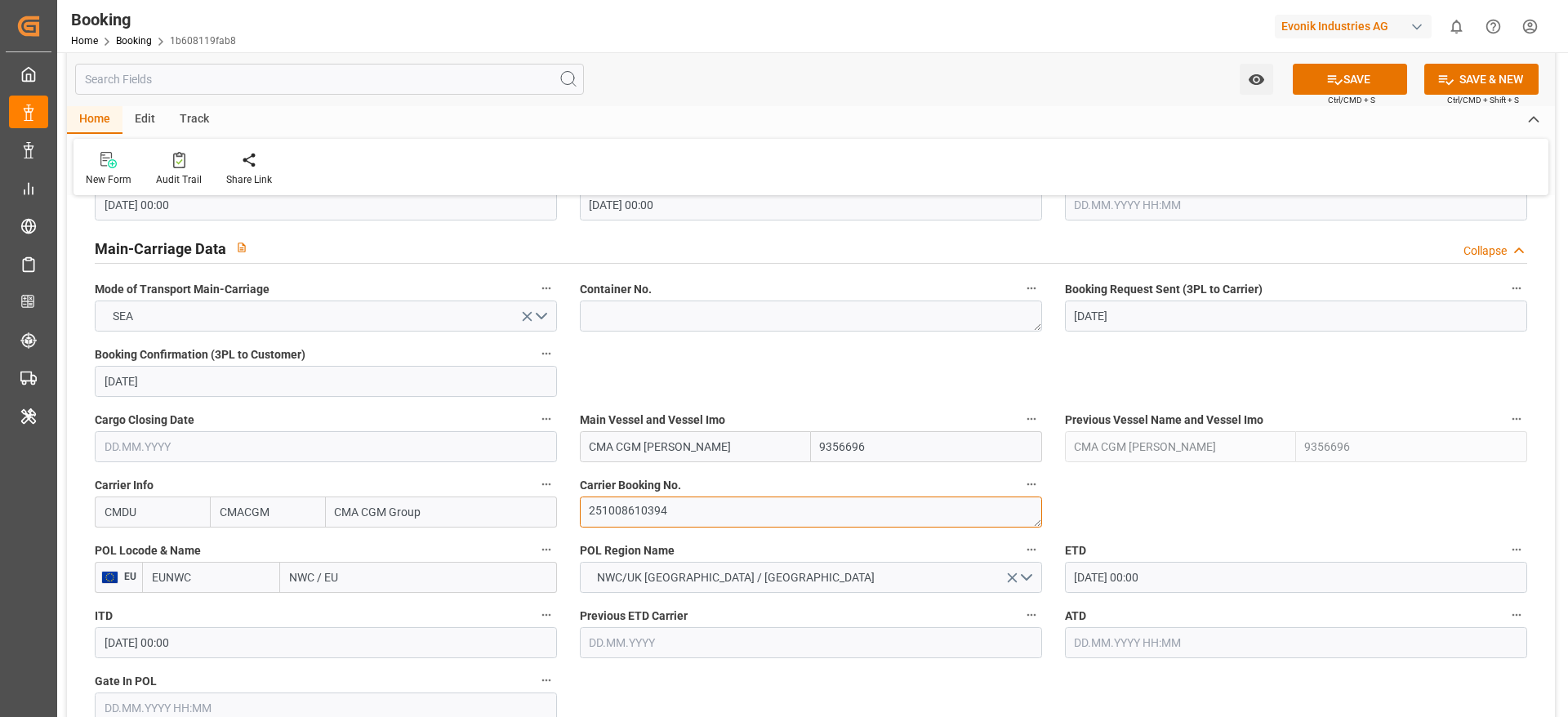
click at [726, 505] on textarea "251008610394" at bounding box center [811, 512] width 462 height 31
paste textarea "HBG2040186"
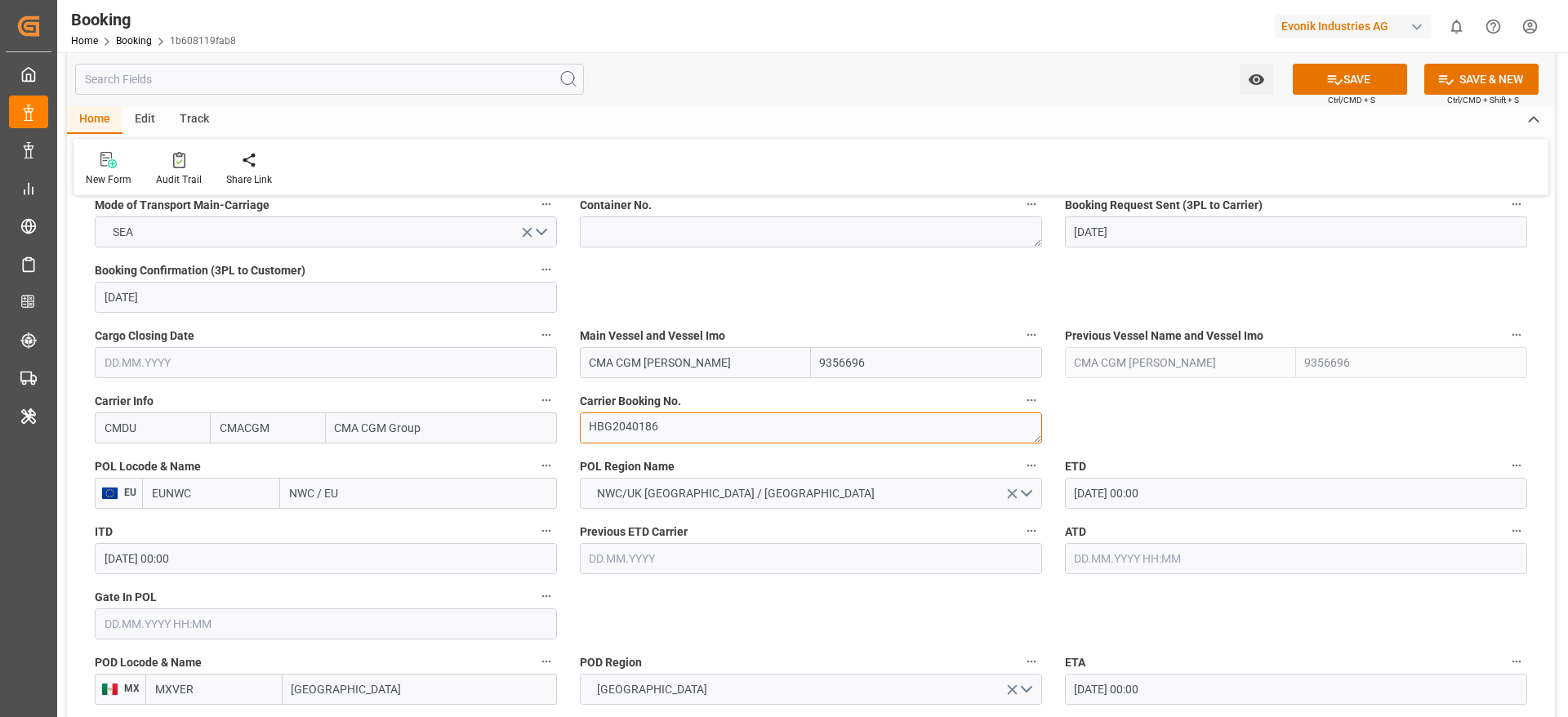
scroll to position [1102, 0]
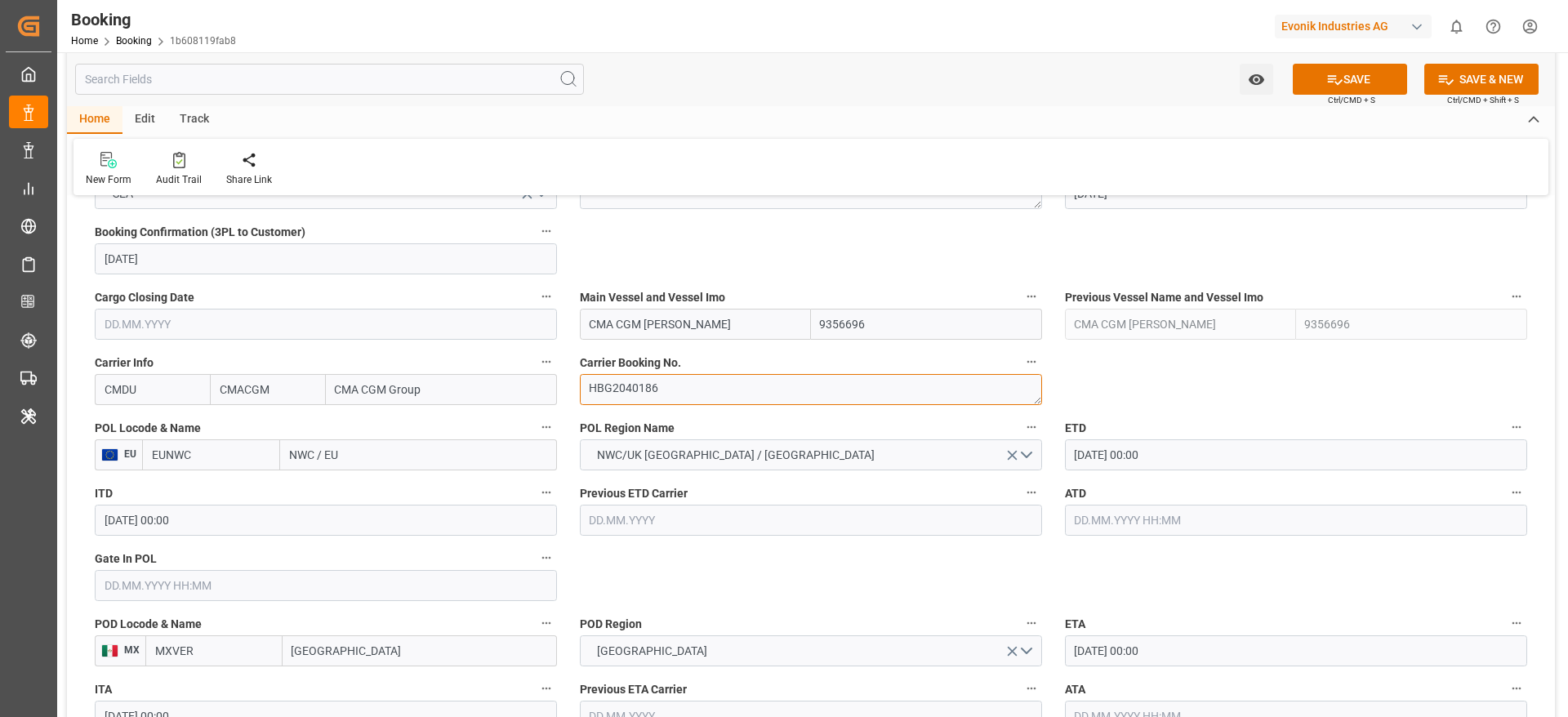
type textarea "HBG2040186"
click at [1136, 462] on input "15.10.2025 00:00" at bounding box center [1296, 454] width 462 height 31
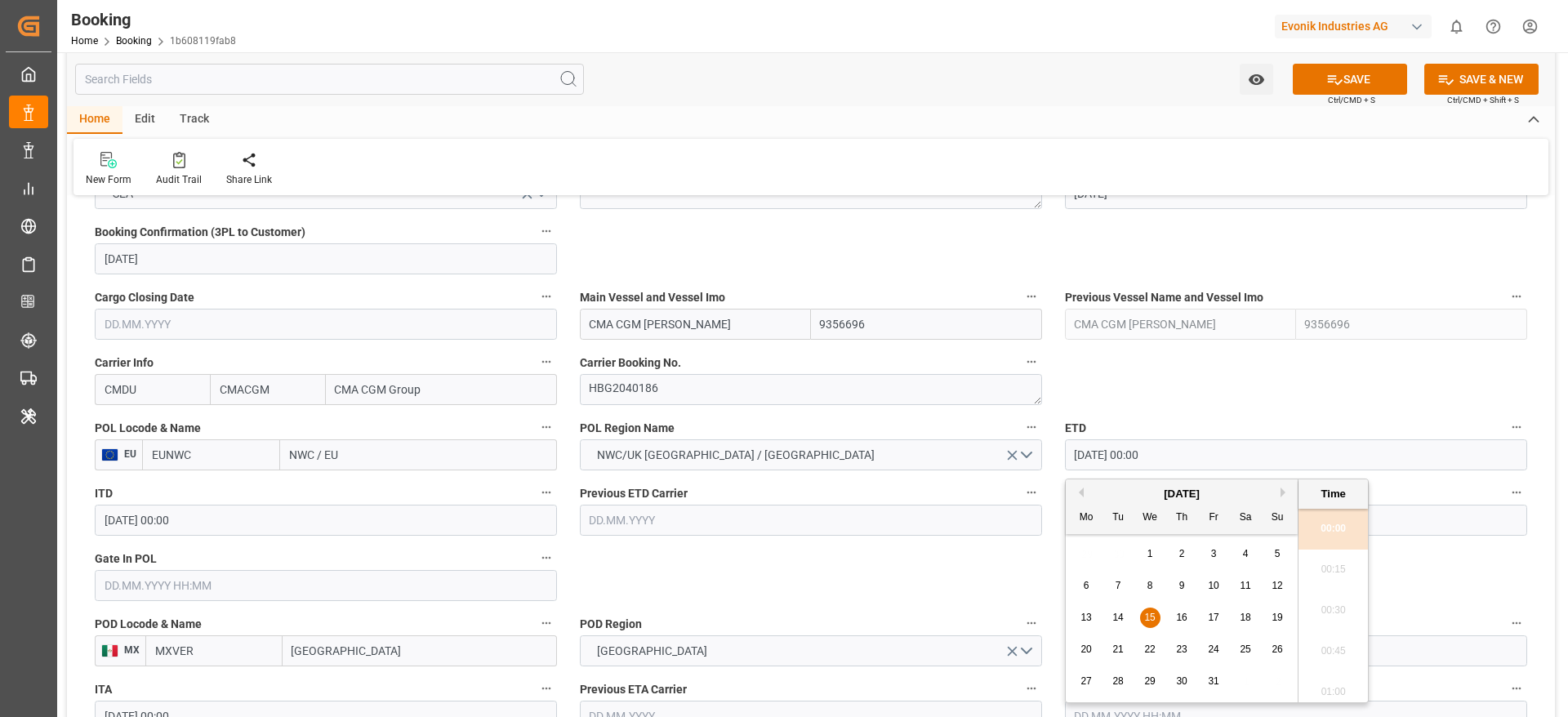
click at [1185, 617] on span "16" at bounding box center [1181, 617] width 10 height 11
type input "16.10.2025 00:00"
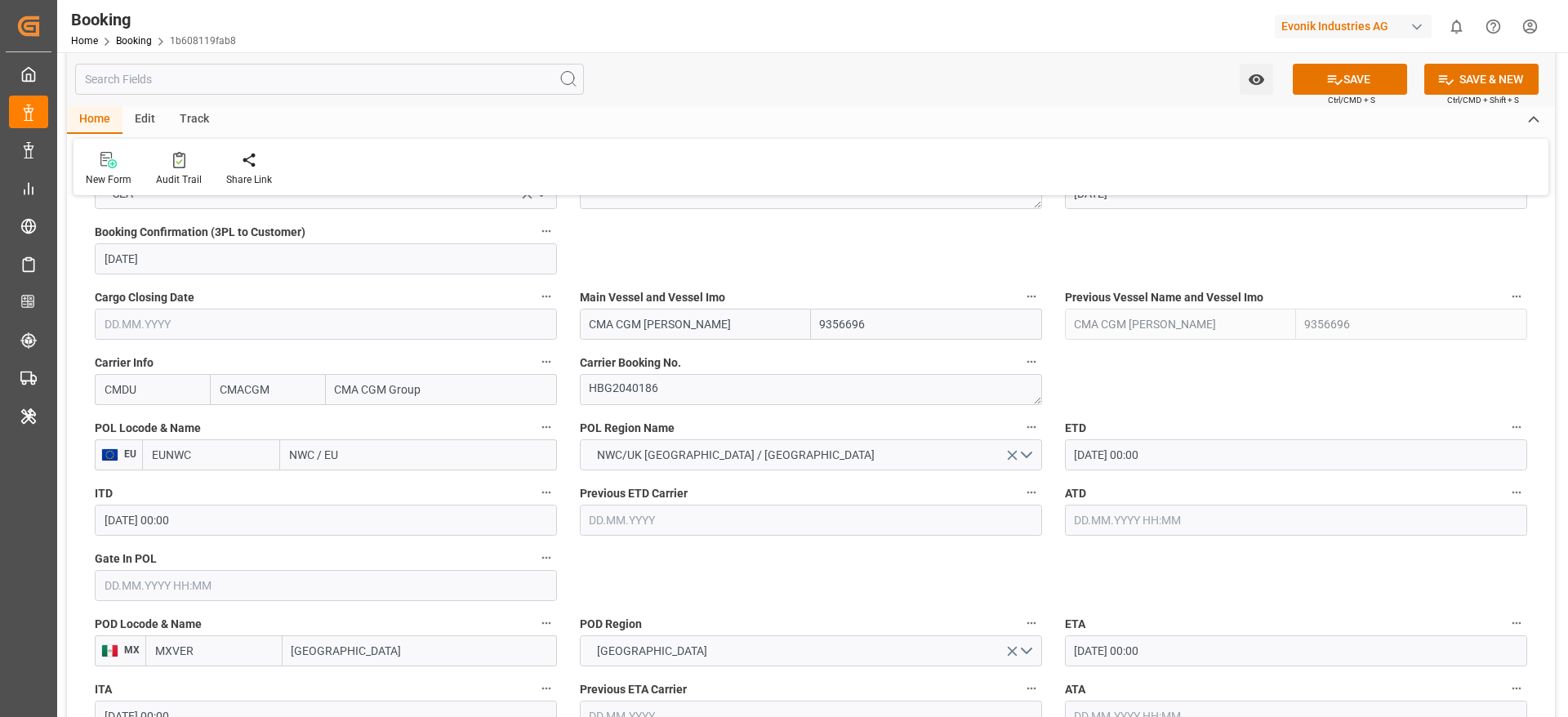
click at [385, 467] on input "NWC / EU" at bounding box center [419, 454] width 277 height 31
paste input "[GEOGRAPHIC_DATA]"
type input "[GEOGRAPHIC_DATA]"
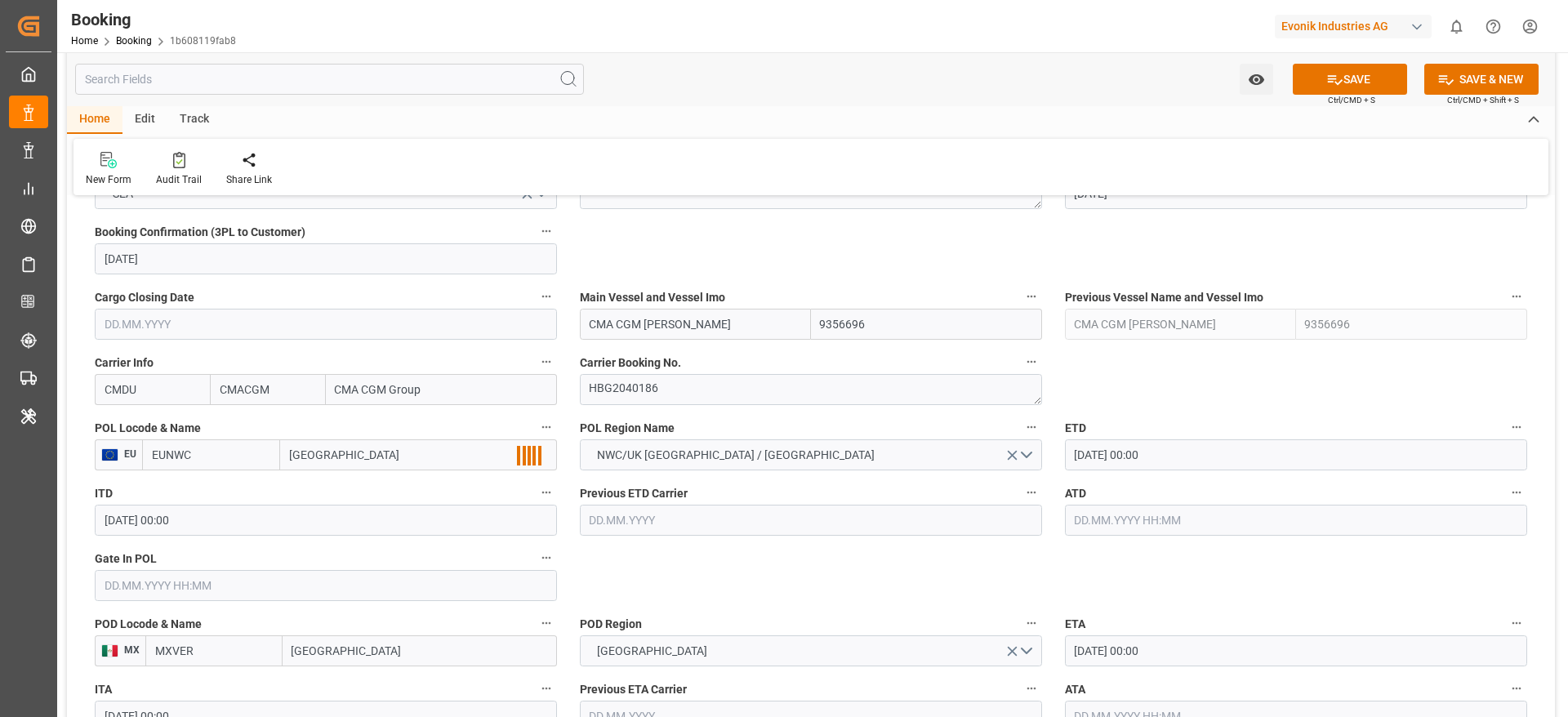
scroll to position [1225, 0]
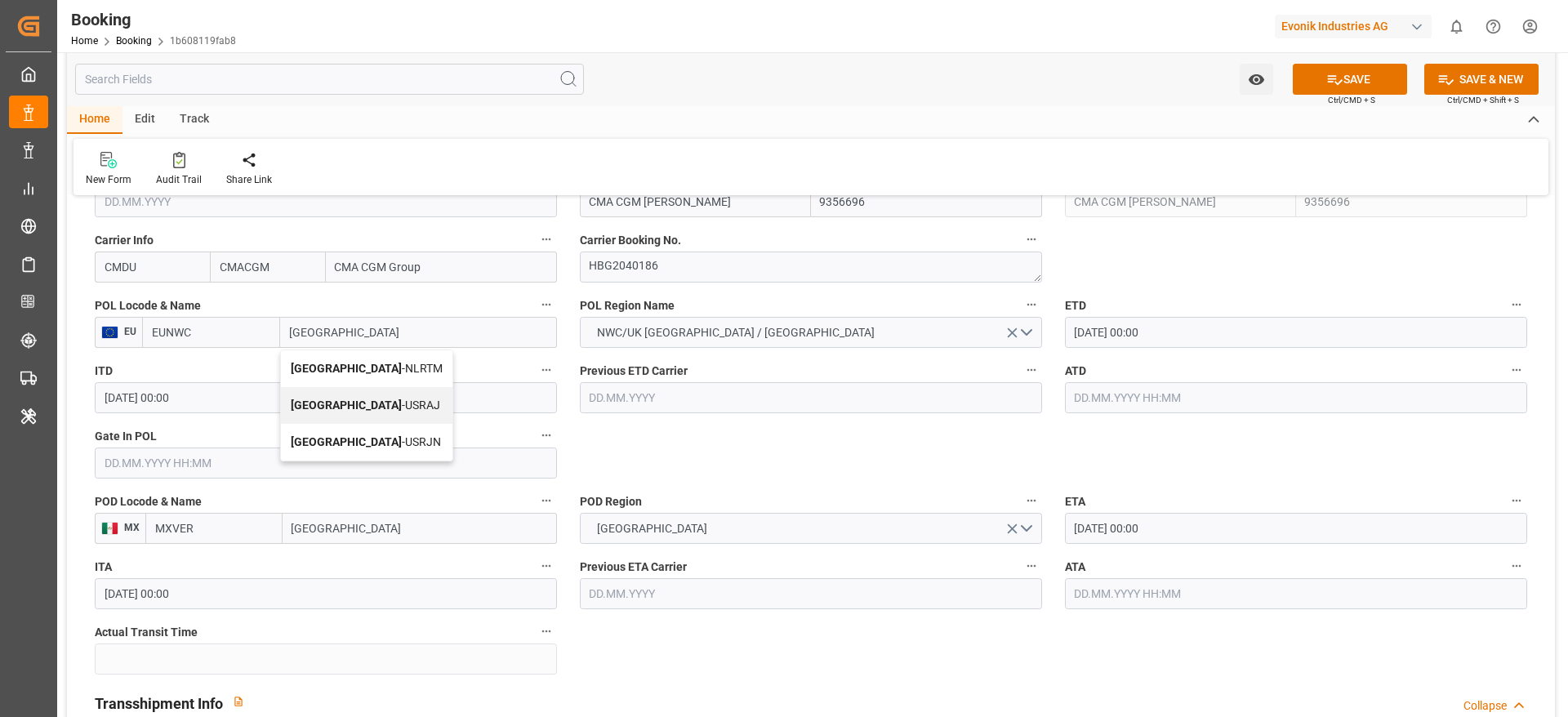
click at [361, 373] on span "[GEOGRAPHIC_DATA] - NLRTM" at bounding box center [367, 368] width 152 height 13
type input "NLRTM"
type input "[GEOGRAPHIC_DATA]"
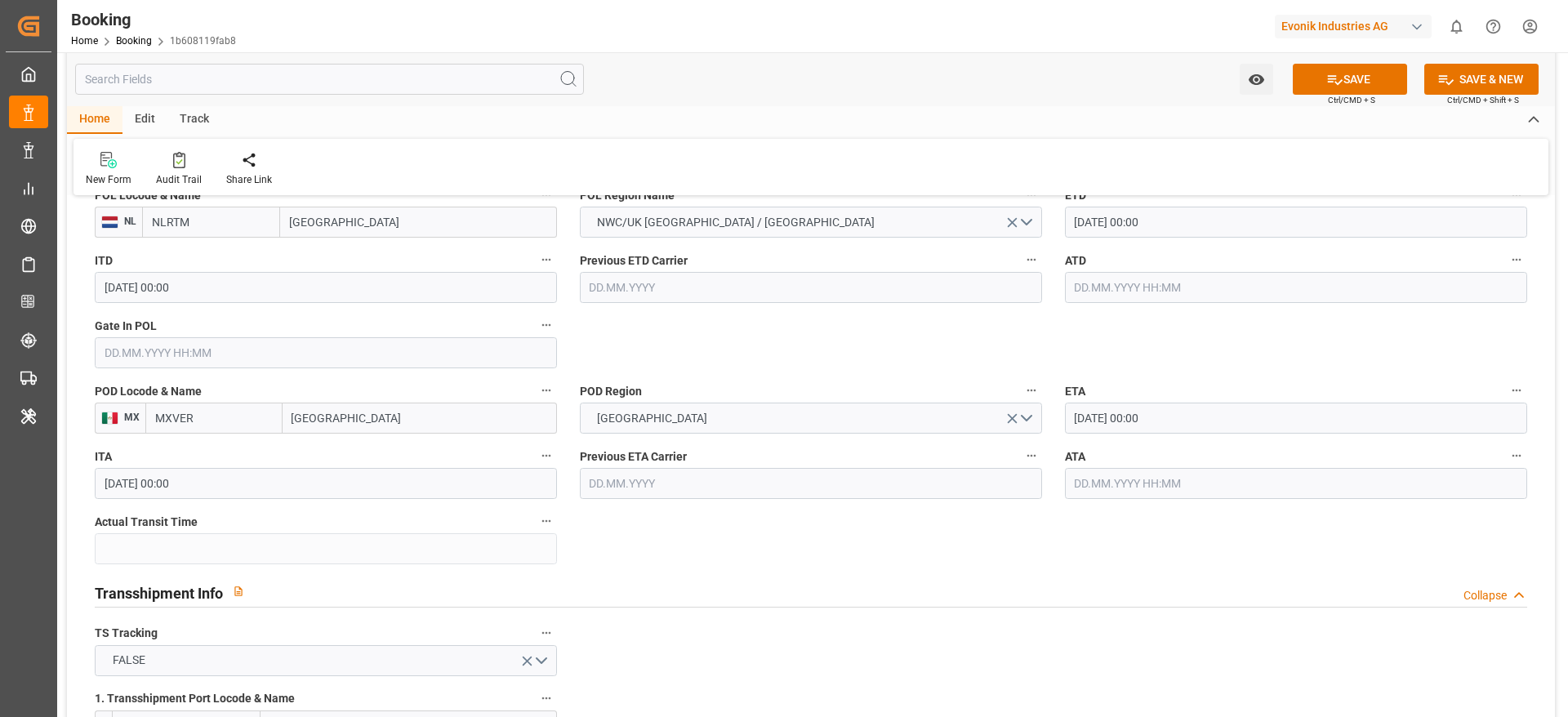
scroll to position [1470, 0]
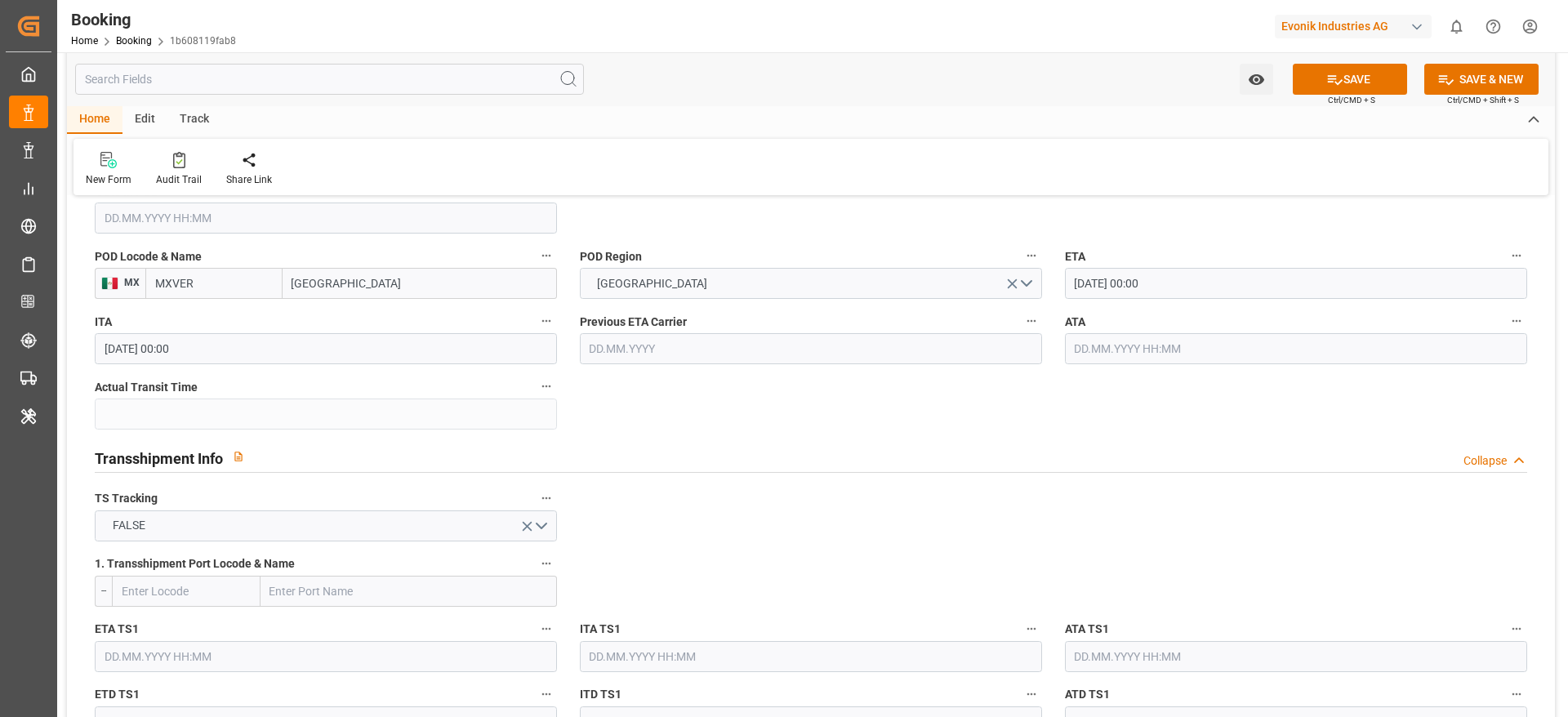
click at [1221, 277] on input "27.11.2025 00:00" at bounding box center [1296, 283] width 462 height 31
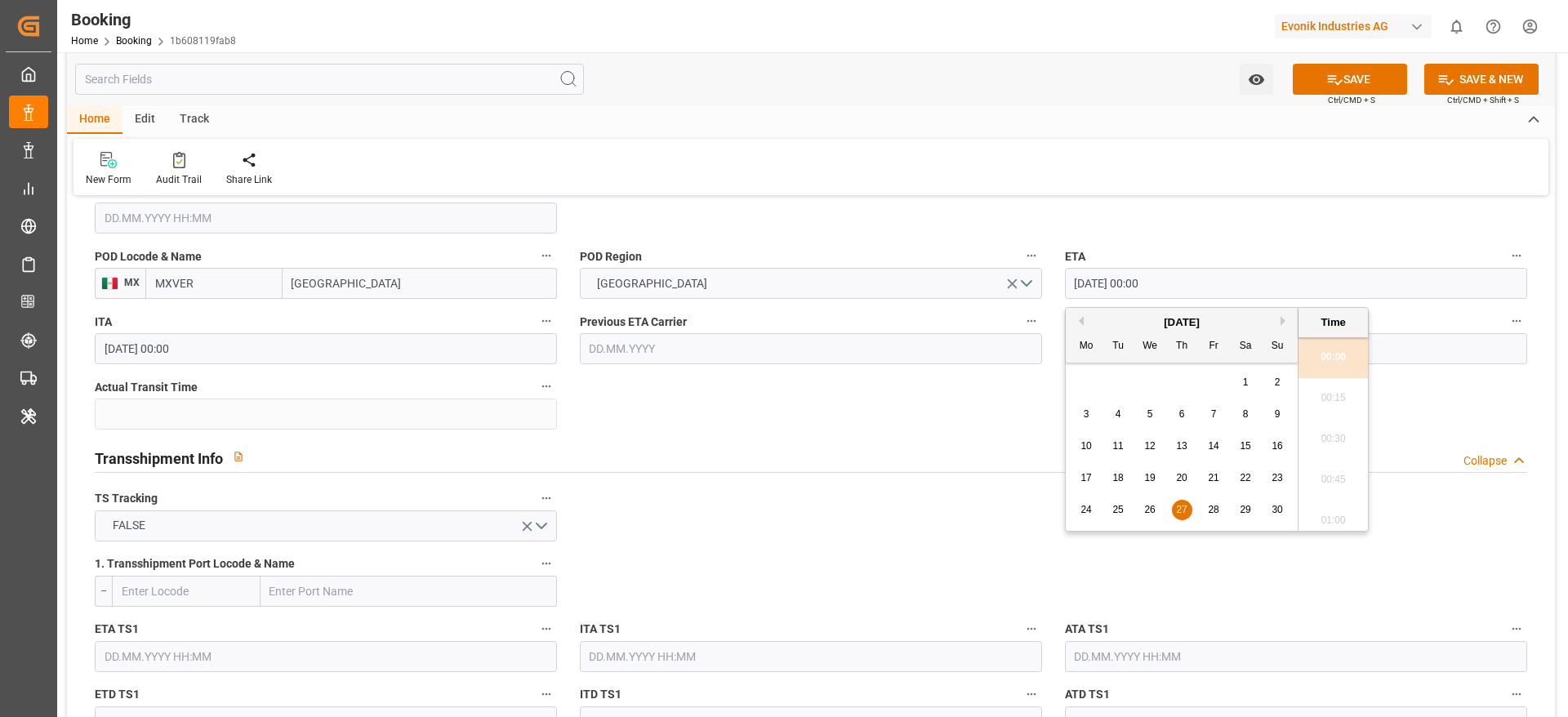
click at [1116, 414] on span "4" at bounding box center [1119, 413] width 6 height 11
type input "04.11.2025 00:00"
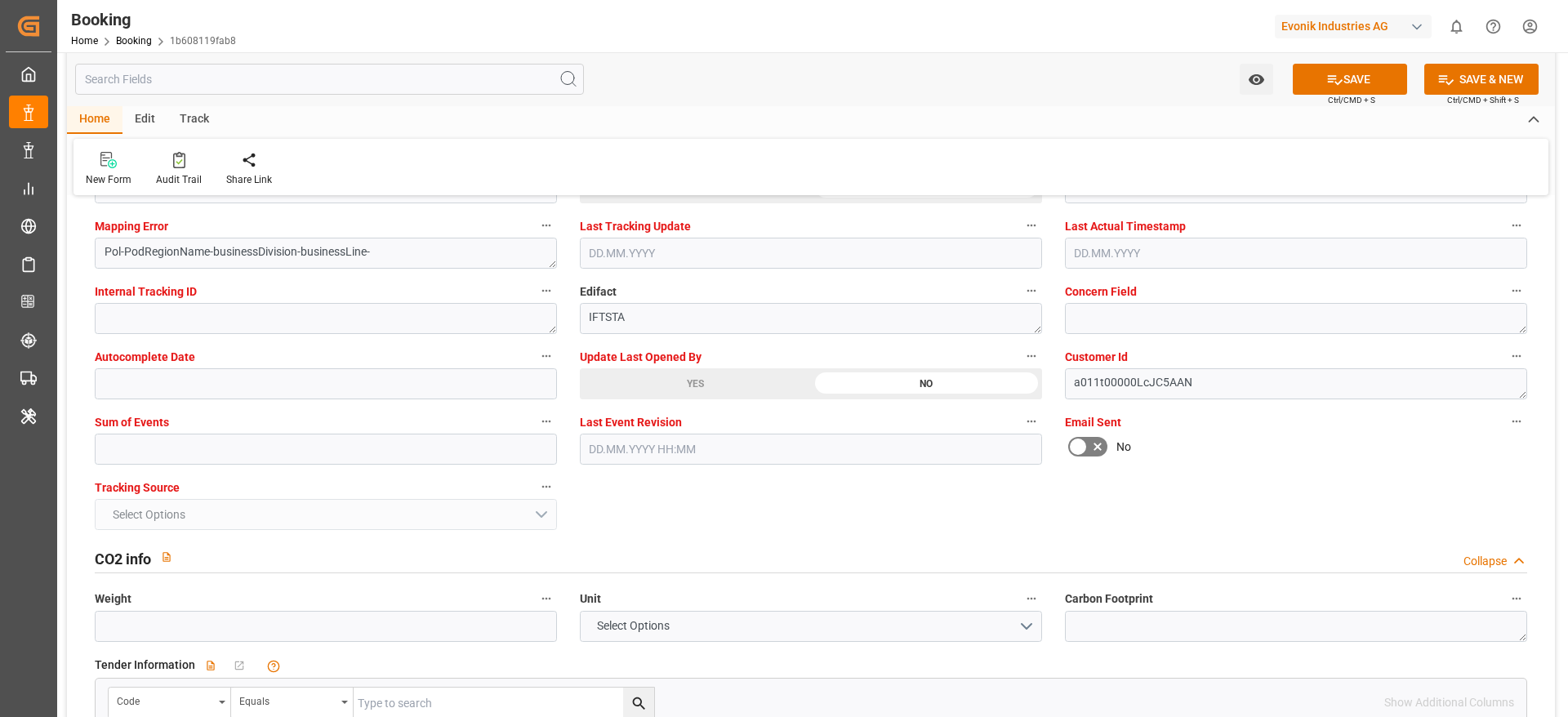
scroll to position [3185, 0]
click at [1363, 80] on button "SAVE" at bounding box center [1351, 79] width 115 height 31
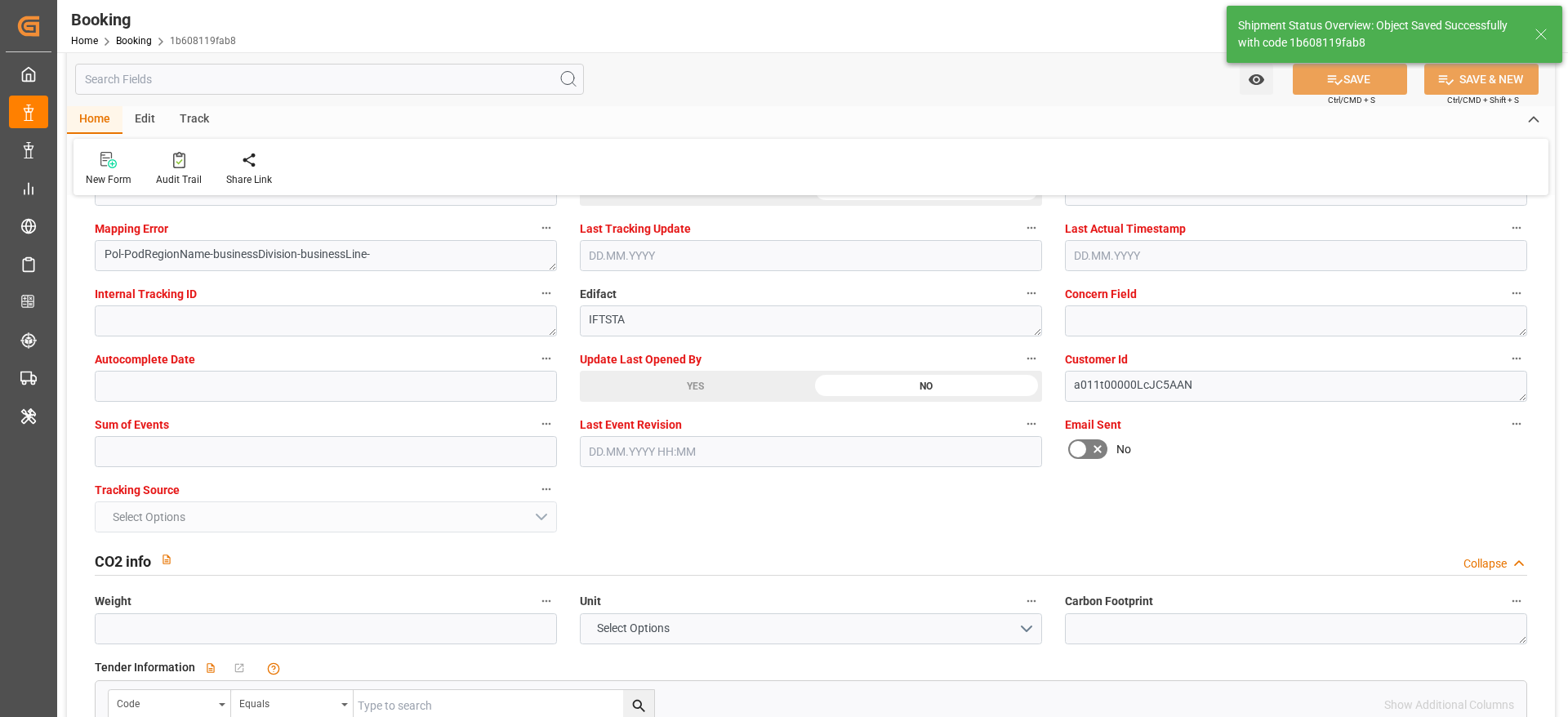
type textarea "[PERSON_NAME]"
type textarea "businessDivision-businessLine-"
type input "18.09.2025 07:22"
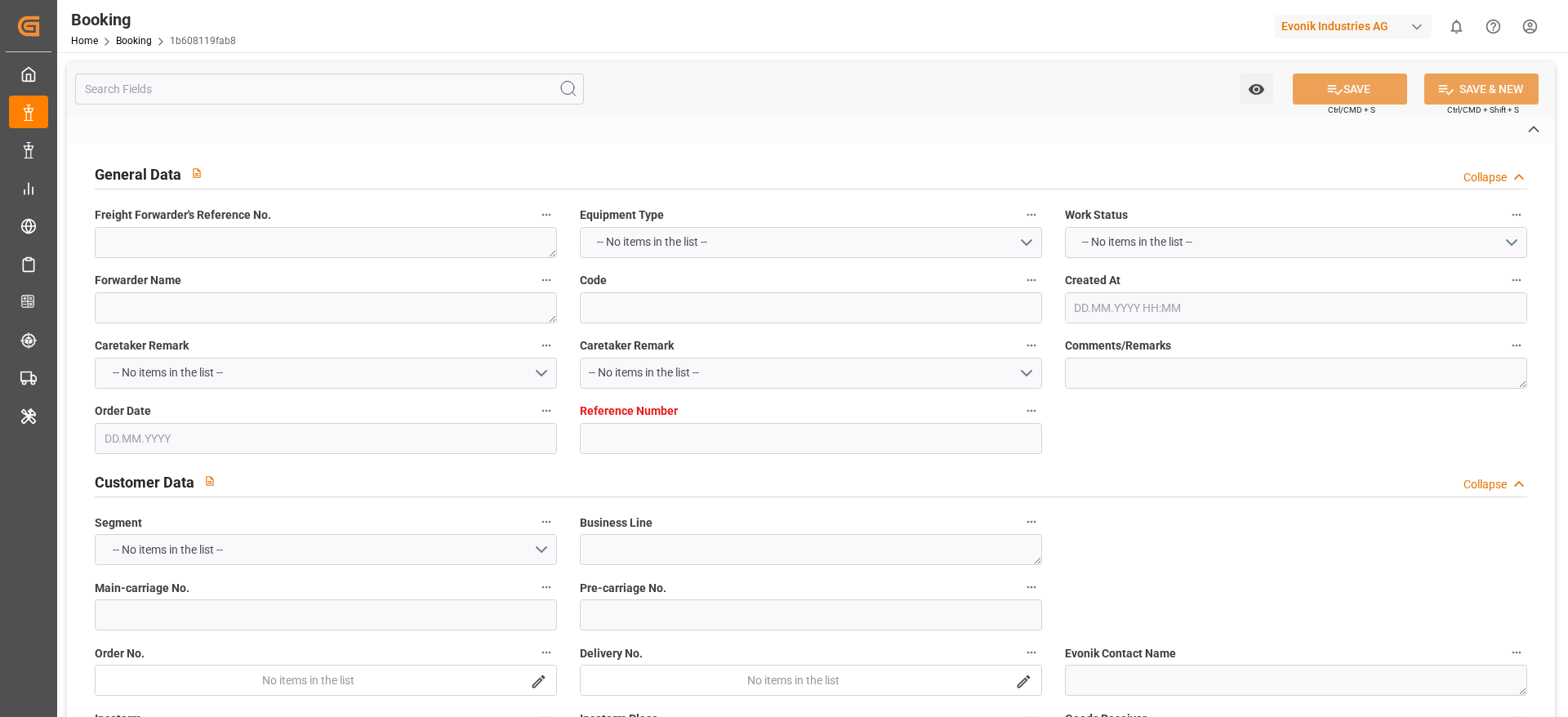
type textarea "251008610394"
type textarea "Leschaco Bremen"
type input "1b608119fab8"
type input "7001275583"
type textarea "CU-CAD"
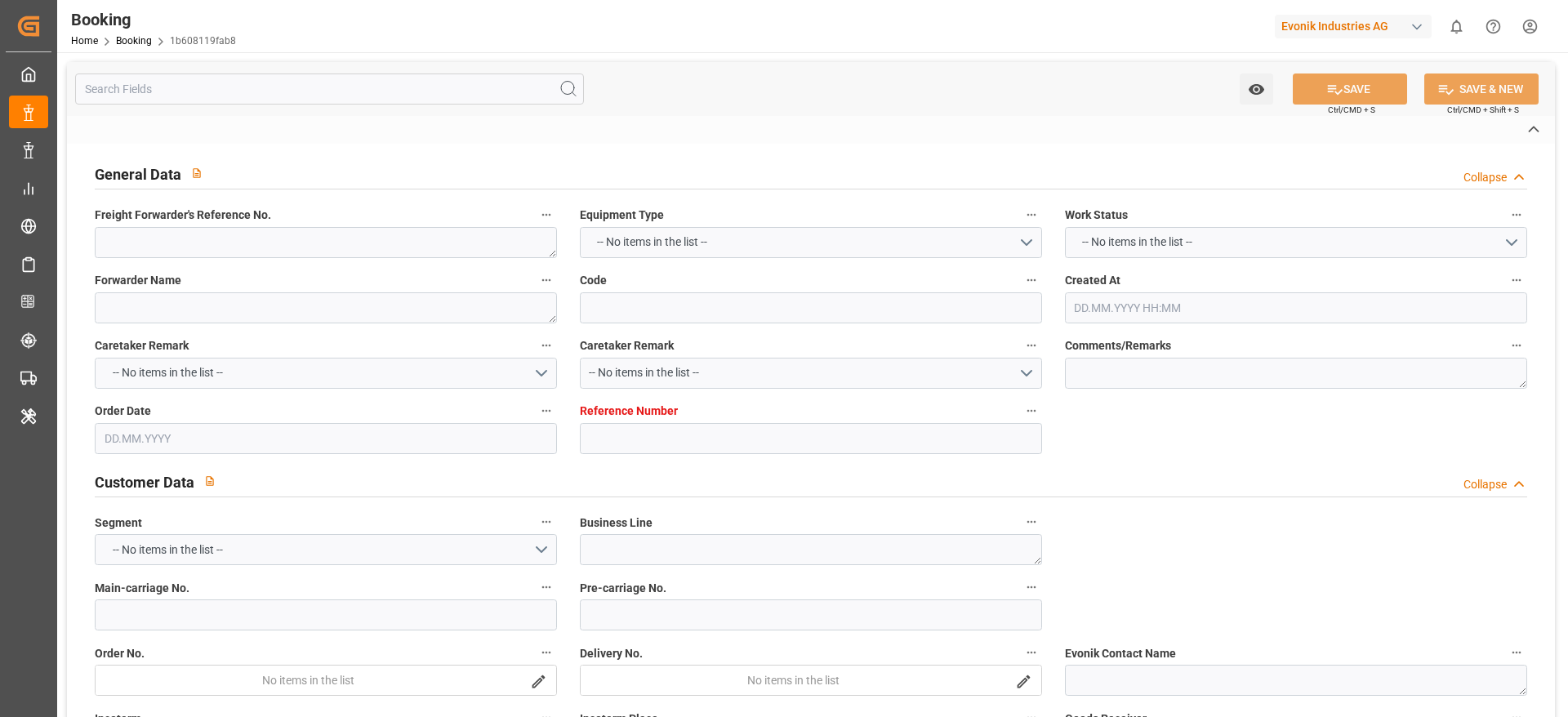
type input "7001275582"
type textarea "[PERSON_NAME][EMAIL_ADDRESS][PERSON_NAME][DOMAIN_NAME]"
type textarea "CIF"
type textarea "[GEOGRAPHIC_DATA]"
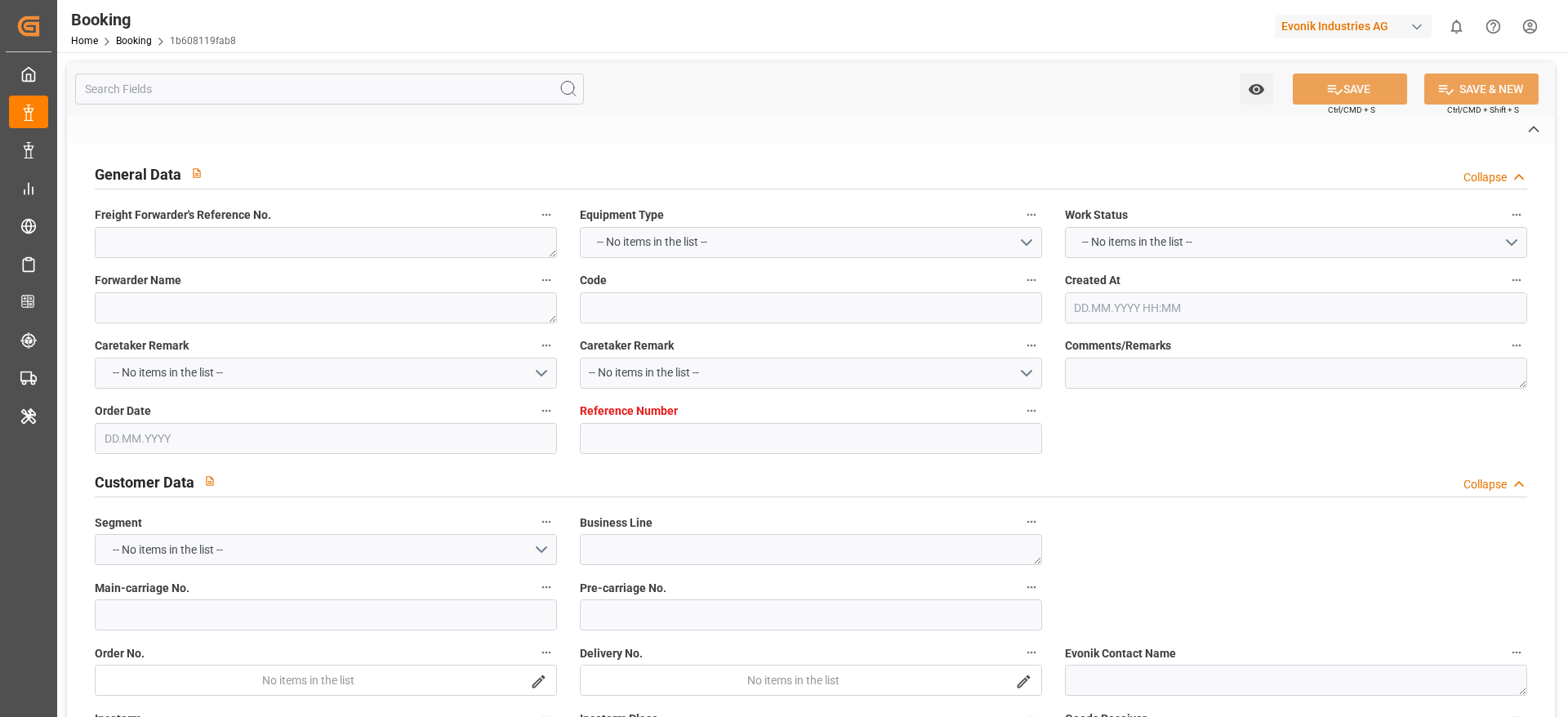
type input "CMA CGM [PERSON_NAME]"
type input "CMDU"
type input "NWC / EU"
type input "[GEOGRAPHIC_DATA]"
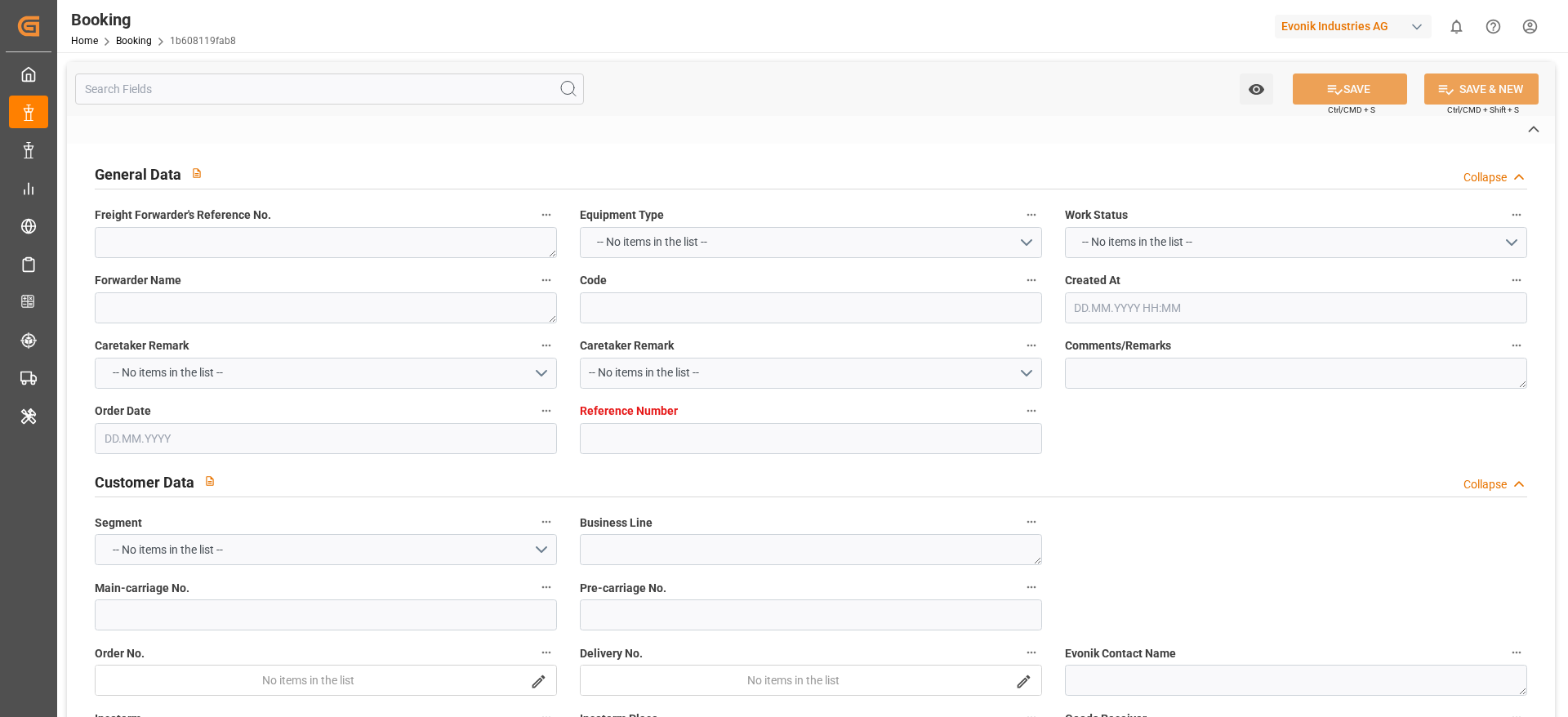
type textarea "INPUT_Evonik_Seeburger_IFTMIN_1003150208_20250916093149263.edi"
type textarea "NWC/[GEOGRAPHIC_DATA] [GEOGRAPHIC_DATA] Continent / [GEOGRAPHIC_DATA]-CAD"
type textarea "INPUT_Evonik_Seeburger_IFTMIN_1003147490_20250915150637044.edi,INPUT_Evonik_See…"
type textarea "1003150208"
type textarea "[PERSON_NAME]"
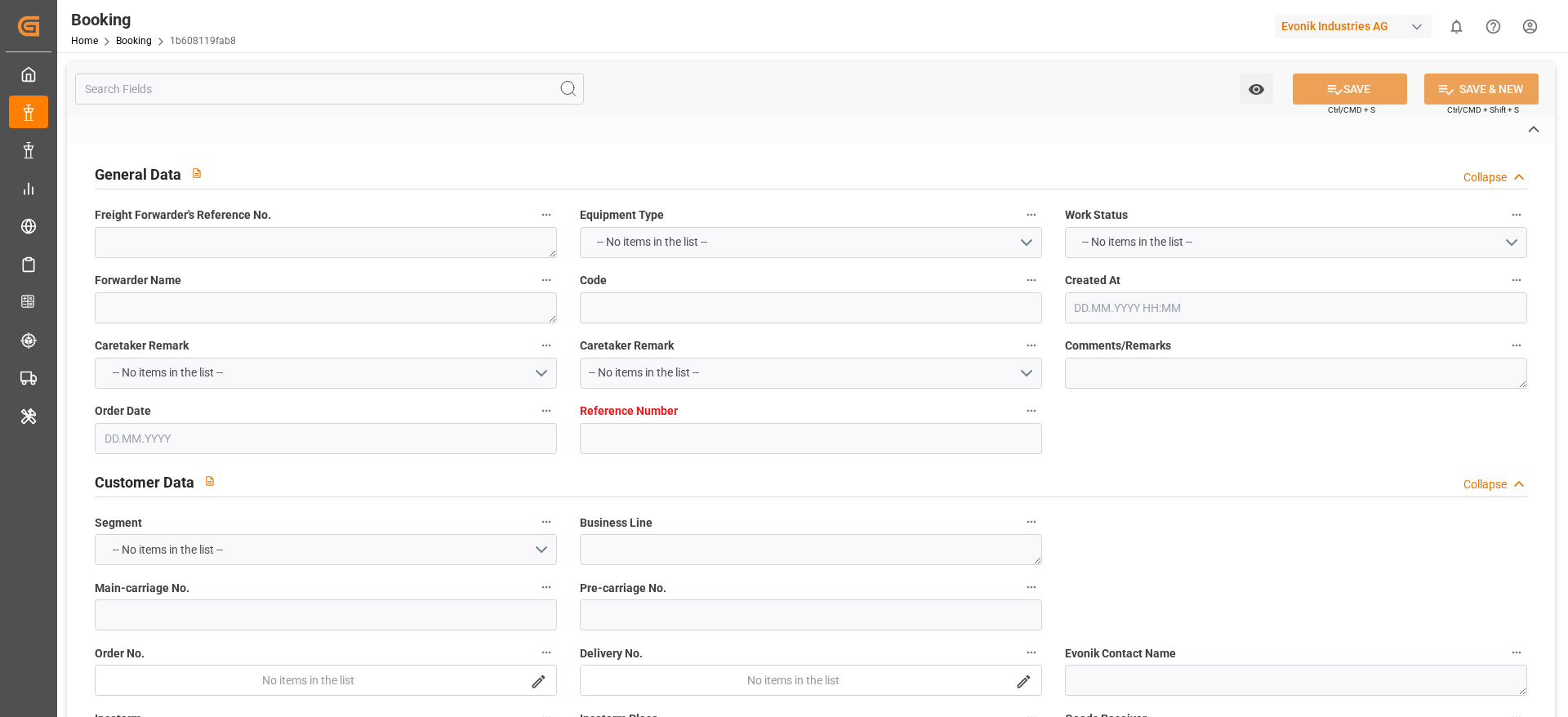
type textarea "Pol-PodRegionName-businessDivision-businessLine-"
type textarea "IFTSTA"
type textarea "a011t00000LcJC5AAN"
type textarea "No"
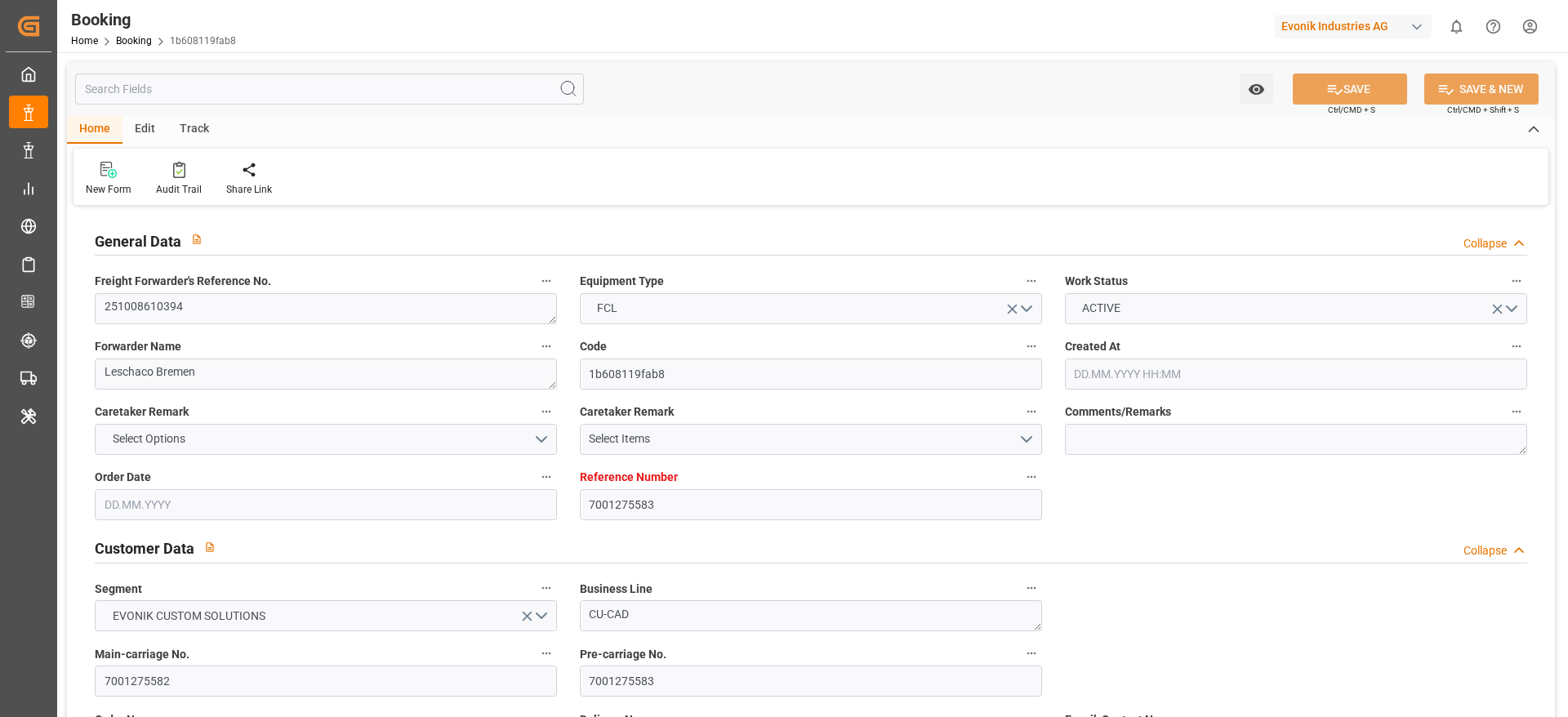
type input "7001275583"
type input "9356696"
type input "CMACGM"
type input "CMA CGM Group"
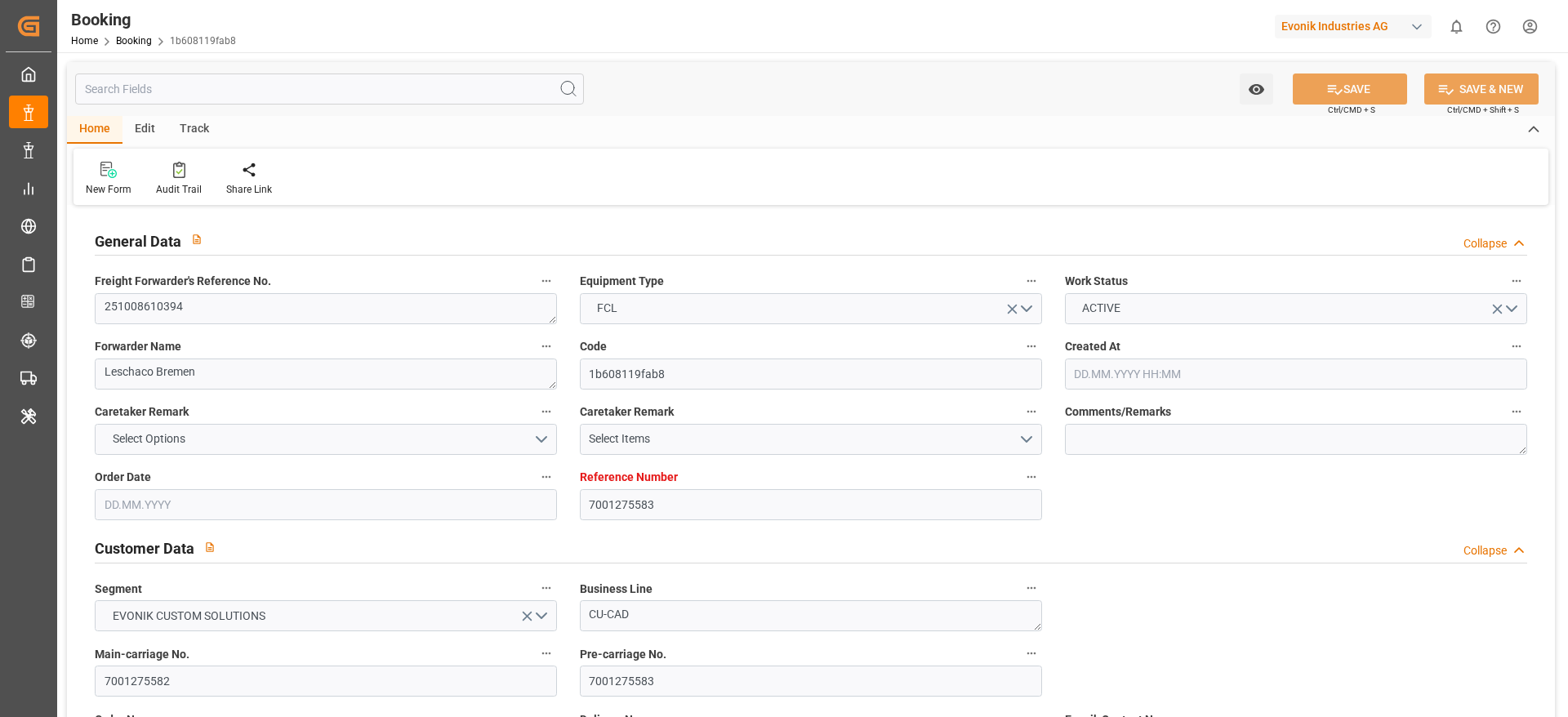
type input "EUNWC"
type input "MXVER"
type input "[DATE] 13:07"
type input "[DATE]"
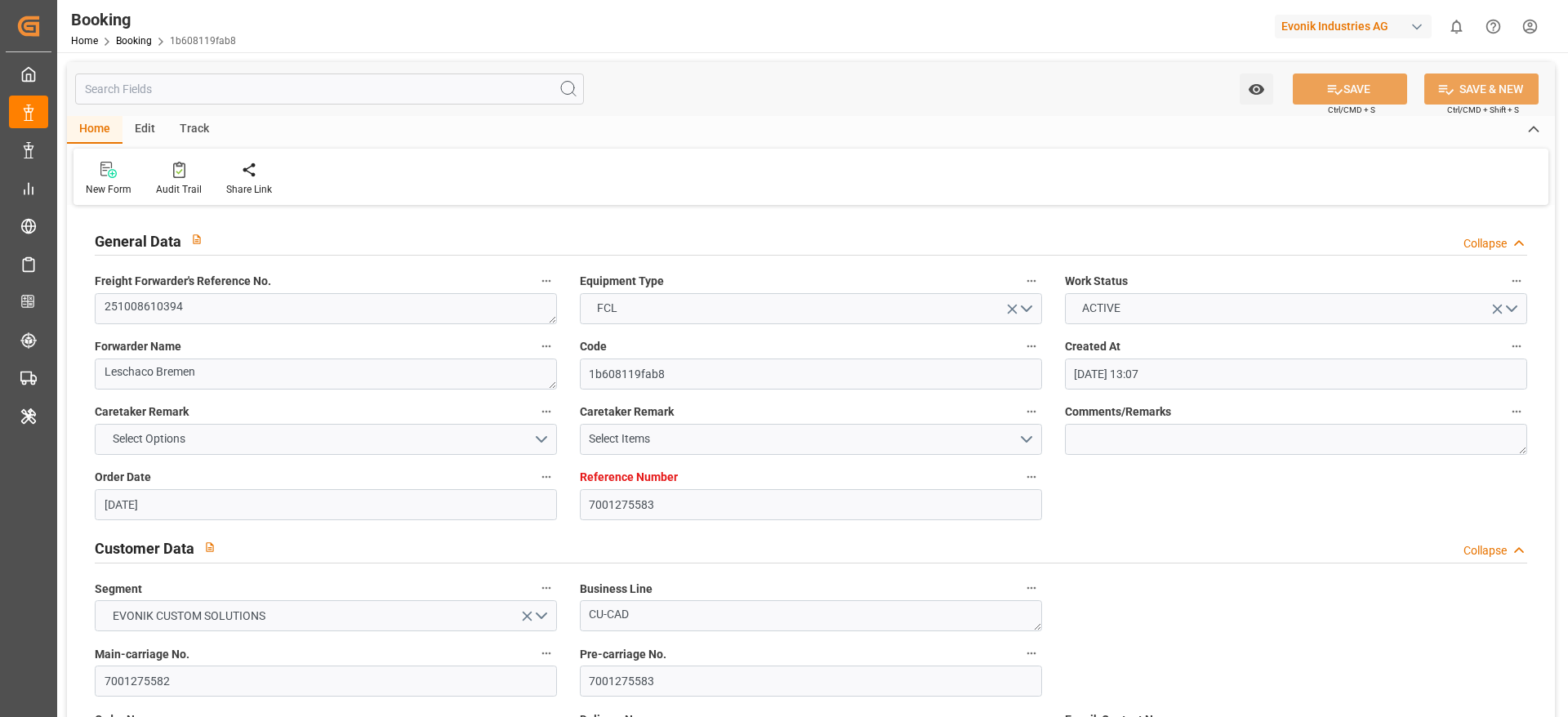
type input "[DATE]"
type input "[DATE] 00:00"
type input "[DATE]"
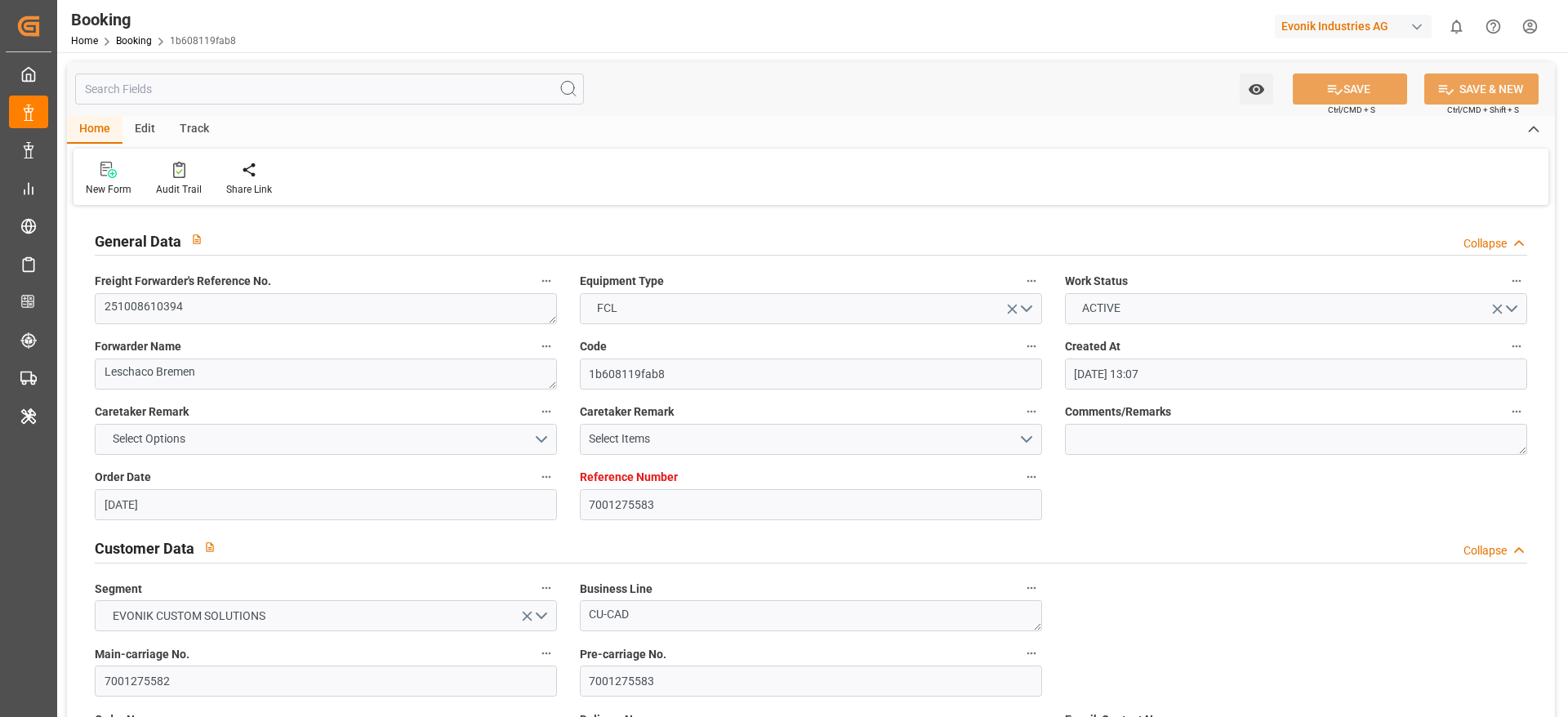
type input "[DATE] 00:00"
type input "[DATE] 08:53"
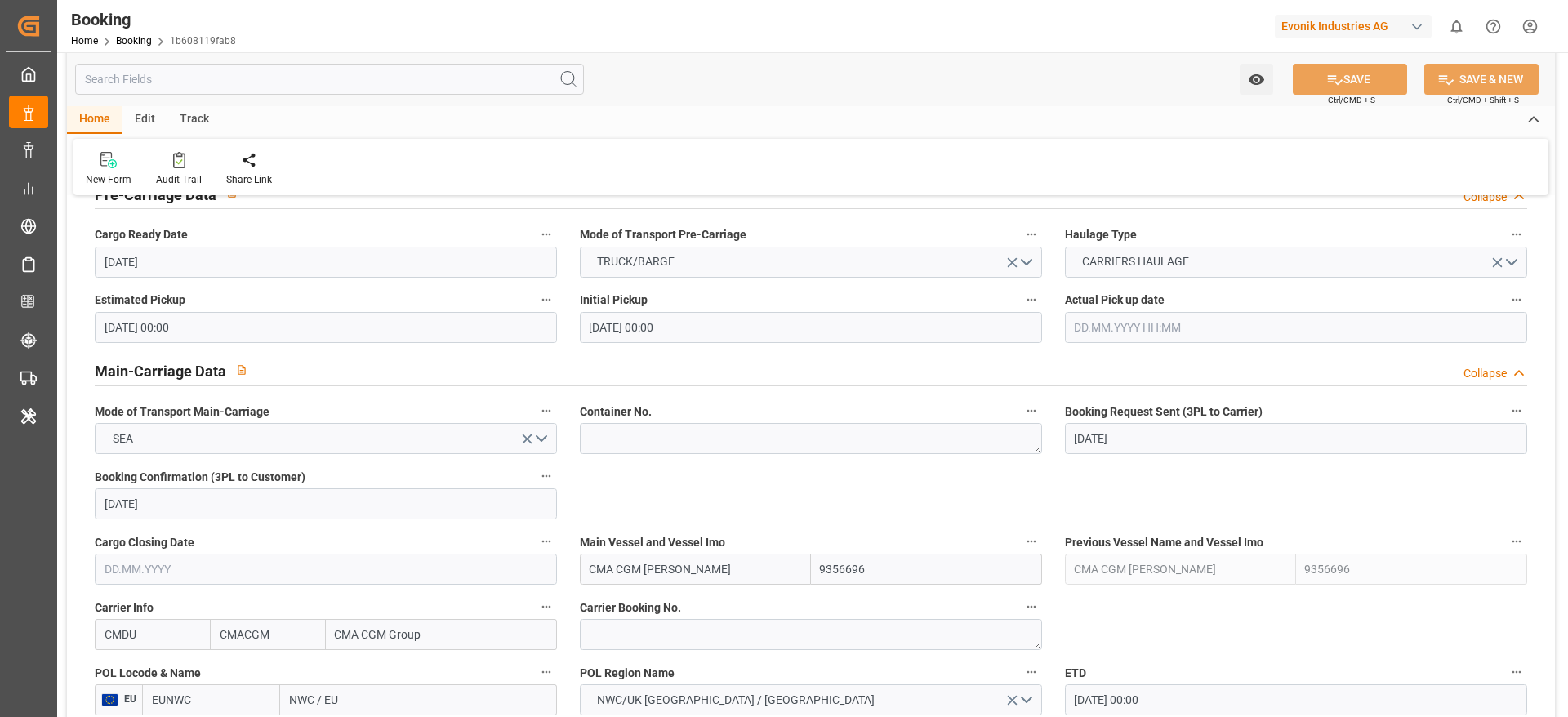
scroll to position [1225, 0]
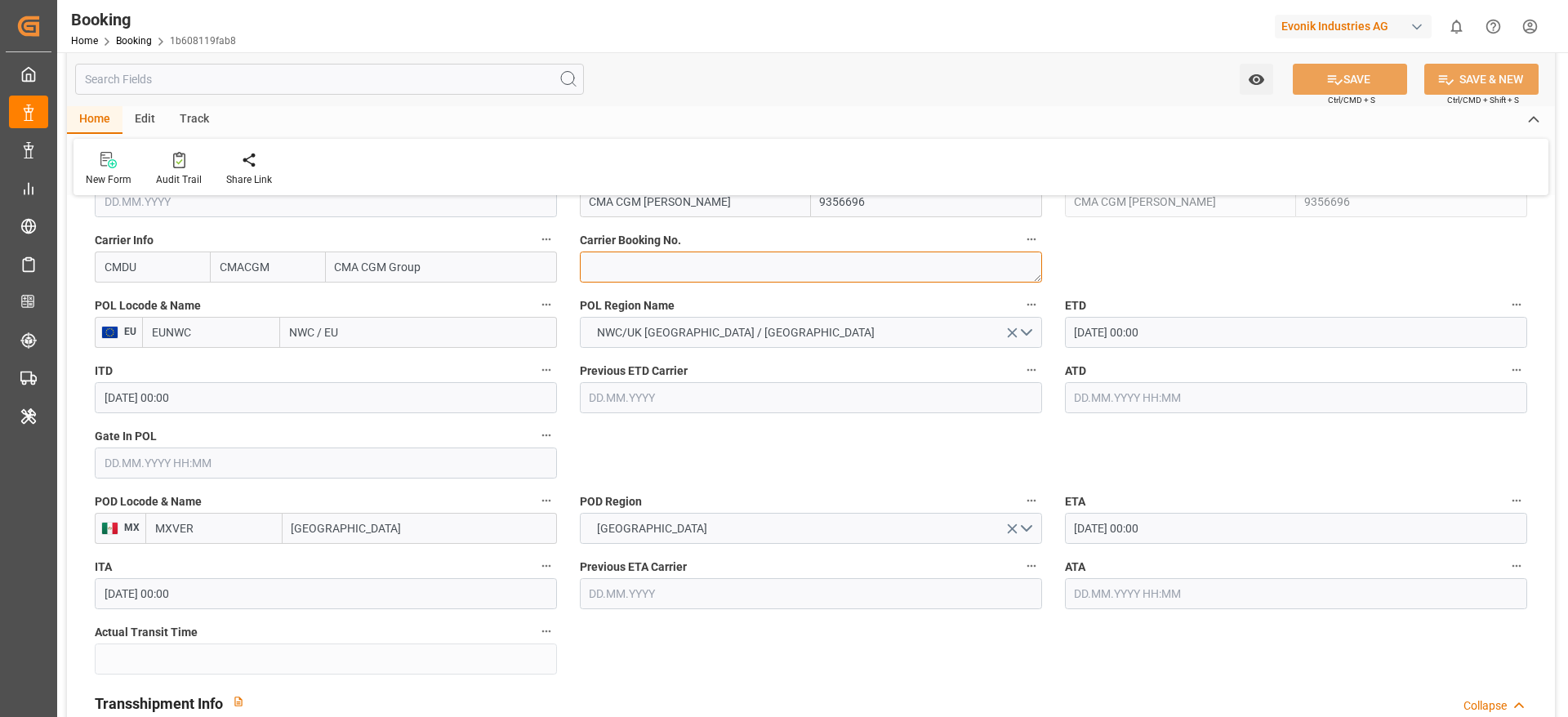
click at [678, 266] on textarea at bounding box center [811, 267] width 462 height 31
paste textarea "HBG2040186"
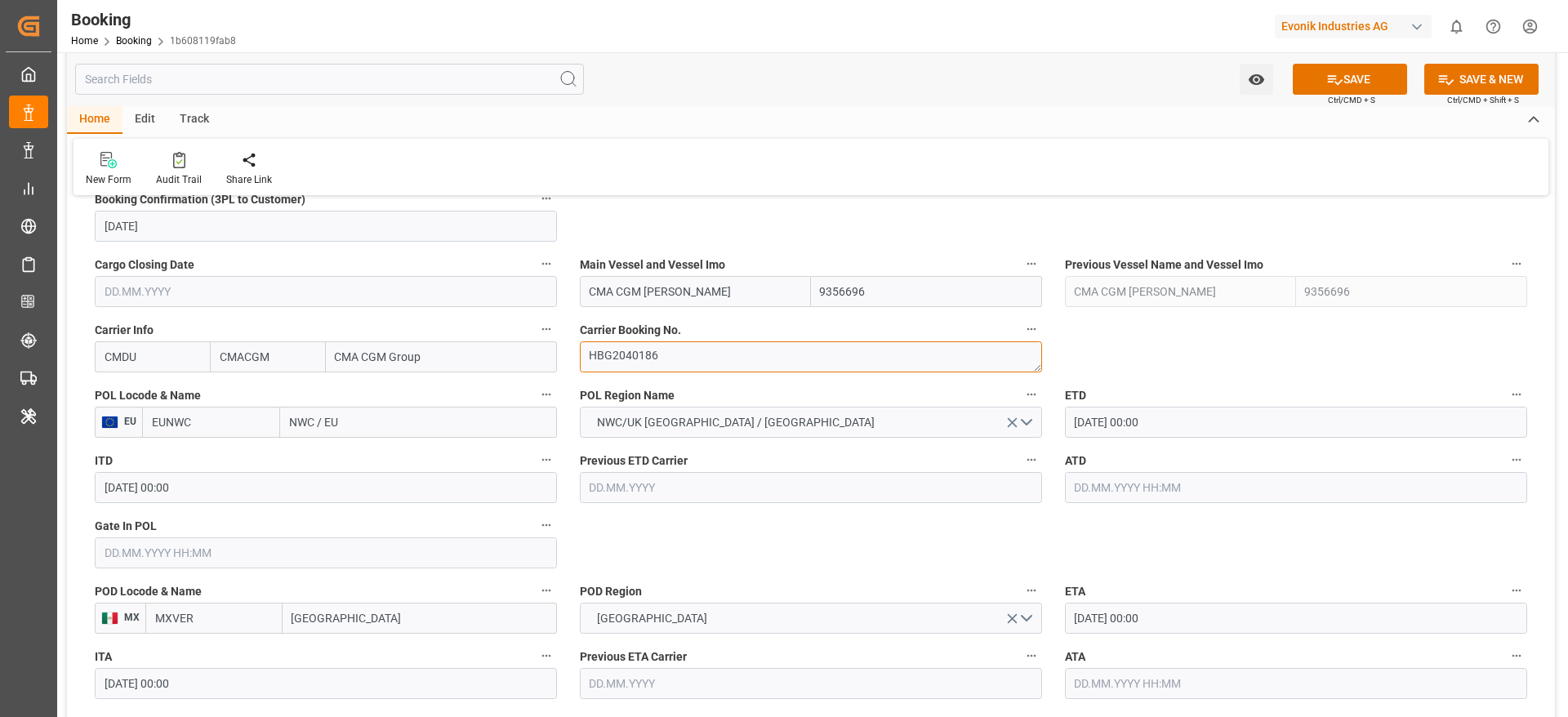
scroll to position [980, 0]
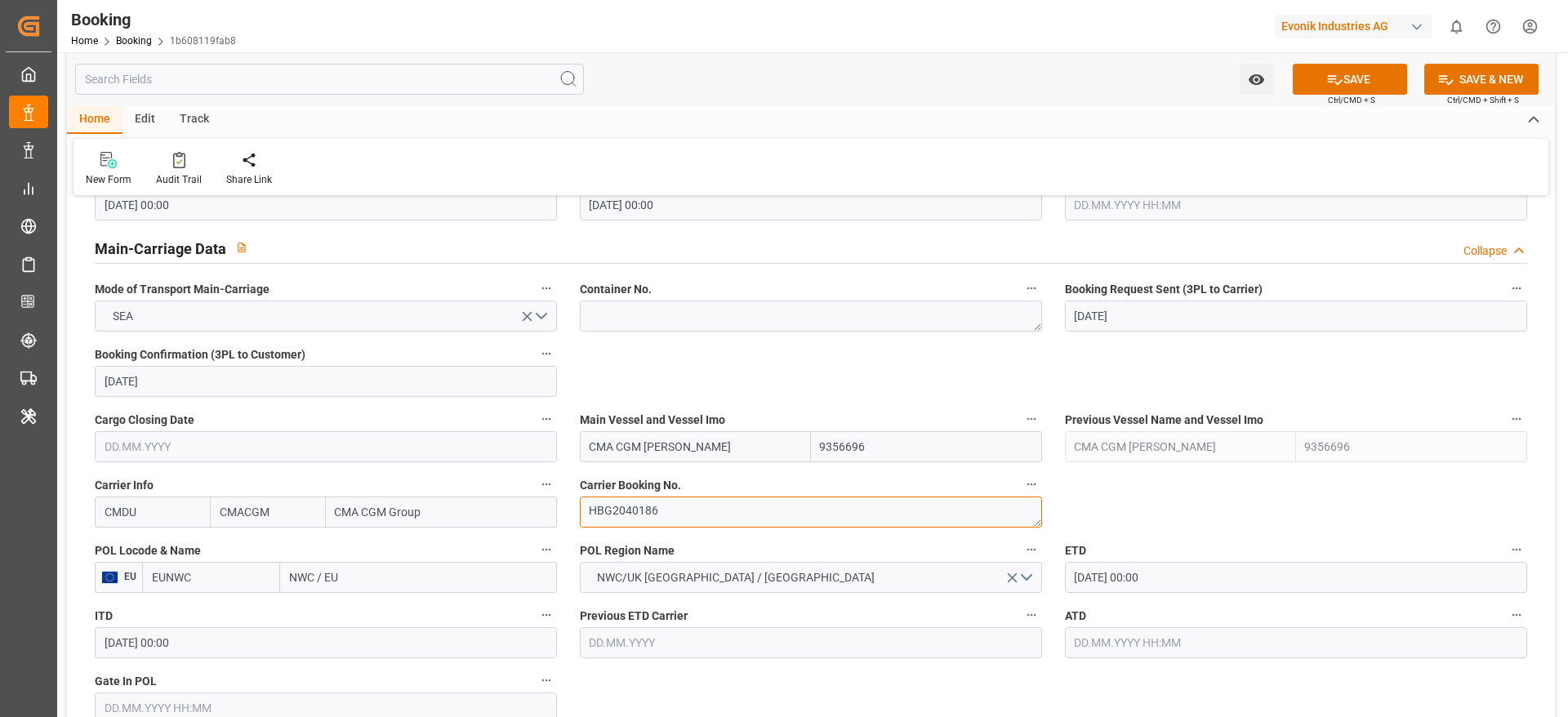
type textarea "HBG2040186"
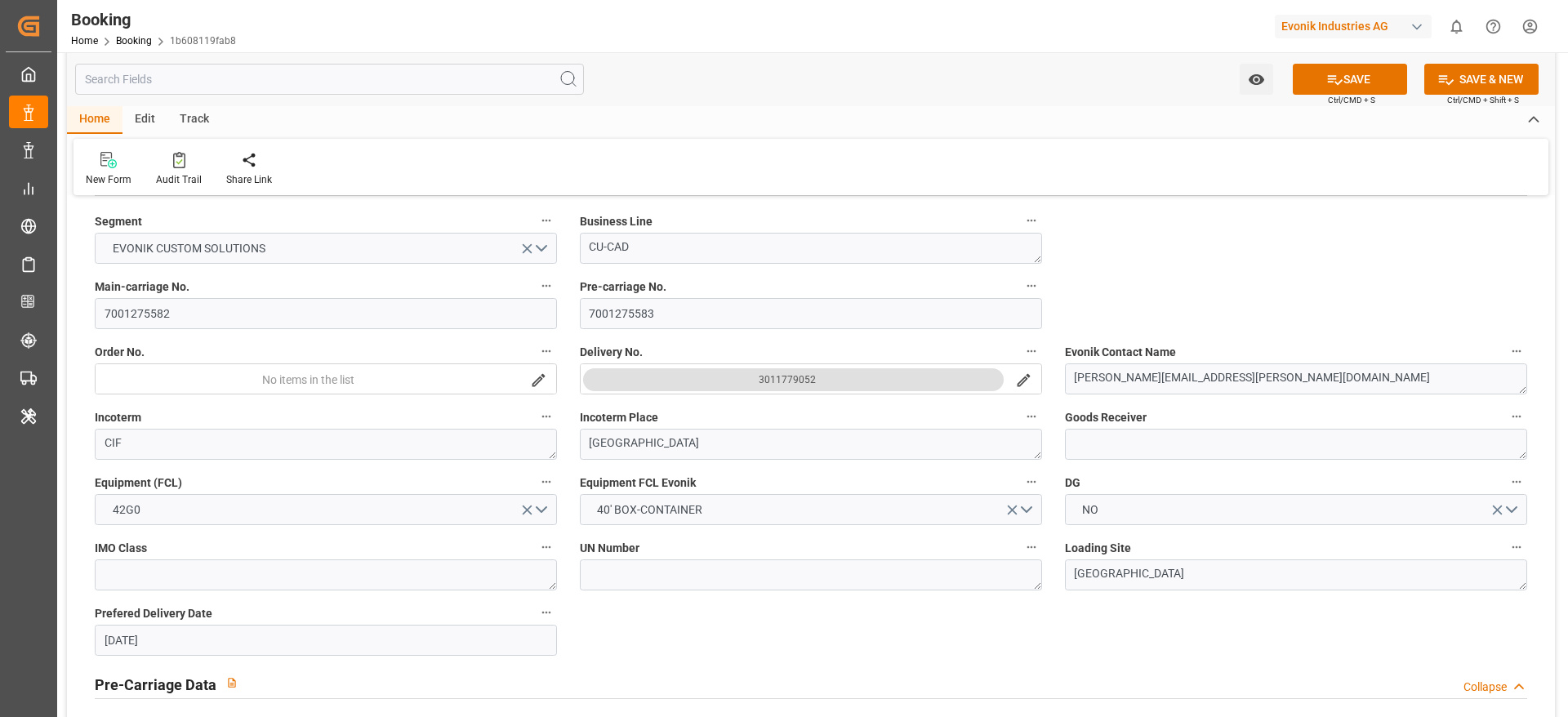
scroll to position [0, 0]
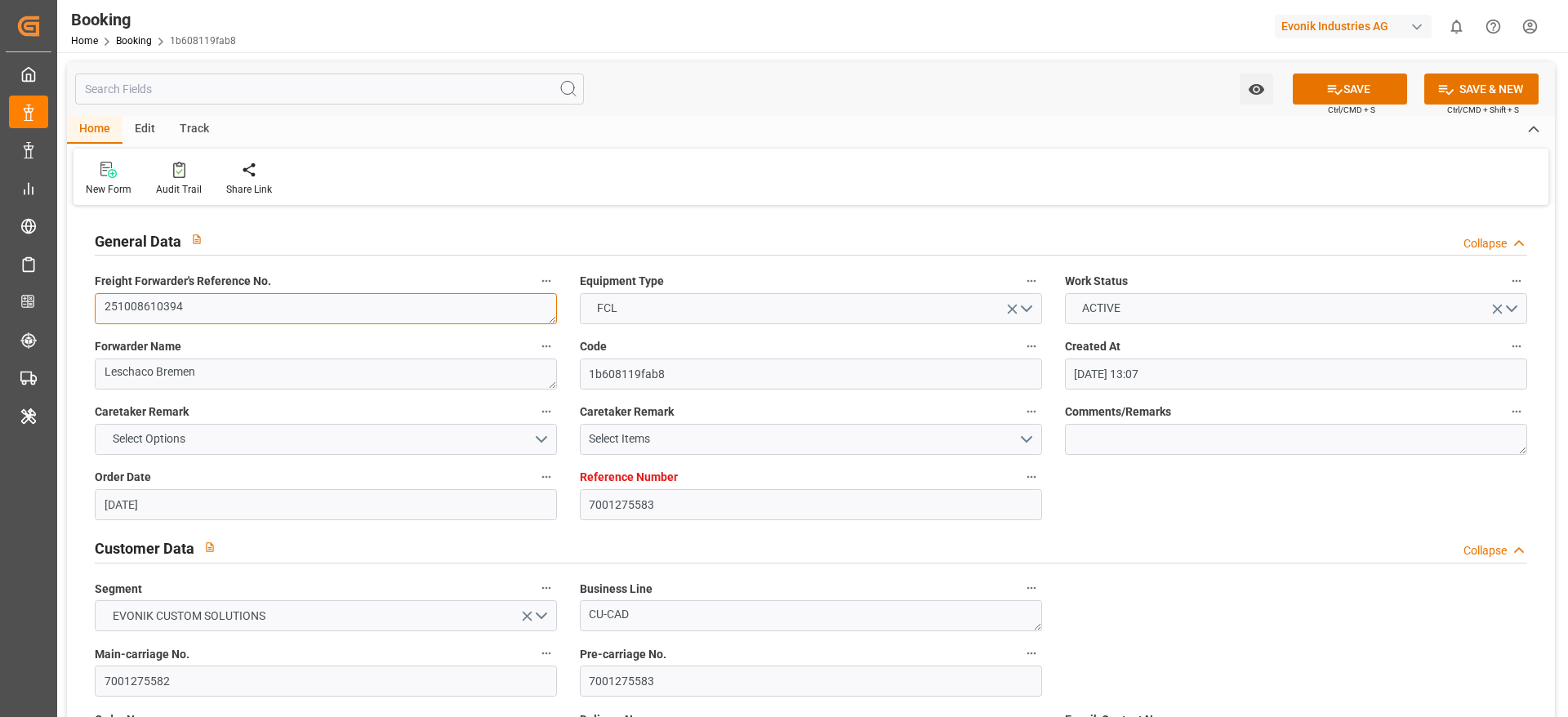
click at [328, 308] on textarea "251008610394" at bounding box center [326, 309] width 462 height 31
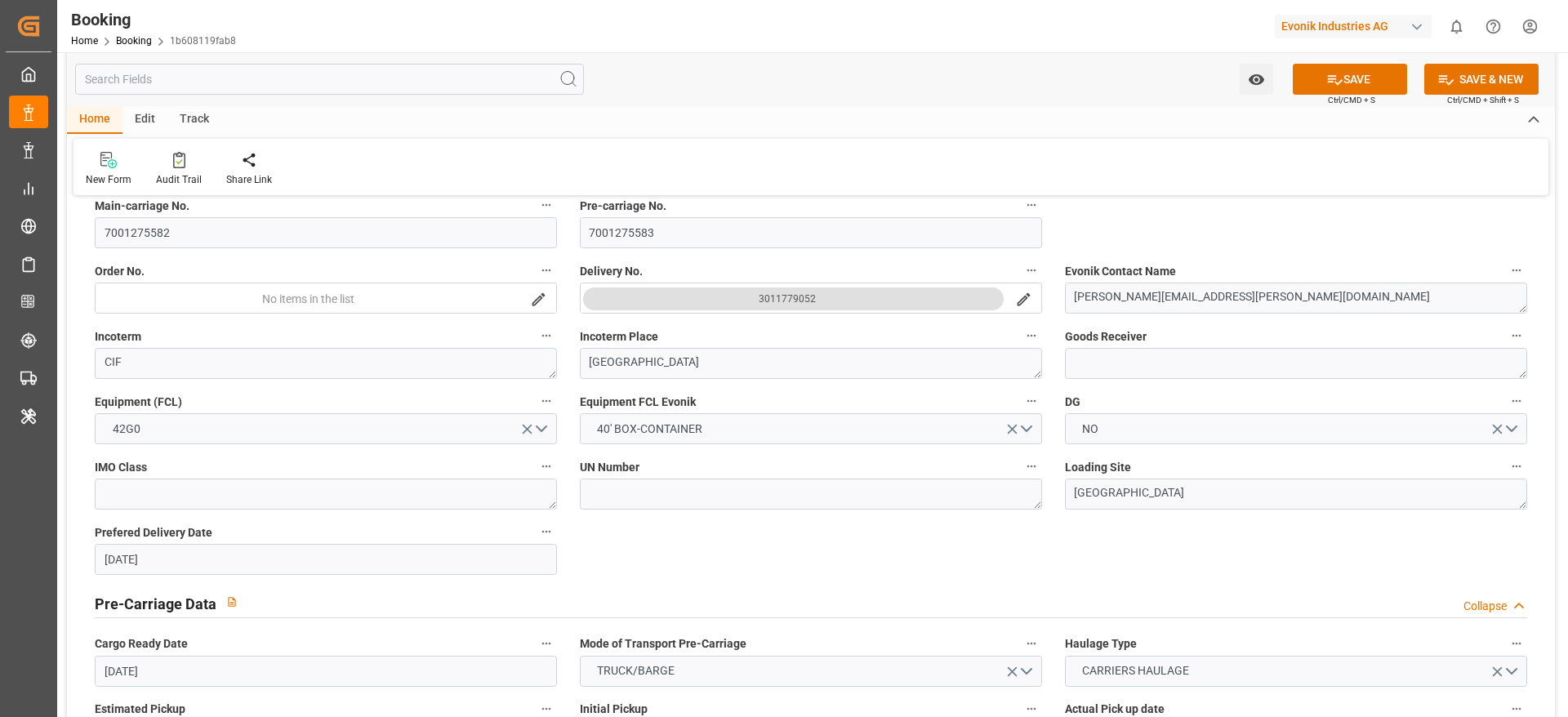
scroll to position [245, 0]
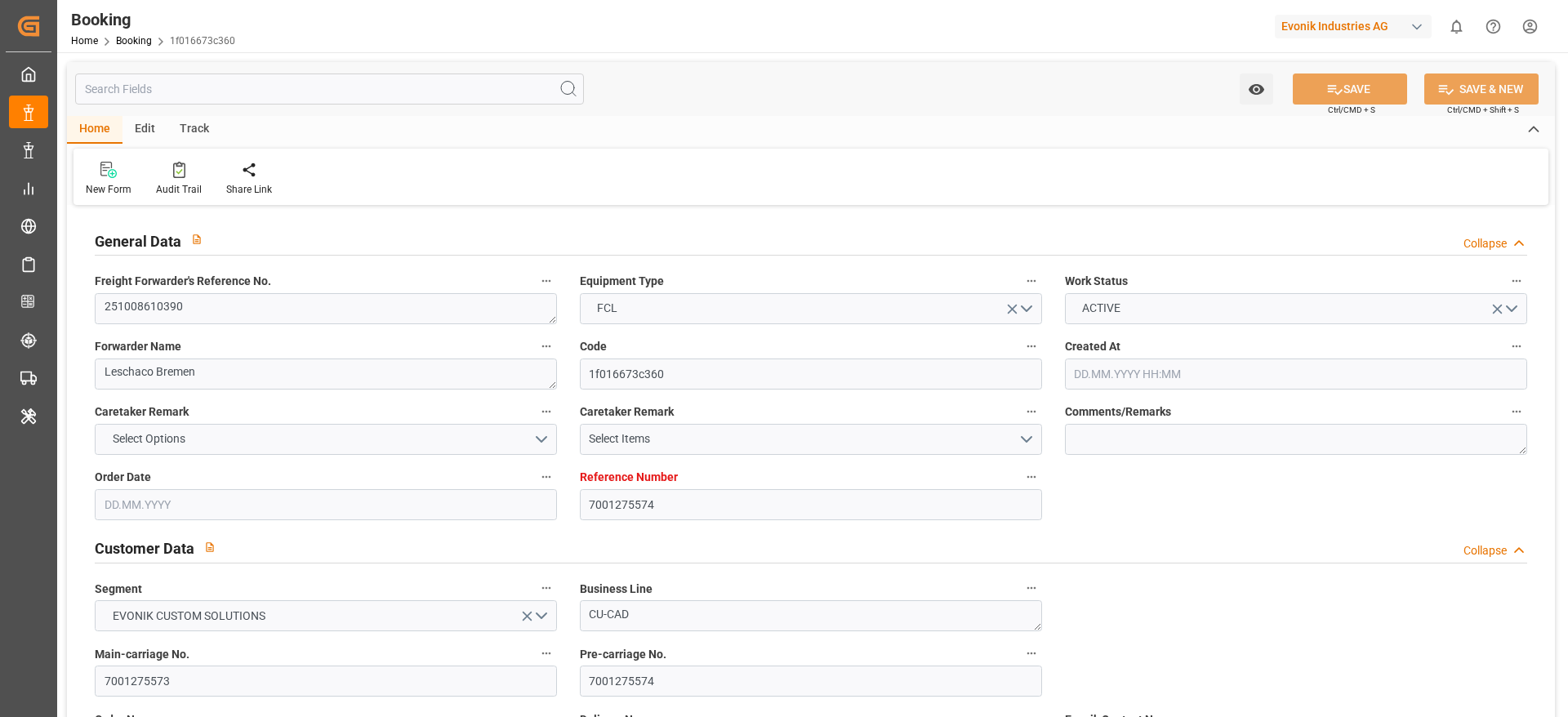
type input "7001275574"
type input "9472165"
type input "CMACGM"
type input "CMA CGM Group"
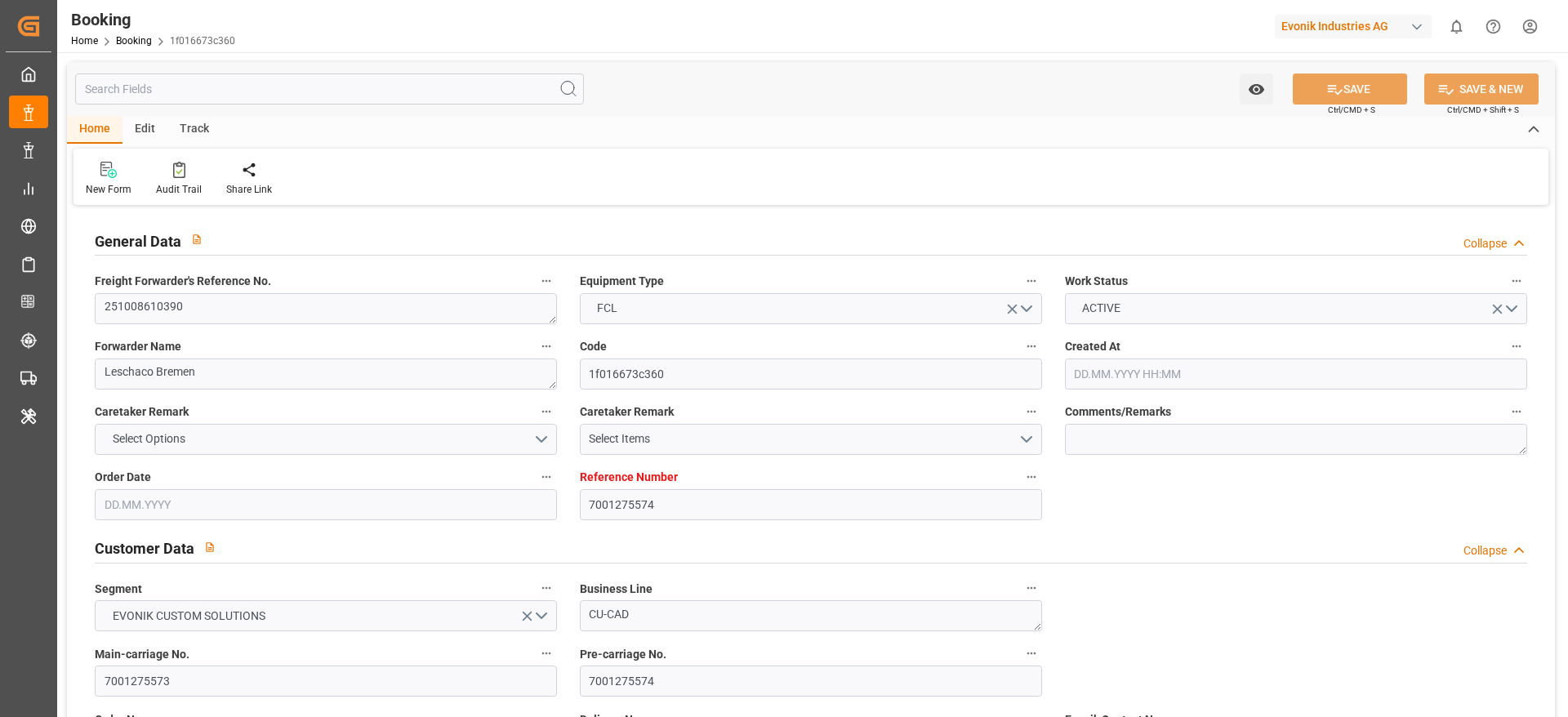
type input "EUNWC"
type input "15.09.2025 13:00"
type input "15.09.2025"
type input "29.10.2025"
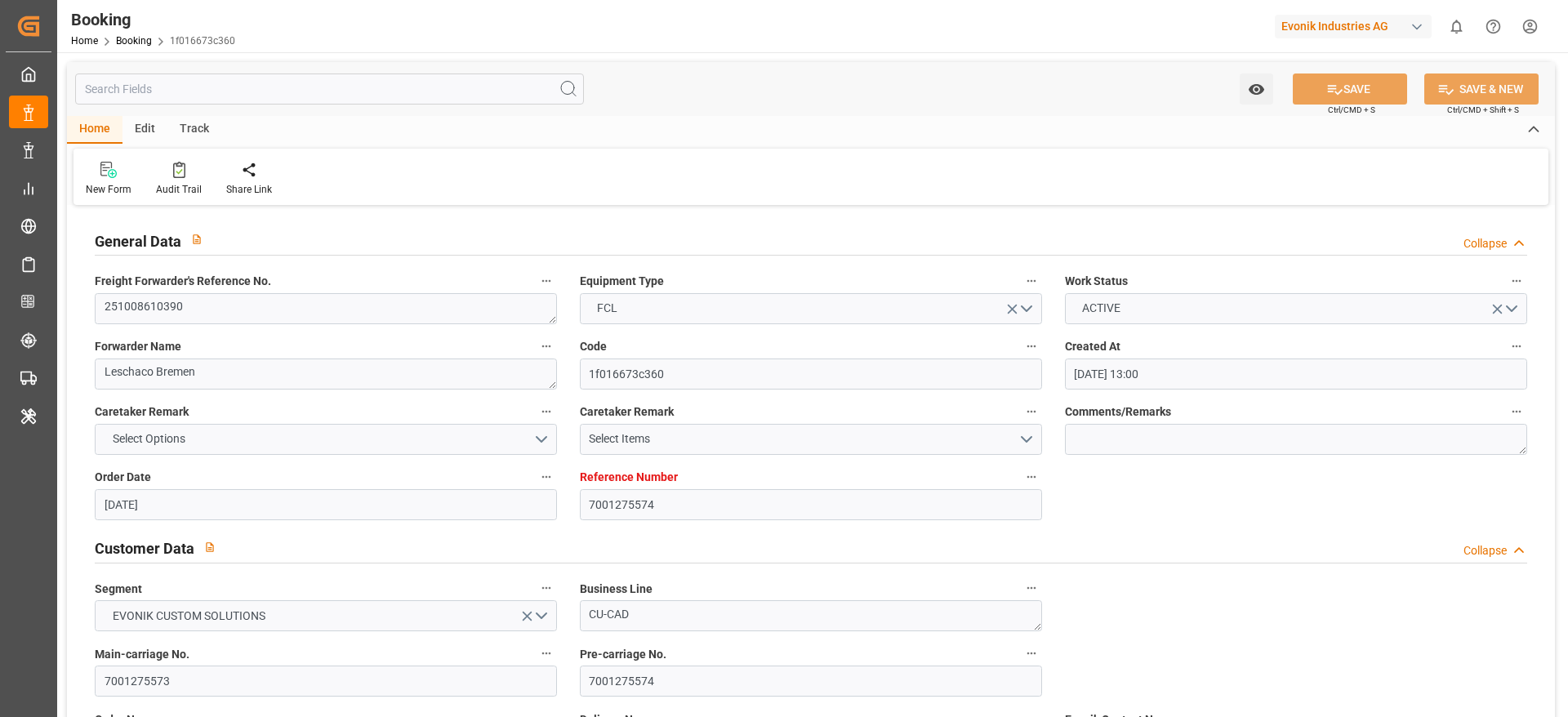
type input "30.09.2025"
type input "30.09.2025 00:00"
type input "[DATE]"
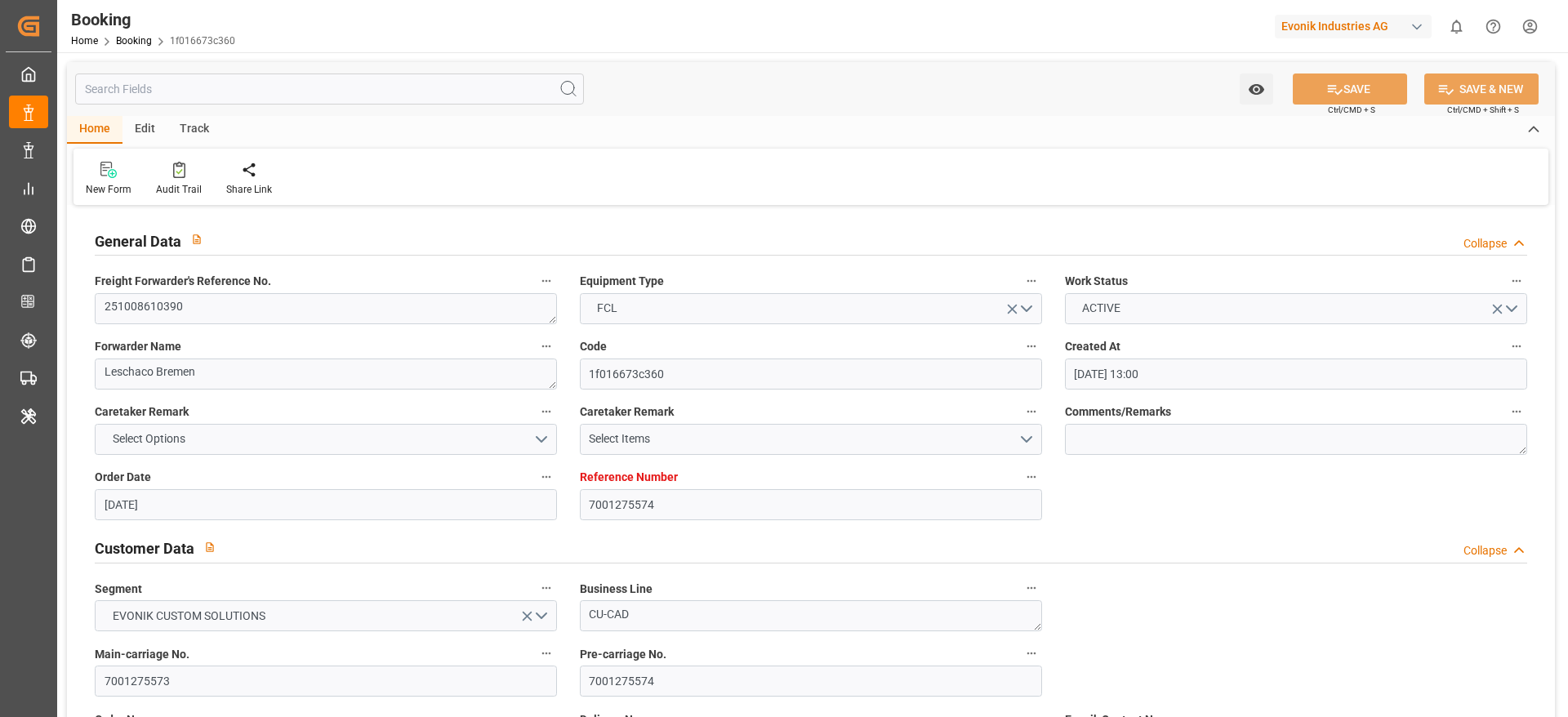
type input "08.10.2025 00:00"
type input "25.10.2025 00:00"
type input "17.09.2025 08:53"
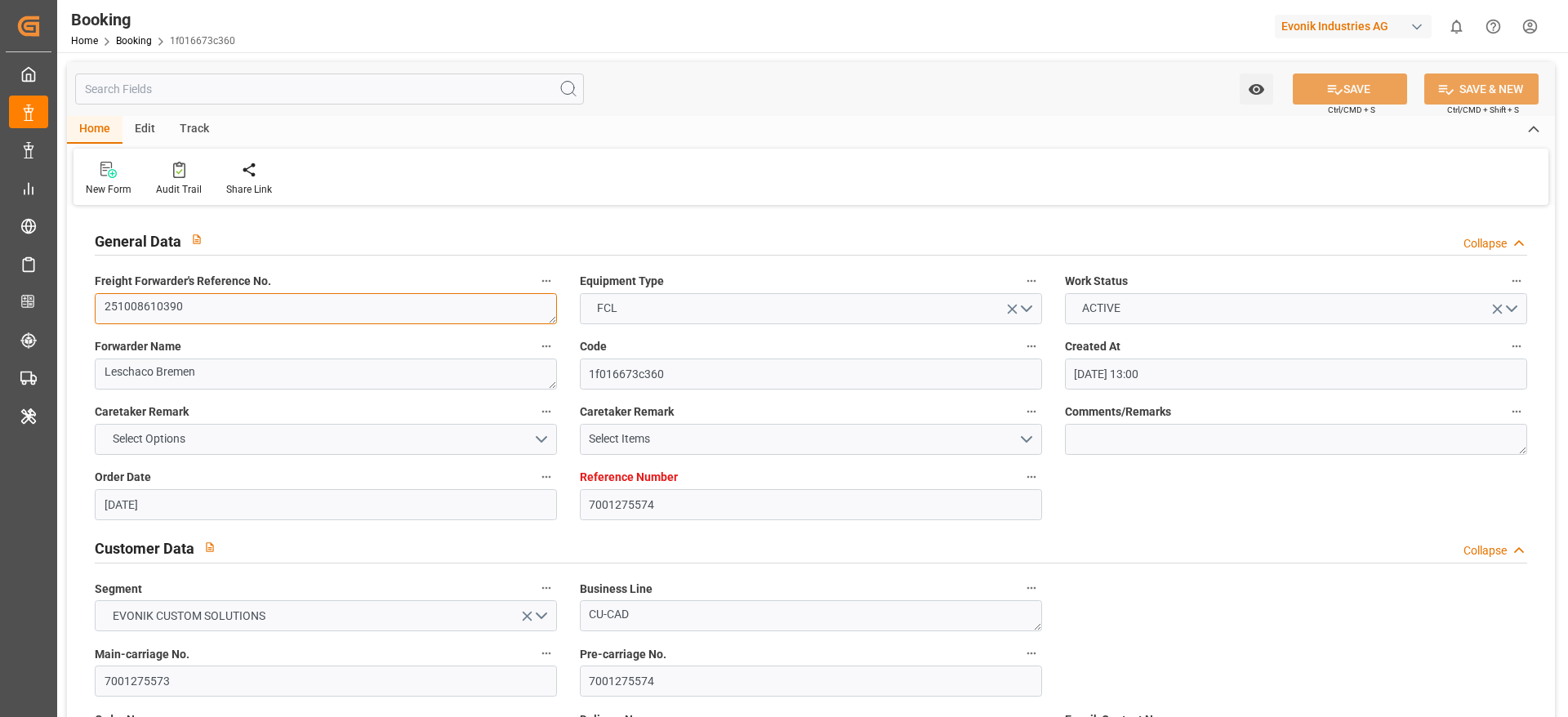
click at [265, 311] on textarea "251008610390" at bounding box center [326, 309] width 462 height 31
click at [262, 311] on textarea "251008610390" at bounding box center [326, 309] width 462 height 31
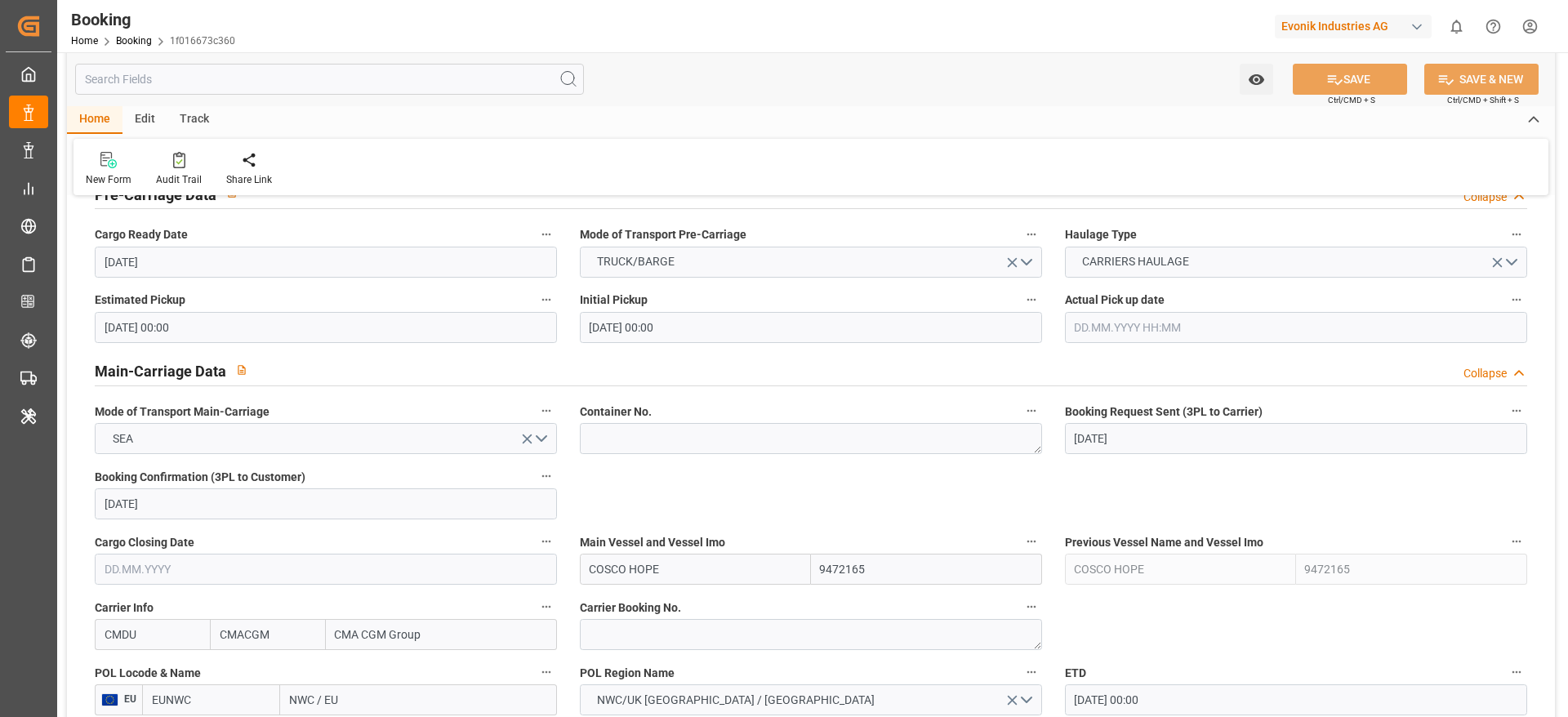
scroll to position [980, 0]
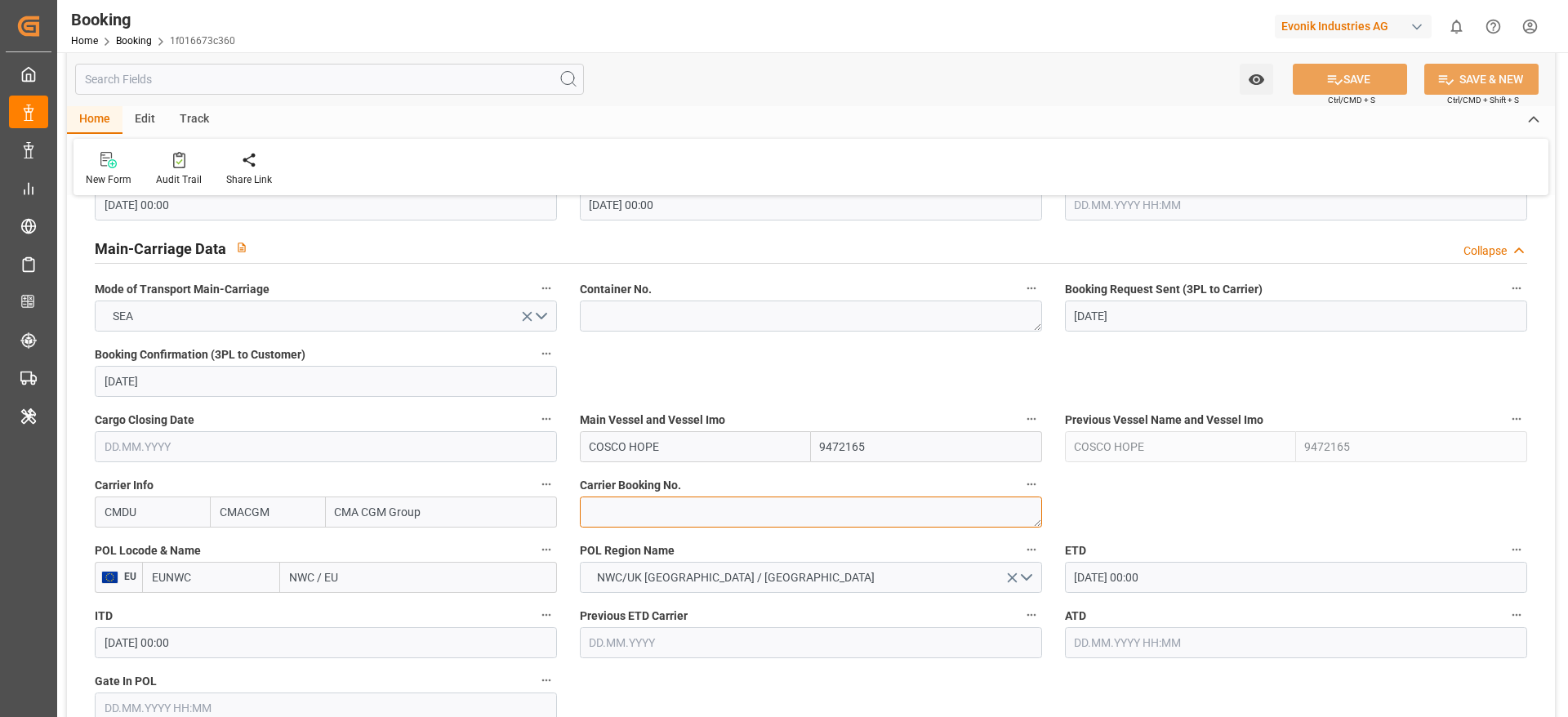
click at [676, 477] on textarea at bounding box center [811, 512] width 462 height 31
paste textarea "HBG2040227"
type textarea "HBG2040227"
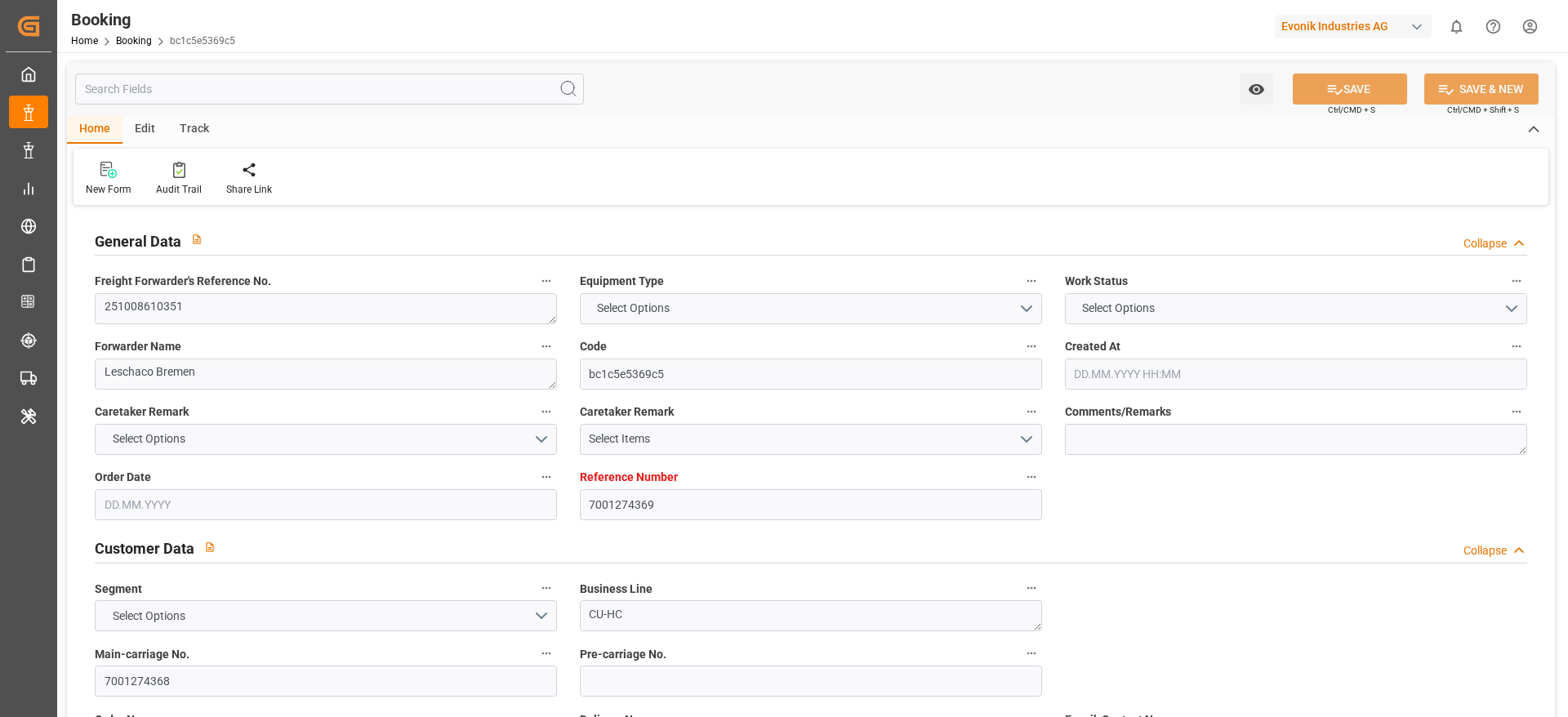
type input "7001274369"
type input "9461879"
type input "CMACGM"
type input "CMA CGM Group"
type input "EUNWC"
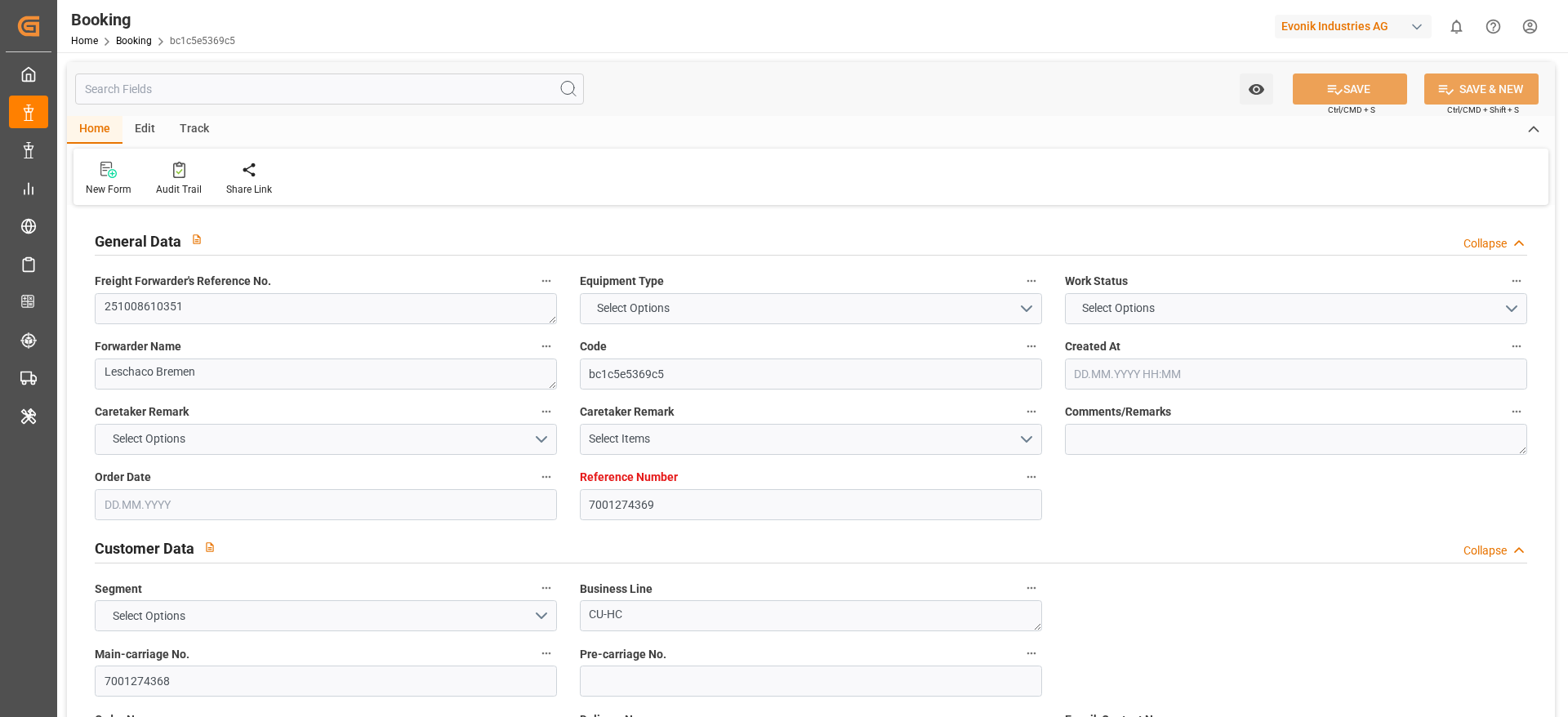
type input "PKKHI"
type input "[DATE] 12:33"
type input "[DATE]"
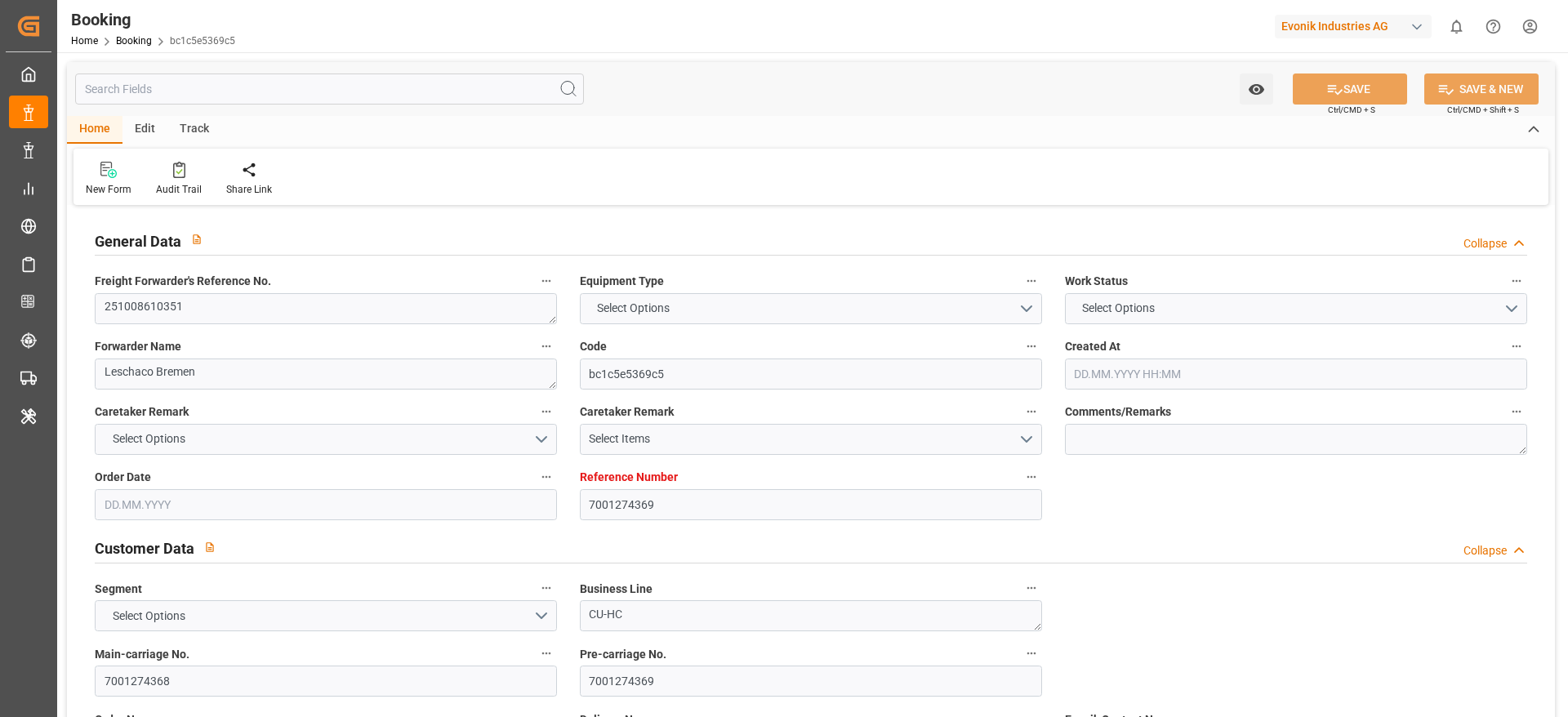
type input "[DATE] 00:00"
type input "[DATE]"
type input "[DATE] 00:00"
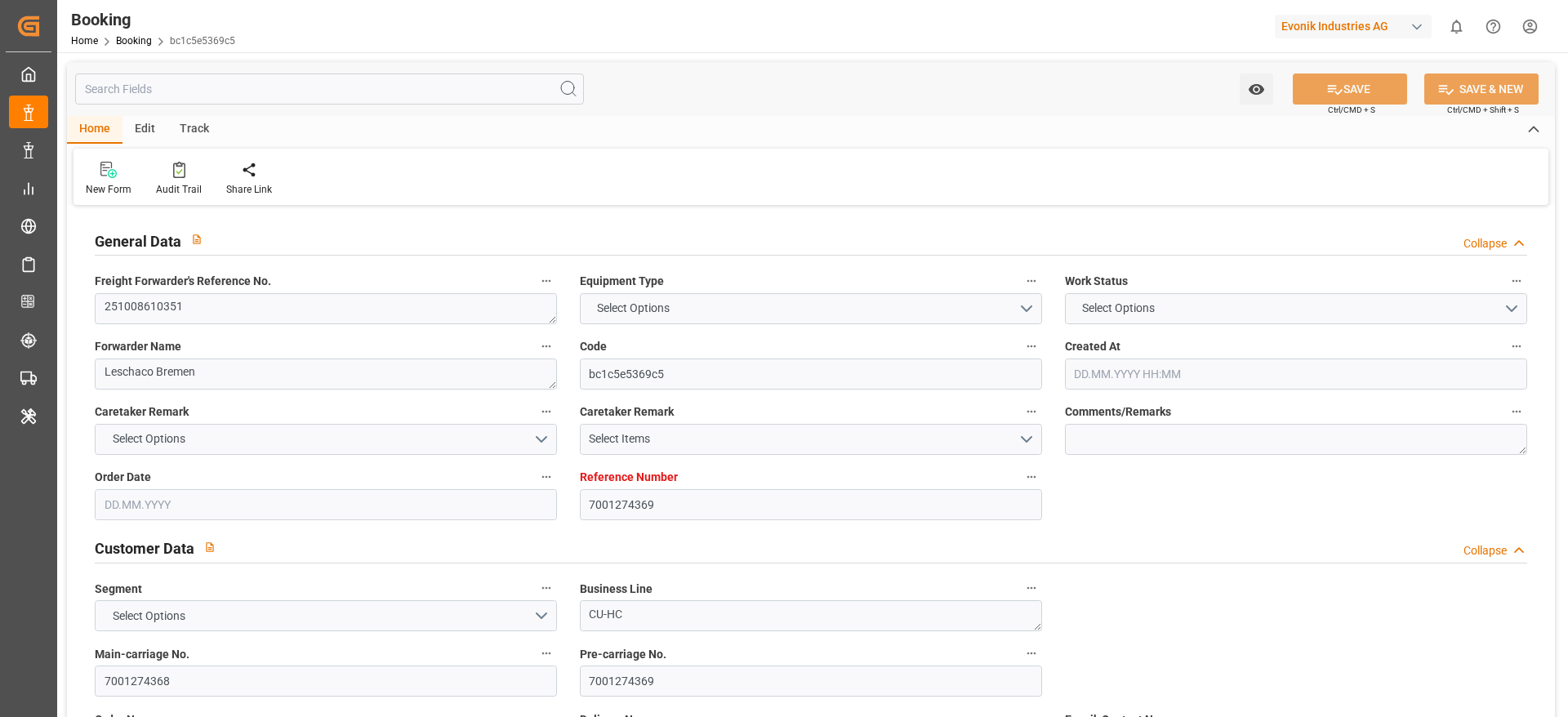
type input "[DATE] 00:00"
type input "[DATE] 08:52"
click at [292, 317] on textarea "251008610351" at bounding box center [326, 309] width 462 height 31
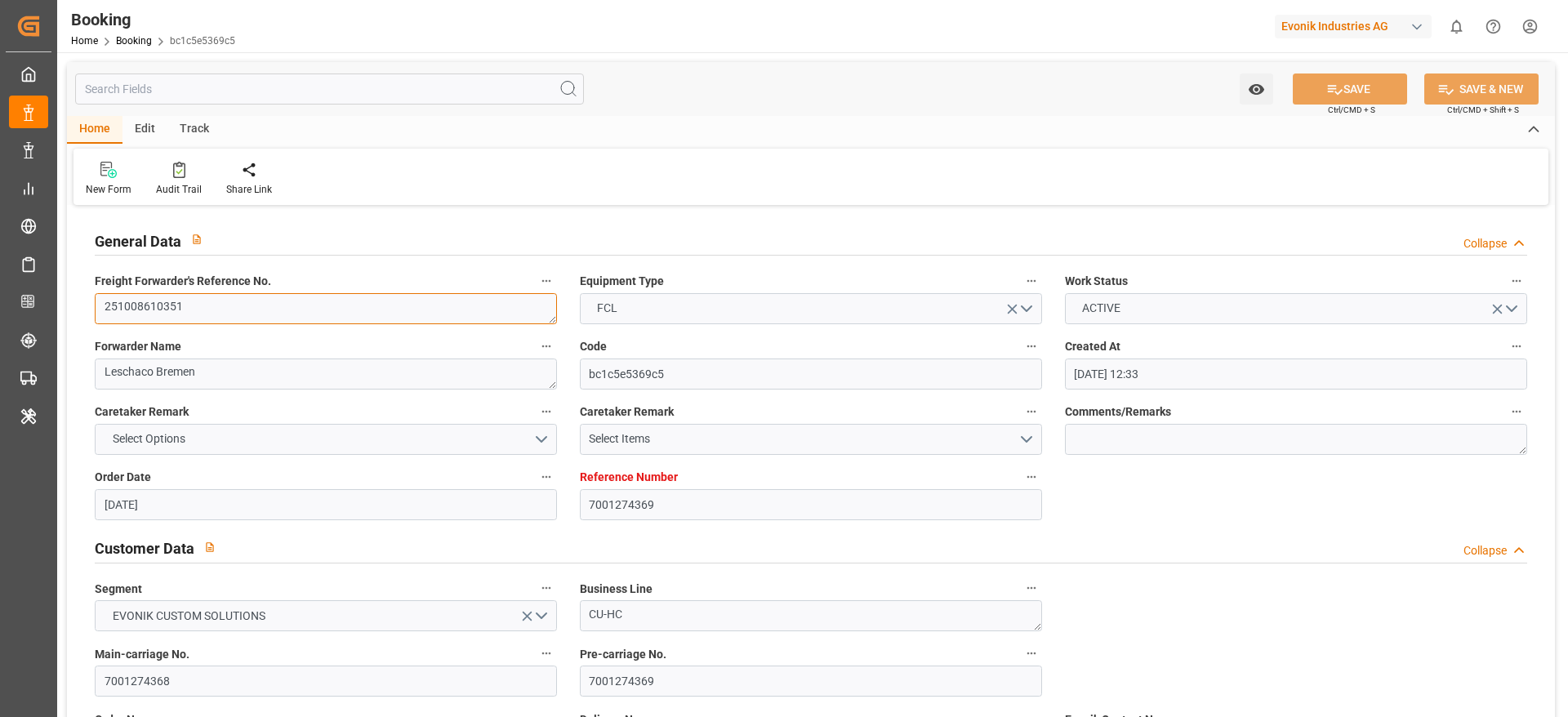
click at [292, 317] on textarea "251008610351" at bounding box center [326, 309] width 462 height 31
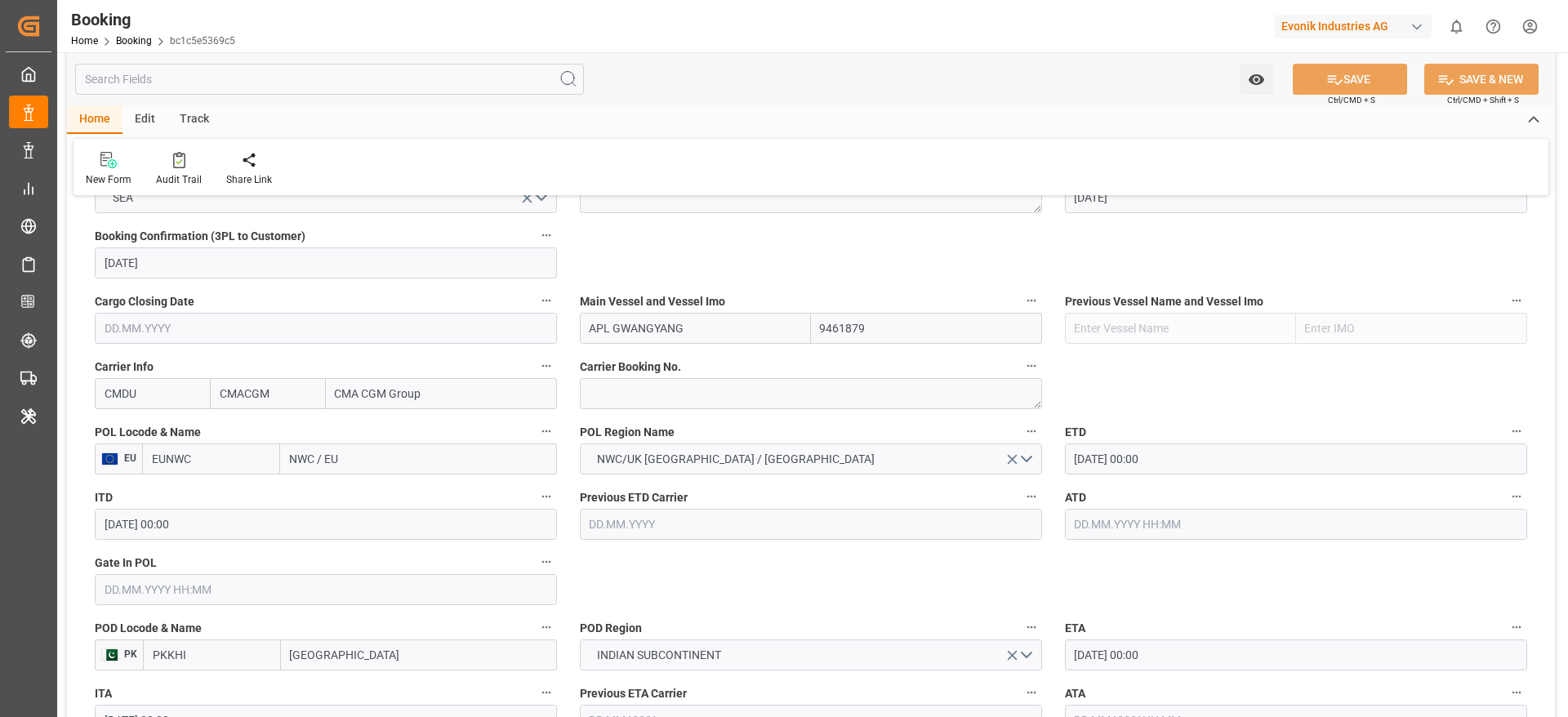
scroll to position [1102, 0]
click at [707, 396] on textarea at bounding box center [811, 389] width 462 height 31
paste textarea "HBG2040162"
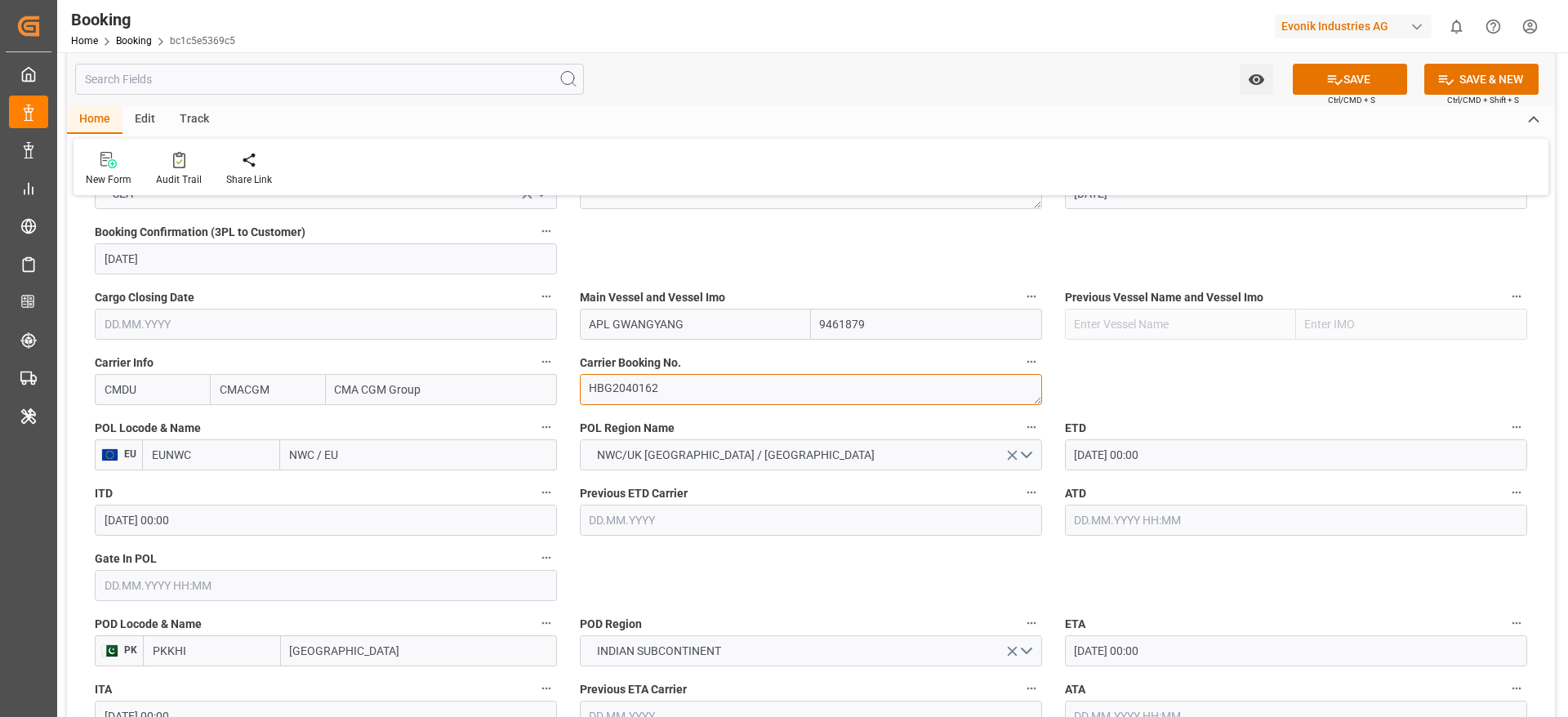
scroll to position [980, 0]
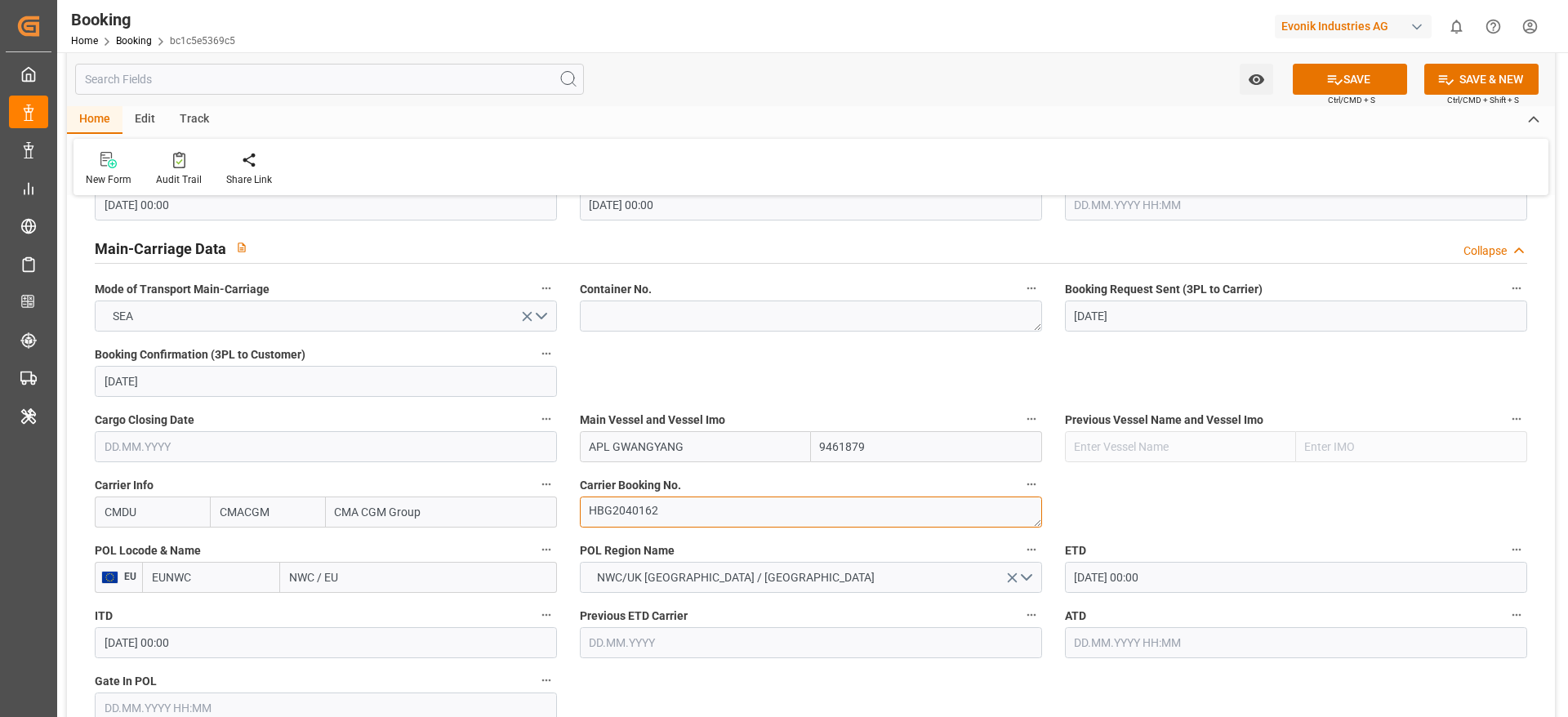
type textarea "HBG2040162"
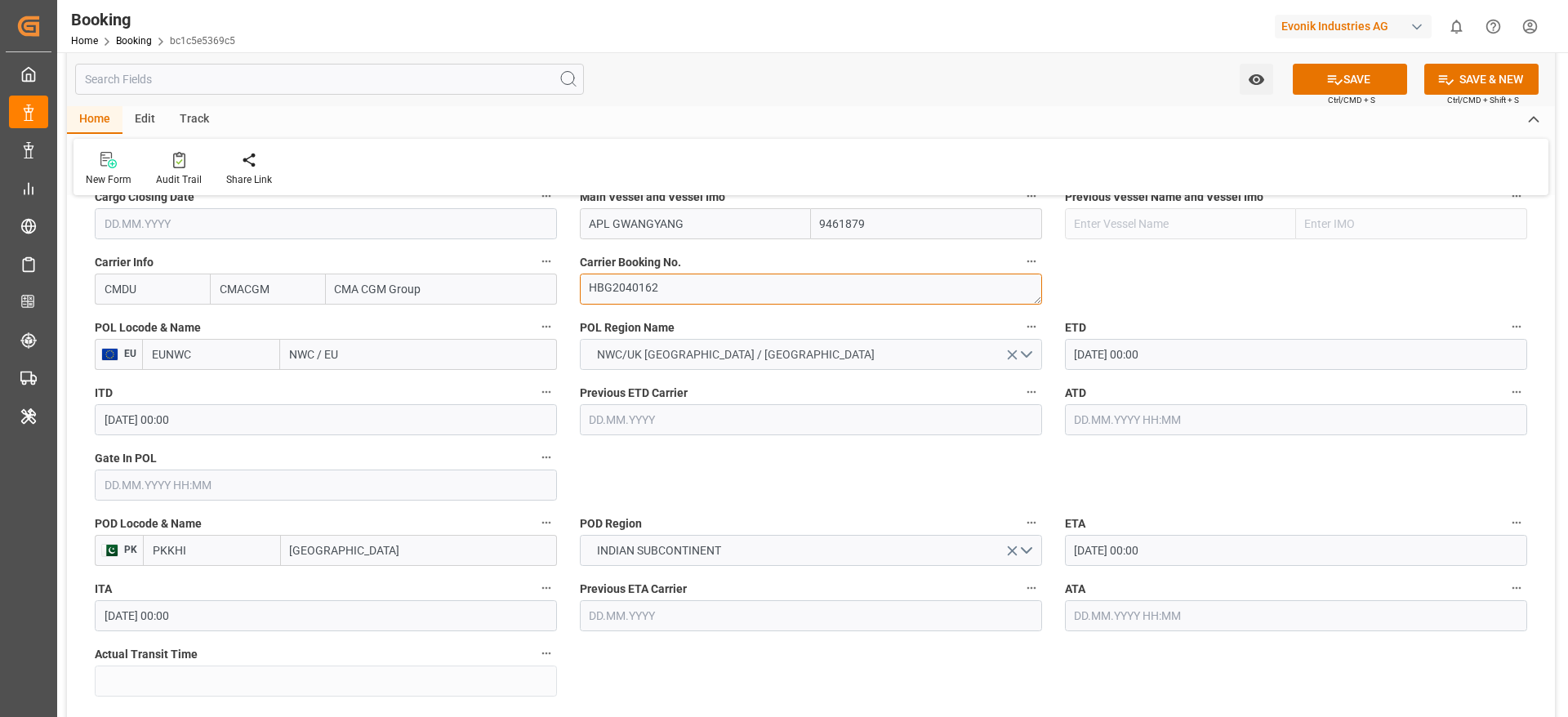
scroll to position [1225, 0]
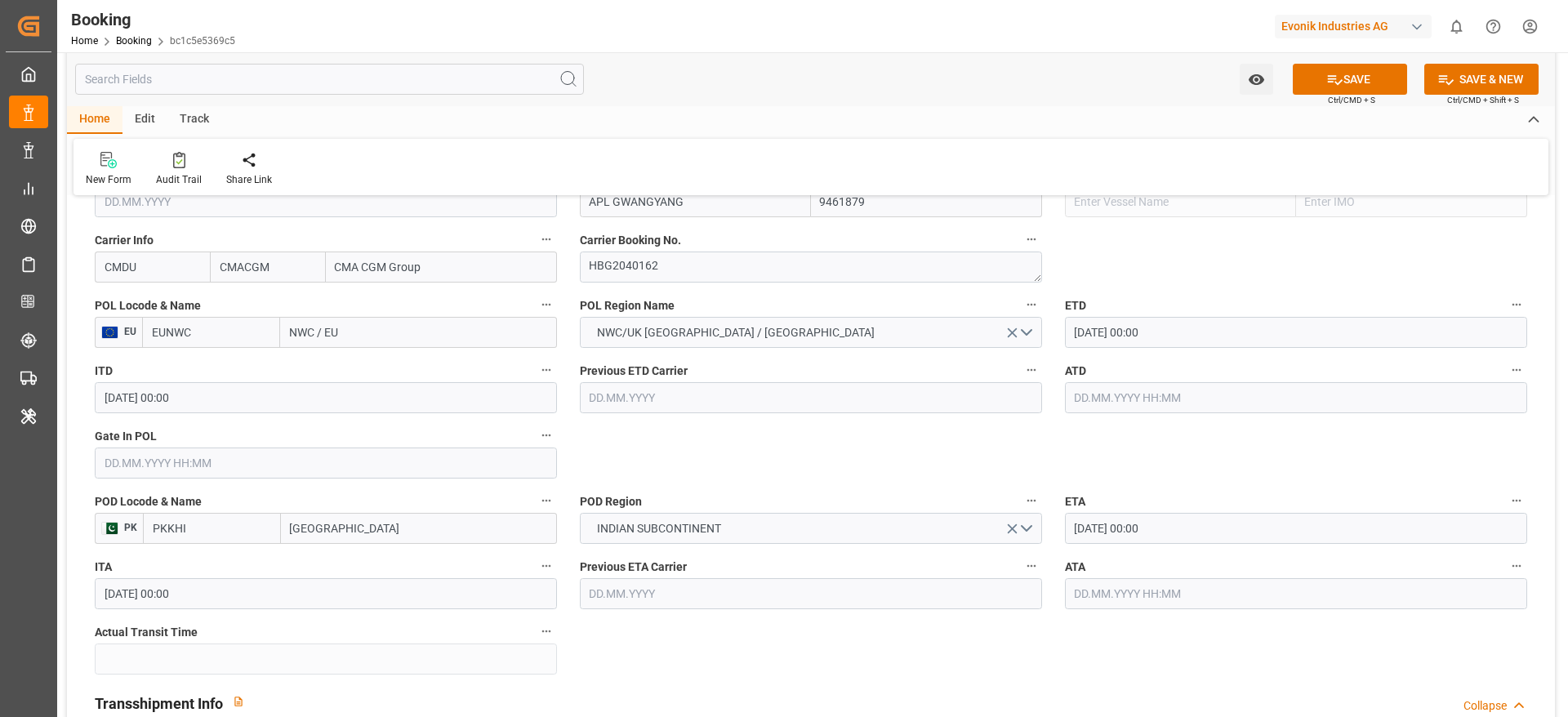
click at [400, 333] on input "NWC / EU" at bounding box center [419, 332] width 277 height 31
paste input "[GEOGRAPHIC_DATA]"
type input "[GEOGRAPHIC_DATA]"
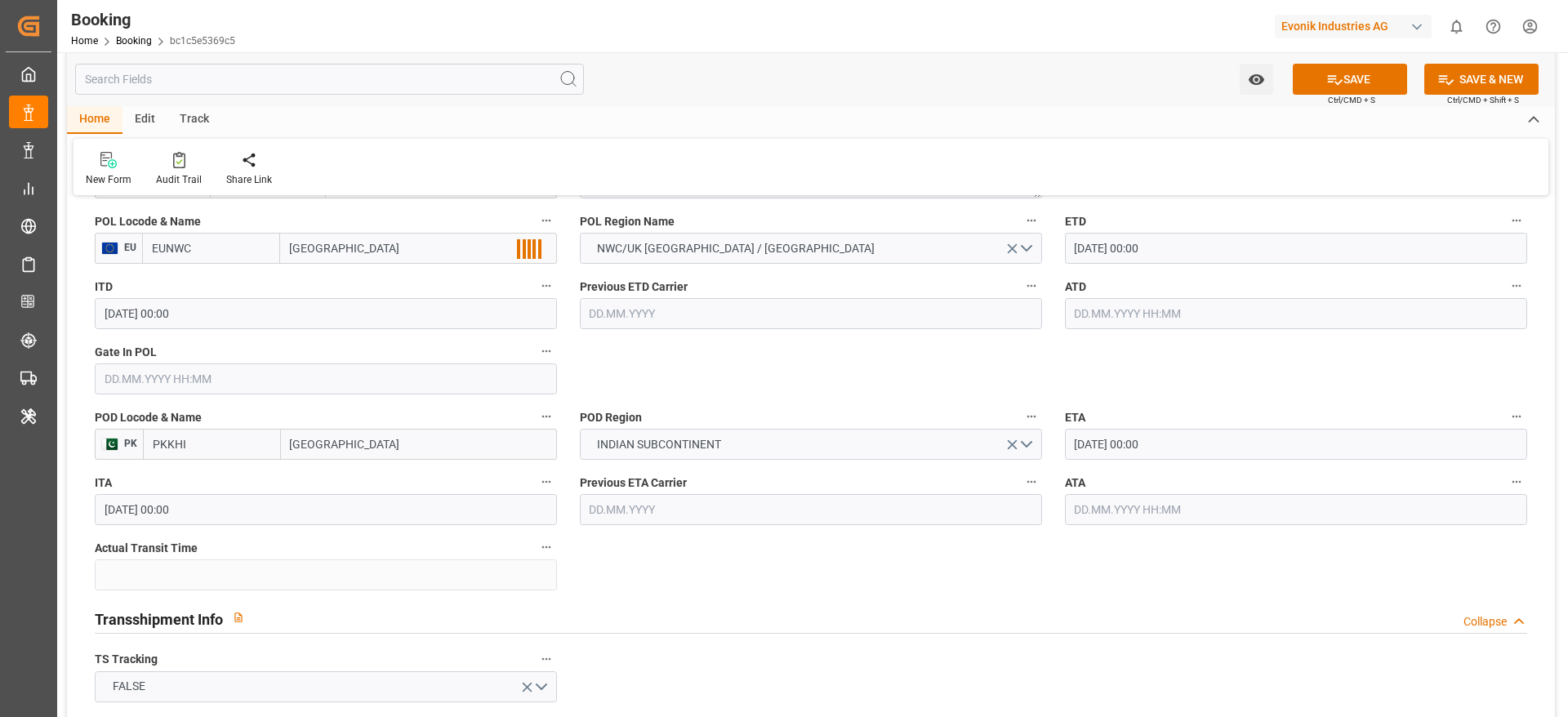
scroll to position [1348, 0]
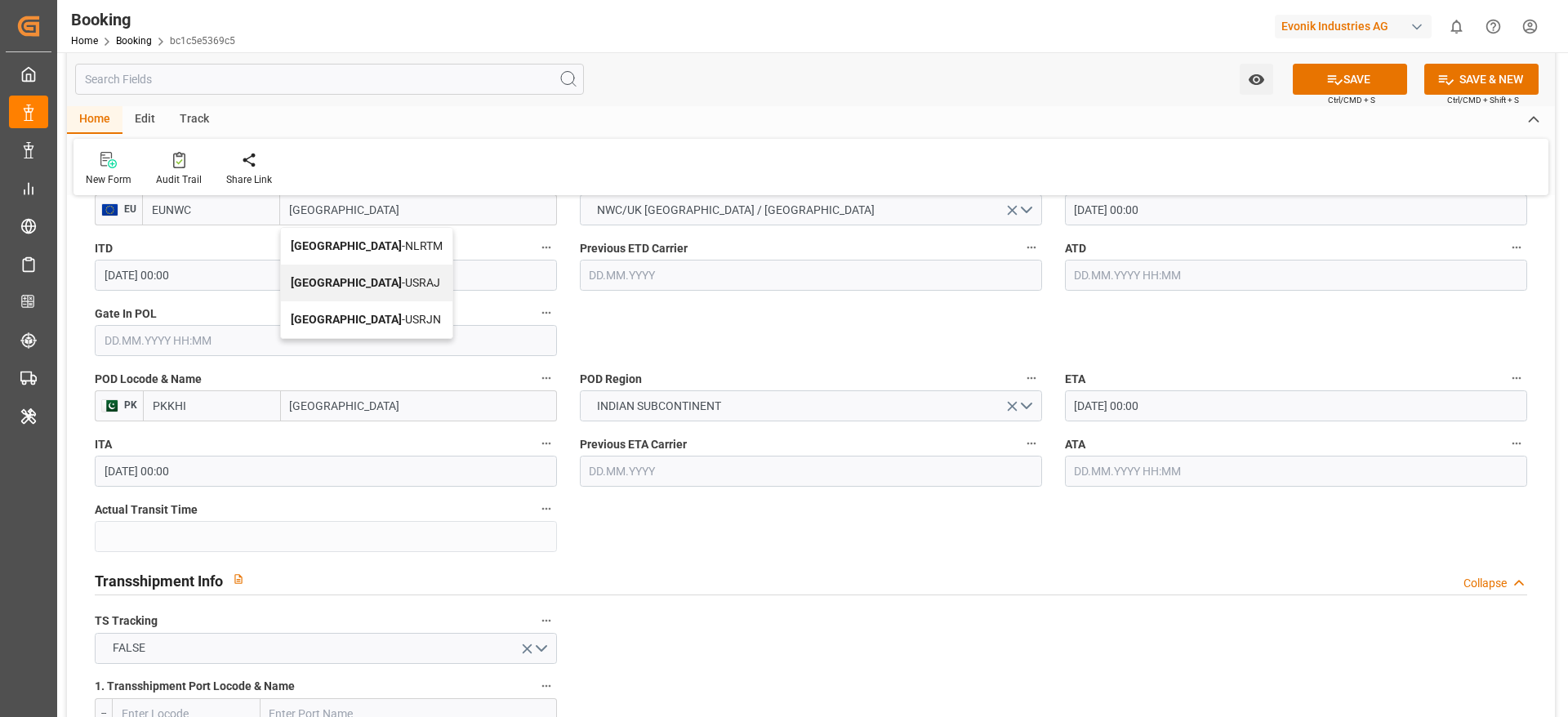
click at [364, 248] on span "[GEOGRAPHIC_DATA] - NLRTM" at bounding box center [367, 246] width 152 height 13
type input "NLRTM"
type input "[GEOGRAPHIC_DATA]"
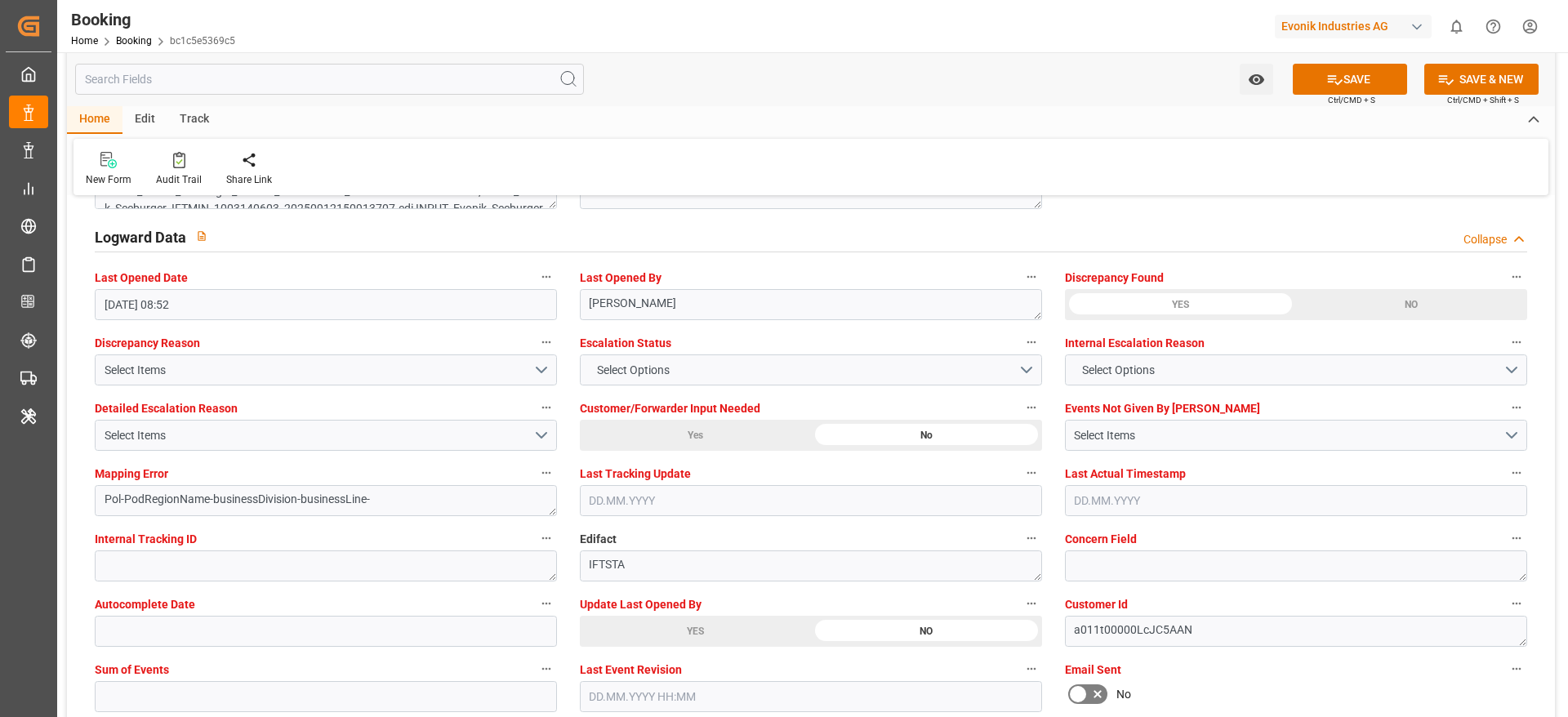
scroll to position [3307, 0]
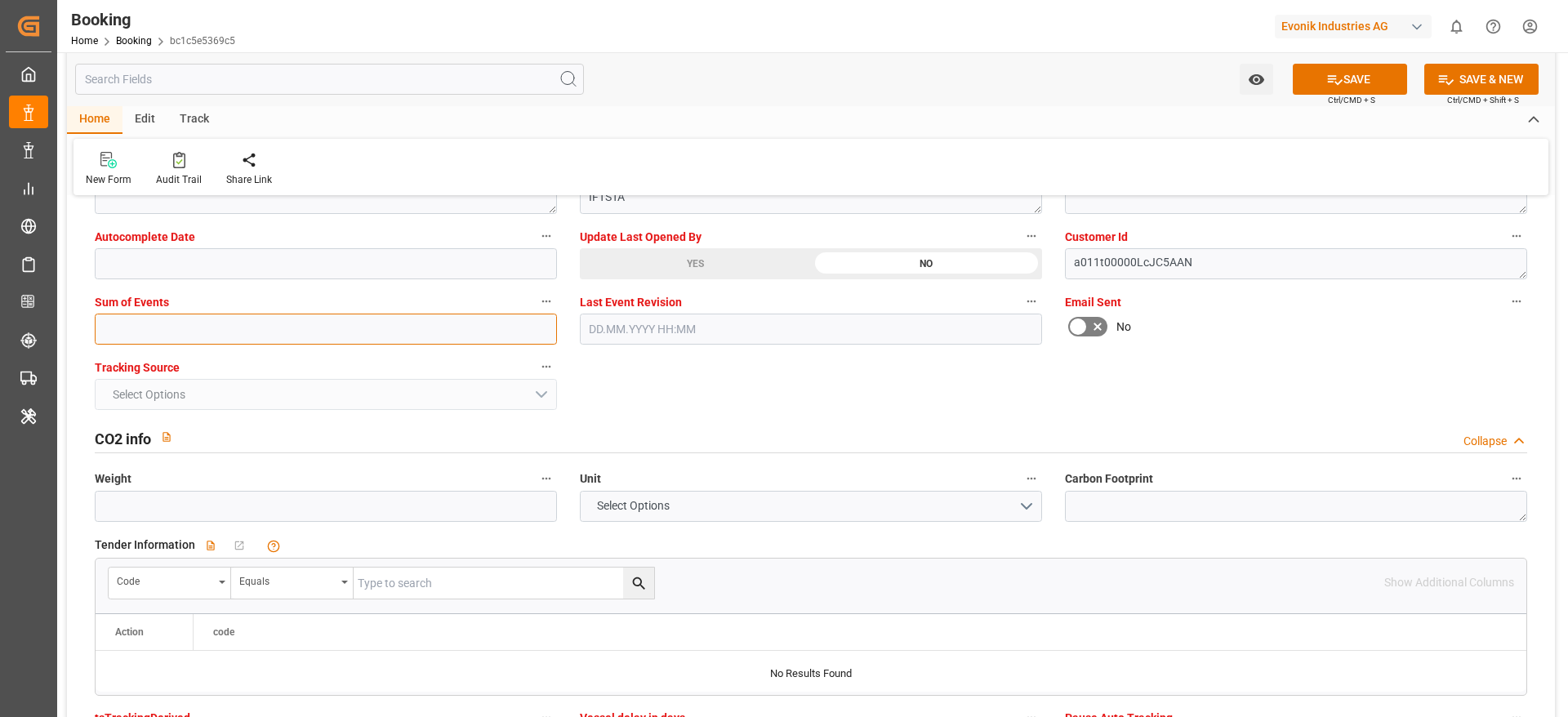
click at [163, 337] on input "text" at bounding box center [326, 329] width 462 height 31
type input "0"
click at [1327, 72] on icon at bounding box center [1335, 80] width 17 height 17
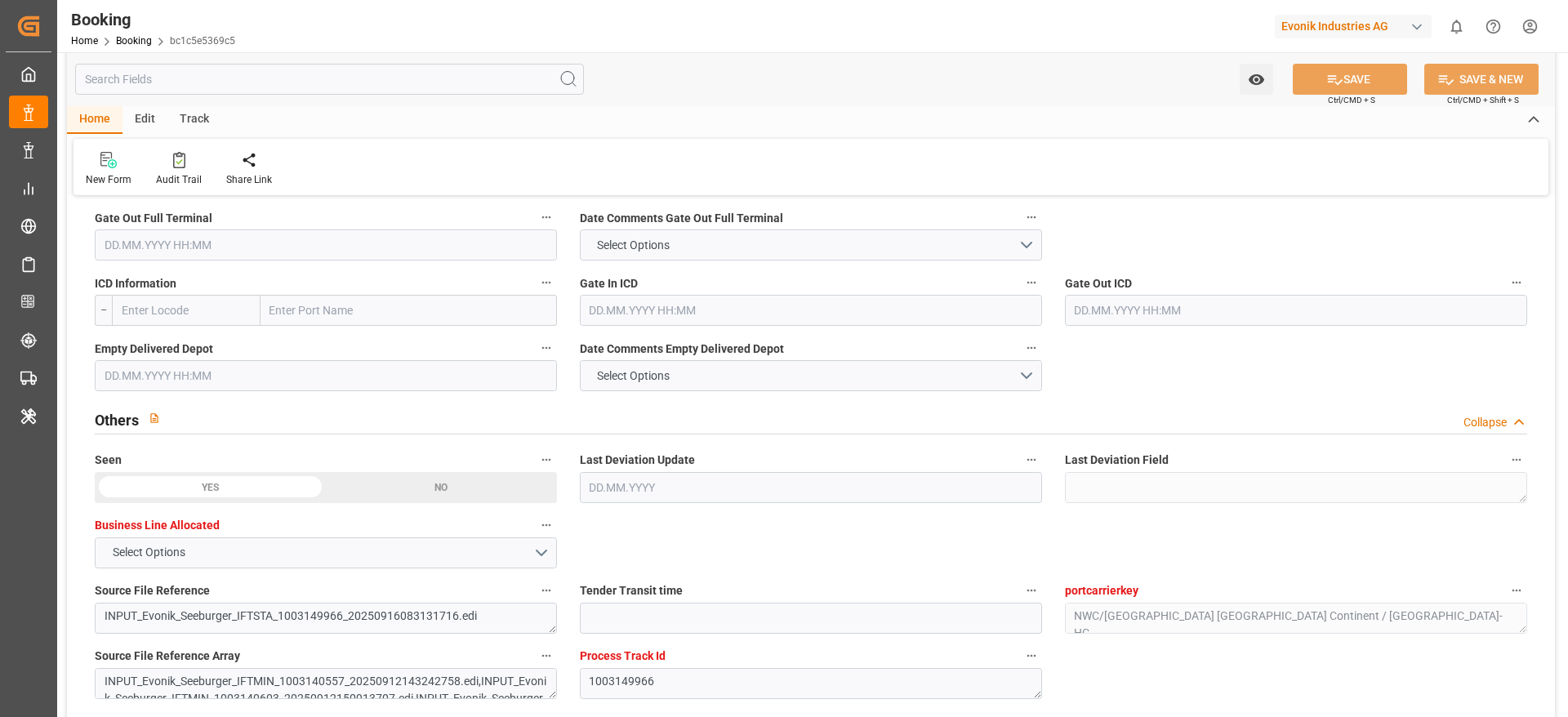
scroll to position [2083, 0]
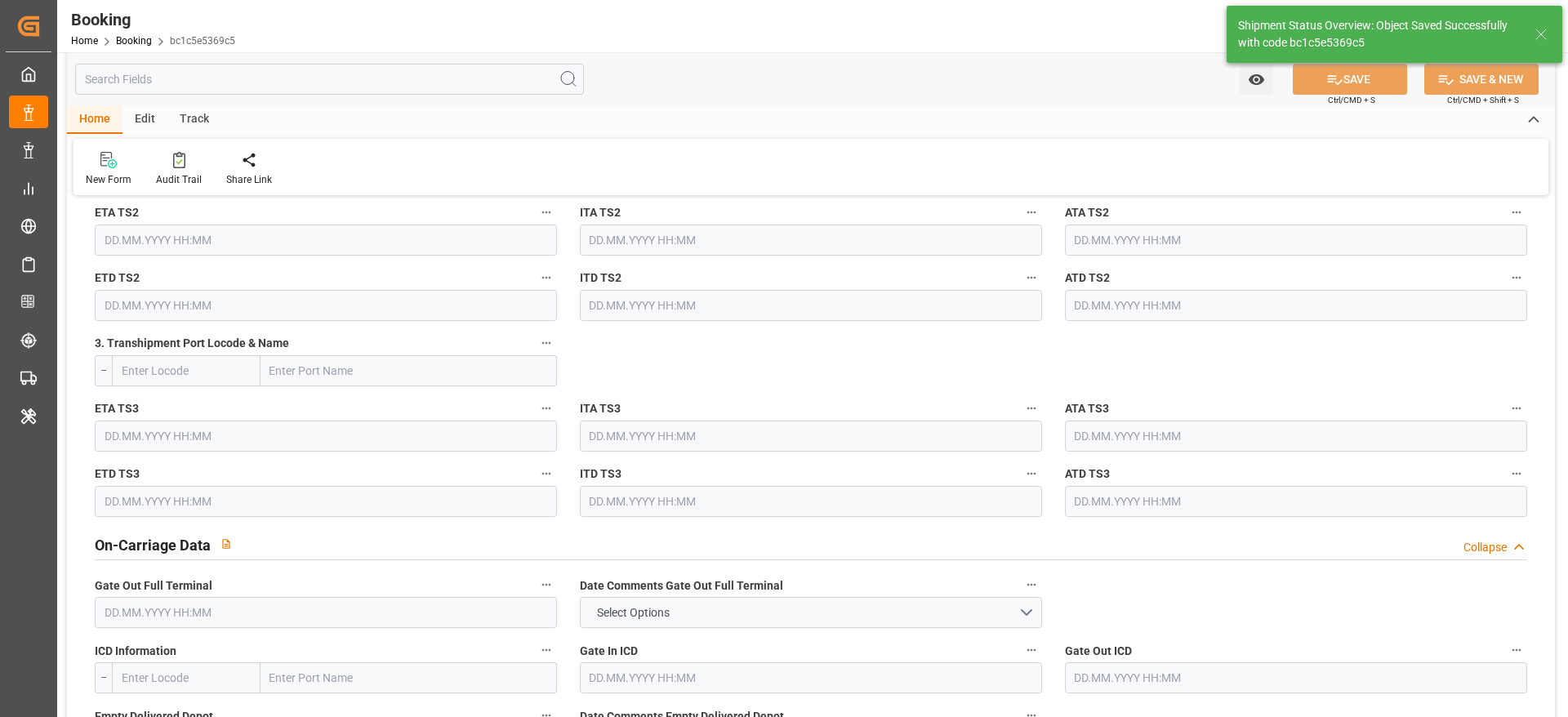
type textarea "[PERSON_NAME]"
type textarea "businessDivision-businessLine-"
type input "18.09.2025 07:24"
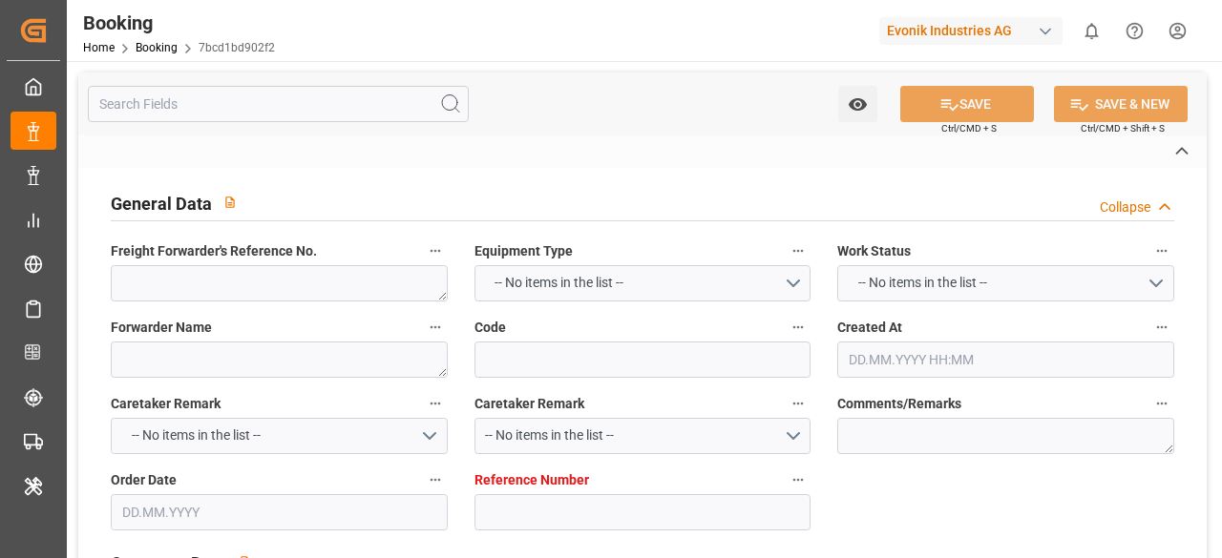
type textarea "251008610391"
type textarea "Leschaco Bremen"
type input "7bcd1bd902f2"
type input "7001275577"
type textarea "CU-CAD"
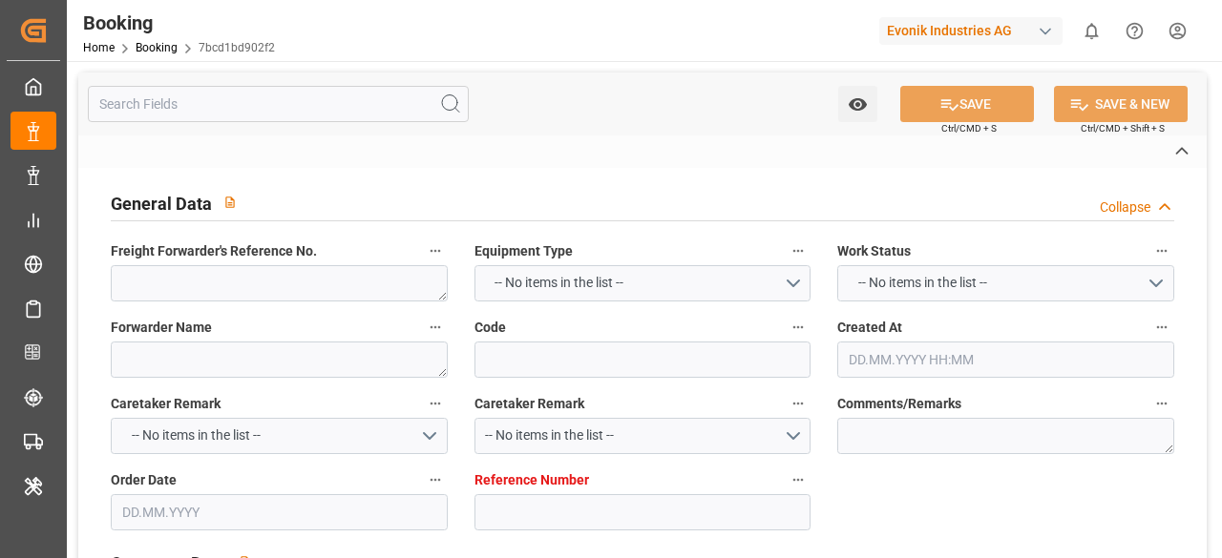
type input "7001275576"
type textarea "[EMAIL_ADDRESS][DOMAIN_NAME]"
type textarea "CIF"
type textarea "XINGANG"
type textarea "[GEOGRAPHIC_DATA]"
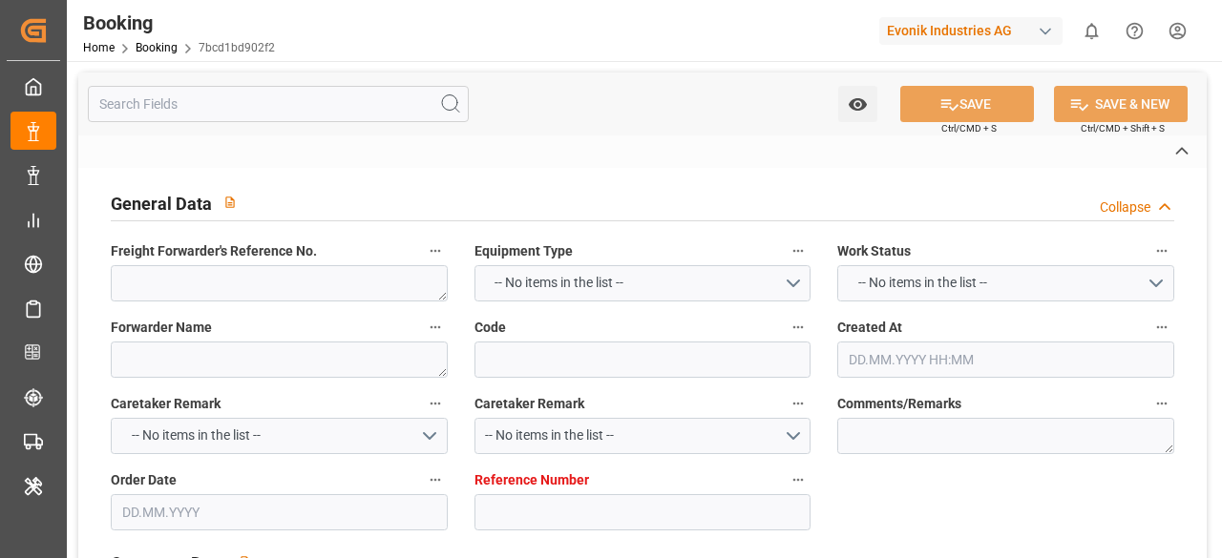
type input "COSCO Shipping Sagittarius"
type input "COSU"
type input "NWC / EU"
type input "Xingang"
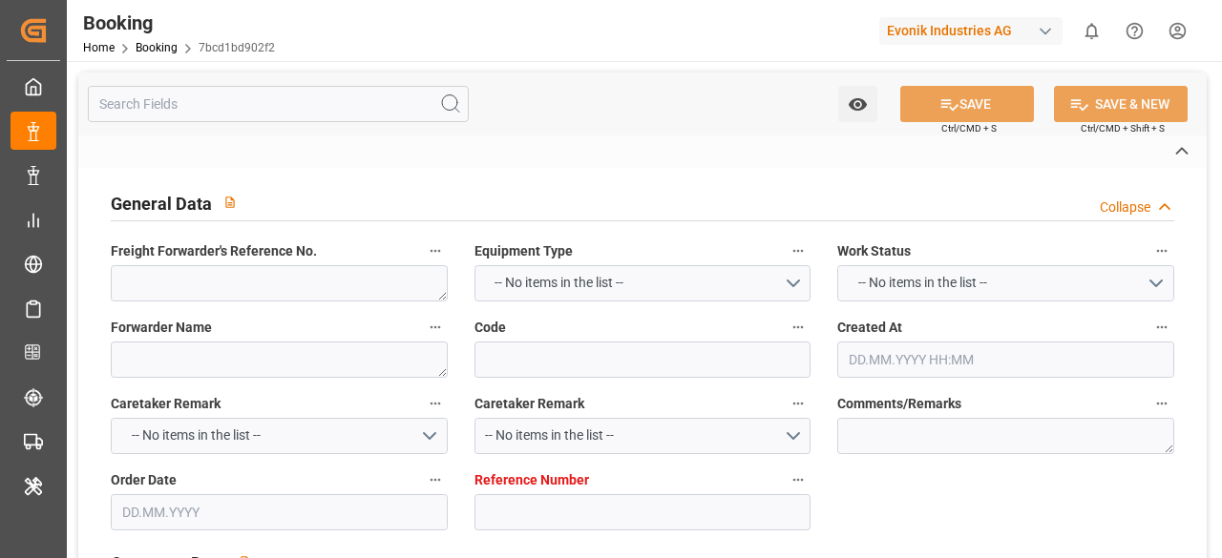
type textarea "INPUT_Evonik_Seeburger_IFTMIN_1003150899_20250916125401191.edi"
type textarea "NWC/[GEOGRAPHIC_DATA] [GEOGRAPHIC_DATA] Continent / [GEOGRAPHIC_DATA]-CAD"
type textarea "INPUT_Evonik_Seeburger_IFTMIN_1003147459_20250915150154376.edi,INPUT_Evonik_See…"
type textarea "1003150899"
type textarea "[PERSON_NAME]"
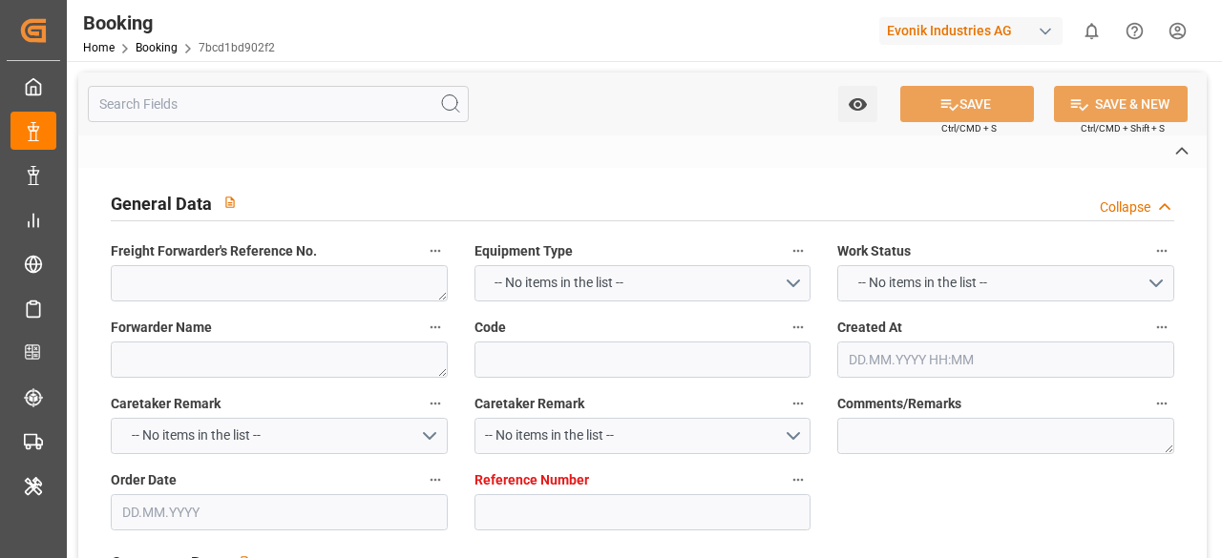
type textarea "Pod-Pol-PodRegionName-businessDivision-businessLine-"
type textarea "IFTSTA"
type textarea "a011t00000LcJC5AAN"
type textarea "No"
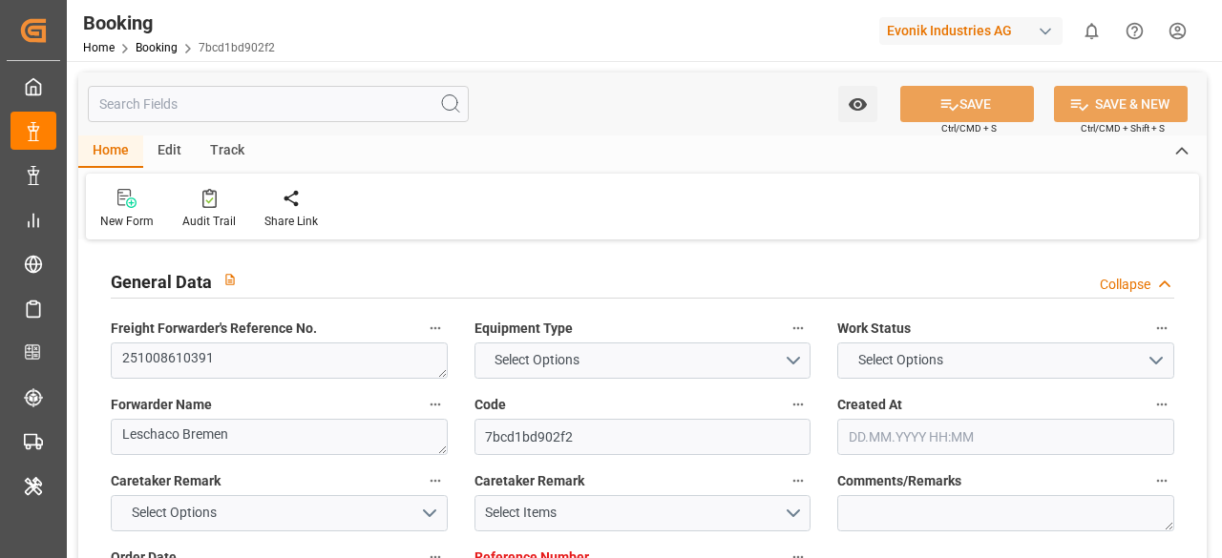
type input "7001275577"
type input "9783473"
type input "Cosco"
type input "COSCO Shipping Co. Ltd."
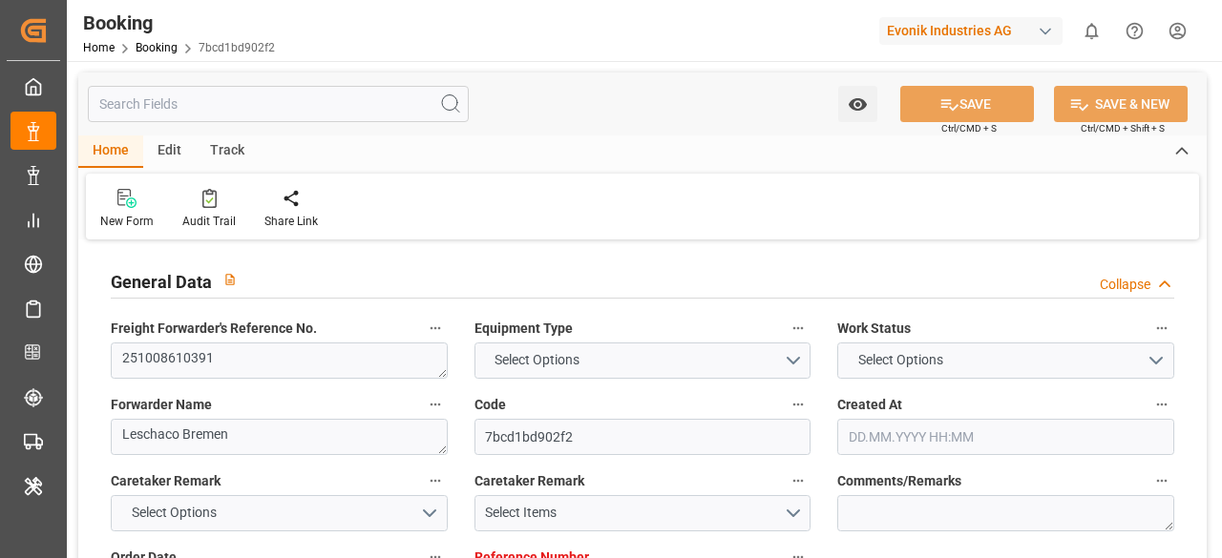
type input "EUNWC"
type input "CNXGA"
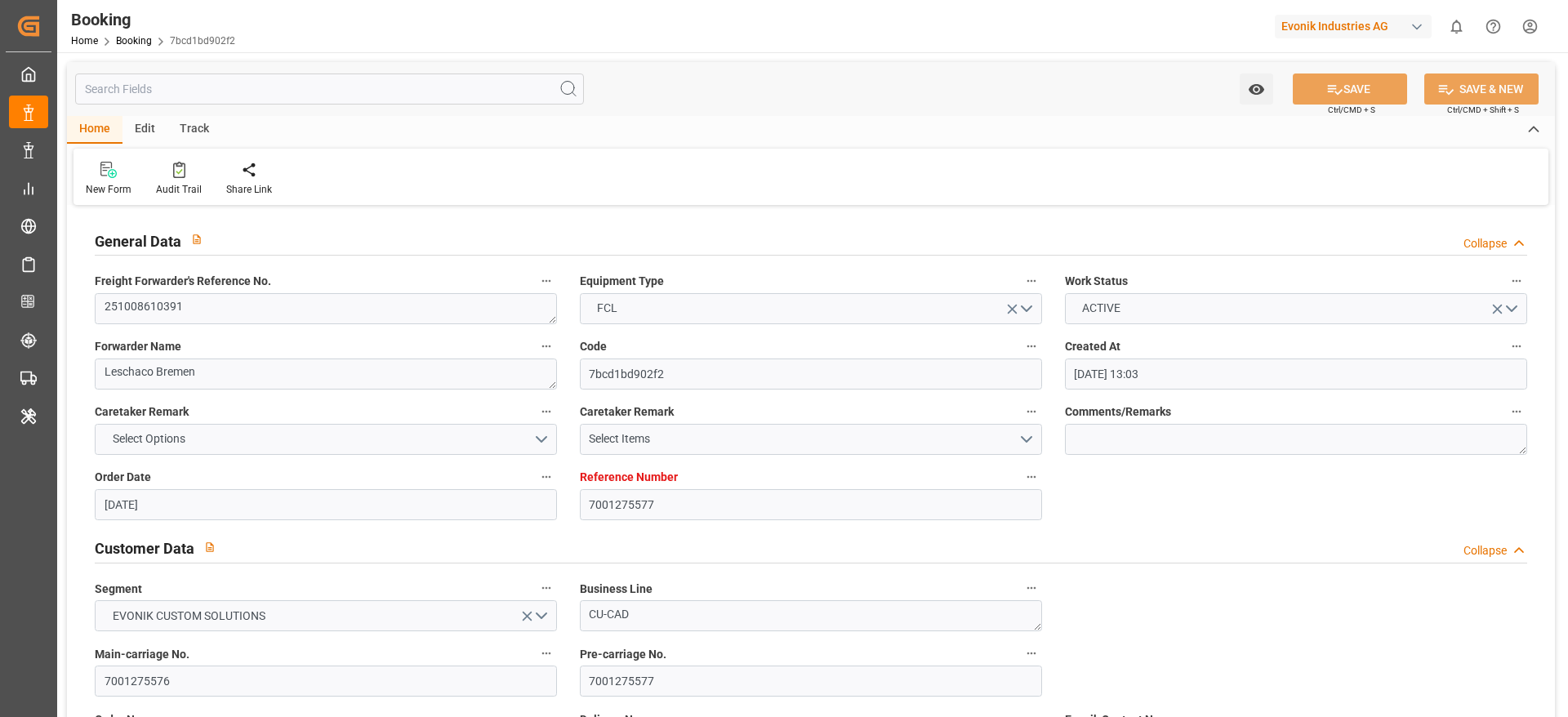
type input "15.09.2025 13:03"
type input "[DATE]"
type input "[DATE] 00:00"
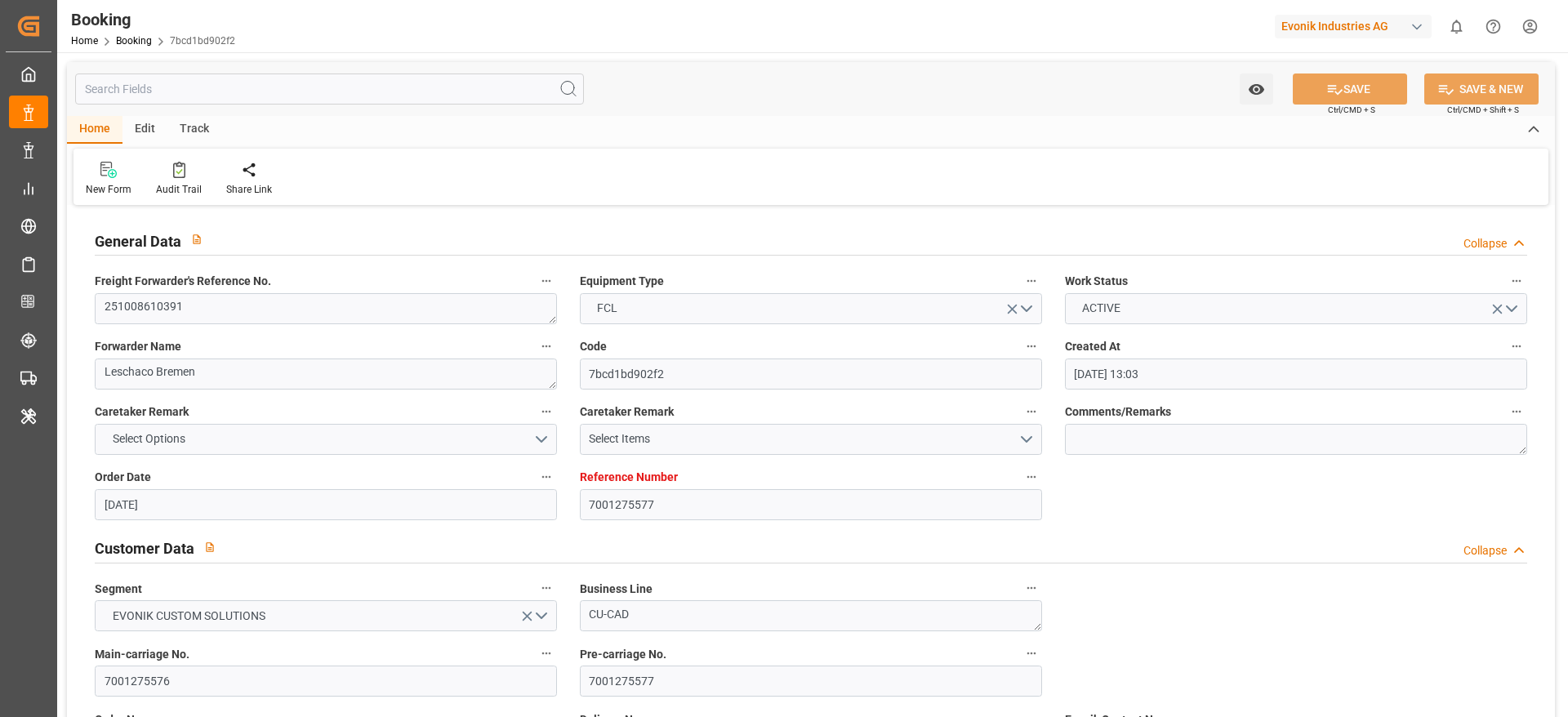
type input "[DATE] 00:00"
type input "[DATE]"
type input "04.10.2025 00:00"
type input "[DATE] 00:00"
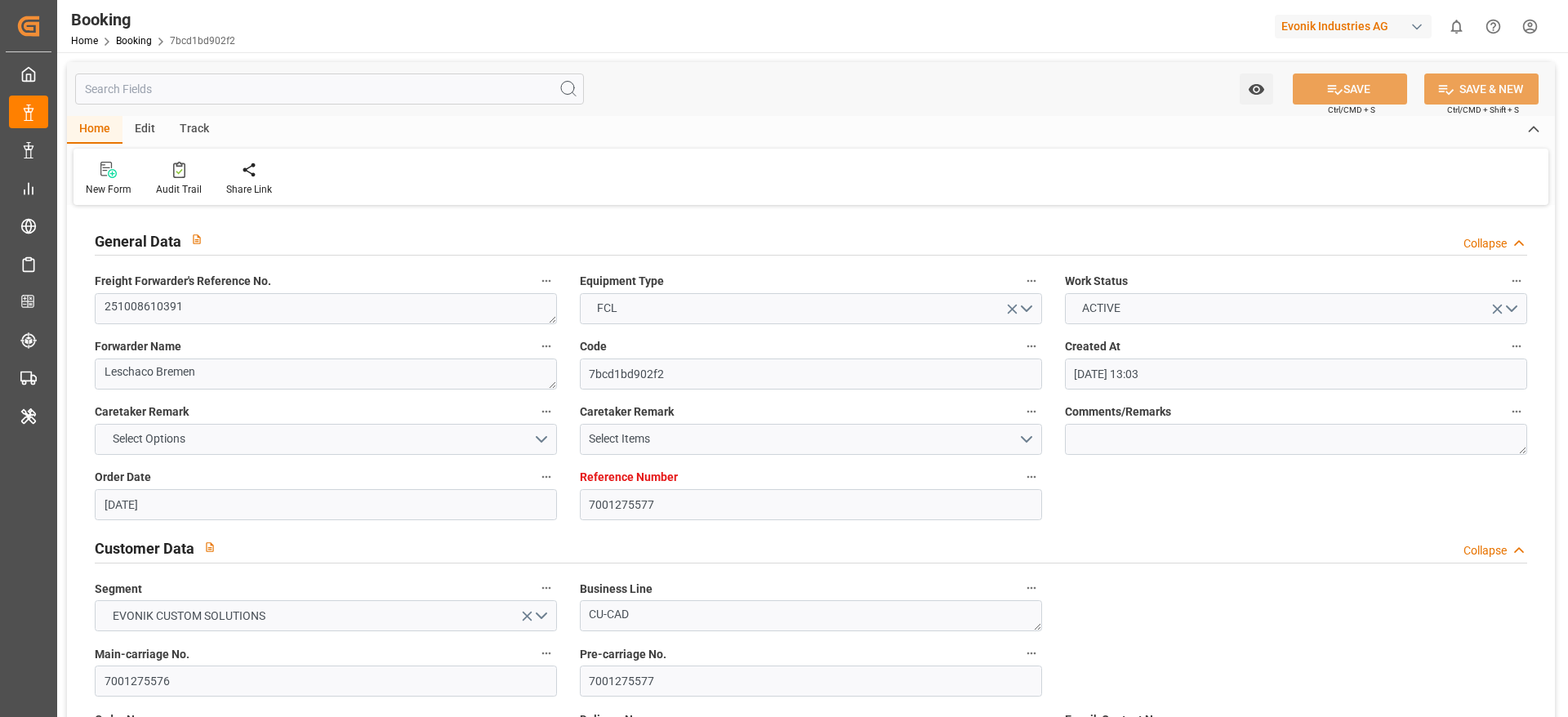
type input "14.11.2025 00:00"
type input "[DATE] 00:00"
type input "[DATE] 09:03"
click at [236, 313] on textarea "251008610391" at bounding box center [326, 309] width 462 height 31
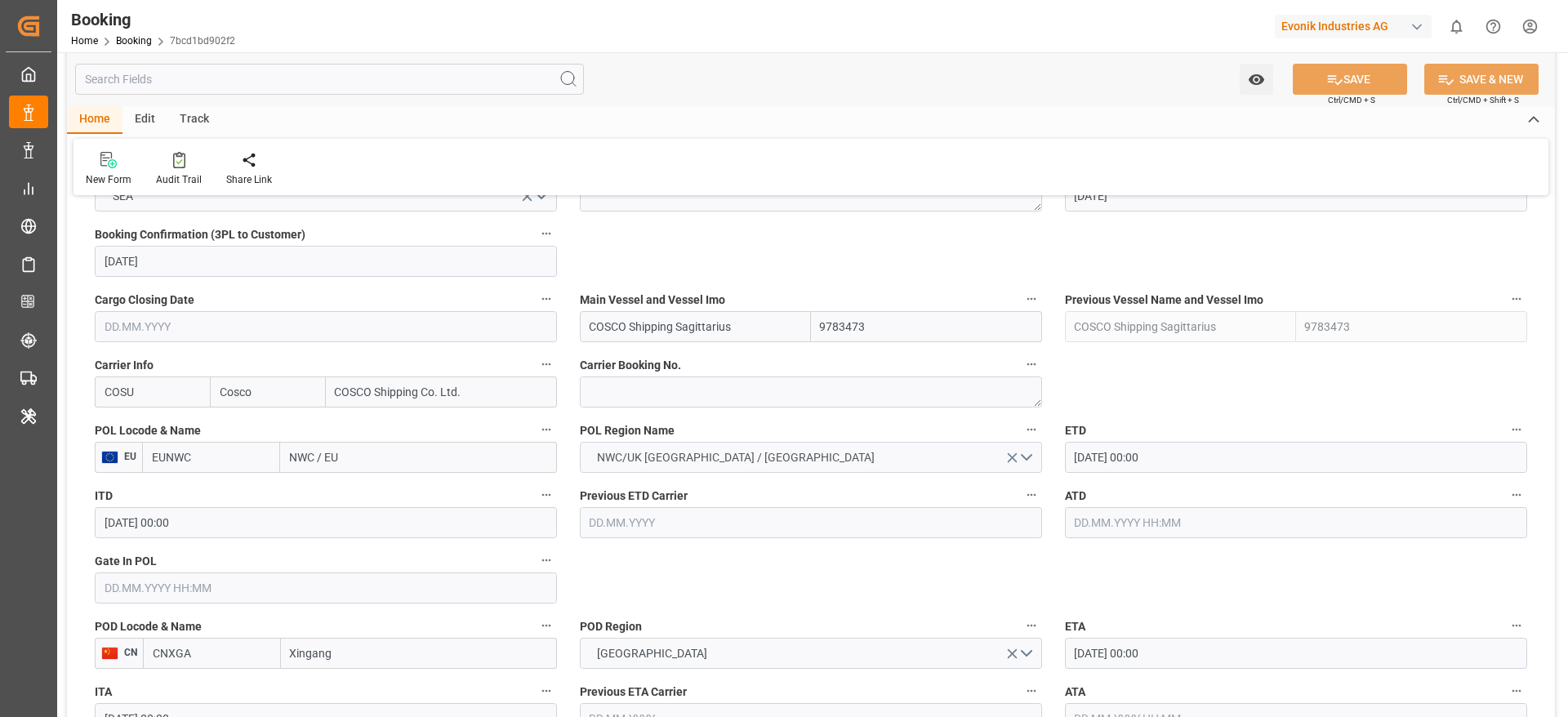
scroll to position [1102, 0]
click at [648, 388] on textarea at bounding box center [811, 389] width 462 height 31
paste textarea "6430683030"
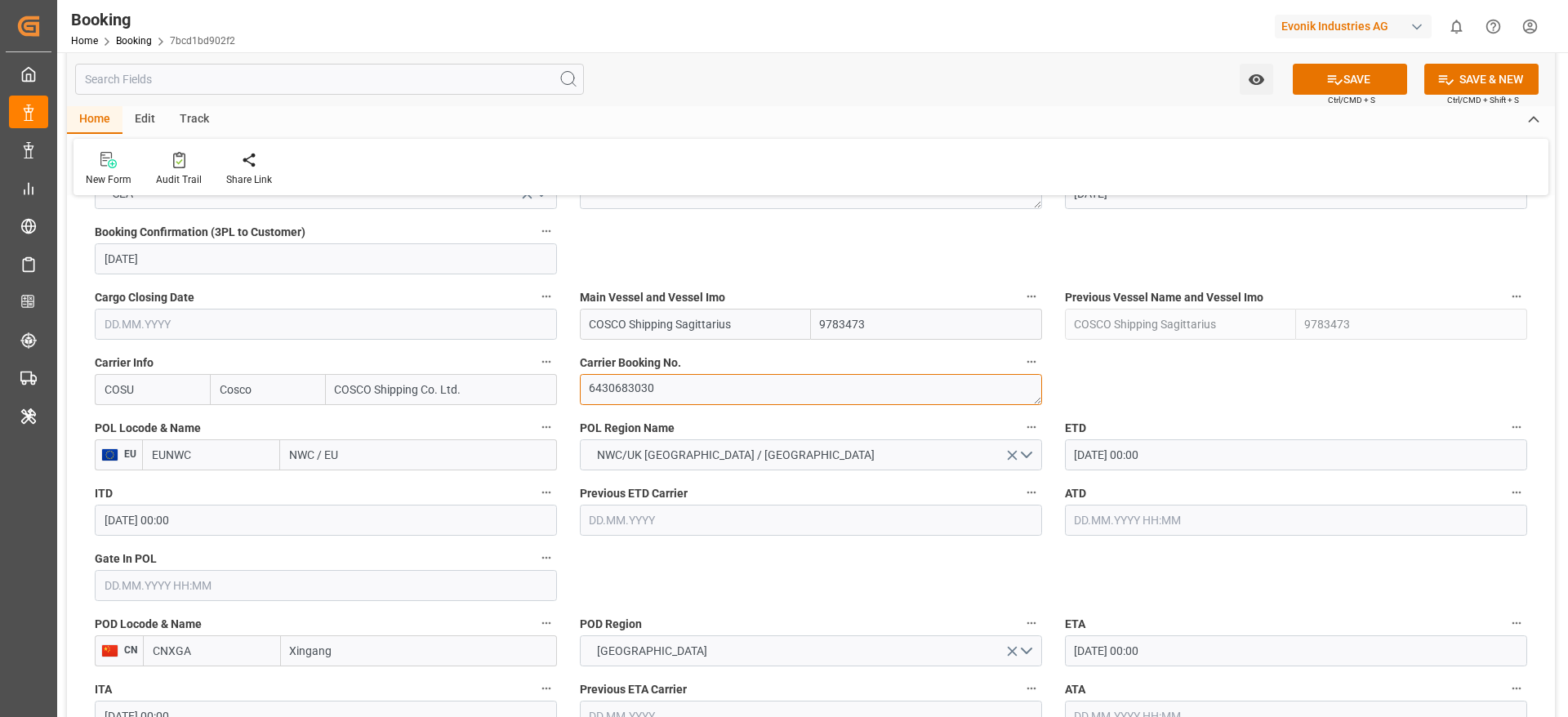
type textarea "6430683030"
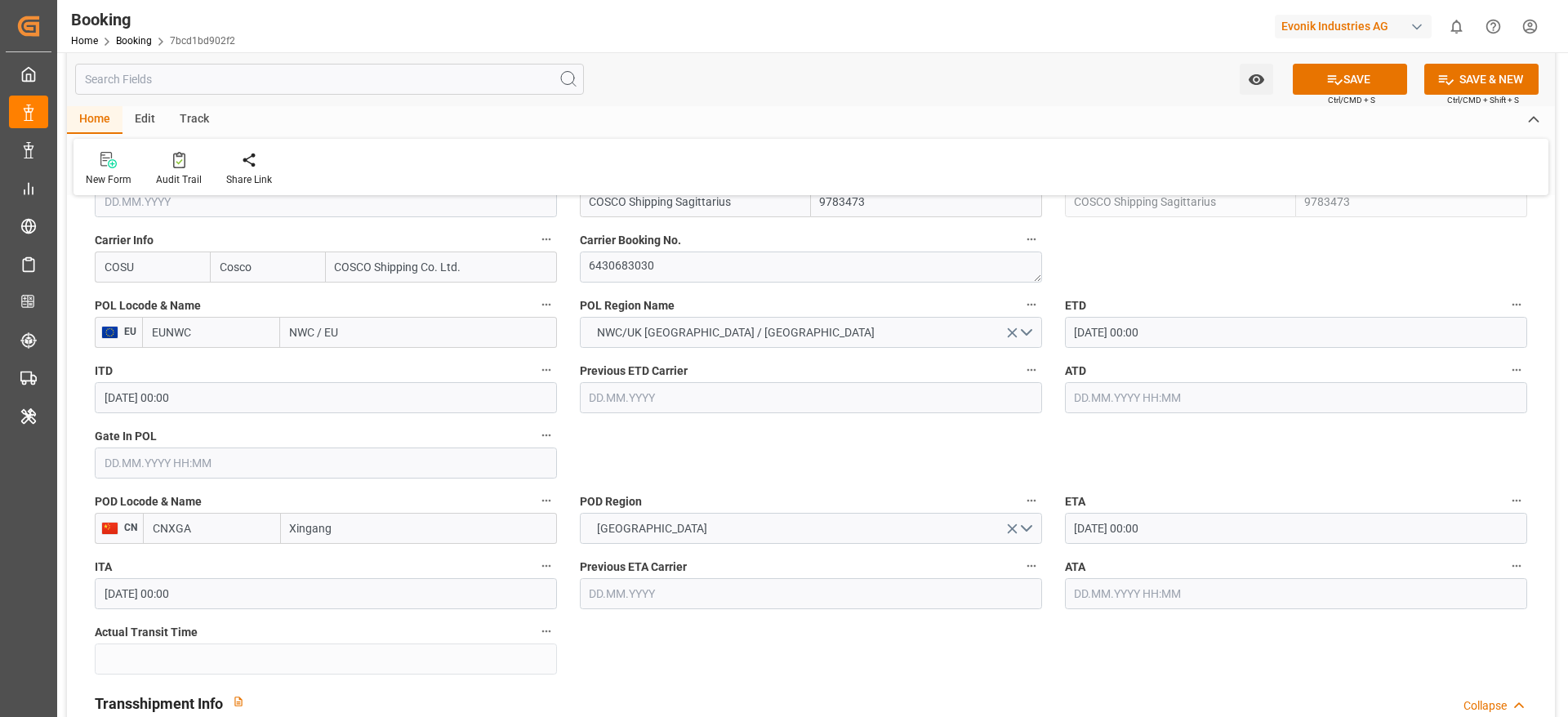
click at [395, 341] on input "NWC / EU" at bounding box center [419, 332] width 277 height 31
paste input "[GEOGRAPHIC_DATA]"
type input "[GEOGRAPHIC_DATA]"
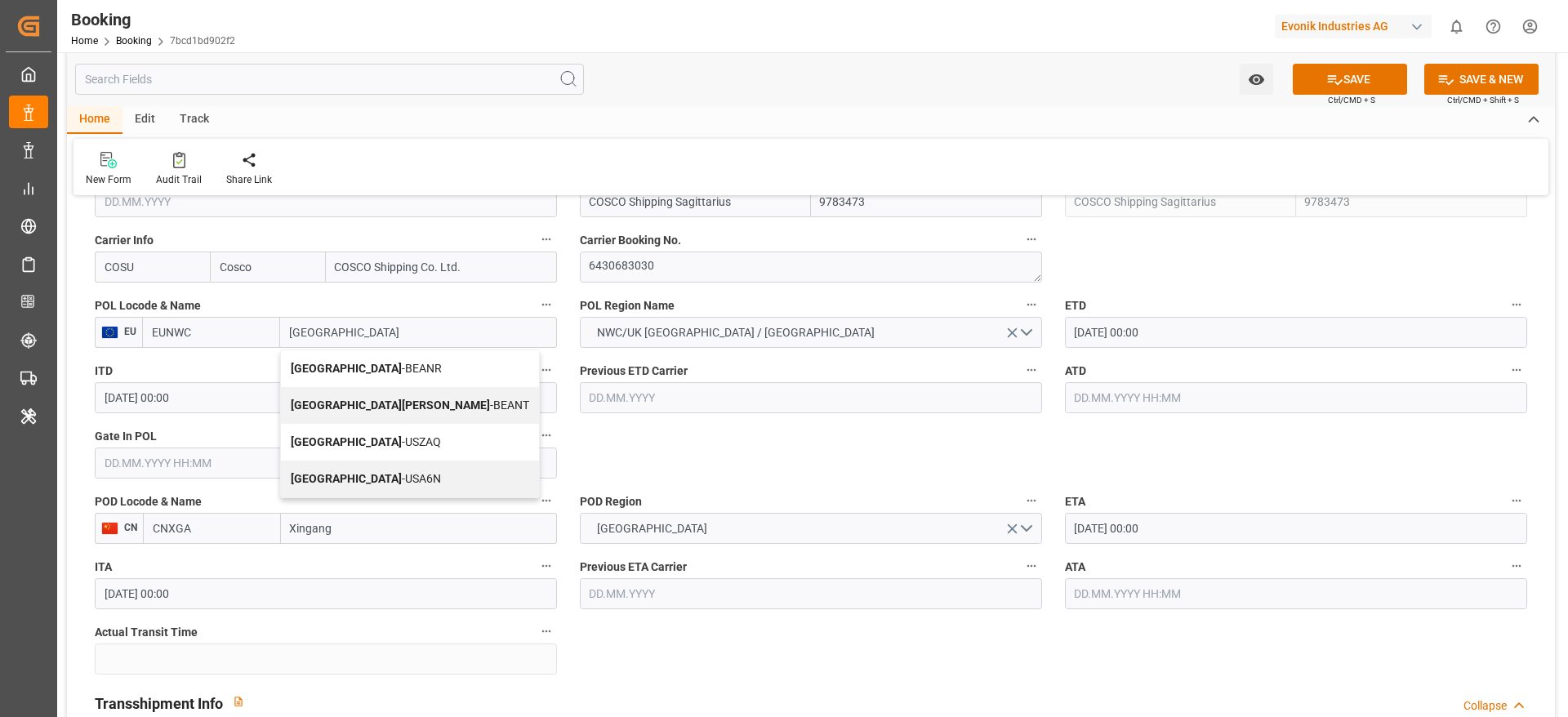
click at [390, 364] on div "Antwerp - BEANR" at bounding box center [410, 368] width 258 height 37
type input "BEANR"
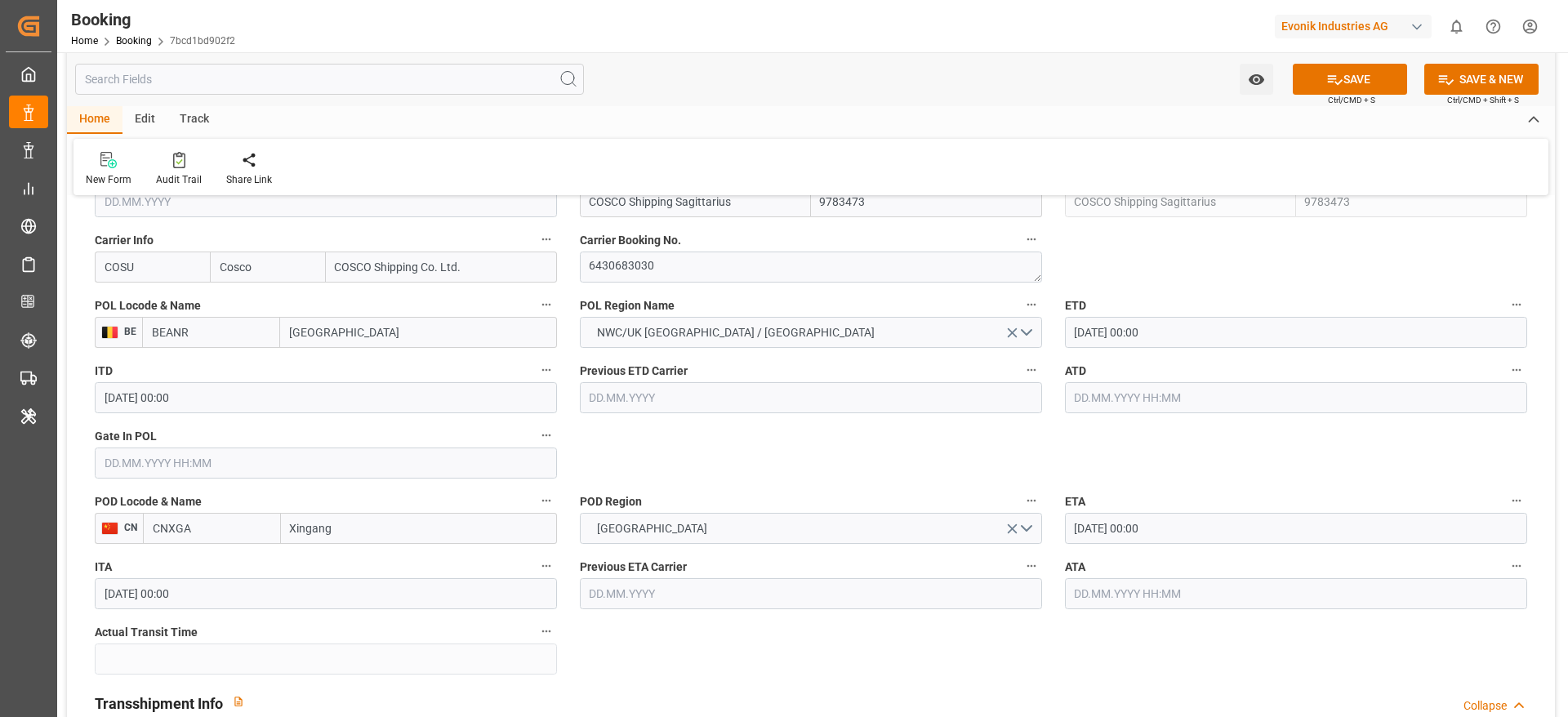
type input "[GEOGRAPHIC_DATA]"
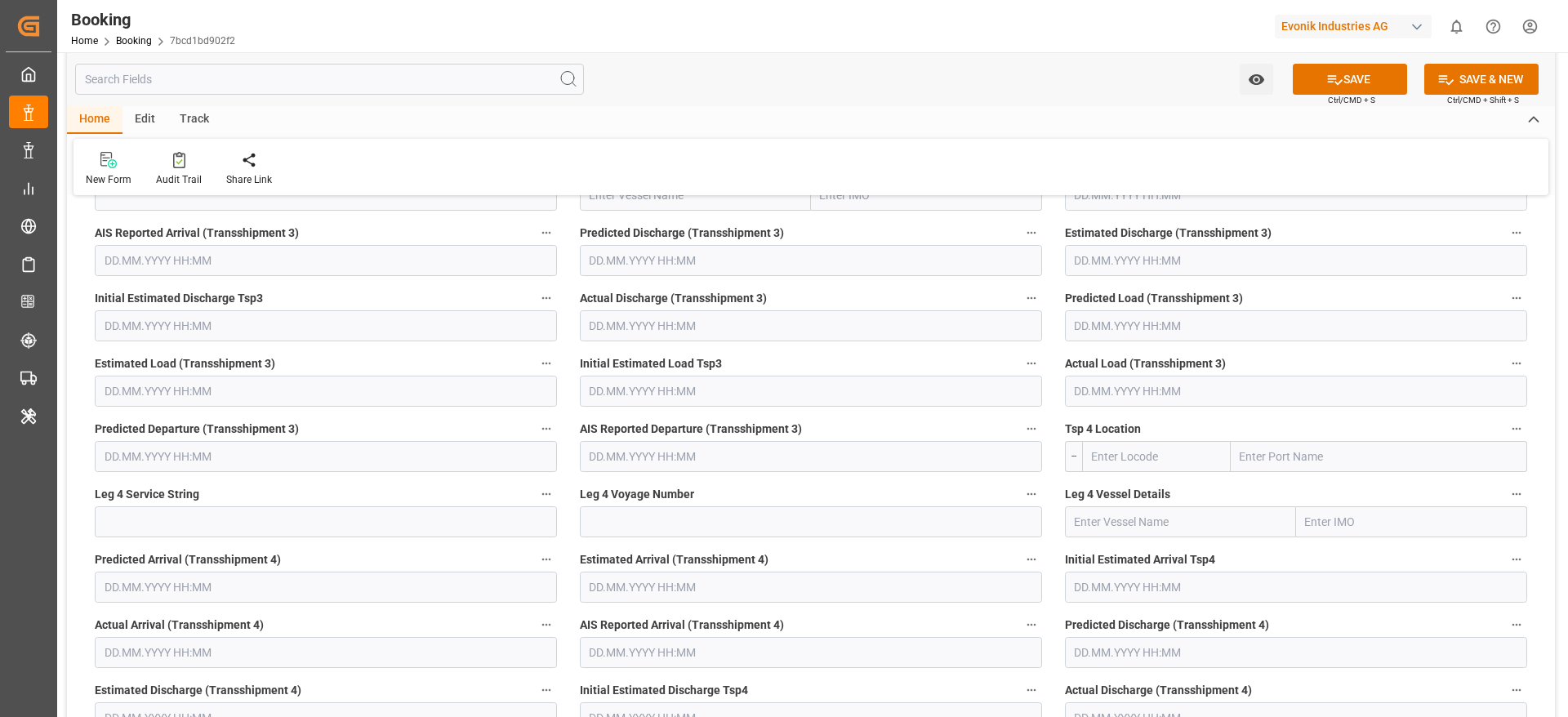
scroll to position [6247, 0]
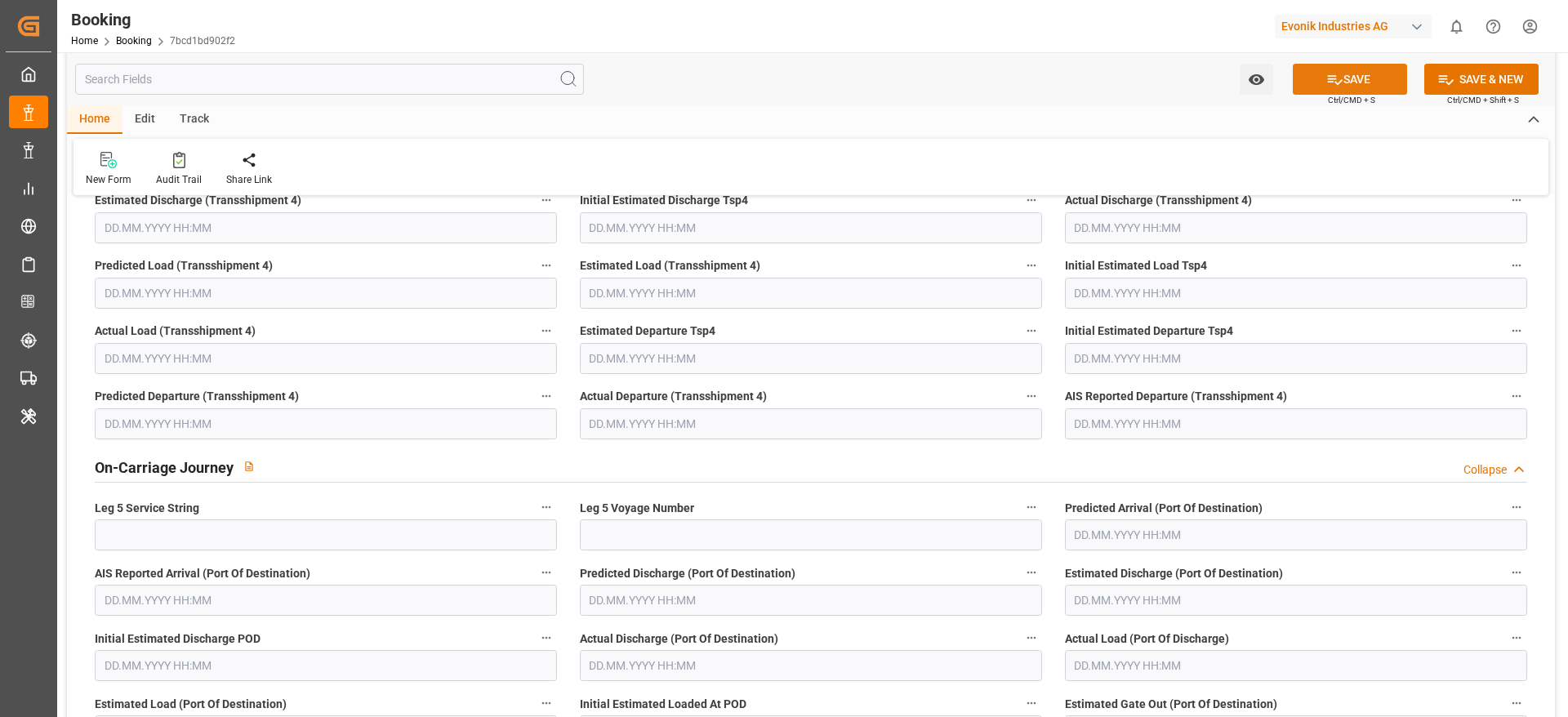
click at [1045, 71] on button "SAVE" at bounding box center [1351, 79] width 115 height 31
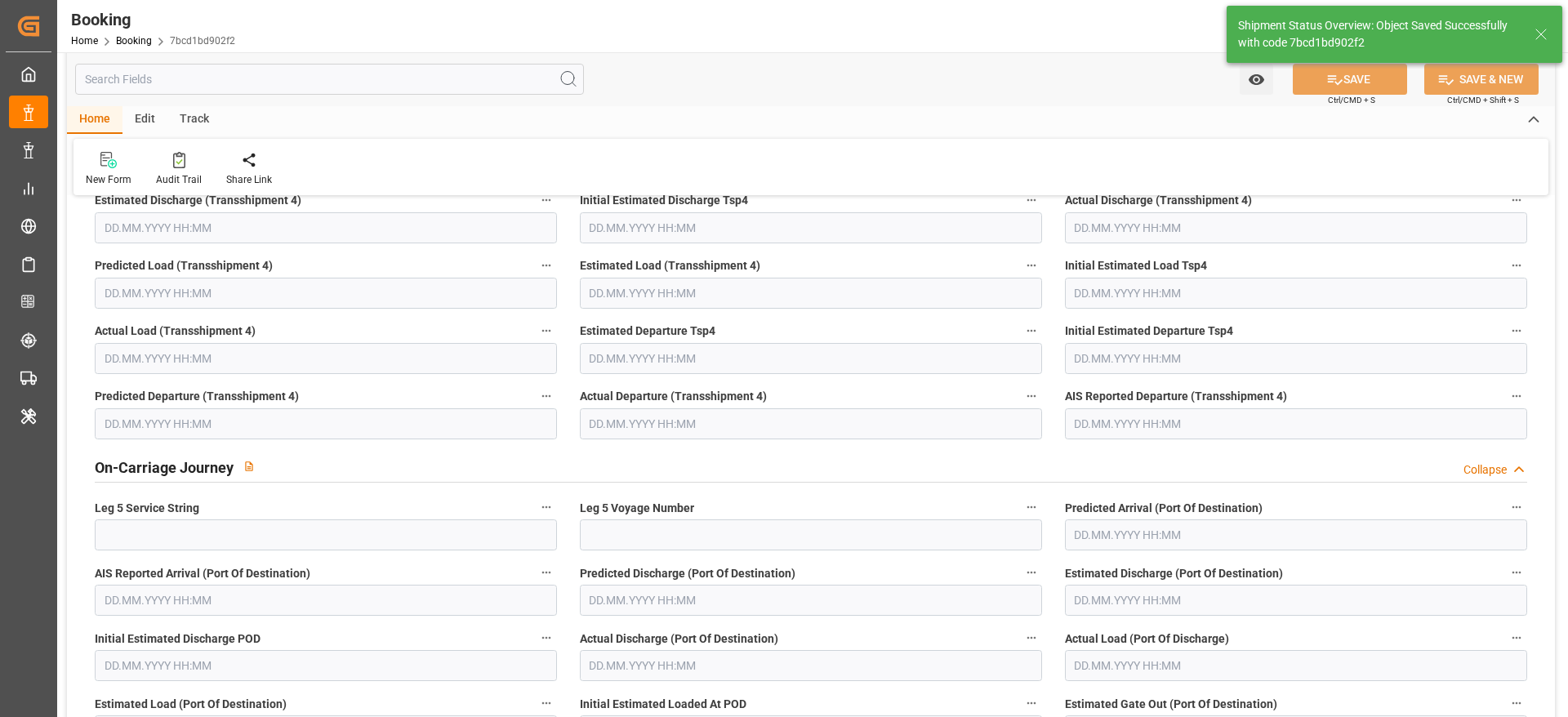
type textarea "[PERSON_NAME]"
type textarea "Pod-businessDivision-businessLine-"
type input "18.09.2025 07:31"
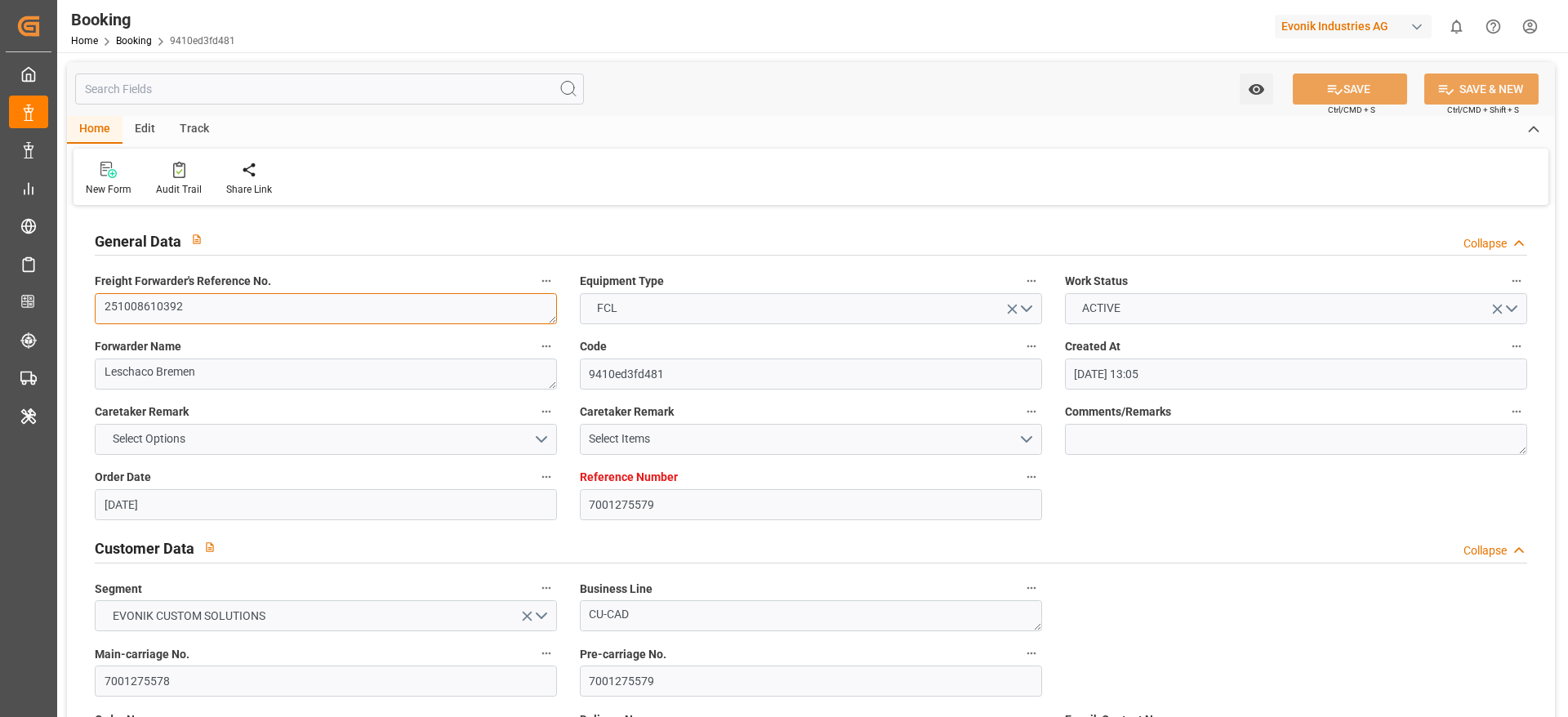
click at [350, 313] on textarea "251008610392" at bounding box center [326, 309] width 462 height 31
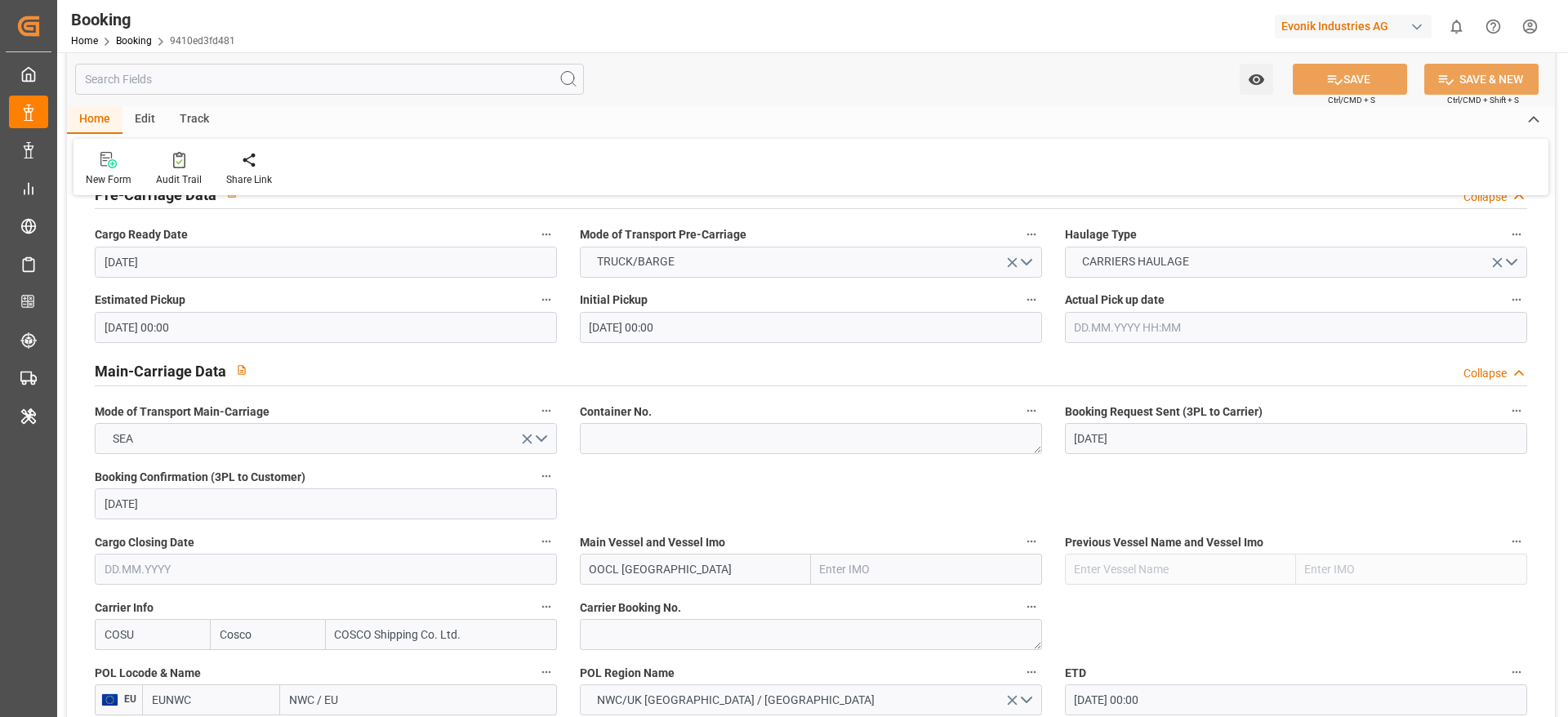
scroll to position [980, 0]
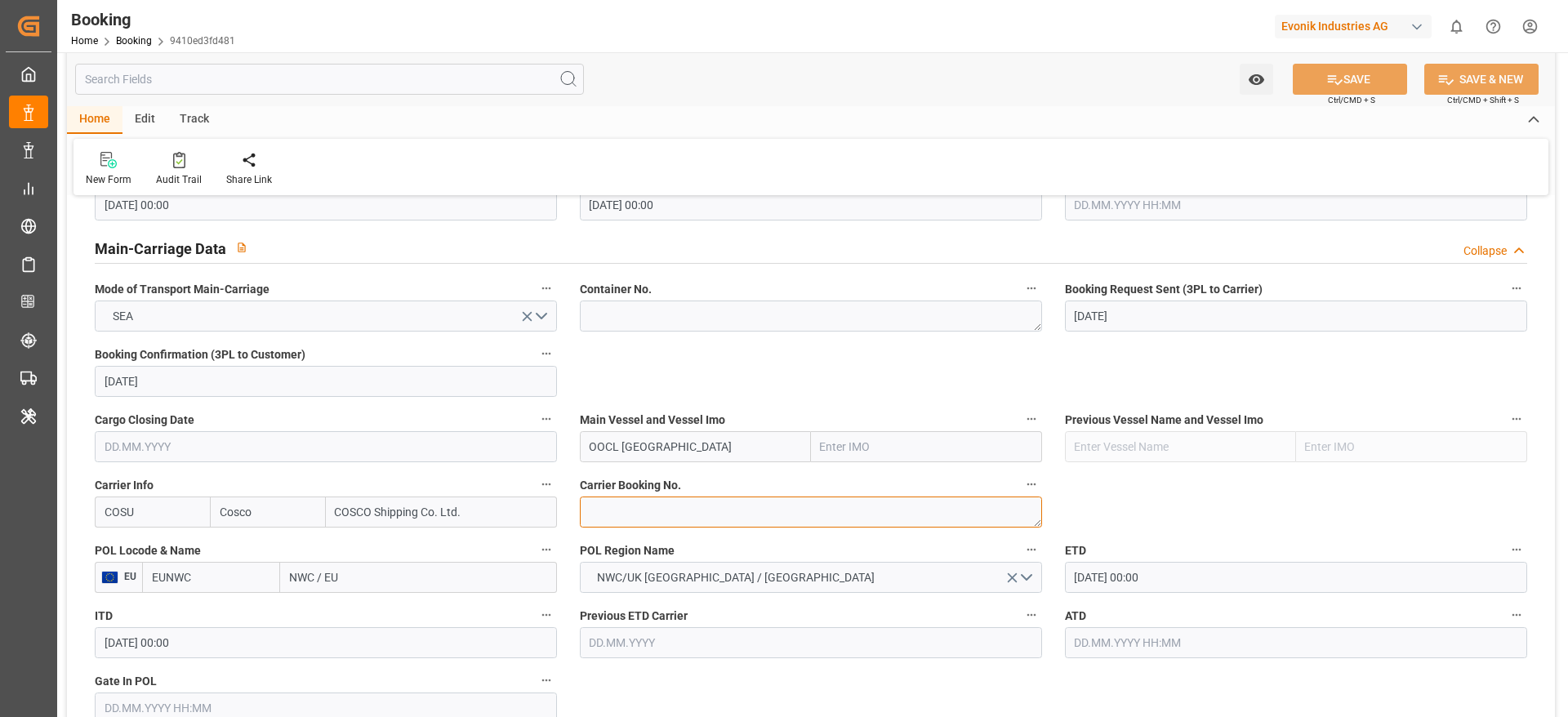
click at [667, 510] on textarea at bounding box center [811, 512] width 462 height 31
paste textarea "6430684890"
type textarea "6430684890"
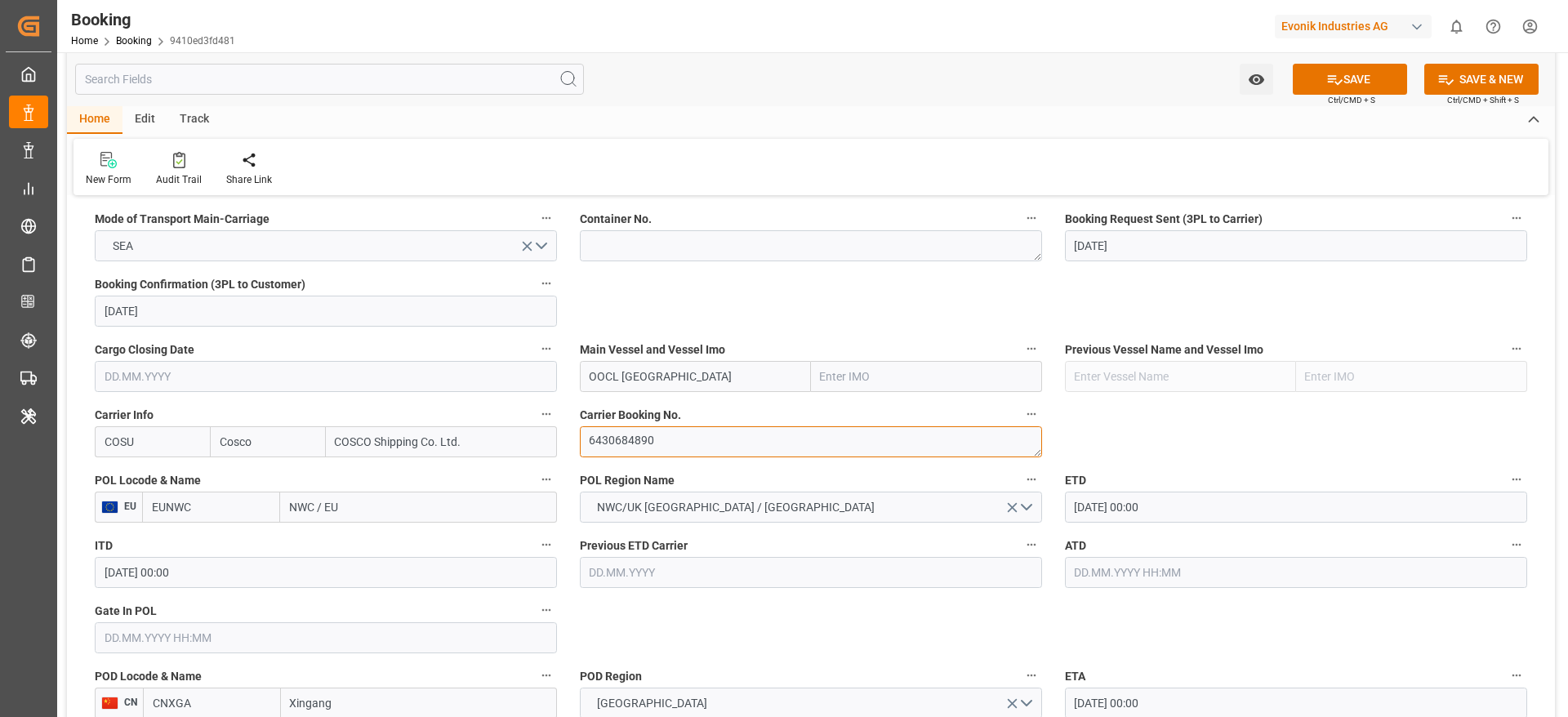
scroll to position [1102, 0]
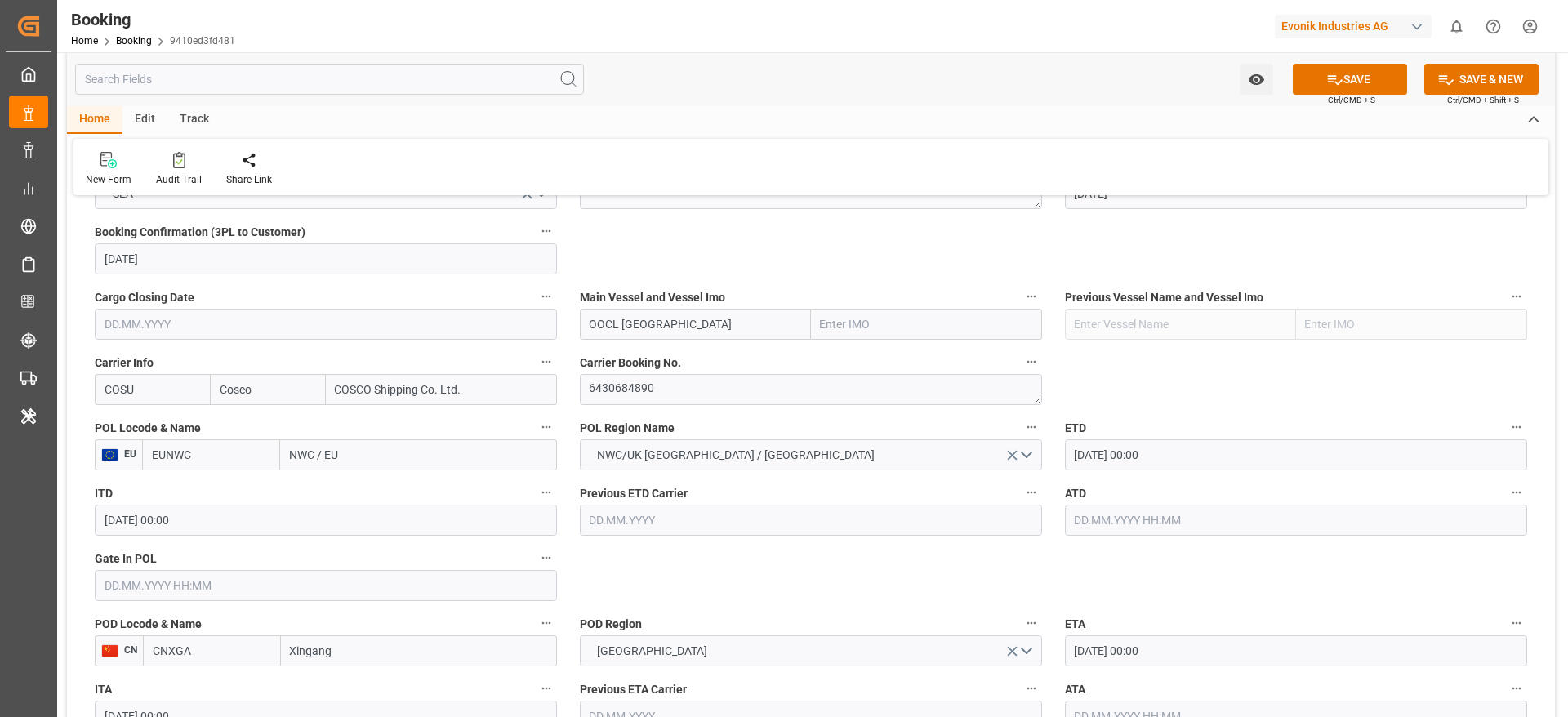
click at [407, 438] on label "POL Locode & Name" at bounding box center [326, 428] width 462 height 23
click at [536, 438] on button "POL Locode & Name" at bounding box center [546, 427] width 21 height 21
click at [395, 459] on div at bounding box center [784, 358] width 1568 height 717
click at [395, 459] on div "Description Audits" at bounding box center [784, 358] width 1568 height 717
click at [366, 459] on input "NWC / EU" at bounding box center [419, 454] width 277 height 31
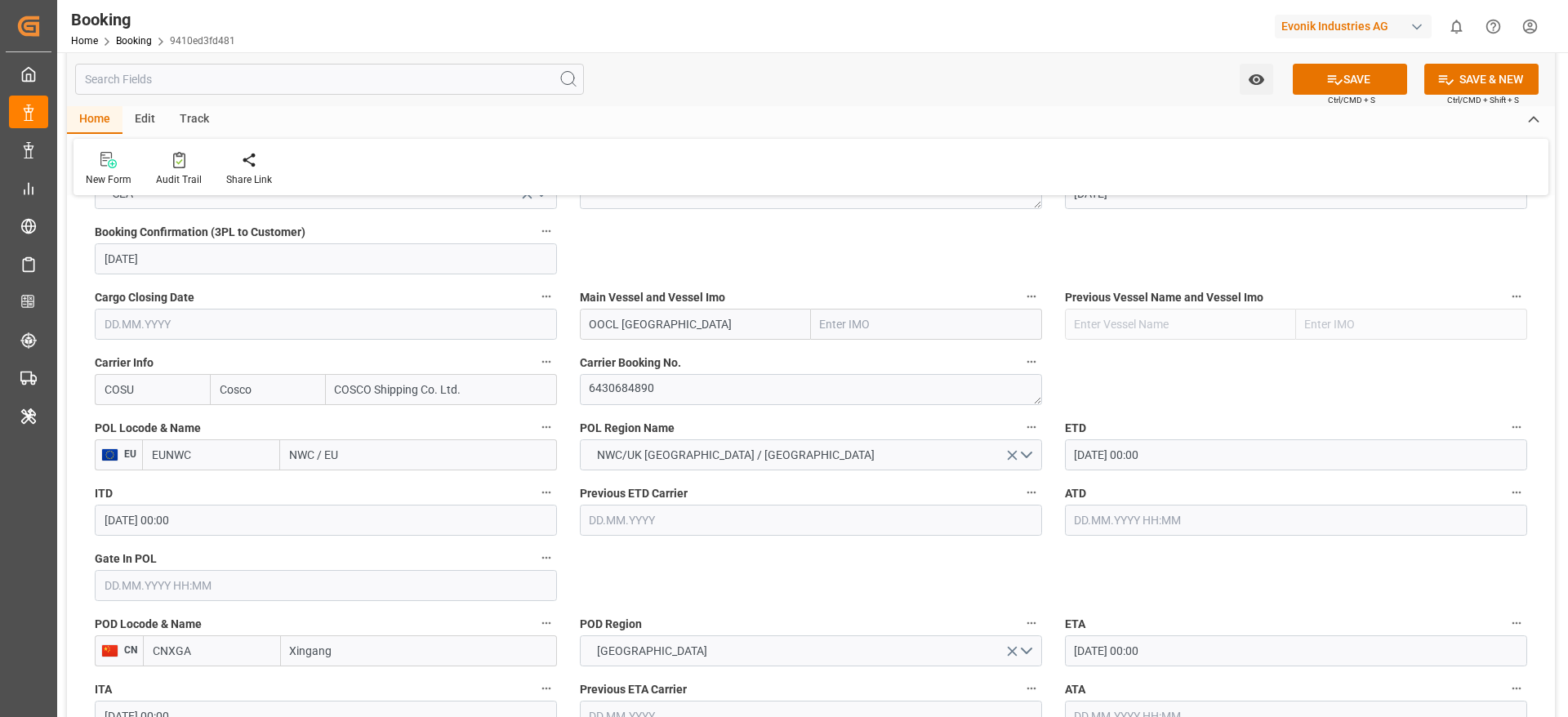
click at [366, 459] on input "NWC / EU" at bounding box center [419, 454] width 277 height 31
paste input "[GEOGRAPHIC_DATA]"
type input "[GEOGRAPHIC_DATA]"
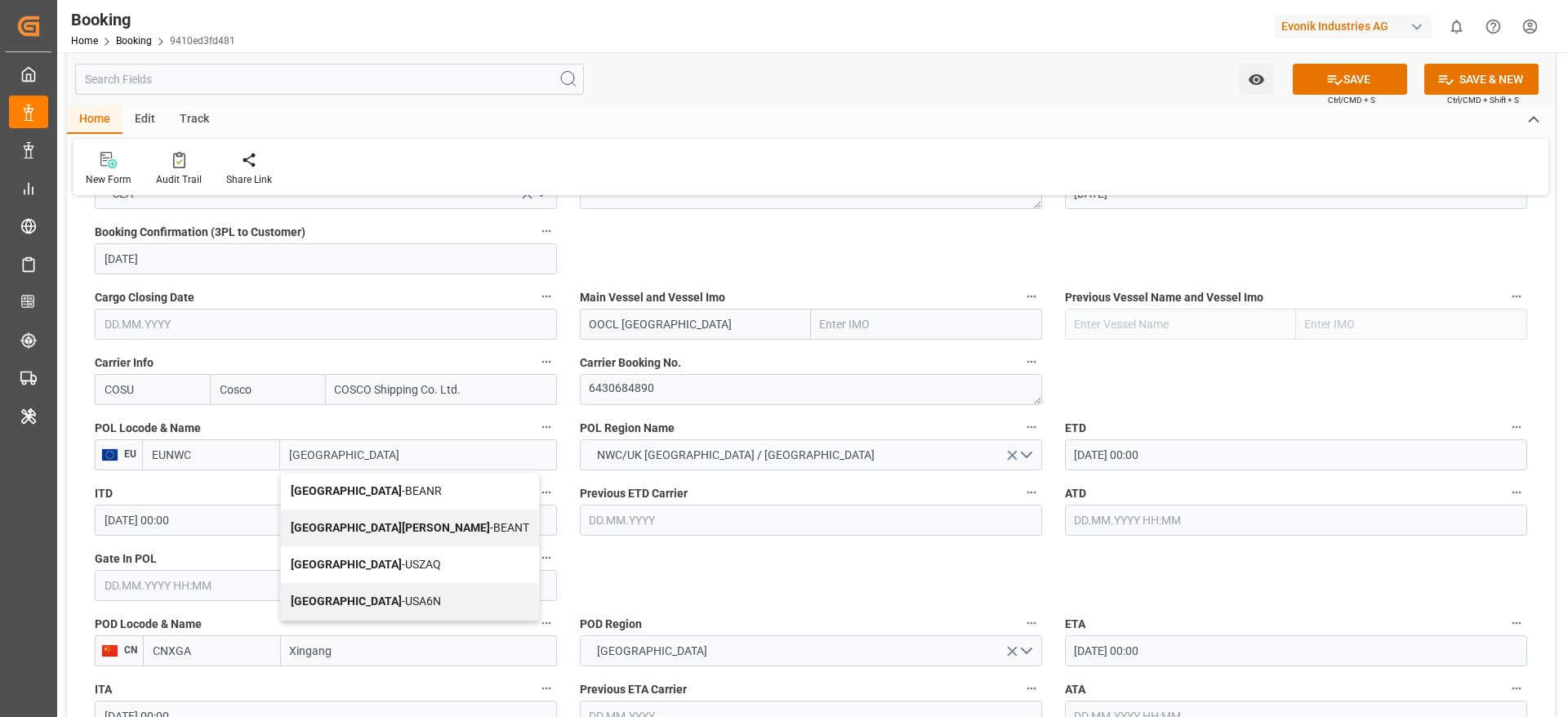
click at [365, 489] on span "Antwerp - BEANR" at bounding box center [366, 490] width 151 height 13
type input "BEANR"
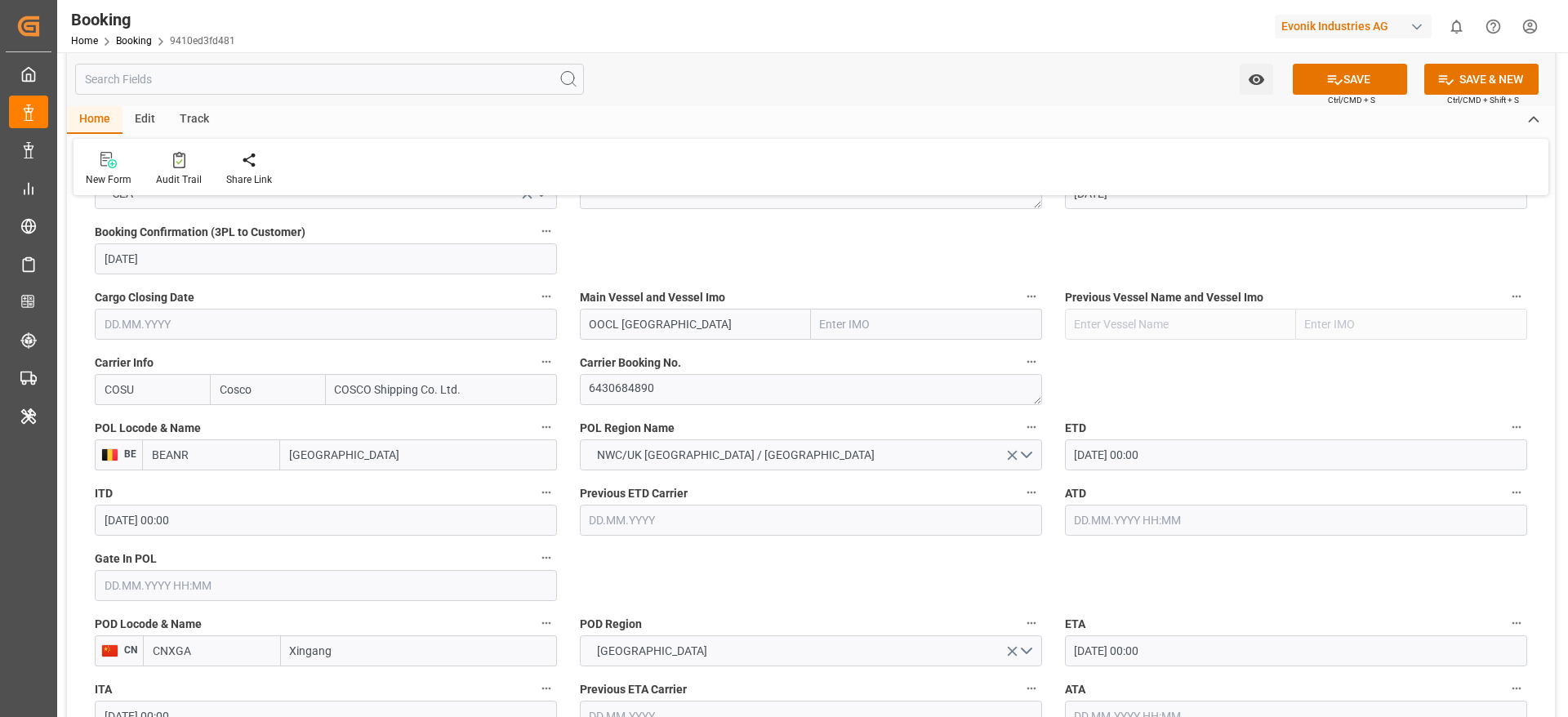
type input "[GEOGRAPHIC_DATA]"
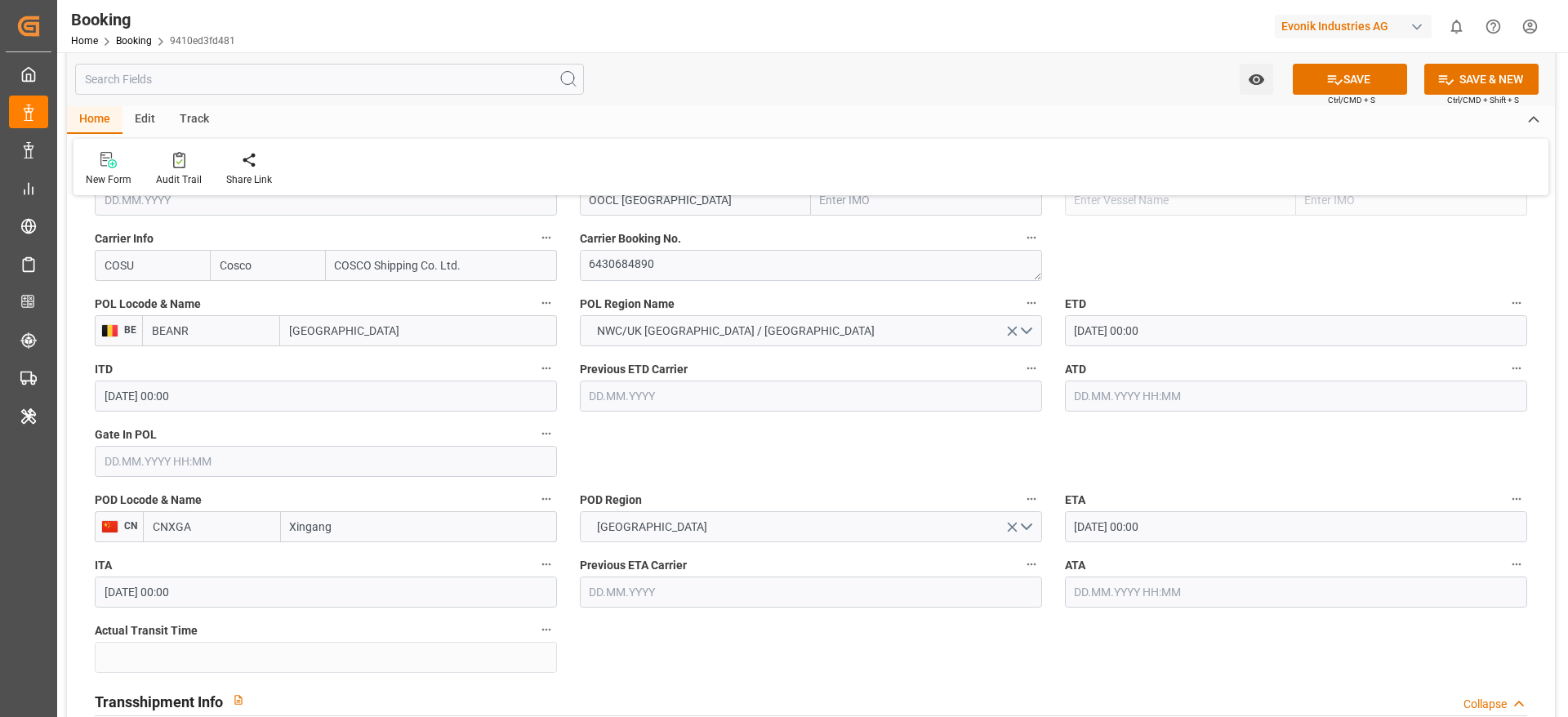
scroll to position [1225, 0]
click at [1316, 74] on button "SAVE" at bounding box center [1351, 79] width 115 height 31
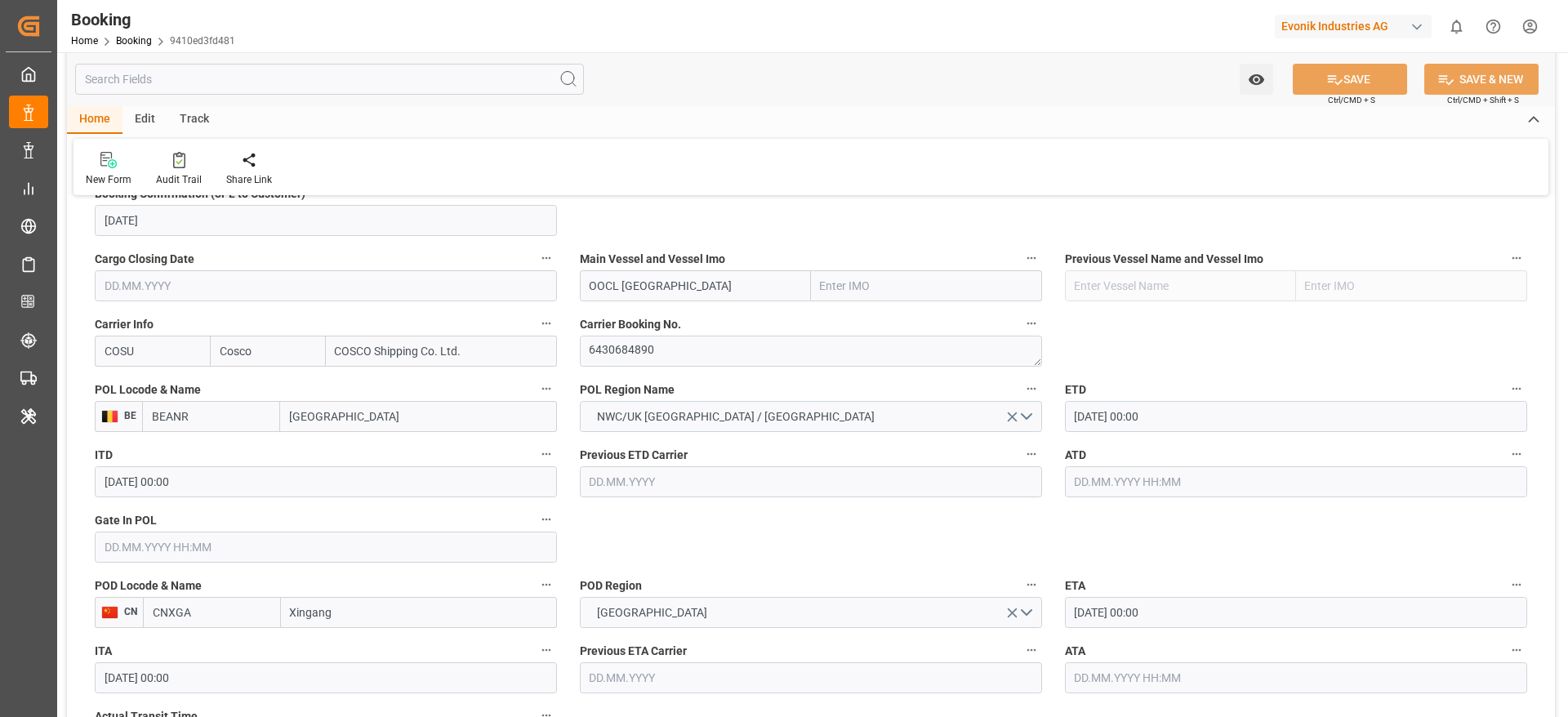
scroll to position [1102, 0]
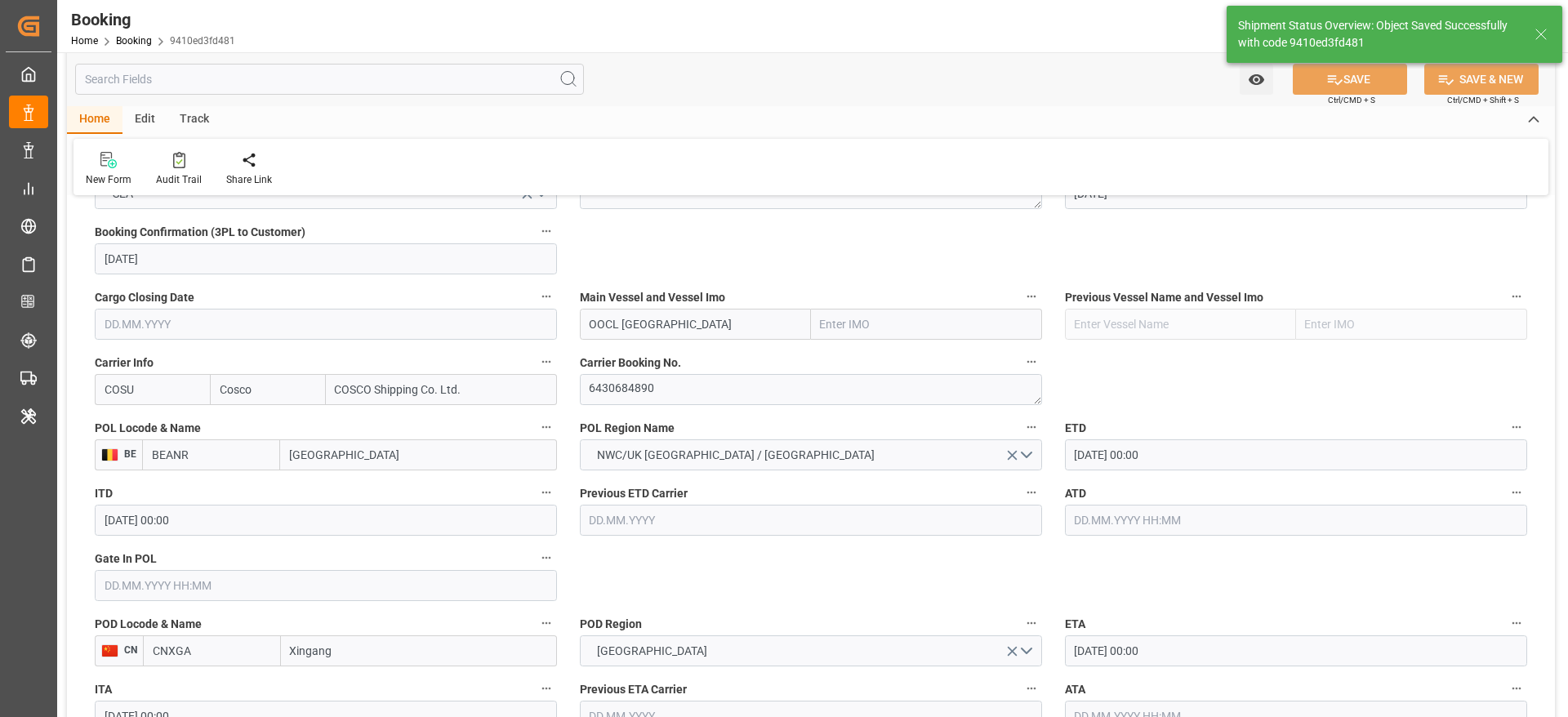
type textarea "[PERSON_NAME]"
type textarea "Pod-businessDivision-businessLine-"
type input "[DATE] 07:32"
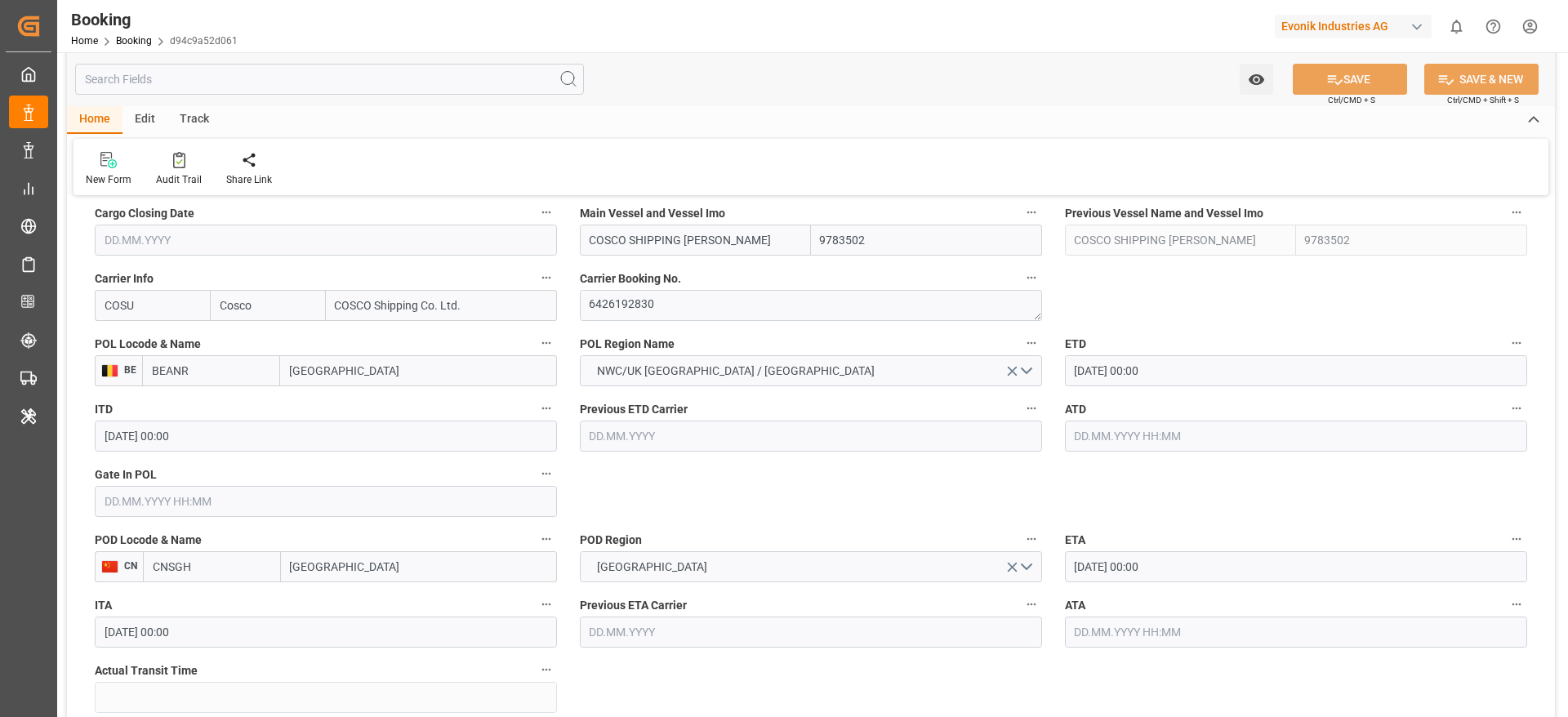
scroll to position [1225, 0]
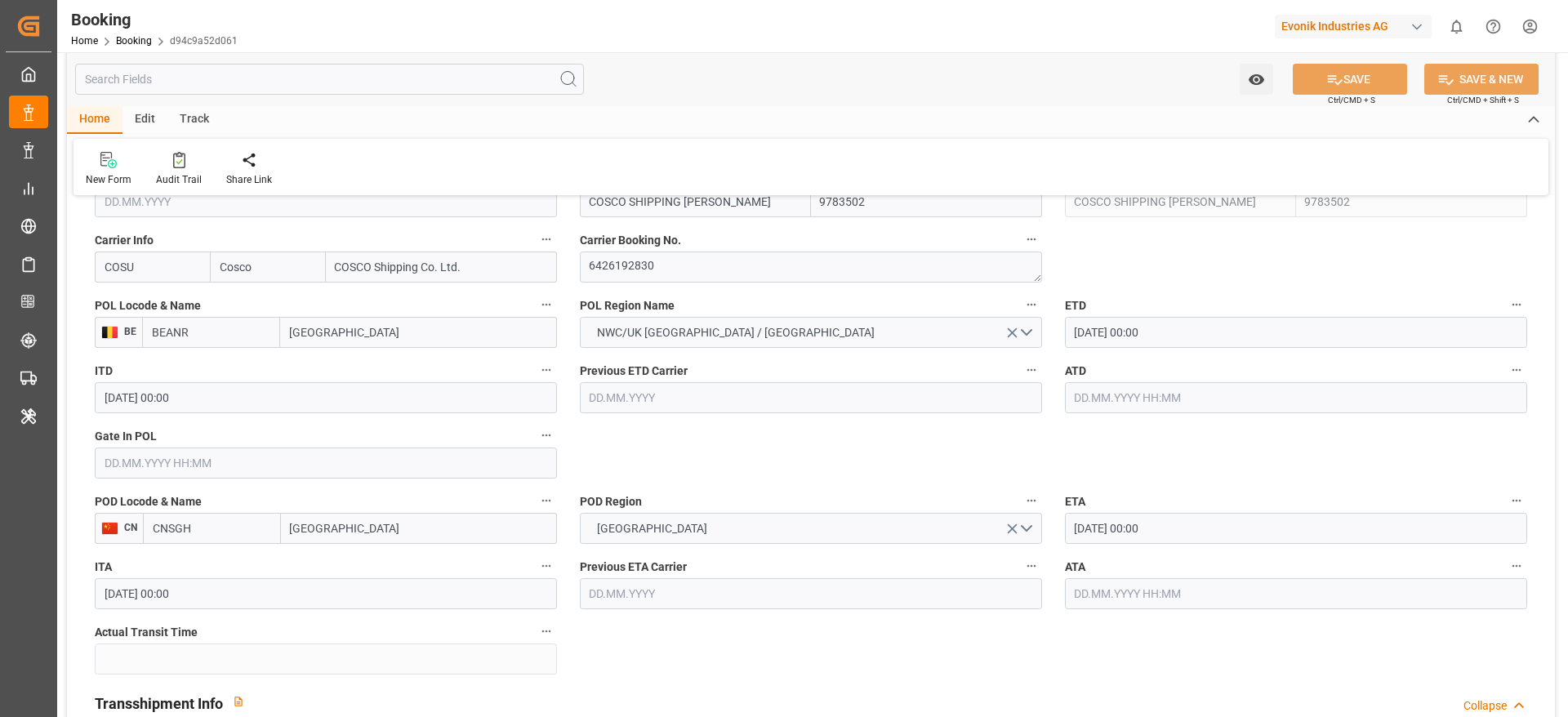
click at [207, 463] on input "text" at bounding box center [326, 463] width 462 height 31
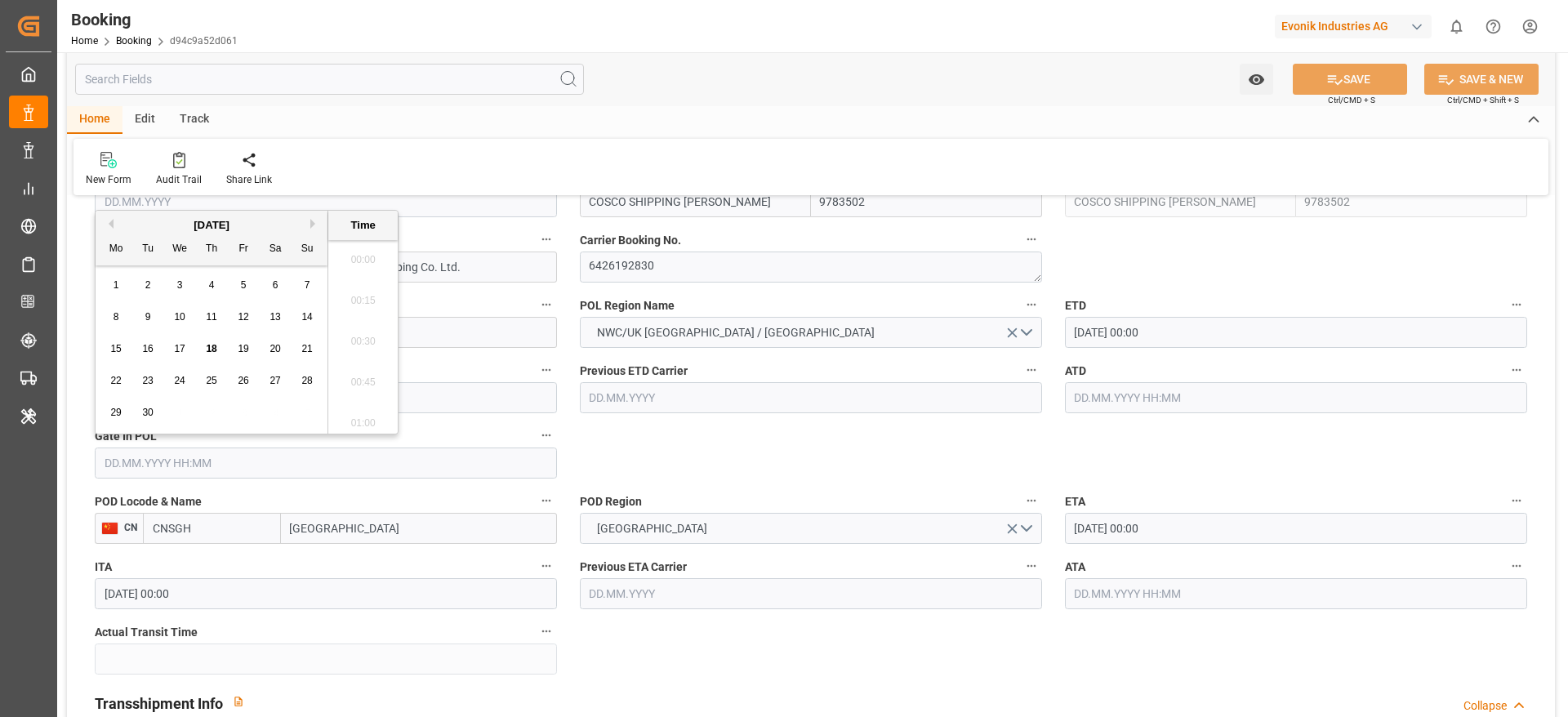
scroll to position [2047, 0]
click at [115, 349] on span "15" at bounding box center [116, 348] width 10 height 11
type input "[DATE] 00:00"
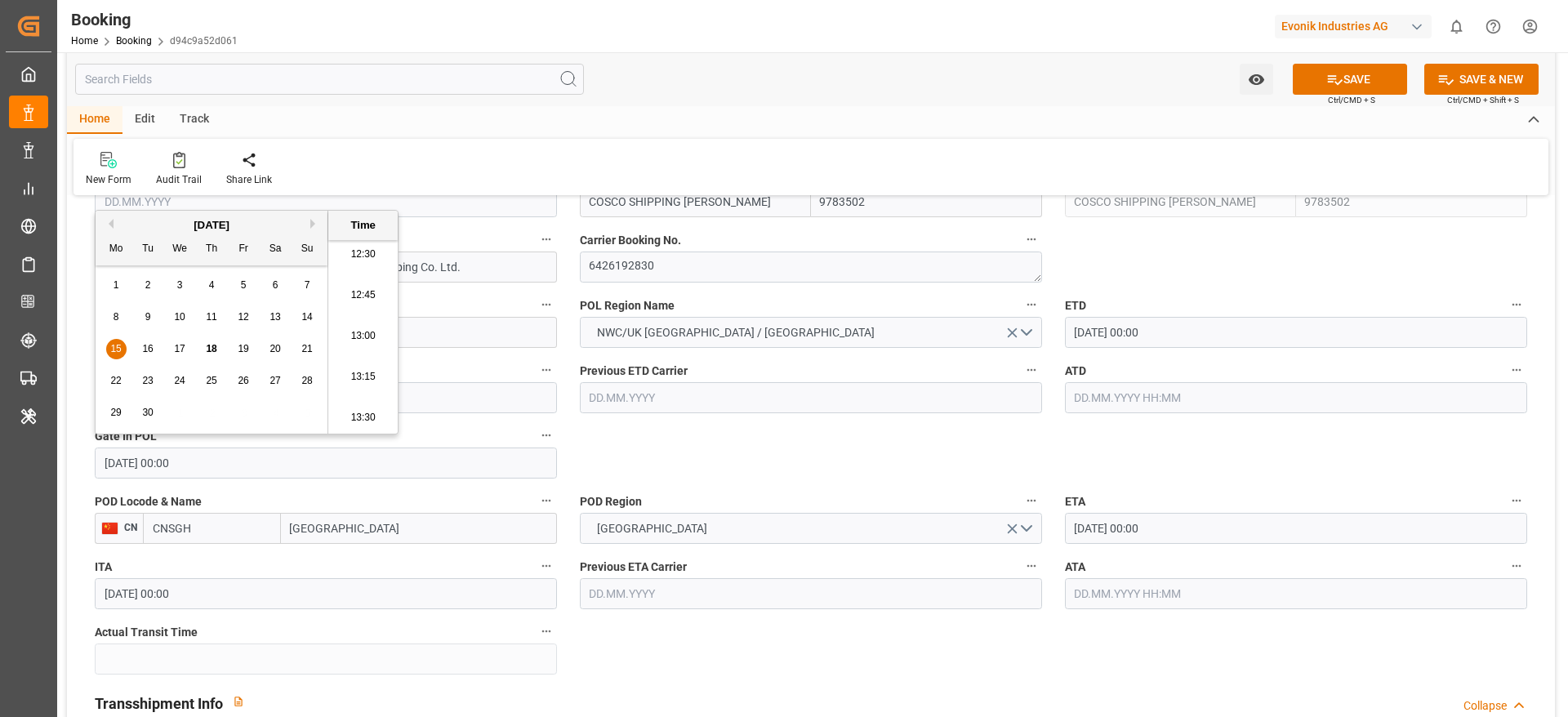
click at [858, 495] on label "POD Region" at bounding box center [811, 501] width 462 height 23
click at [1021, 495] on button "POD Region" at bounding box center [1031, 501] width 21 height 21
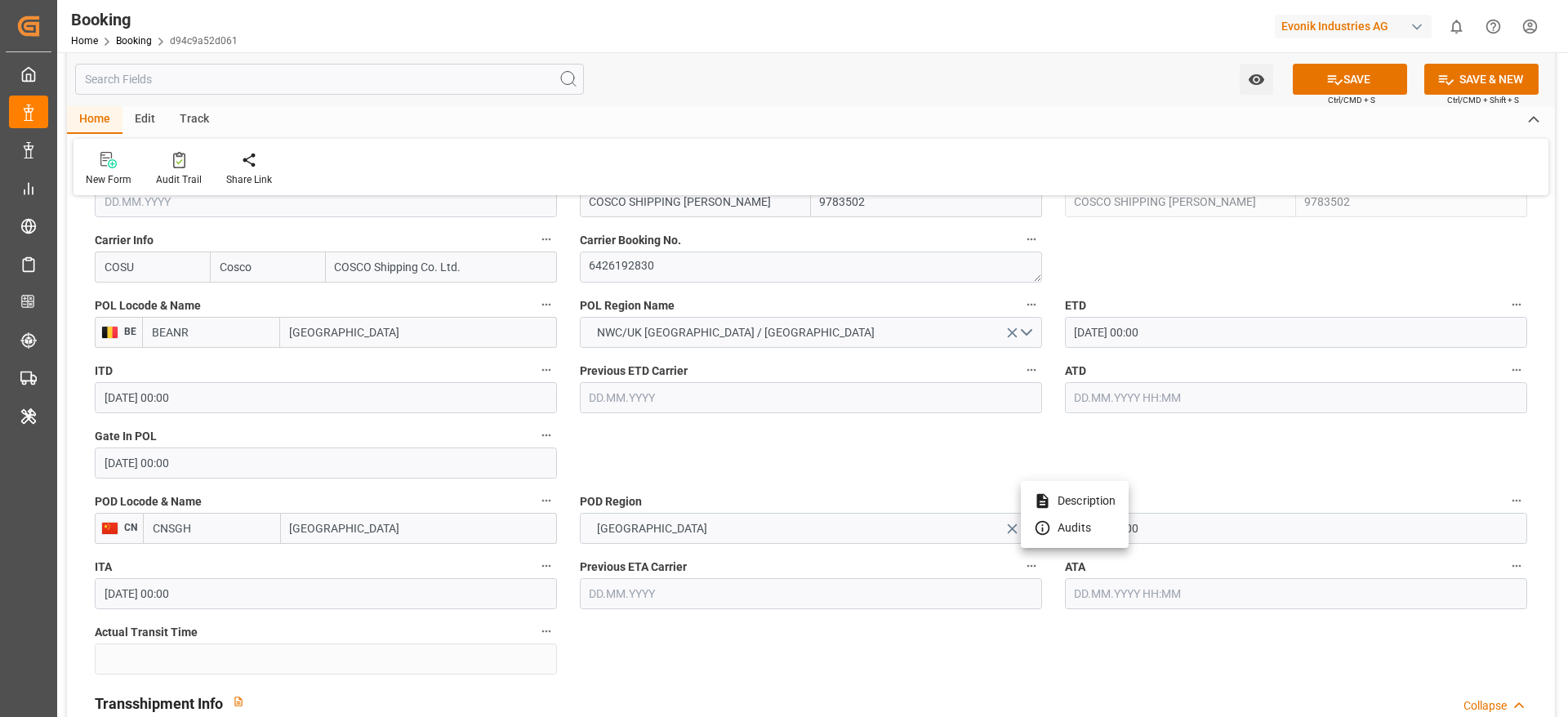
click at [795, 452] on div at bounding box center [784, 358] width 1568 height 717
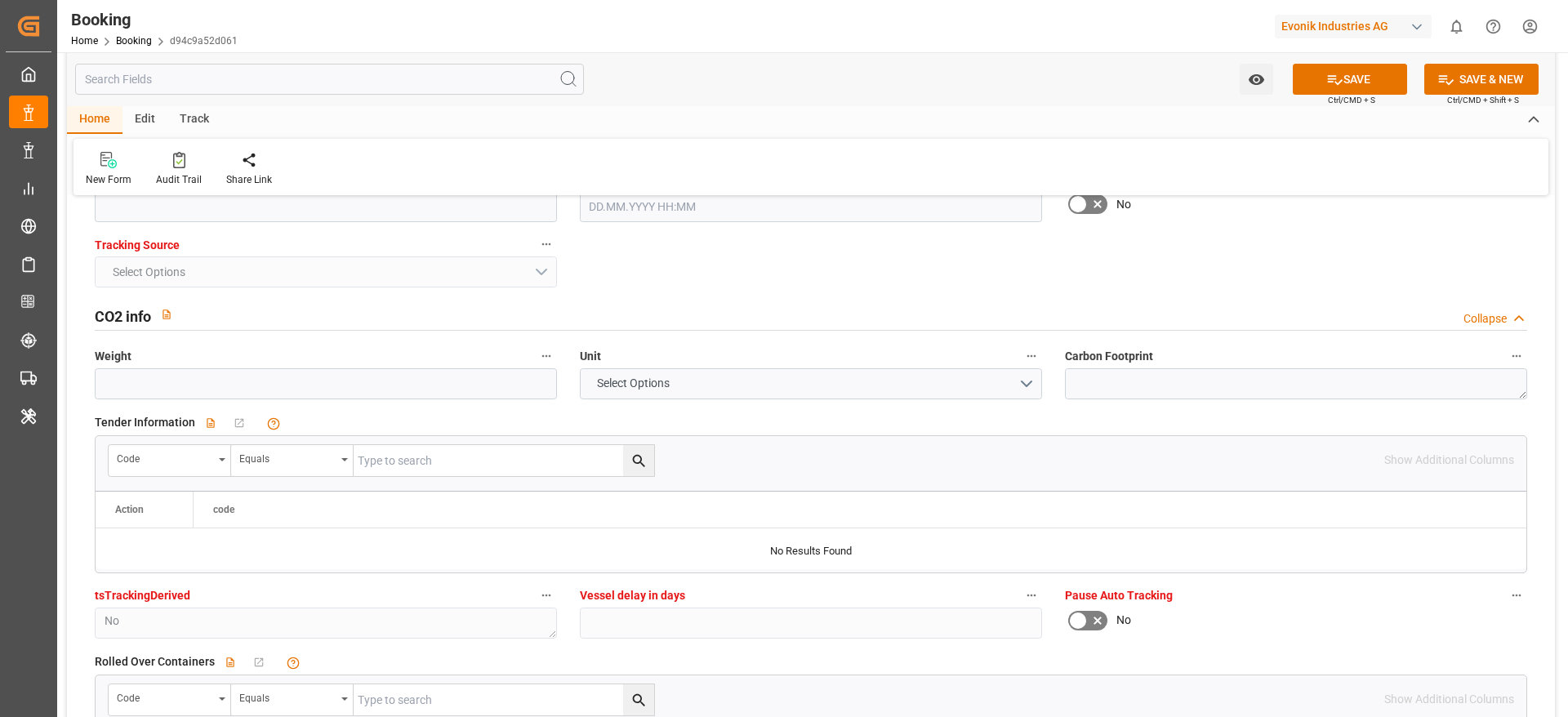
scroll to position [3307, 0]
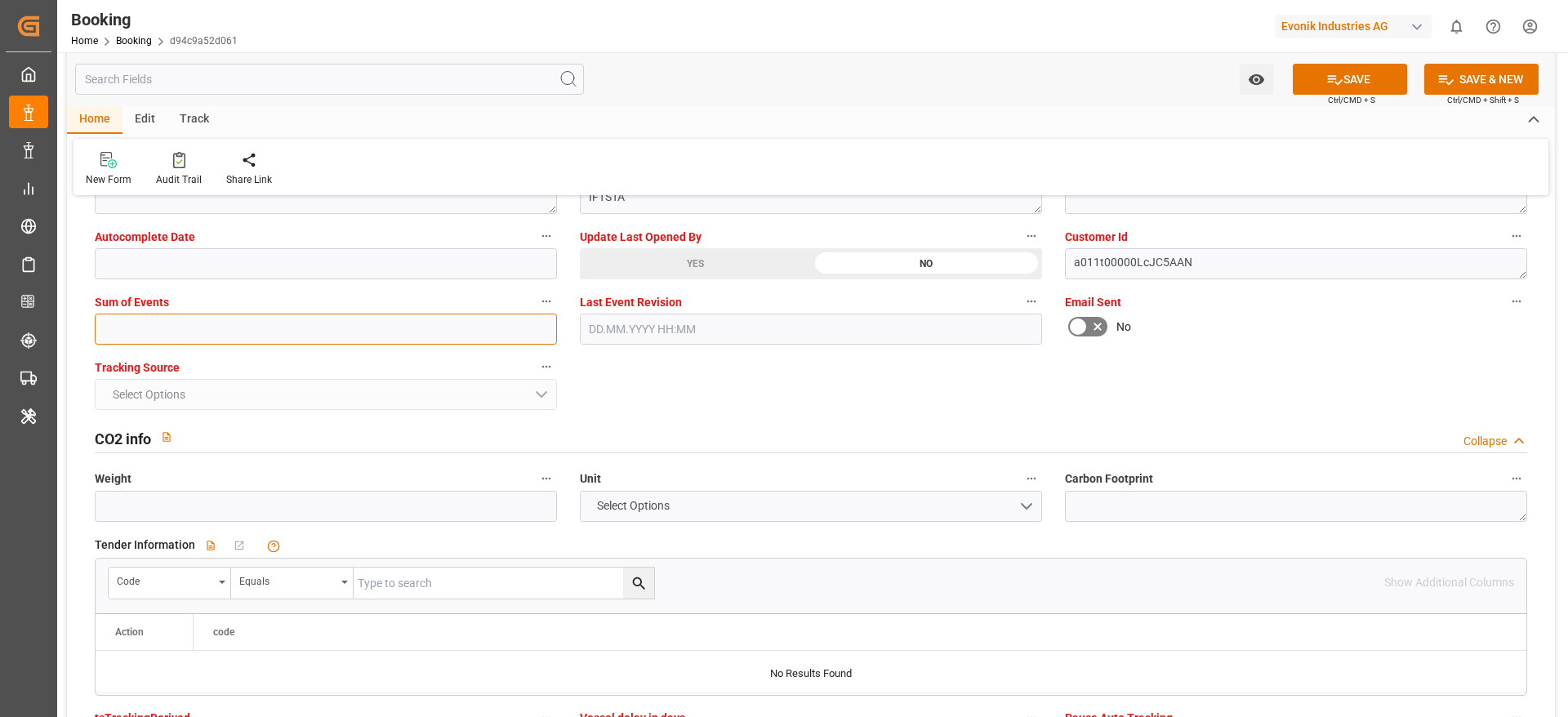
click at [233, 332] on input "text" at bounding box center [326, 329] width 462 height 31
type input "0"
click at [1360, 84] on button "SAVE" at bounding box center [1351, 79] width 115 height 31
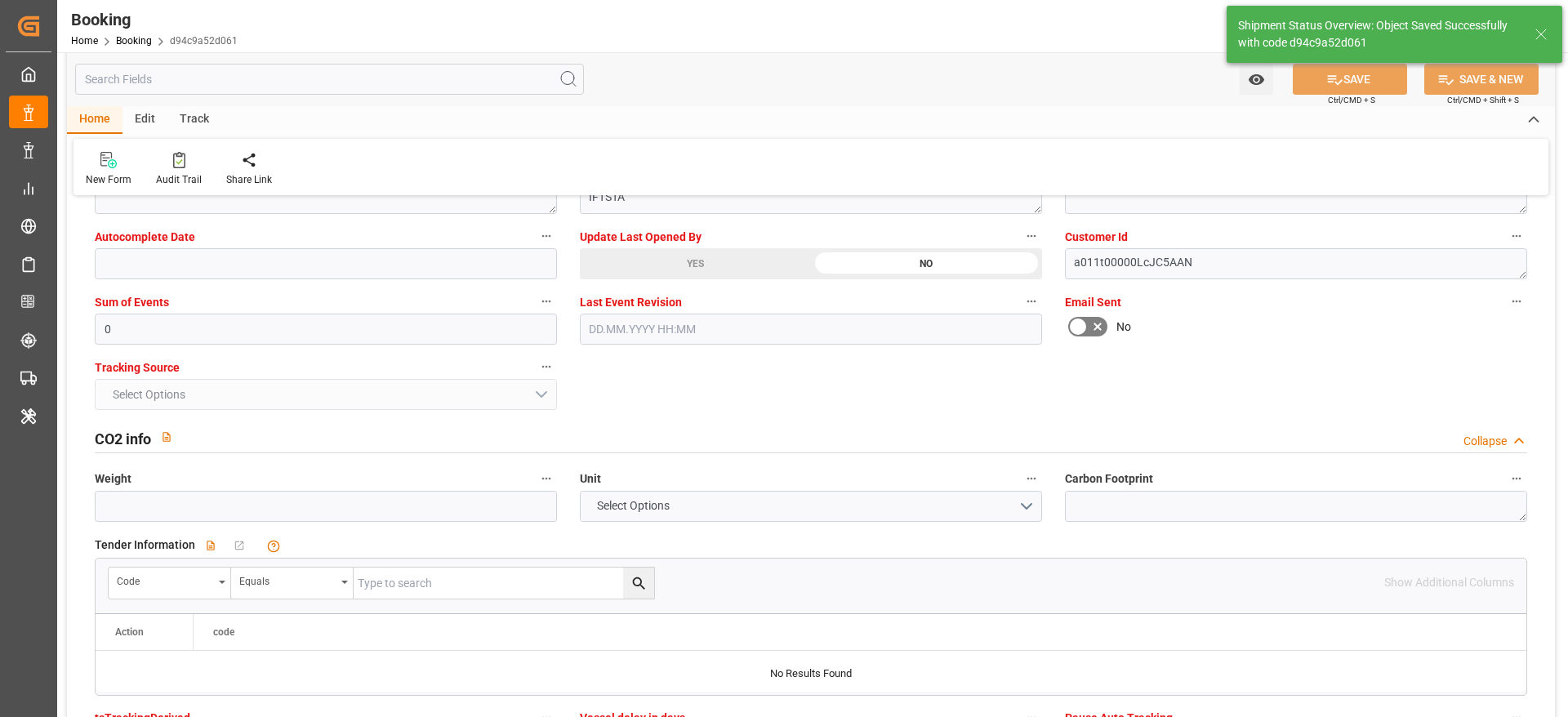
type textarea "[PERSON_NAME]"
type input "[DATE] 07:34"
